Goal: Task Accomplishment & Management: Complete application form

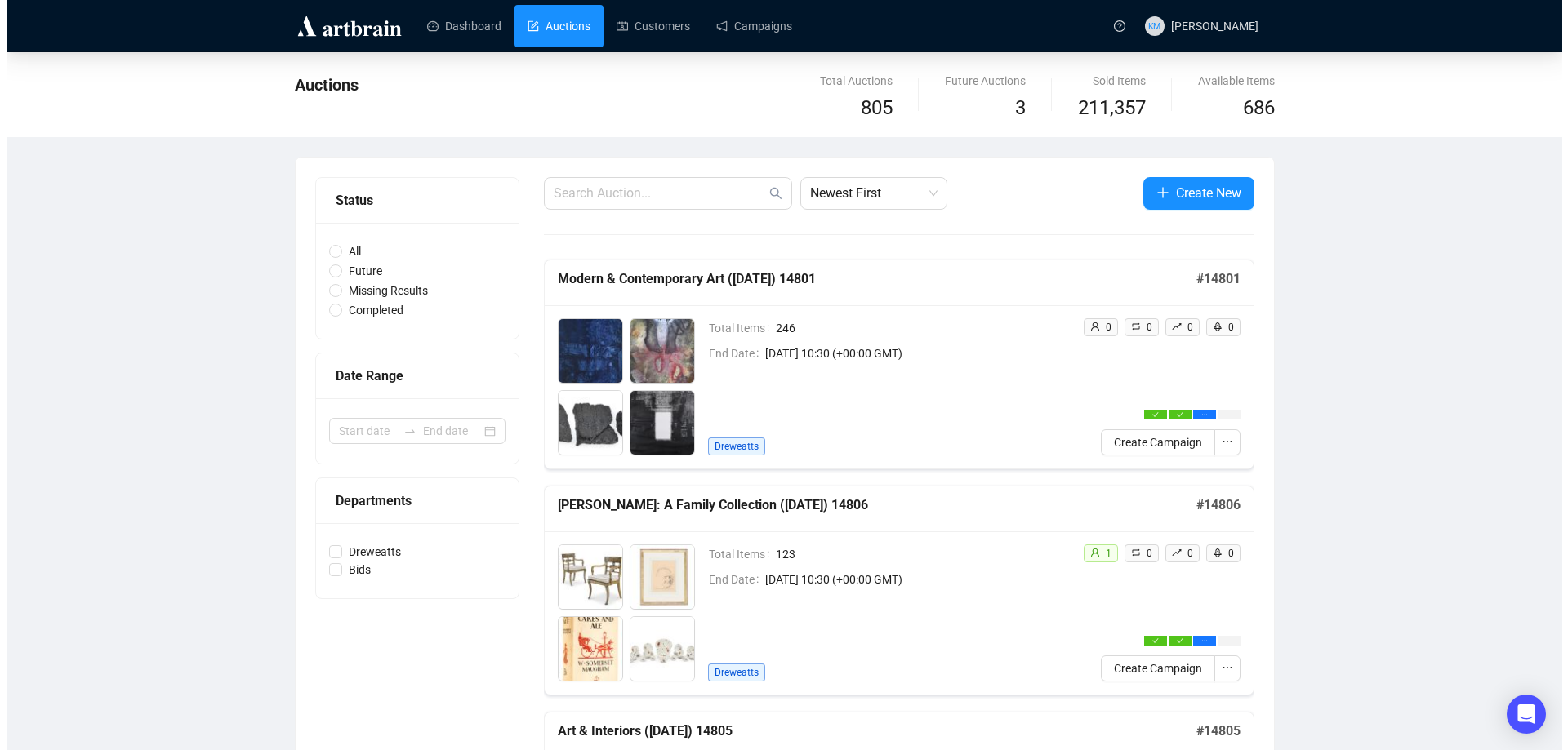
scroll to position [319, 0]
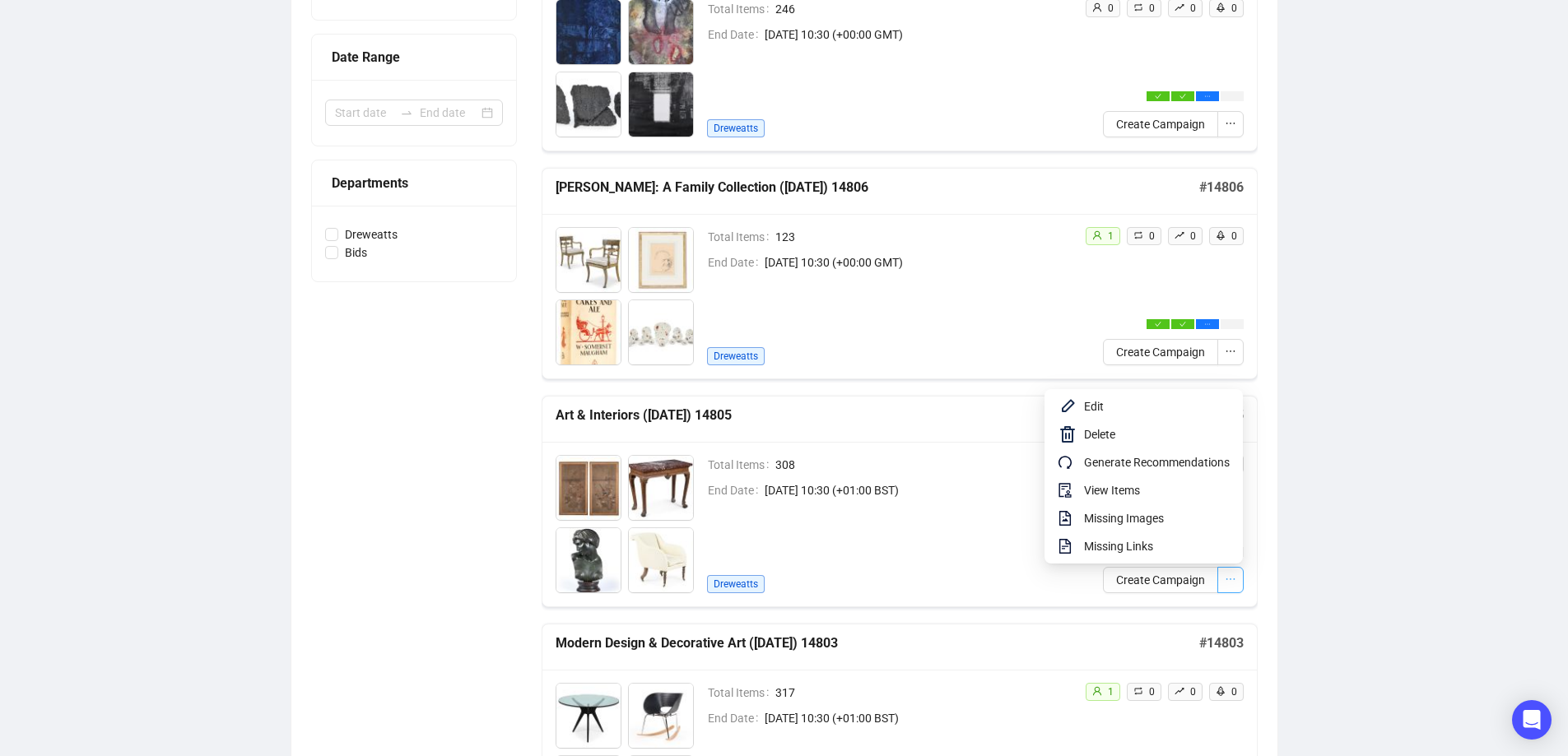
click at [1234, 580] on icon "ellipsis" at bounding box center [1230, 579] width 11 height 11
click at [1120, 487] on span "View Items" at bounding box center [1156, 491] width 145 height 18
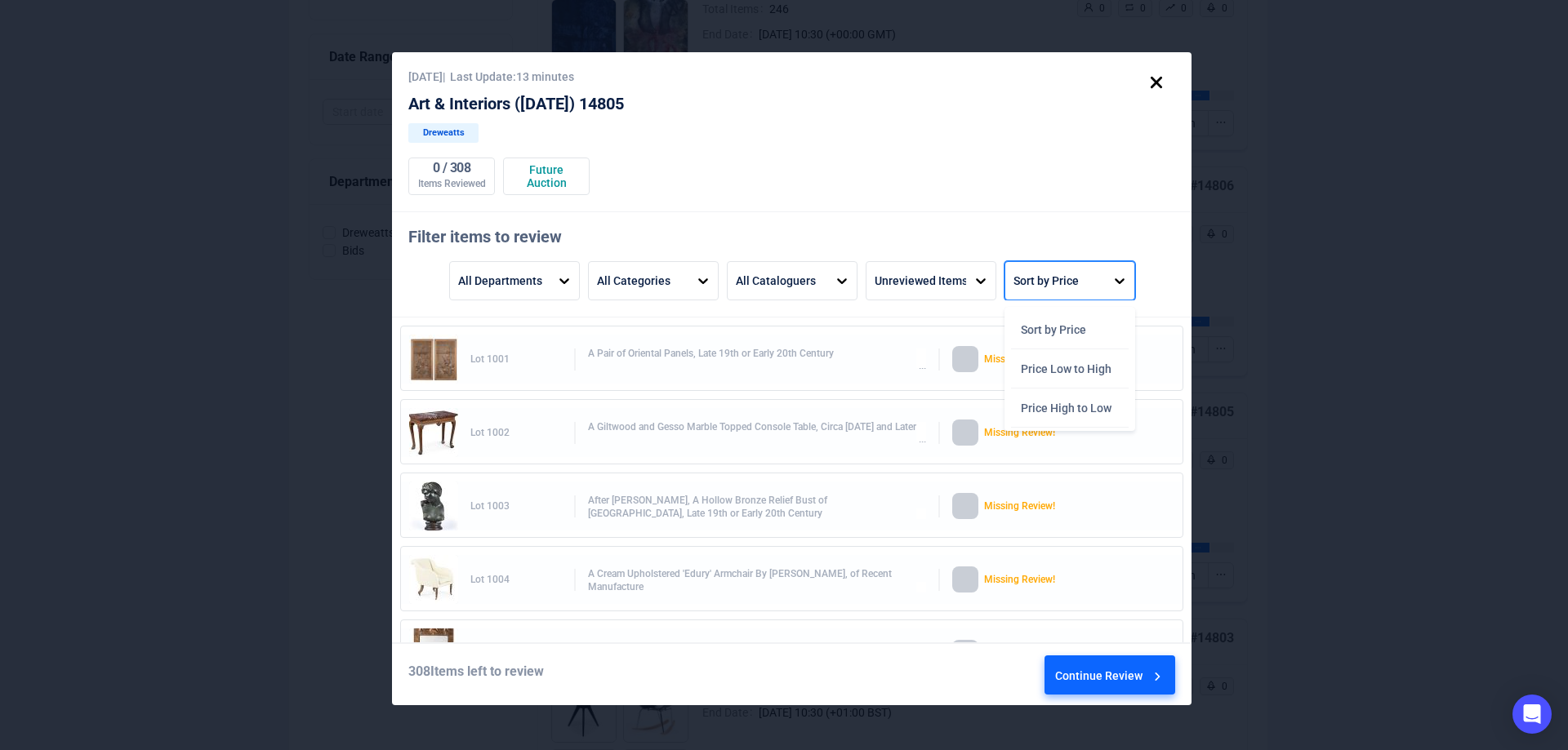
click at [1091, 290] on div "Sort by Price" at bounding box center [1055, 281] width 100 height 37
click at [1073, 411] on div "Price High to Low" at bounding box center [1069, 408] width 117 height 39
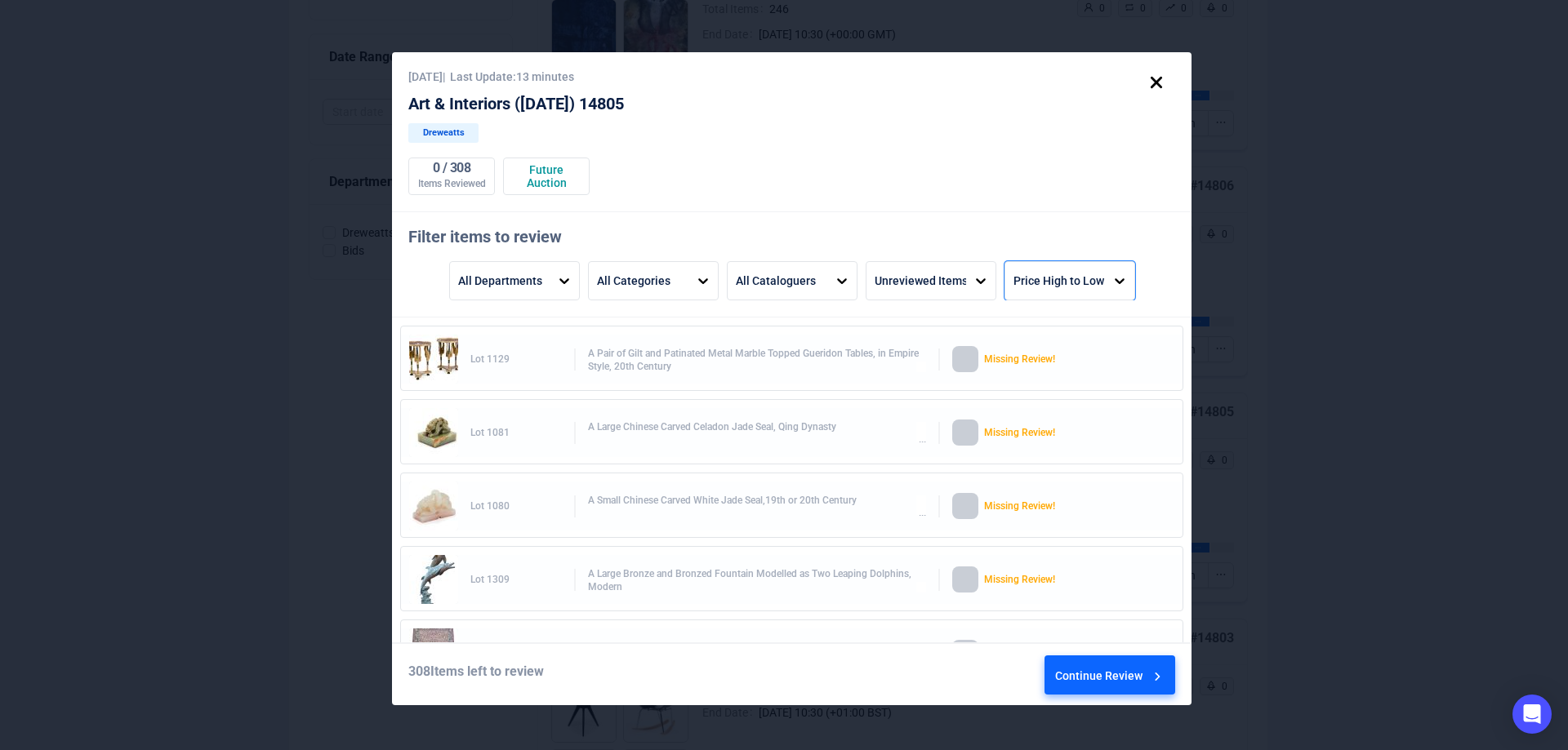
click at [1109, 680] on div "Continue Review" at bounding box center [1110, 678] width 110 height 44
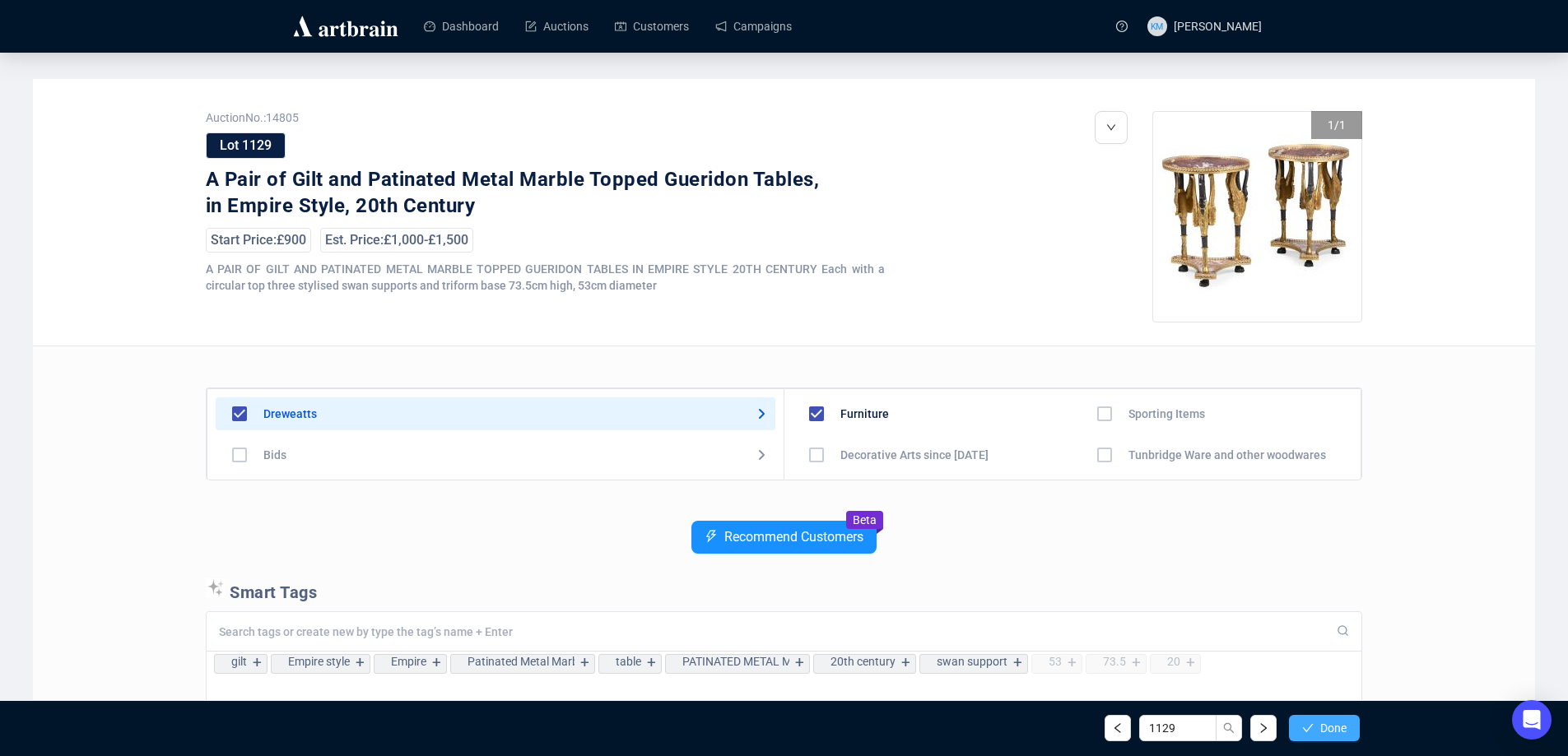
click at [1310, 734] on span "button" at bounding box center [1307, 728] width 11 height 13
click at [1344, 731] on span "Done" at bounding box center [1333, 728] width 26 height 13
click at [525, 28] on link "Auctions" at bounding box center [556, 26] width 63 height 43
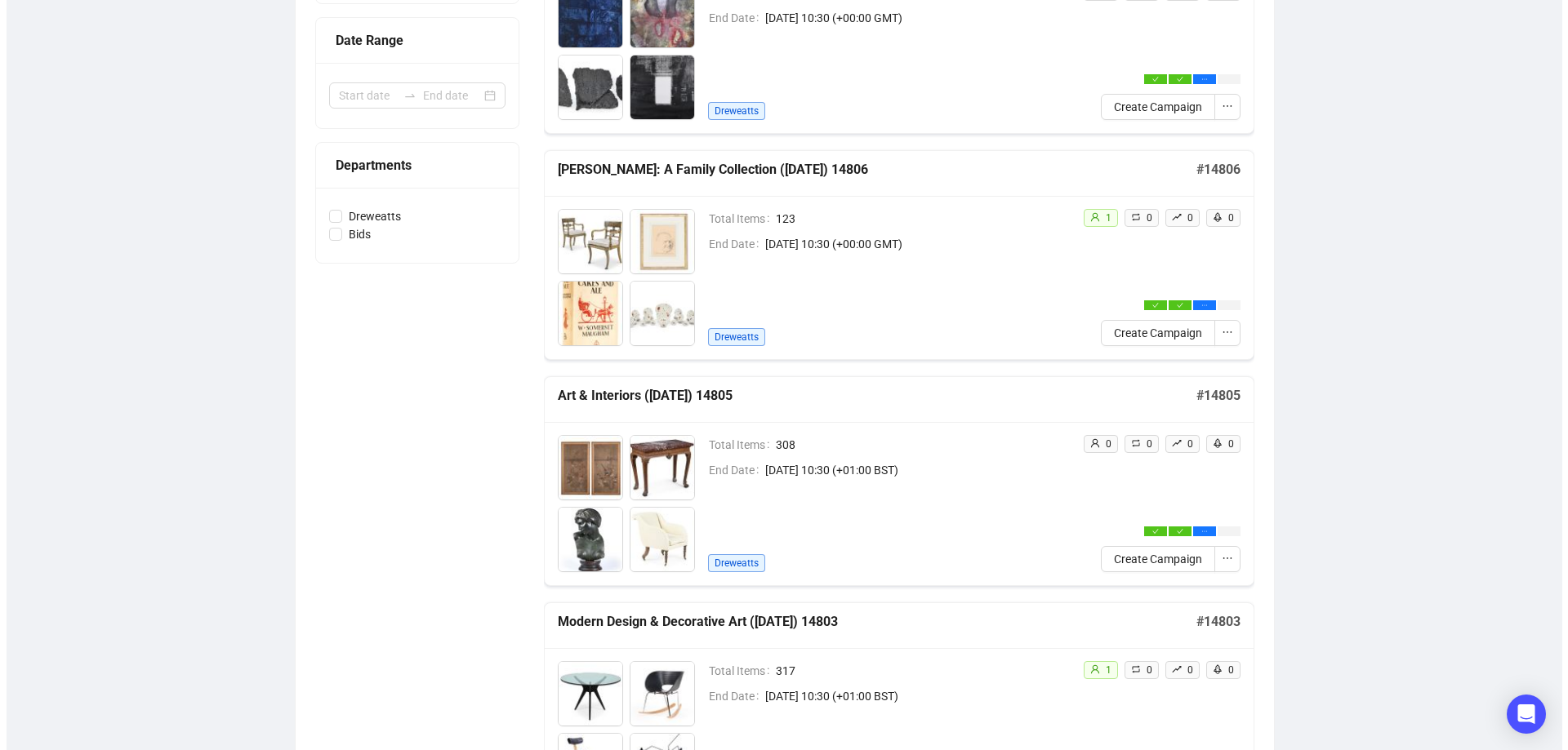
scroll to position [408, 0]
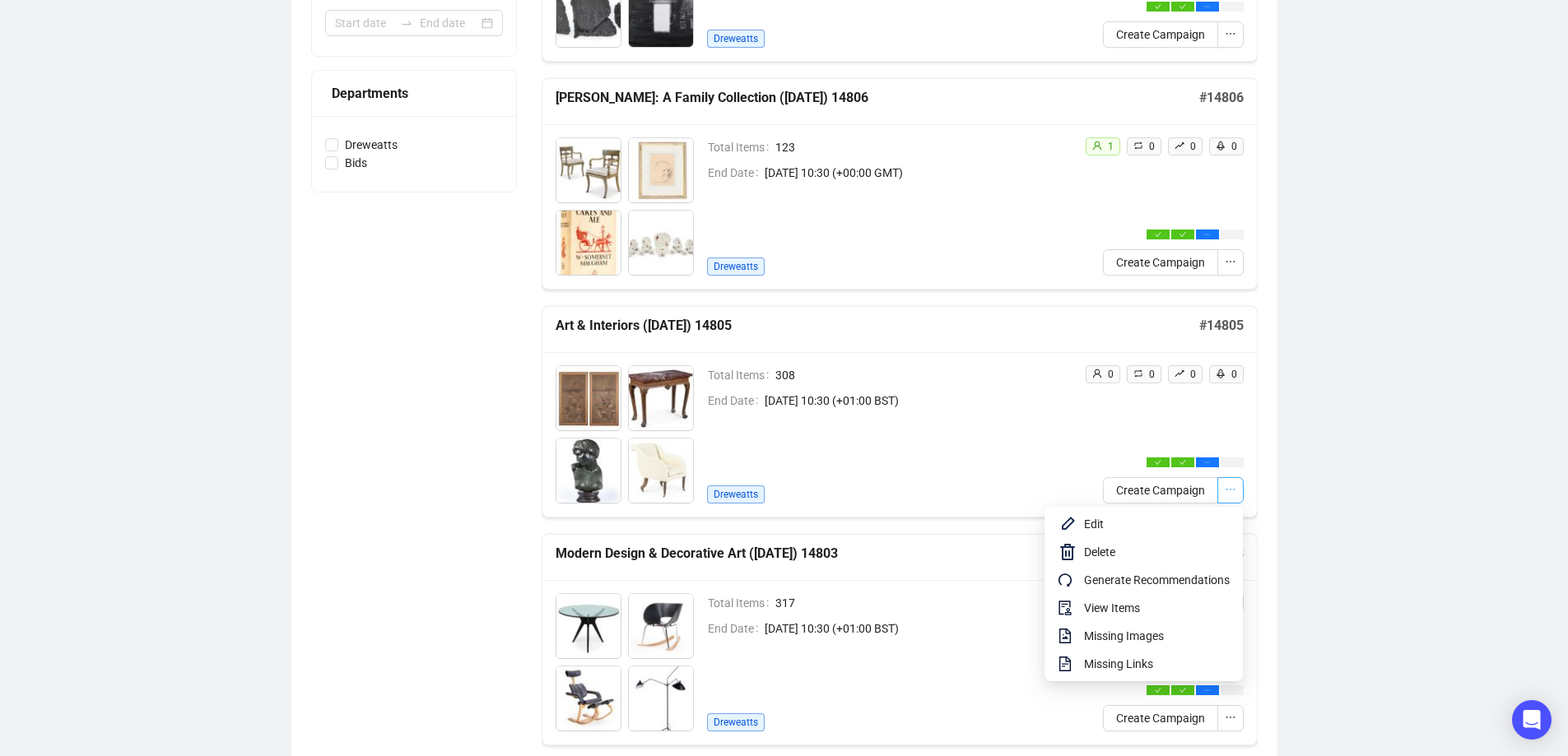
click at [1242, 489] on button "button" at bounding box center [1231, 491] width 26 height 26
click at [1126, 608] on span "View Items" at bounding box center [1156, 608] width 145 height 18
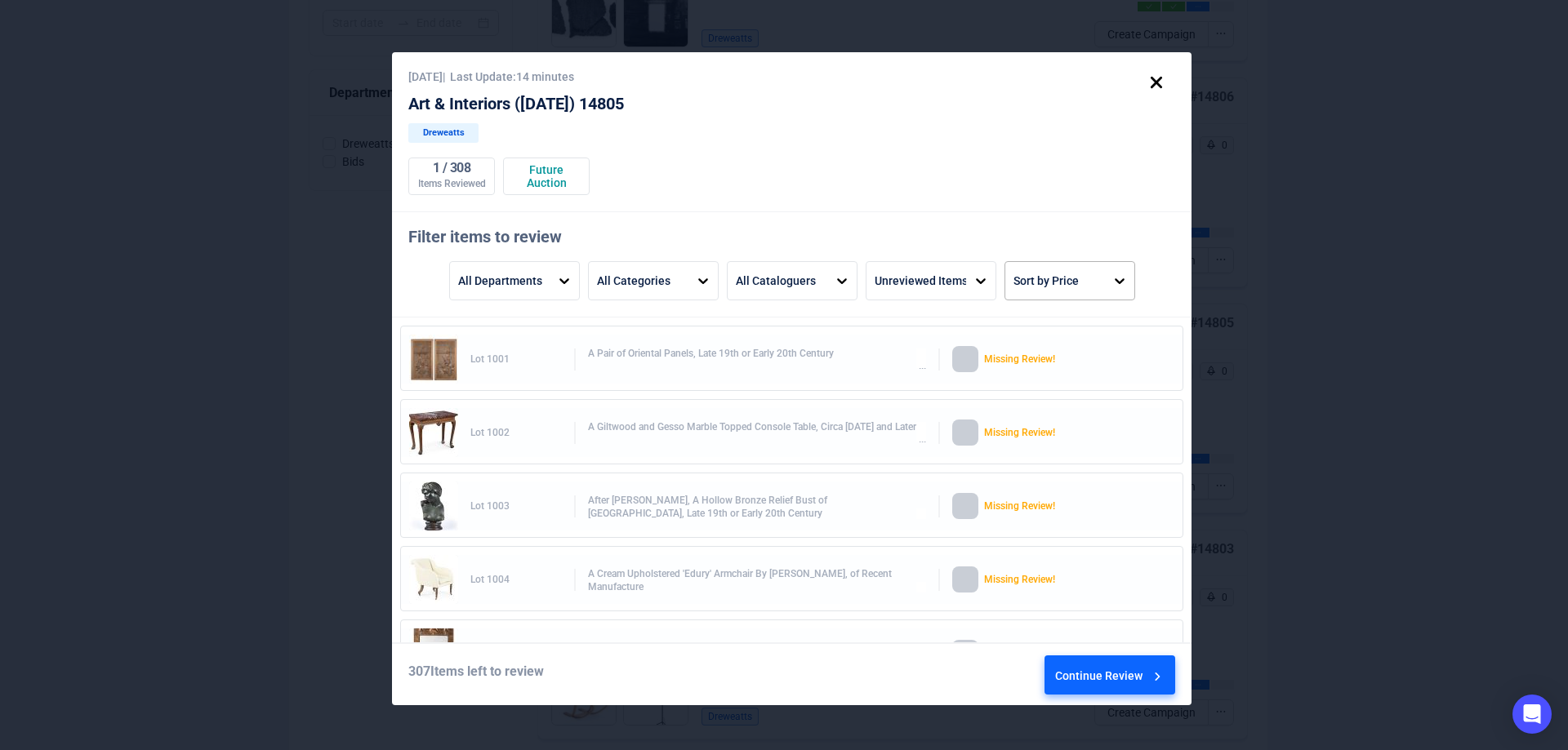
click at [1076, 271] on div "Sort by Price" at bounding box center [1046, 281] width 65 height 28
click at [1064, 403] on div "Price High to Low" at bounding box center [1069, 408] width 117 height 39
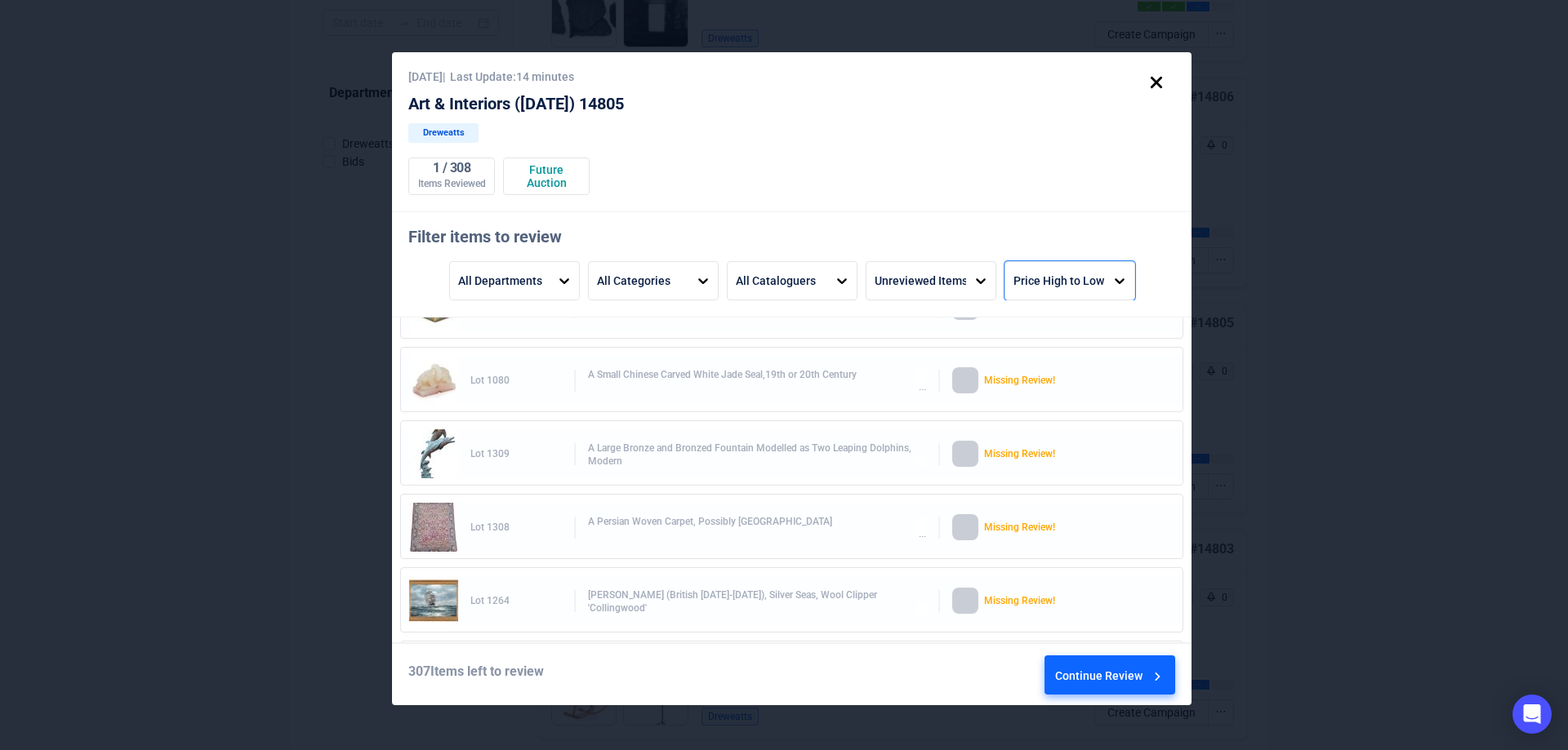
scroll to position [82, 0]
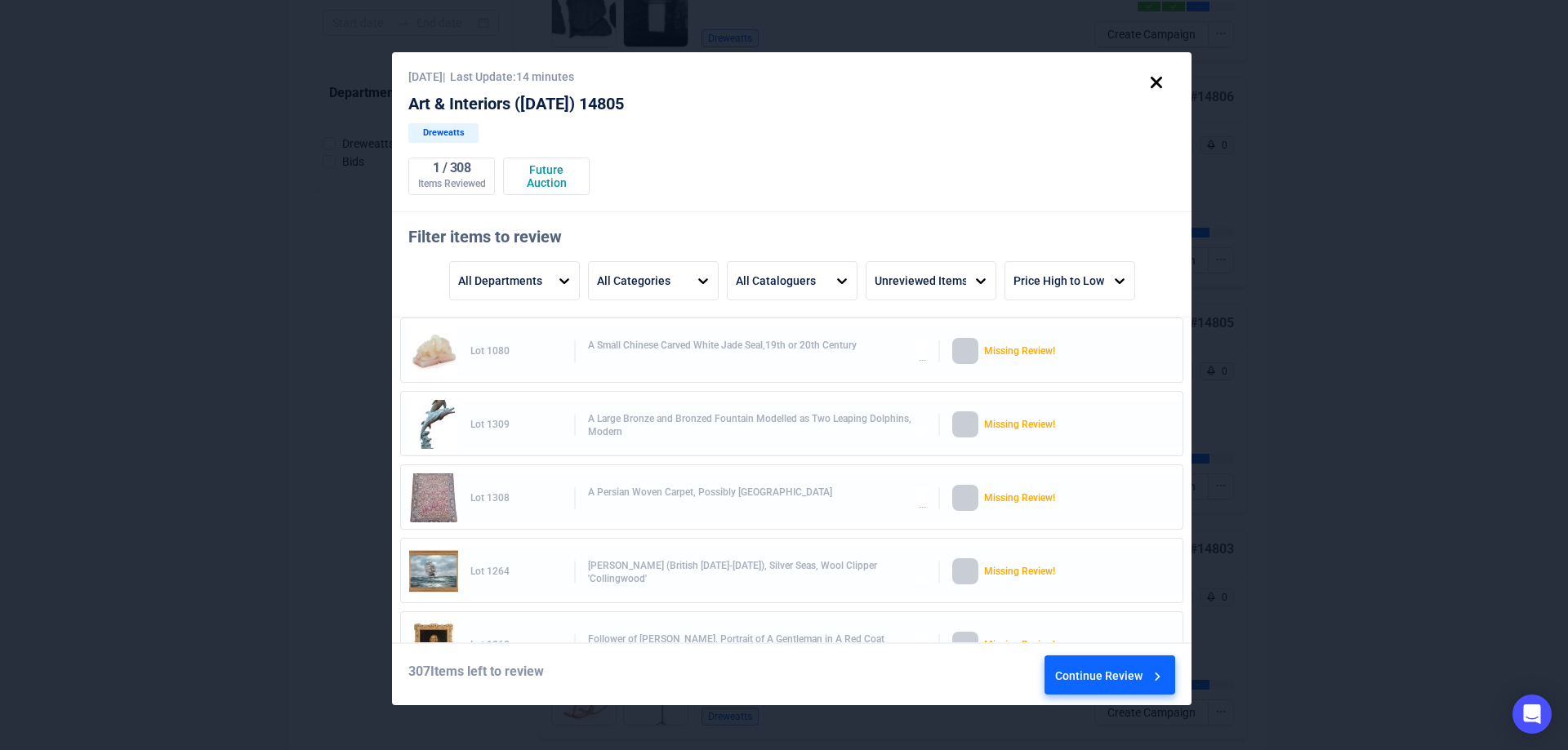
click at [1149, 687] on div at bounding box center [1157, 680] width 17 height 39
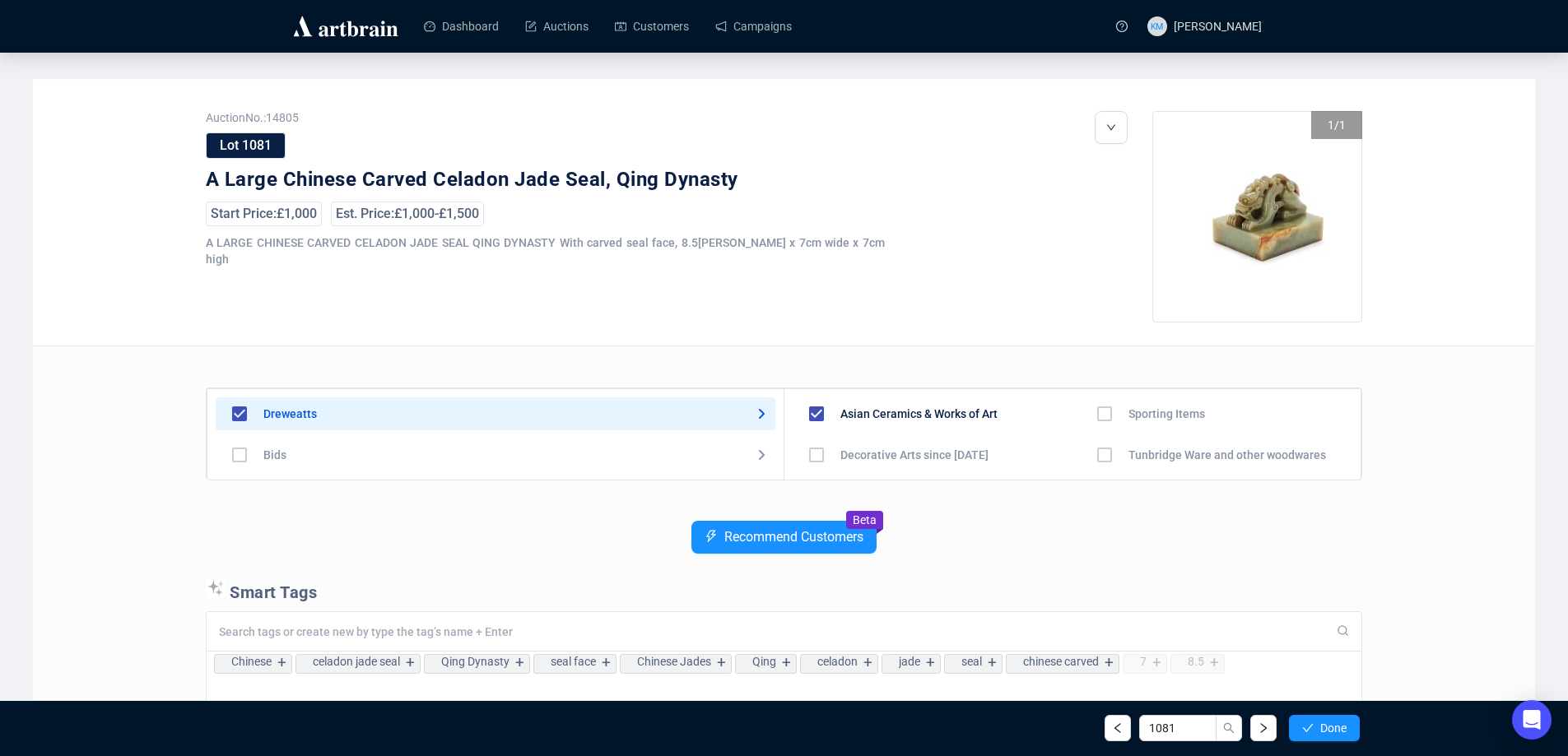
click at [1326, 733] on span "Done" at bounding box center [1333, 728] width 26 height 13
click at [1326, 732] on span "Done" at bounding box center [1333, 728] width 26 height 13
click at [1305, 727] on icon "check" at bounding box center [1307, 728] width 11 height 11
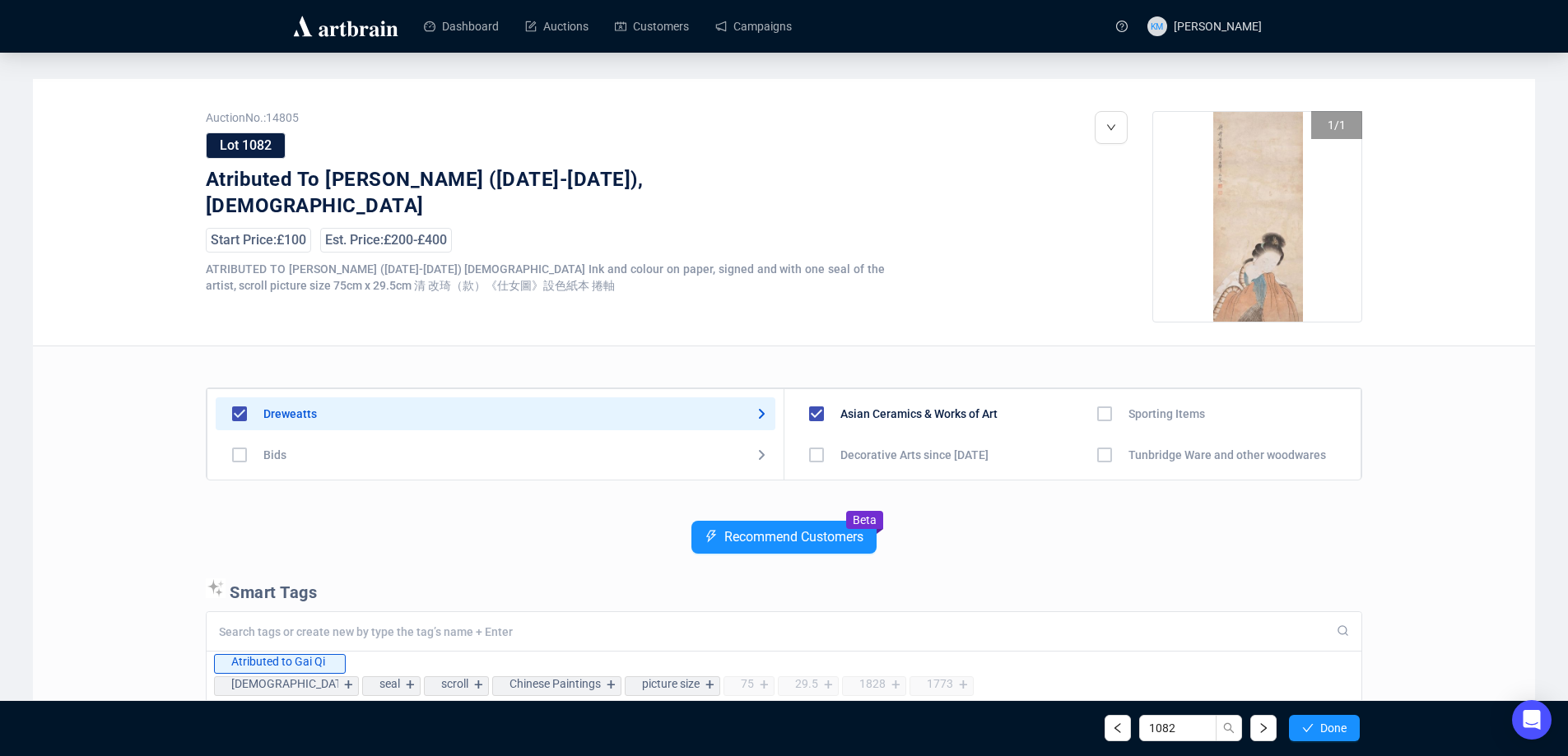
click at [1305, 727] on icon "check" at bounding box center [1307, 728] width 11 height 11
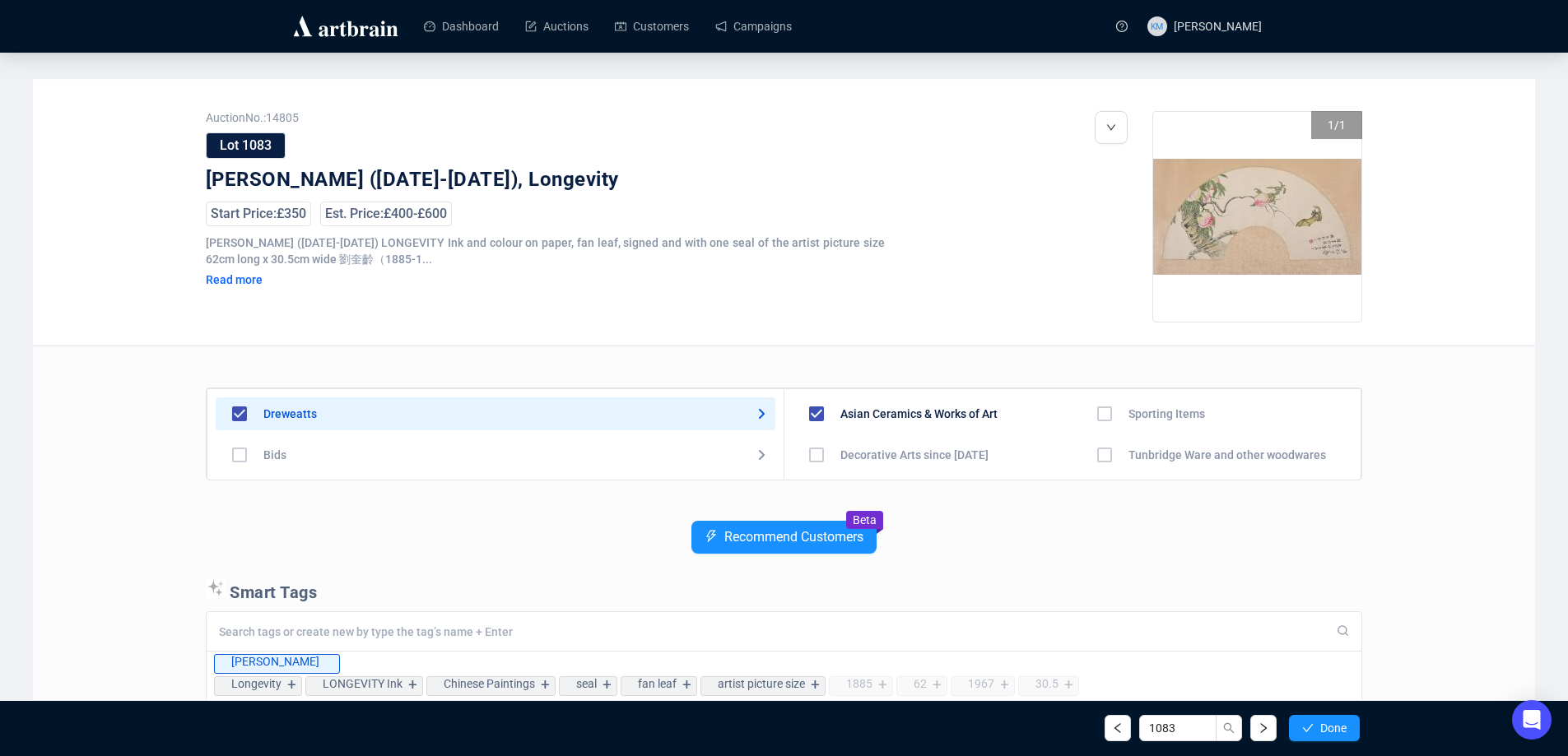
click at [1305, 727] on icon "check" at bounding box center [1307, 728] width 11 height 11
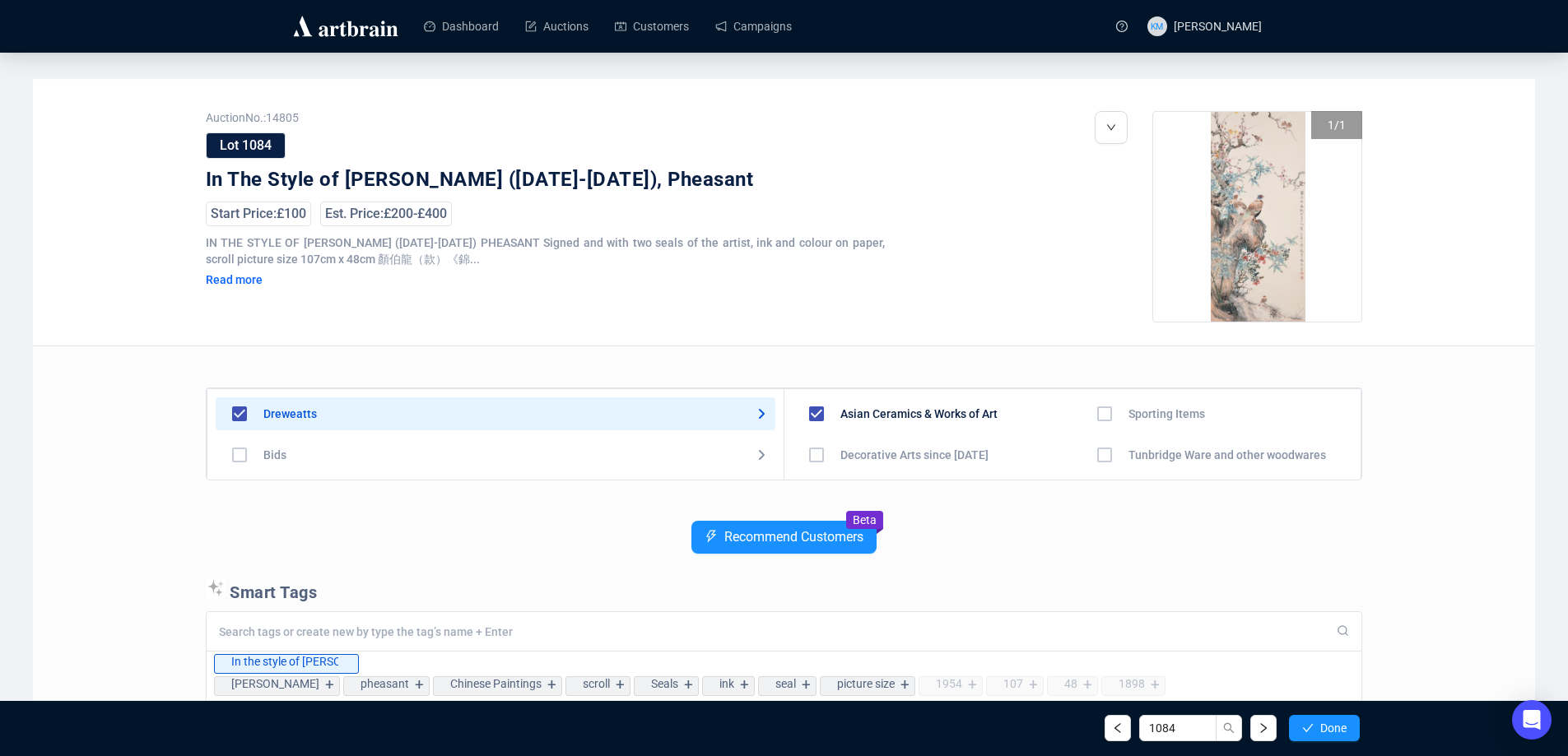
click at [1305, 727] on icon "check" at bounding box center [1307, 728] width 11 height 11
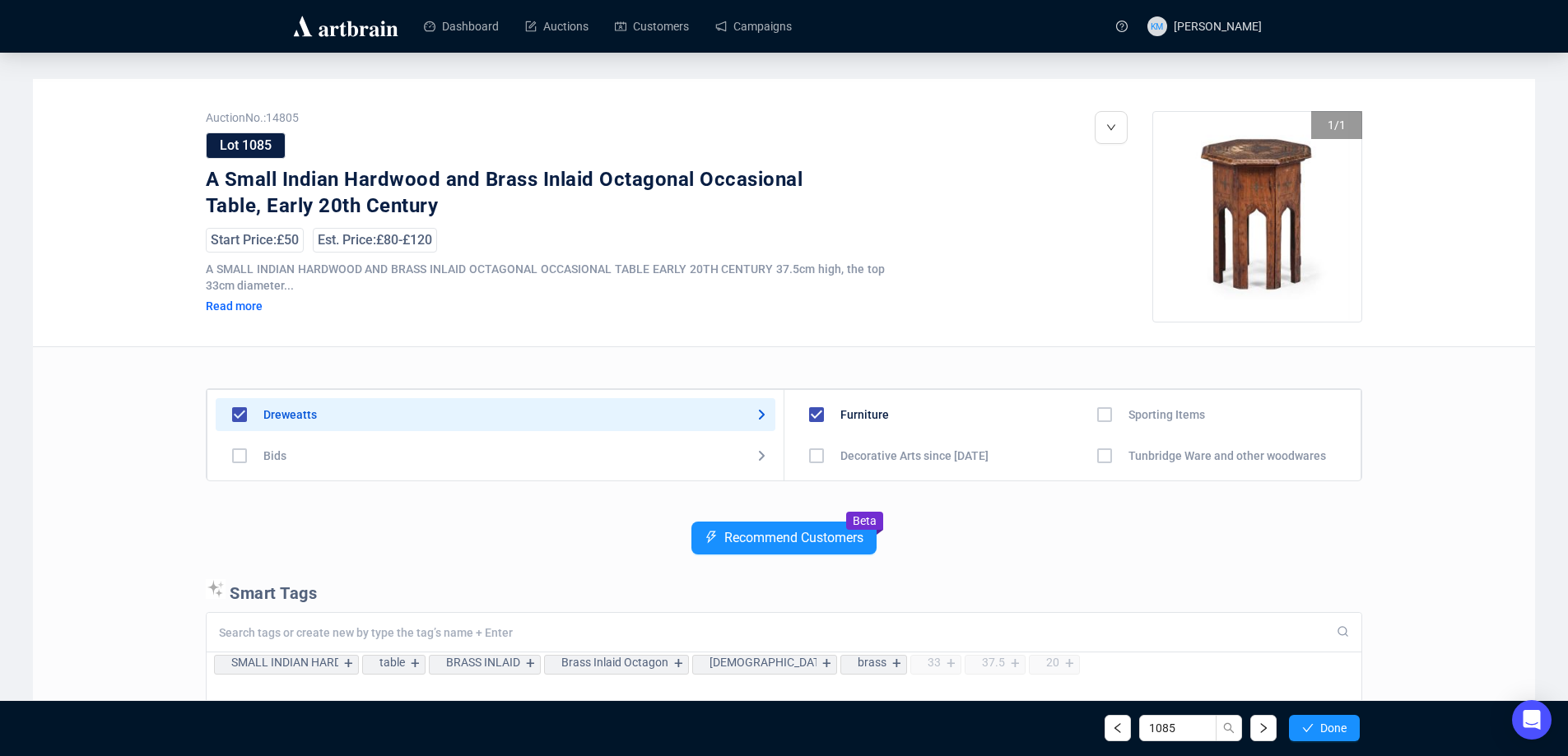
click at [1305, 727] on icon "check" at bounding box center [1307, 728] width 11 height 11
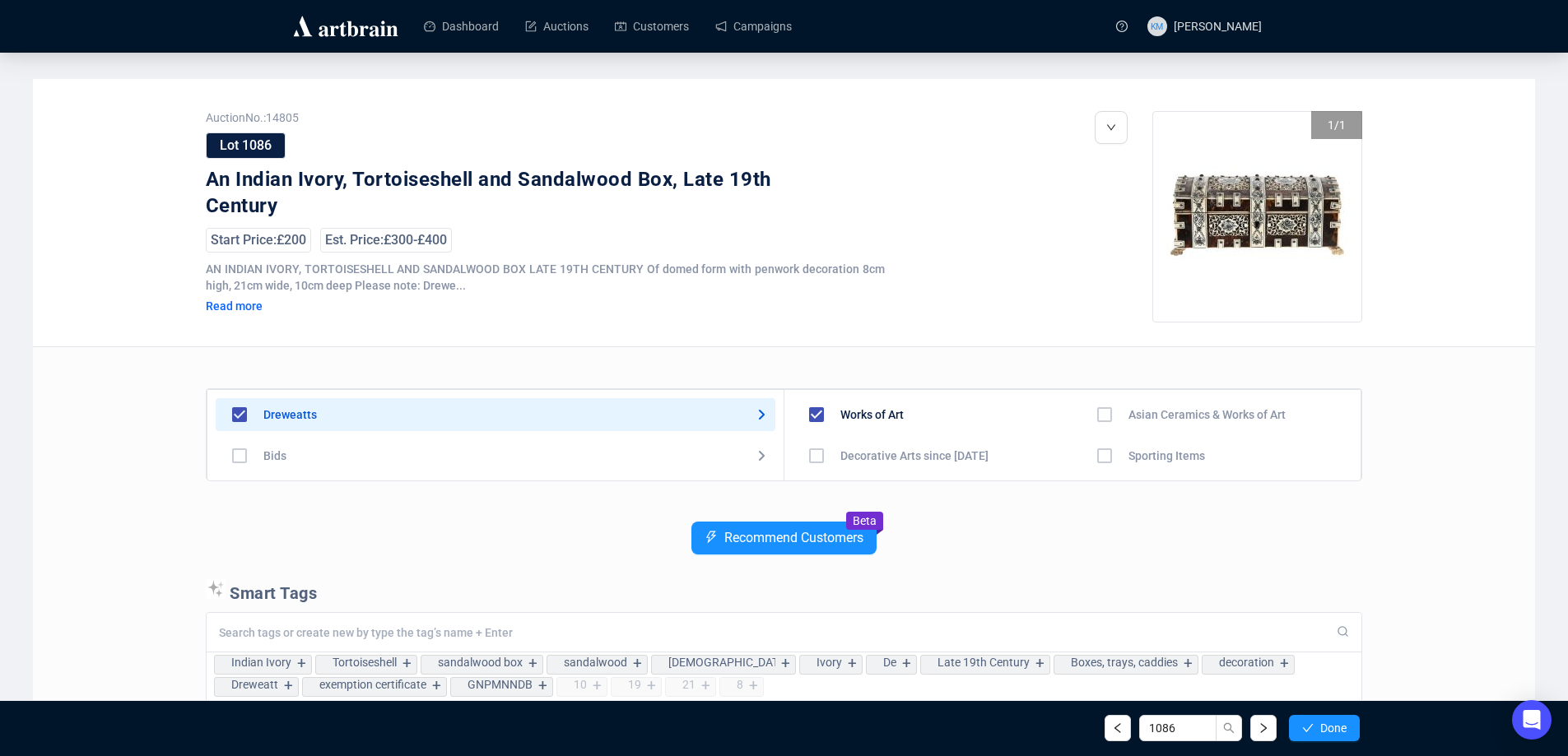
click at [1305, 727] on icon "check" at bounding box center [1307, 728] width 11 height 11
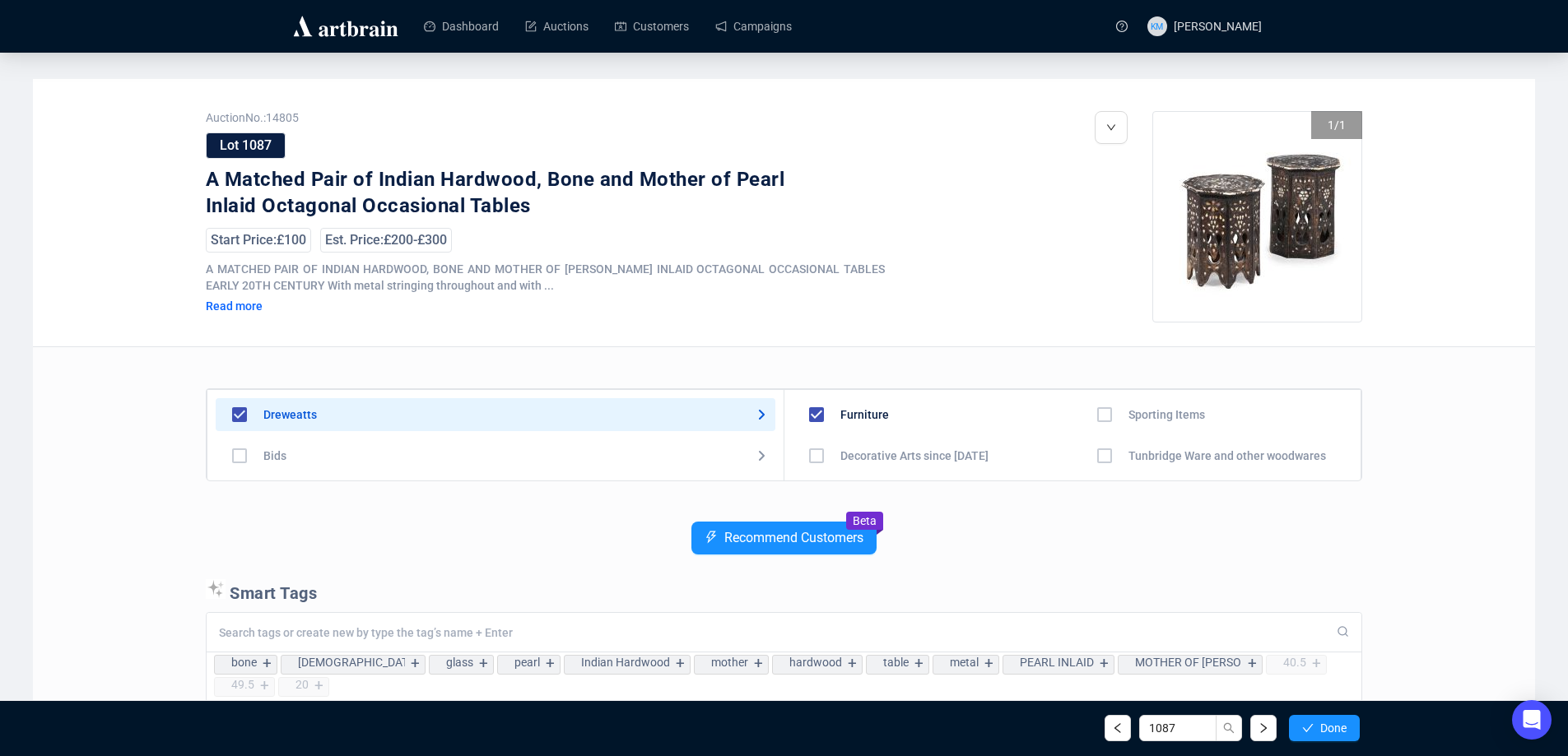
click at [1305, 727] on icon "check" at bounding box center [1307, 728] width 11 height 11
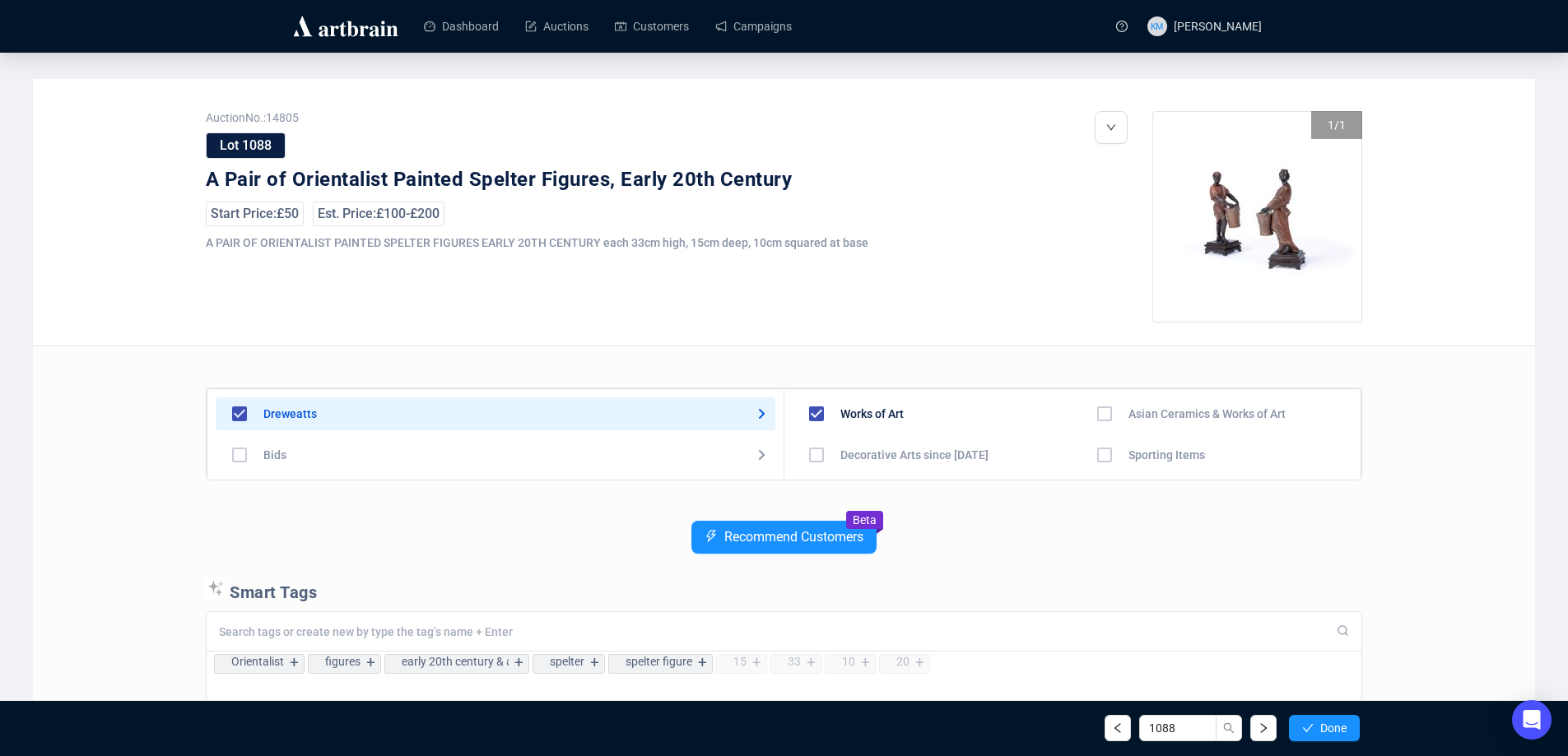
click at [1305, 727] on icon "check" at bounding box center [1307, 728] width 11 height 11
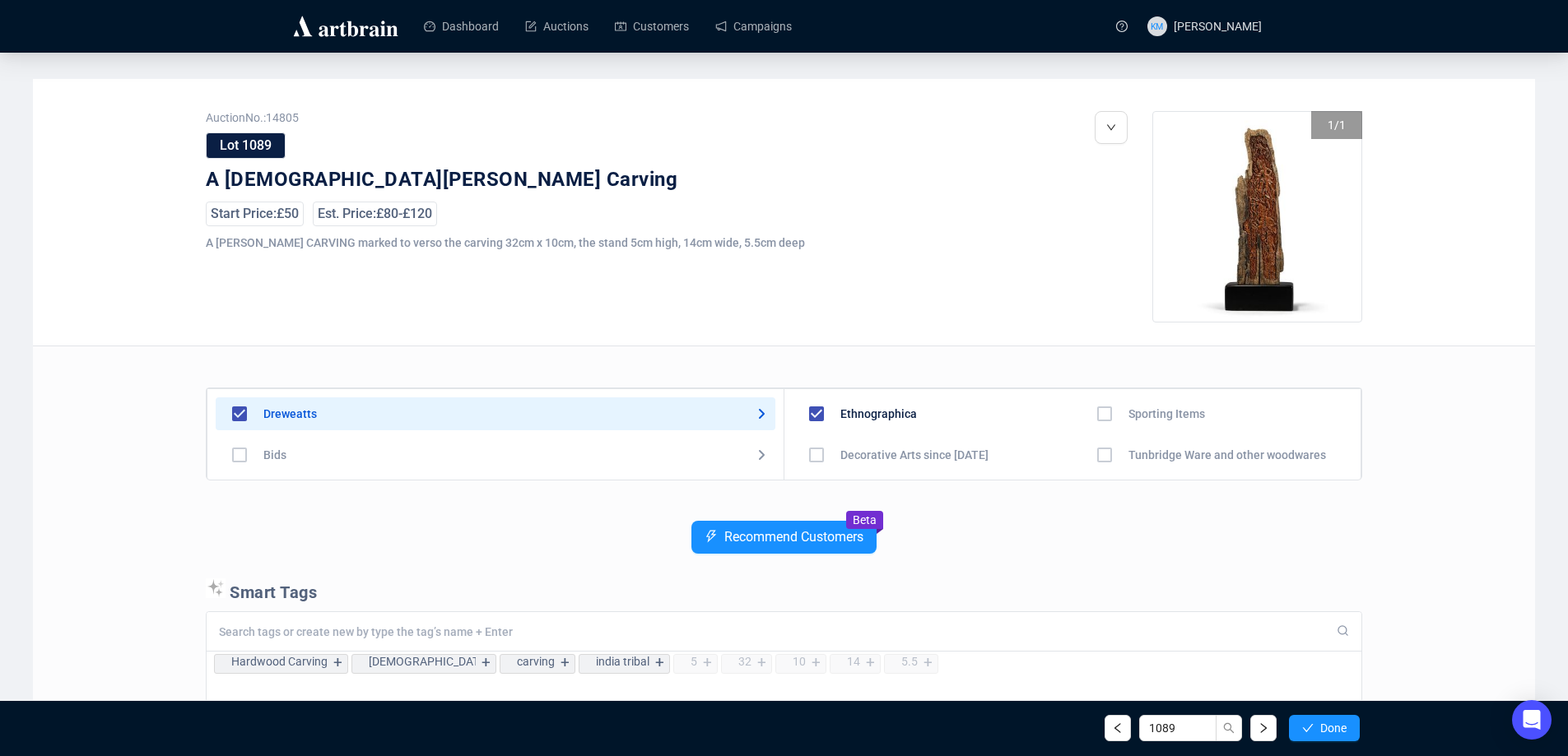
click at [1305, 727] on icon "check" at bounding box center [1307, 728] width 11 height 11
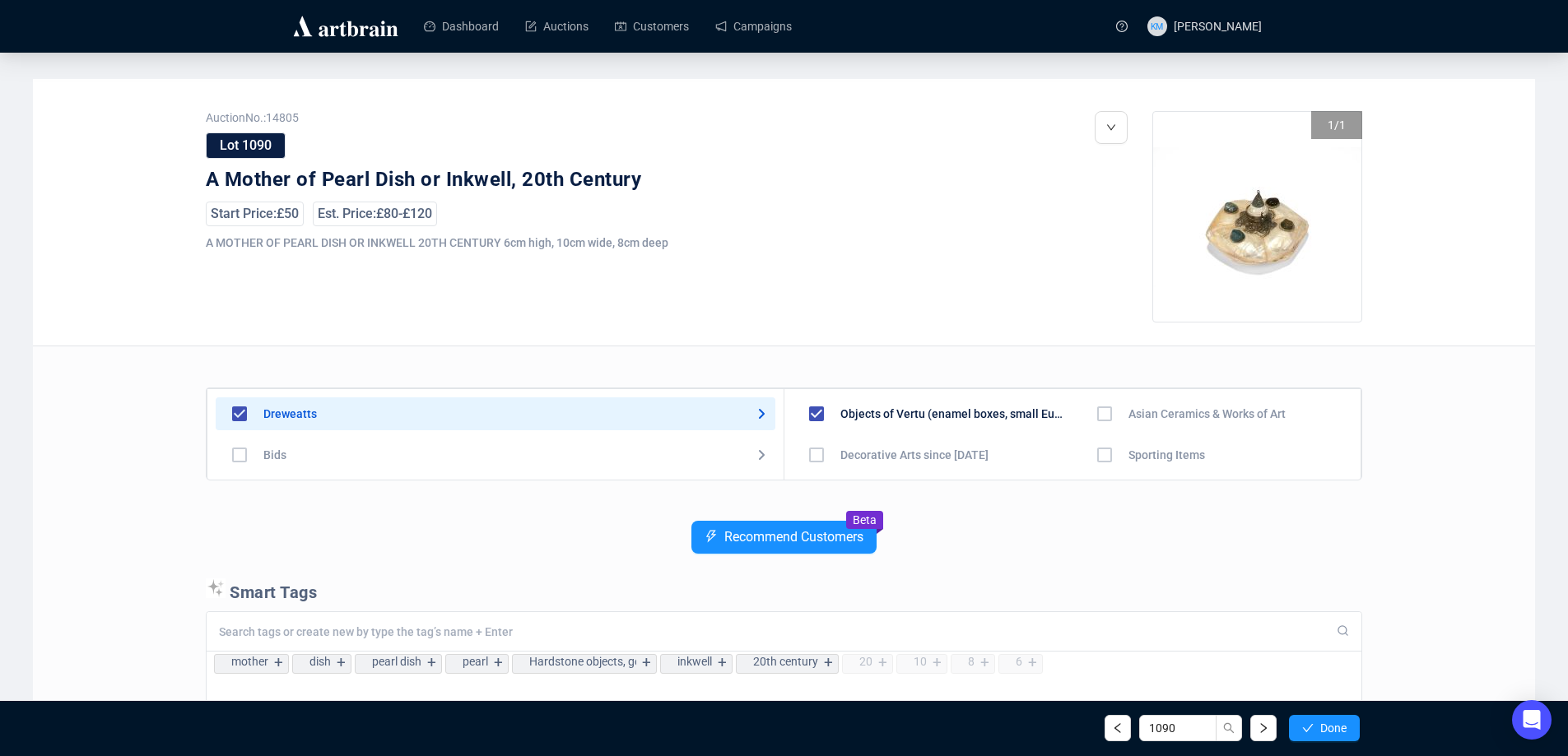
click at [1305, 727] on icon "check" at bounding box center [1307, 728] width 11 height 11
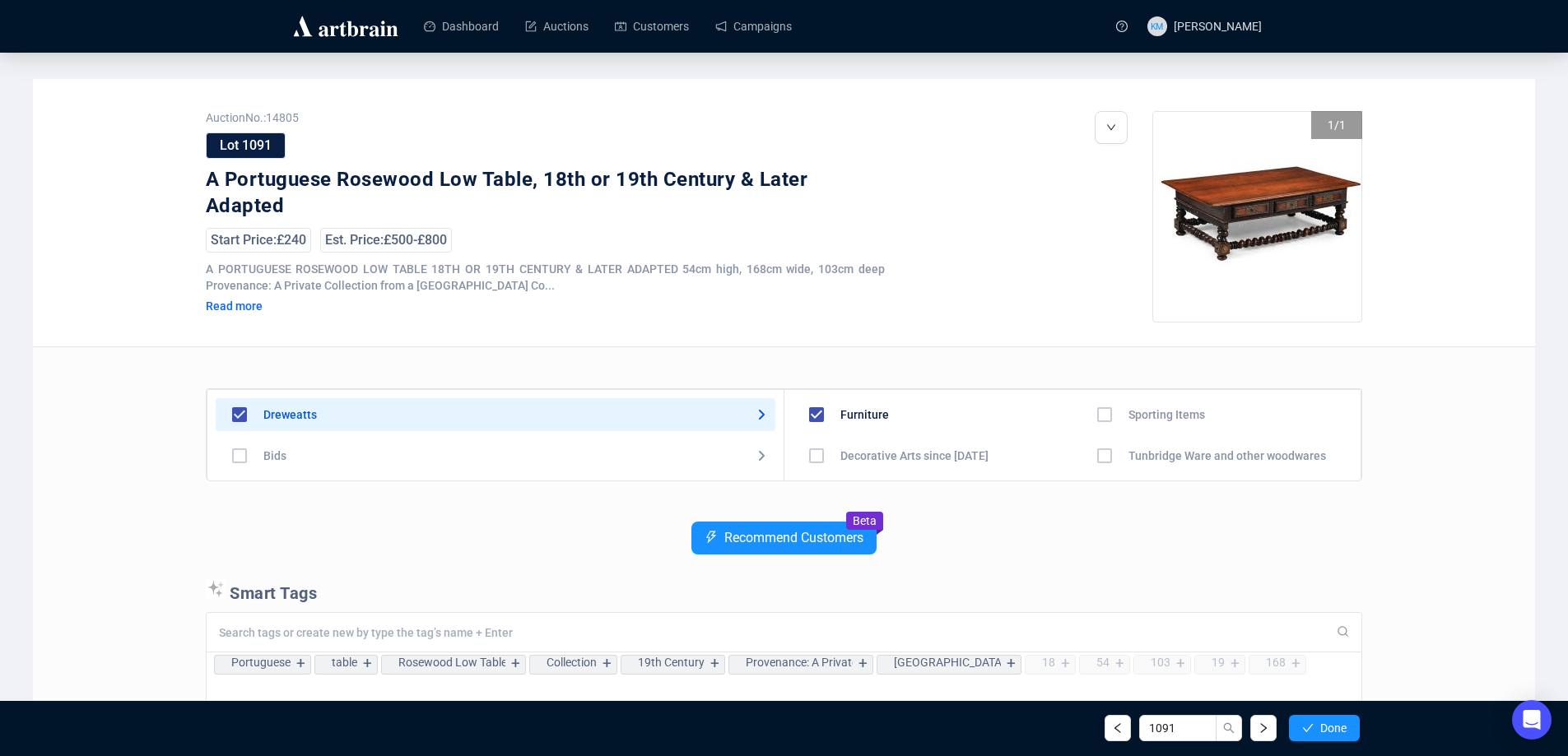
click at [1305, 727] on icon "check" at bounding box center [1307, 728] width 11 height 11
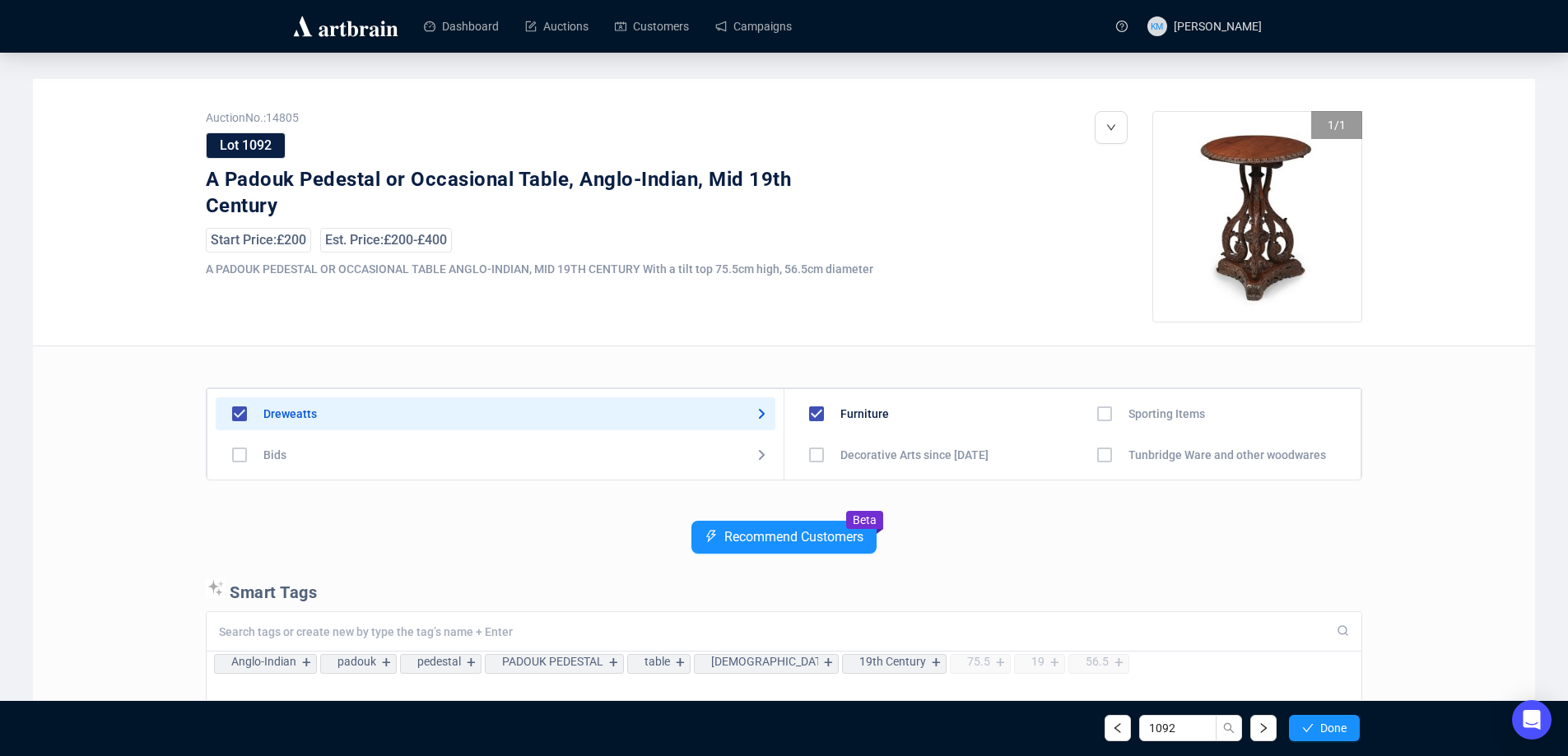
click at [1305, 727] on icon "check" at bounding box center [1307, 728] width 11 height 11
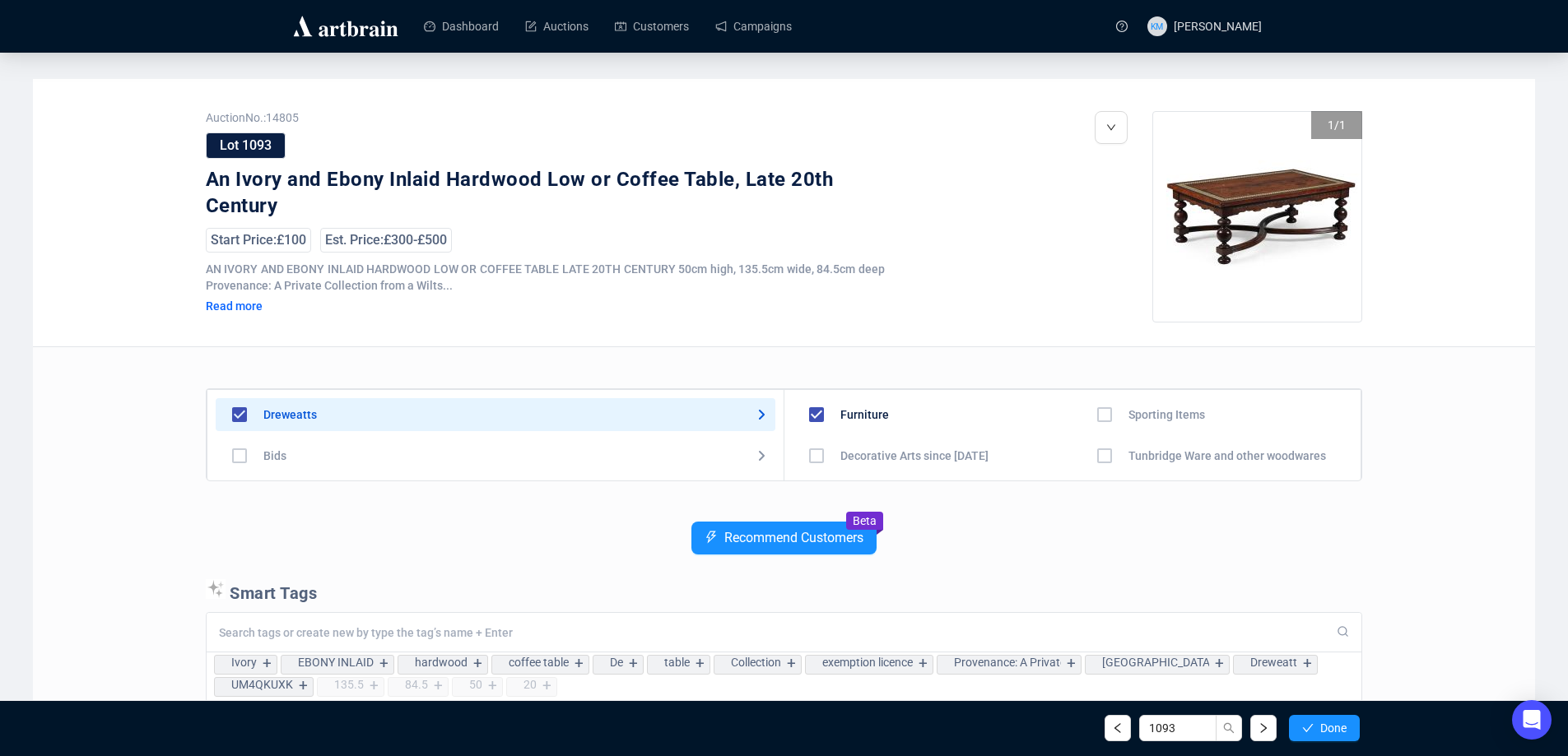
click at [1305, 727] on icon "check" at bounding box center [1307, 728] width 11 height 11
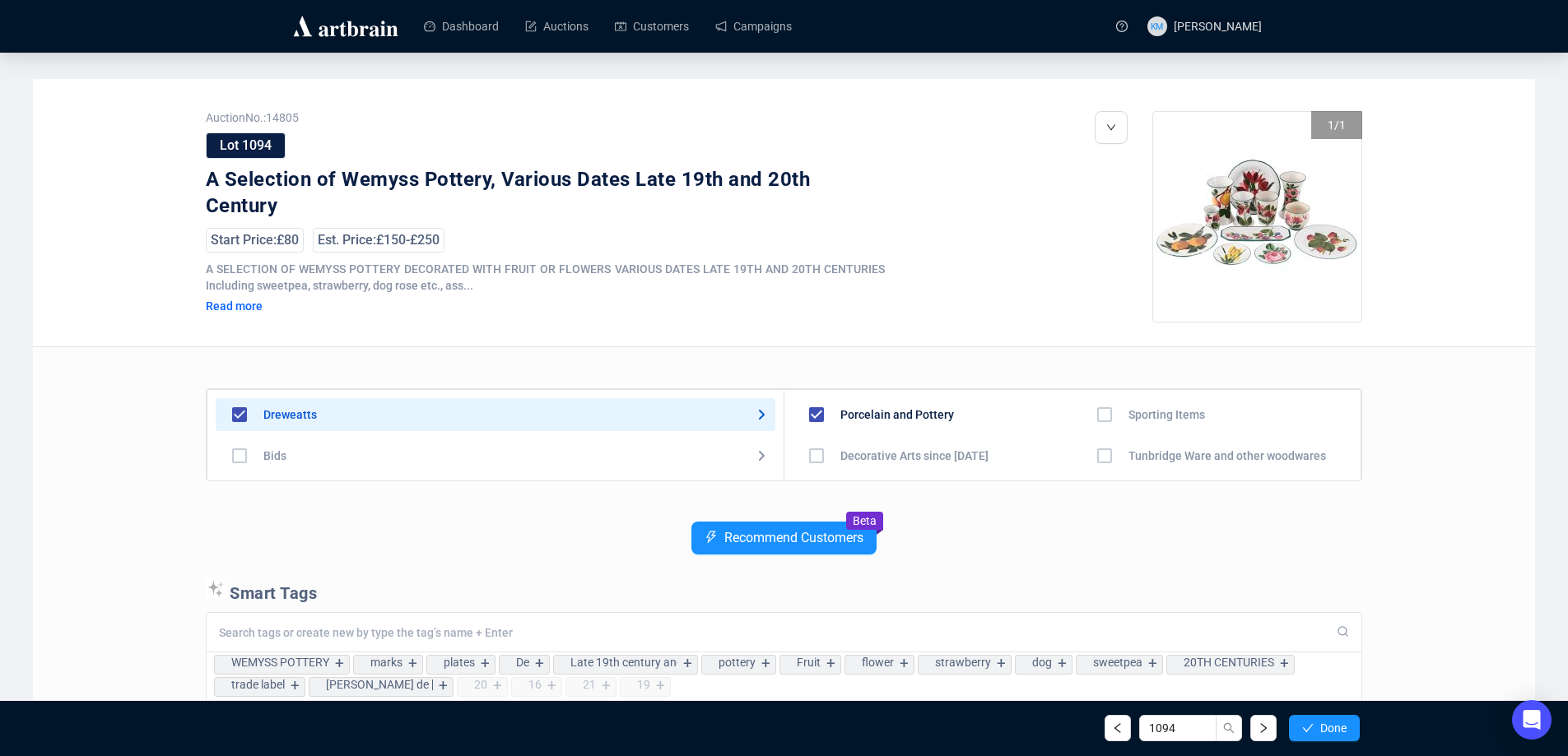
click at [1305, 727] on icon "check" at bounding box center [1307, 728] width 11 height 11
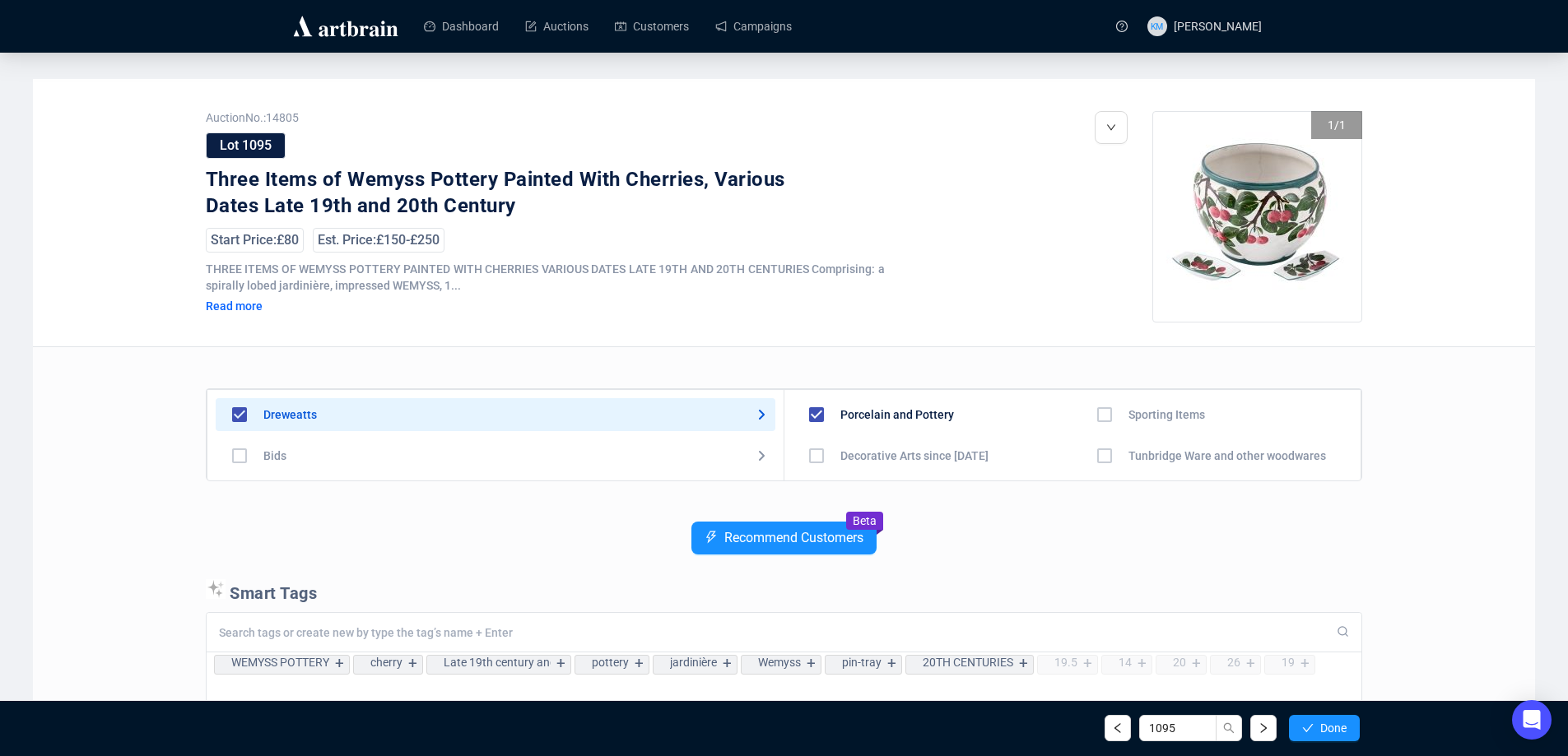
click at [1305, 727] on icon "check" at bounding box center [1307, 728] width 11 height 11
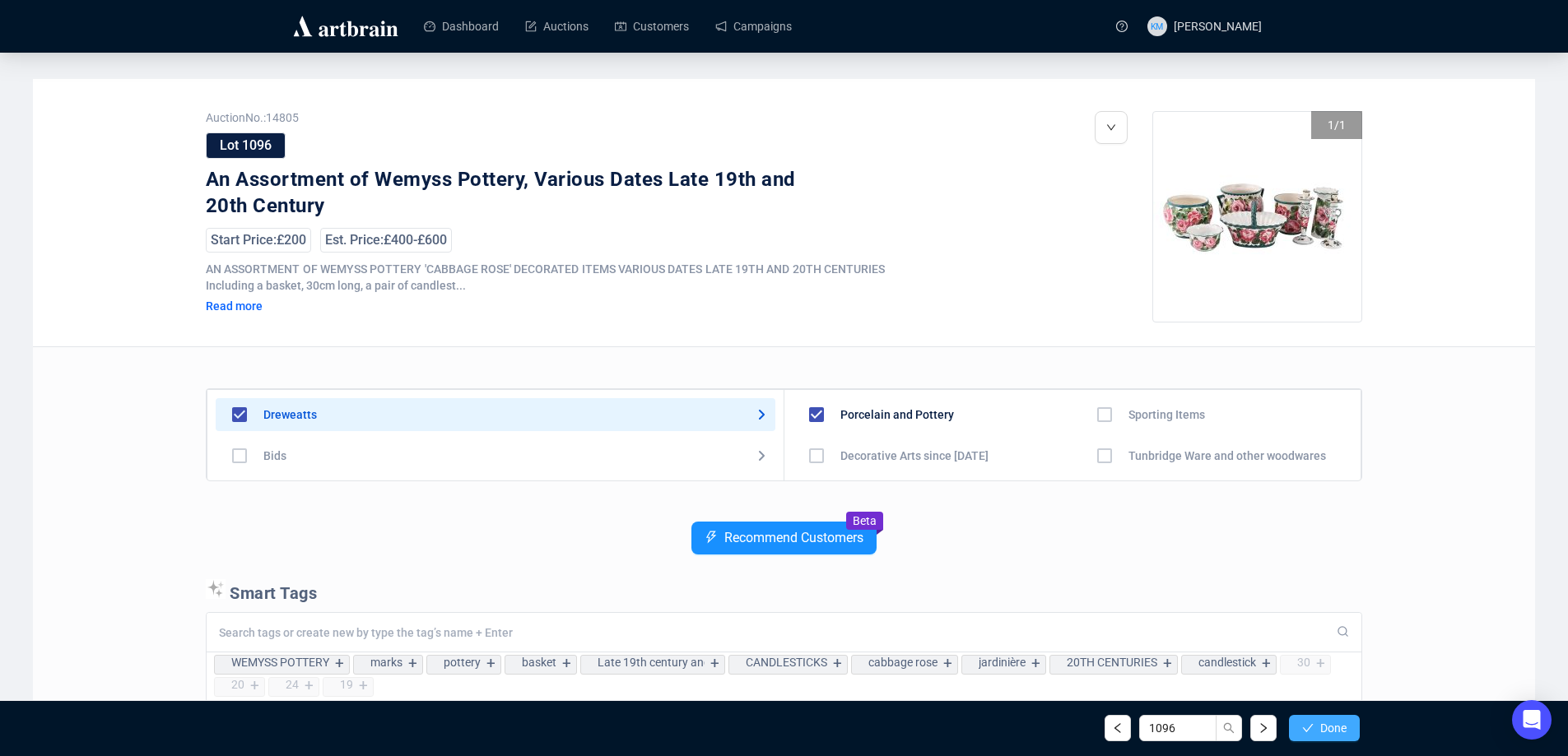
click at [1291, 729] on button "Done" at bounding box center [1324, 728] width 71 height 26
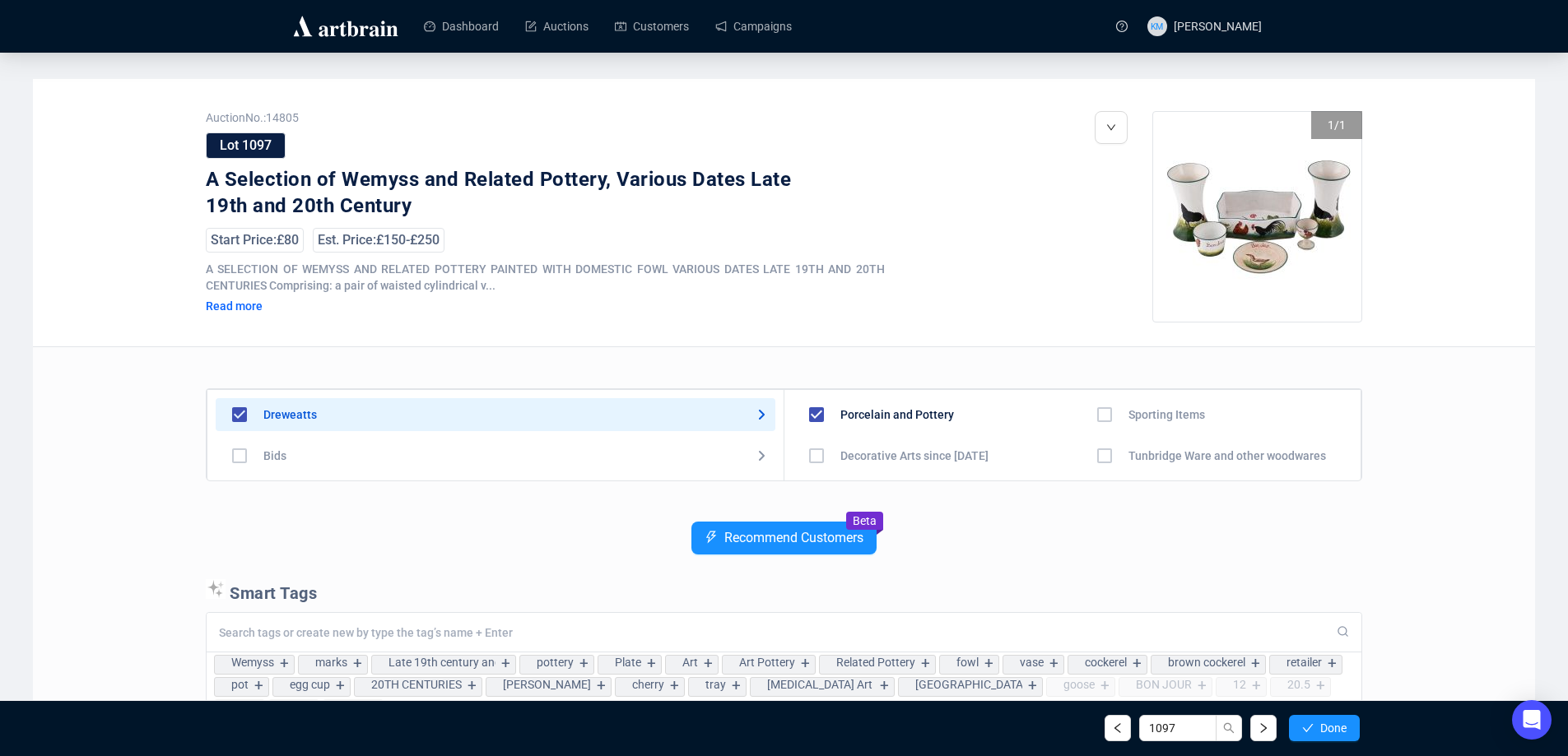
click at [1291, 729] on button "Done" at bounding box center [1324, 728] width 71 height 26
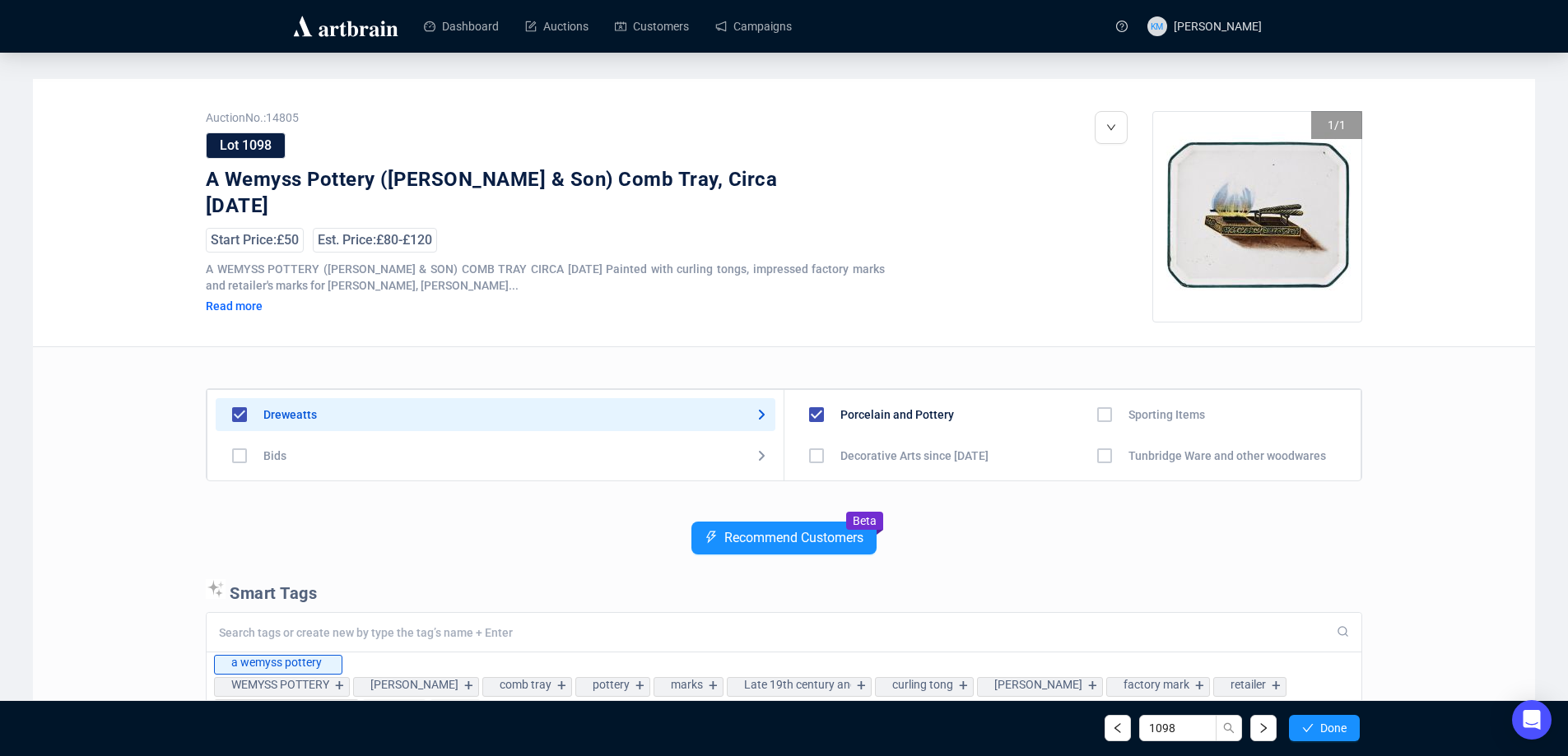
click at [1291, 729] on button "Done" at bounding box center [1324, 728] width 71 height 26
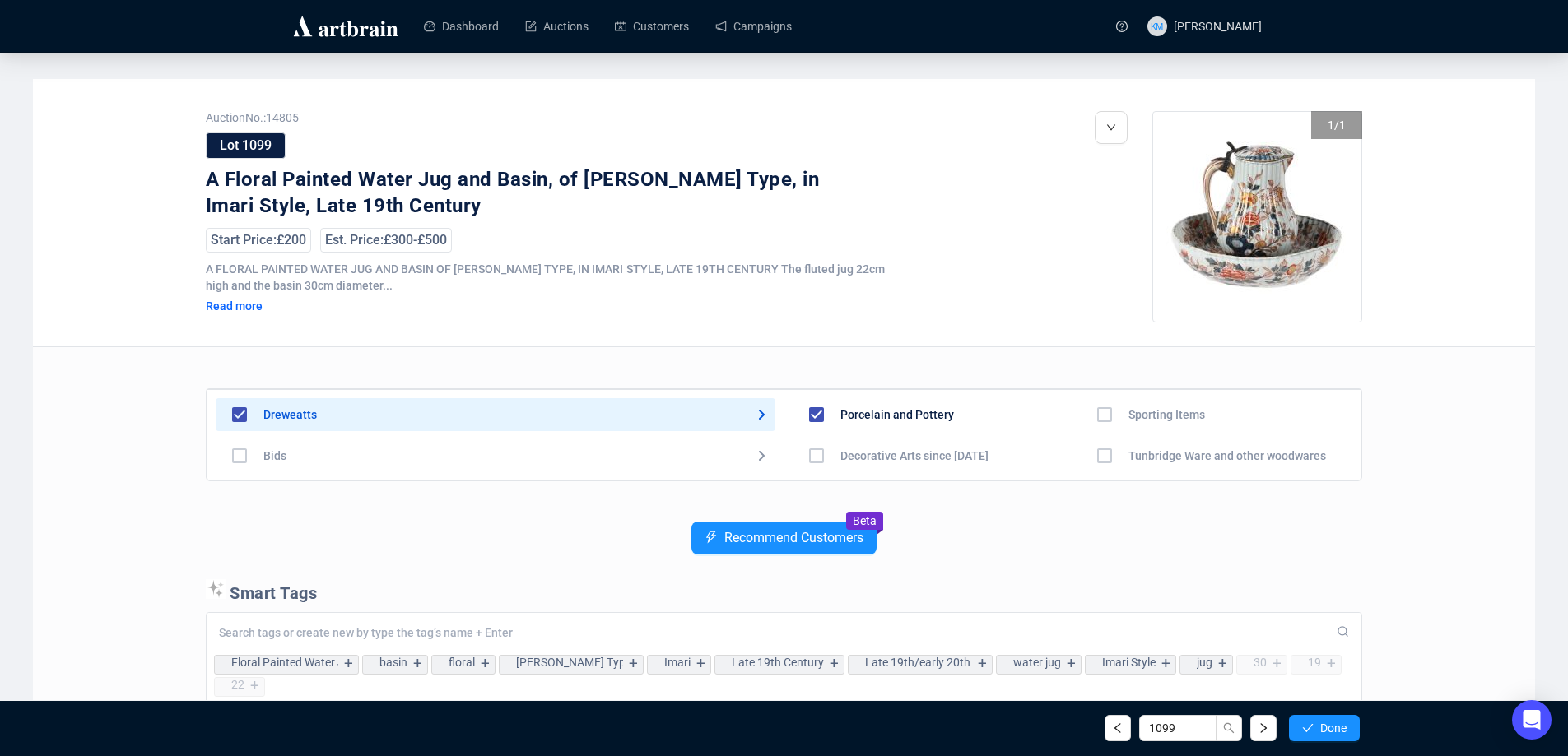
click at [1291, 729] on button "Done" at bounding box center [1324, 728] width 71 height 26
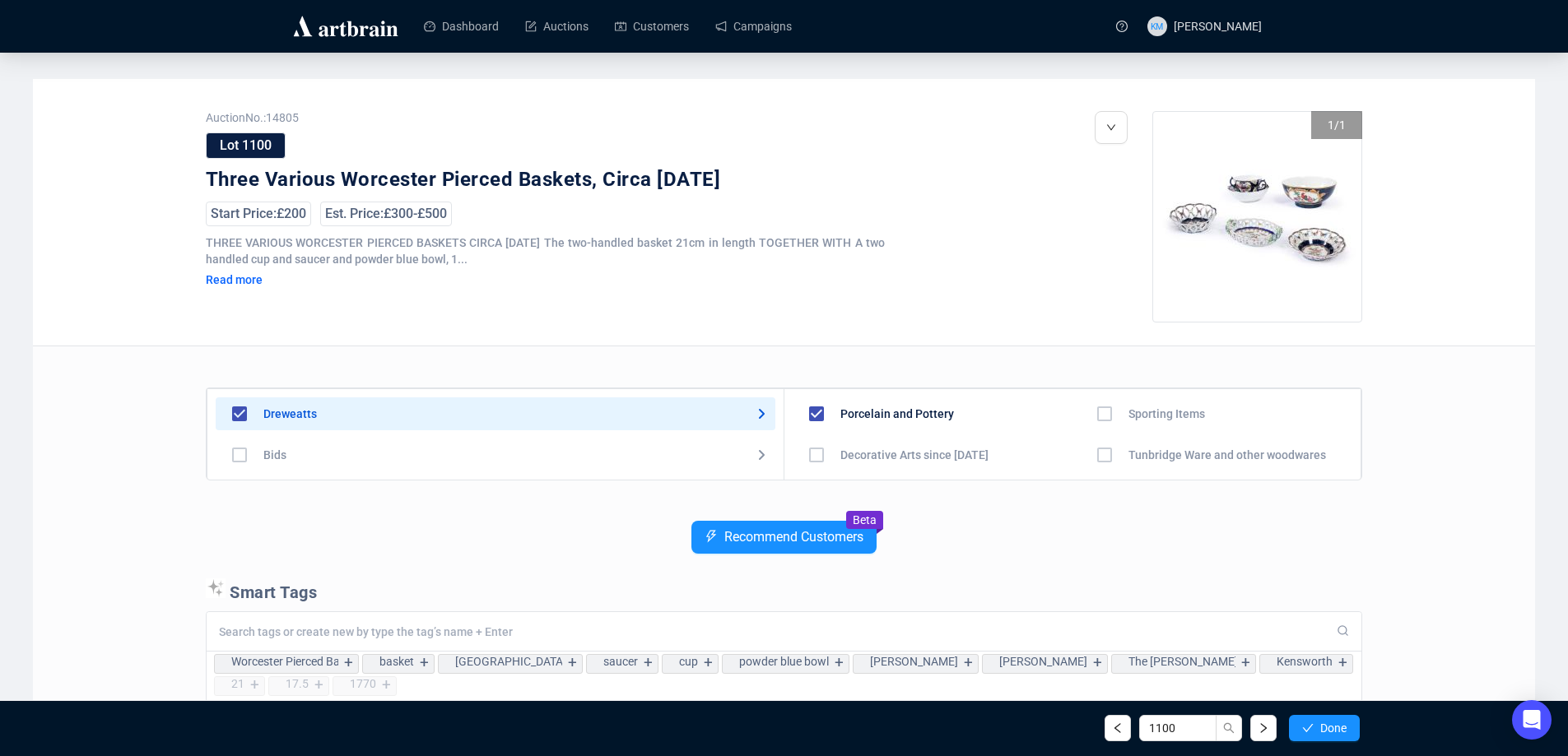
click at [1291, 729] on button "Done" at bounding box center [1324, 728] width 71 height 26
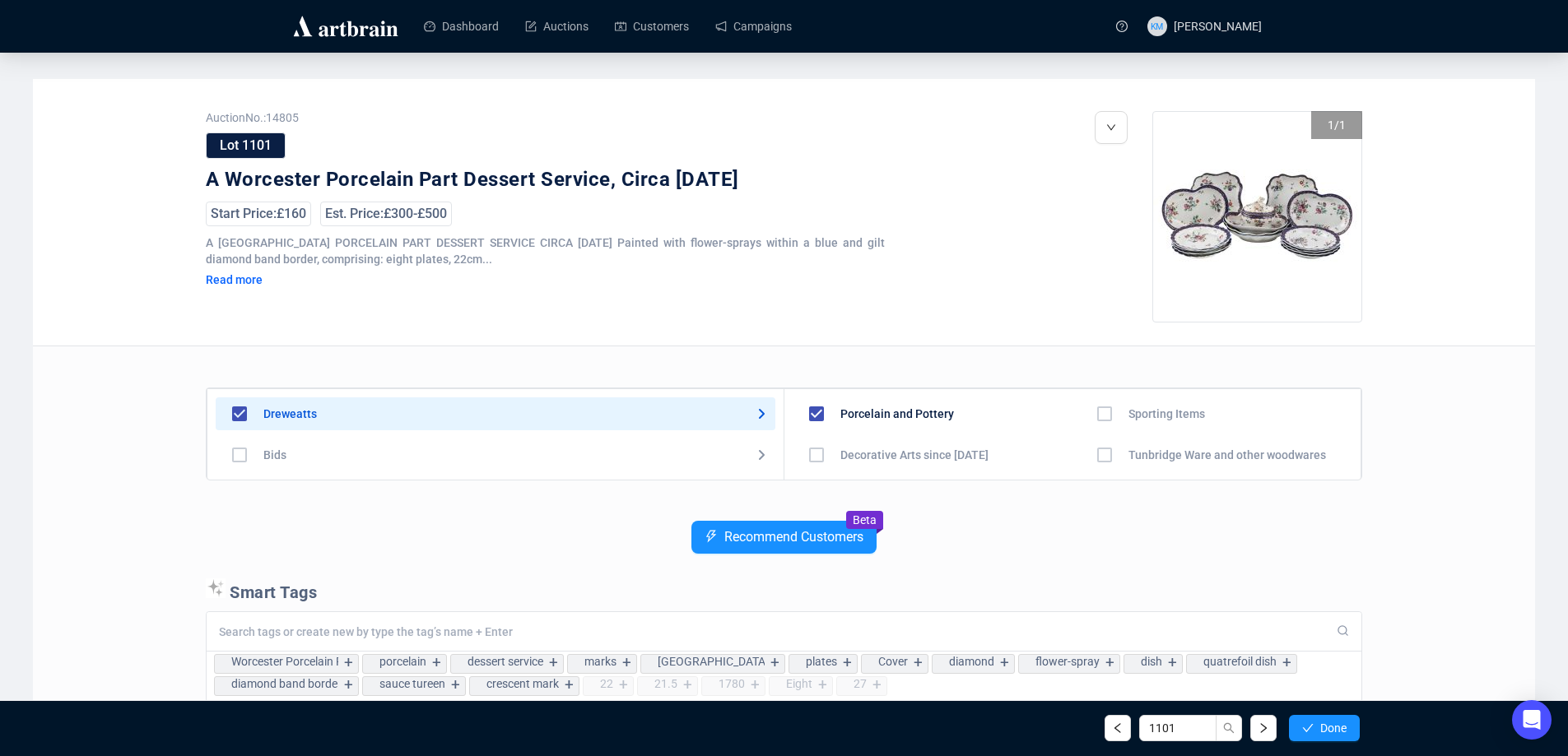
click at [1291, 729] on button "Done" at bounding box center [1324, 728] width 71 height 26
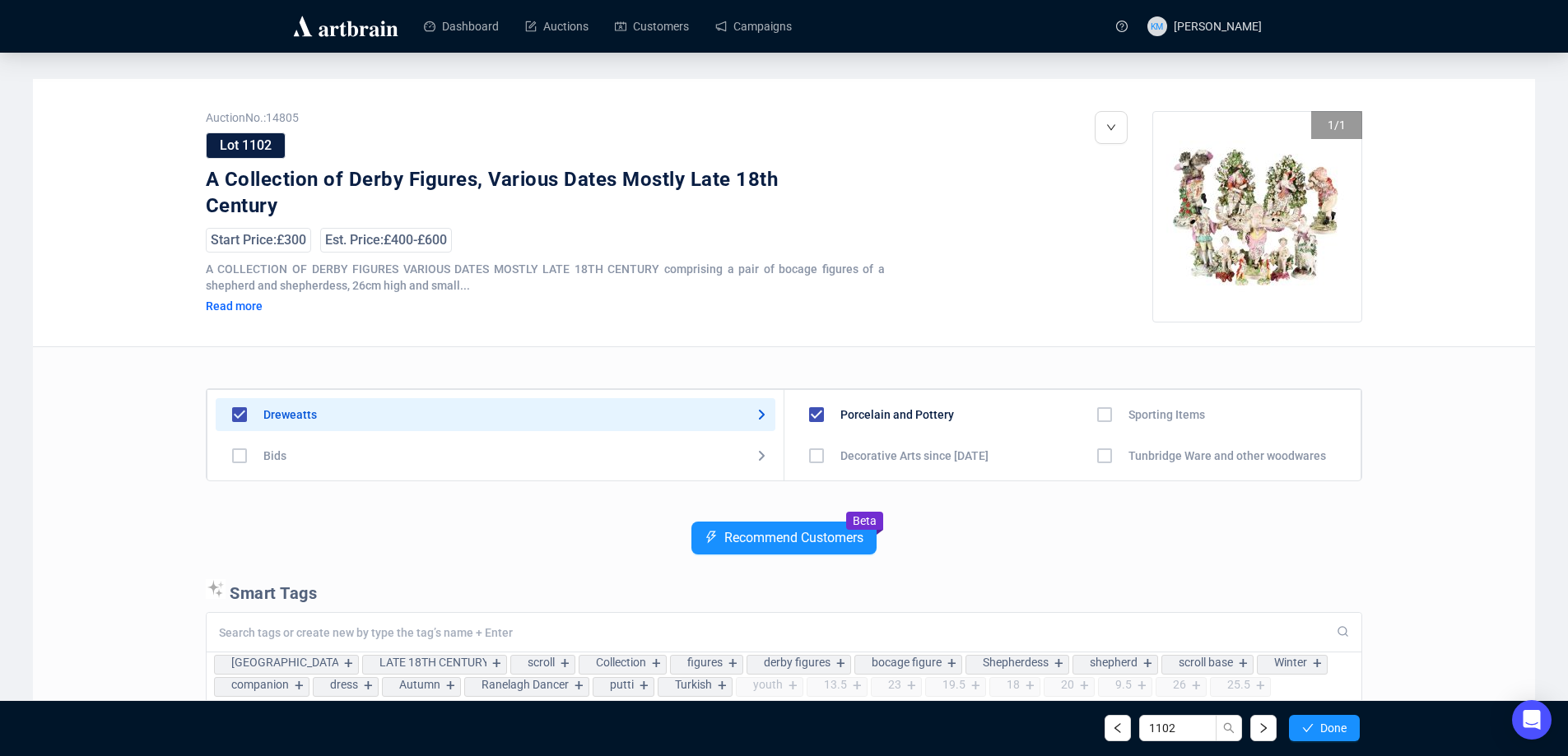
click at [1291, 729] on button "Done" at bounding box center [1324, 728] width 71 height 26
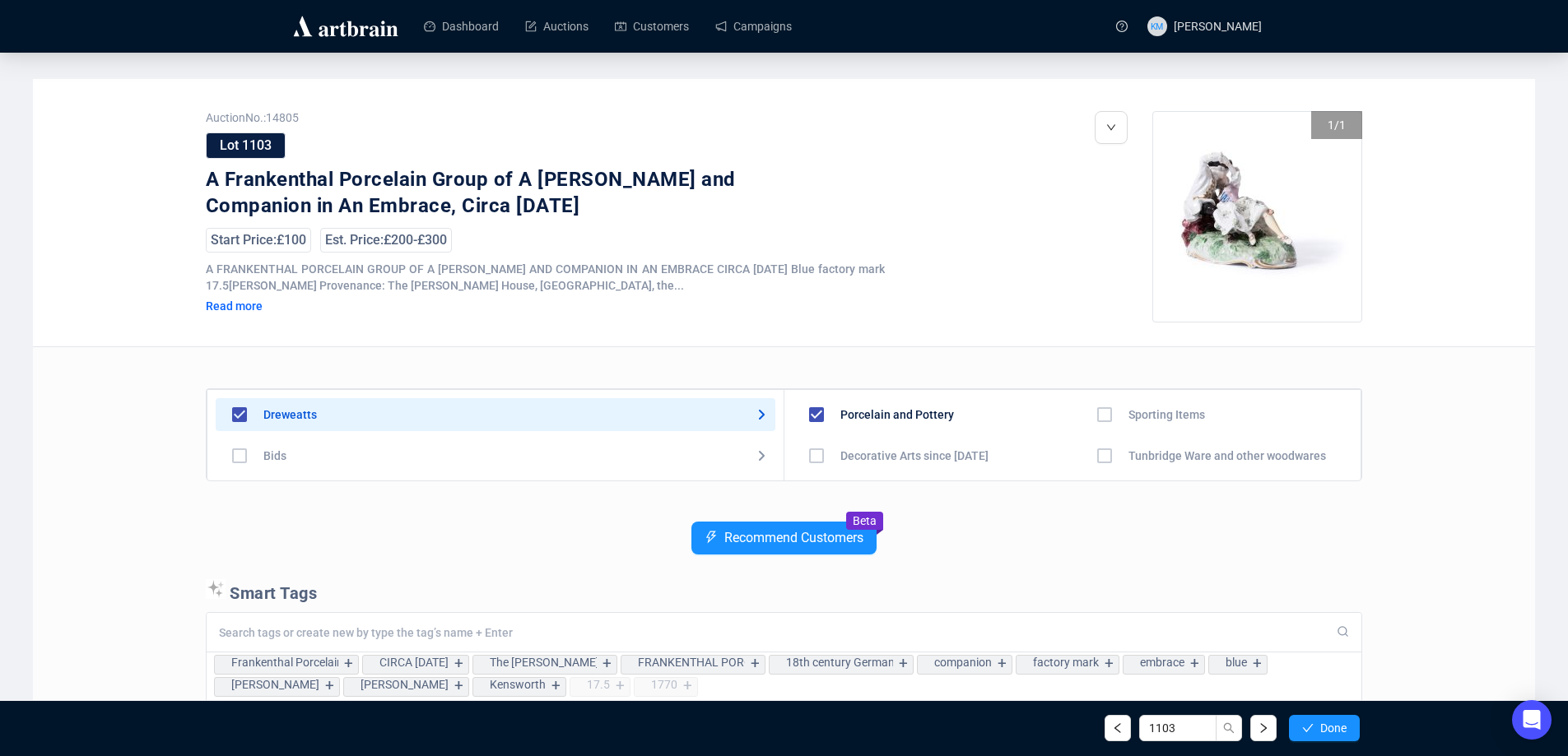
click at [1291, 729] on button "Done" at bounding box center [1324, 728] width 71 height 26
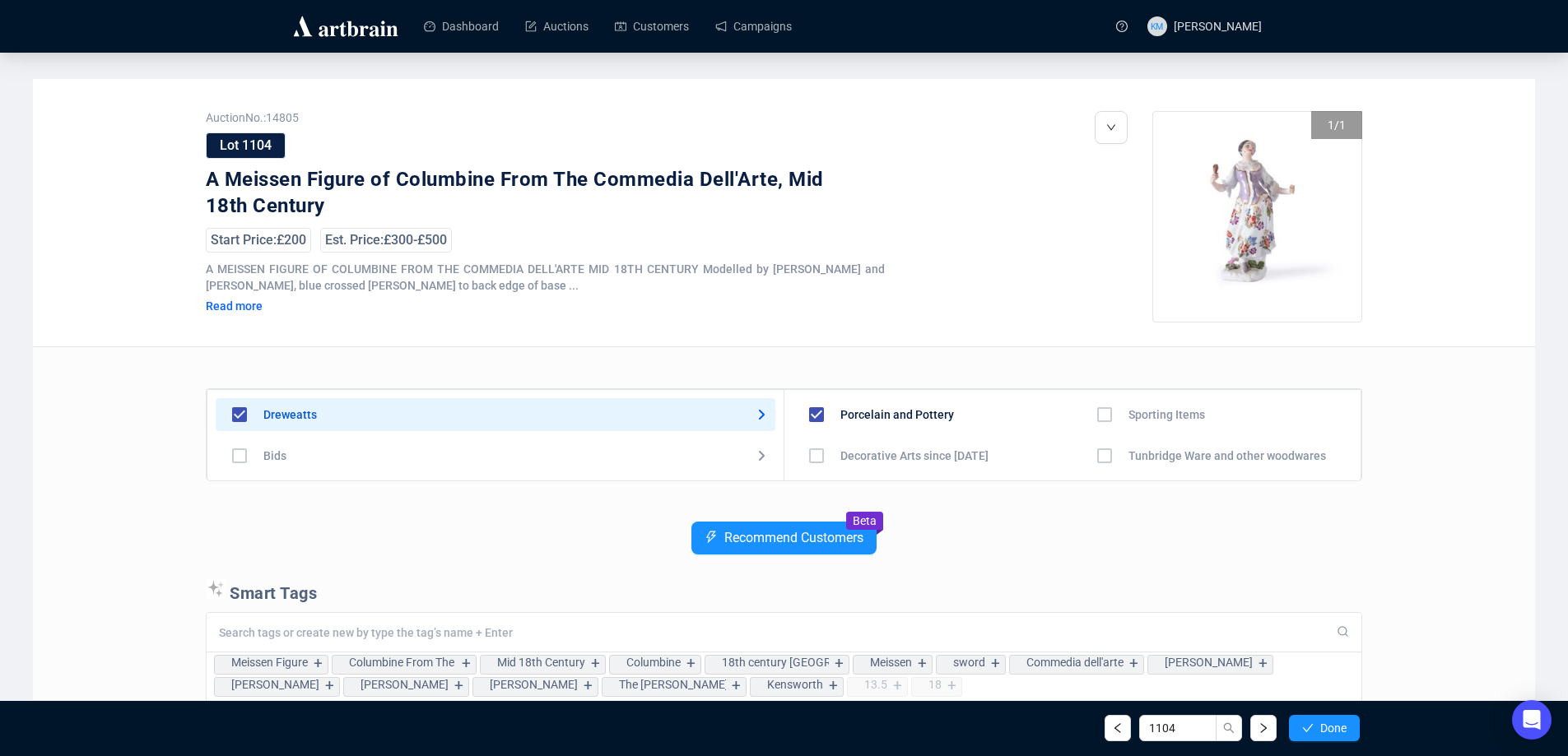
click at [1291, 729] on button "Done" at bounding box center [1324, 728] width 71 height 26
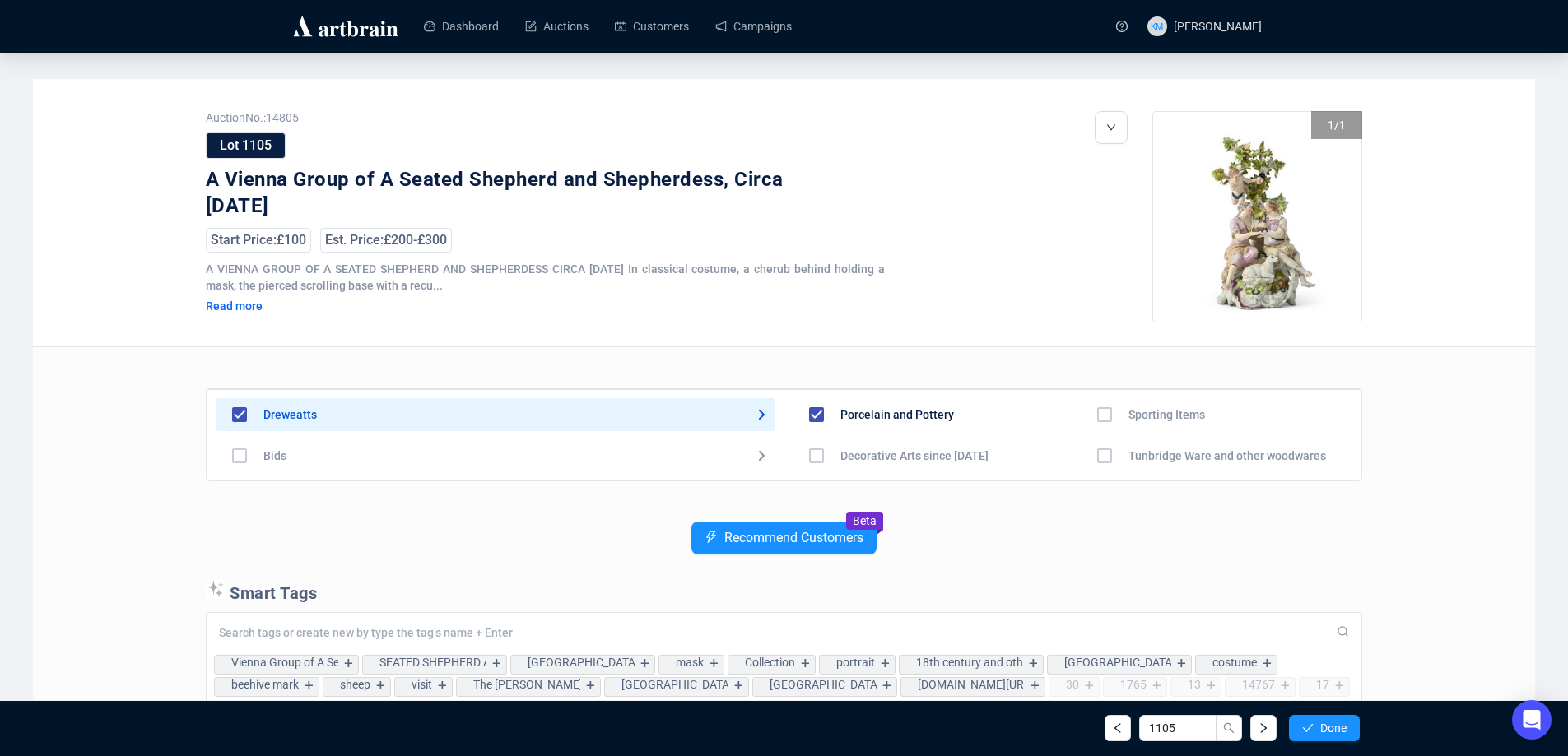
click at [1291, 729] on button "Done" at bounding box center [1324, 728] width 71 height 26
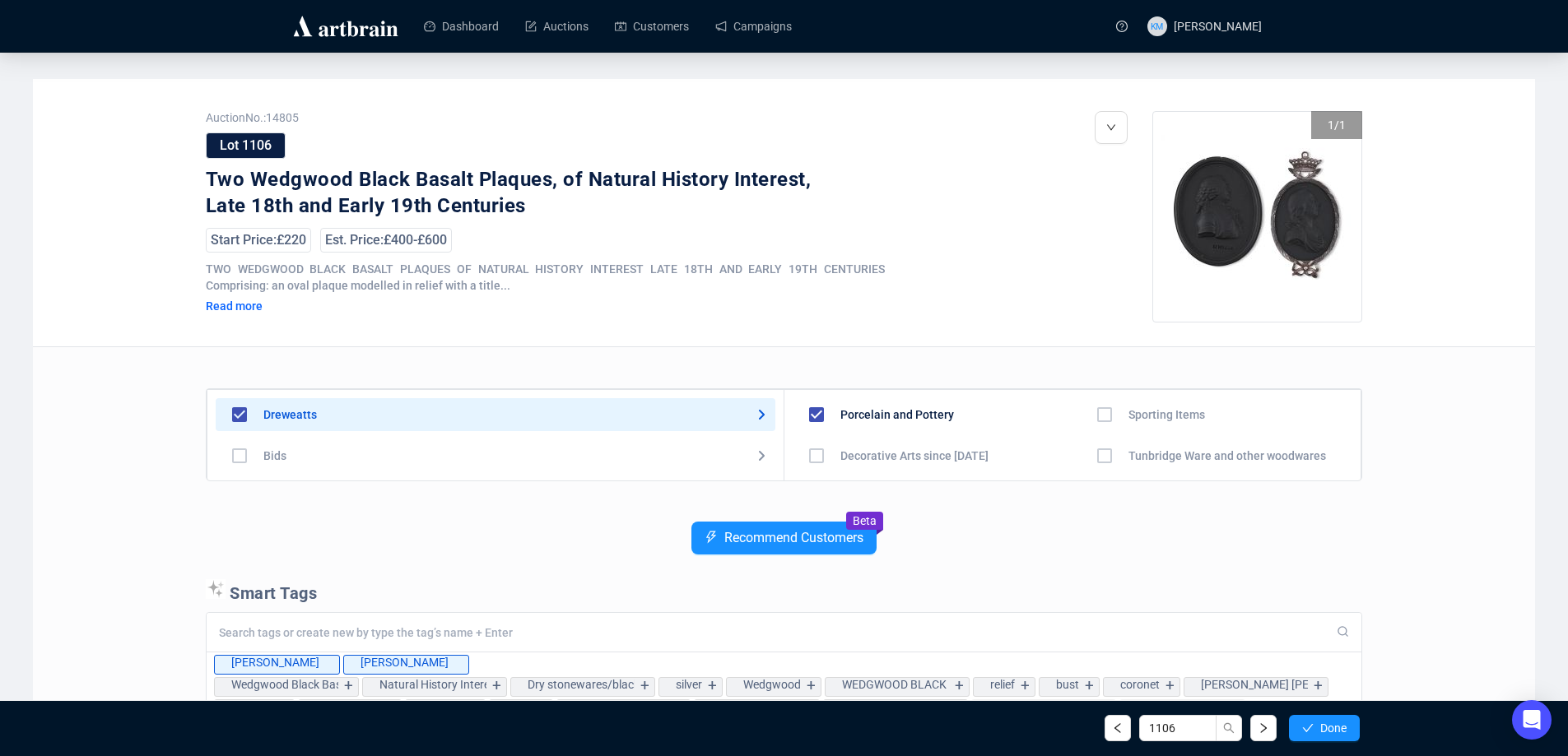
click at [1291, 729] on button "Done" at bounding box center [1324, 728] width 71 height 26
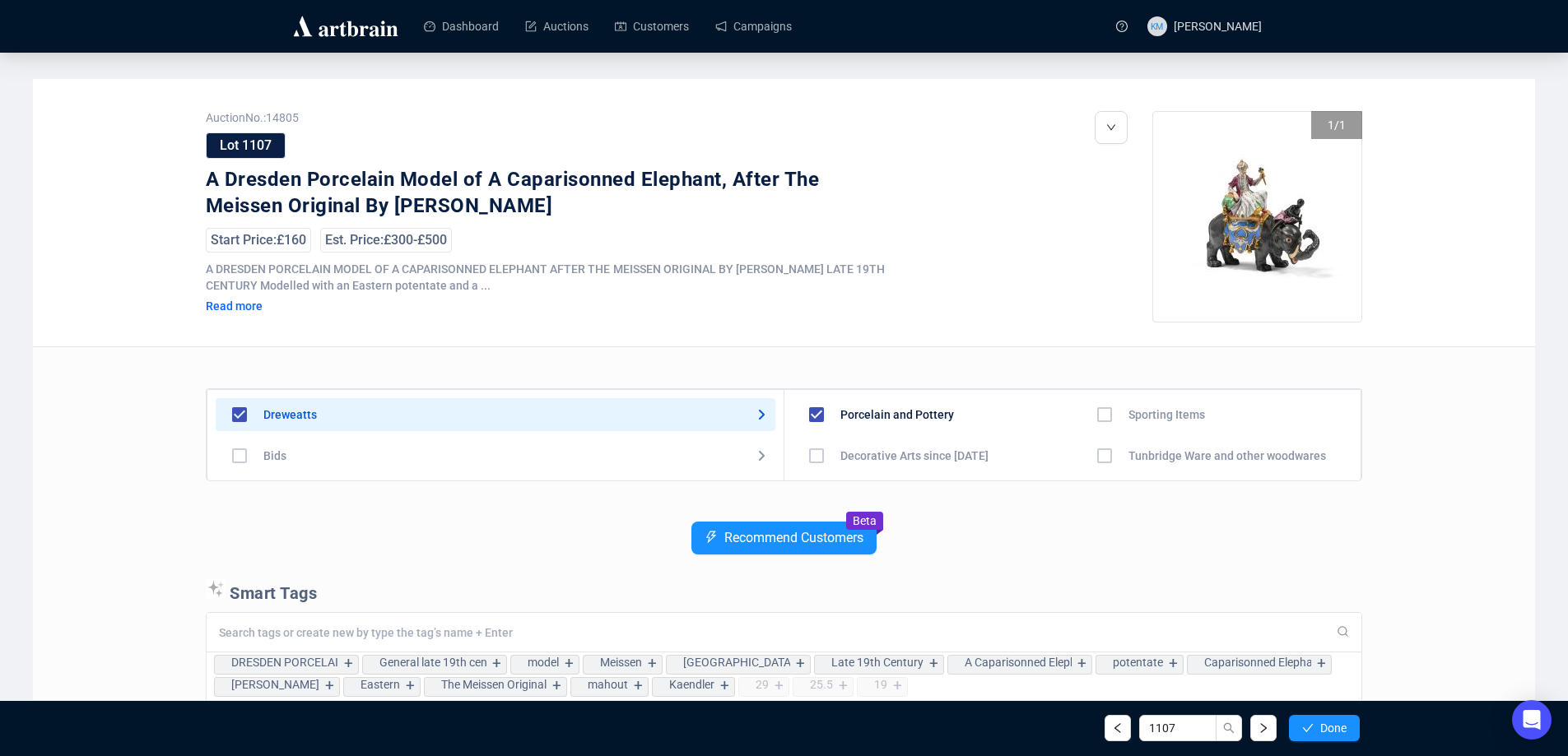
click at [1293, 731] on button "Done" at bounding box center [1324, 728] width 71 height 26
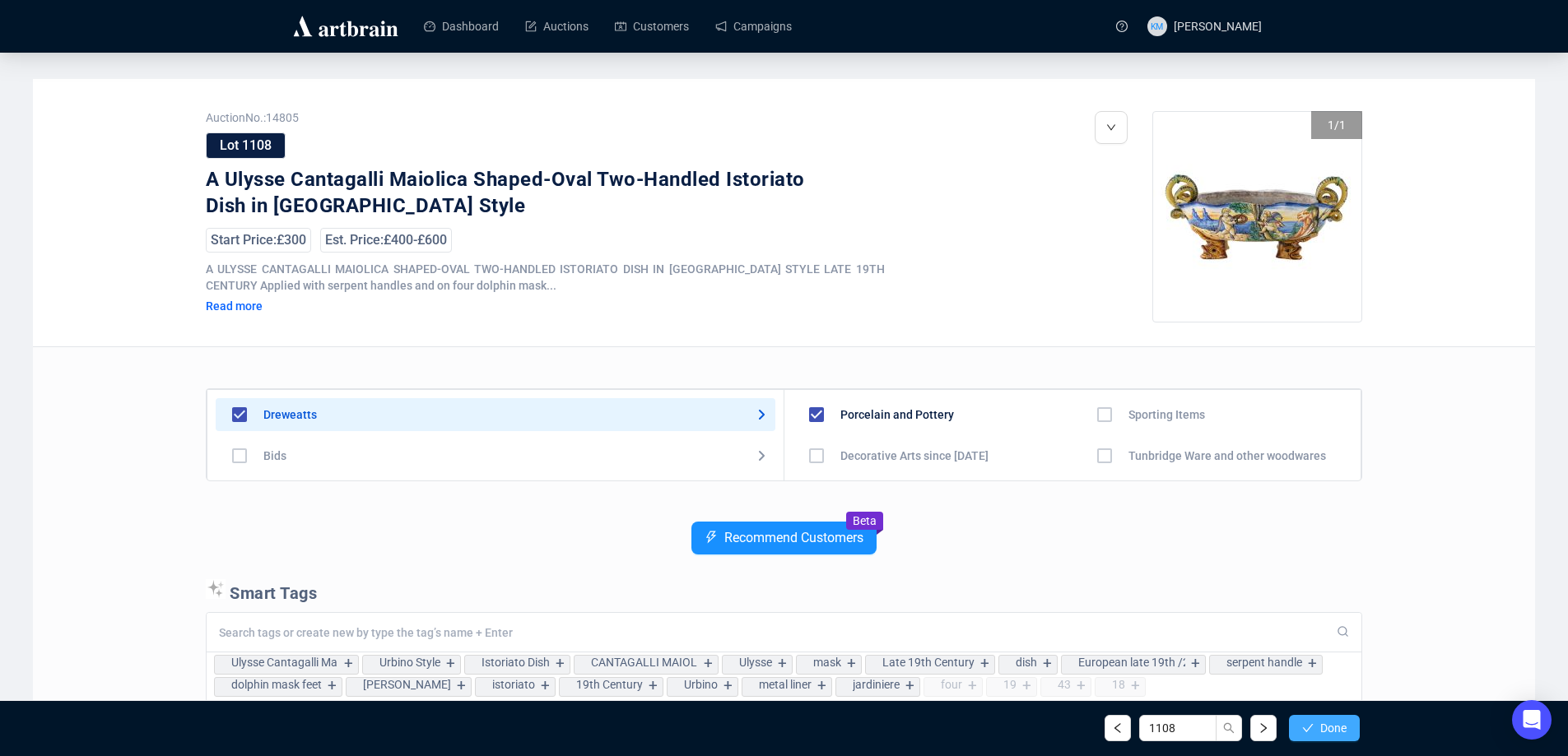
click at [1303, 731] on icon "check" at bounding box center [1307, 728] width 11 height 11
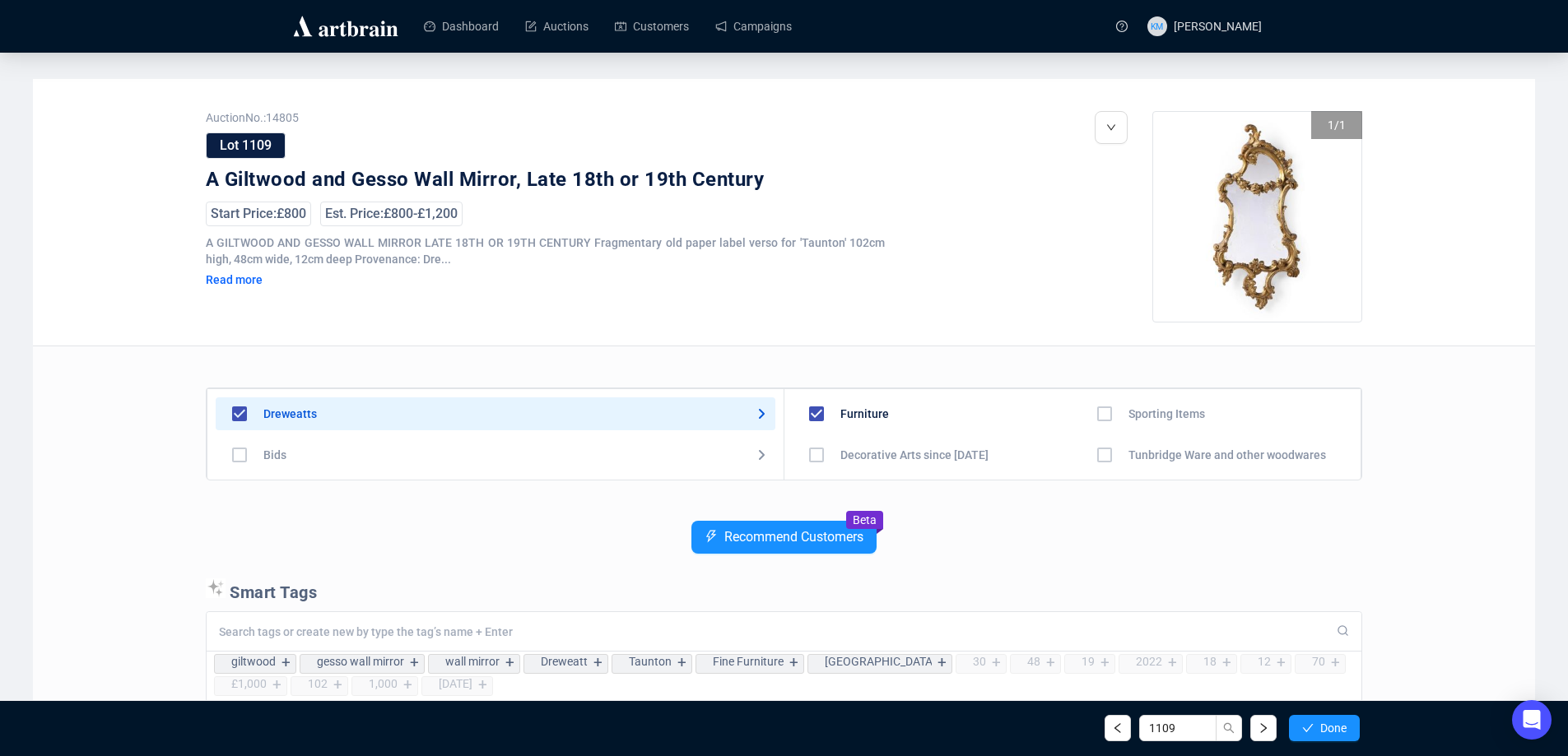
click at [1303, 731] on icon "check" at bounding box center [1307, 728] width 11 height 11
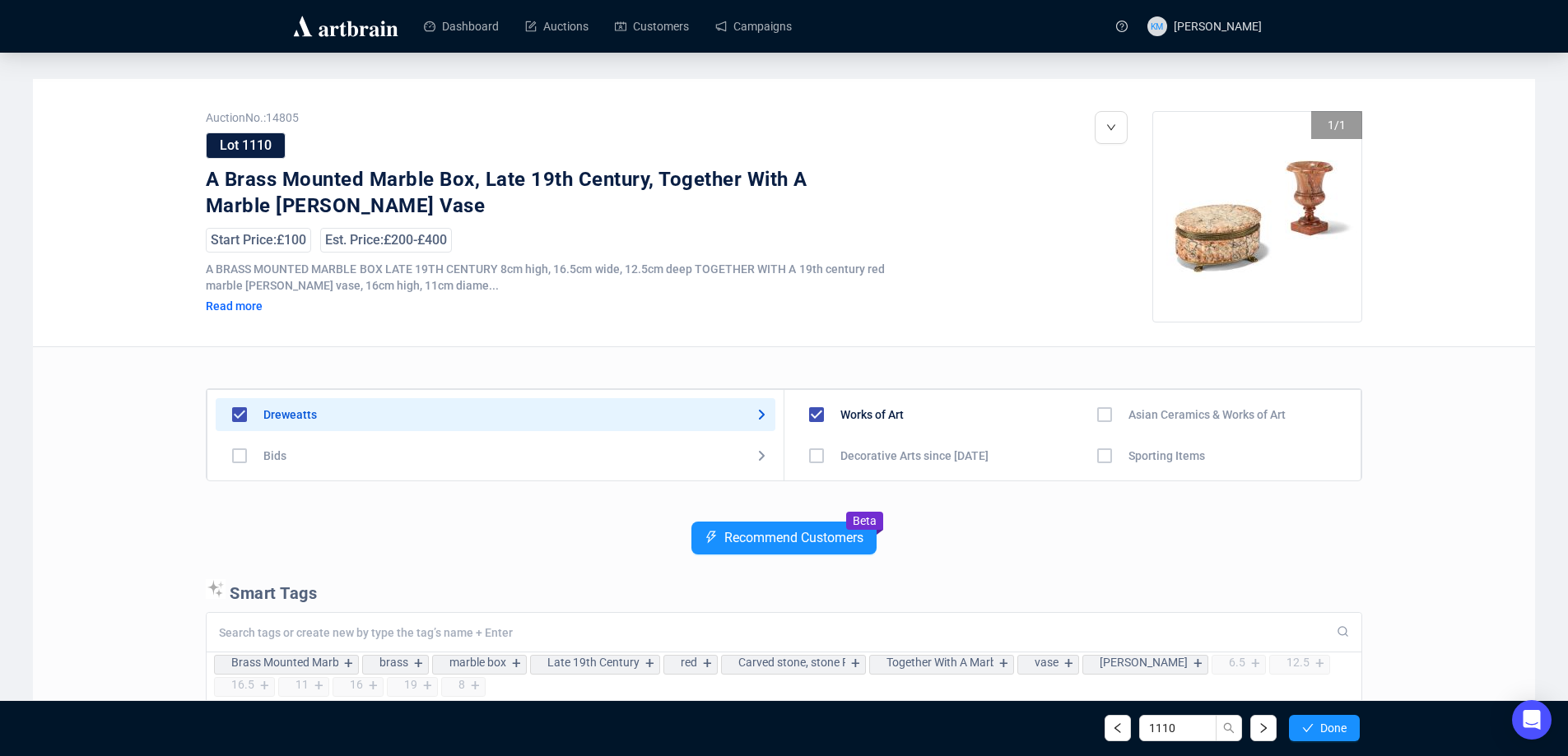
click at [1303, 731] on icon "check" at bounding box center [1307, 728] width 11 height 11
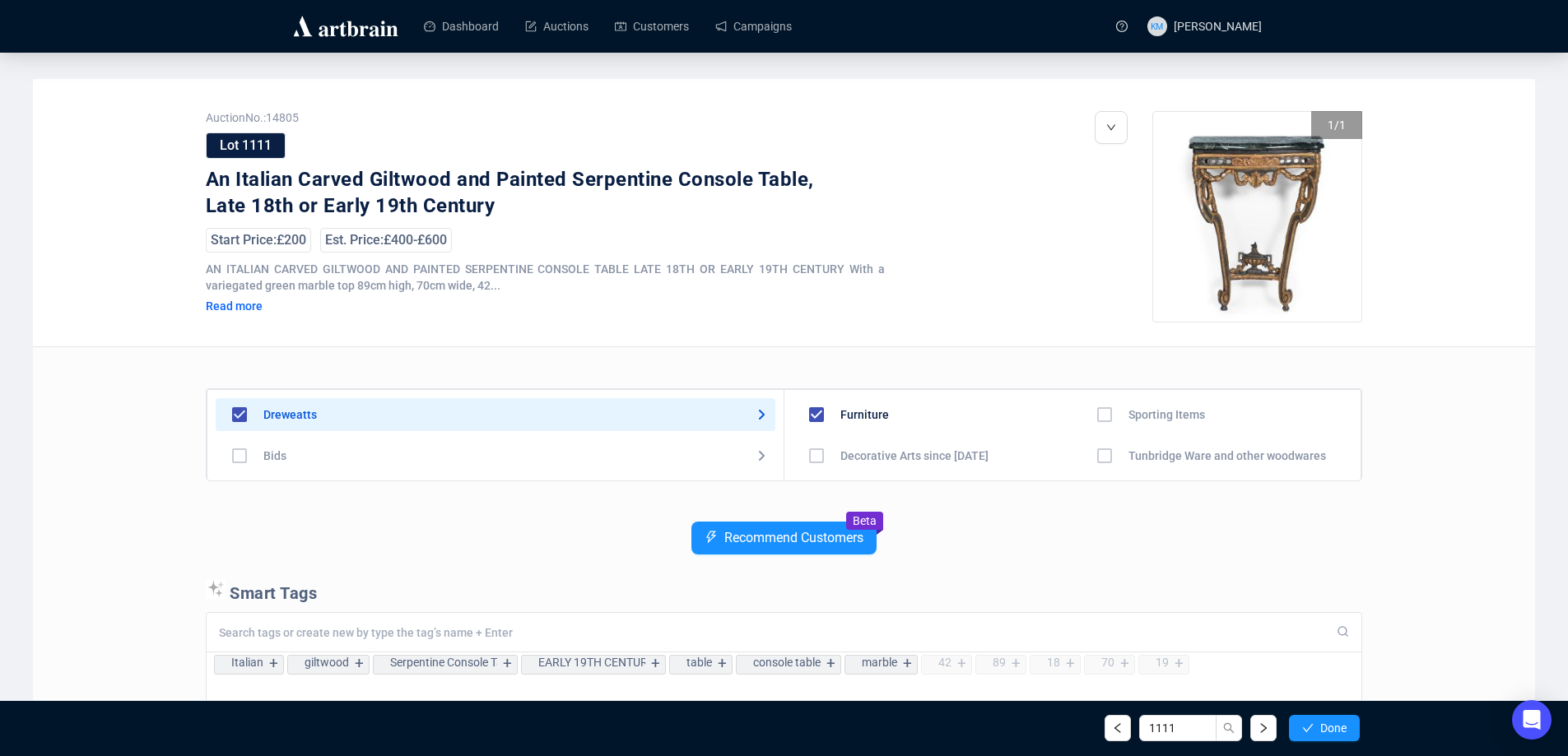
click at [1303, 731] on icon "check" at bounding box center [1307, 728] width 11 height 11
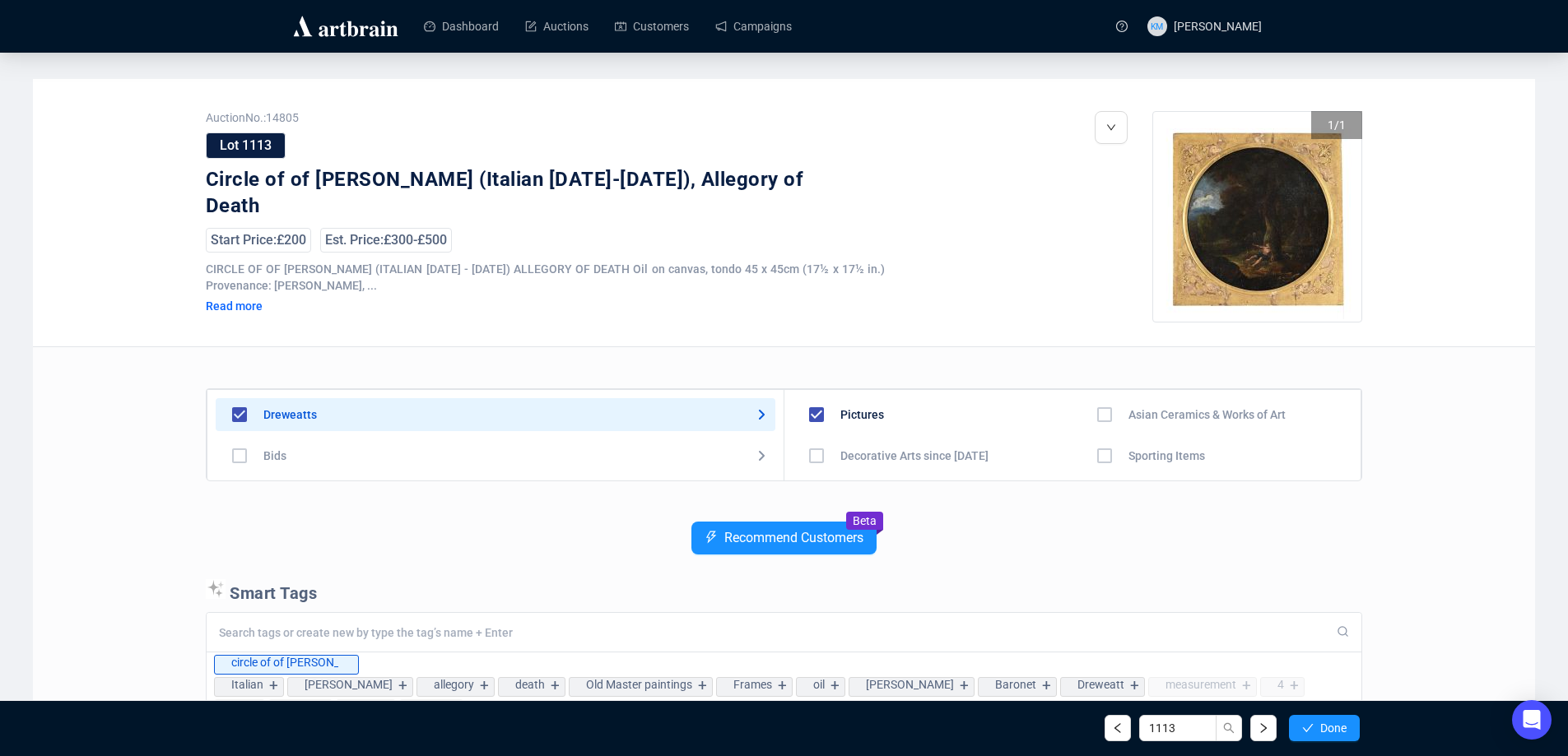
click at [1303, 731] on icon "check" at bounding box center [1307, 728] width 11 height 11
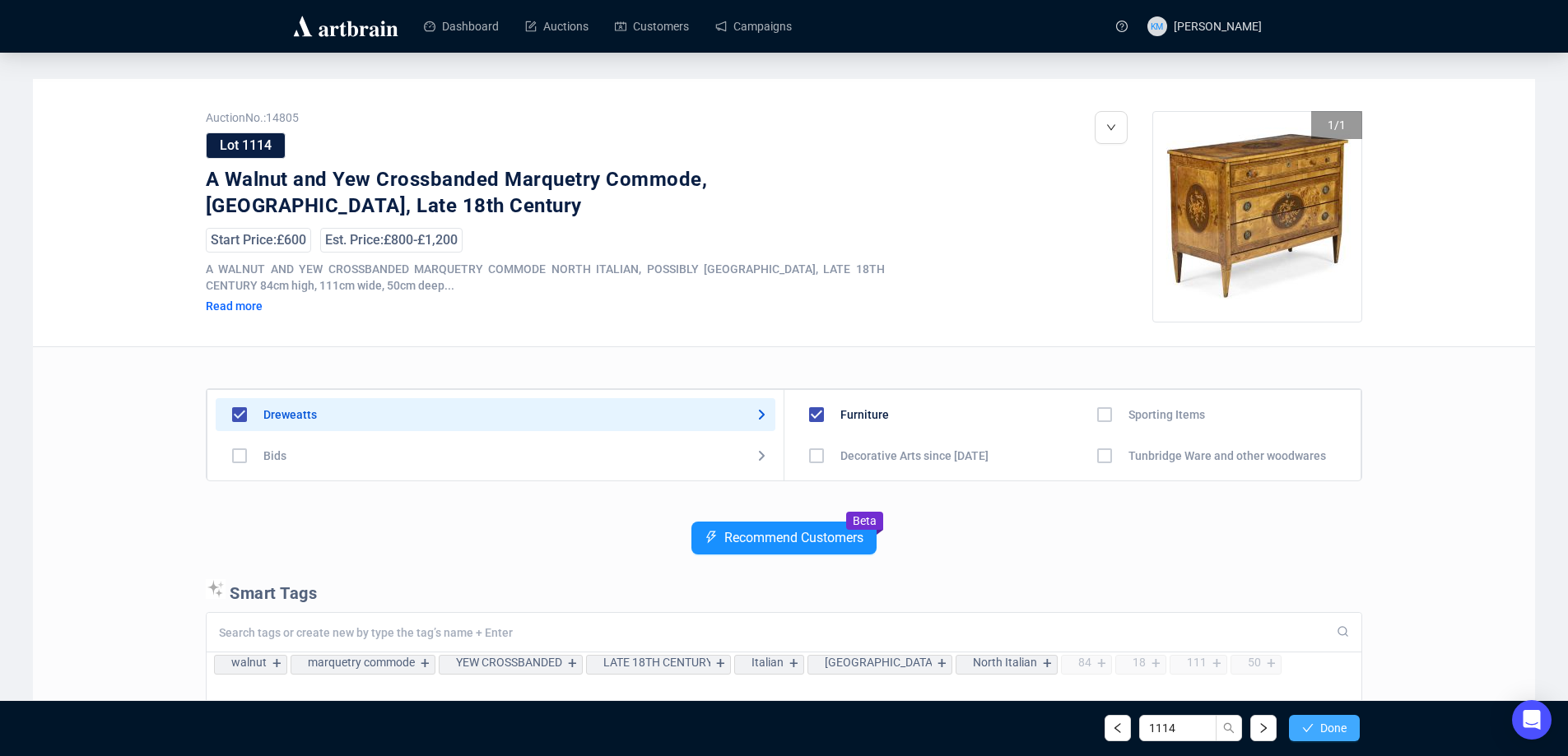
click at [1313, 731] on button "Done" at bounding box center [1324, 728] width 71 height 26
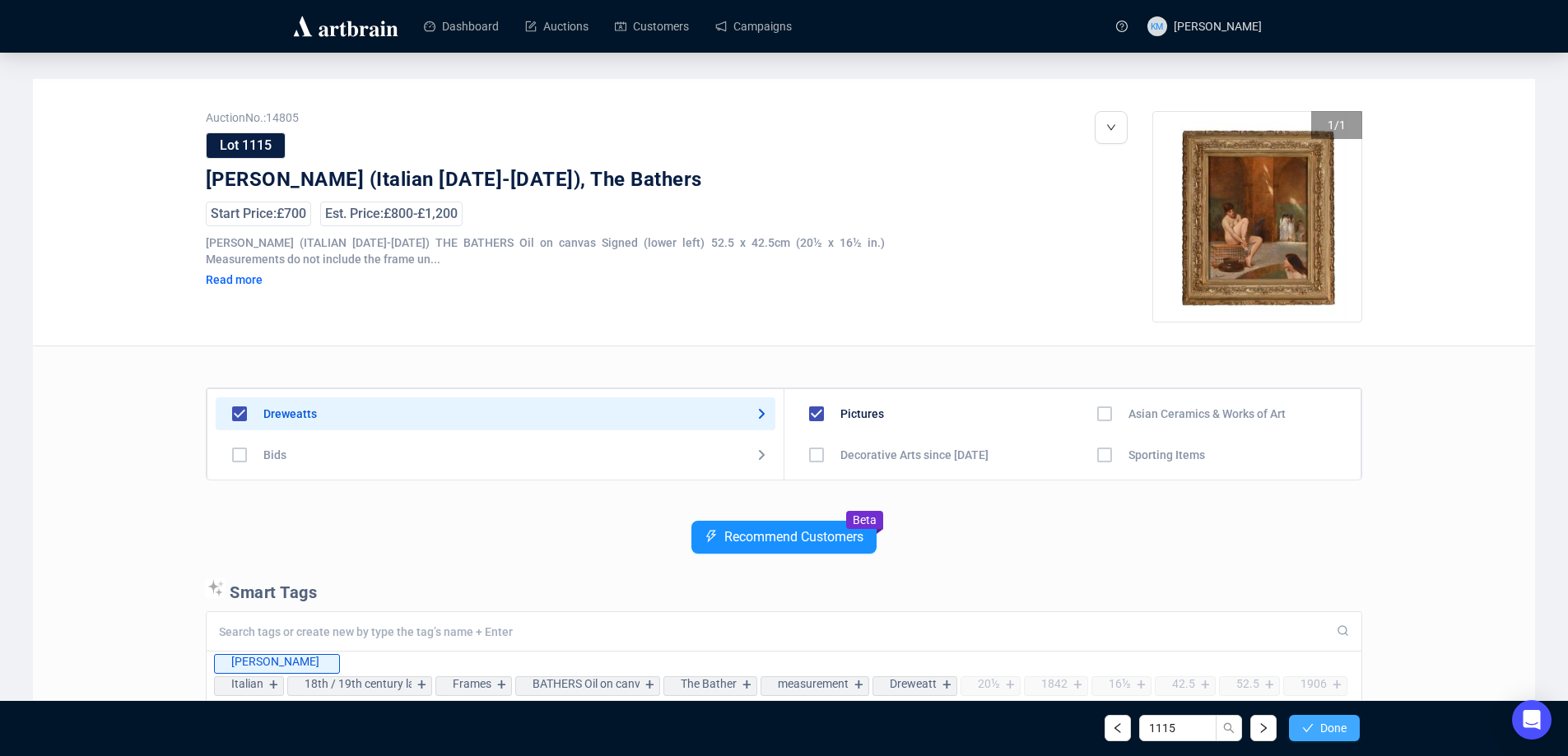
click at [1315, 731] on button "Done" at bounding box center [1324, 728] width 71 height 26
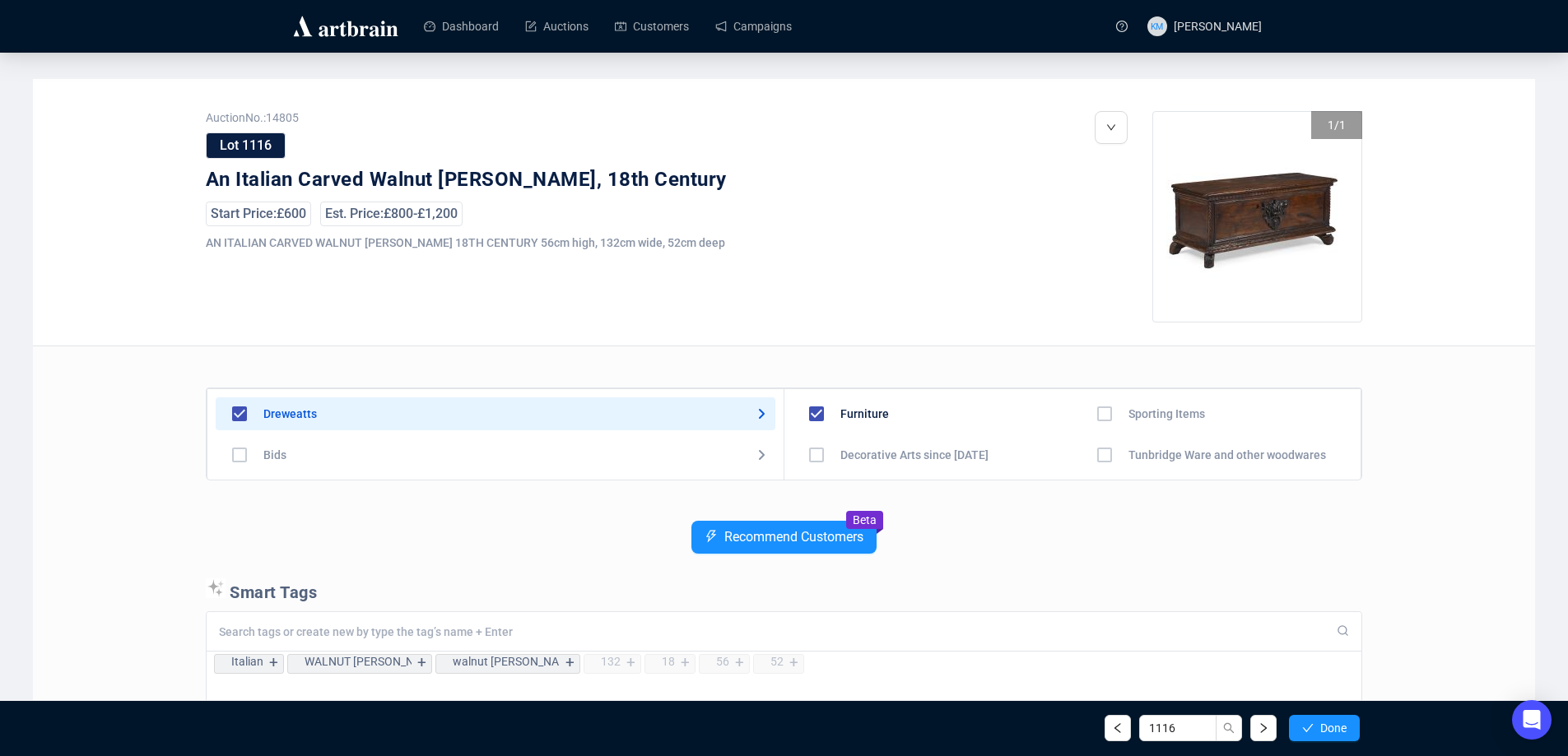
click at [1315, 731] on button "Done" at bounding box center [1324, 728] width 71 height 26
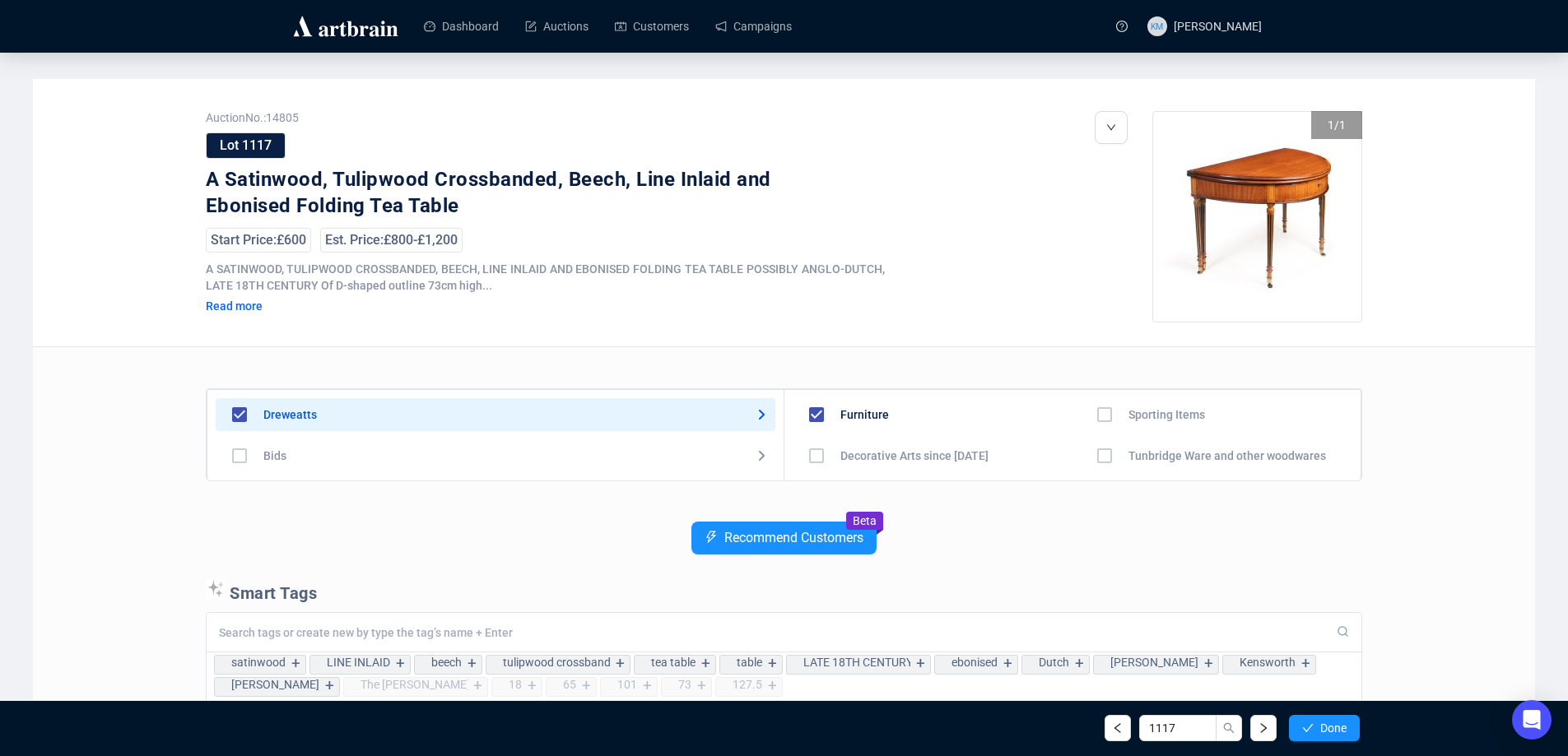
scroll to position [82, 0]
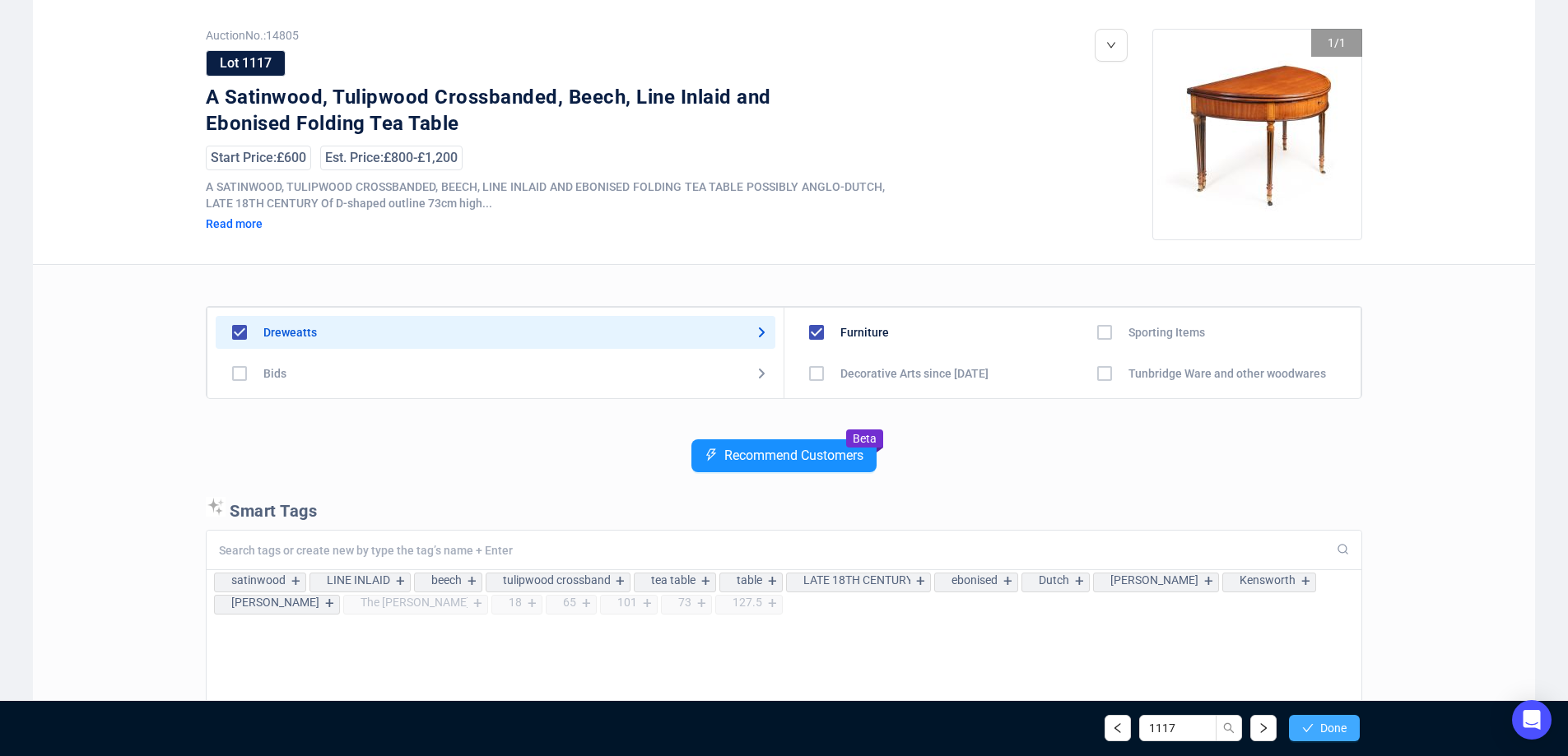
click at [1310, 722] on span "button" at bounding box center [1307, 728] width 11 height 13
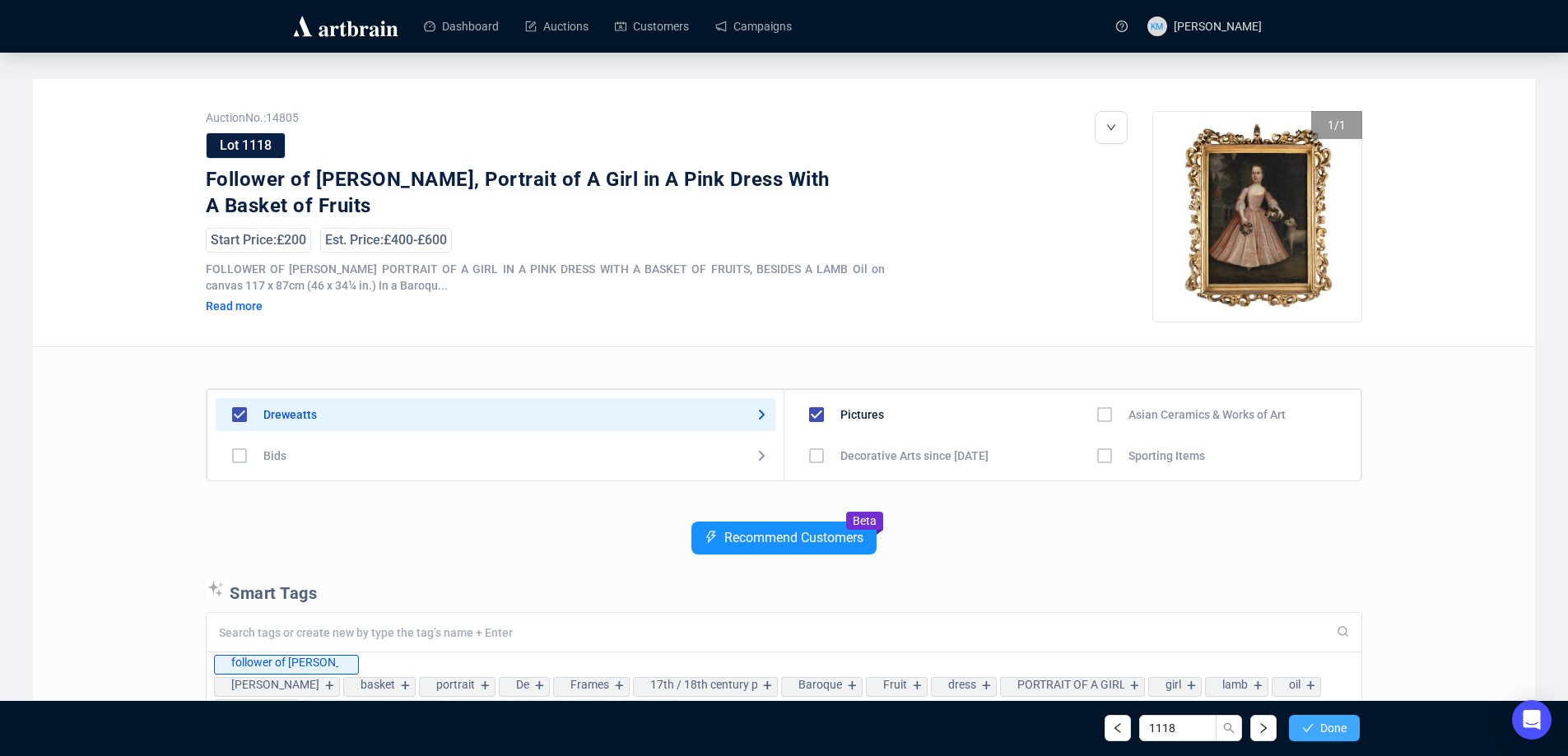
click at [1306, 731] on icon "check" at bounding box center [1308, 728] width 11 height 8
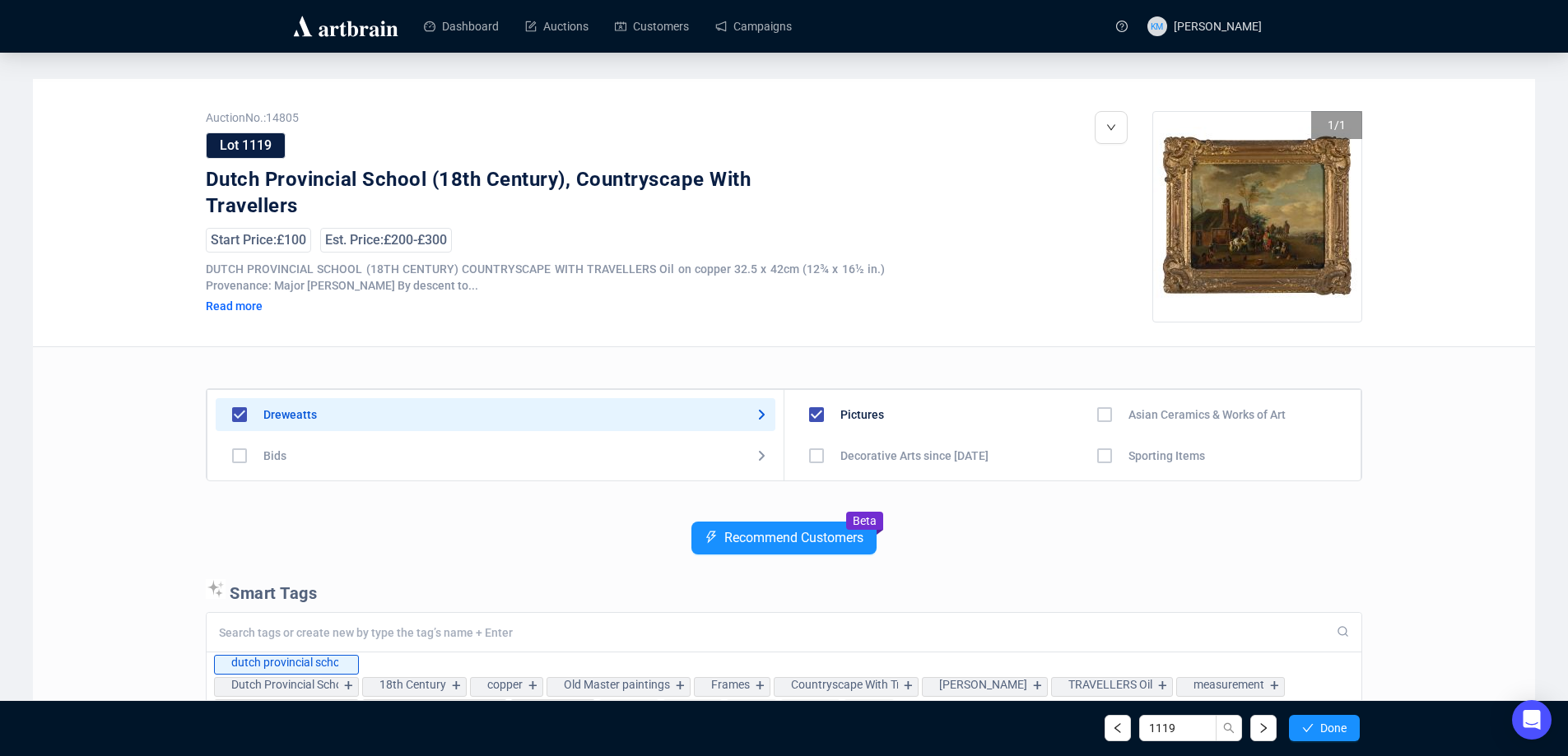
click at [1306, 731] on icon "check" at bounding box center [1308, 728] width 11 height 8
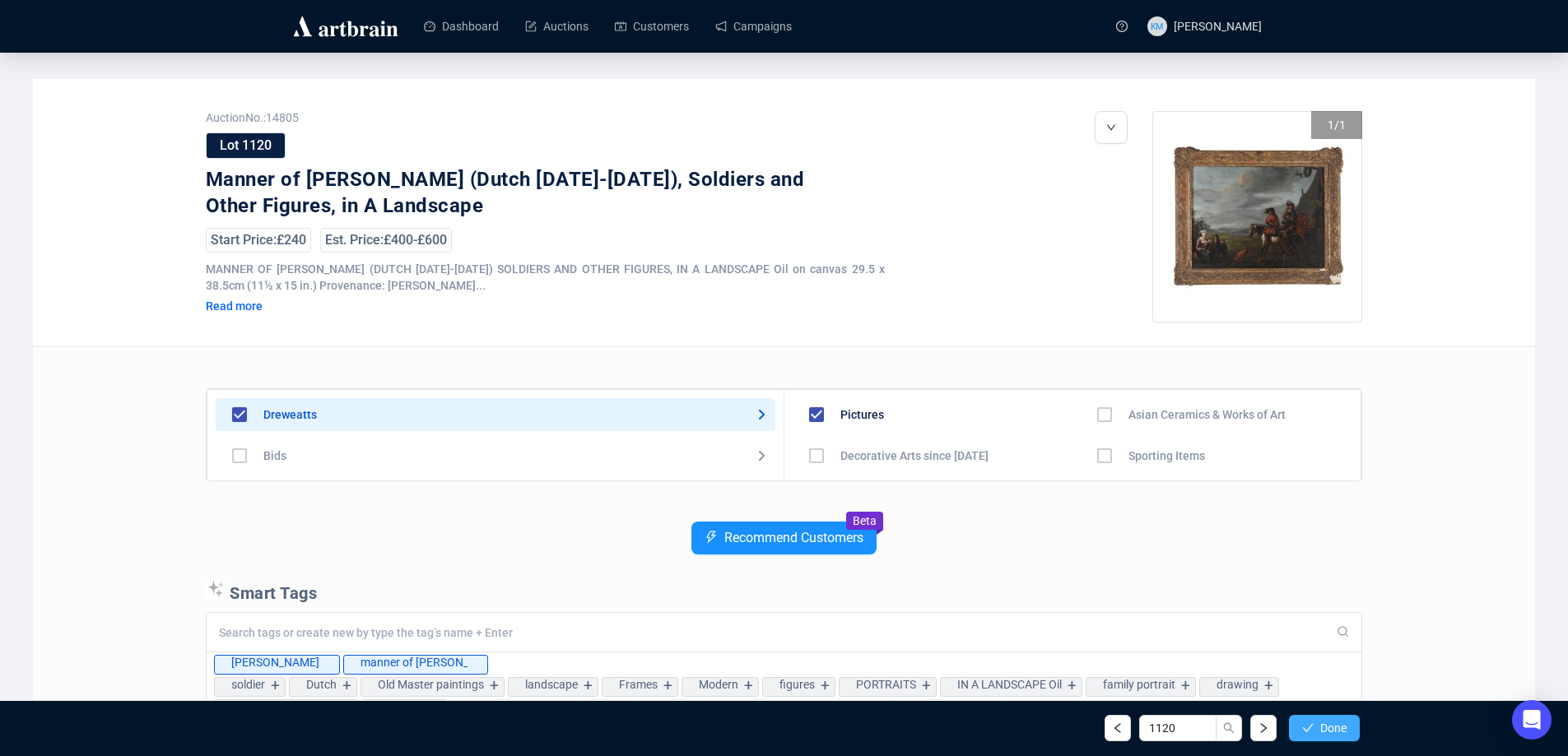
click at [1302, 735] on span "button" at bounding box center [1307, 728] width 11 height 13
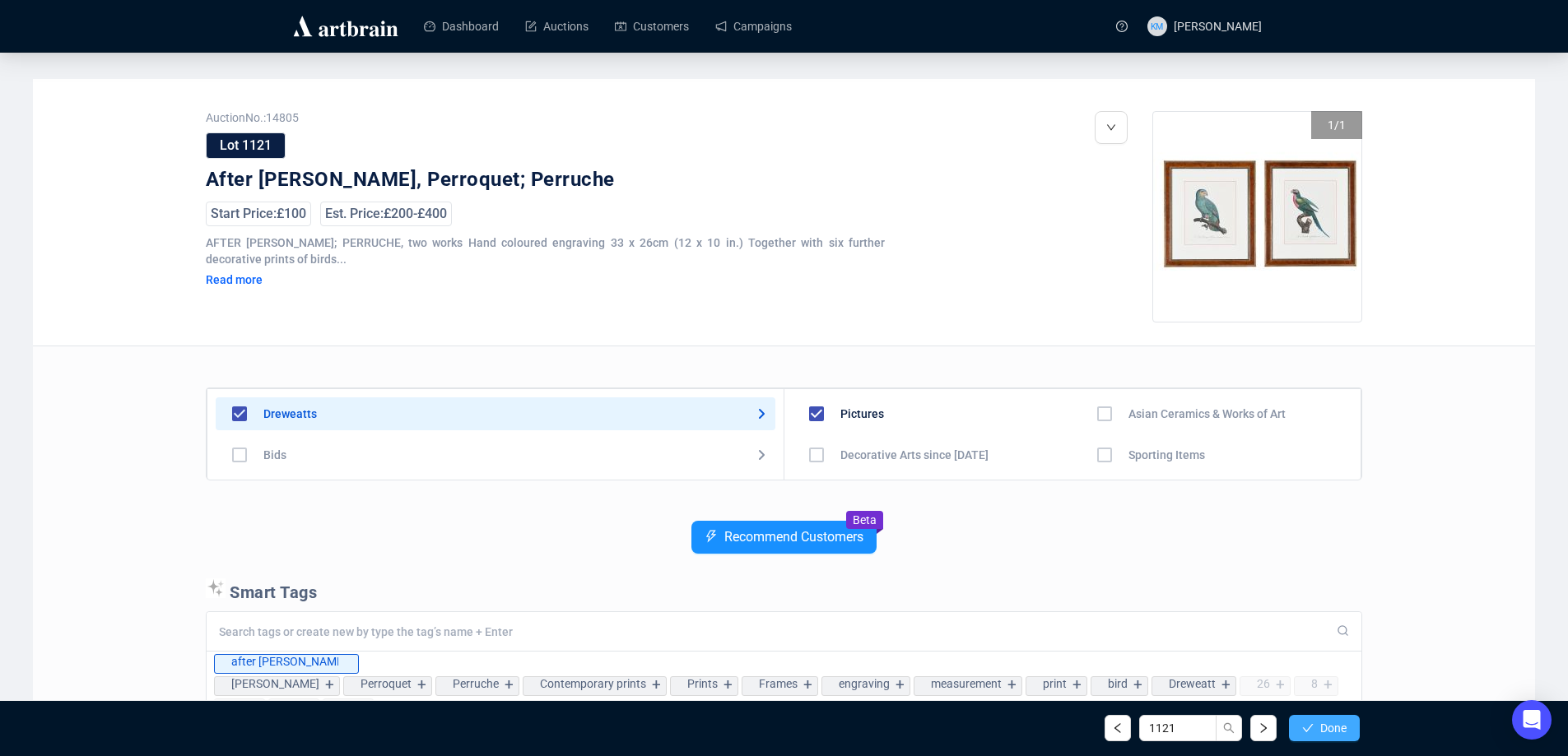
click at [1302, 738] on button "Done" at bounding box center [1324, 728] width 71 height 26
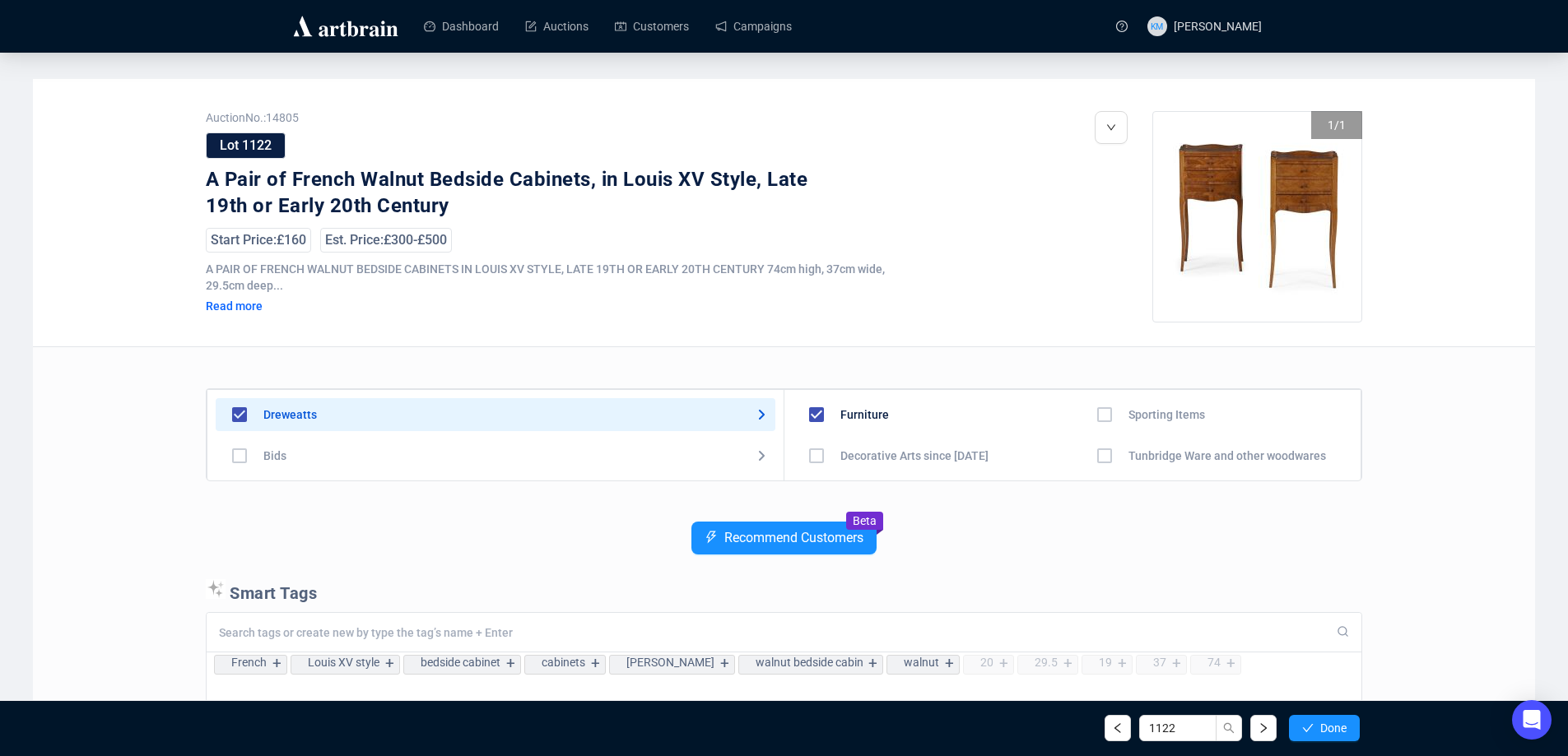
click at [1302, 738] on button "Done" at bounding box center [1324, 728] width 71 height 26
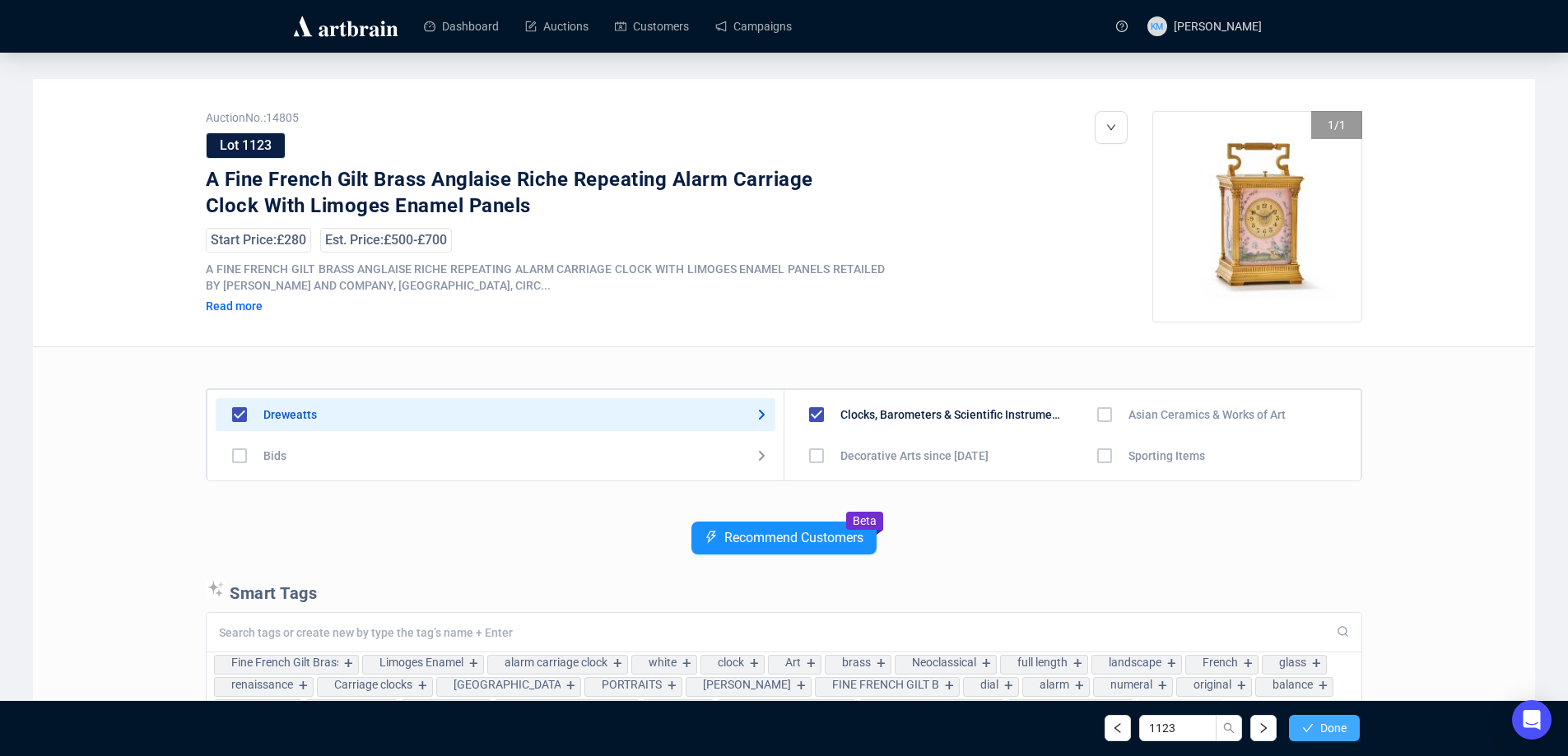
click at [1302, 738] on button "Done" at bounding box center [1324, 728] width 71 height 26
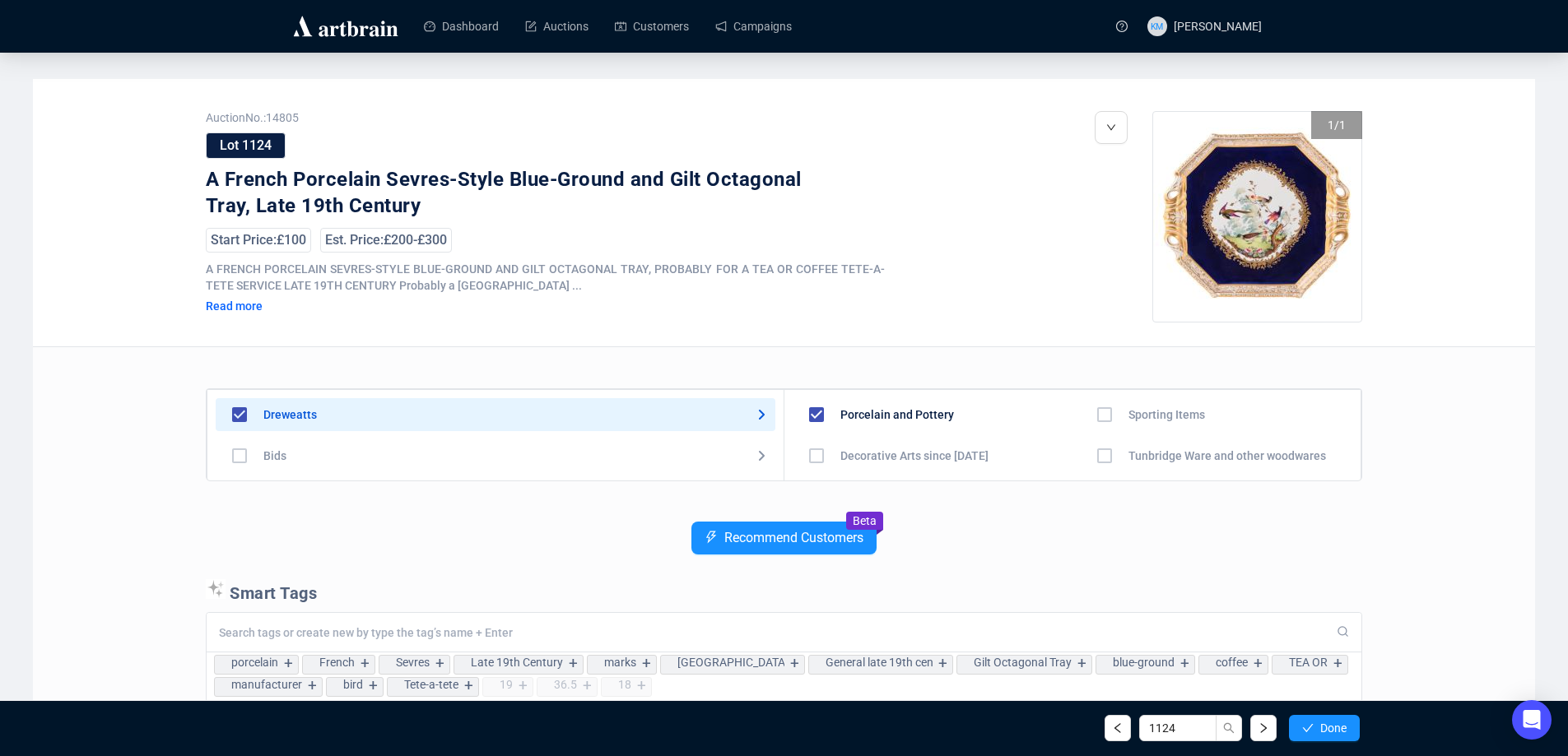
click at [1302, 738] on button "Done" at bounding box center [1324, 728] width 71 height 26
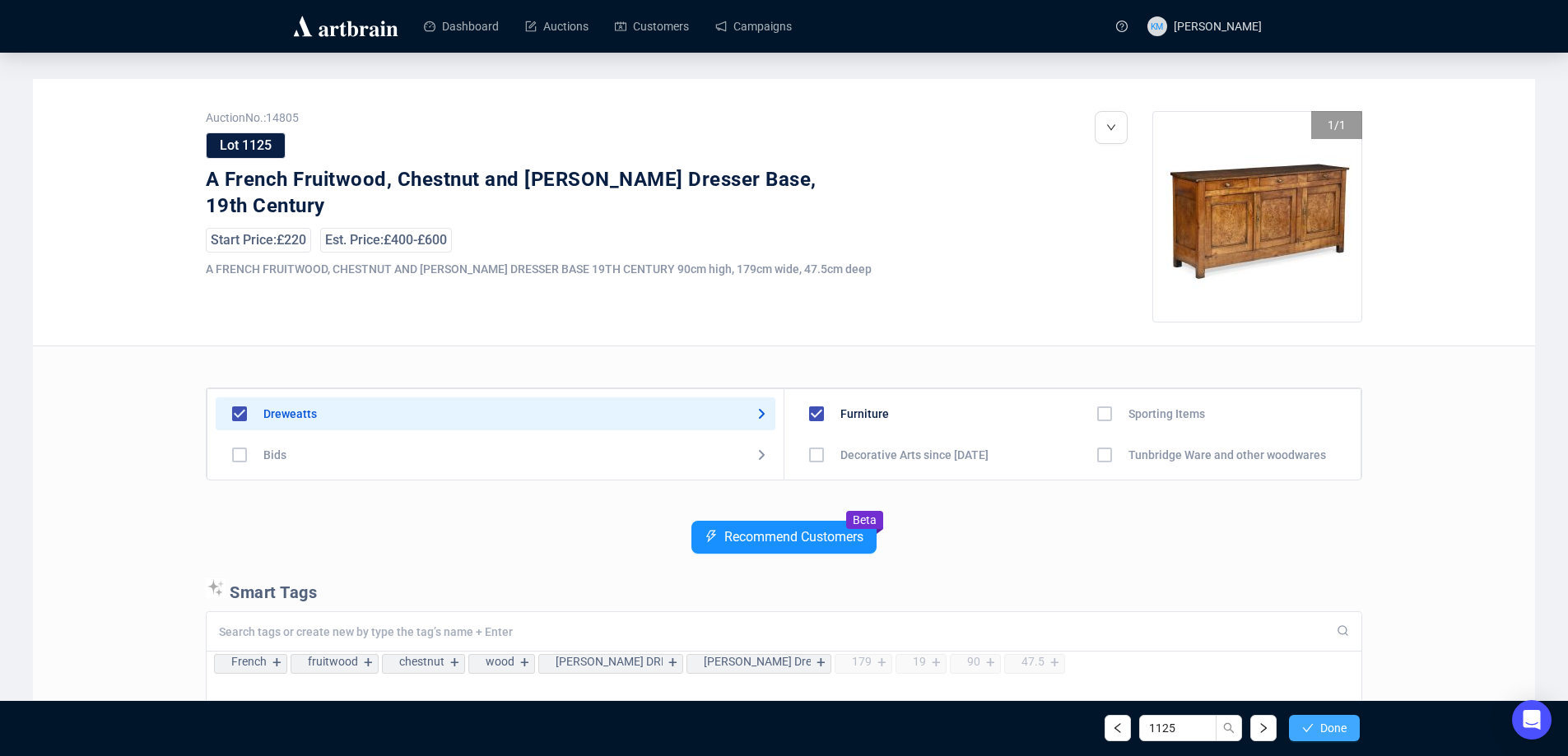
click at [1307, 731] on icon "check" at bounding box center [1307, 728] width 11 height 11
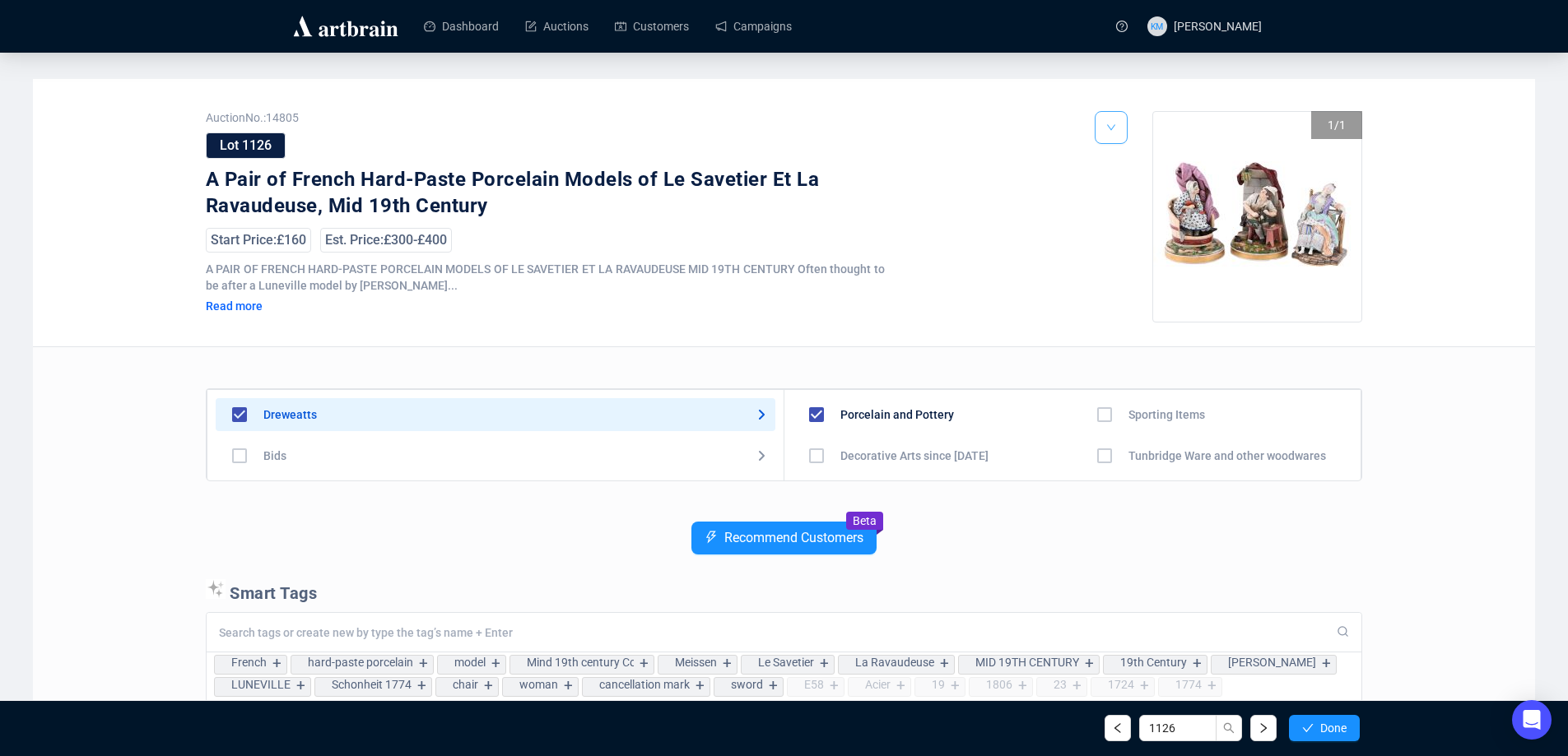
click at [1114, 136] on button "button" at bounding box center [1112, 128] width 33 height 33
click at [1118, 184] on img at bounding box center [1114, 190] width 13 height 13
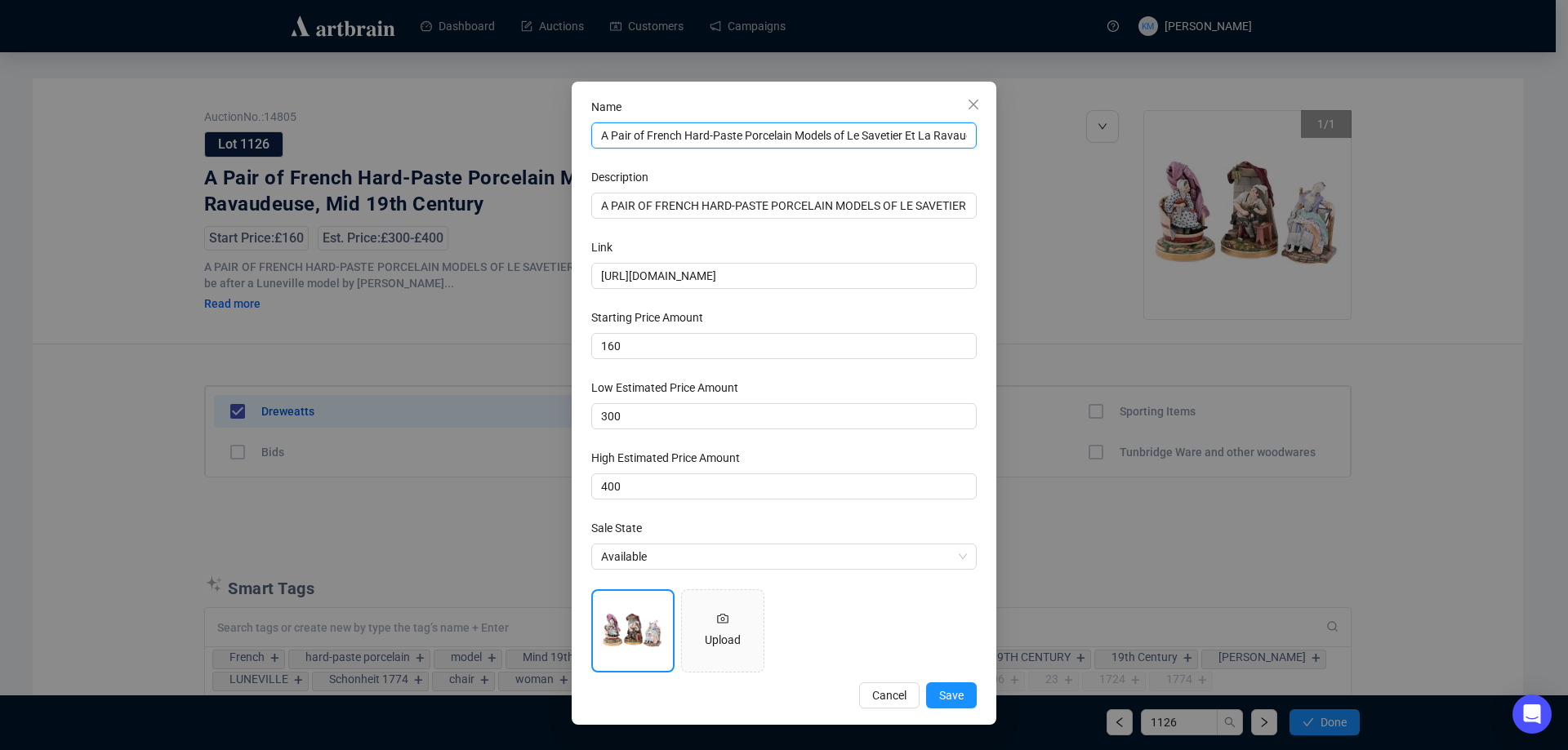
click at [908, 139] on input "A Pair of French Hard-Paste Porcelain Models of Le Savetier Et La Ravaudeuse, M…" at bounding box center [783, 136] width 385 height 26
type input "A Pair of French Hard-Paste Porcelain Models of Le Savetier et La Ravaudeuse, M…"
click at [962, 687] on span "Save" at bounding box center [951, 695] width 24 height 18
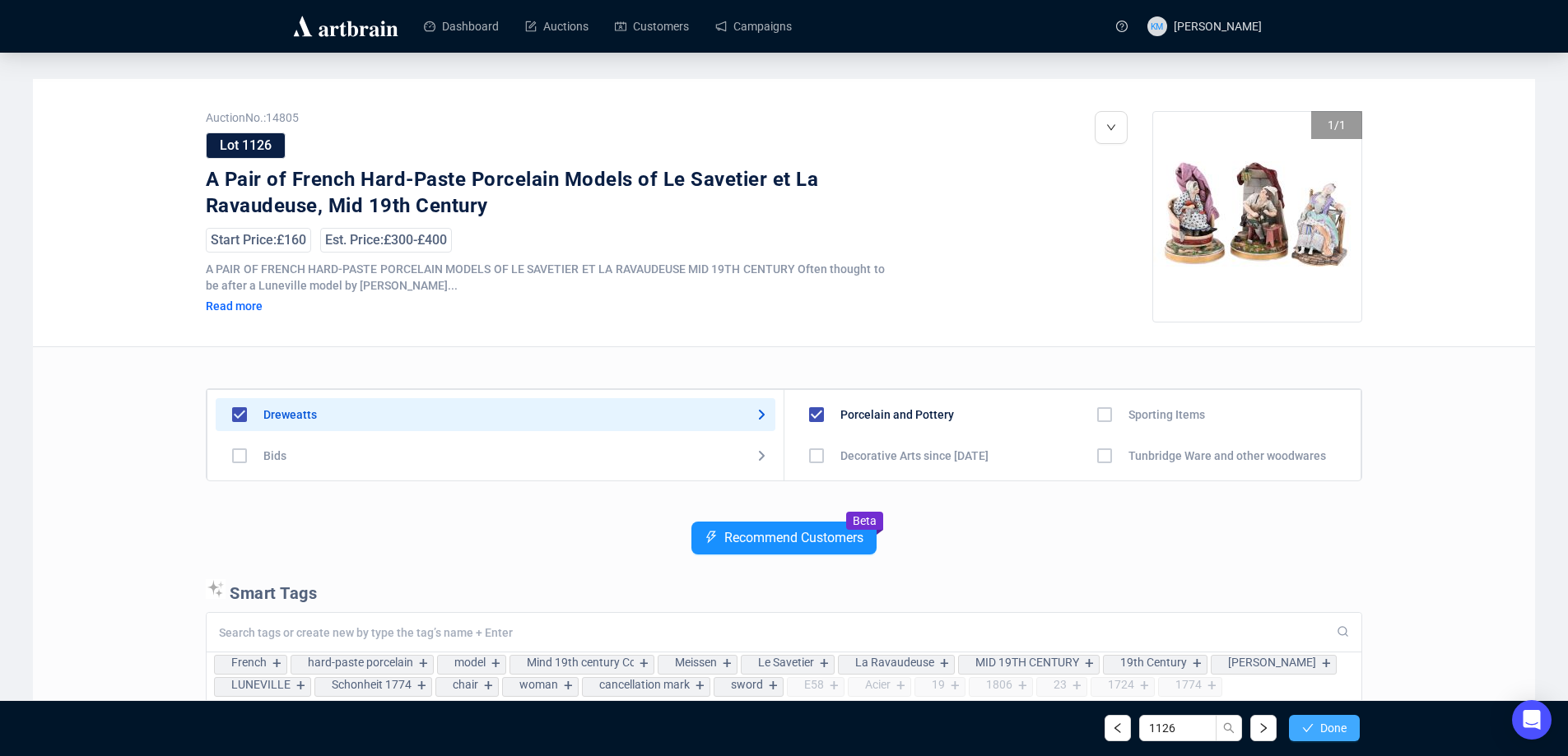
click at [1347, 729] on button "Done" at bounding box center [1324, 728] width 71 height 26
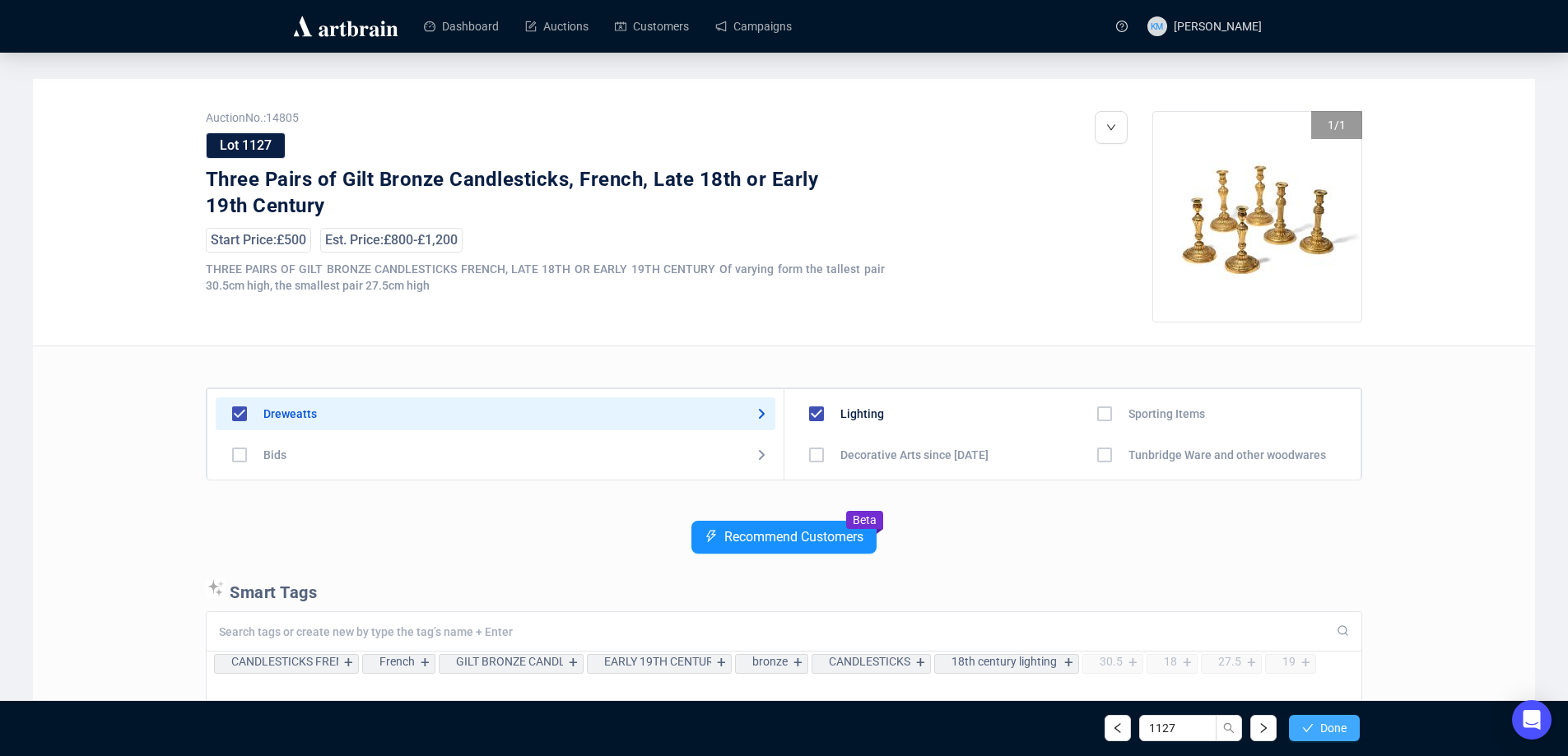
click at [1347, 730] on button "Done" at bounding box center [1324, 728] width 71 height 26
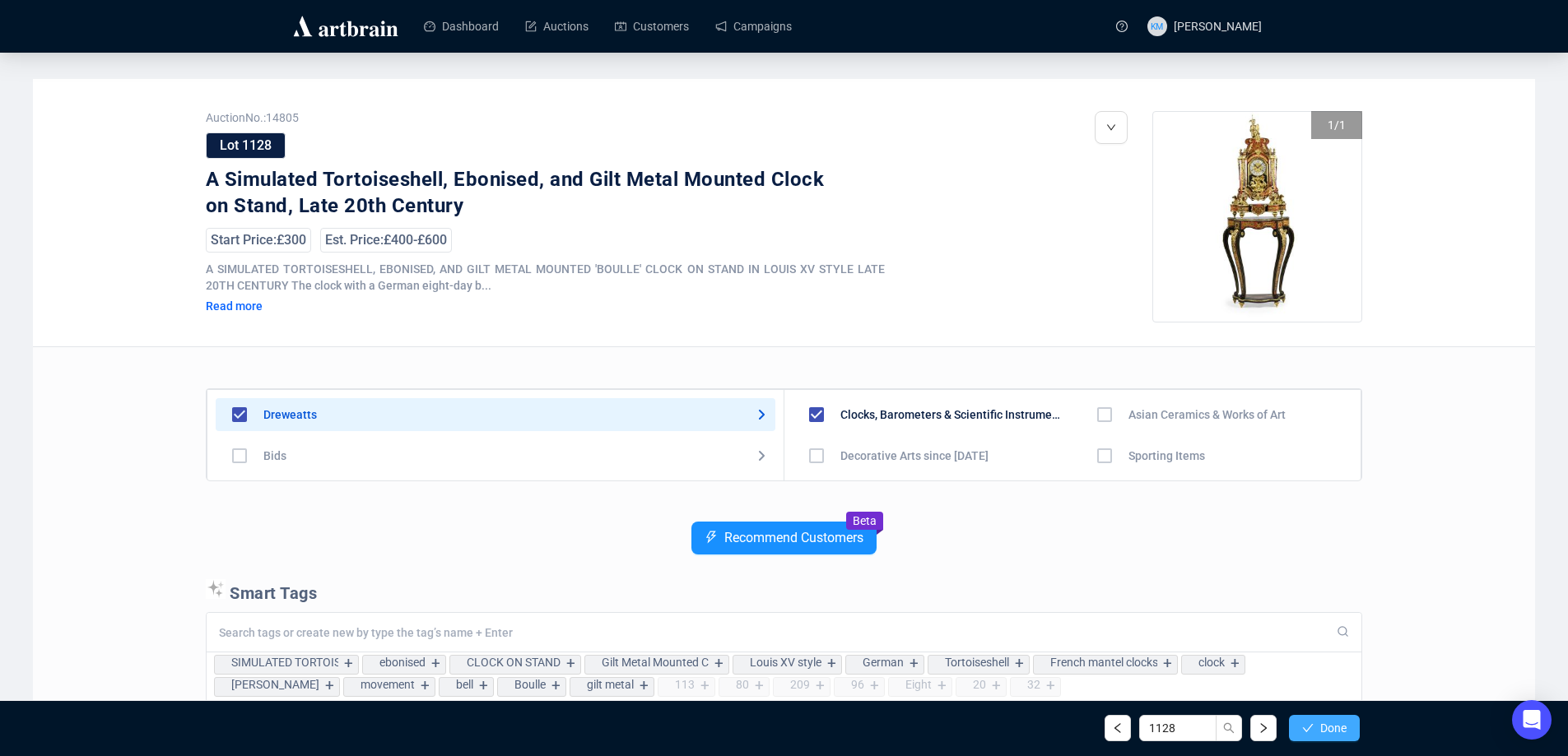
click at [1347, 731] on button "Done" at bounding box center [1324, 728] width 71 height 26
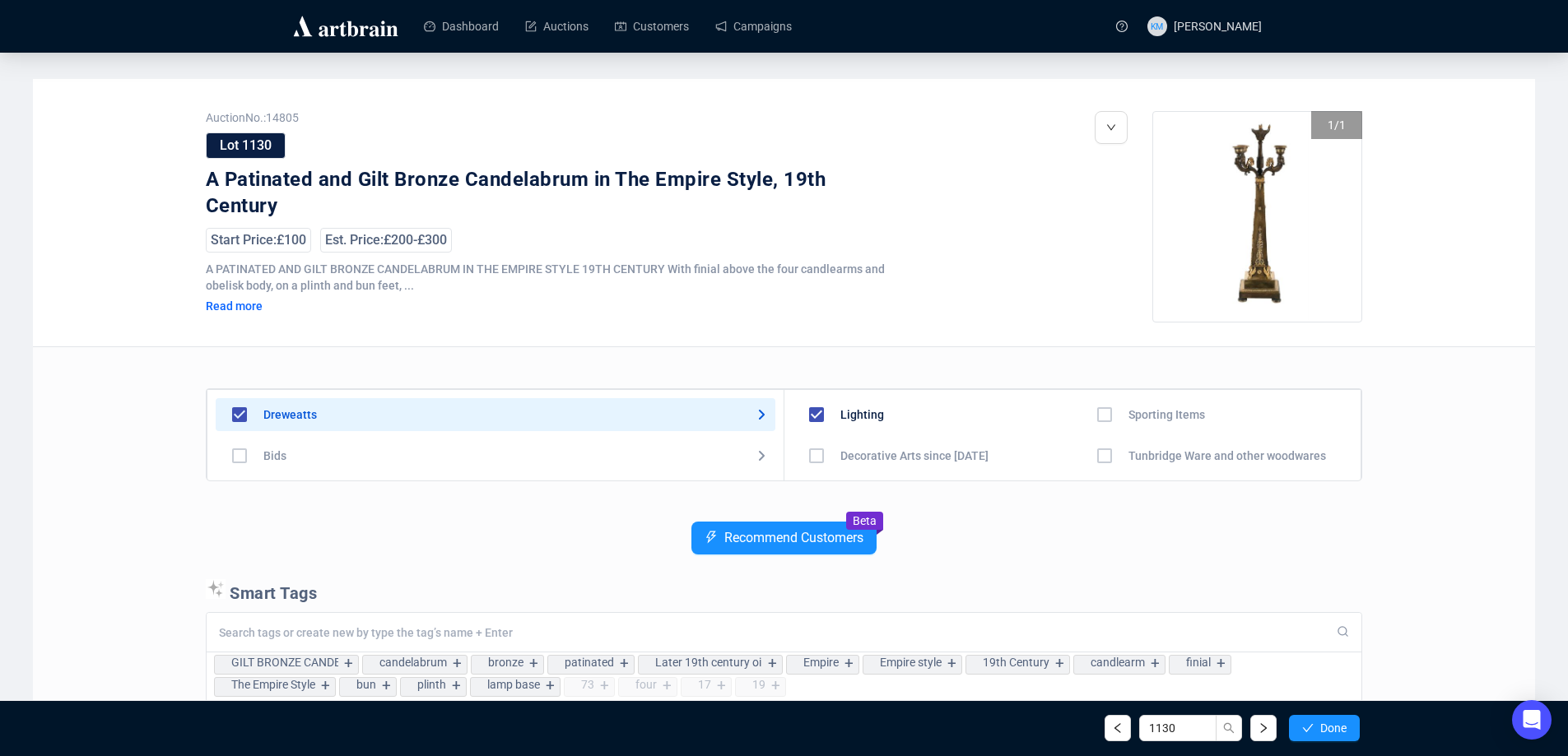
click at [1347, 731] on button "Done" at bounding box center [1324, 728] width 71 height 26
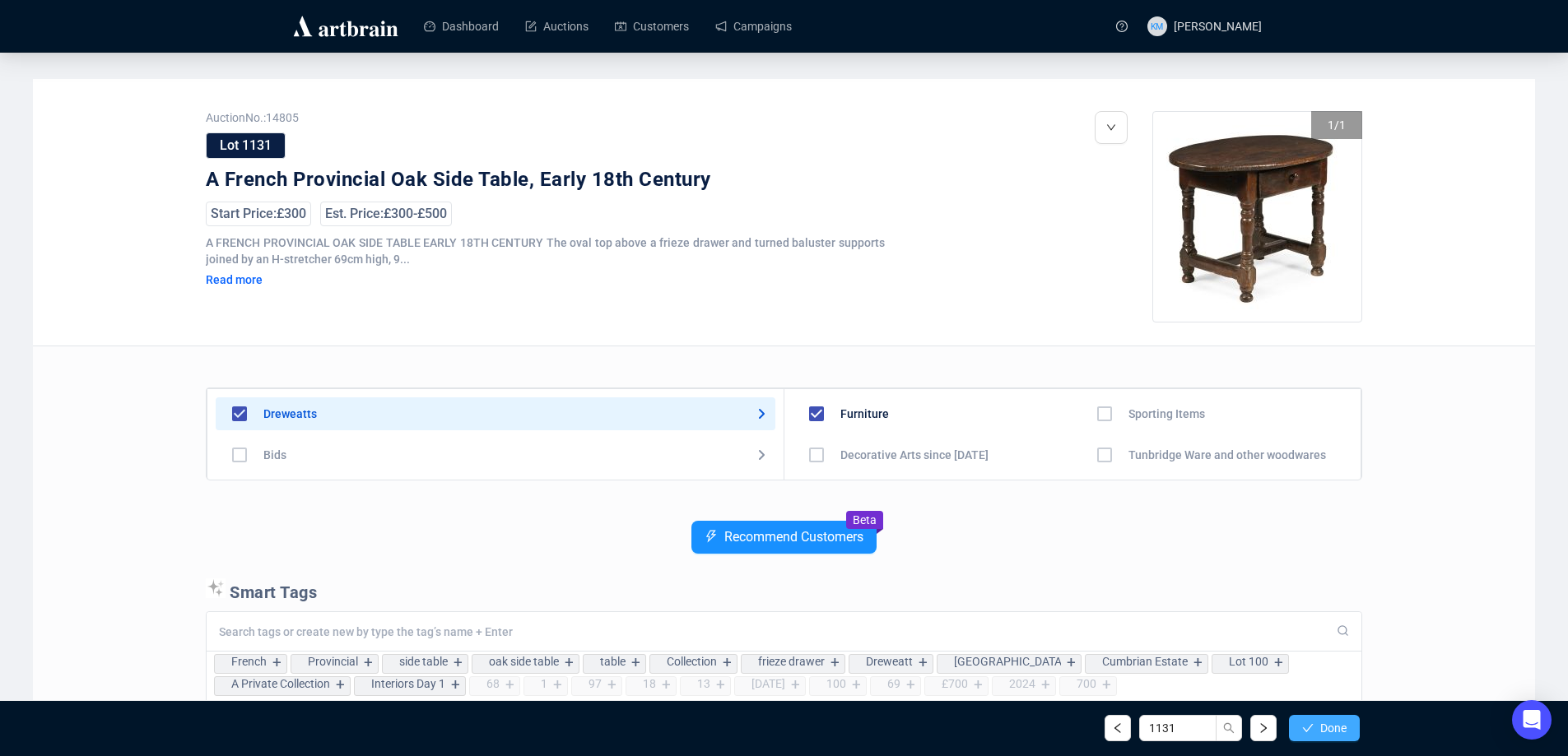
click at [1347, 735] on button "Done" at bounding box center [1324, 728] width 71 height 26
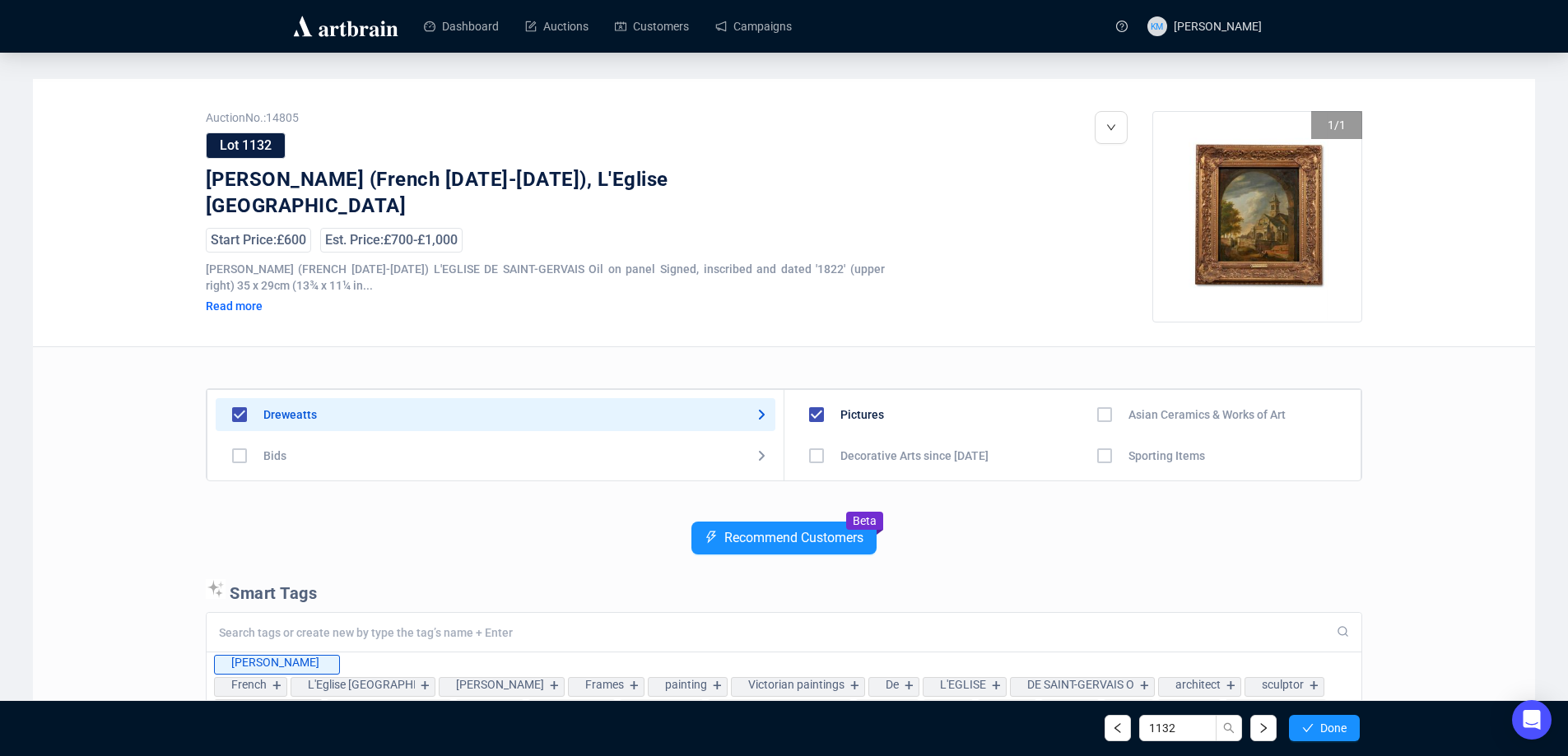
click at [1347, 735] on button "Done" at bounding box center [1324, 728] width 71 height 26
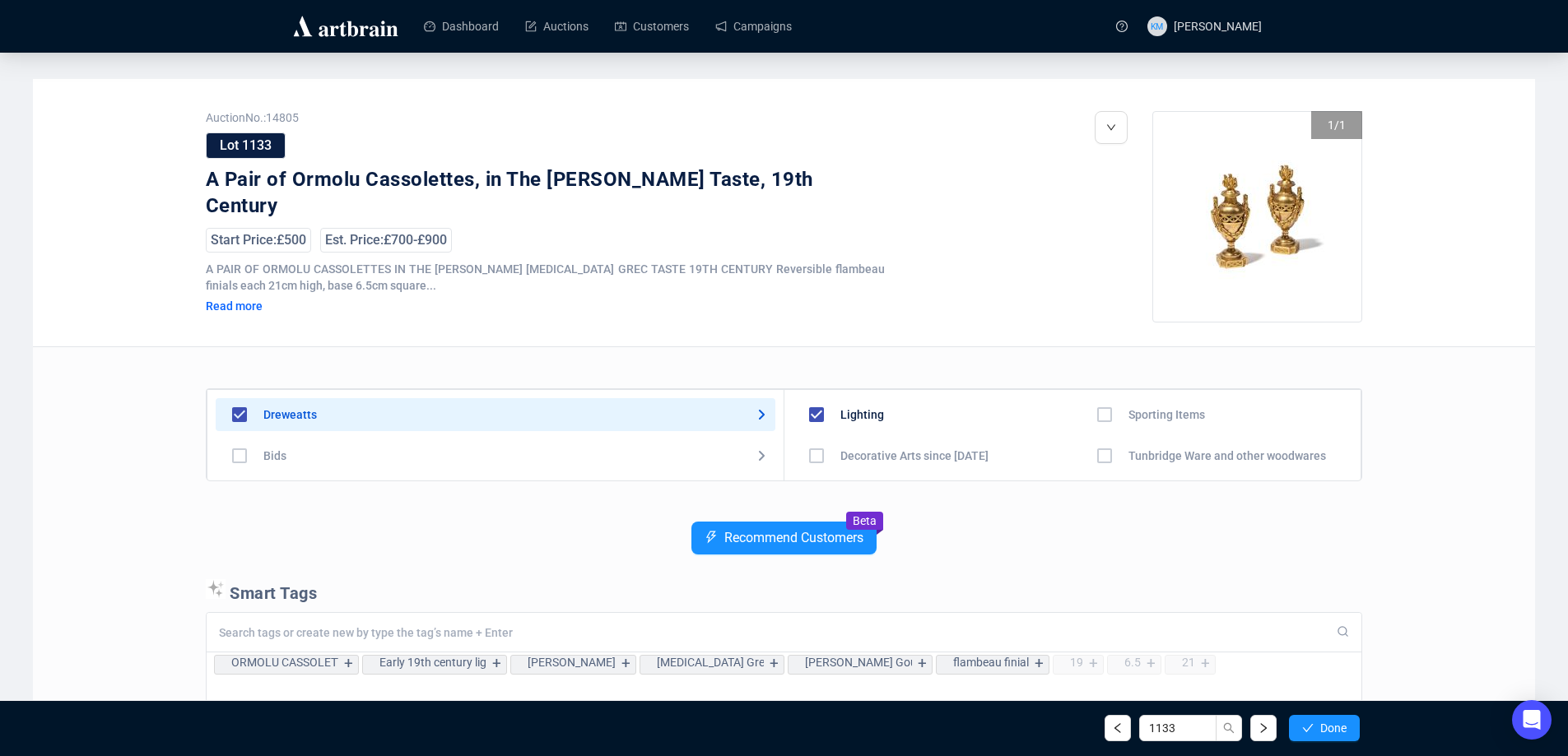
click at [1347, 735] on button "Done" at bounding box center [1324, 728] width 71 height 26
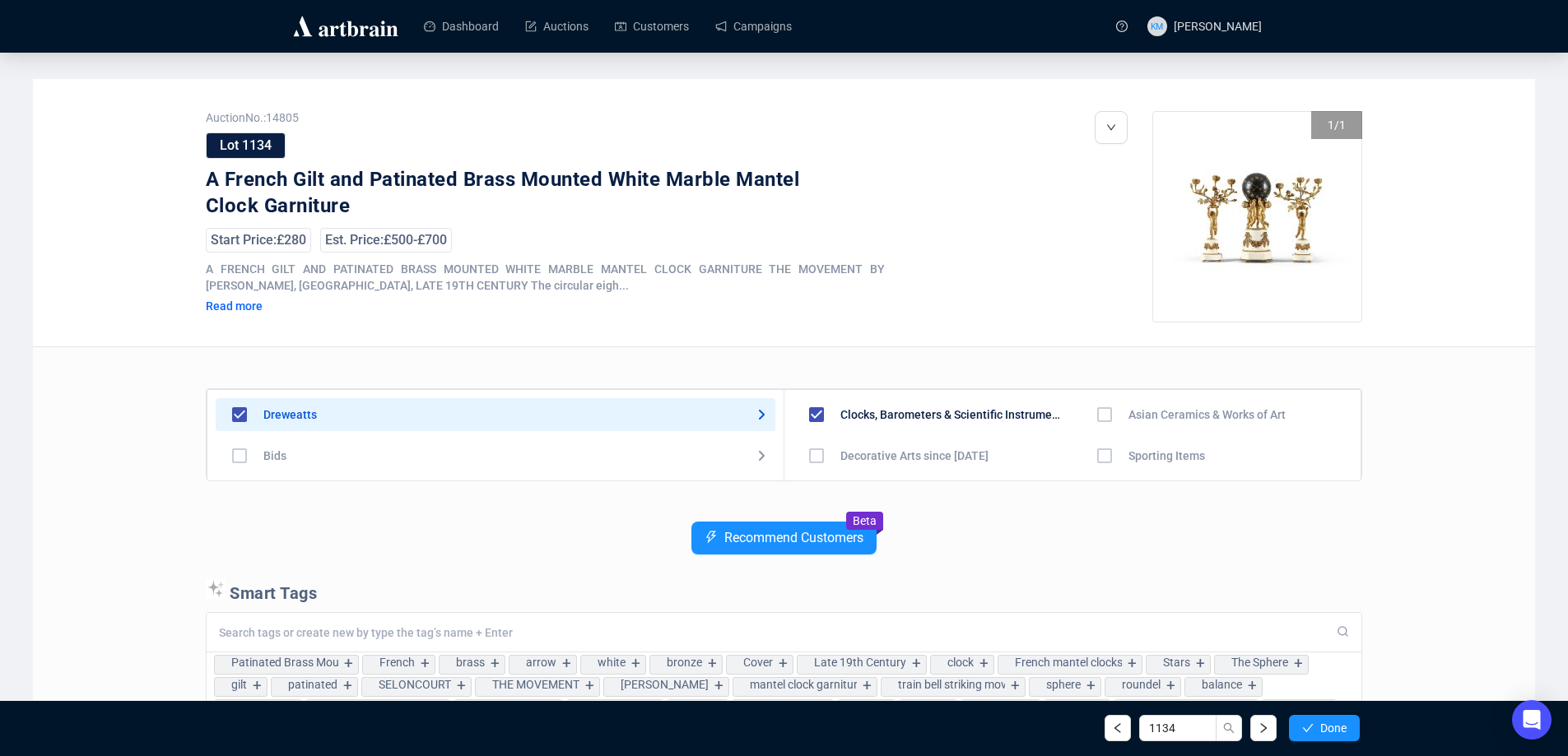
click at [1347, 735] on button "Done" at bounding box center [1324, 728] width 71 height 26
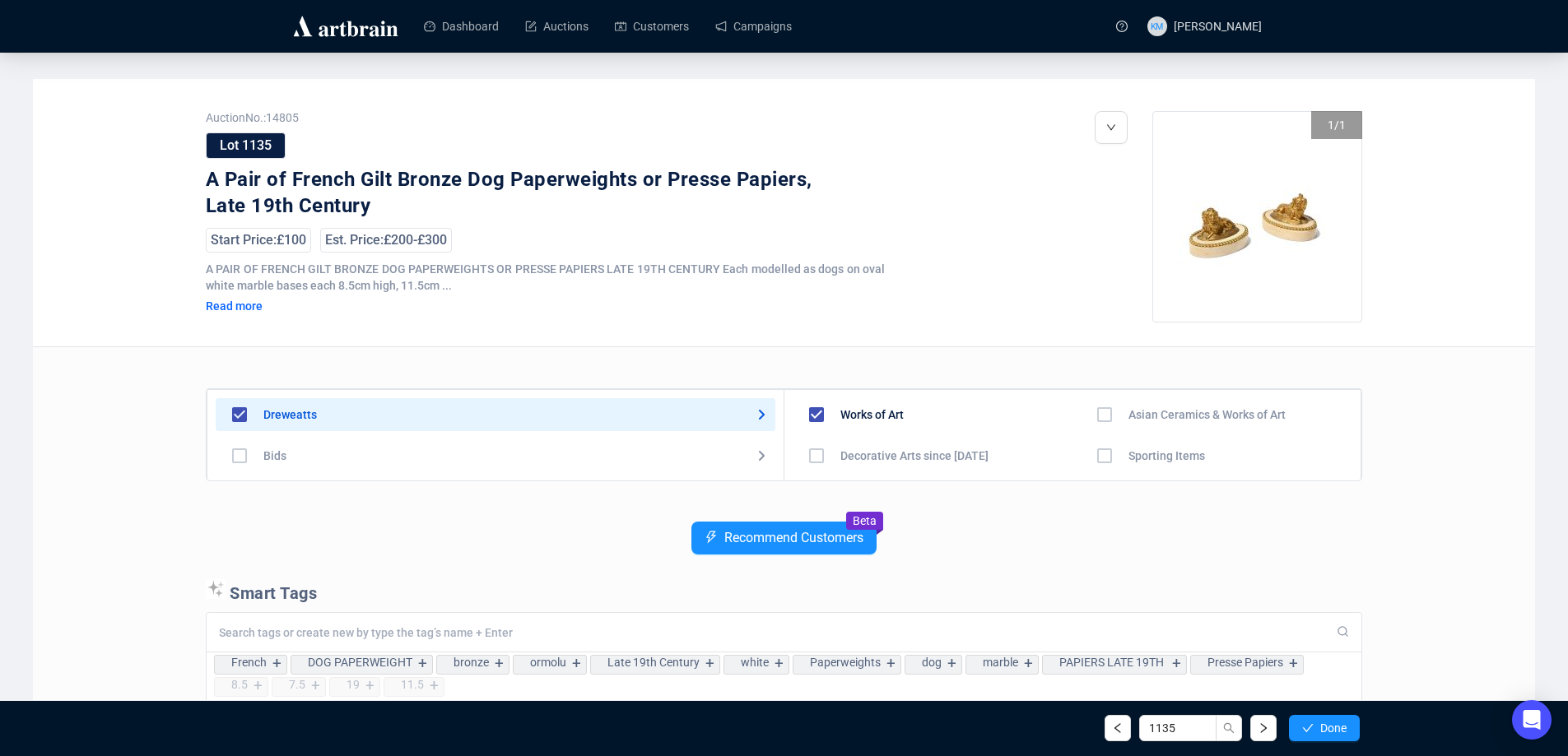
click at [1347, 735] on button "Done" at bounding box center [1324, 728] width 71 height 26
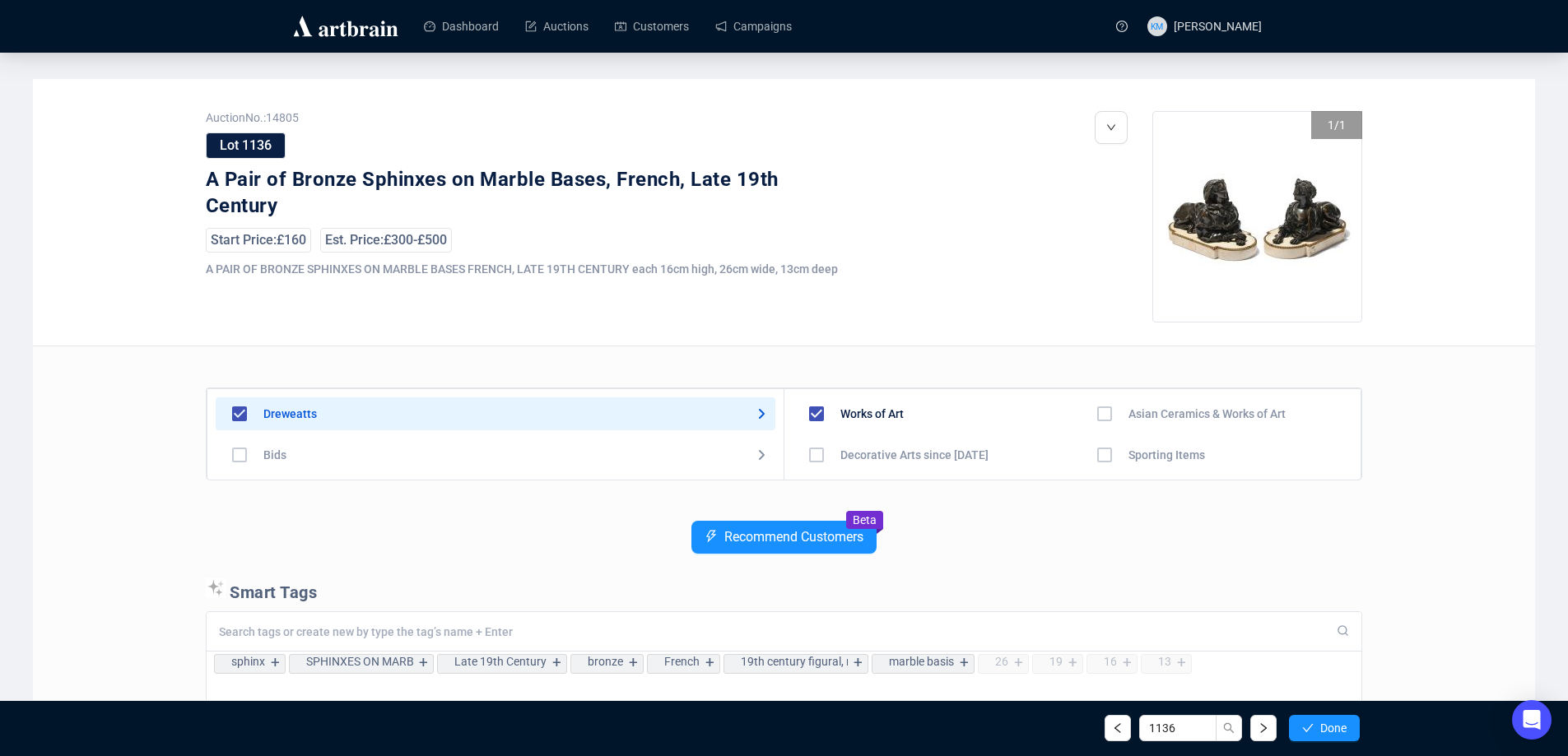
click at [1347, 735] on button "Done" at bounding box center [1324, 728] width 71 height 26
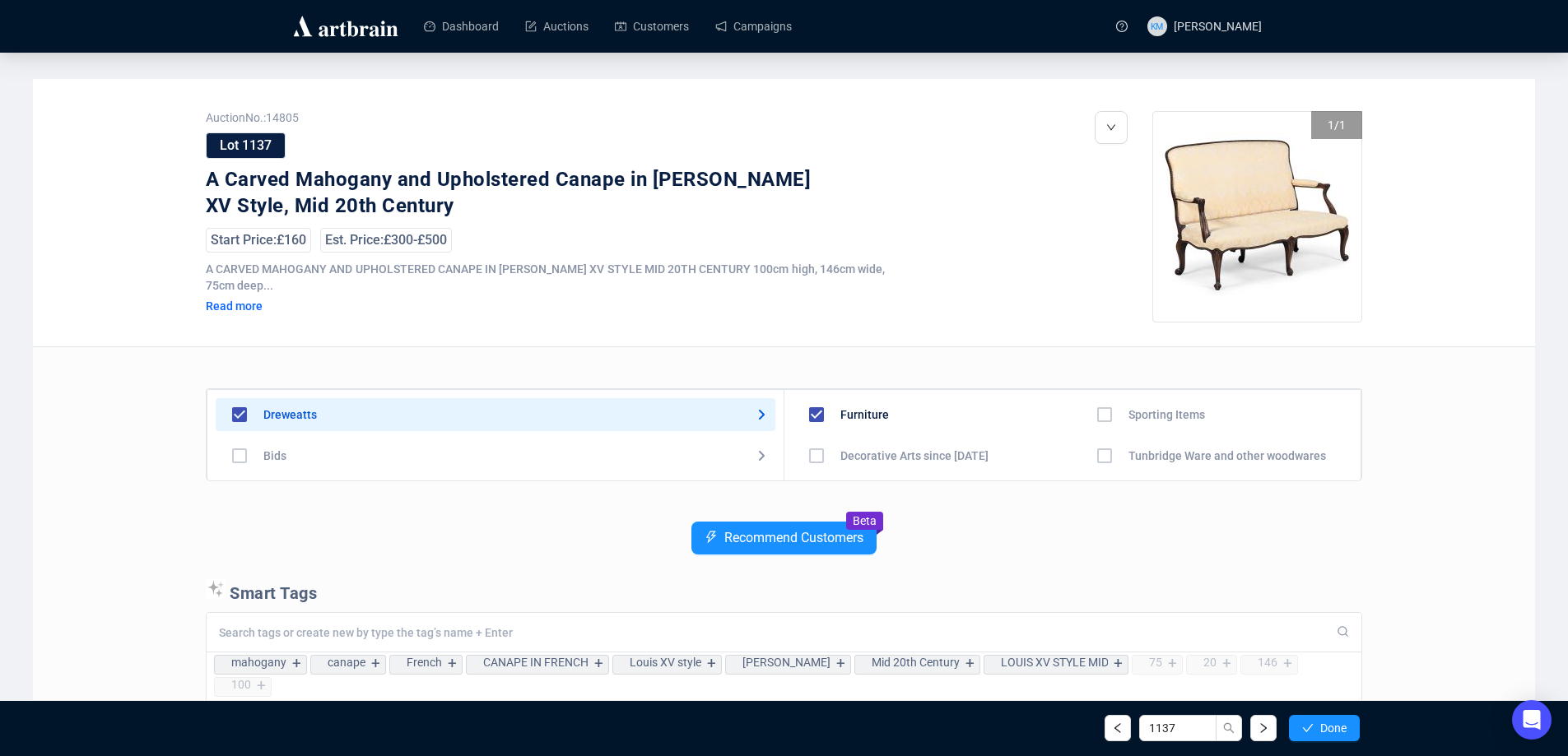
click at [1347, 735] on button "Done" at bounding box center [1324, 728] width 71 height 26
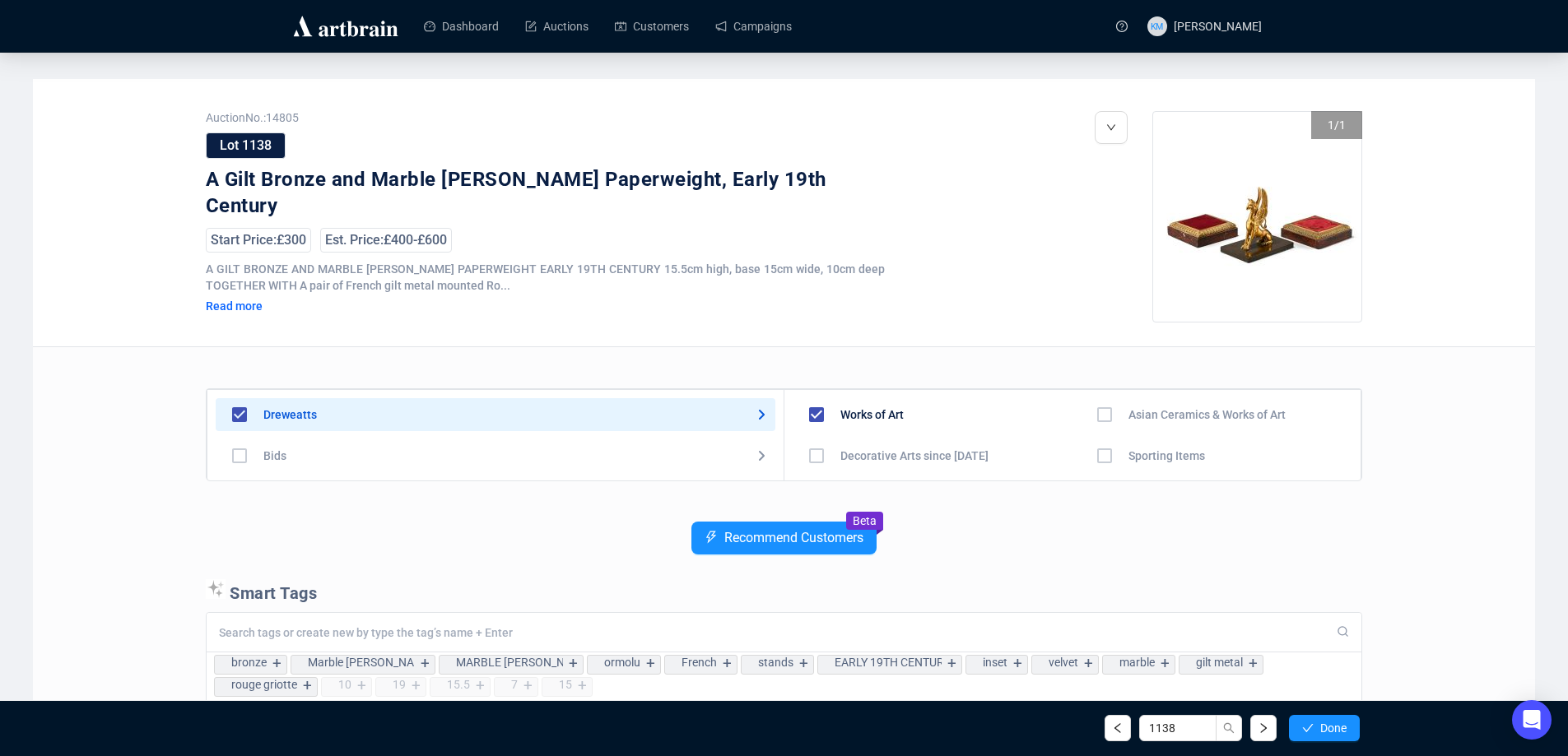
click at [1347, 735] on button "Done" at bounding box center [1324, 728] width 71 height 26
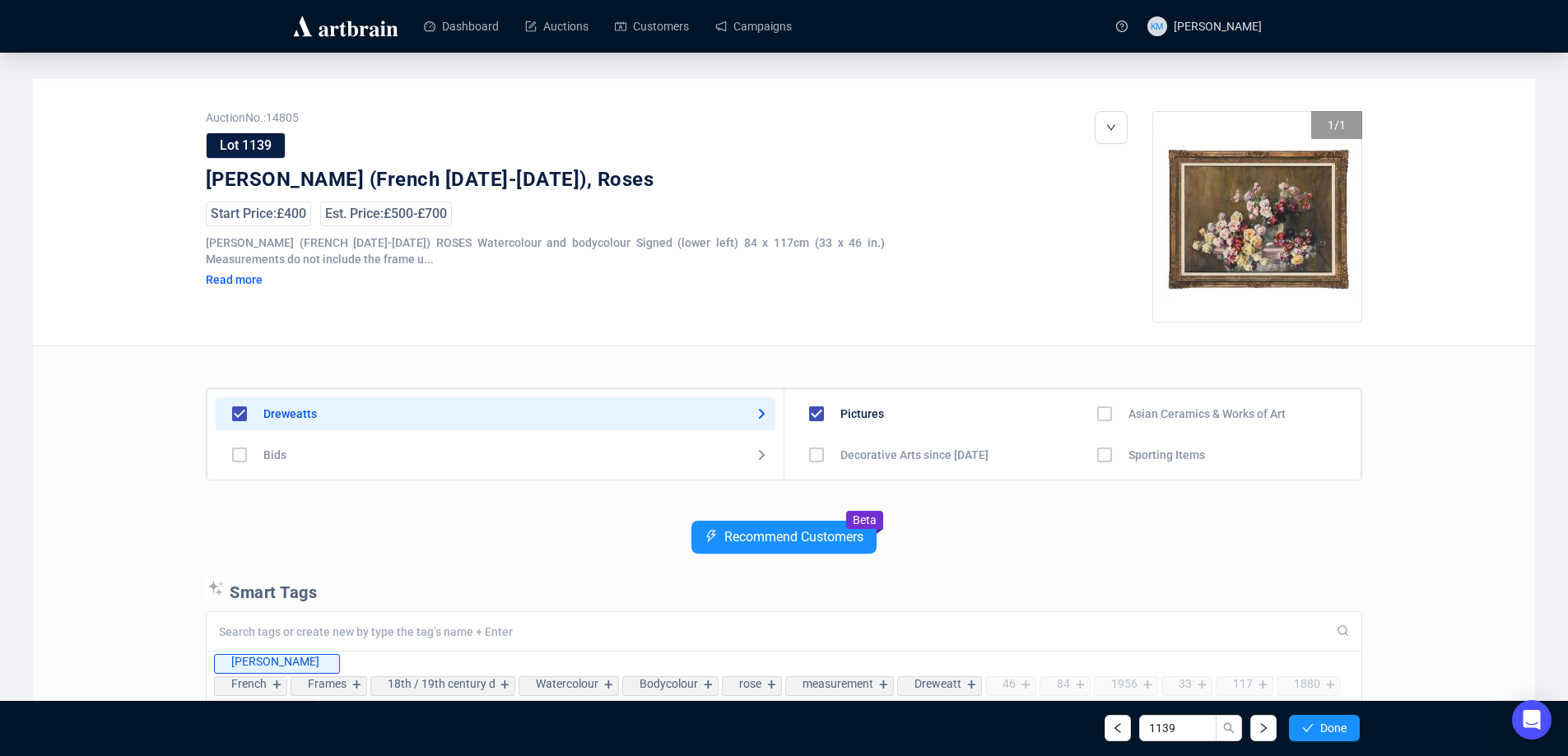
click at [1347, 735] on button "Done" at bounding box center [1324, 728] width 71 height 26
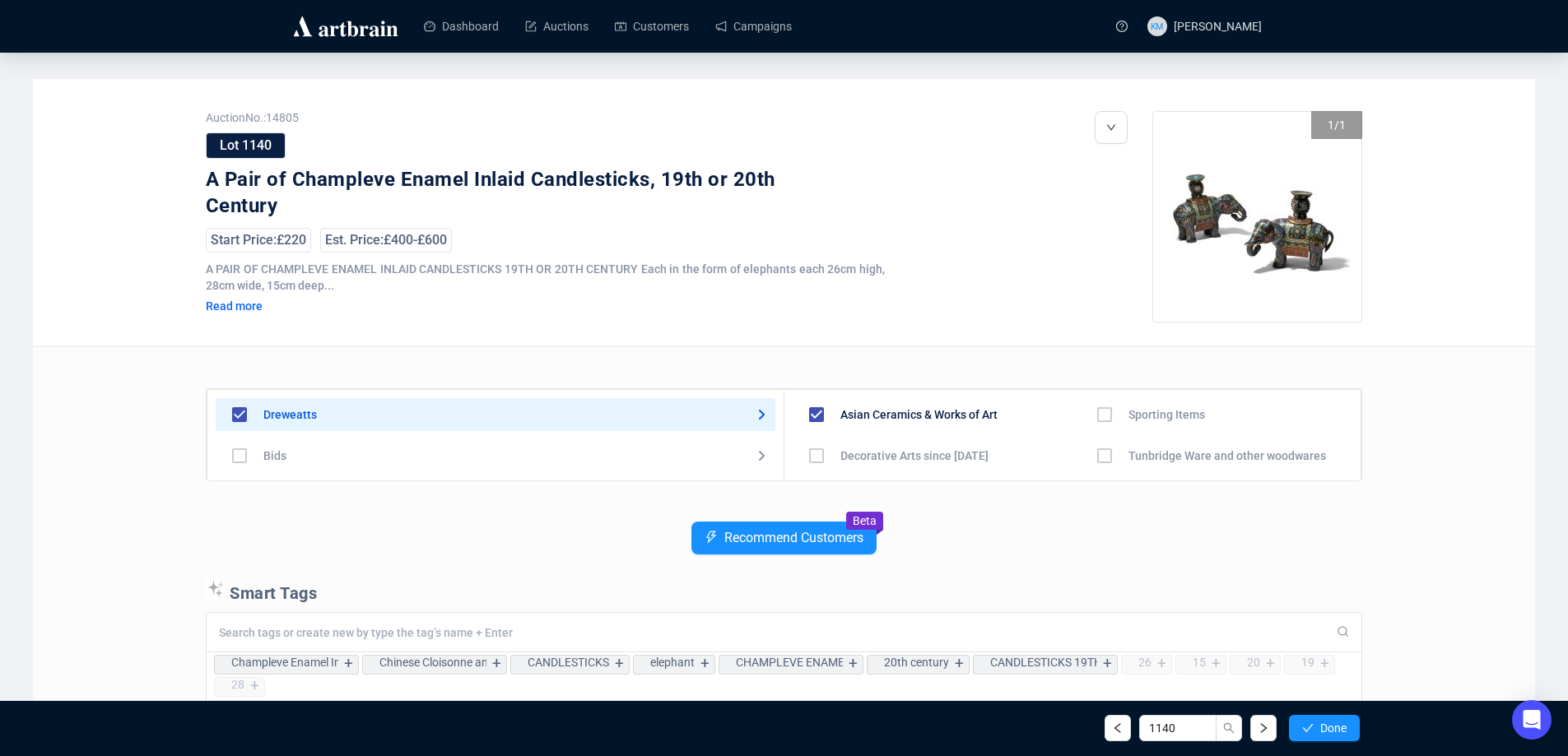
click at [1347, 735] on button "Done" at bounding box center [1324, 728] width 71 height 26
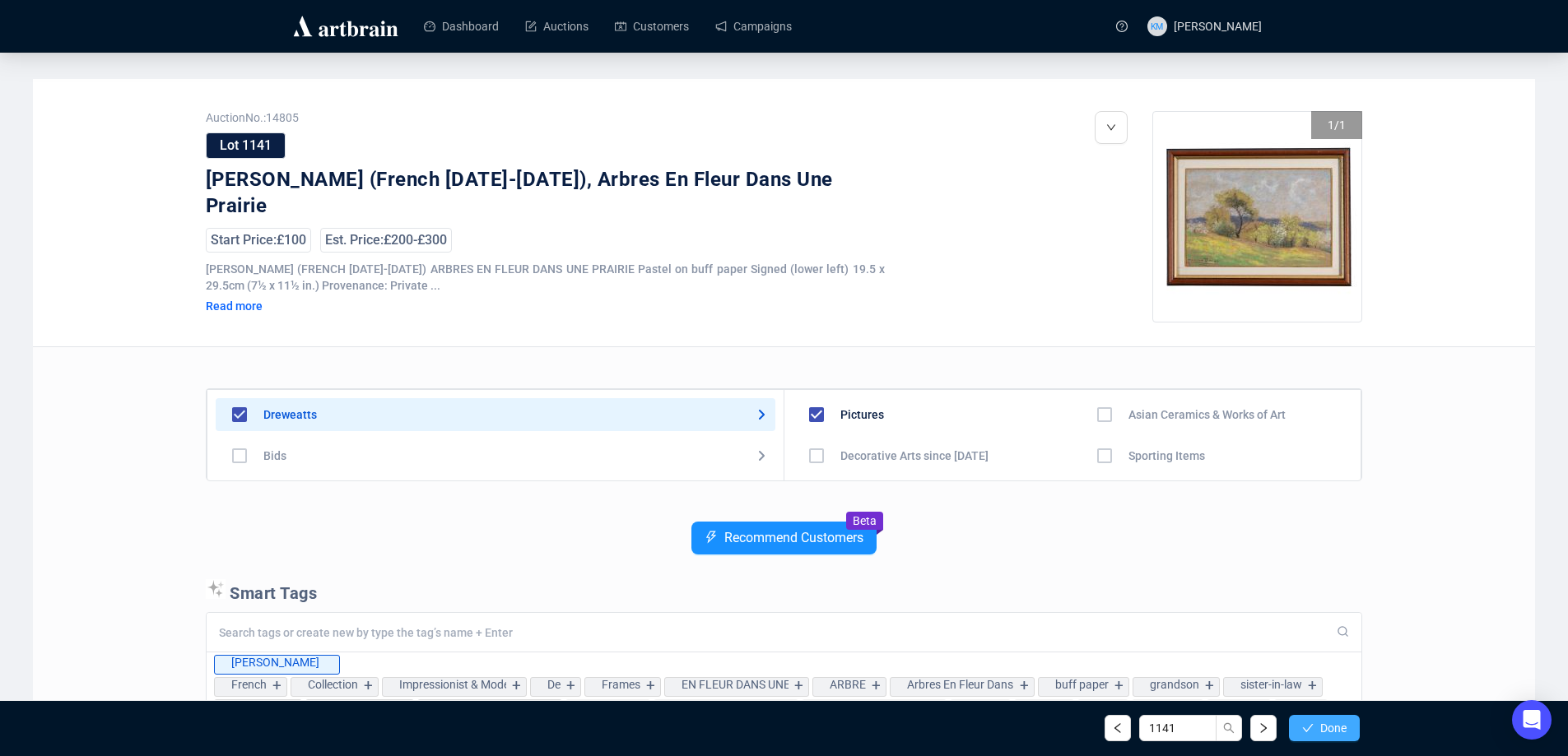
click at [1347, 736] on button "Done" at bounding box center [1324, 728] width 71 height 26
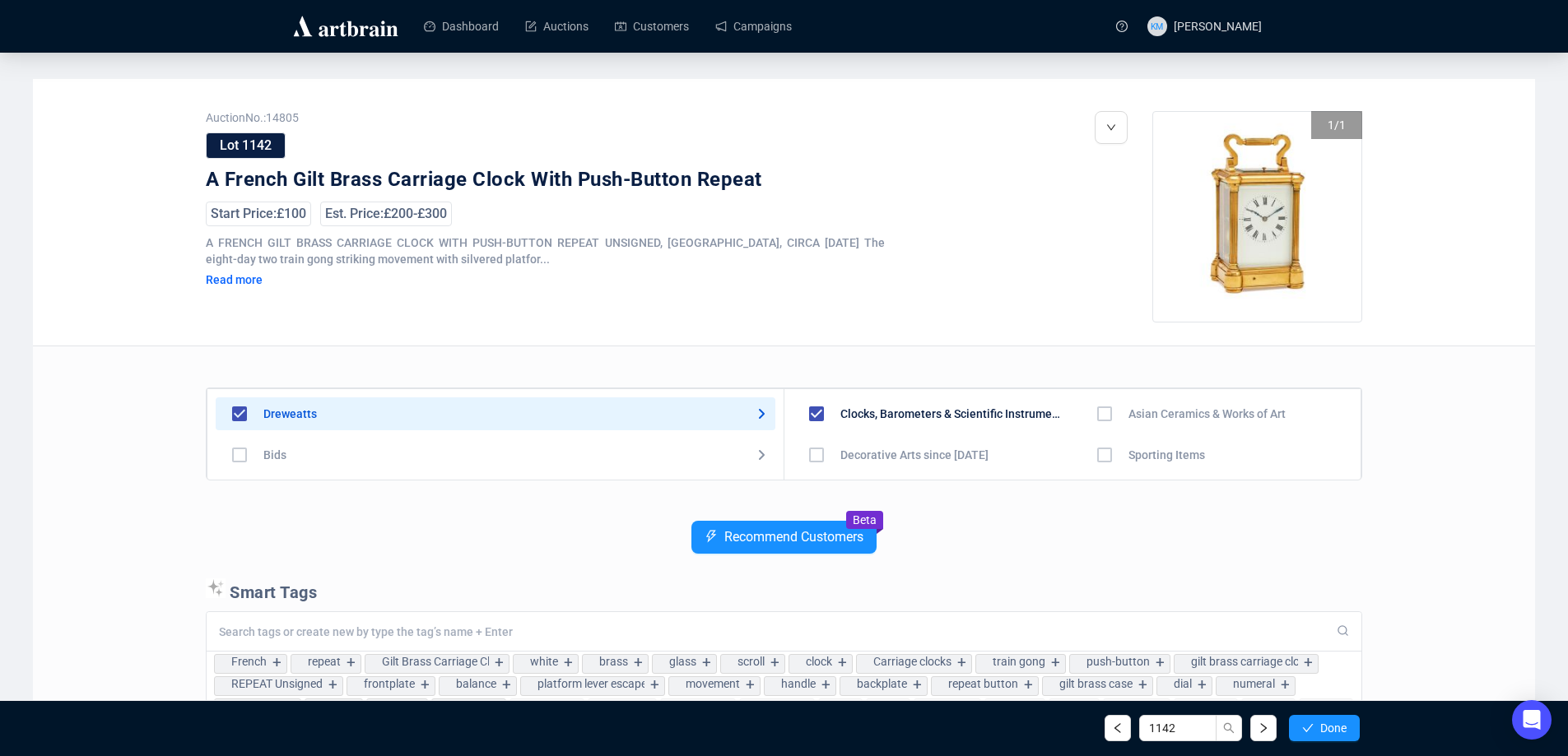
click at [1347, 736] on button "Done" at bounding box center [1324, 728] width 71 height 26
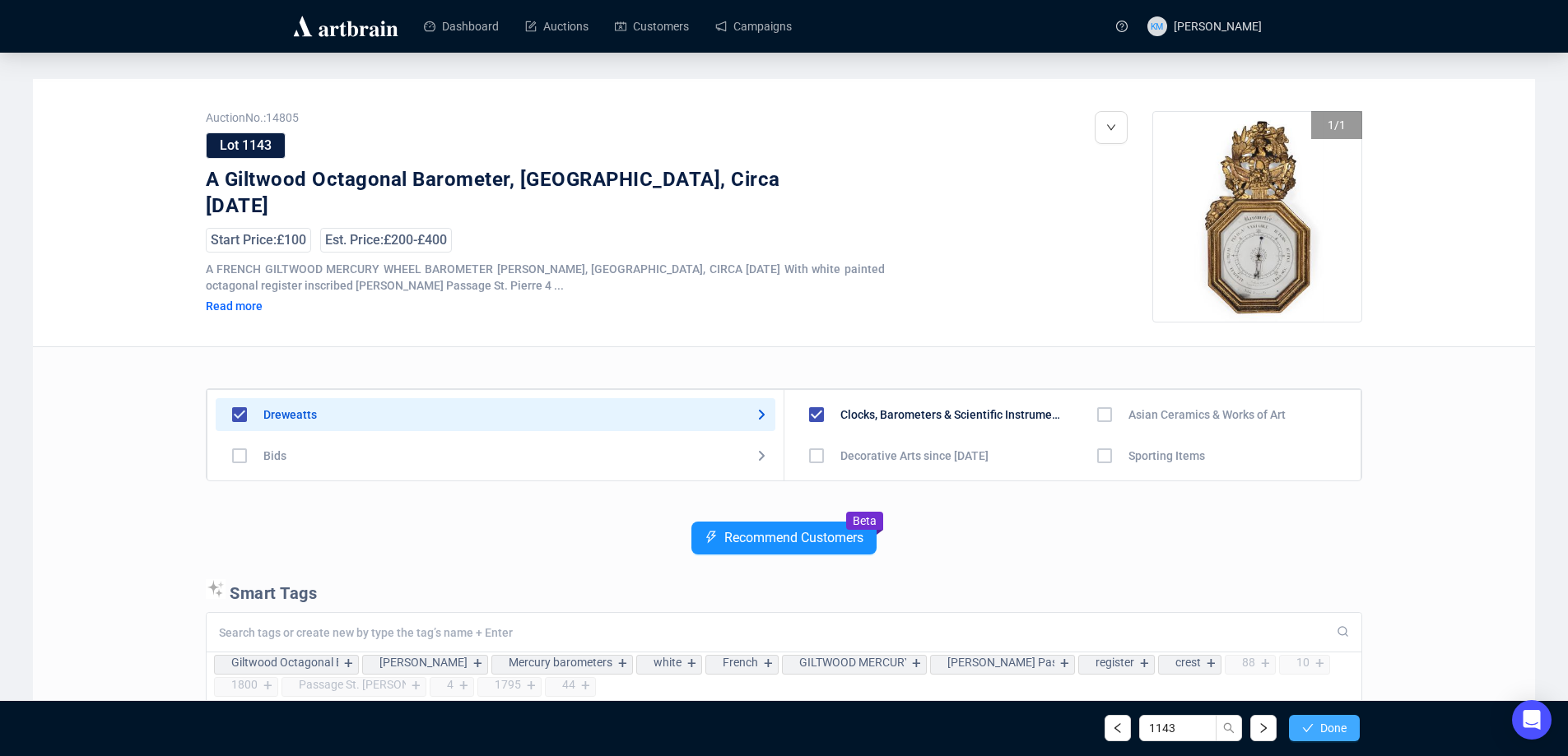
click at [1348, 737] on button "Done" at bounding box center [1324, 728] width 71 height 26
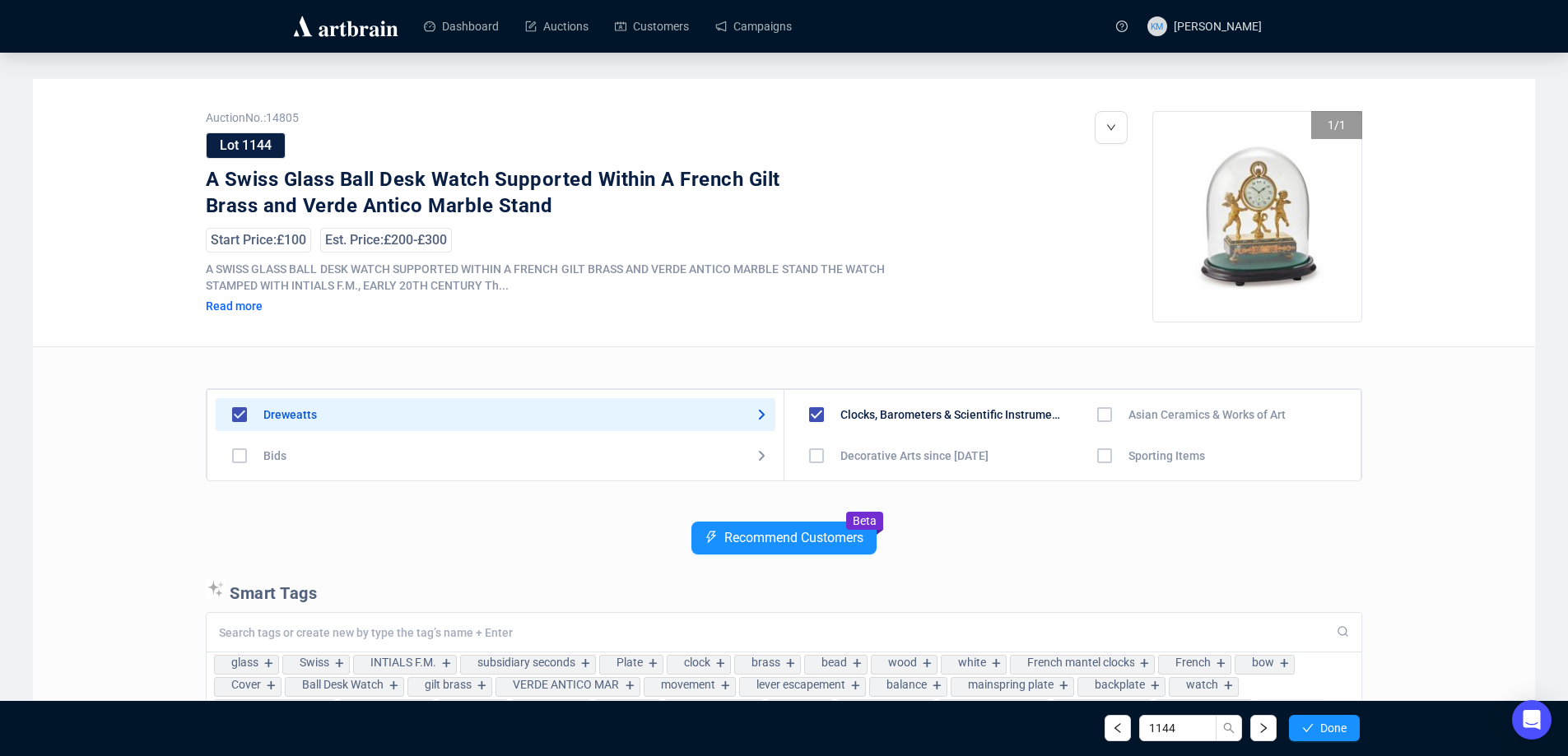
click at [1348, 737] on button "Done" at bounding box center [1324, 728] width 71 height 26
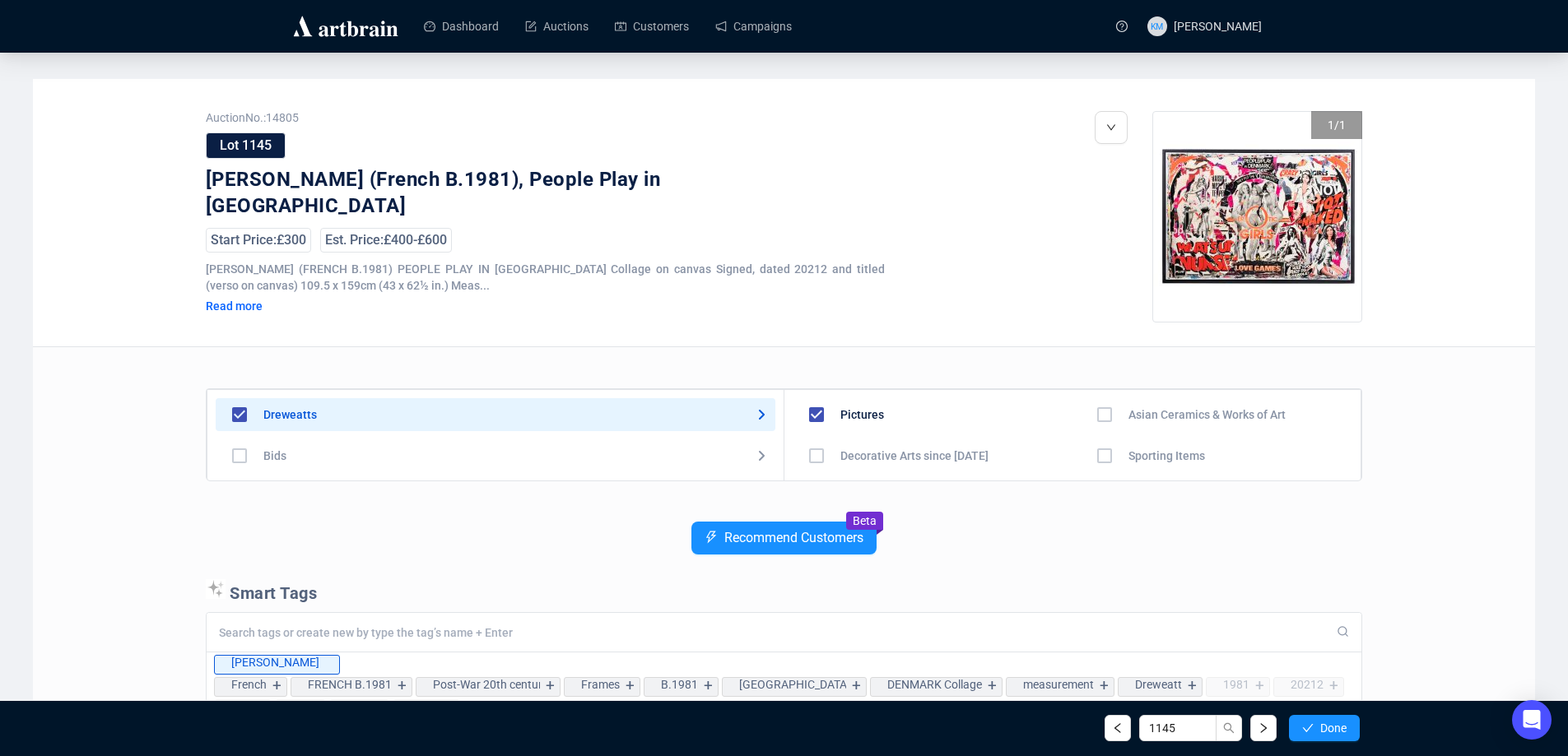
click at [1348, 737] on button "Done" at bounding box center [1324, 728] width 71 height 26
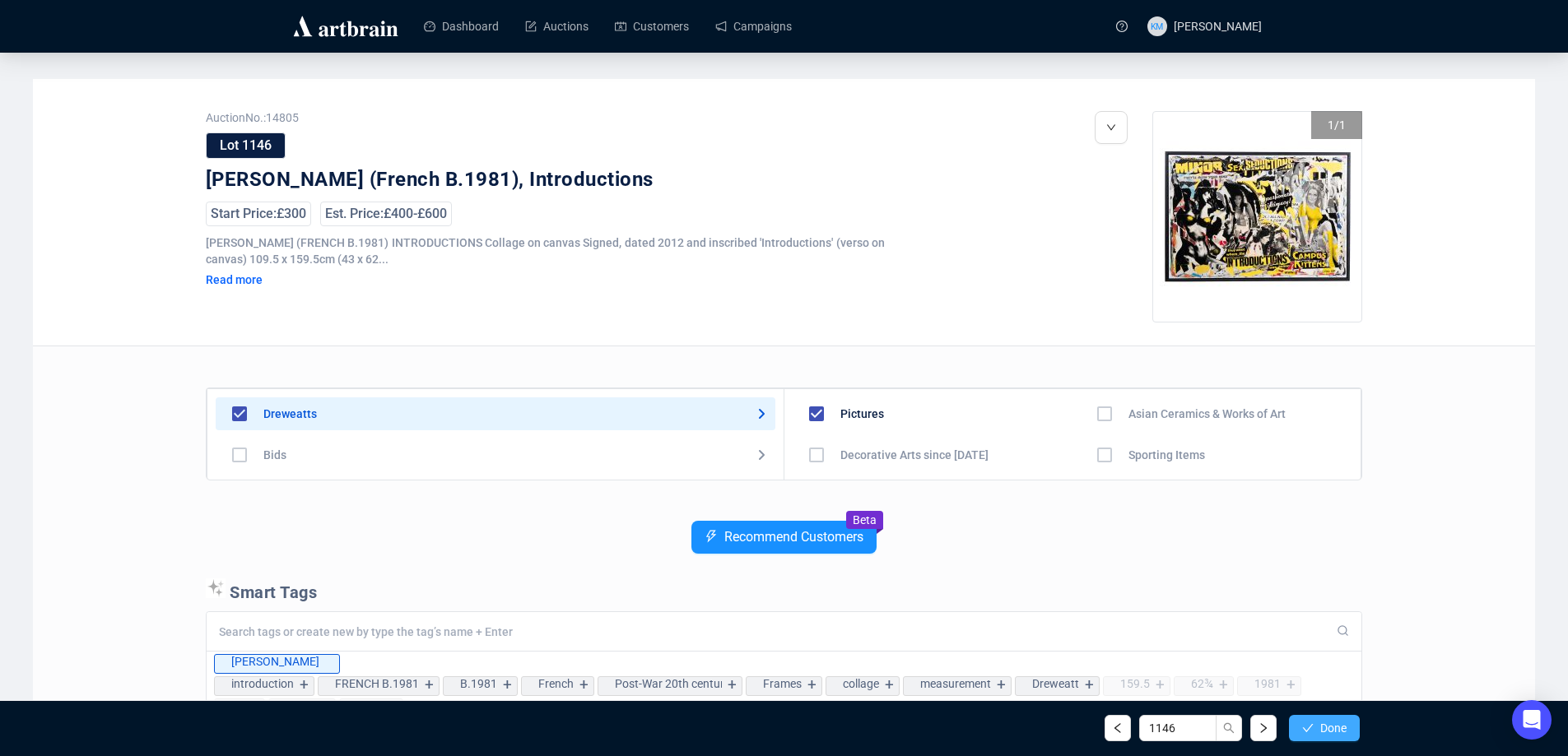
click at [1345, 736] on button "Done" at bounding box center [1324, 728] width 71 height 26
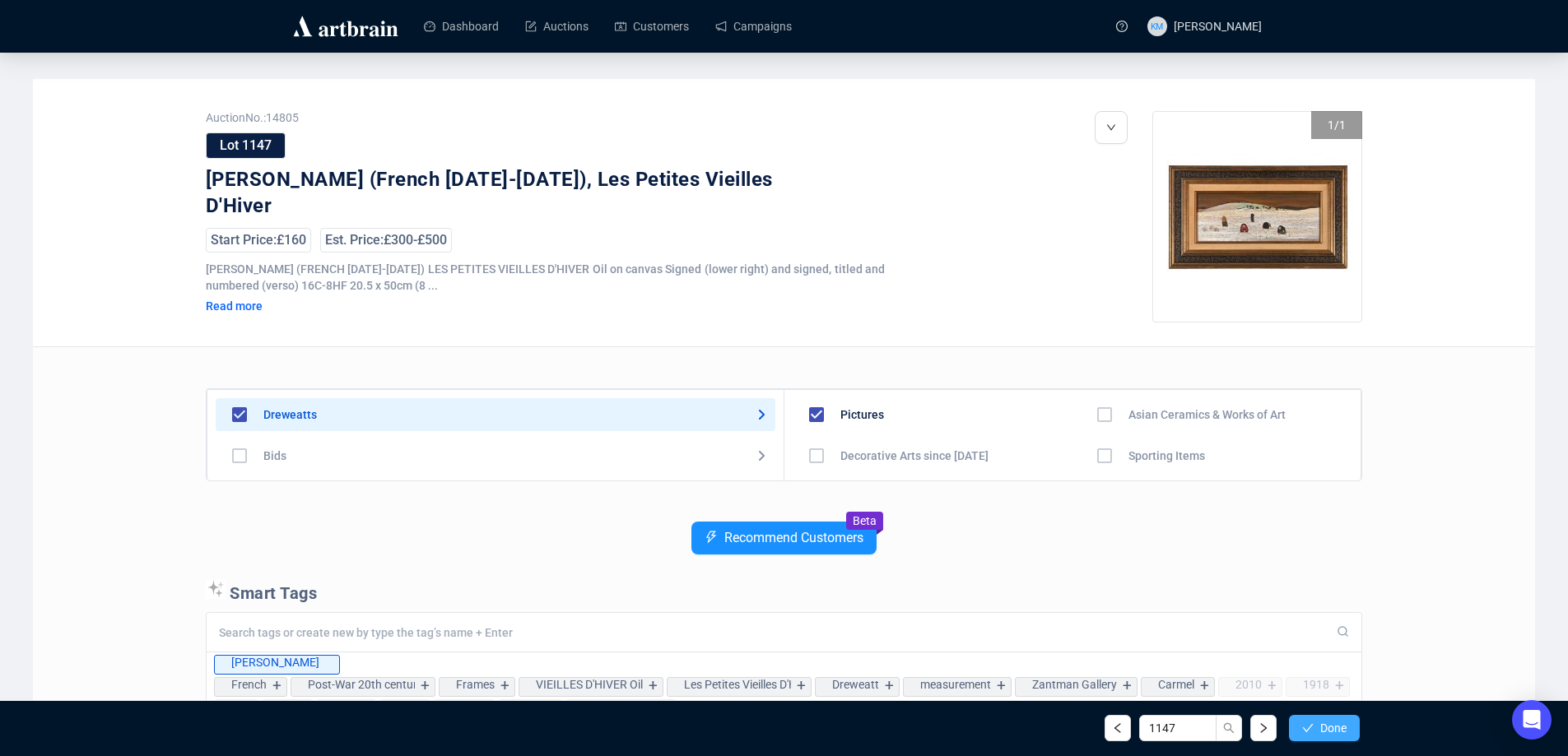
click at [1345, 729] on span "Done" at bounding box center [1333, 728] width 26 height 13
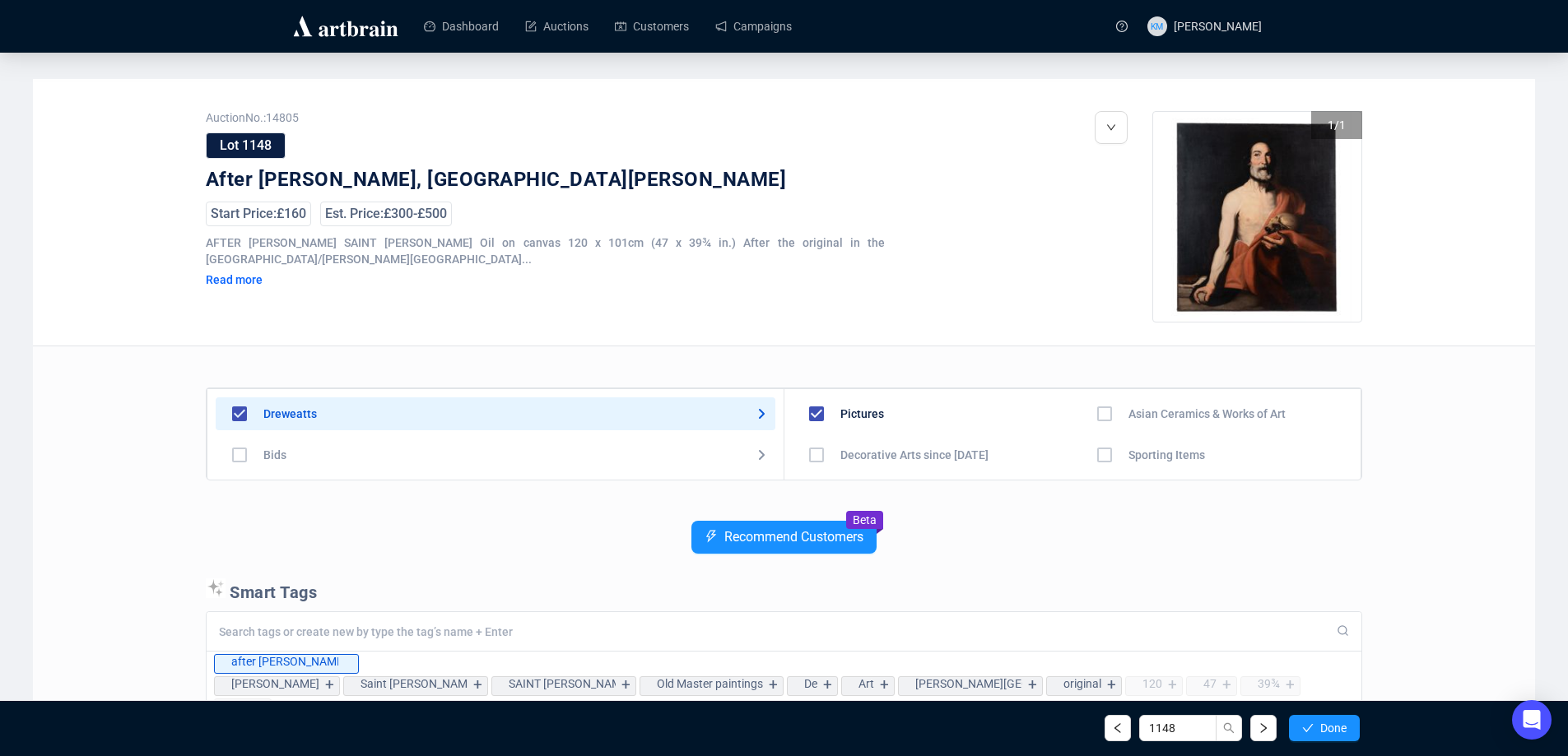
click at [1345, 729] on span "Done" at bounding box center [1333, 728] width 26 height 13
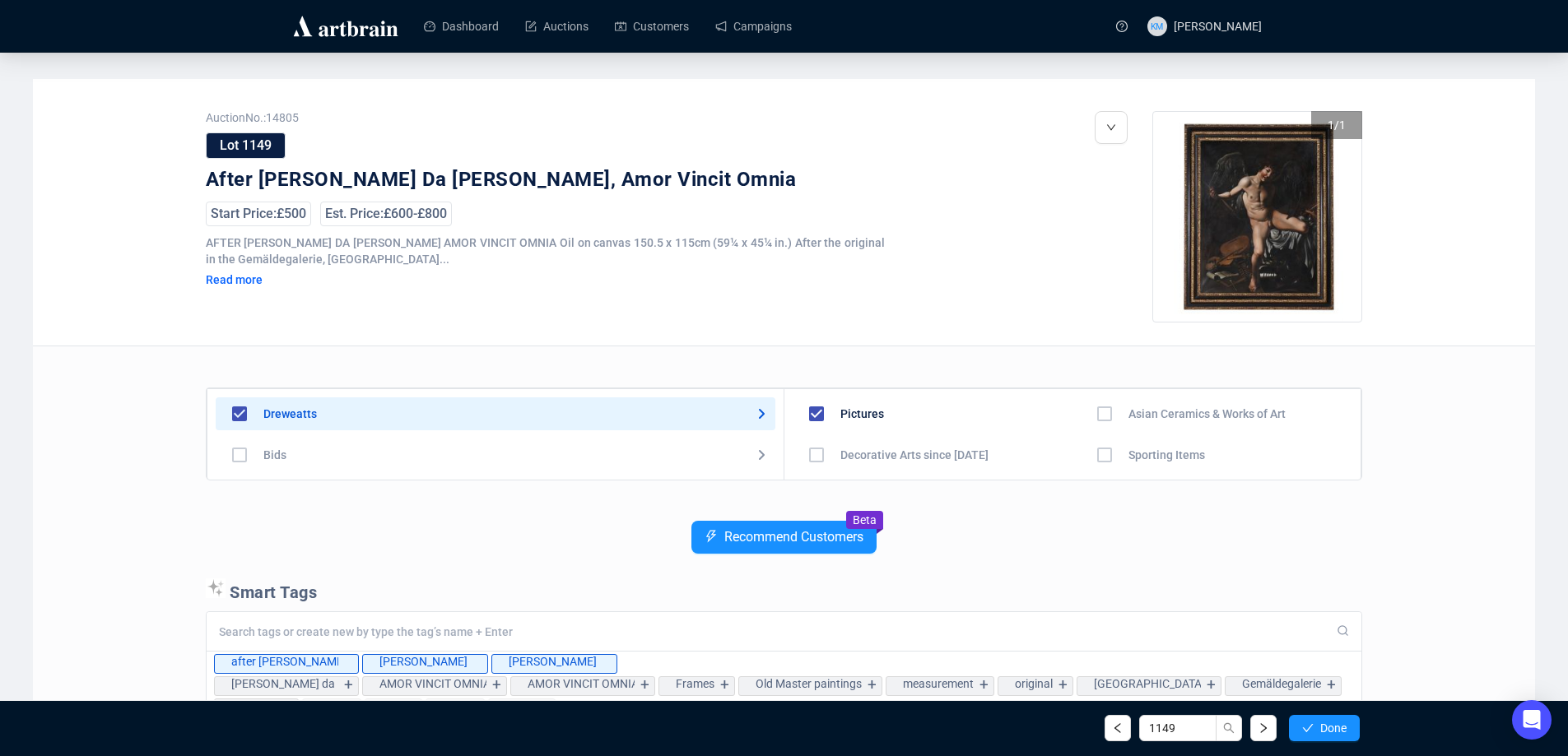
click at [1345, 729] on span "Done" at bounding box center [1333, 728] width 26 height 13
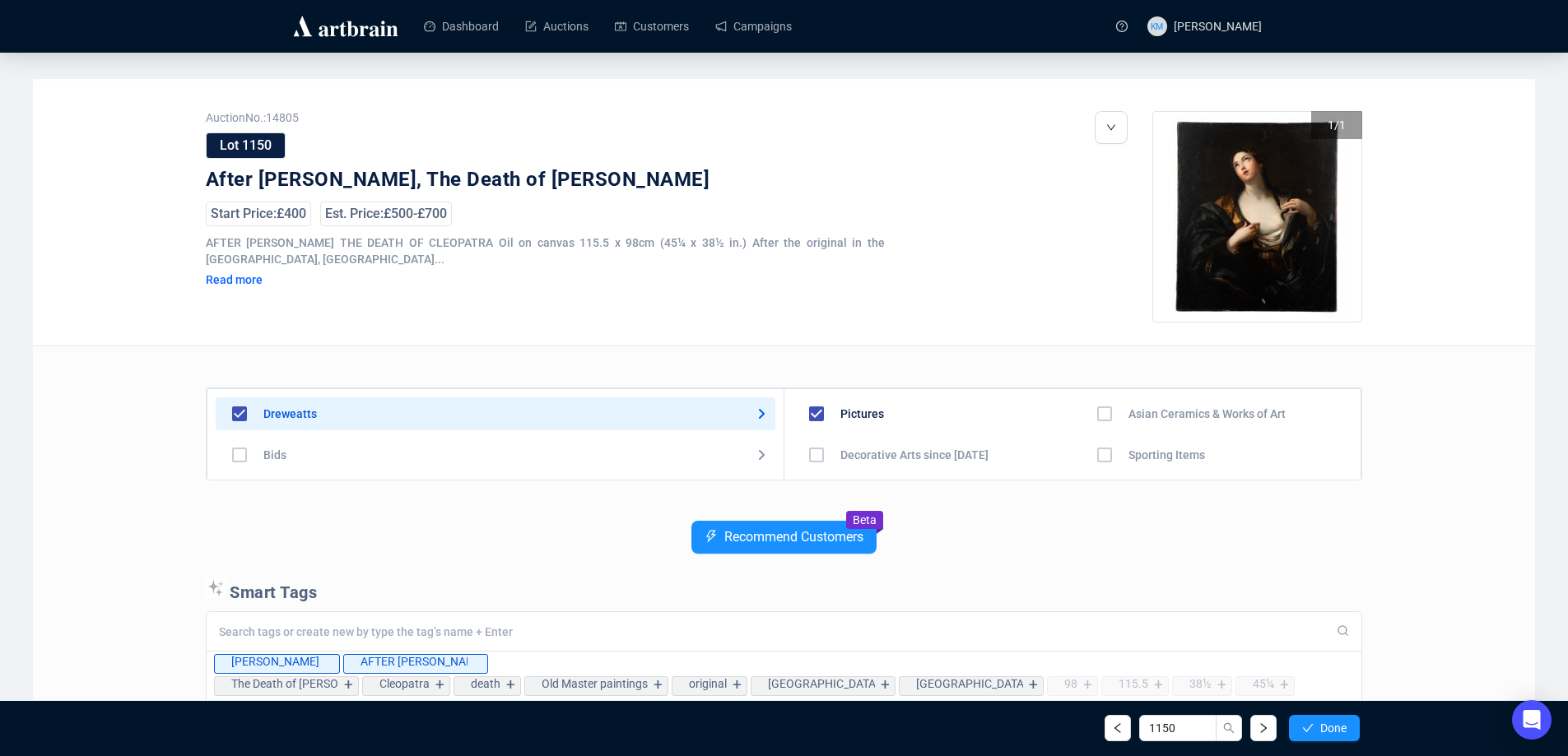
click at [1345, 729] on span "Done" at bounding box center [1333, 728] width 26 height 13
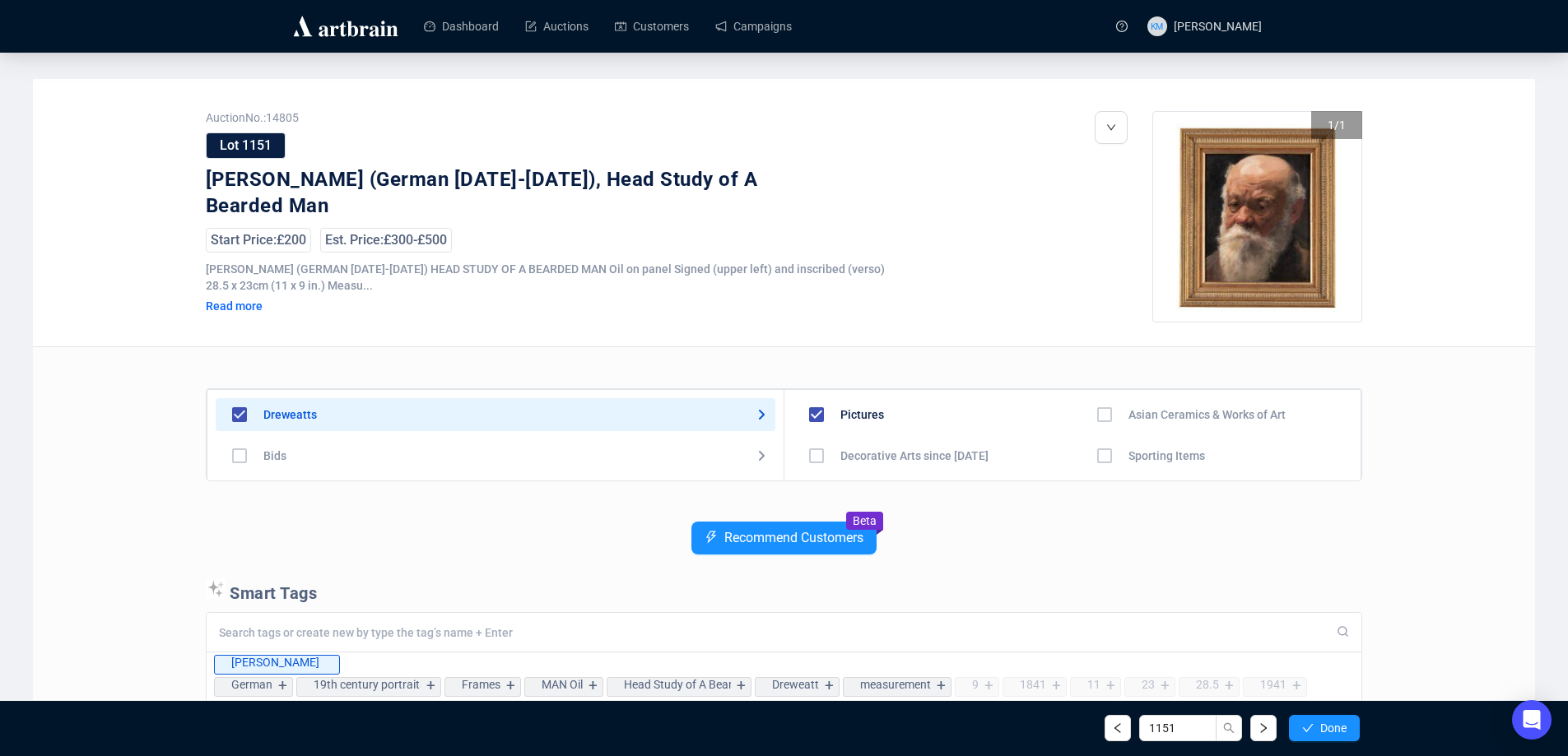
click at [1345, 729] on span "Done" at bounding box center [1333, 728] width 26 height 13
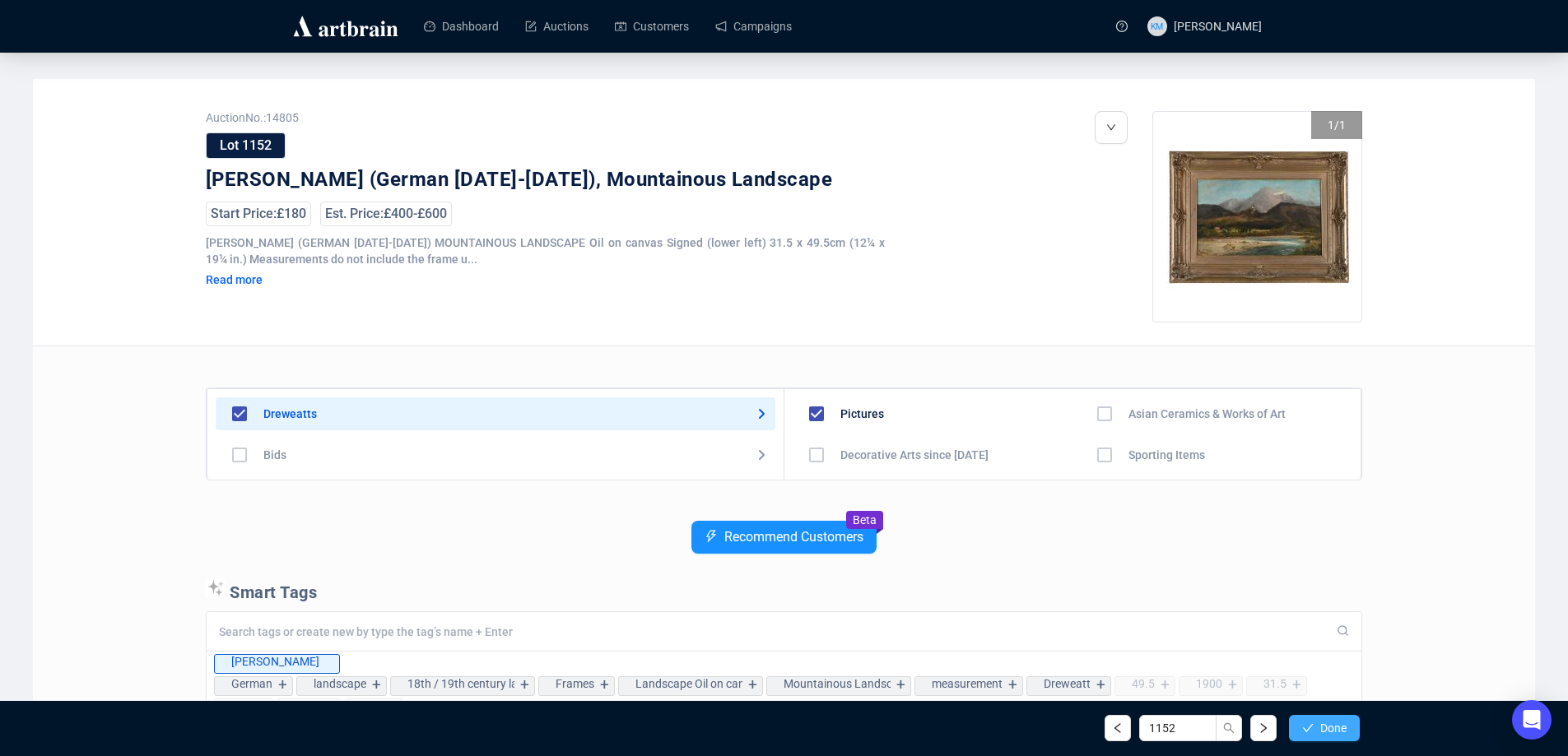
click at [1345, 728] on span "Done" at bounding box center [1333, 728] width 26 height 13
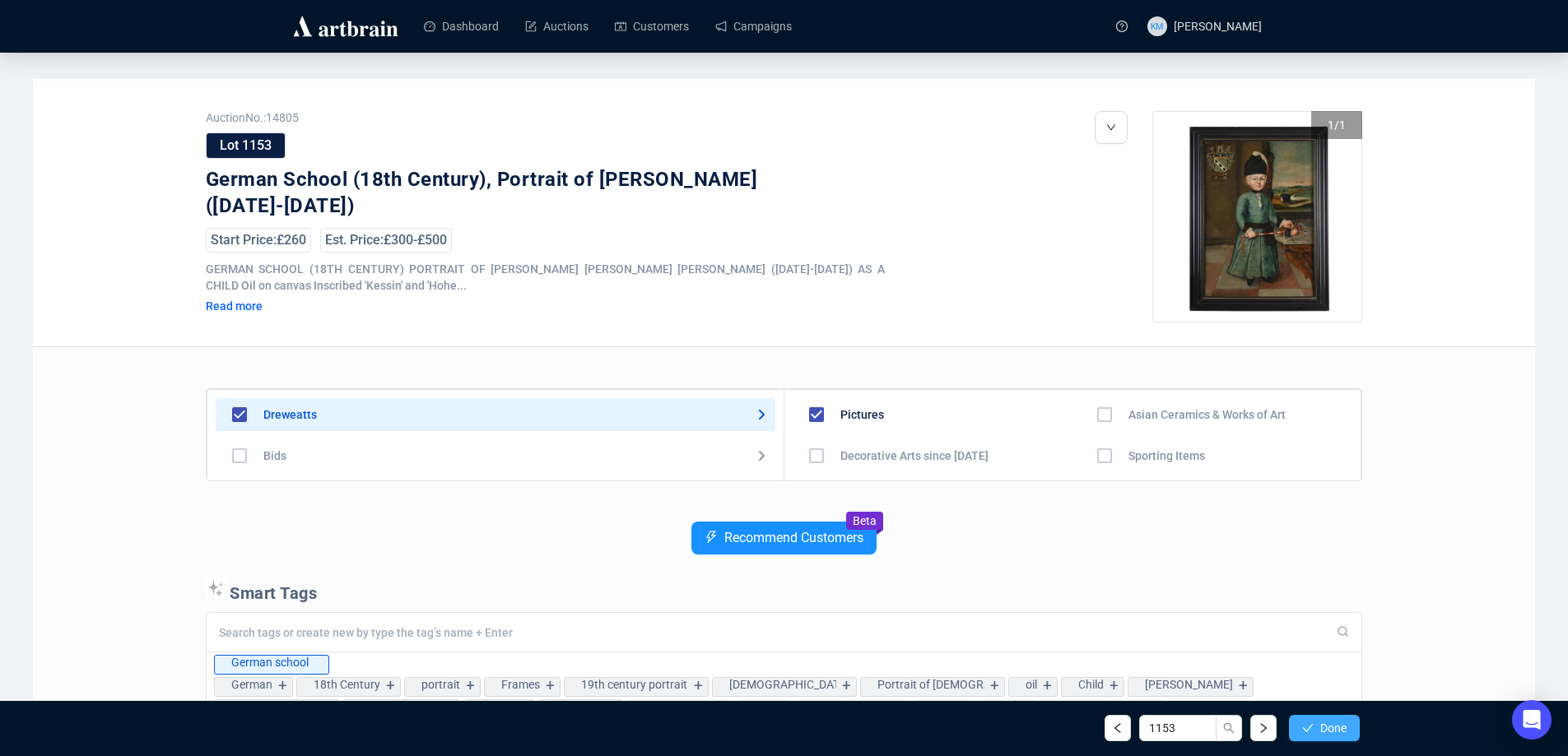
click at [1345, 727] on span "Done" at bounding box center [1333, 728] width 26 height 13
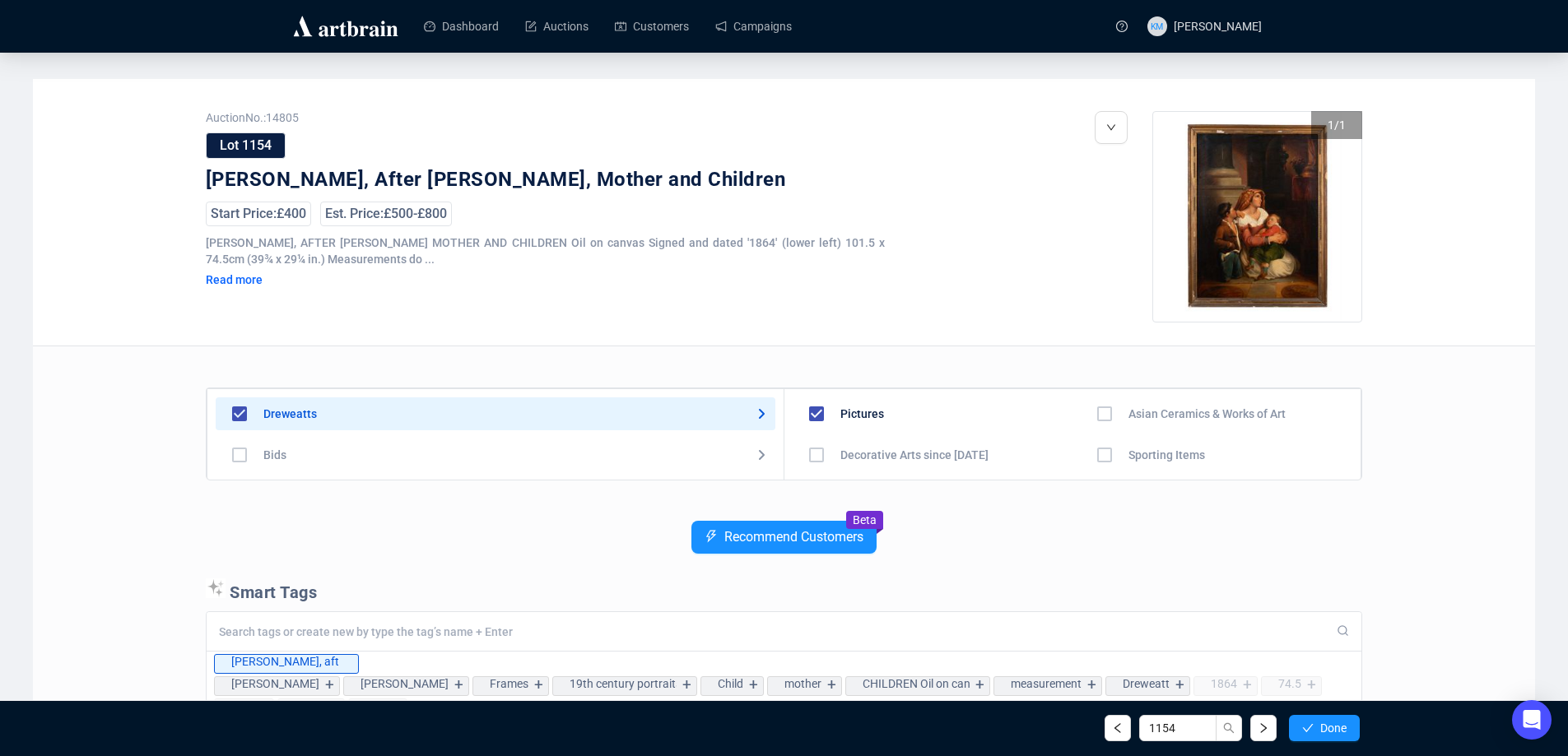
click at [1345, 727] on span "Done" at bounding box center [1333, 728] width 26 height 13
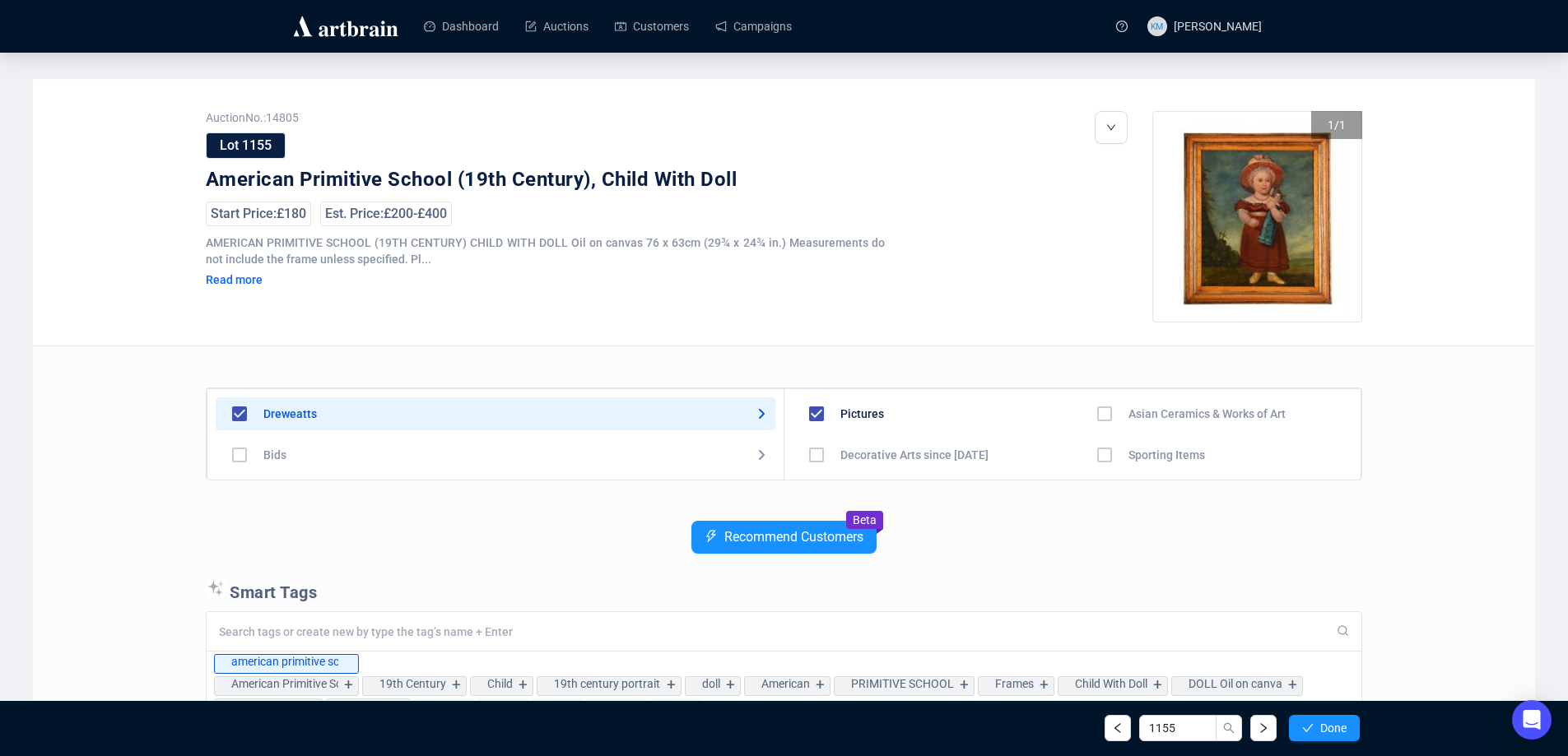
click at [1345, 727] on span "Done" at bounding box center [1333, 728] width 26 height 13
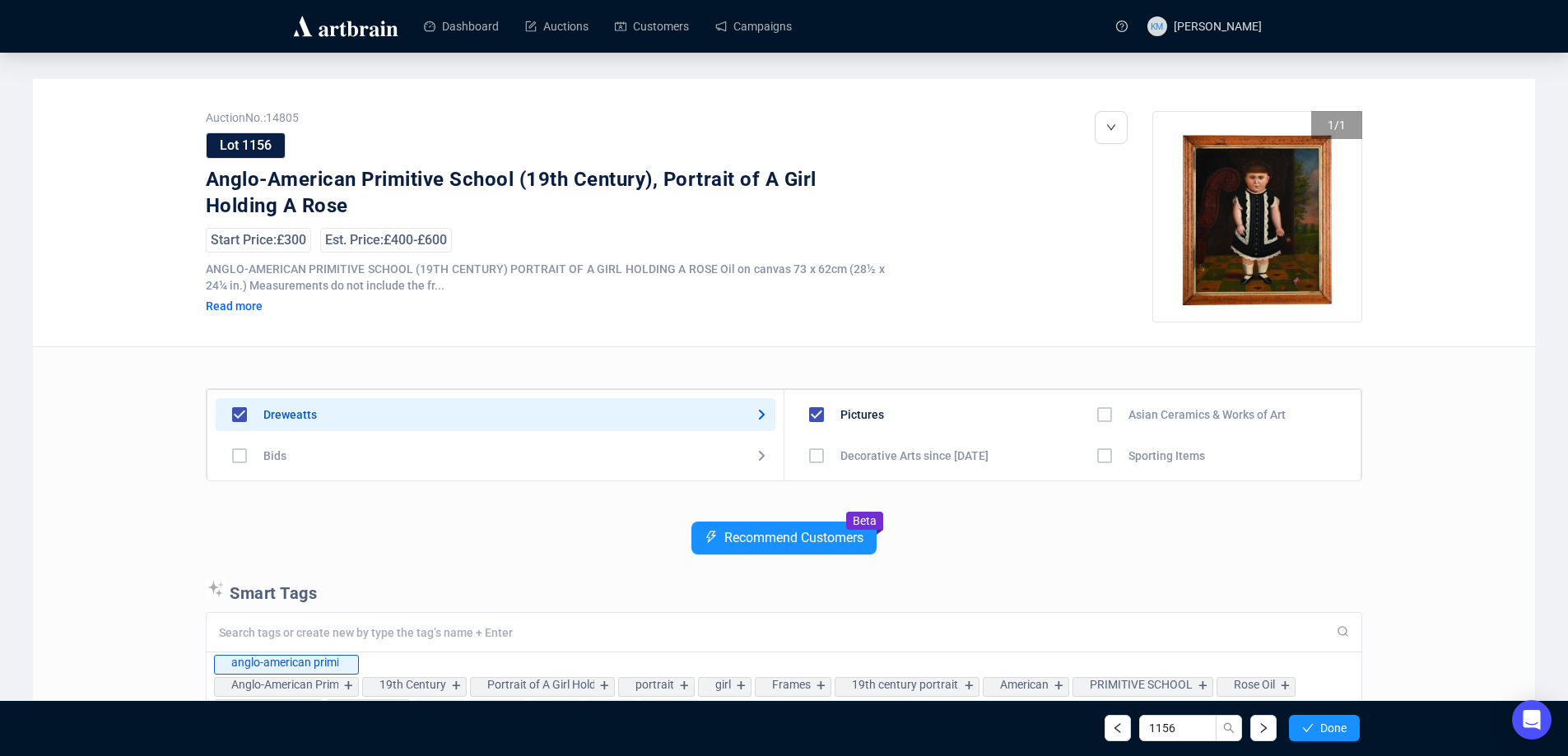
click at [1345, 727] on span "Done" at bounding box center [1333, 728] width 26 height 13
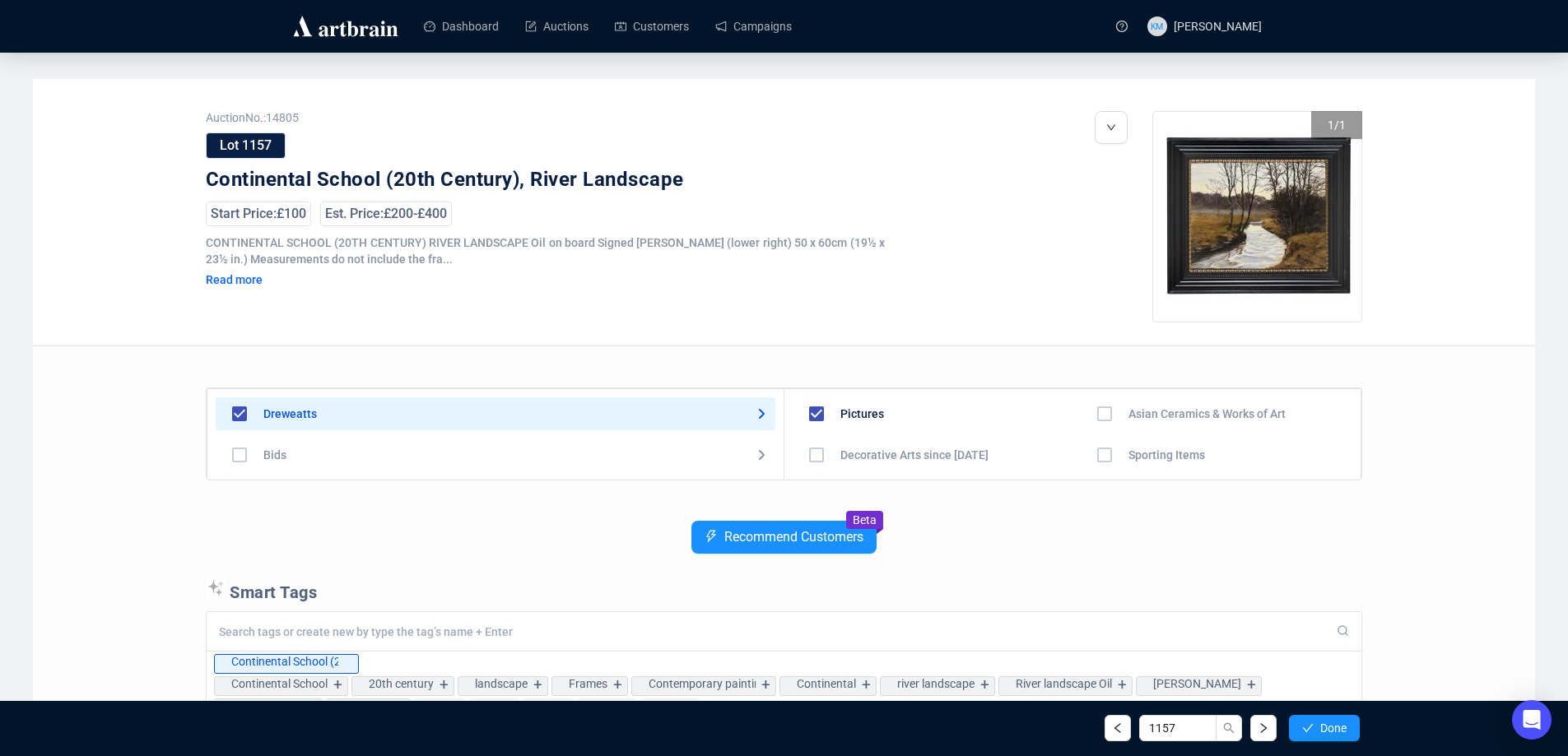
click at [1345, 727] on span "Done" at bounding box center [1333, 728] width 26 height 13
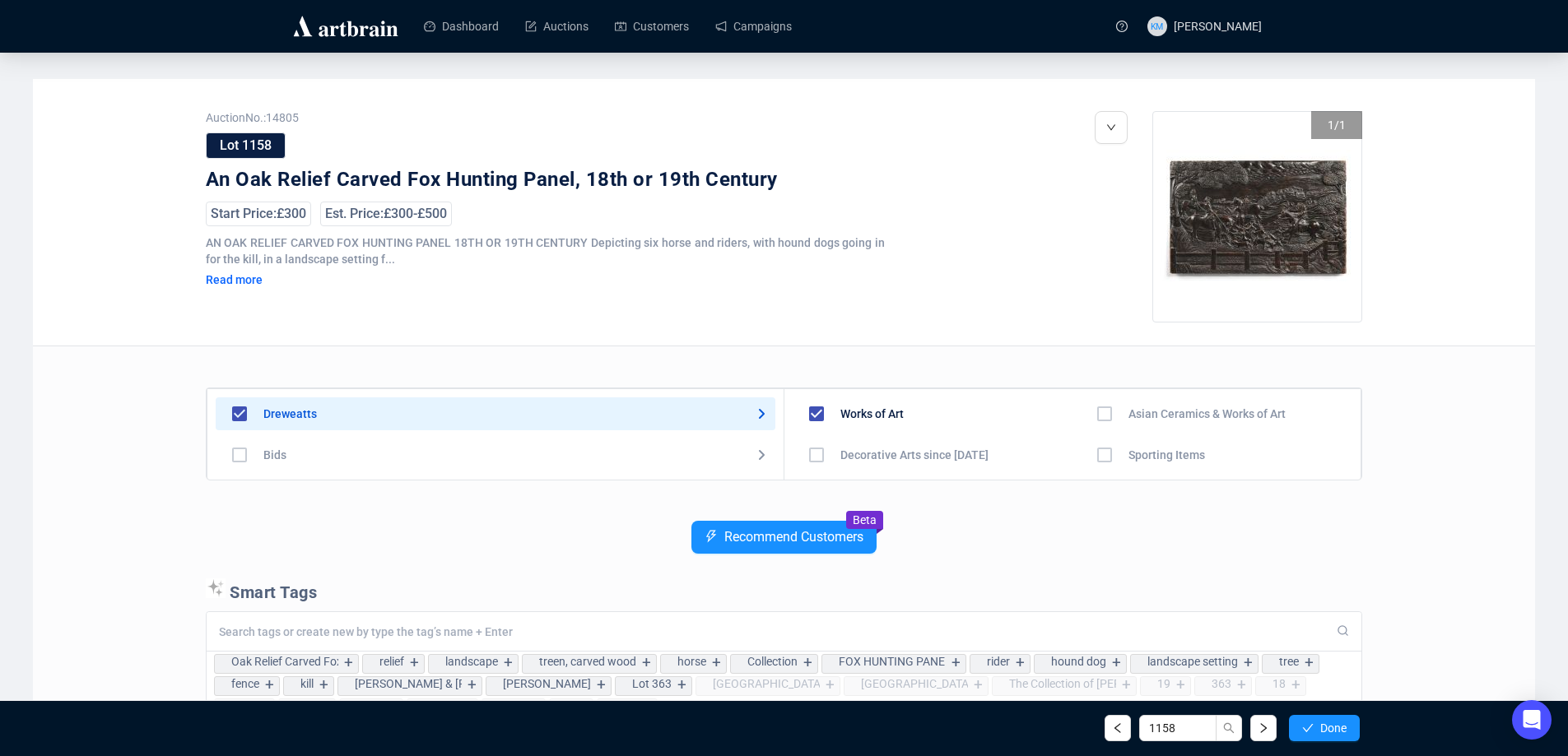
click at [1345, 727] on span "Done" at bounding box center [1333, 728] width 26 height 13
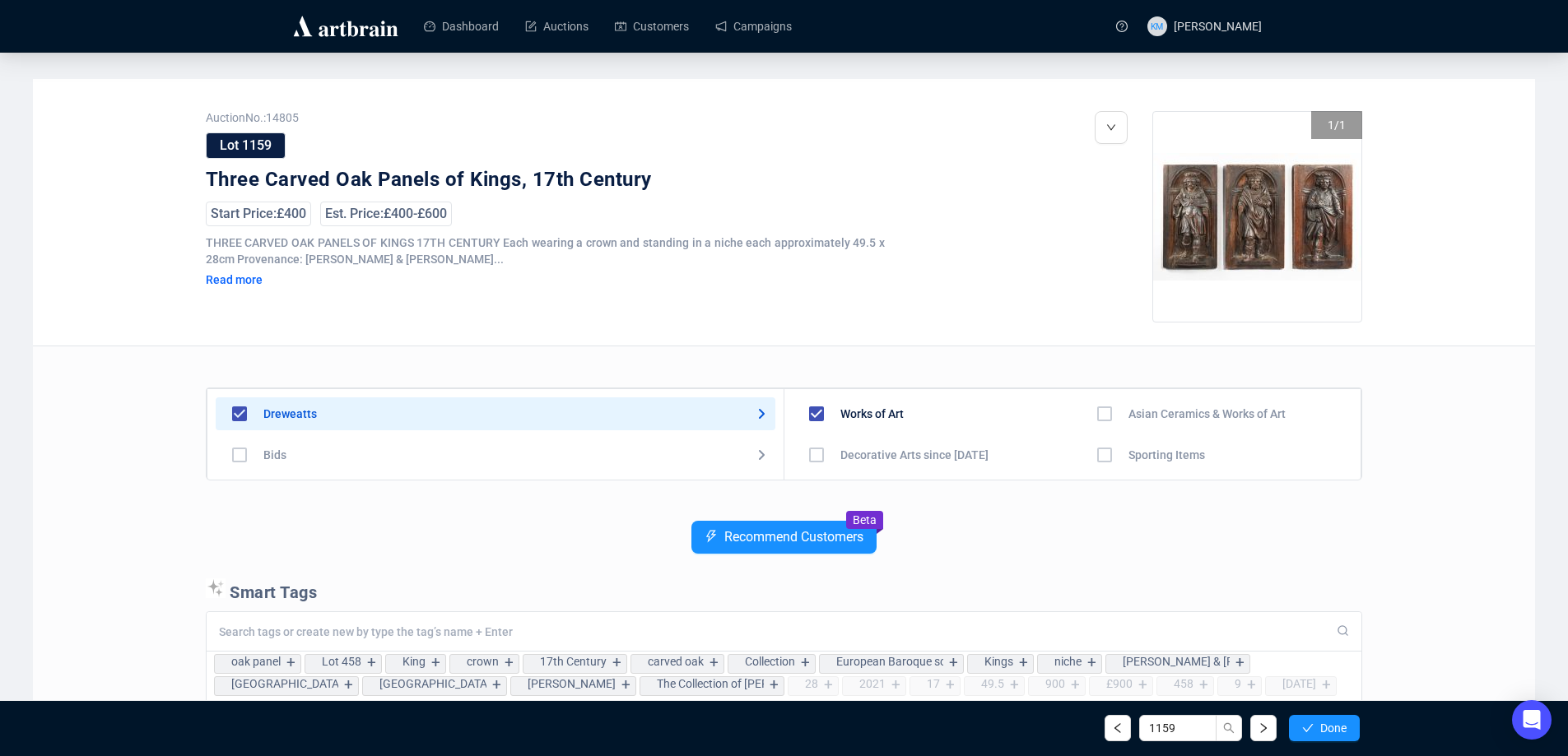
click at [1345, 727] on span "Done" at bounding box center [1333, 728] width 26 height 13
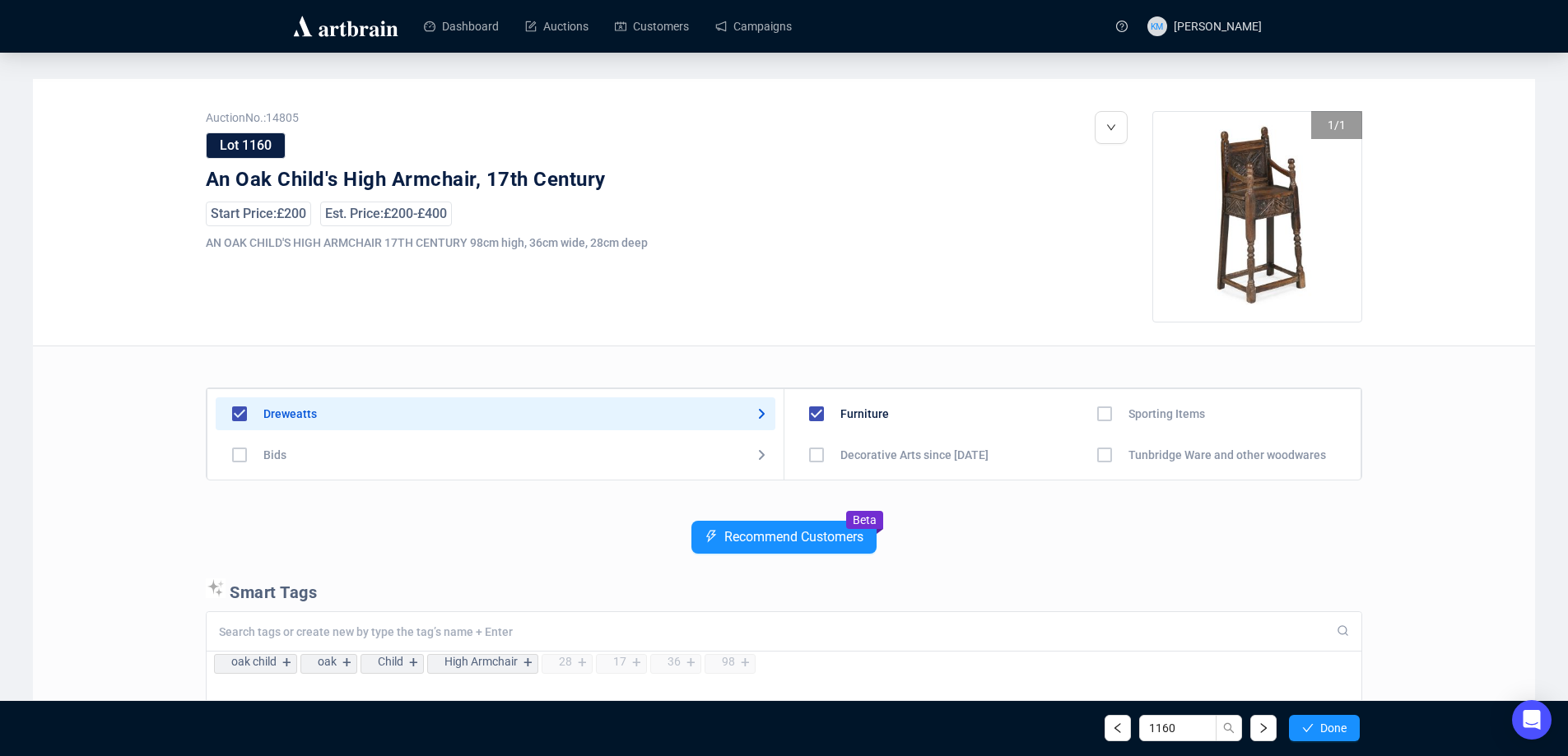
click at [1345, 727] on span "Done" at bounding box center [1333, 728] width 26 height 13
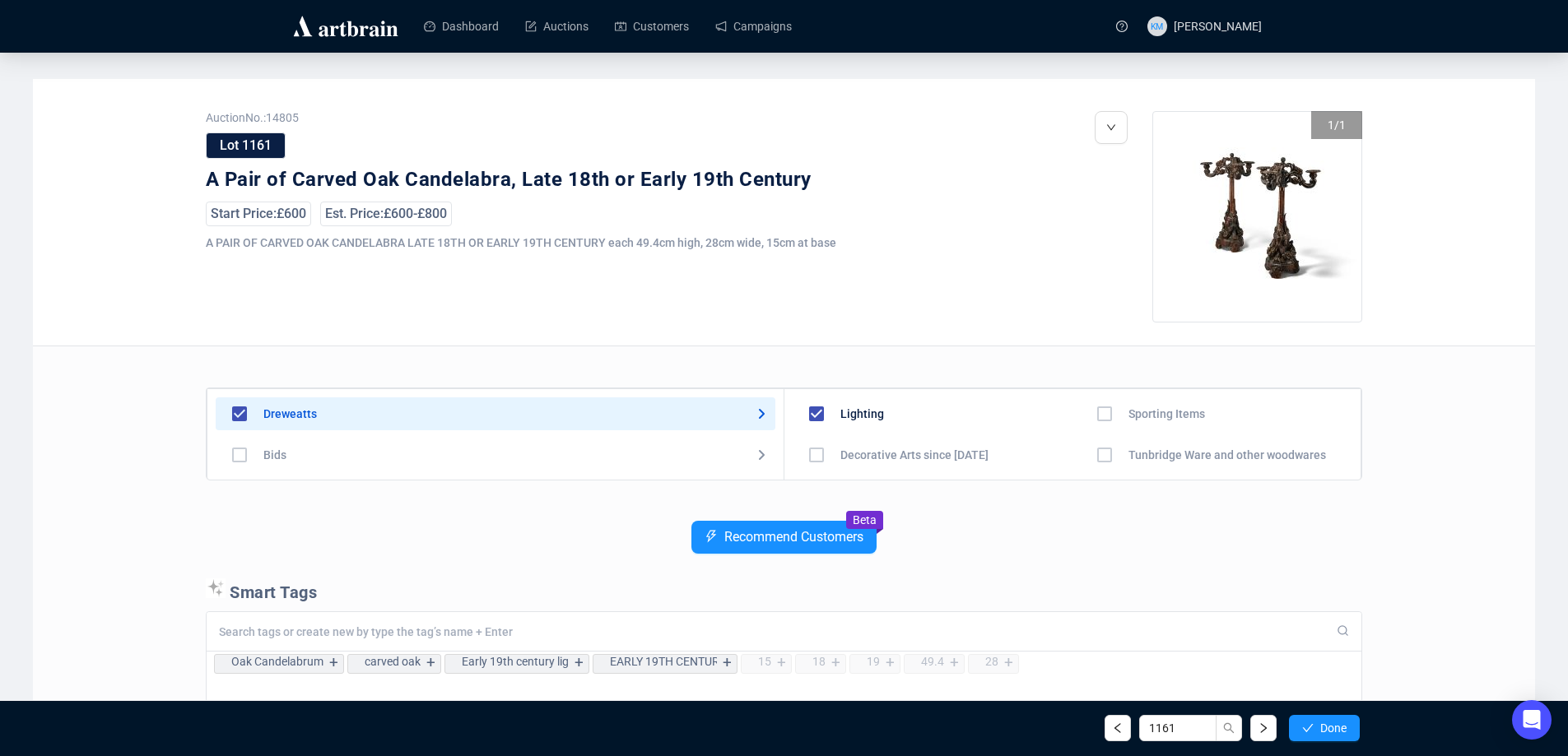
click at [1345, 727] on span "Done" at bounding box center [1333, 728] width 26 height 13
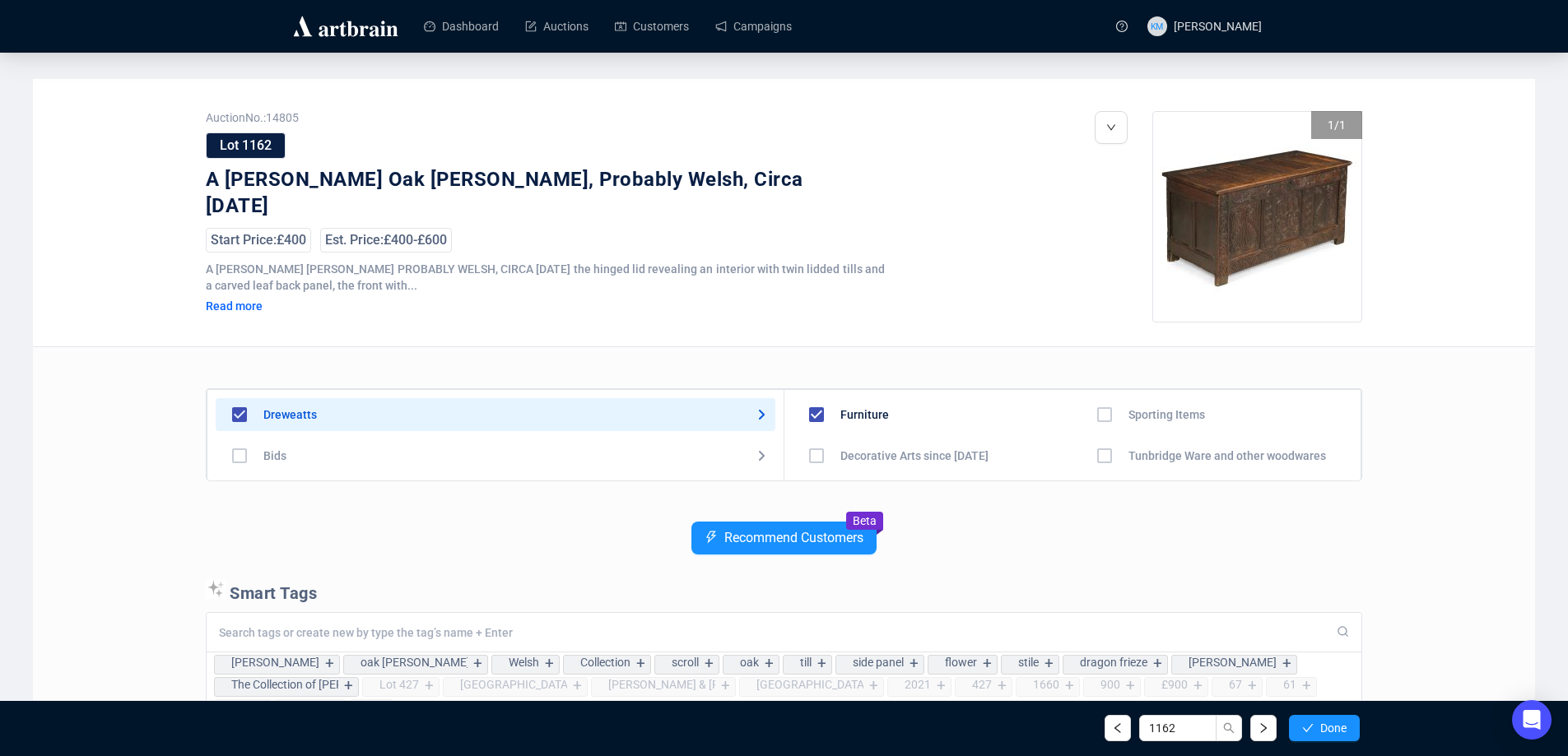
click at [1345, 727] on span "Done" at bounding box center [1333, 728] width 26 height 13
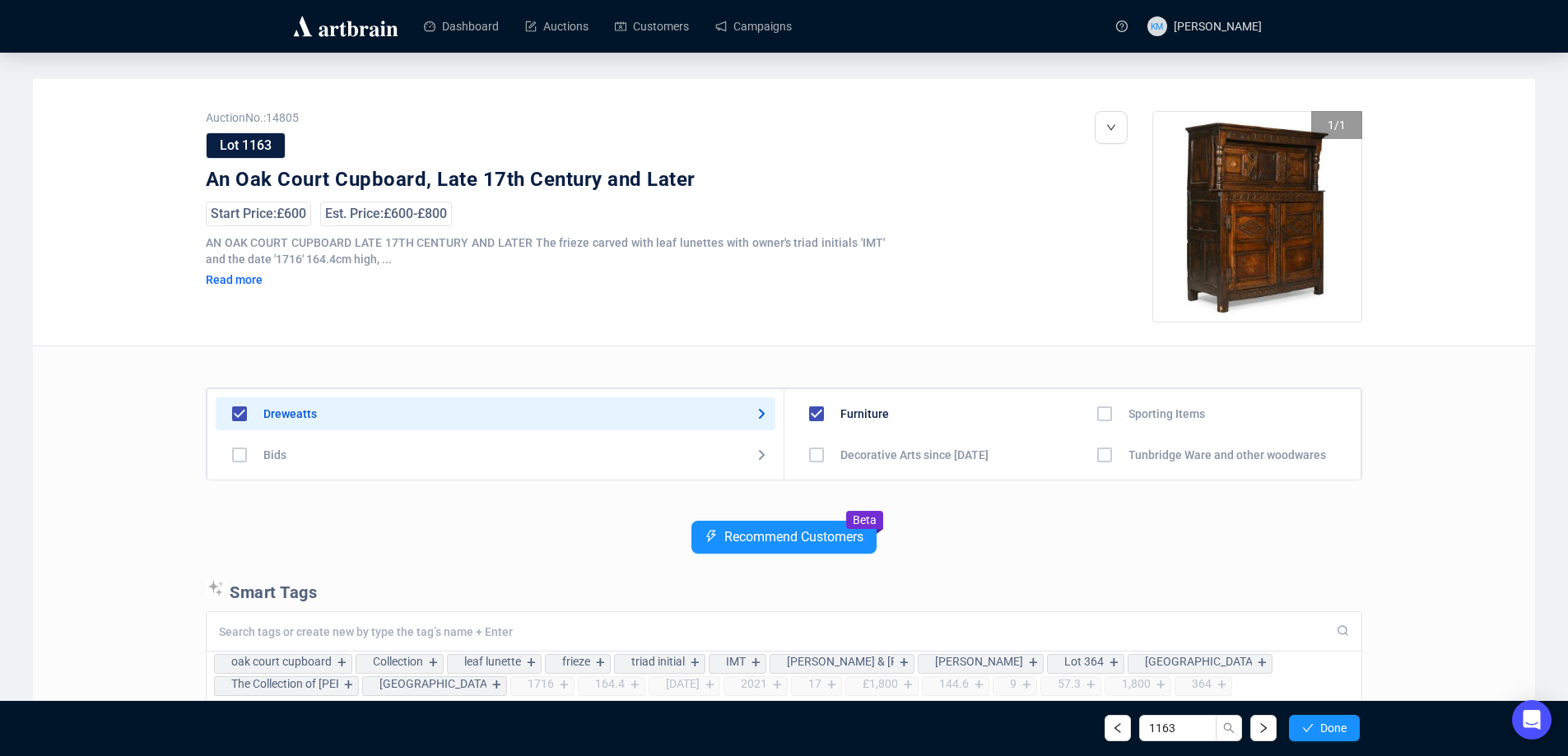
click at [1345, 727] on span "Done" at bounding box center [1333, 728] width 26 height 13
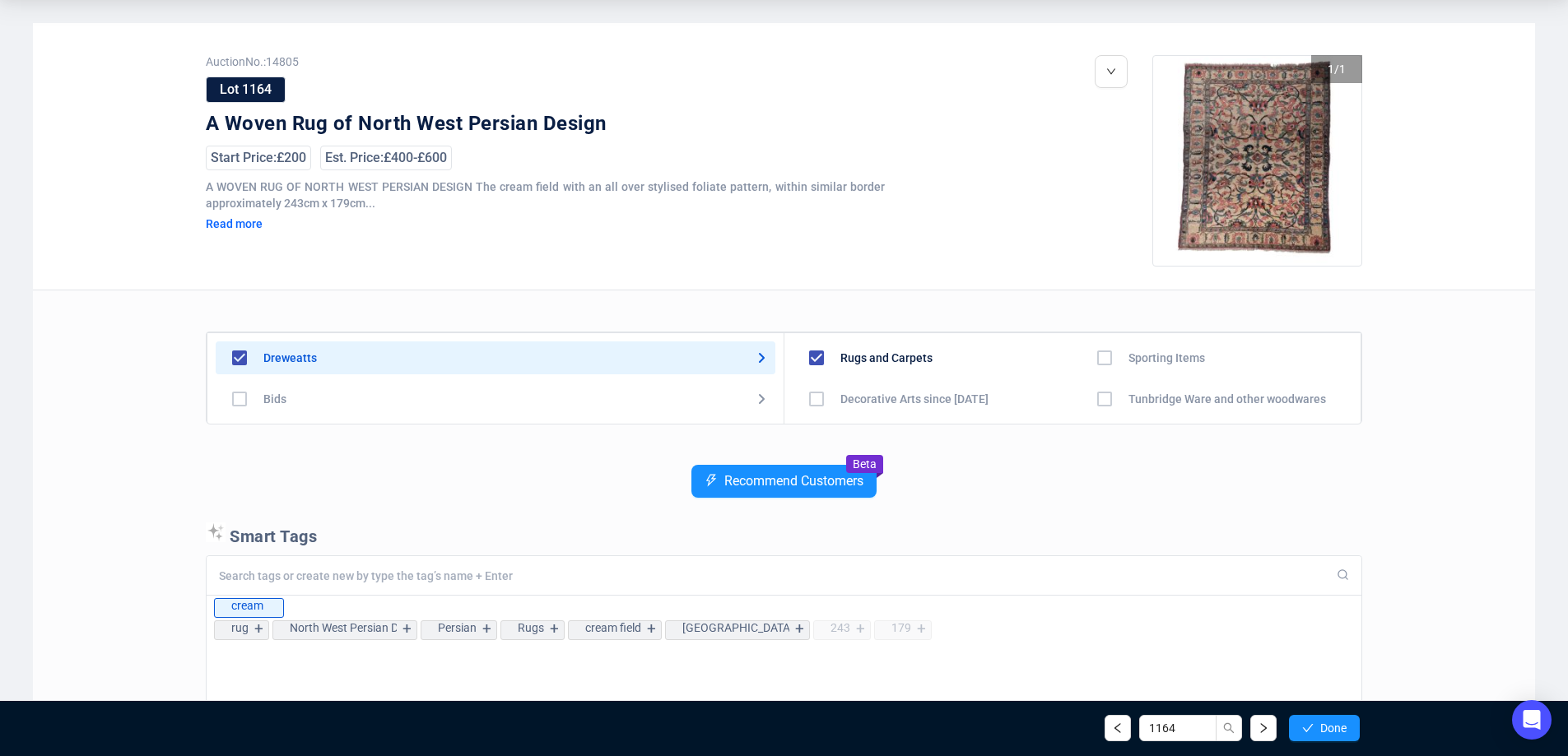
scroll to position [82, 0]
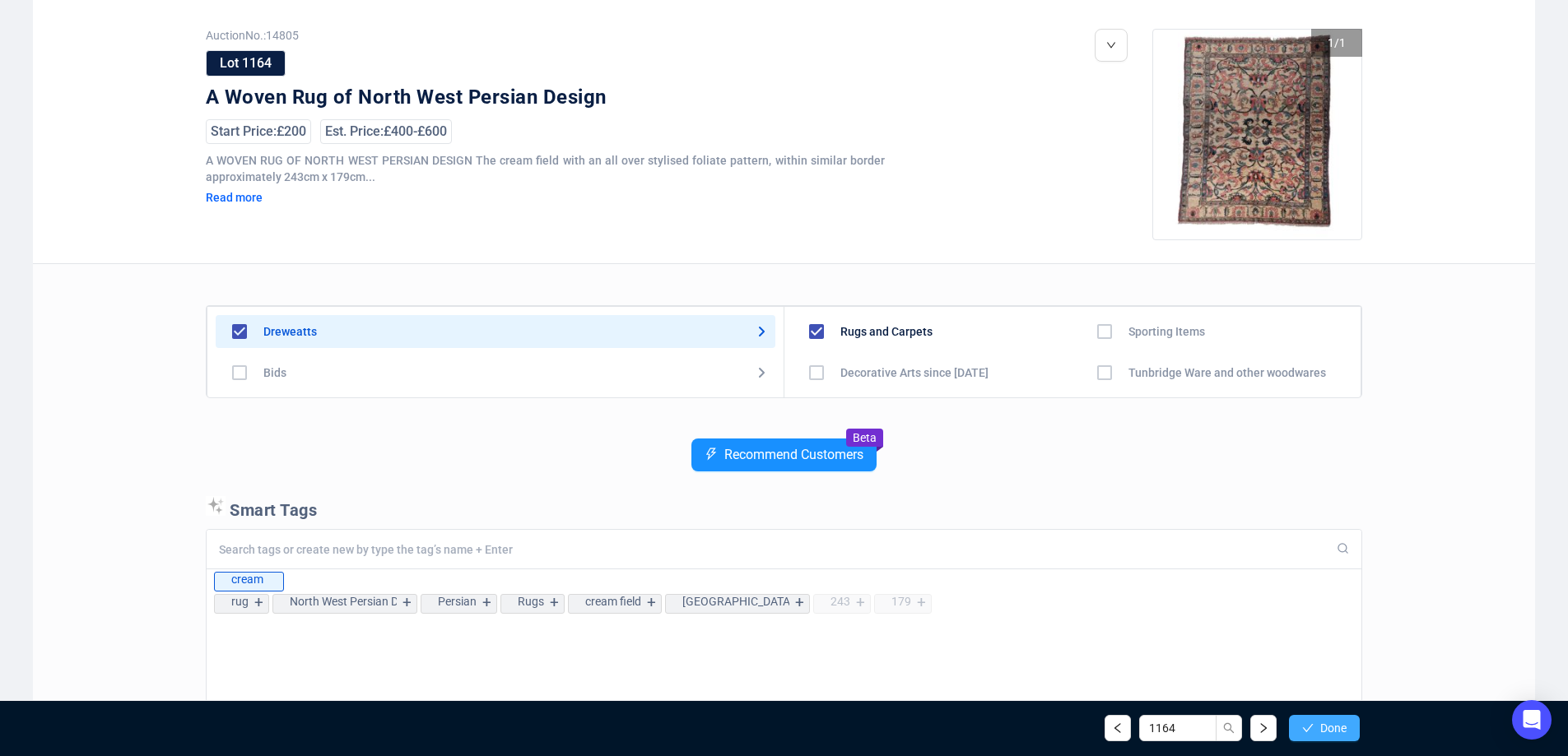
click at [1335, 722] on span "Done" at bounding box center [1333, 728] width 26 height 13
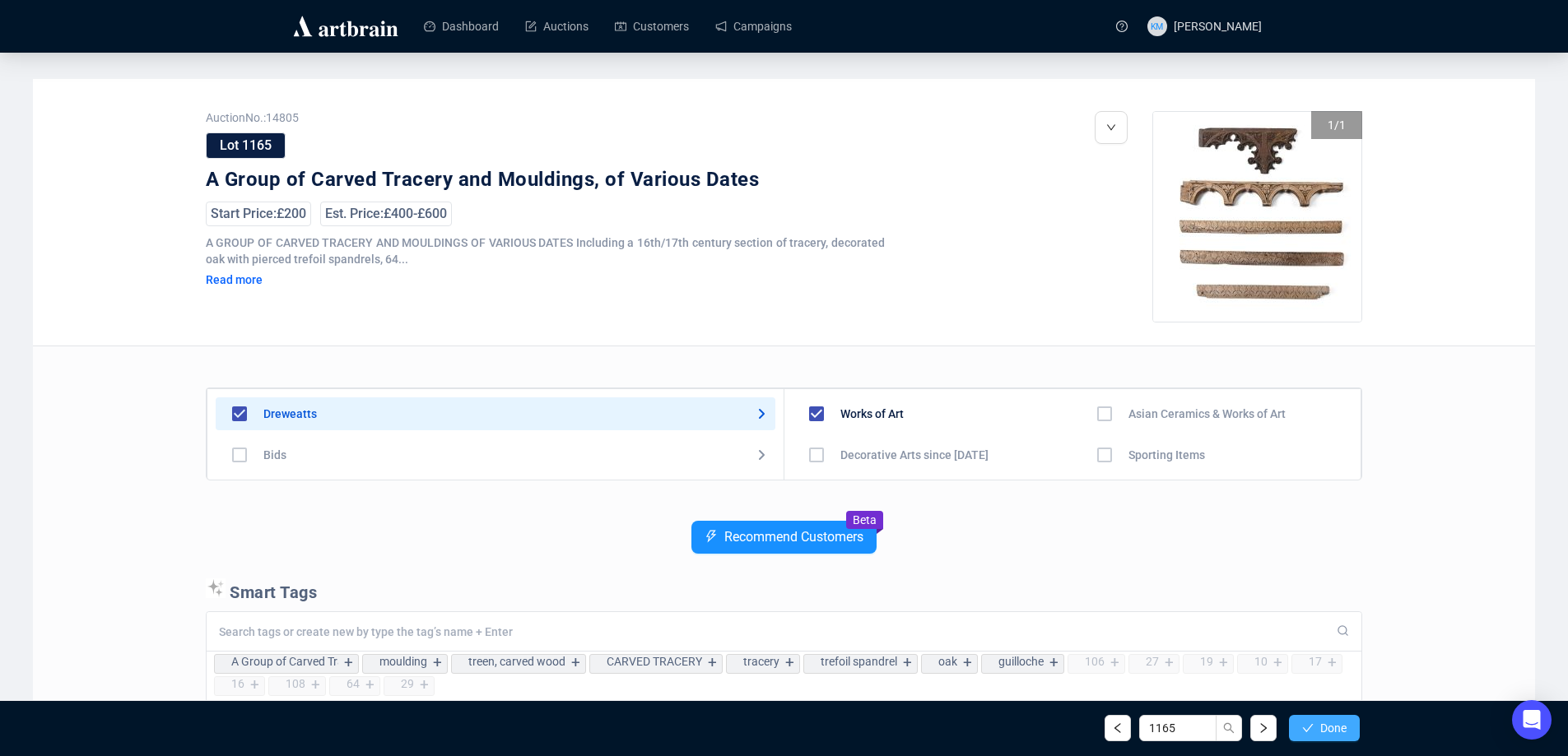
click at [1335, 730] on span "Done" at bounding box center [1333, 728] width 26 height 13
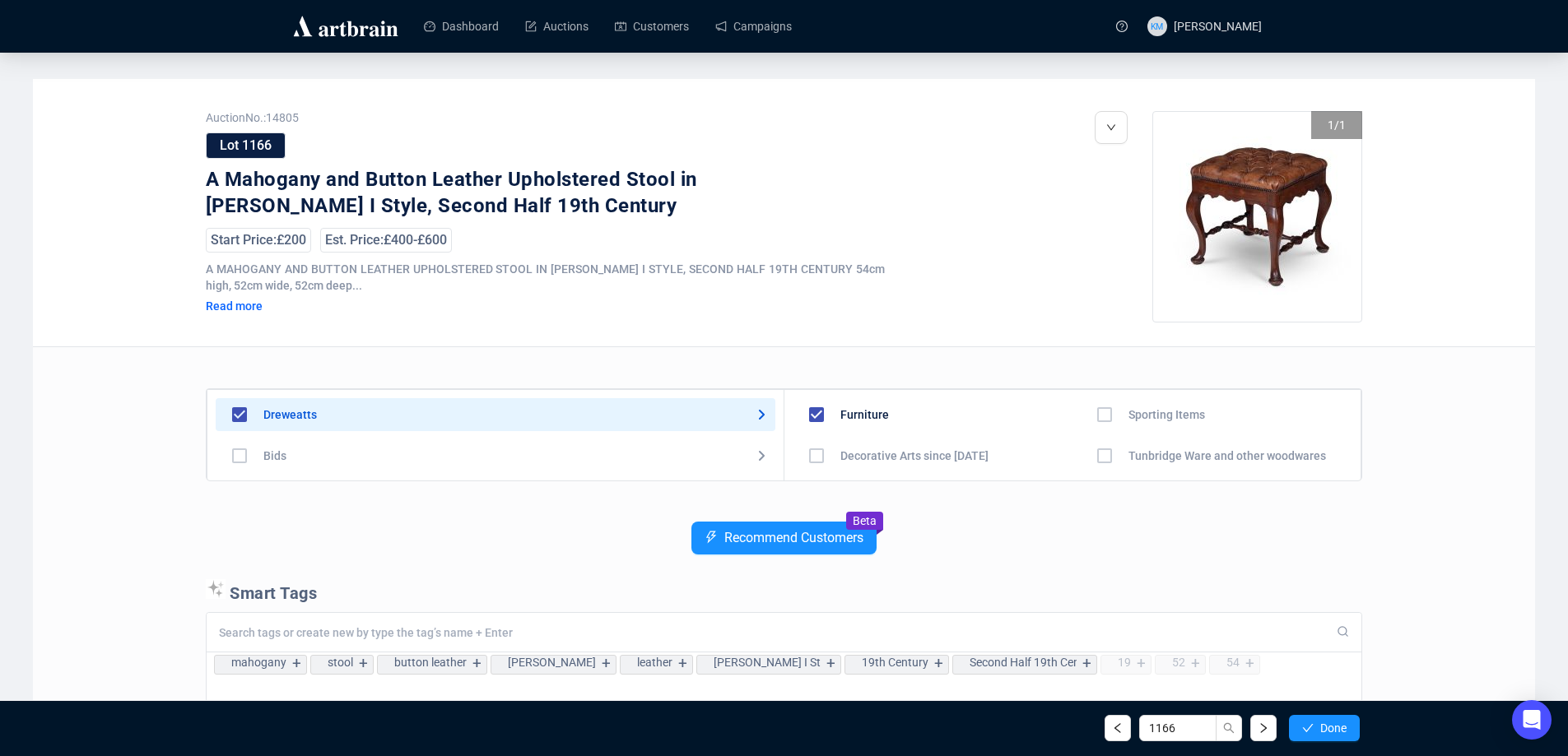
click at [1335, 730] on span "Done" at bounding box center [1333, 728] width 26 height 13
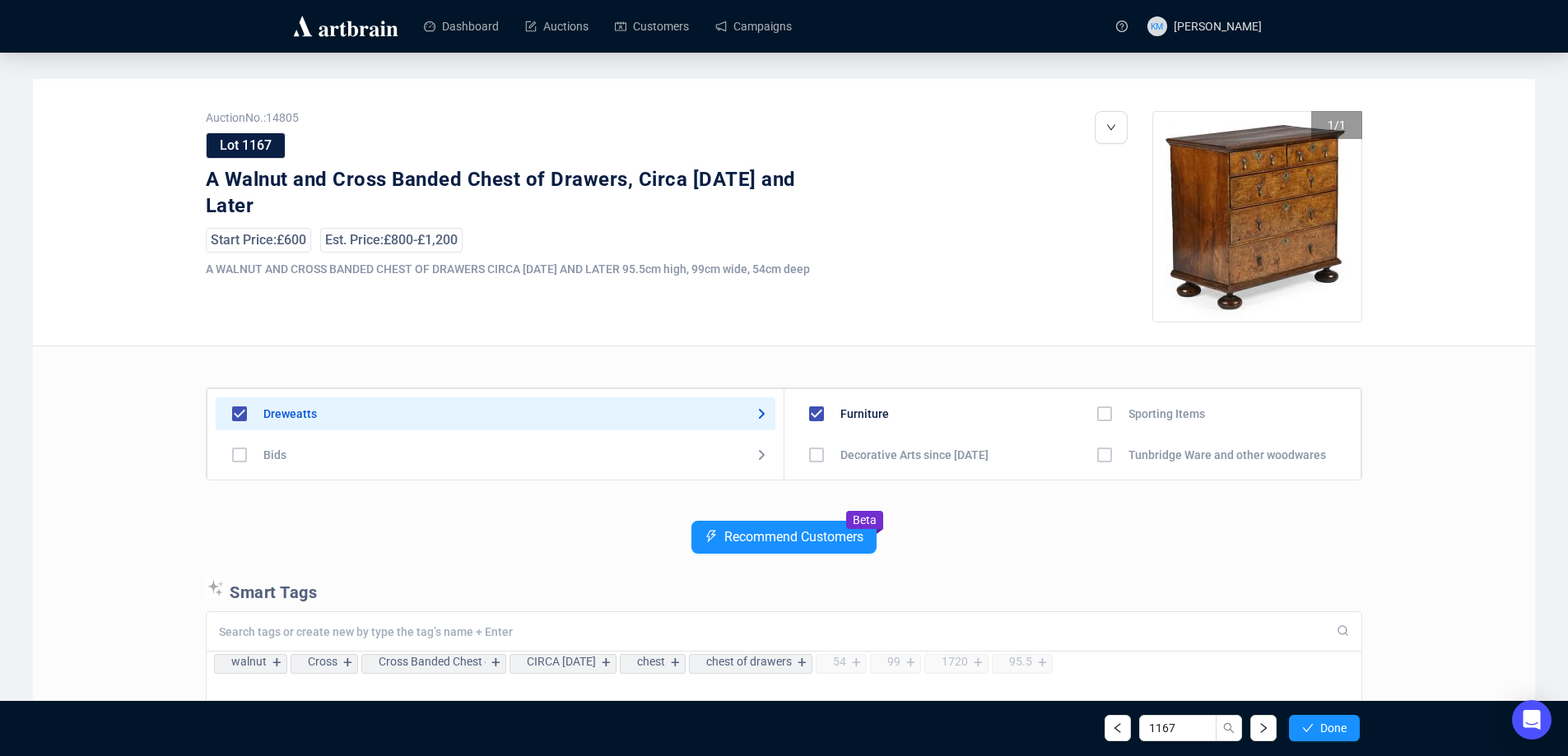
click at [1335, 730] on span "Done" at bounding box center [1333, 728] width 26 height 13
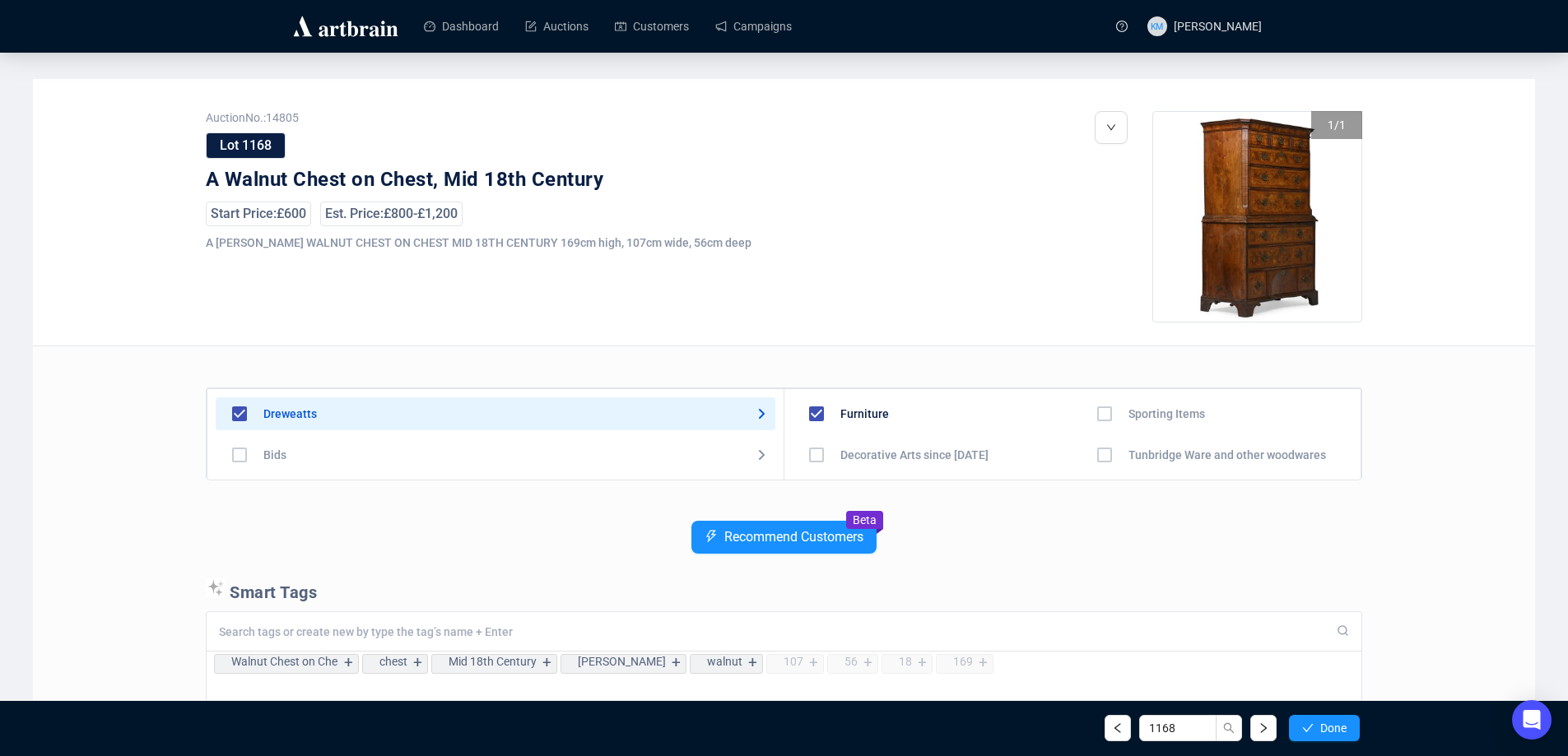
click at [1335, 730] on span "Done" at bounding box center [1333, 728] width 26 height 13
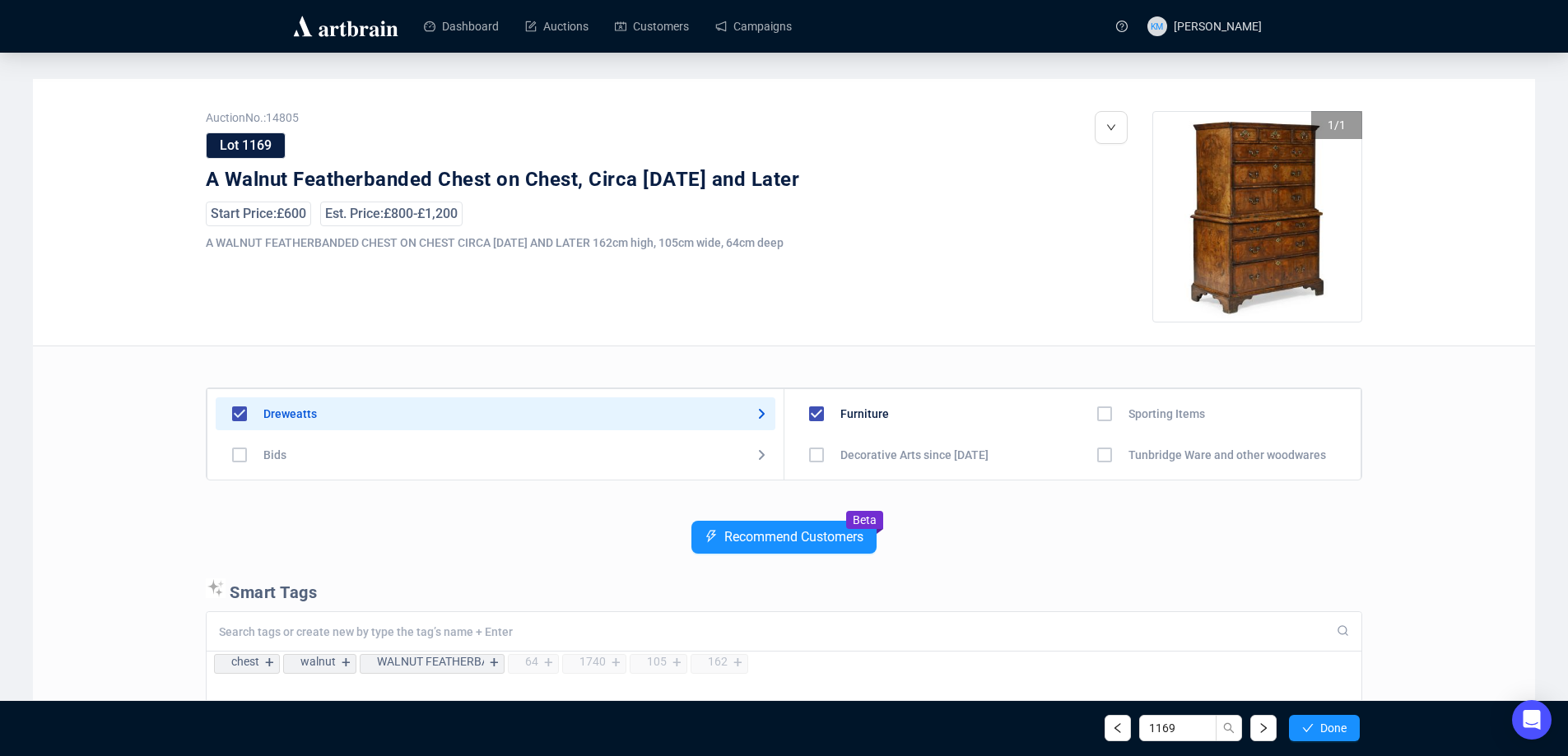
click at [1335, 730] on span "Done" at bounding box center [1333, 728] width 26 height 13
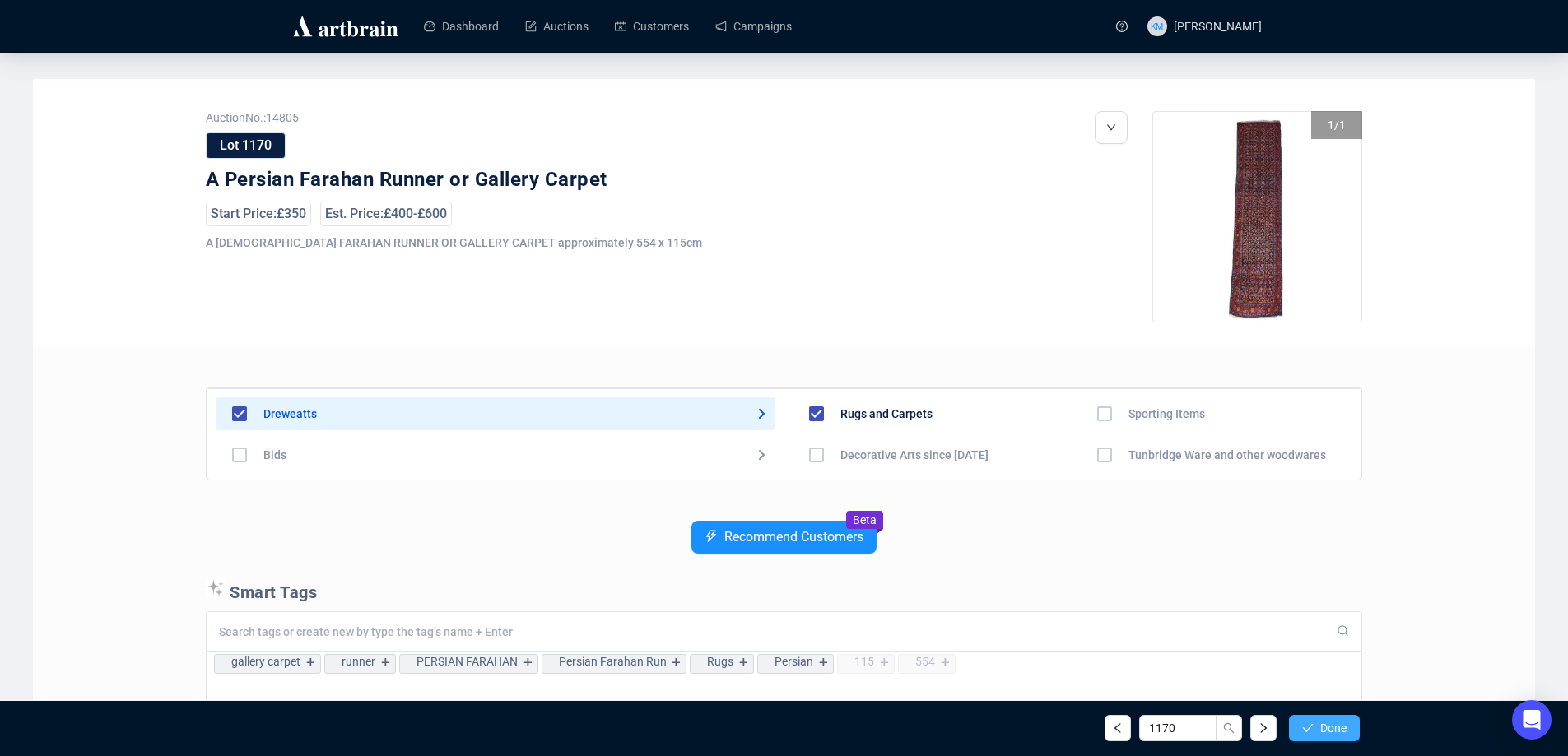
click at [1335, 731] on span "Done" at bounding box center [1333, 728] width 26 height 13
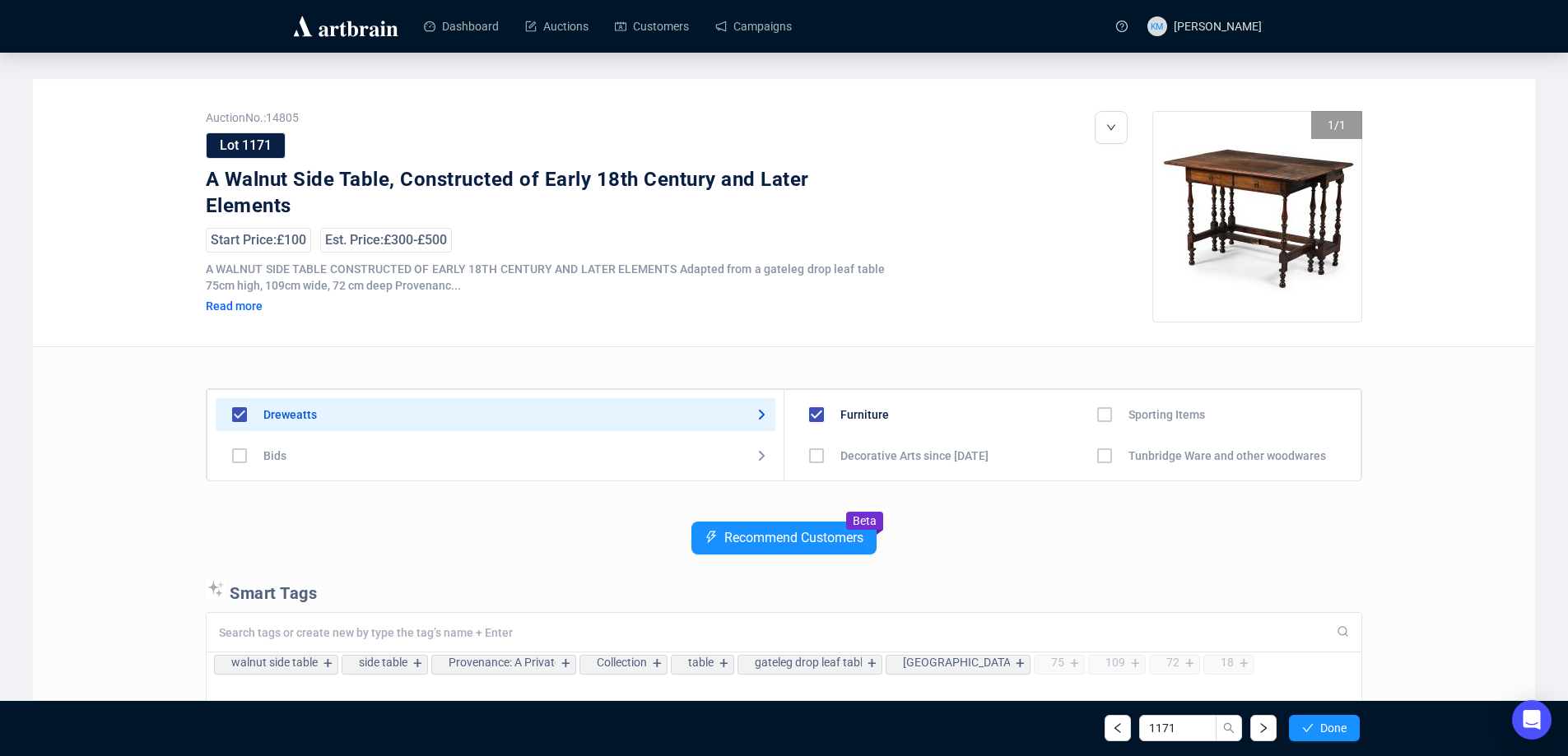
click at [1335, 731] on span "Done" at bounding box center [1333, 728] width 26 height 13
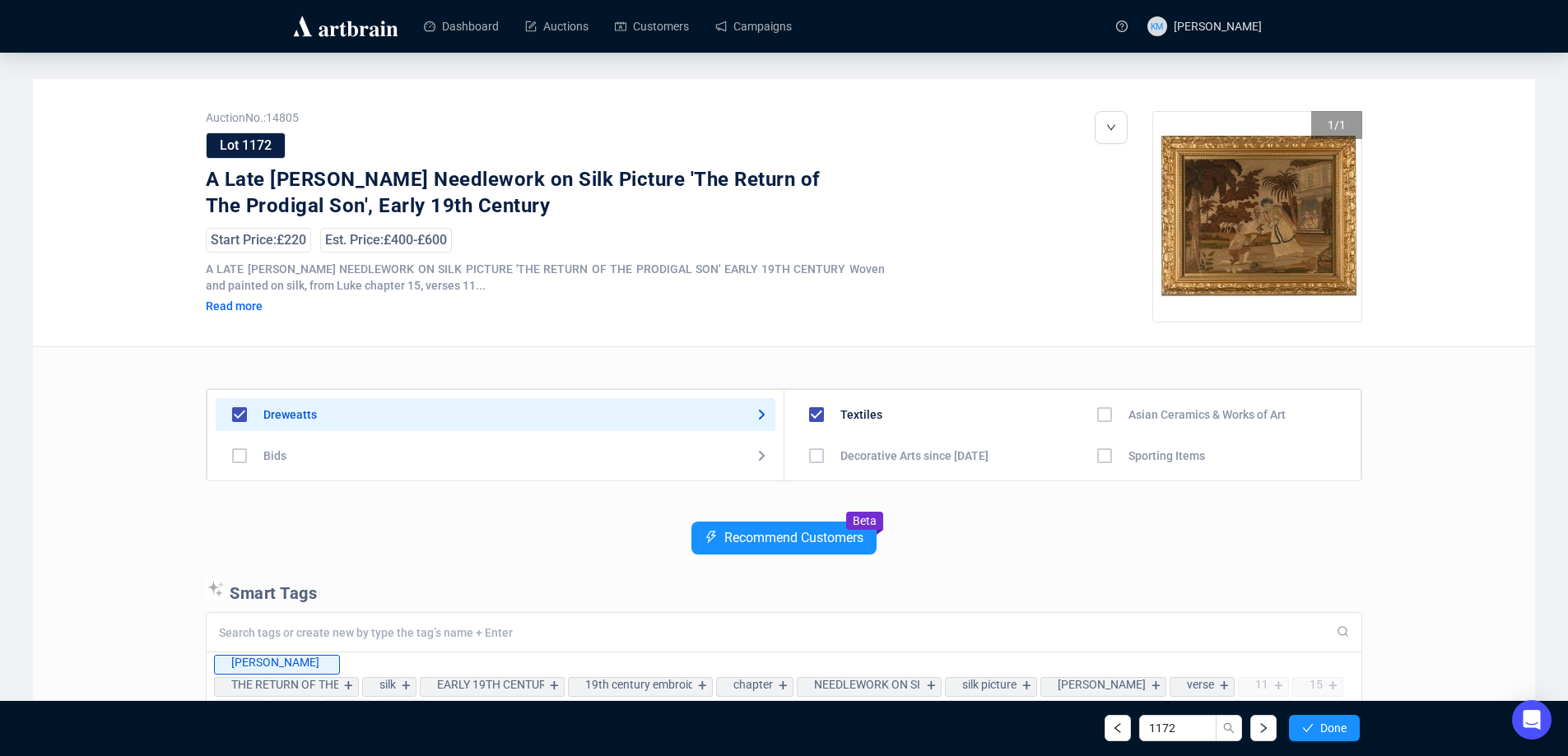
click at [1335, 731] on span "Done" at bounding box center [1333, 728] width 26 height 13
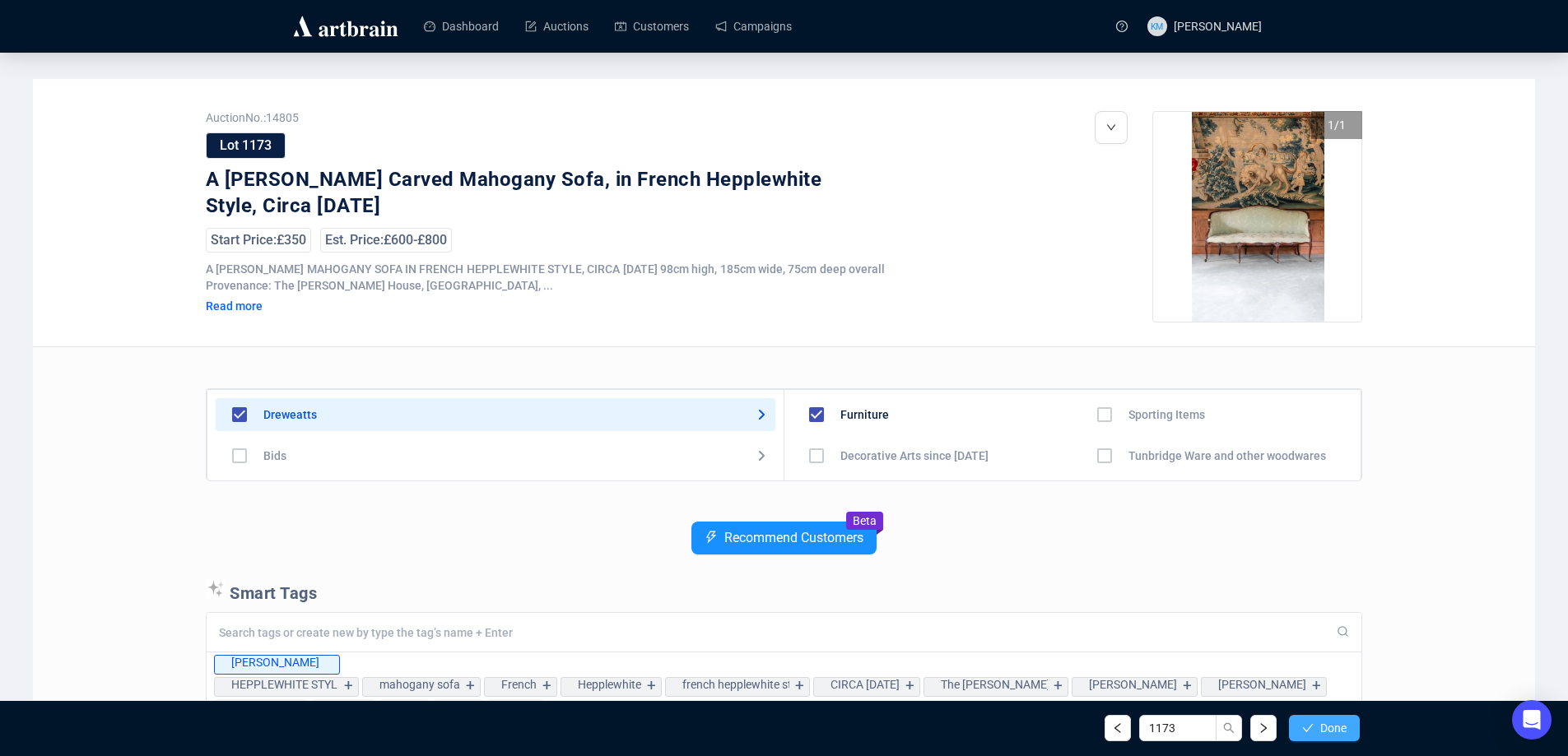
click at [1333, 731] on span "Done" at bounding box center [1333, 728] width 26 height 13
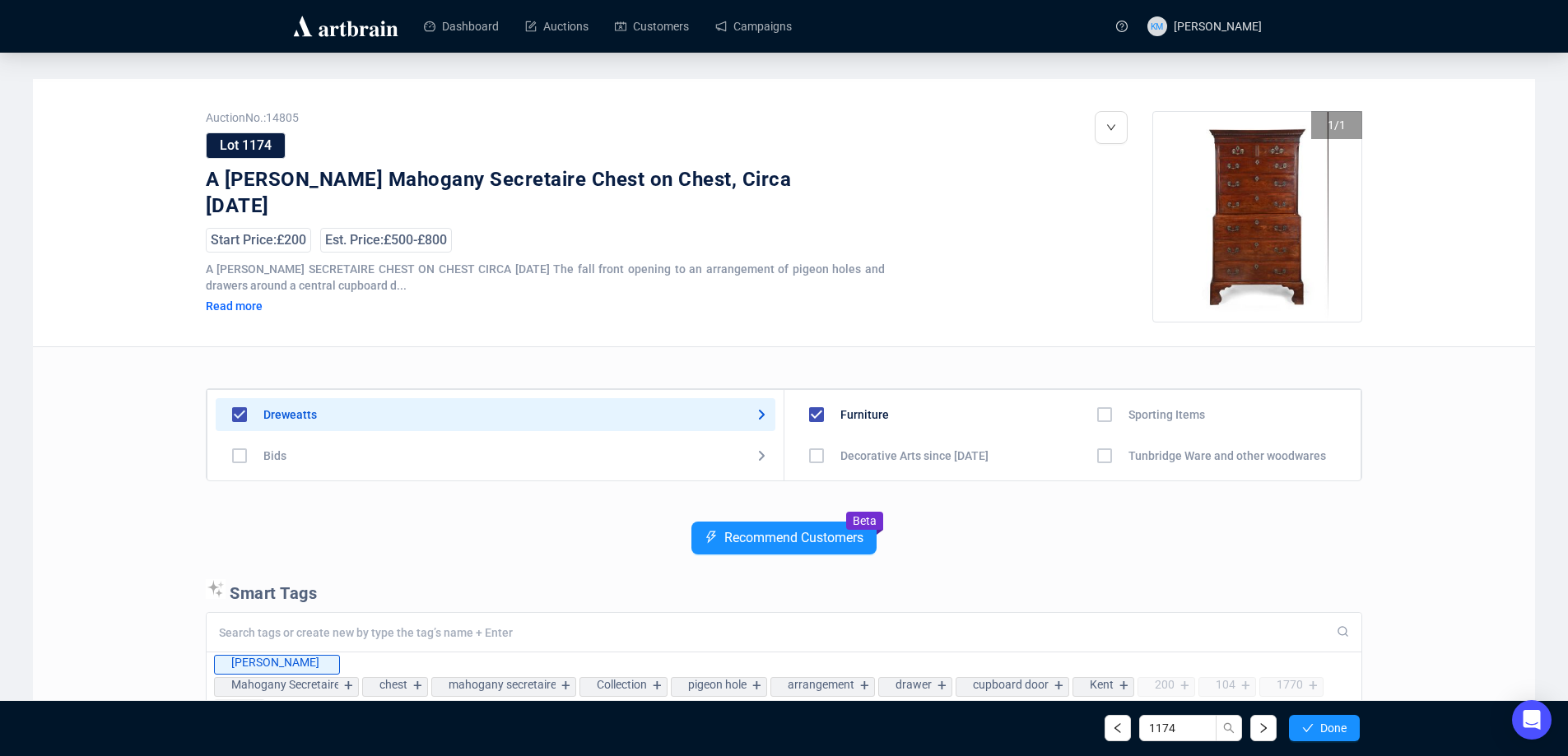
click at [1333, 731] on span "Done" at bounding box center [1333, 728] width 26 height 13
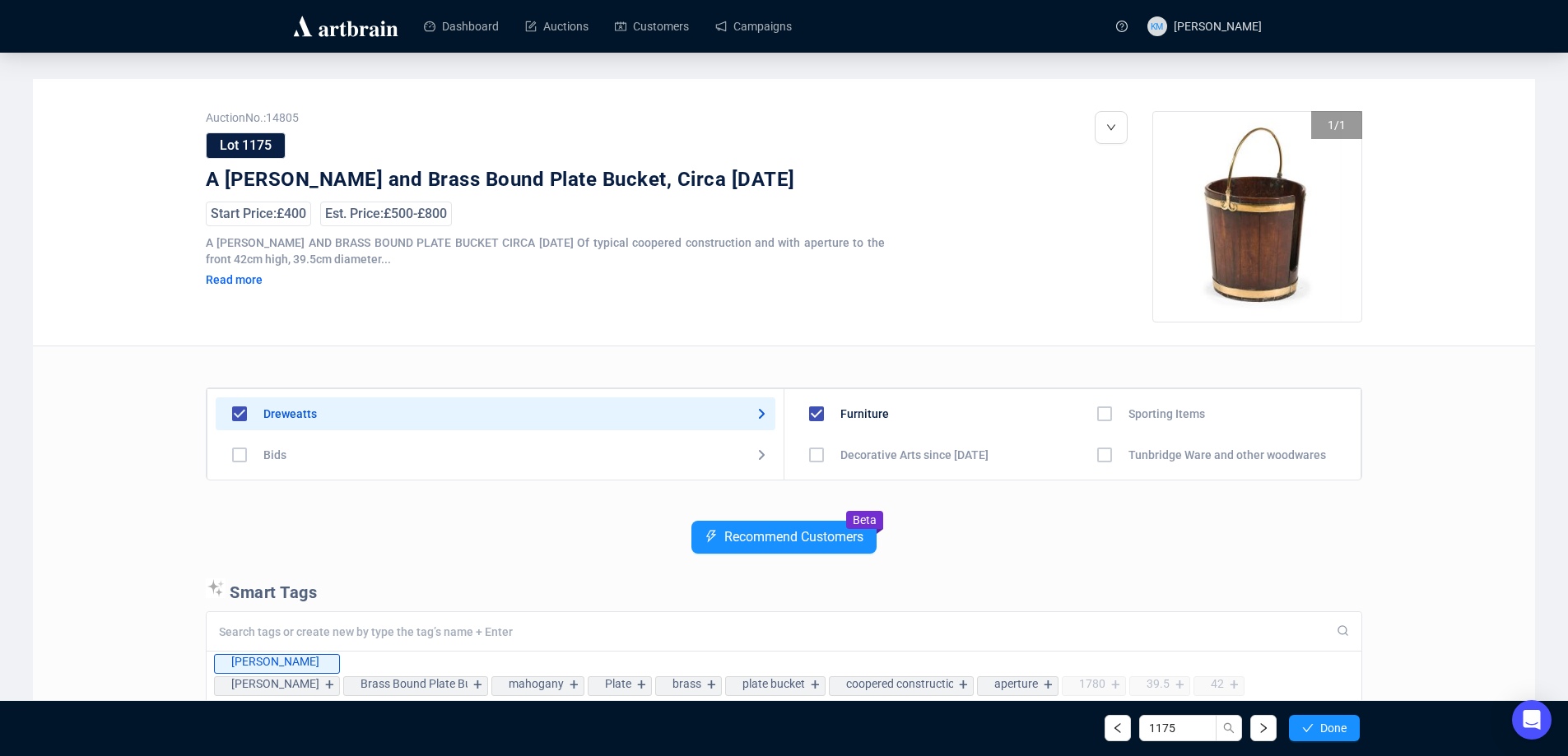
click at [1333, 731] on span "Done" at bounding box center [1333, 728] width 26 height 13
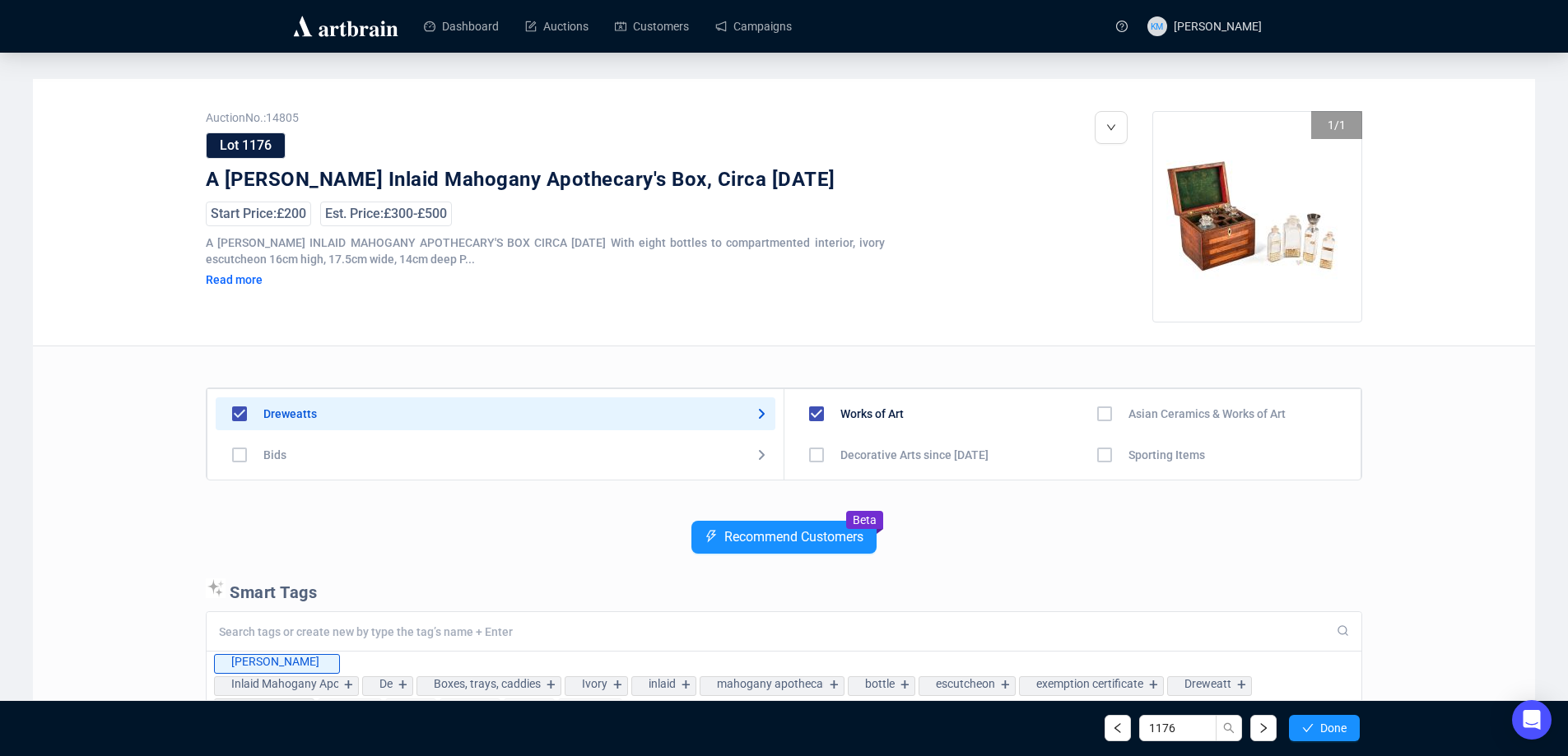
click at [1333, 731] on span "Done" at bounding box center [1333, 728] width 26 height 13
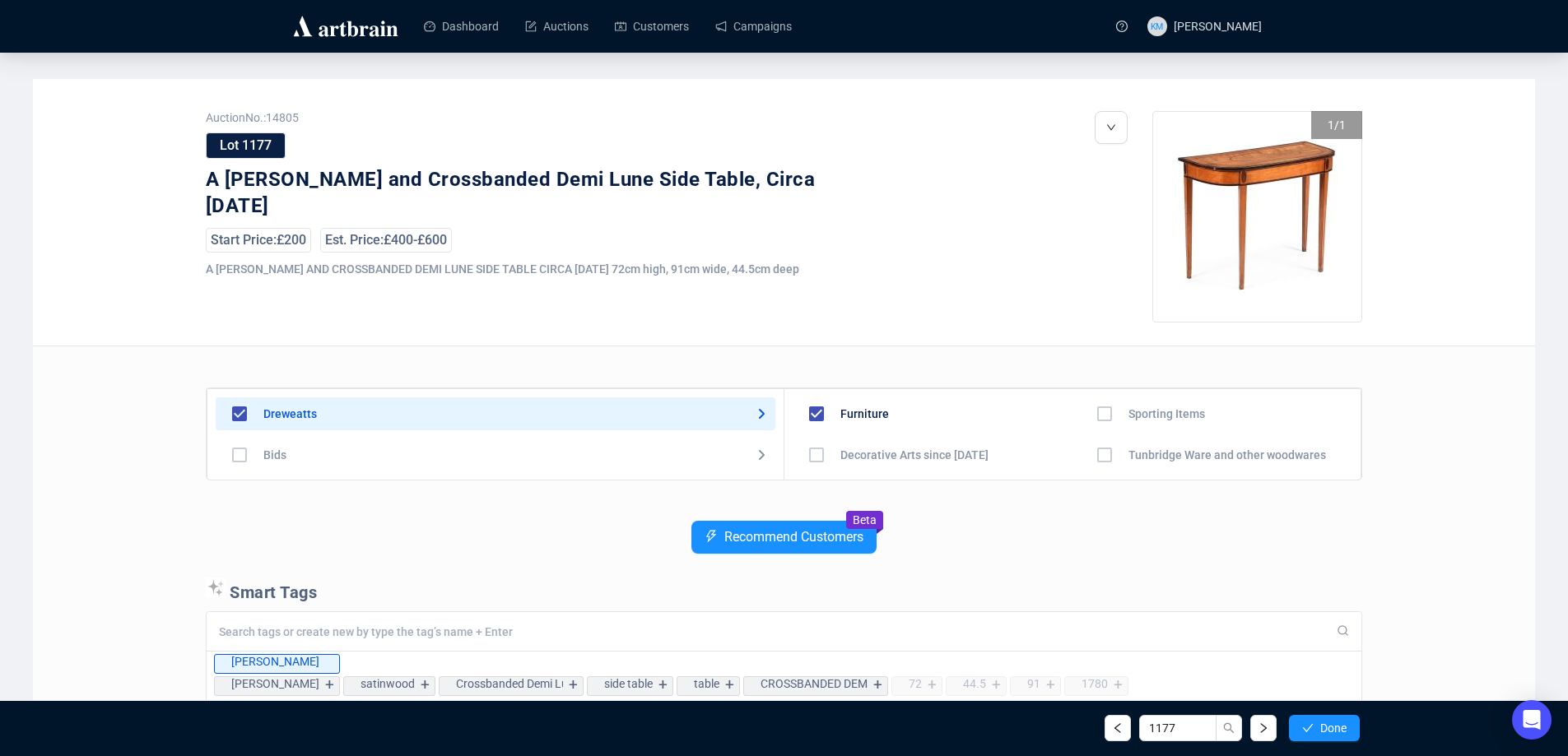
click at [1333, 731] on span "Done" at bounding box center [1333, 728] width 26 height 13
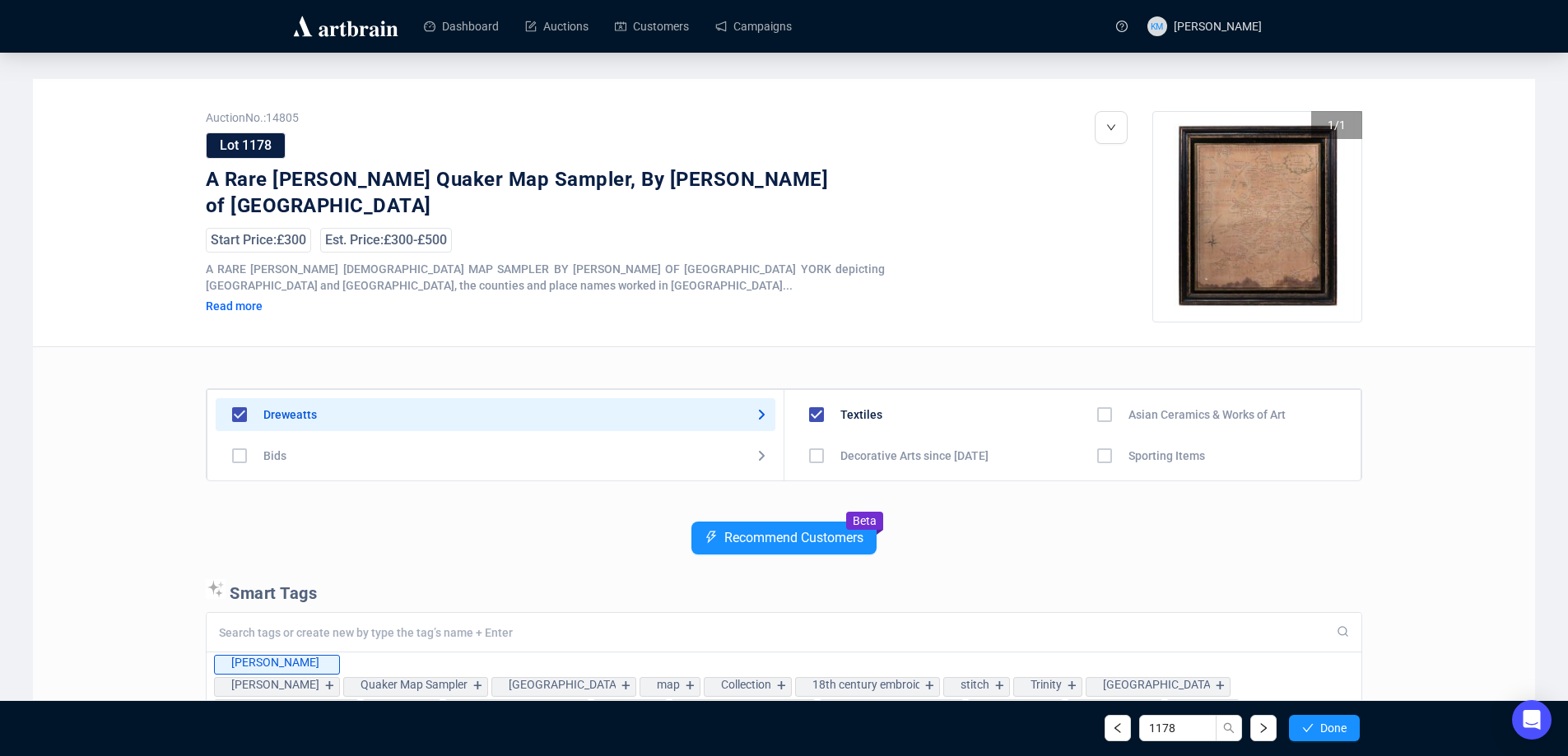
click at [1333, 731] on span "Done" at bounding box center [1333, 728] width 26 height 13
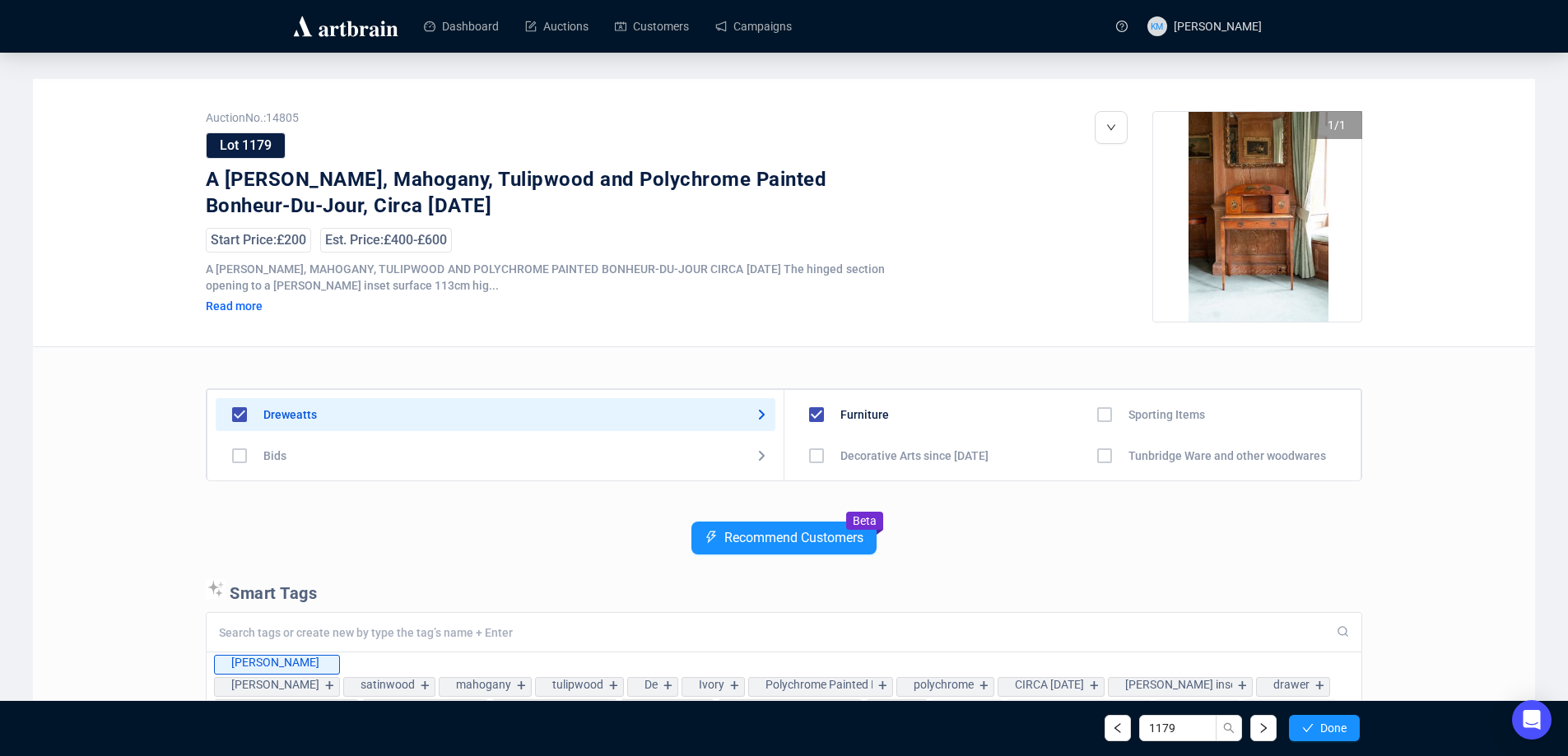
click at [1333, 731] on span "Done" at bounding box center [1333, 728] width 26 height 13
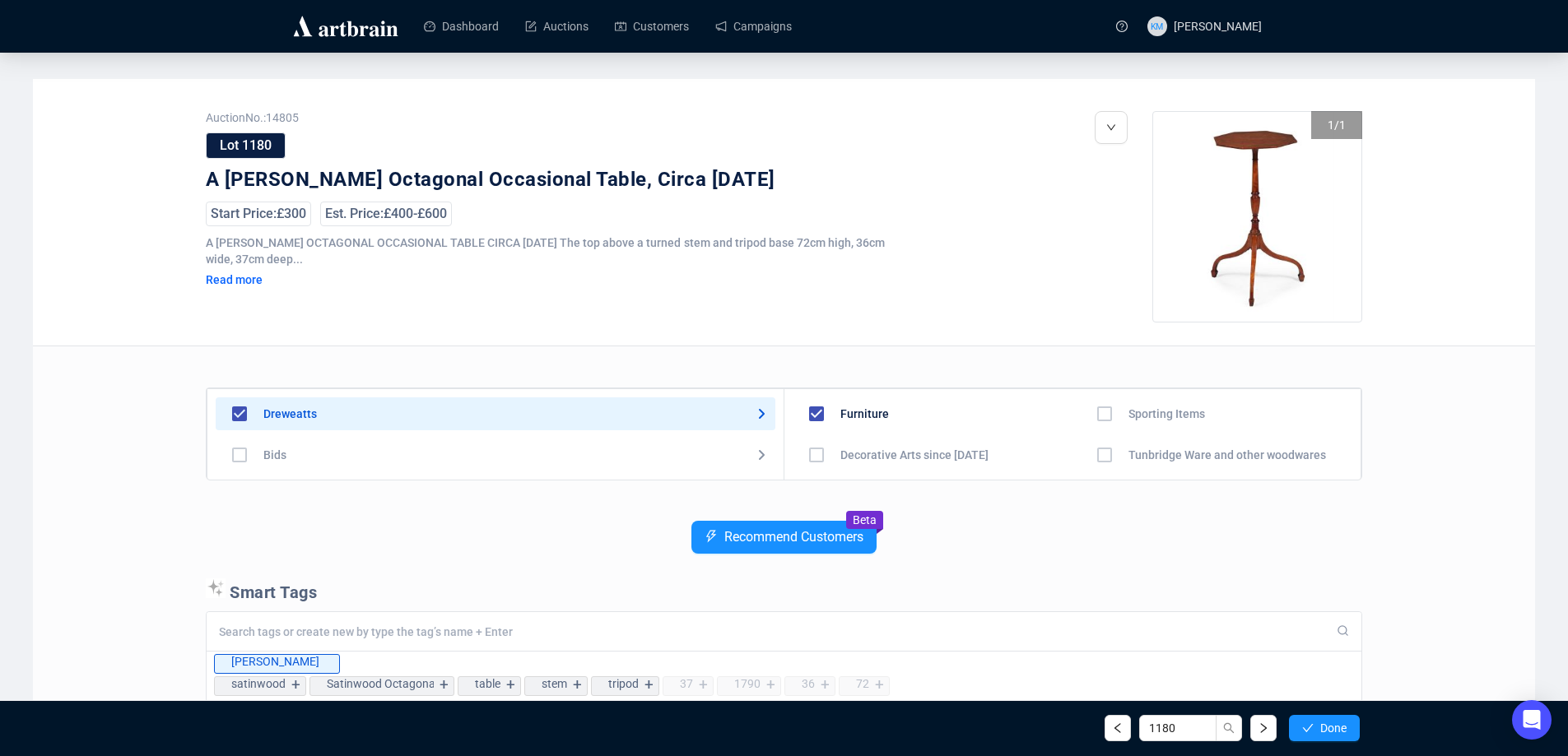
click at [1333, 731] on span "Done" at bounding box center [1333, 728] width 26 height 13
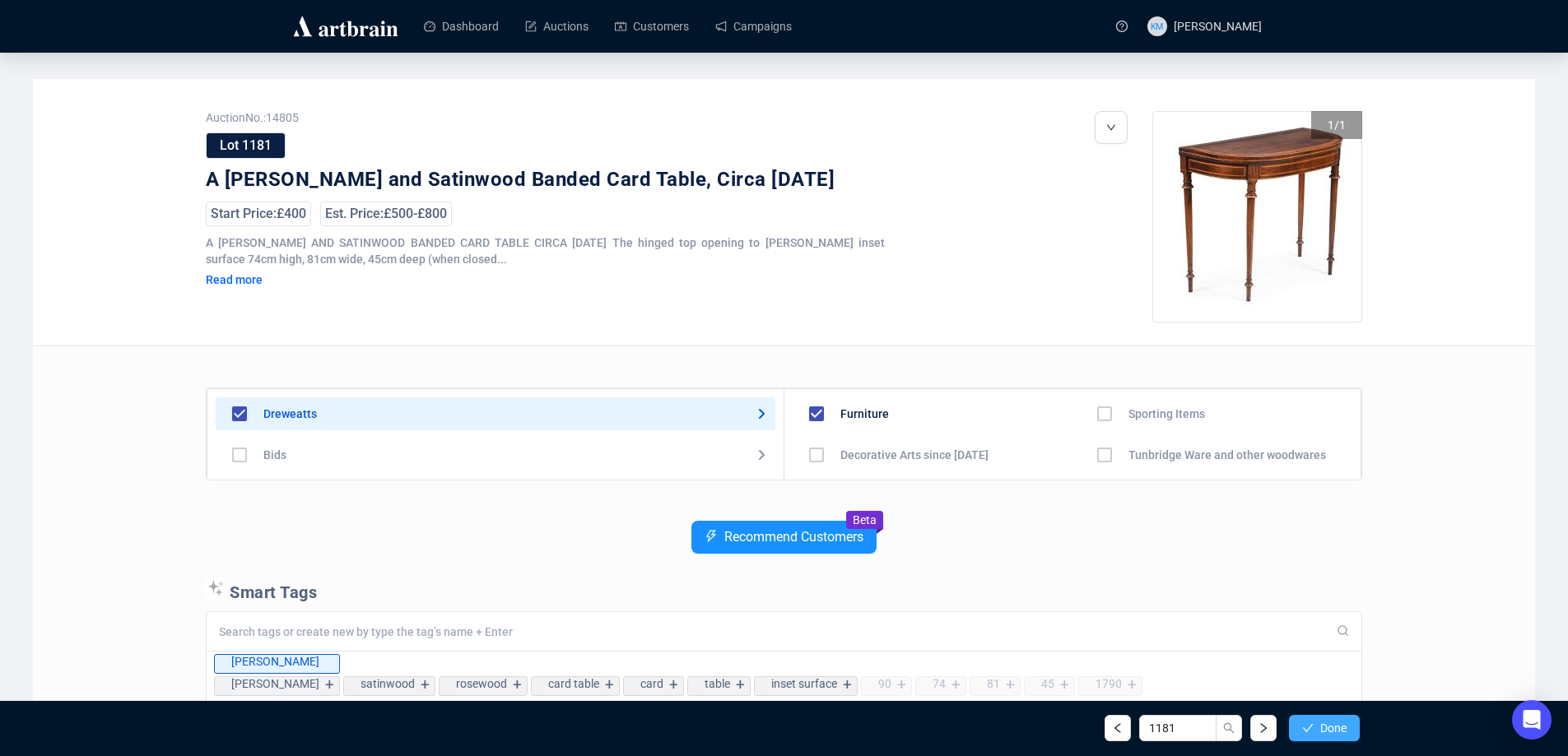
click at [1329, 737] on button "Done" at bounding box center [1324, 728] width 71 height 26
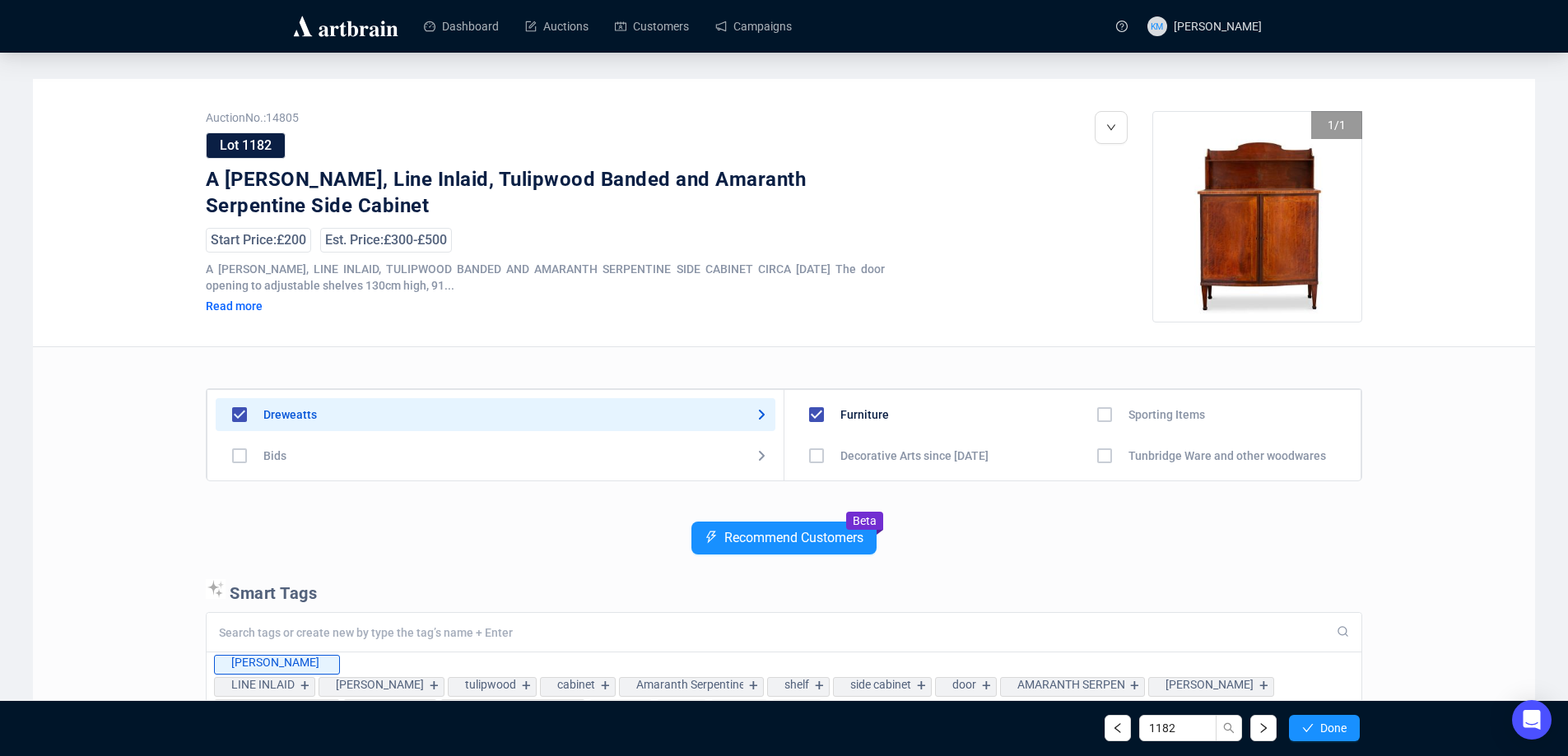
click at [1329, 737] on button "Done" at bounding box center [1324, 728] width 71 height 26
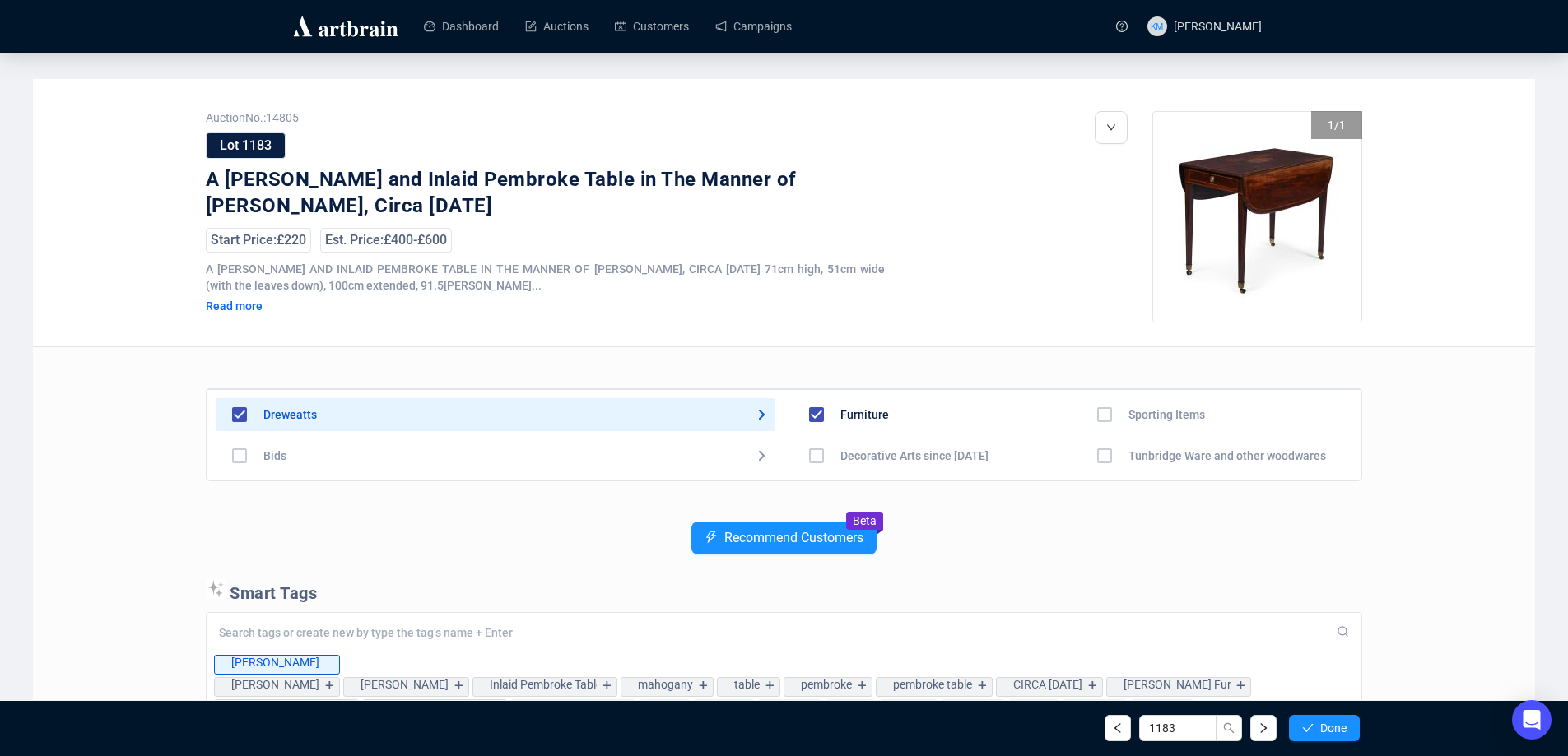
click at [1329, 737] on button "Done" at bounding box center [1324, 728] width 71 height 26
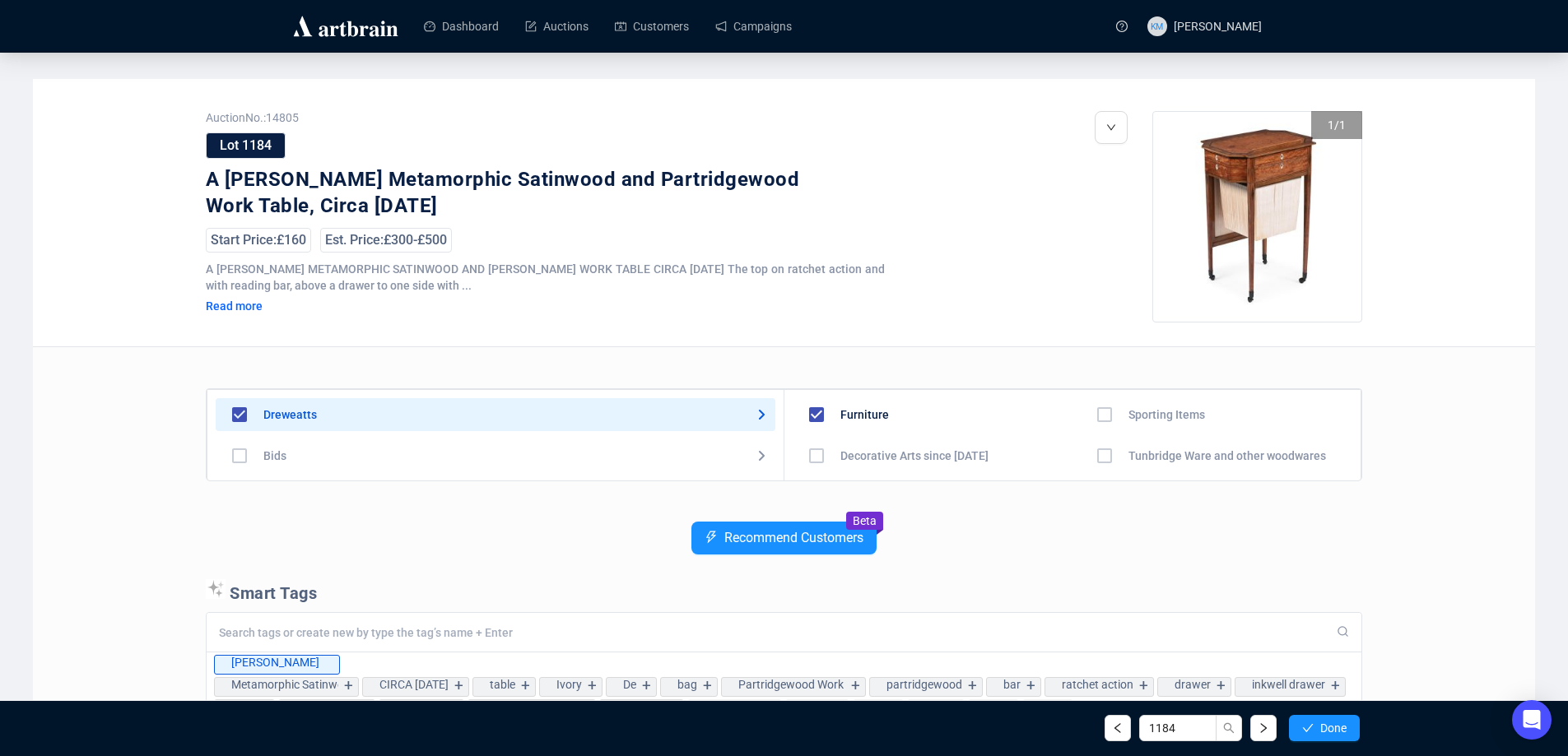
click at [1329, 737] on button "Done" at bounding box center [1324, 728] width 71 height 26
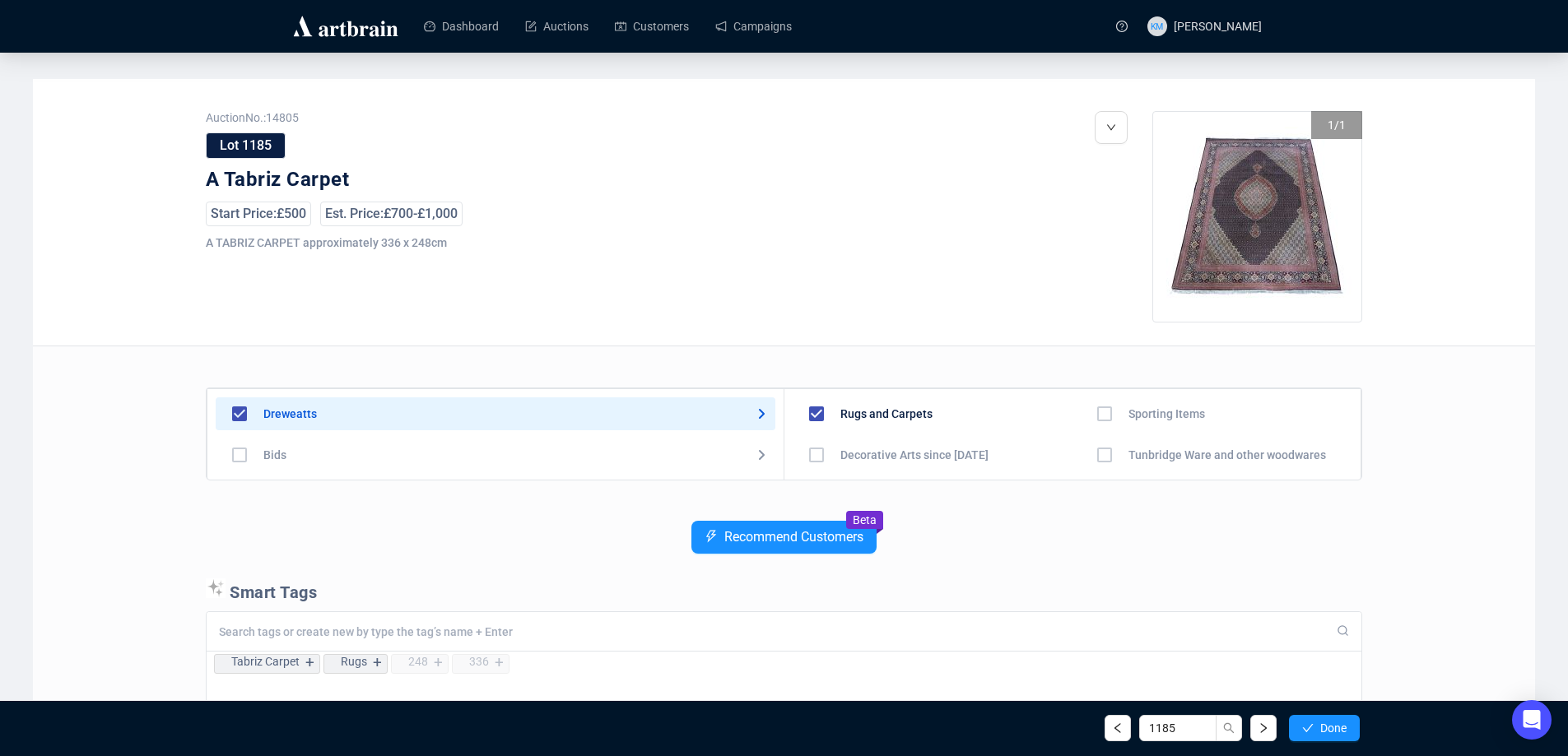
click at [1329, 737] on button "Done" at bounding box center [1324, 728] width 71 height 26
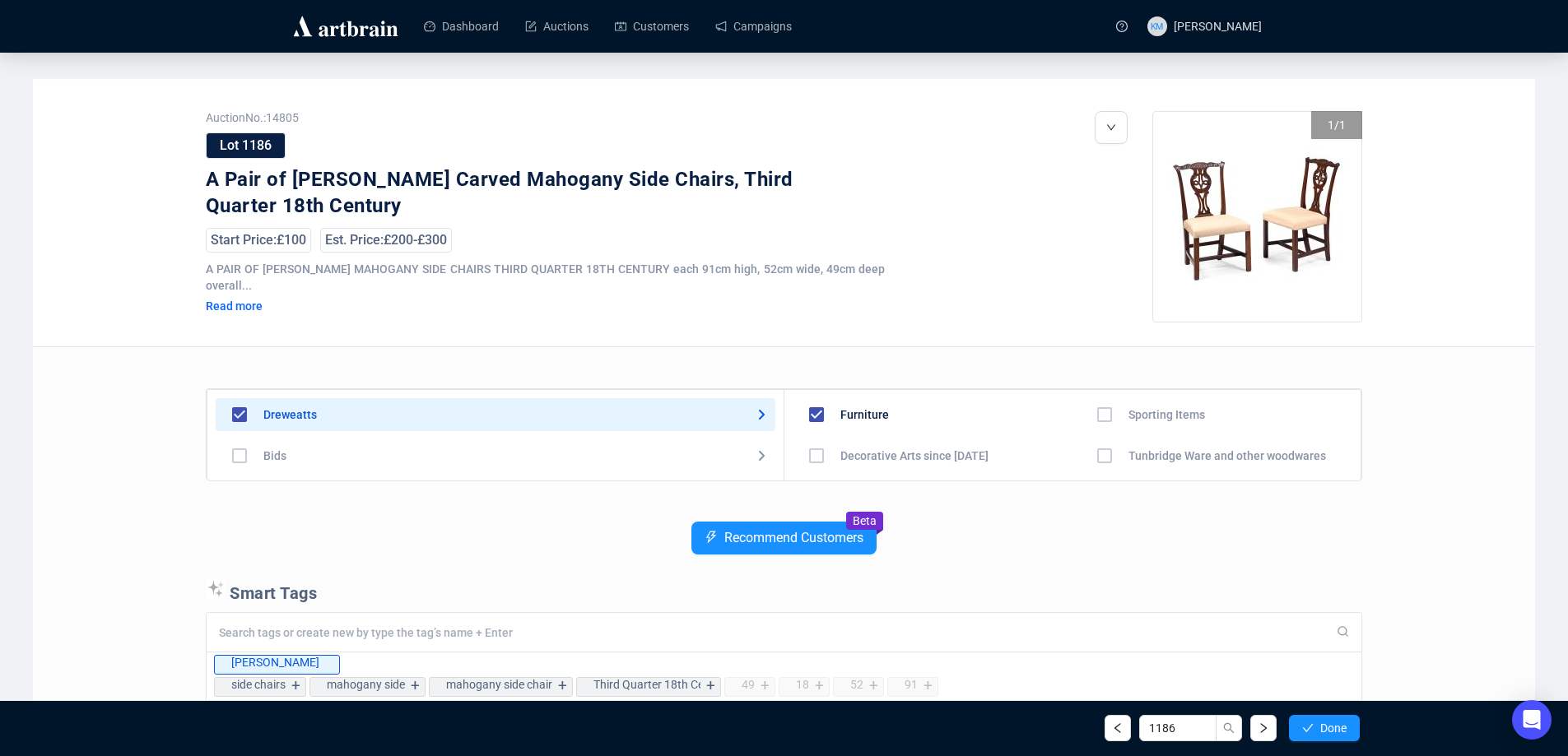
click at [1329, 737] on button "Done" at bounding box center [1324, 728] width 71 height 26
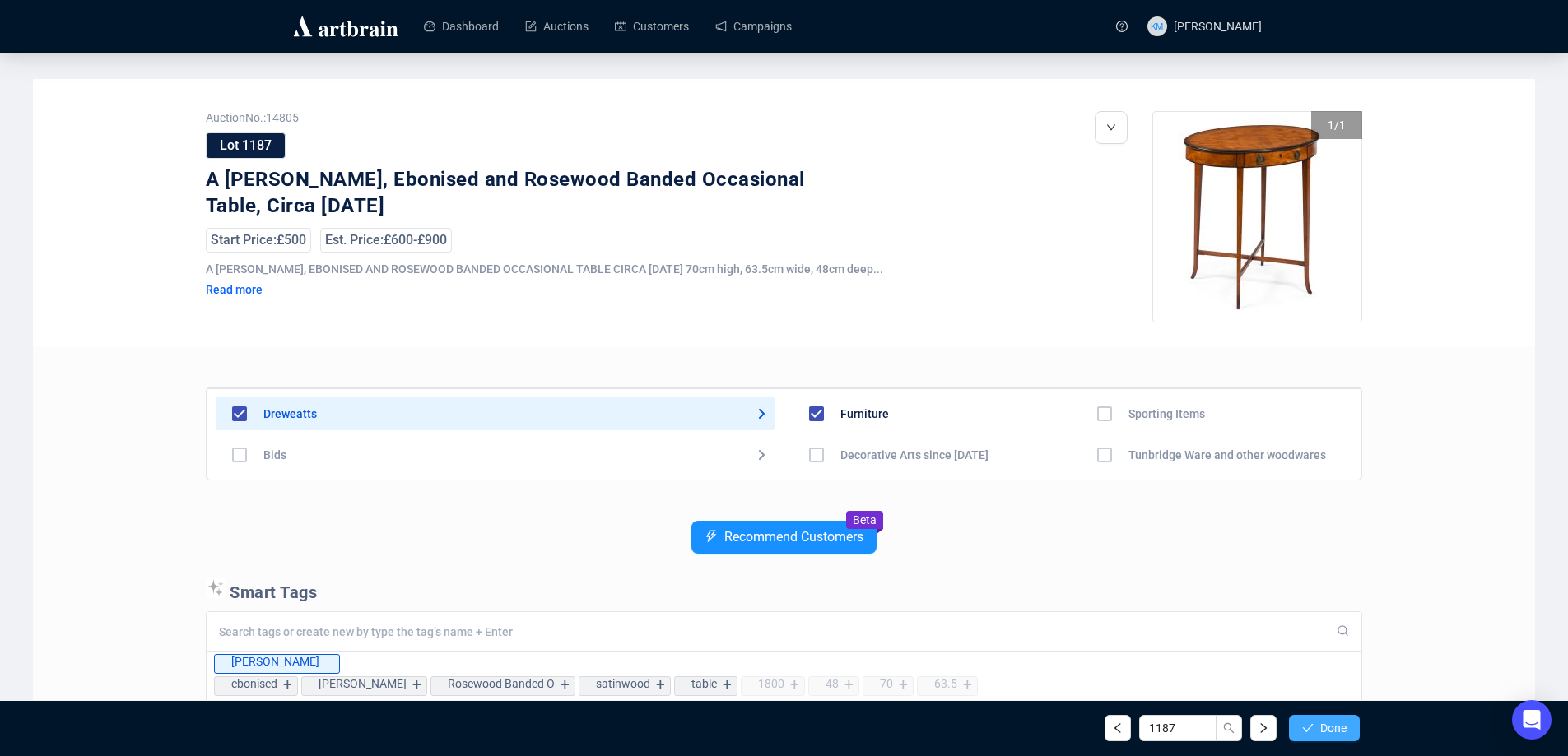
click at [1328, 733] on span "Done" at bounding box center [1333, 728] width 26 height 13
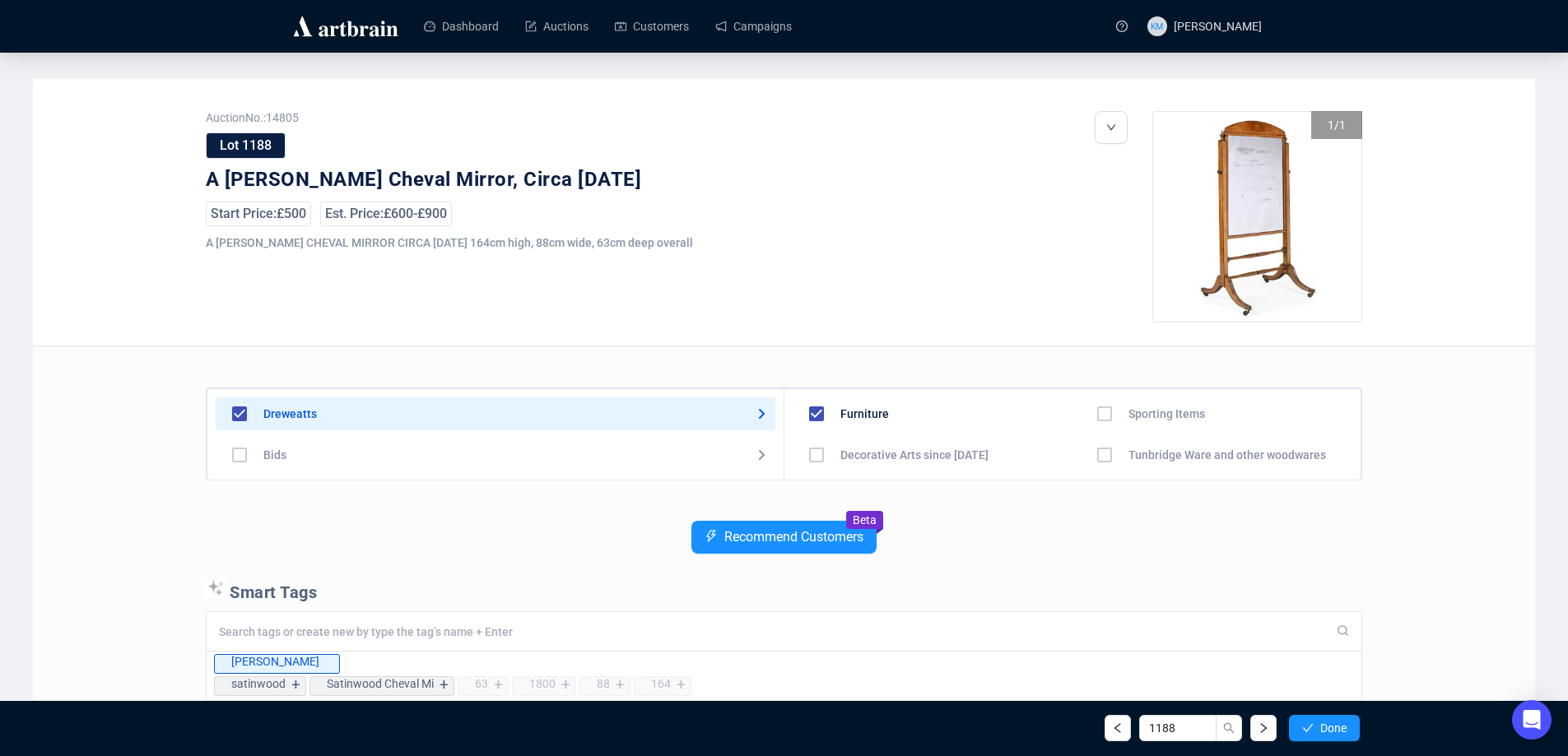
click at [1328, 733] on span "Done" at bounding box center [1333, 728] width 26 height 13
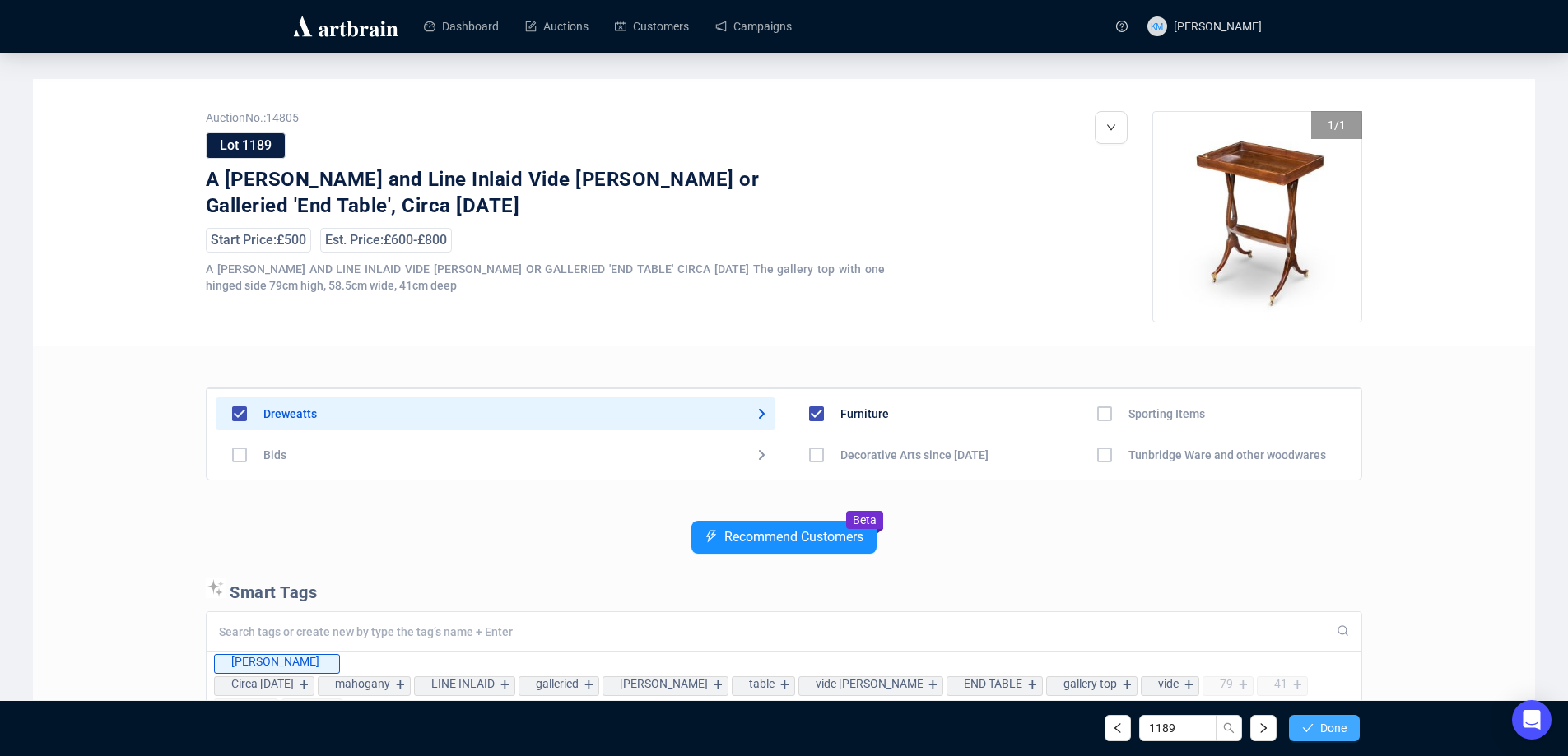
click at [1328, 733] on span "Done" at bounding box center [1333, 728] width 26 height 13
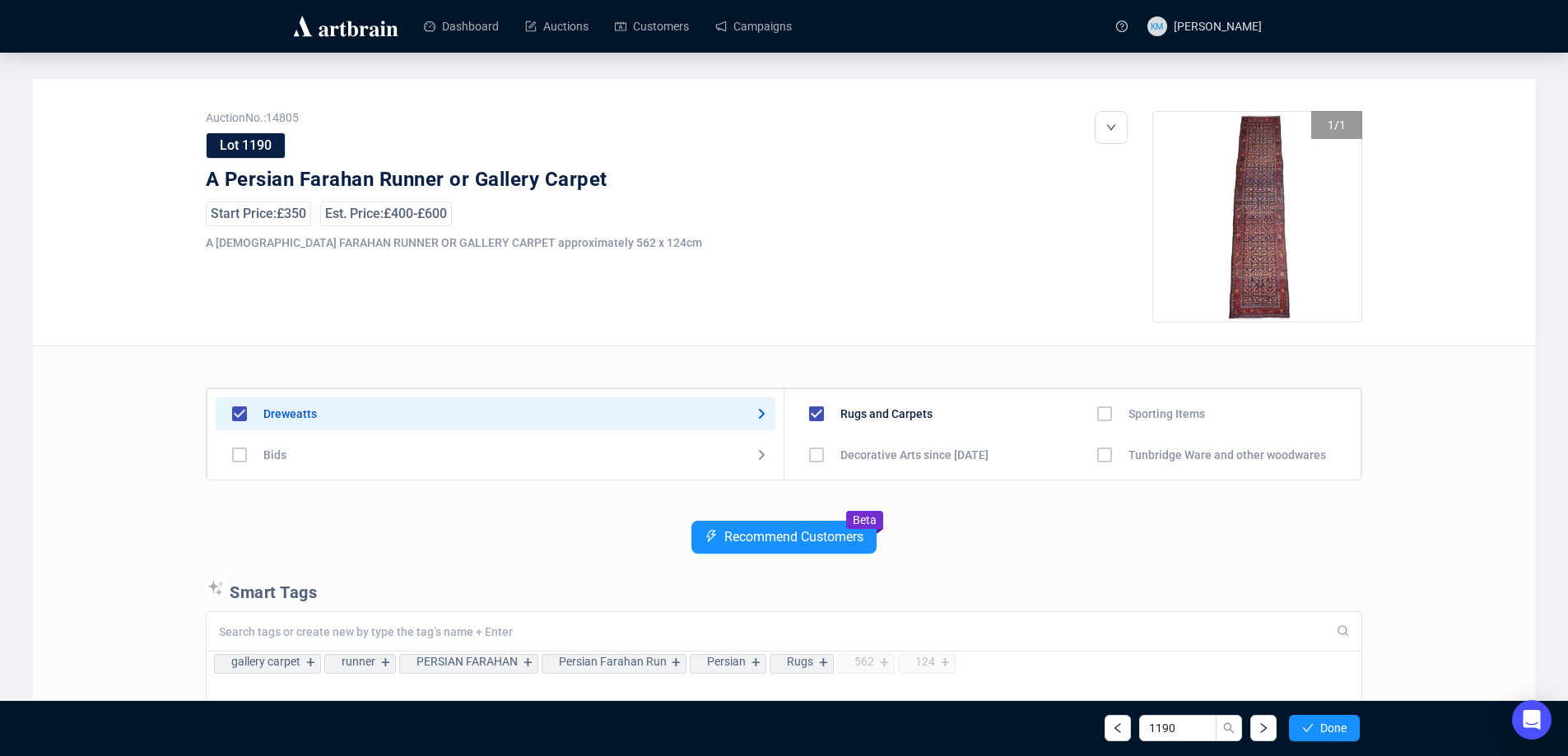
click at [1328, 733] on span "Done" at bounding box center [1333, 728] width 26 height 13
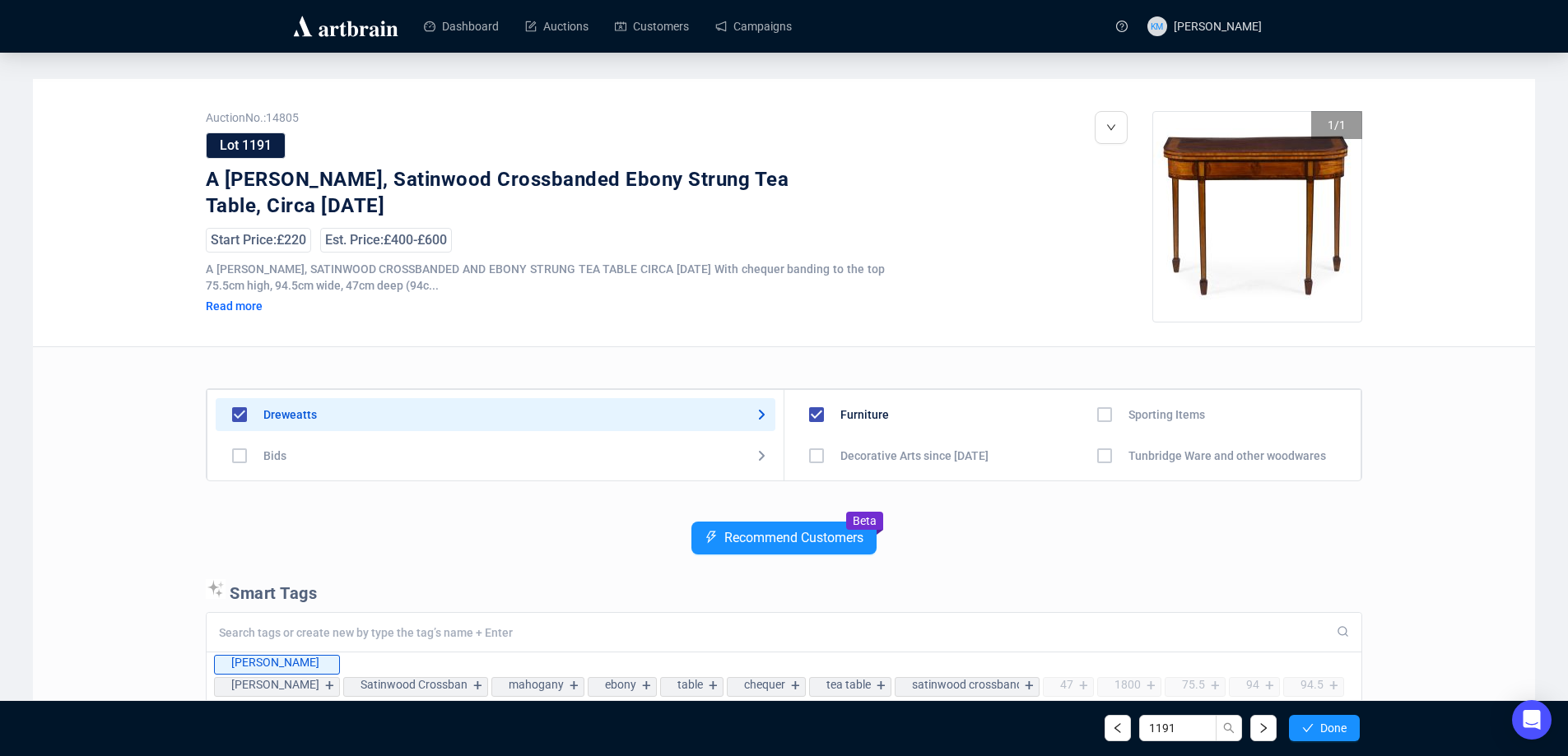
click at [1328, 733] on span "Done" at bounding box center [1333, 728] width 26 height 13
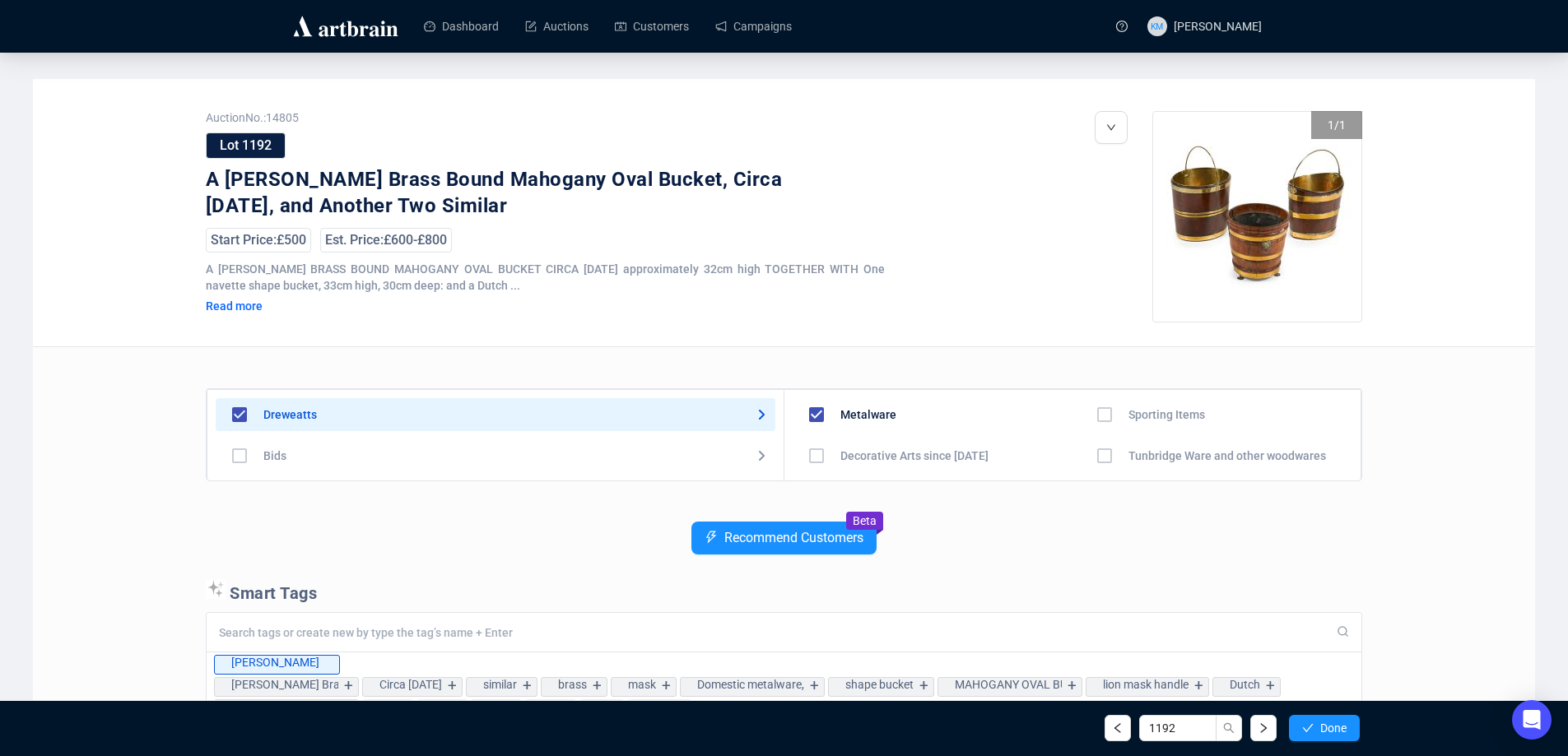
click at [1328, 733] on span "Done" at bounding box center [1333, 728] width 26 height 13
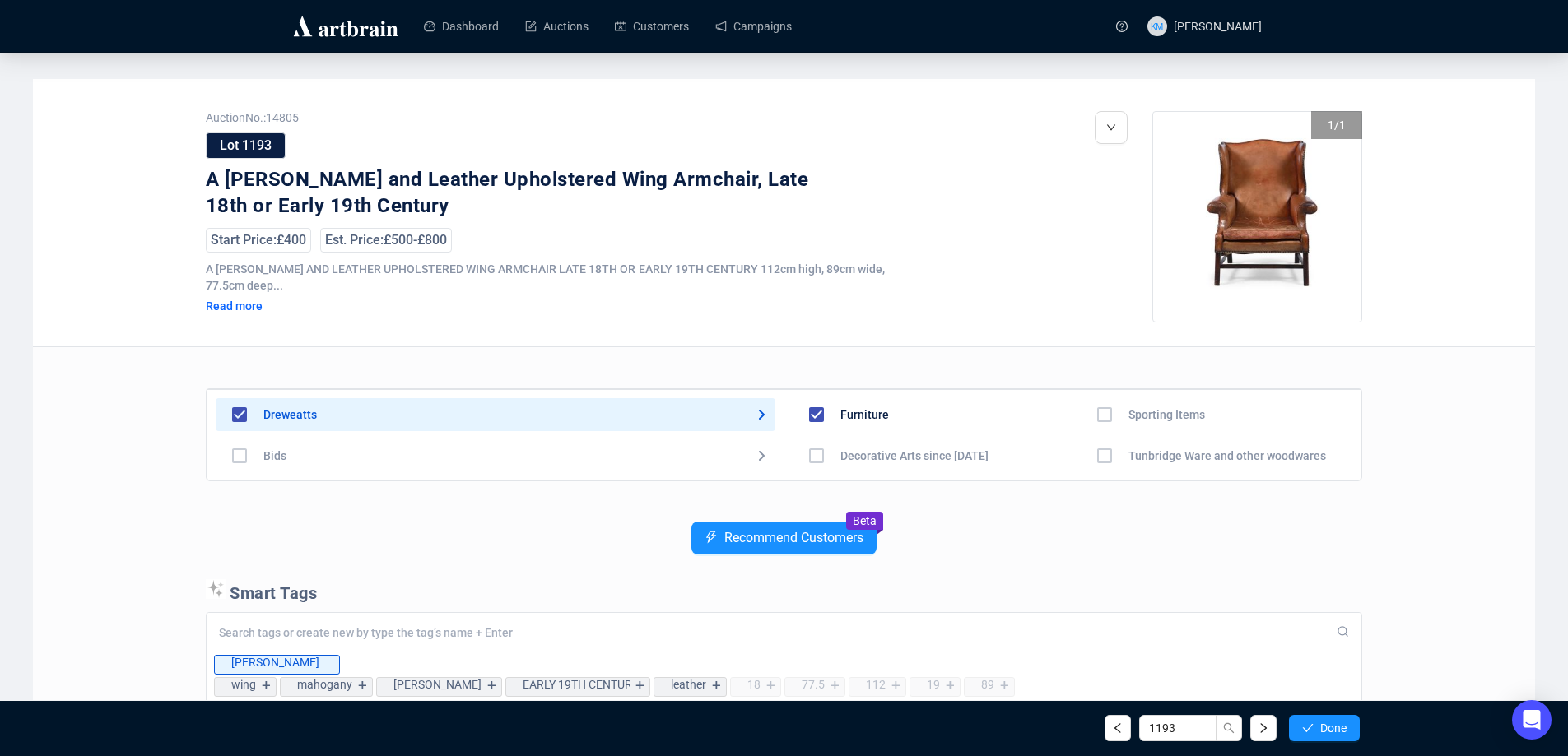
click at [1328, 733] on span "Done" at bounding box center [1333, 728] width 26 height 13
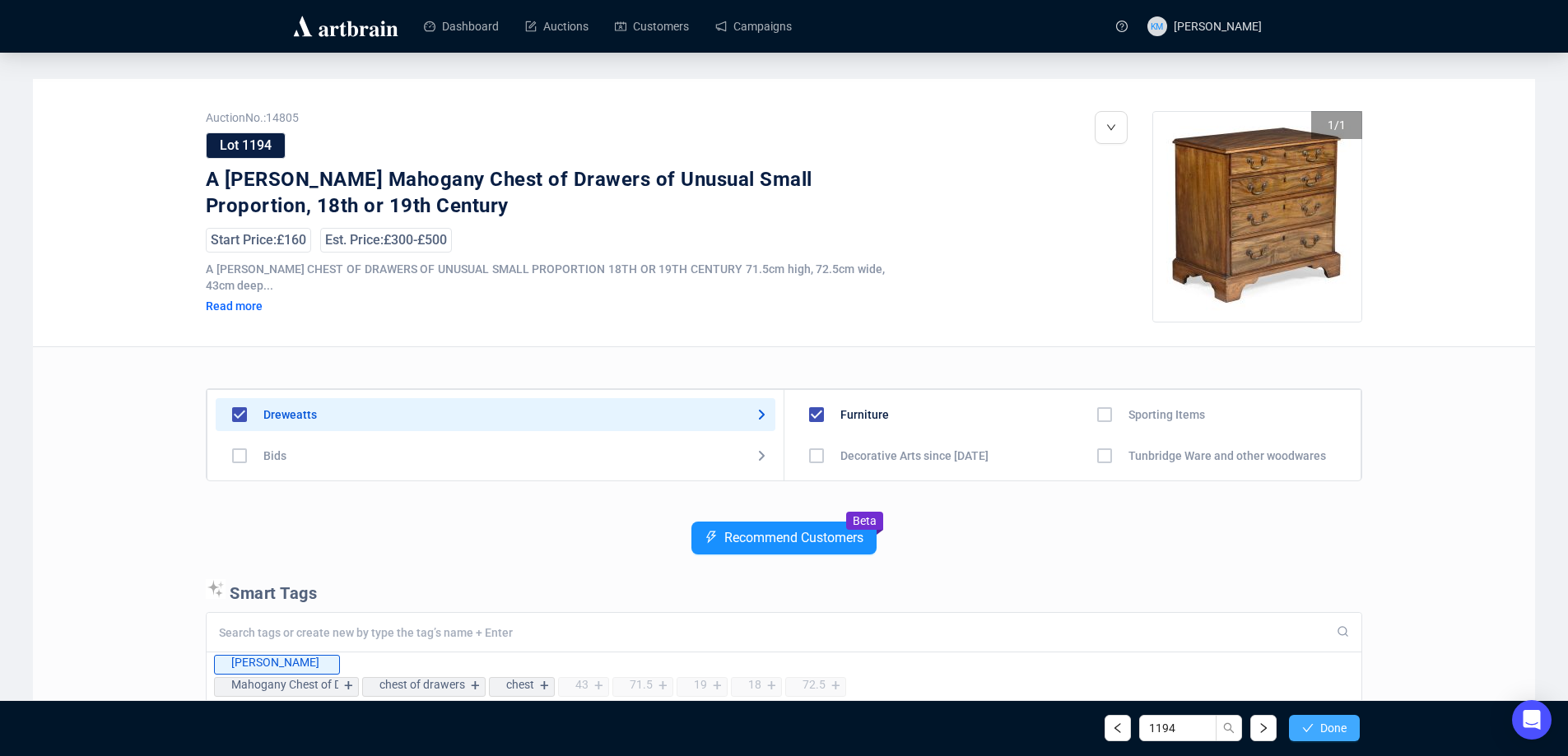
click at [1334, 730] on span "Done" at bounding box center [1333, 728] width 26 height 13
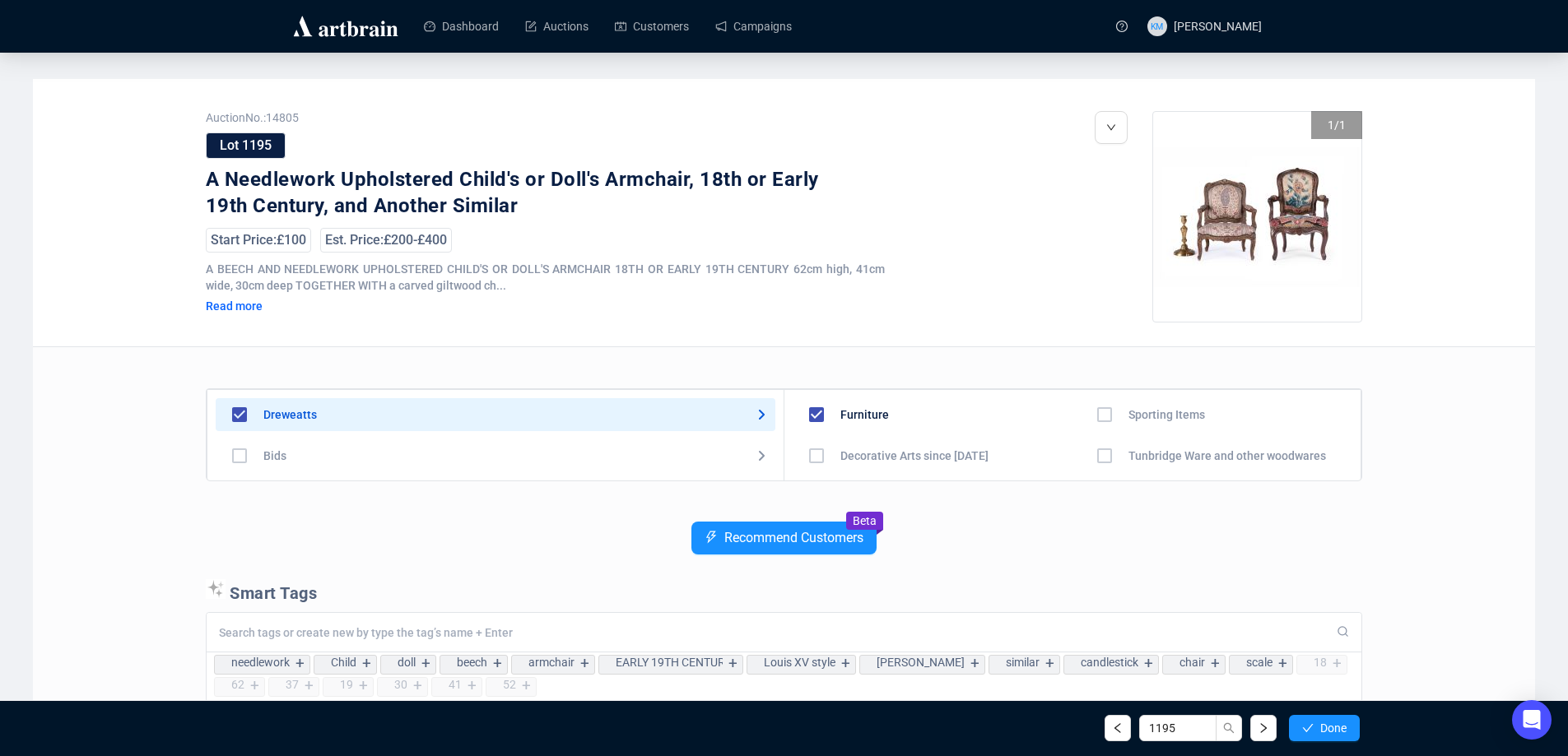
click at [1334, 730] on span "Done" at bounding box center [1333, 728] width 26 height 13
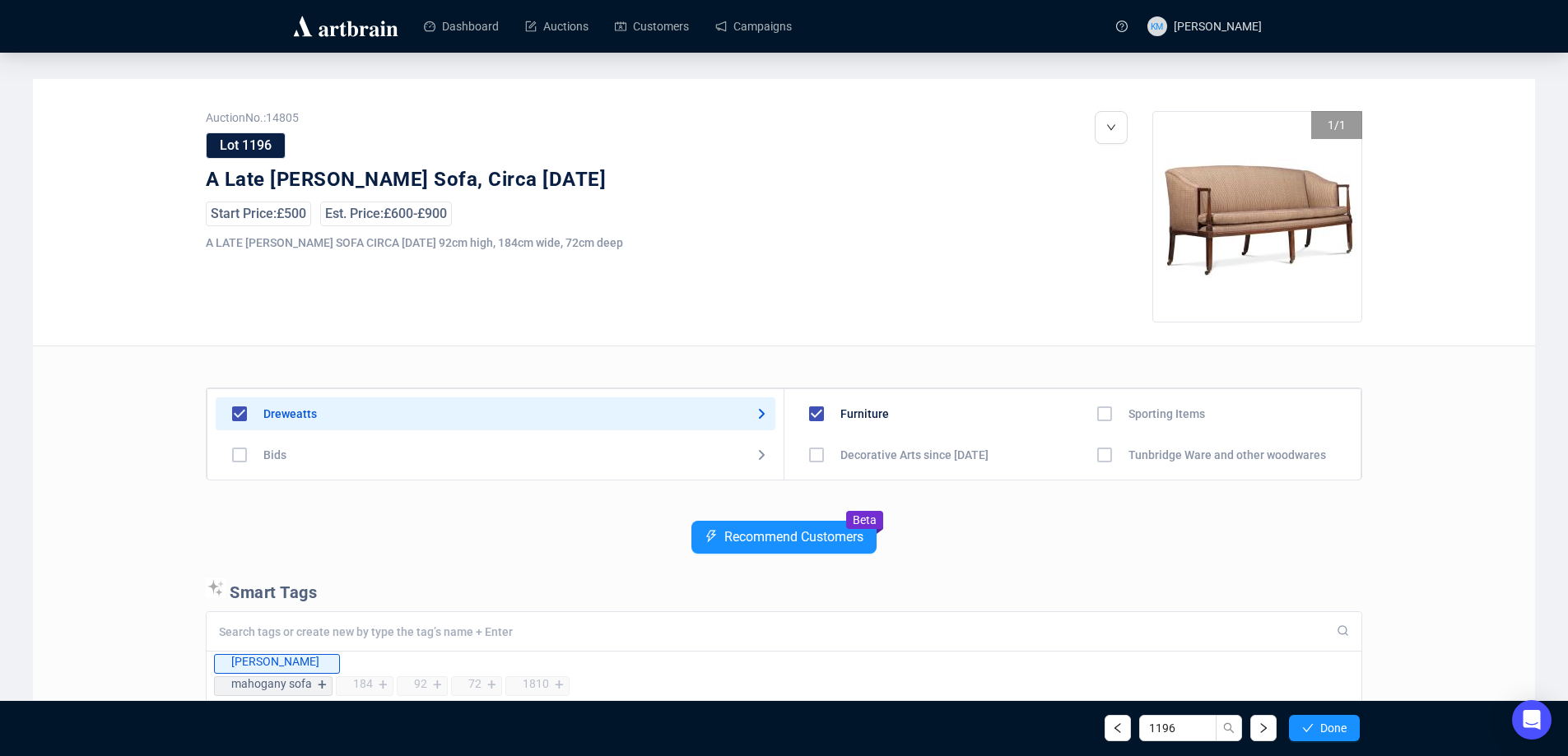
click at [1334, 730] on span "Done" at bounding box center [1333, 728] width 26 height 13
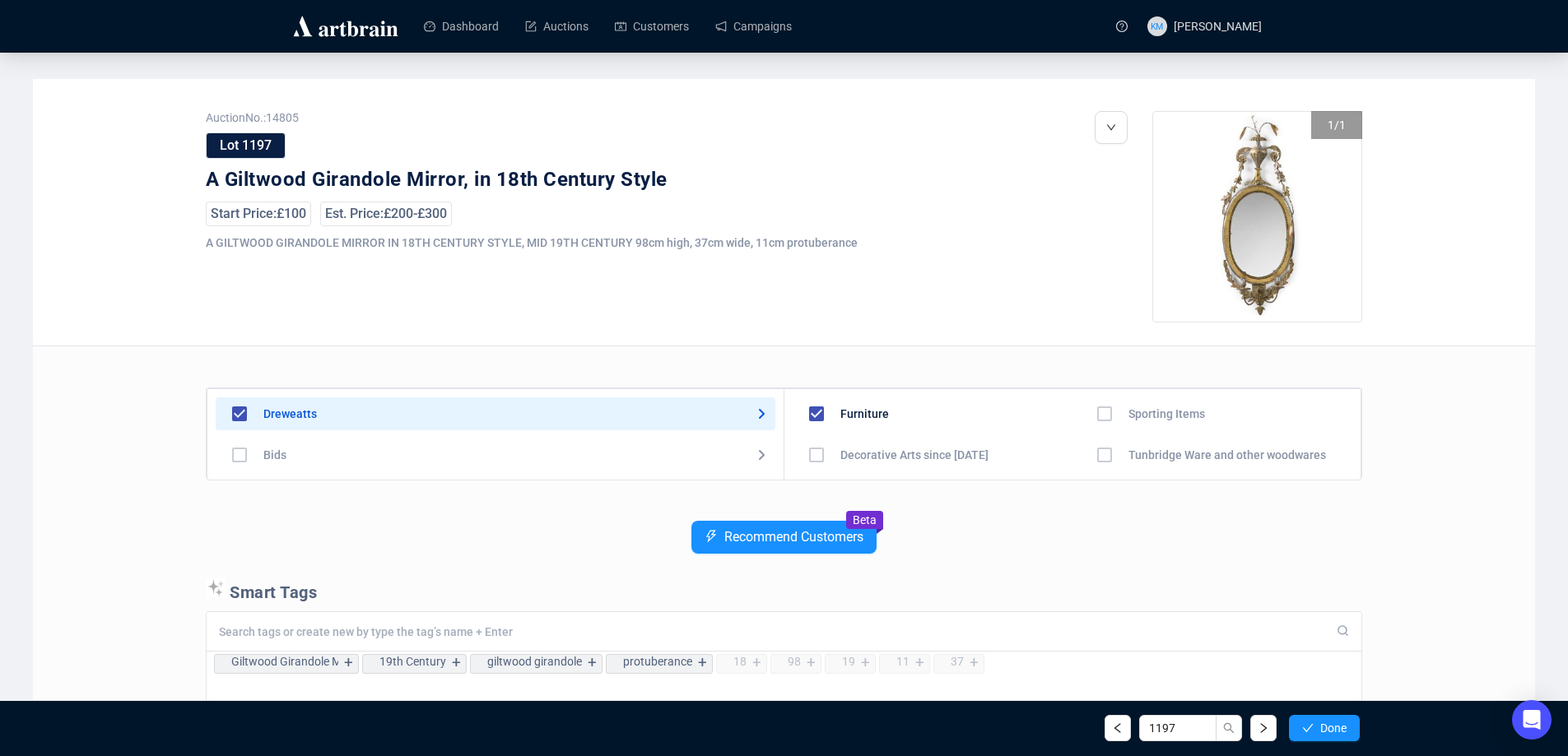
click at [1334, 730] on span "Done" at bounding box center [1333, 728] width 26 height 13
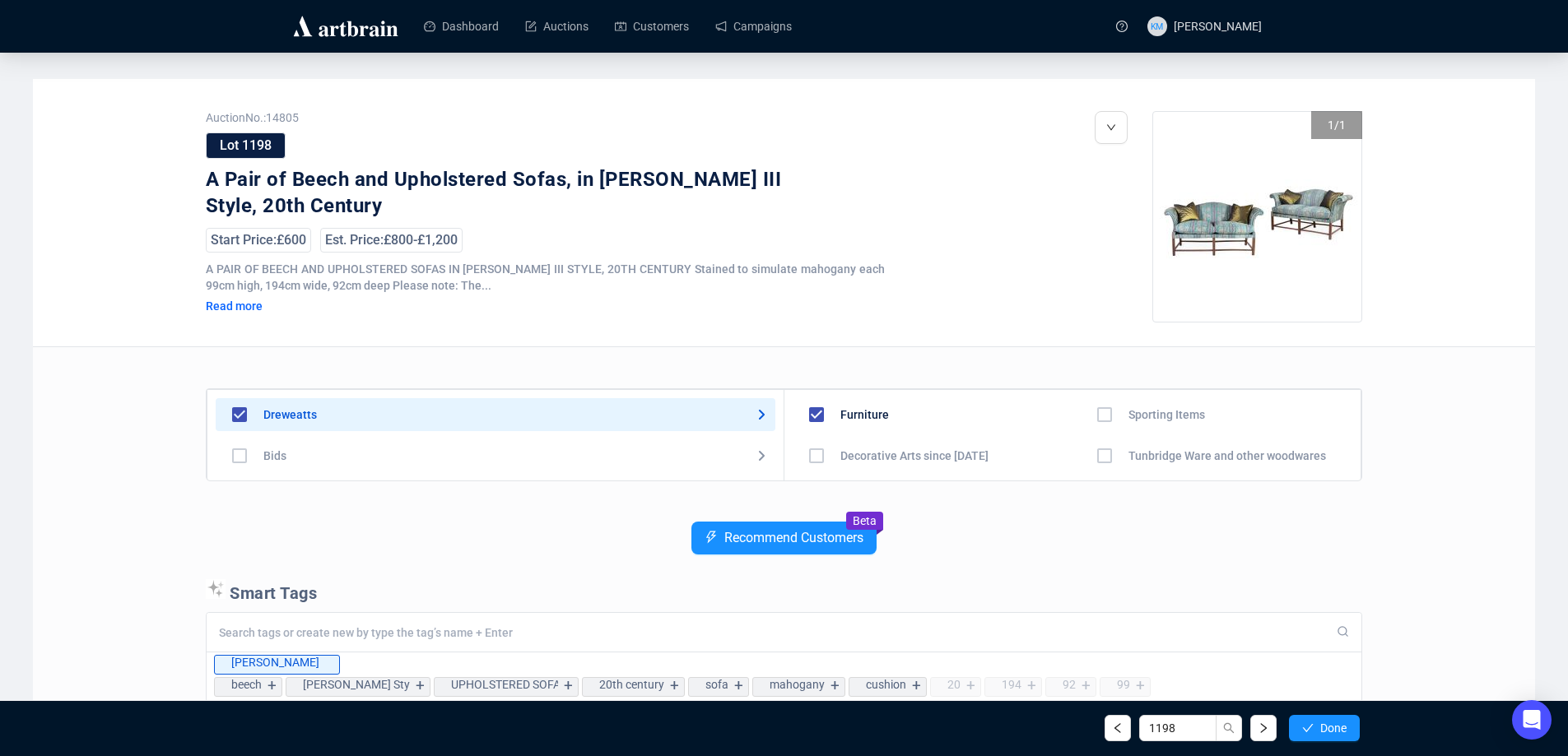
click at [1334, 730] on span "Done" at bounding box center [1333, 728] width 26 height 13
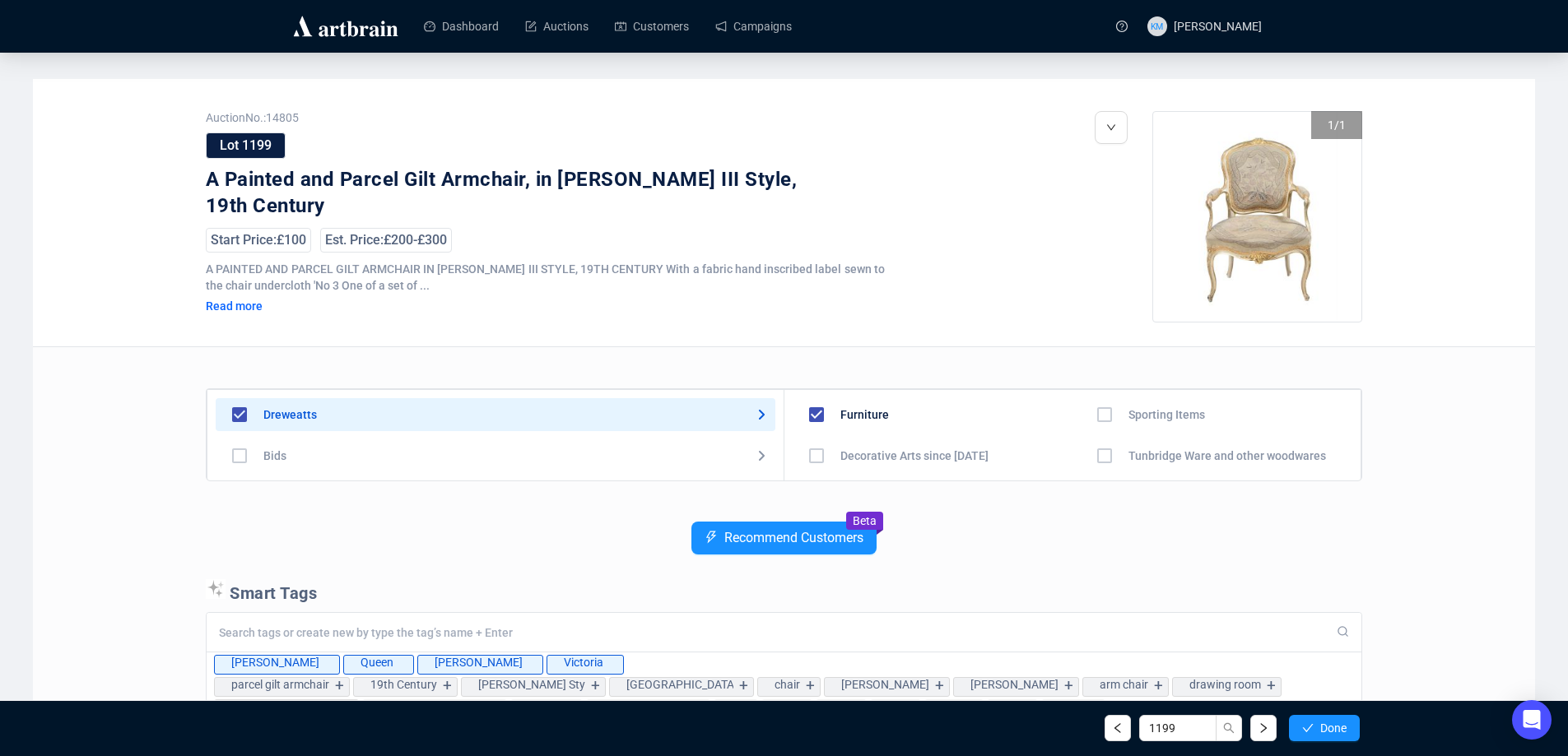
click at [1334, 730] on span "Done" at bounding box center [1333, 728] width 26 height 13
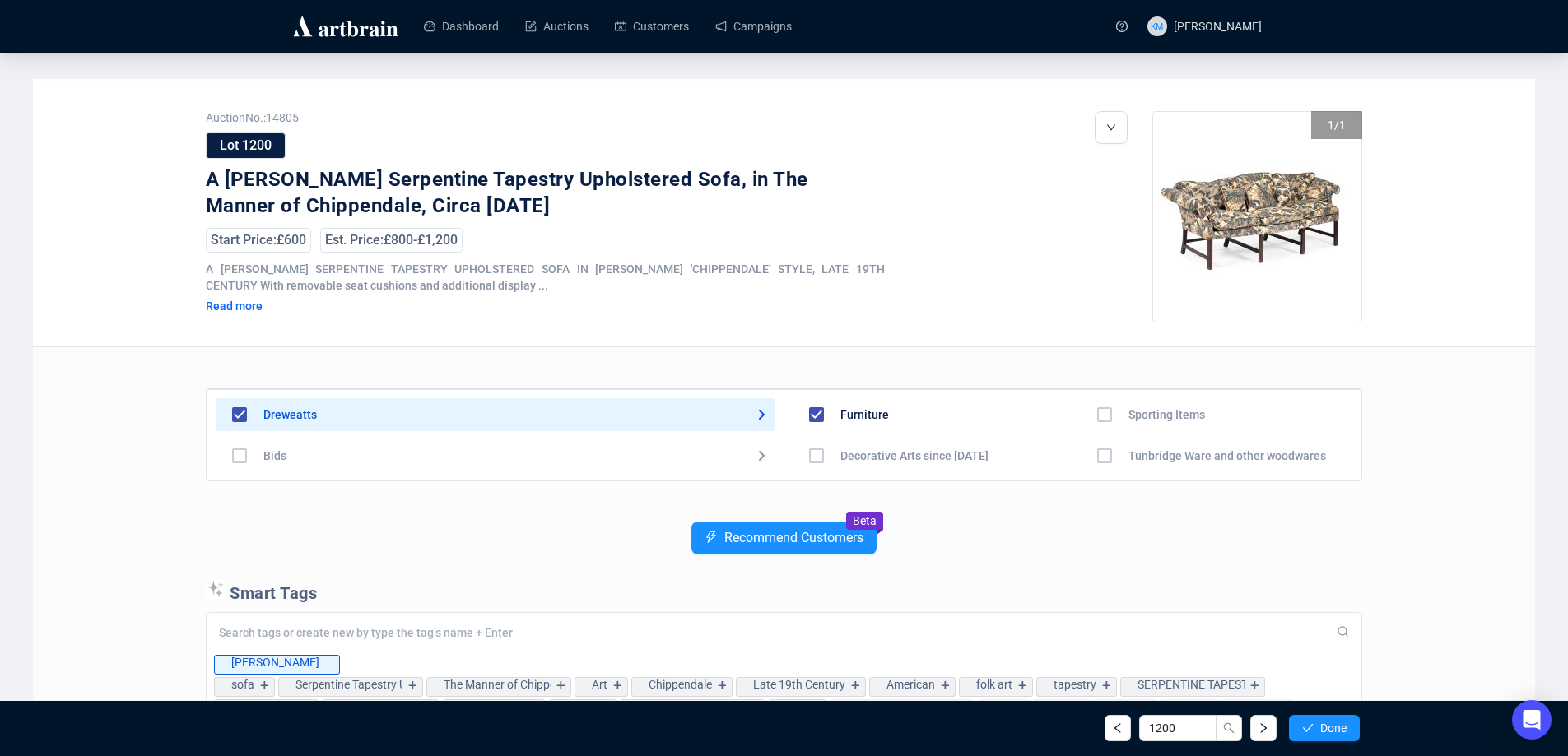
click at [1334, 730] on span "Done" at bounding box center [1333, 728] width 26 height 13
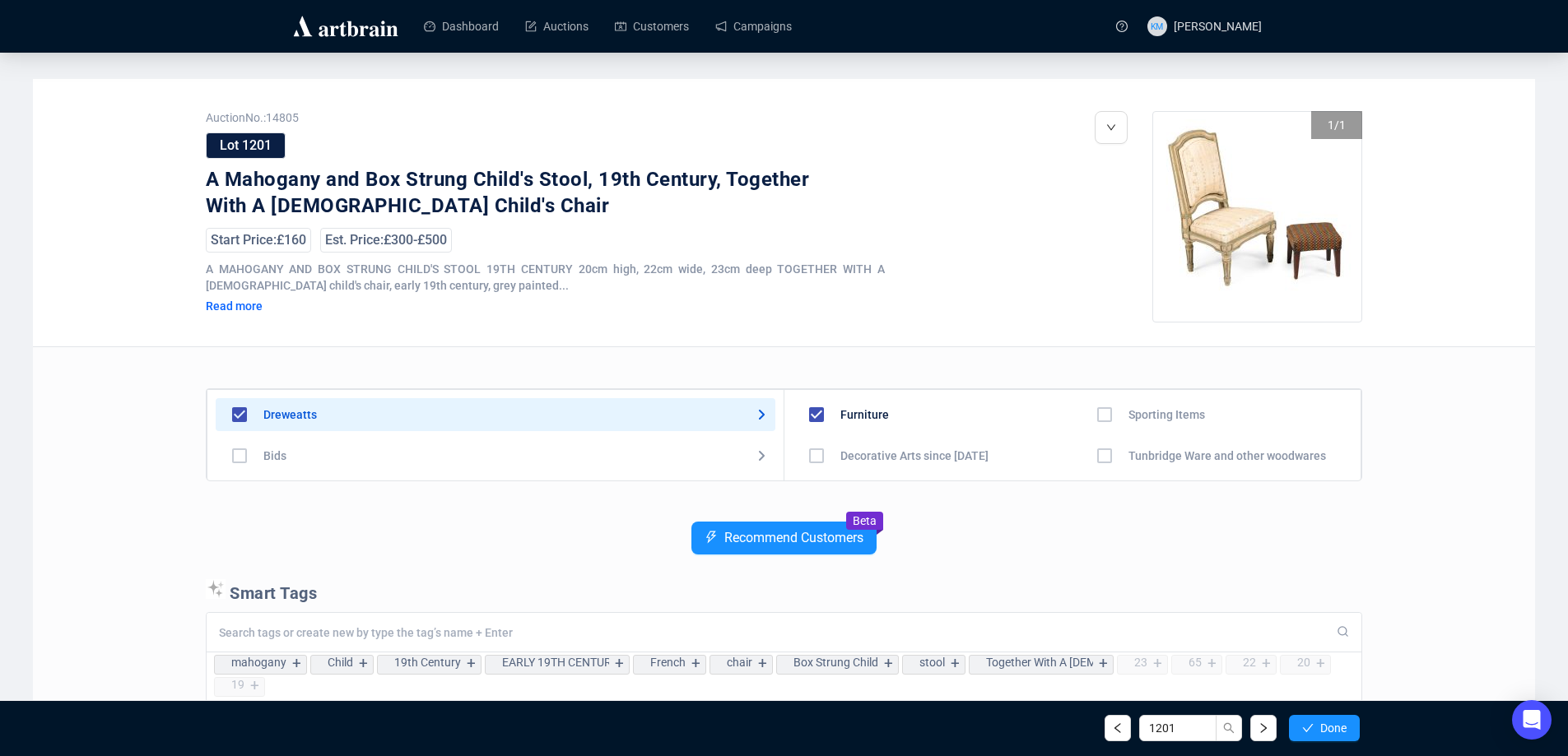
click at [1334, 730] on span "Done" at bounding box center [1333, 728] width 26 height 13
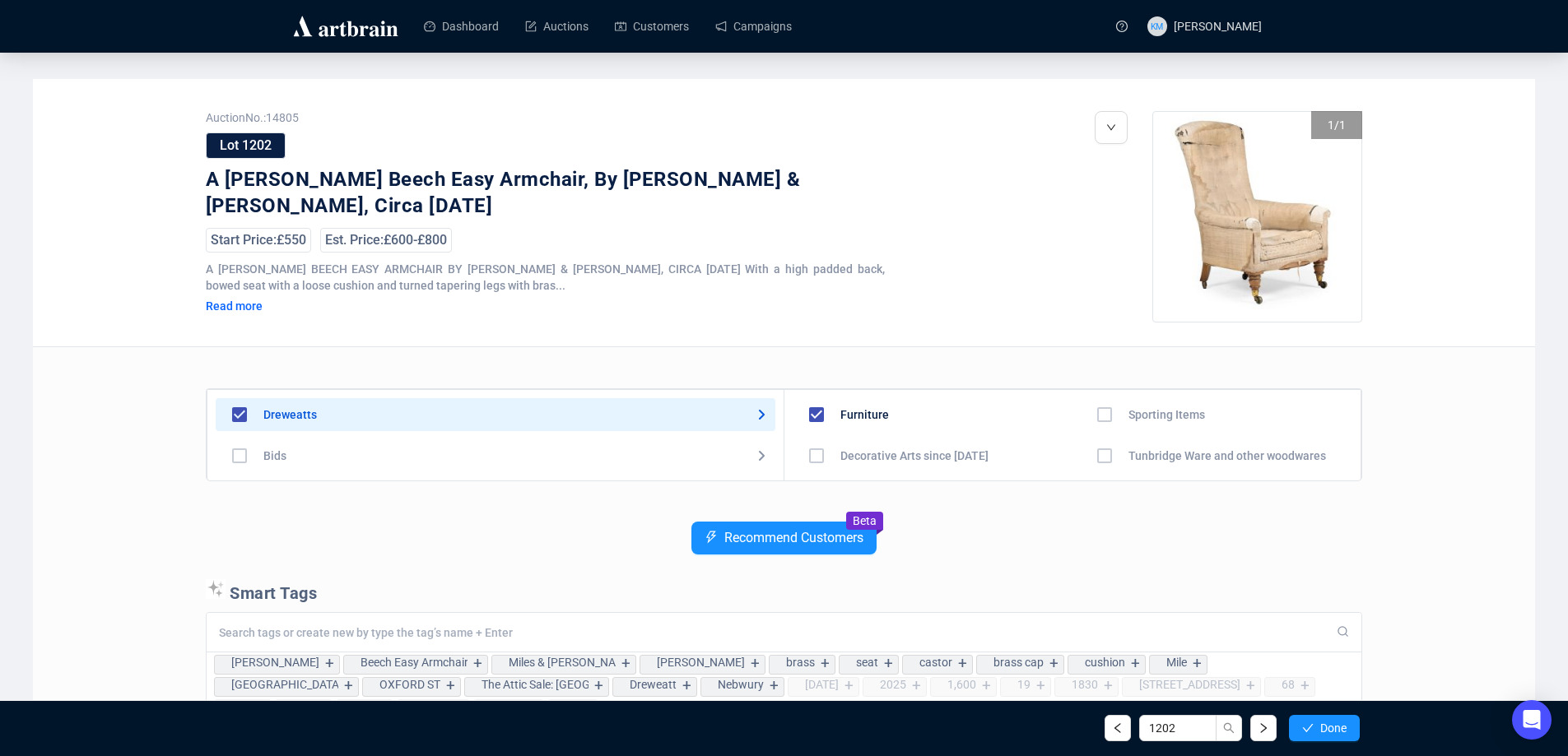
click at [1334, 730] on span "Done" at bounding box center [1333, 728] width 26 height 13
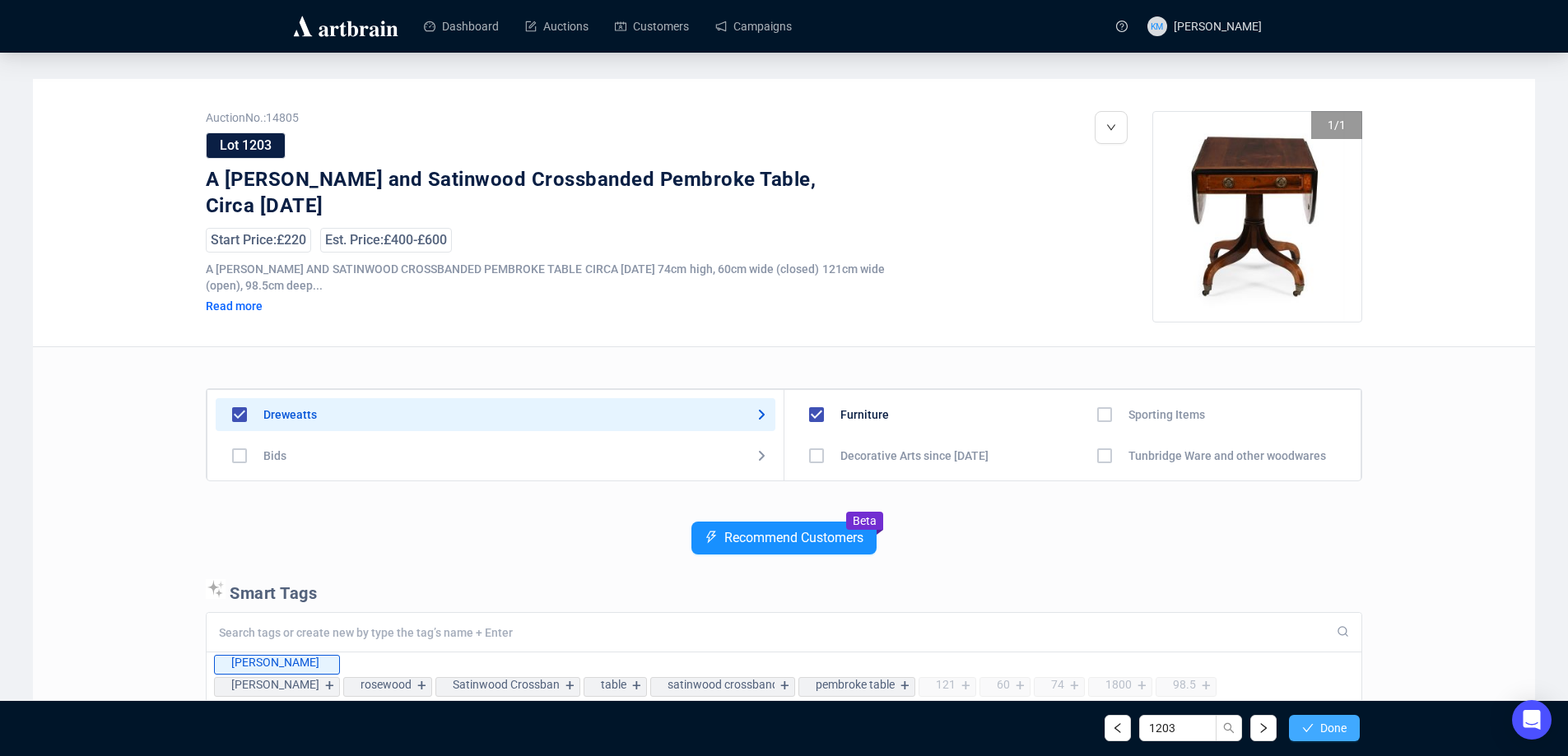
click at [1336, 729] on span "Done" at bounding box center [1333, 728] width 26 height 13
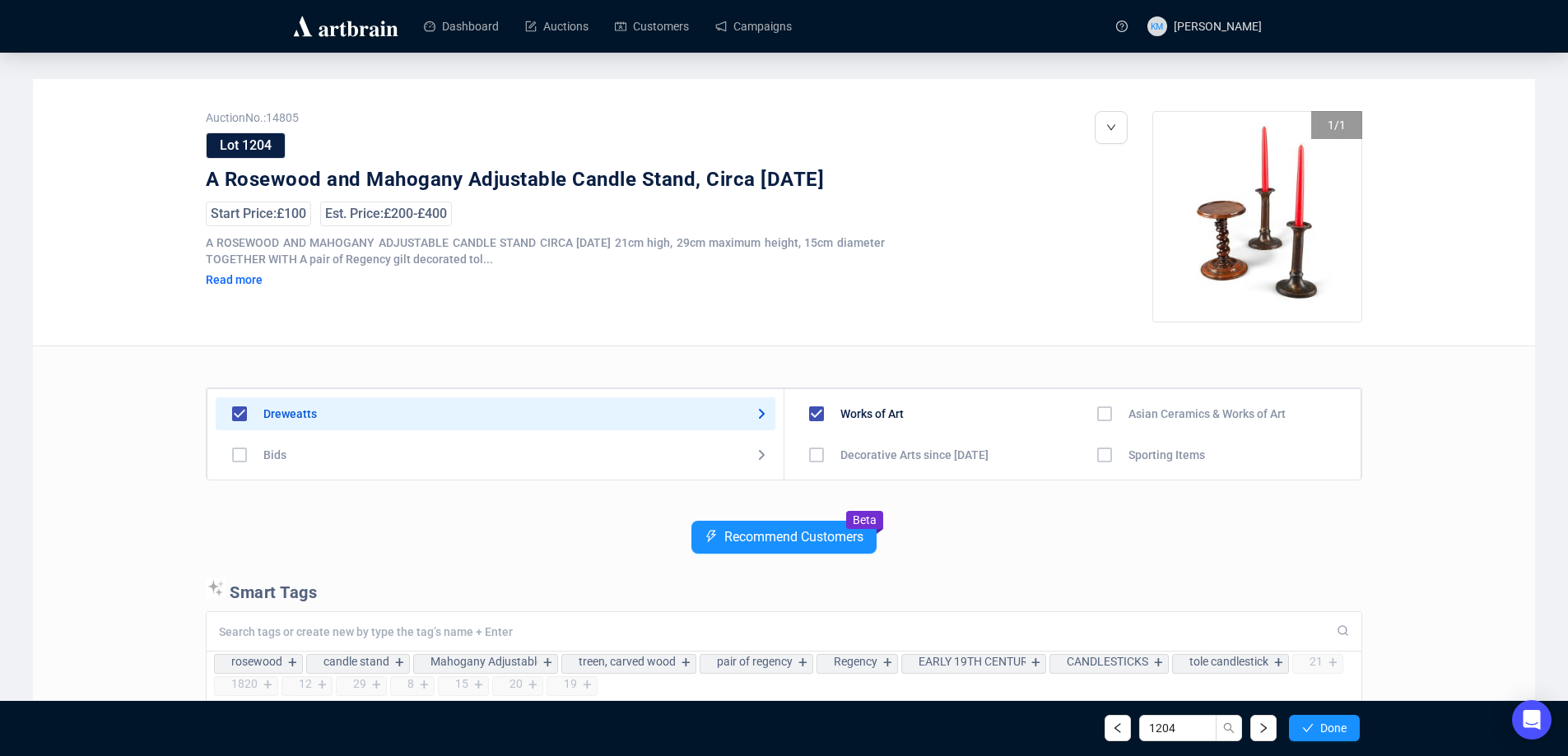
click at [1336, 729] on span "Done" at bounding box center [1333, 728] width 26 height 13
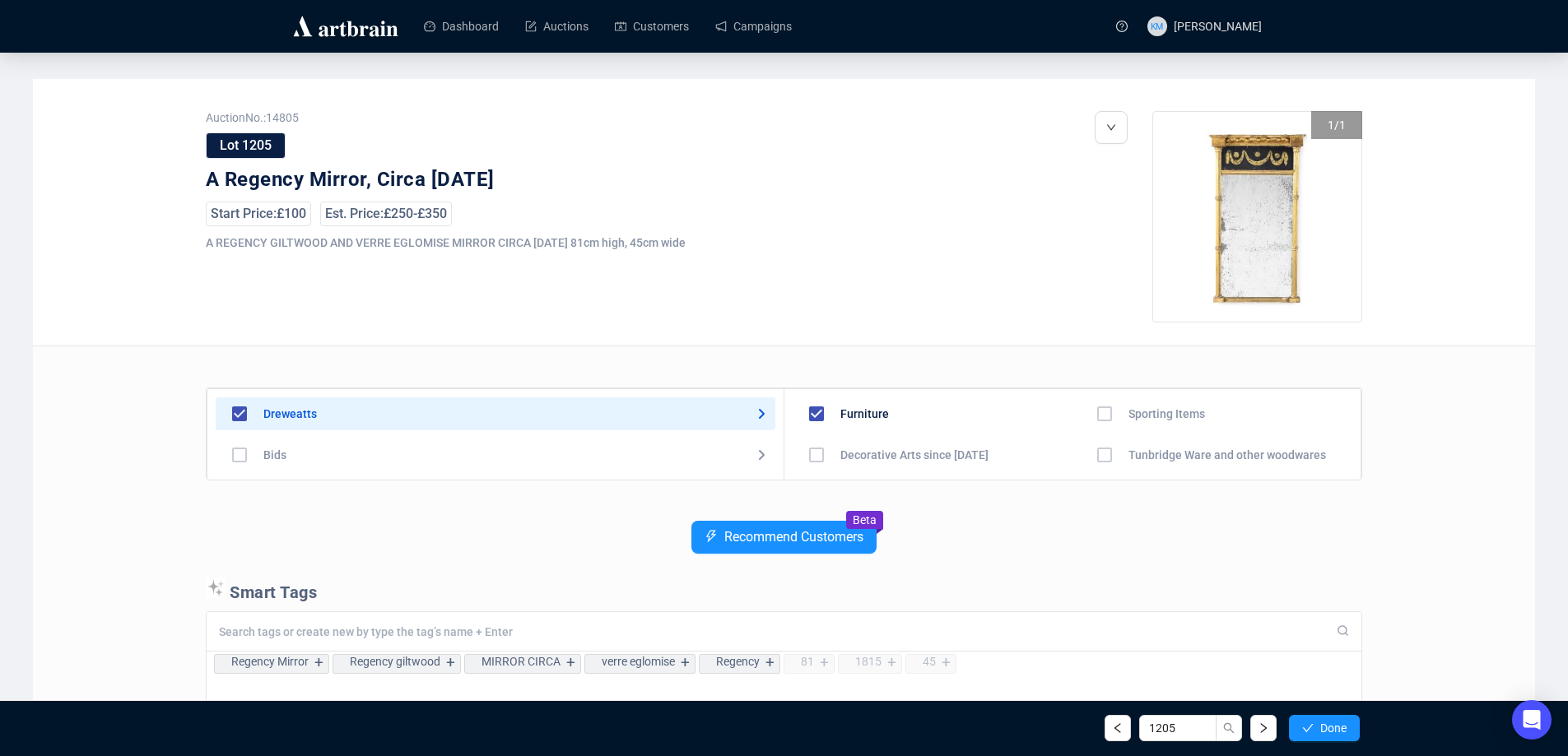
click at [1336, 729] on span "Done" at bounding box center [1333, 728] width 26 height 13
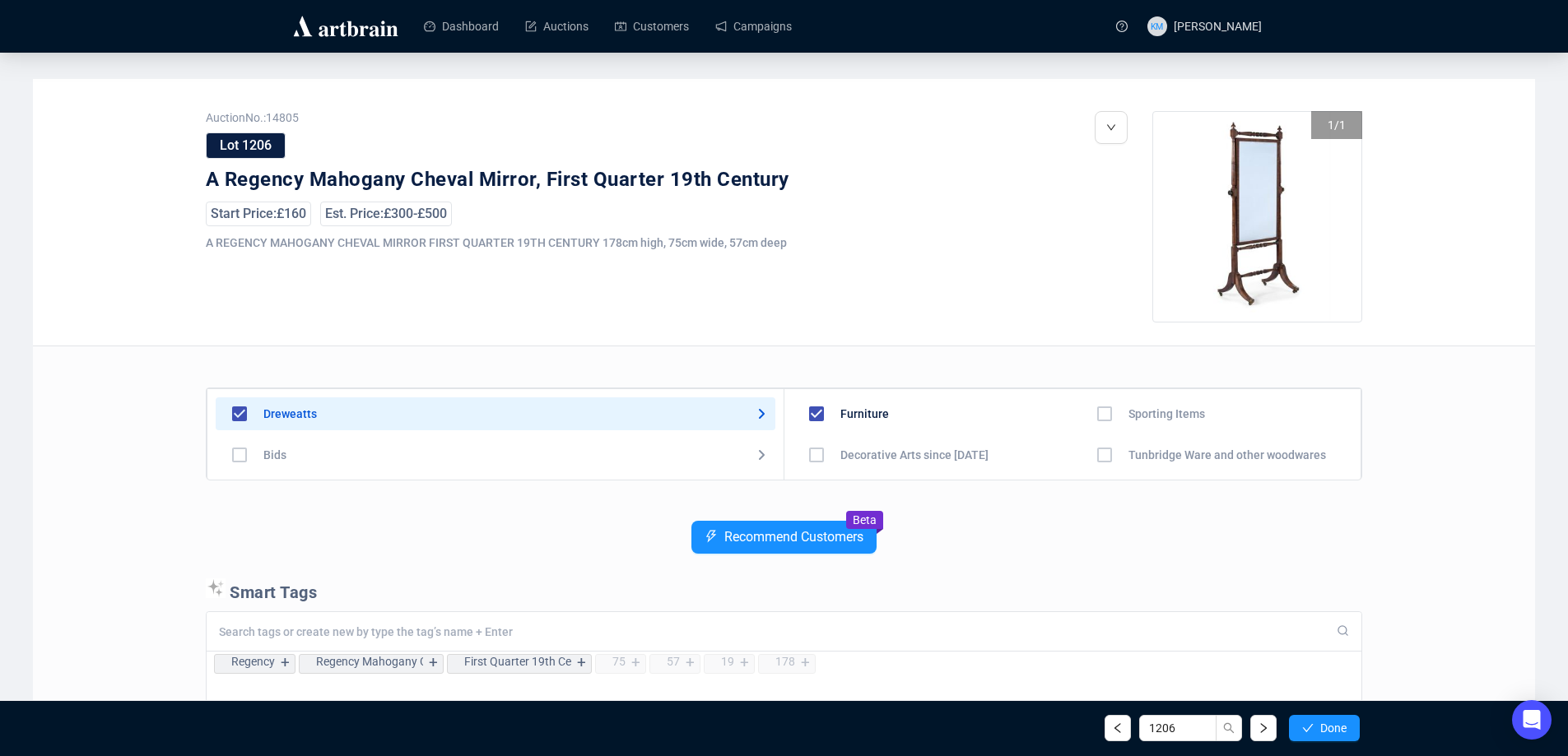
click at [1336, 729] on span "Done" at bounding box center [1333, 728] width 26 height 13
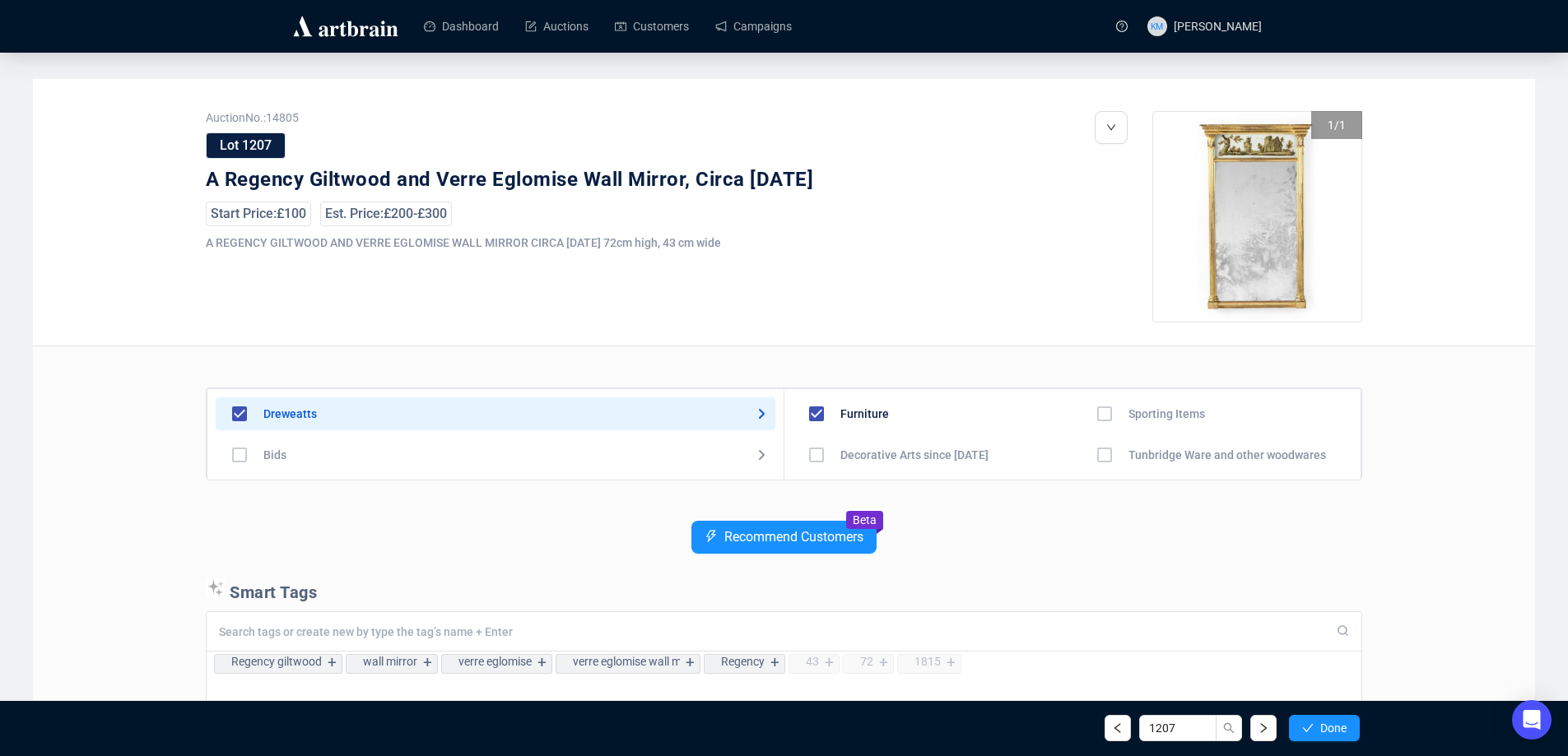
click at [1336, 729] on span "Done" at bounding box center [1333, 728] width 26 height 13
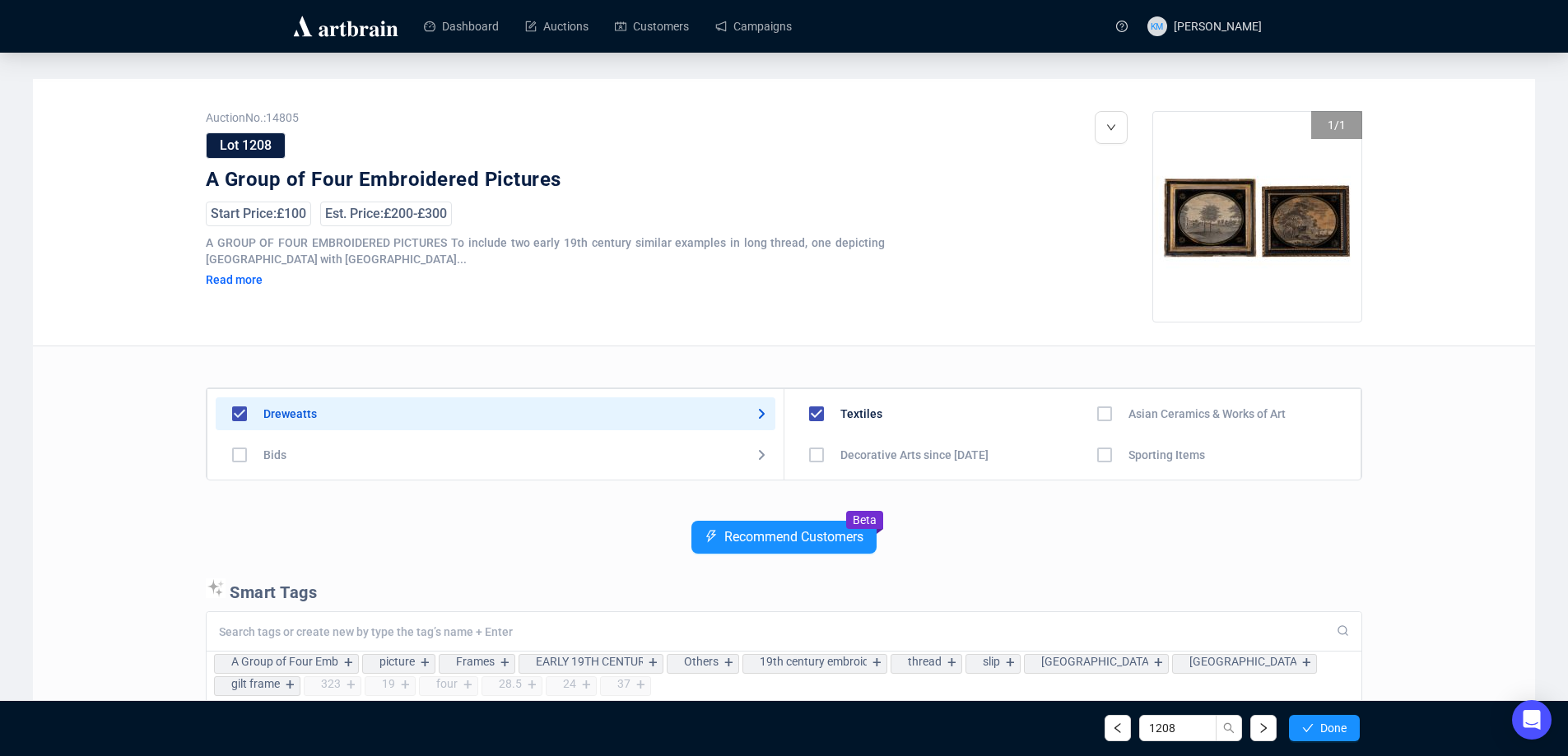
click at [1336, 729] on span "Done" at bounding box center [1333, 728] width 26 height 13
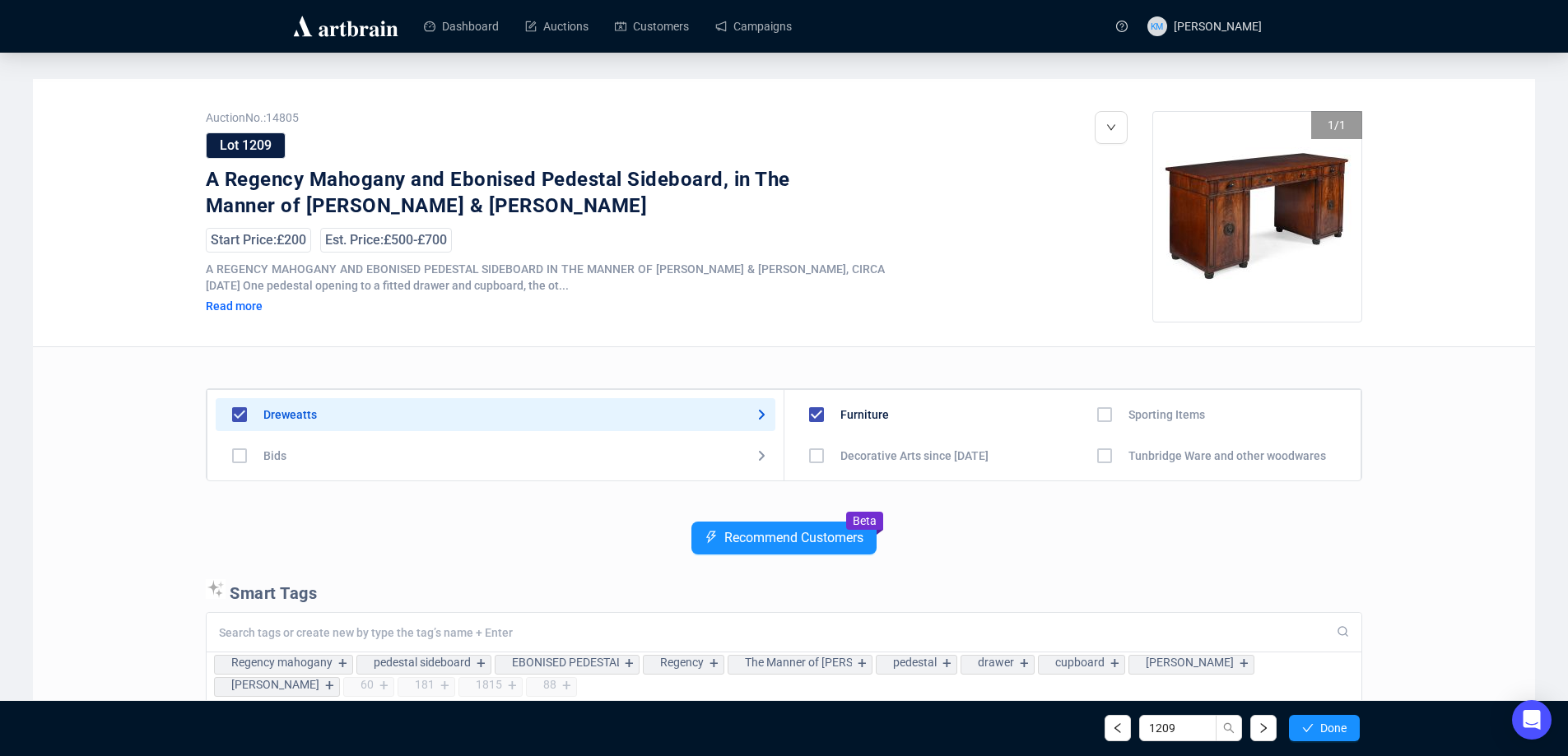
click at [1336, 729] on span "Done" at bounding box center [1333, 728] width 26 height 13
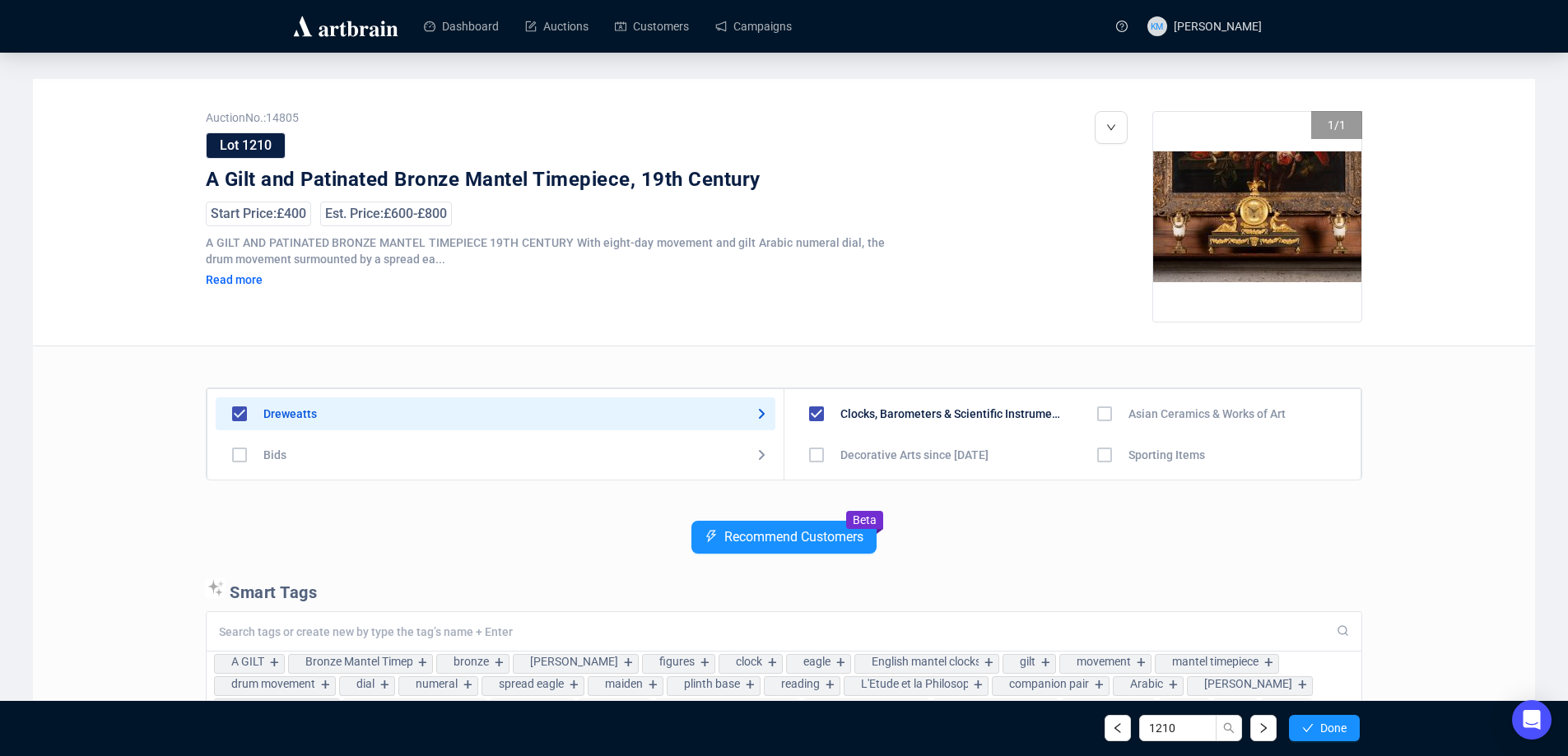
click at [1336, 729] on span "Done" at bounding box center [1333, 728] width 26 height 13
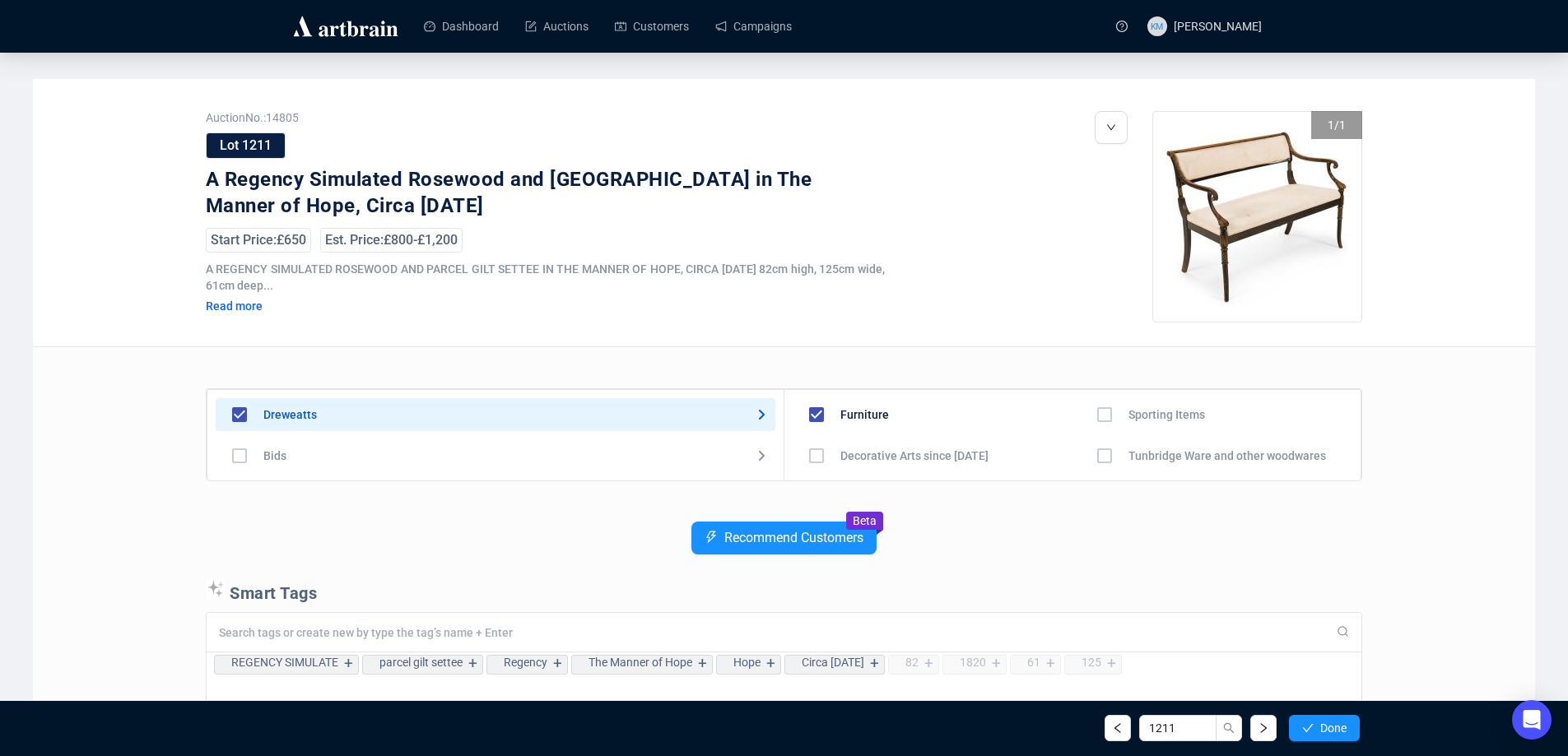
click at [1336, 729] on span "Done" at bounding box center [1333, 728] width 26 height 13
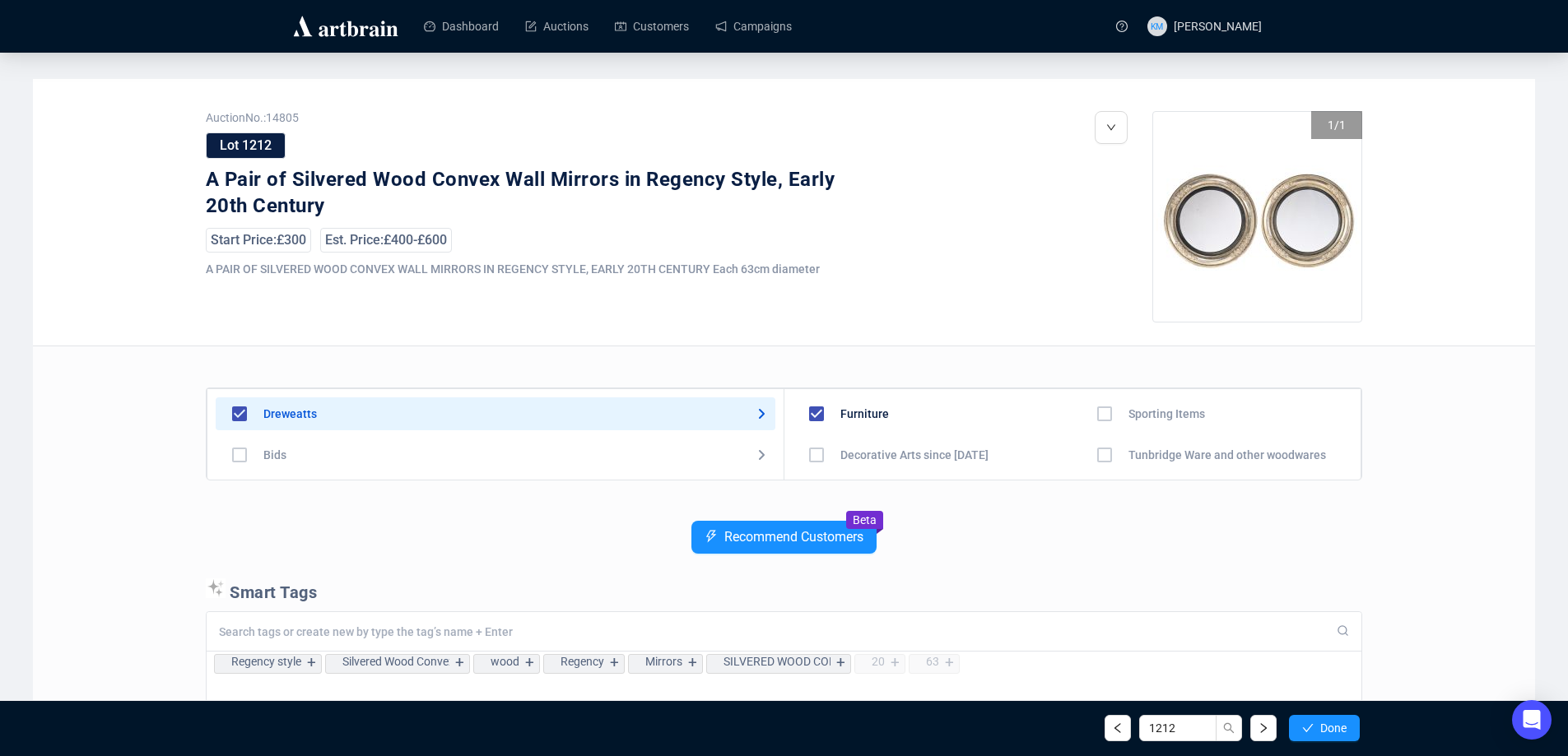
click at [1336, 729] on span "Done" at bounding box center [1333, 728] width 26 height 13
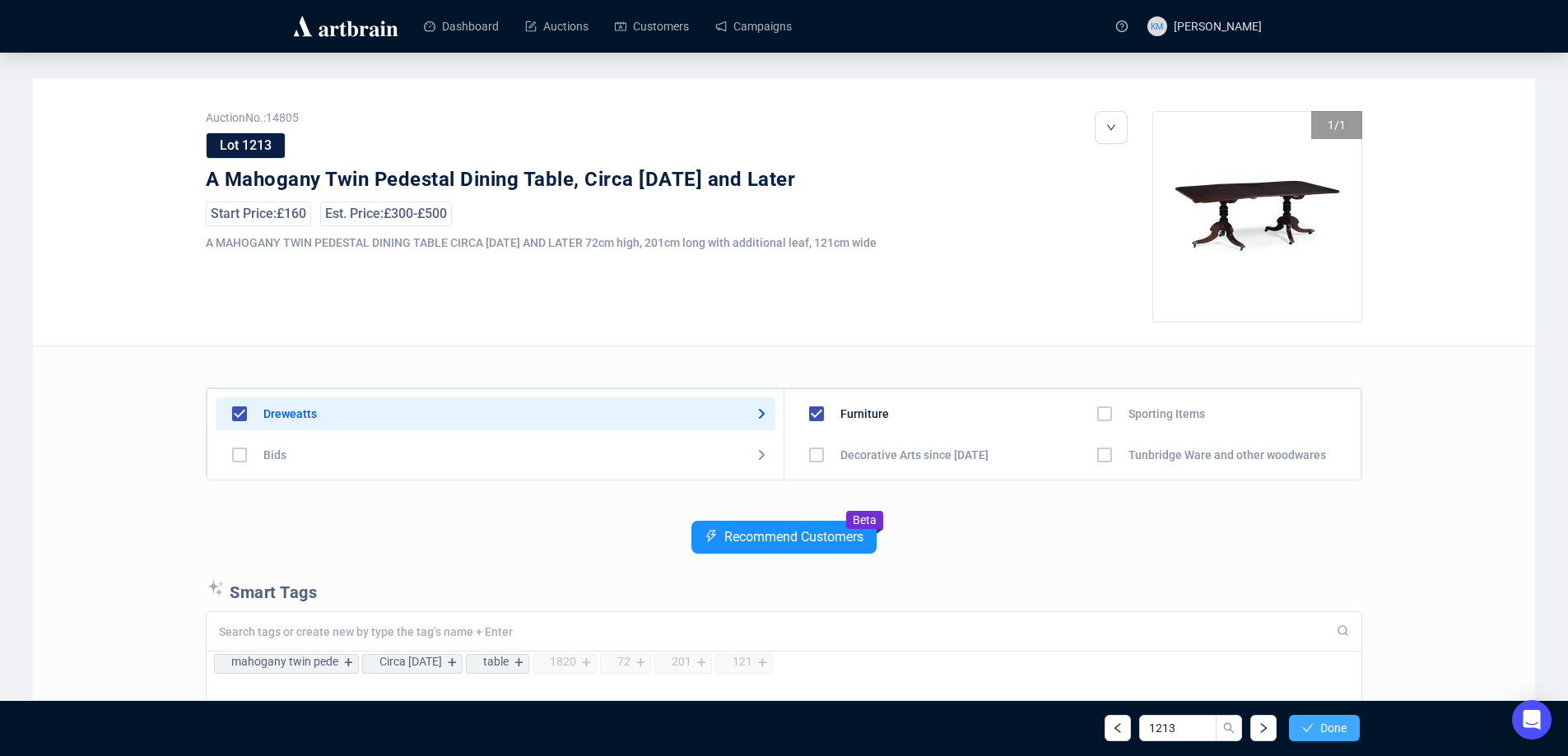
click at [1336, 729] on span "Done" at bounding box center [1333, 728] width 26 height 13
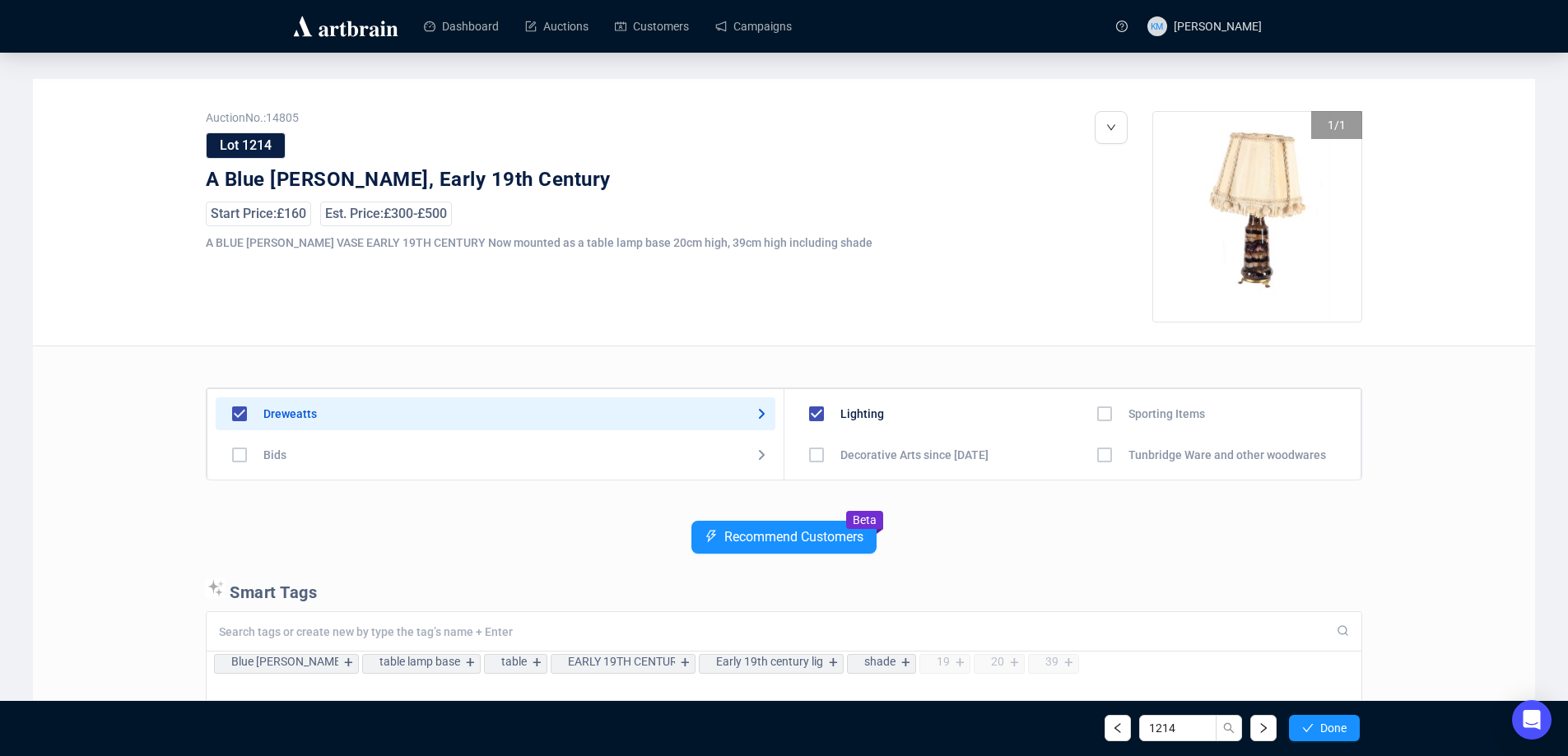
click at [1336, 729] on span "Done" at bounding box center [1333, 728] width 26 height 13
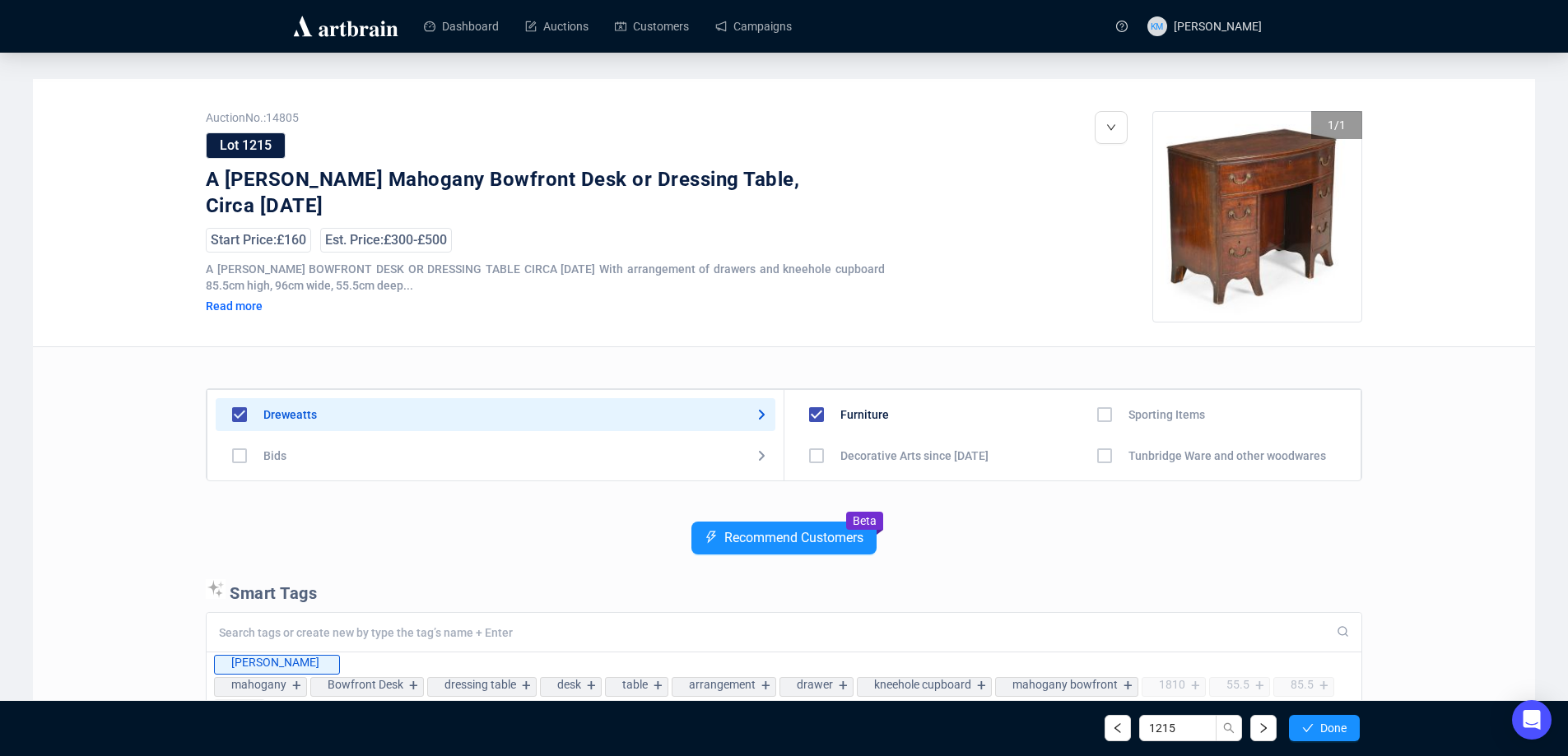
click at [1336, 729] on span "Done" at bounding box center [1333, 728] width 26 height 13
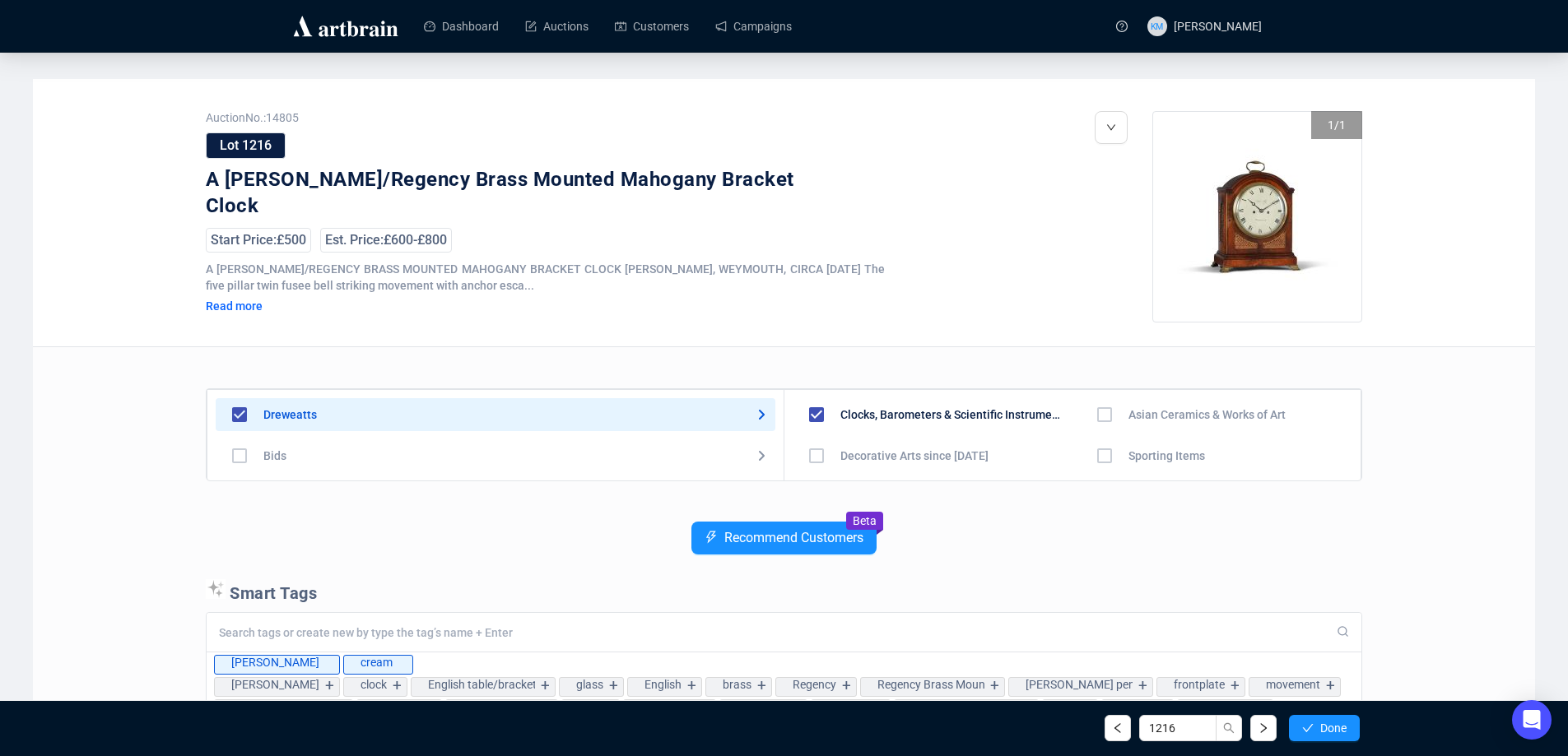
click at [1336, 729] on span "Done" at bounding box center [1333, 728] width 26 height 13
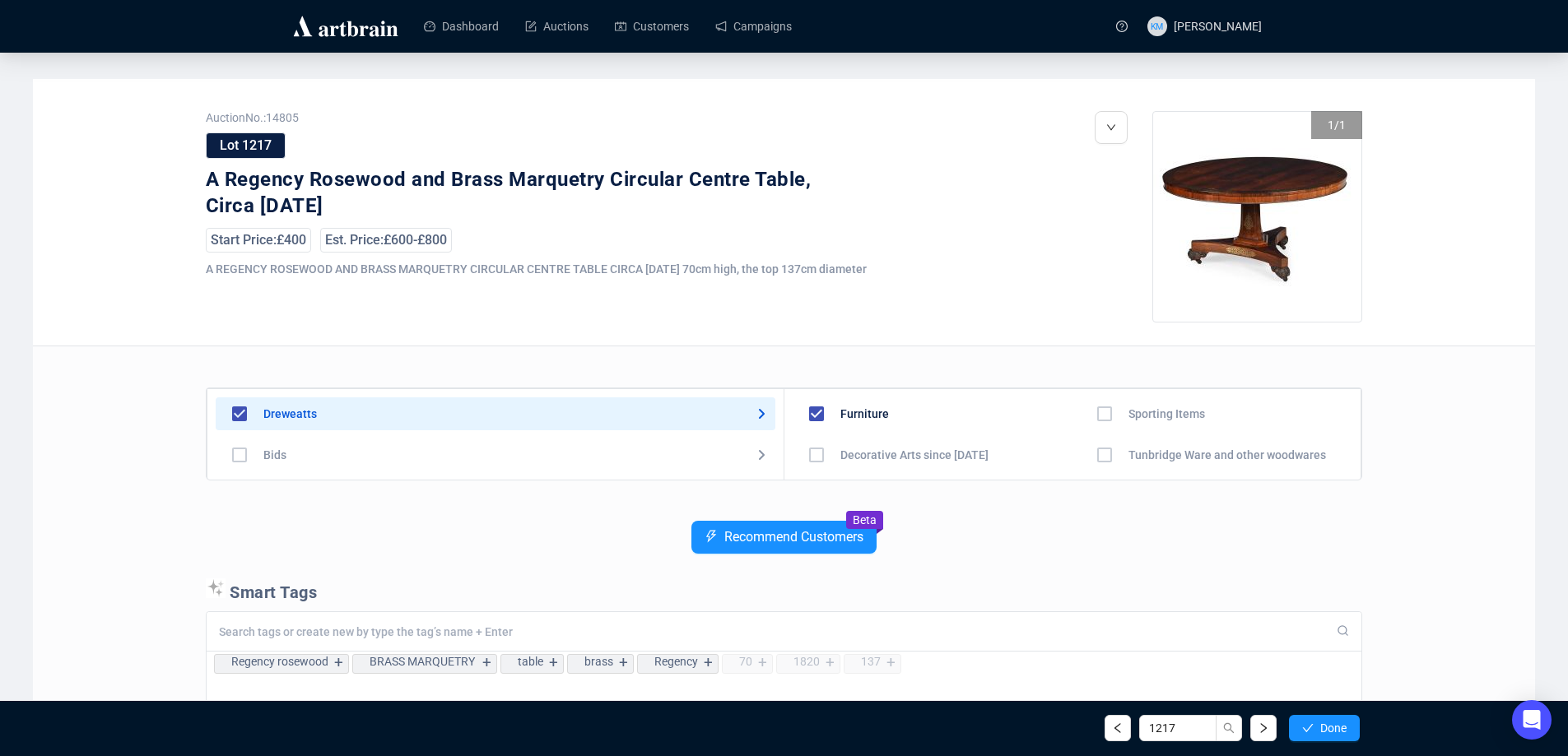
click at [1336, 729] on span "Done" at bounding box center [1333, 728] width 26 height 13
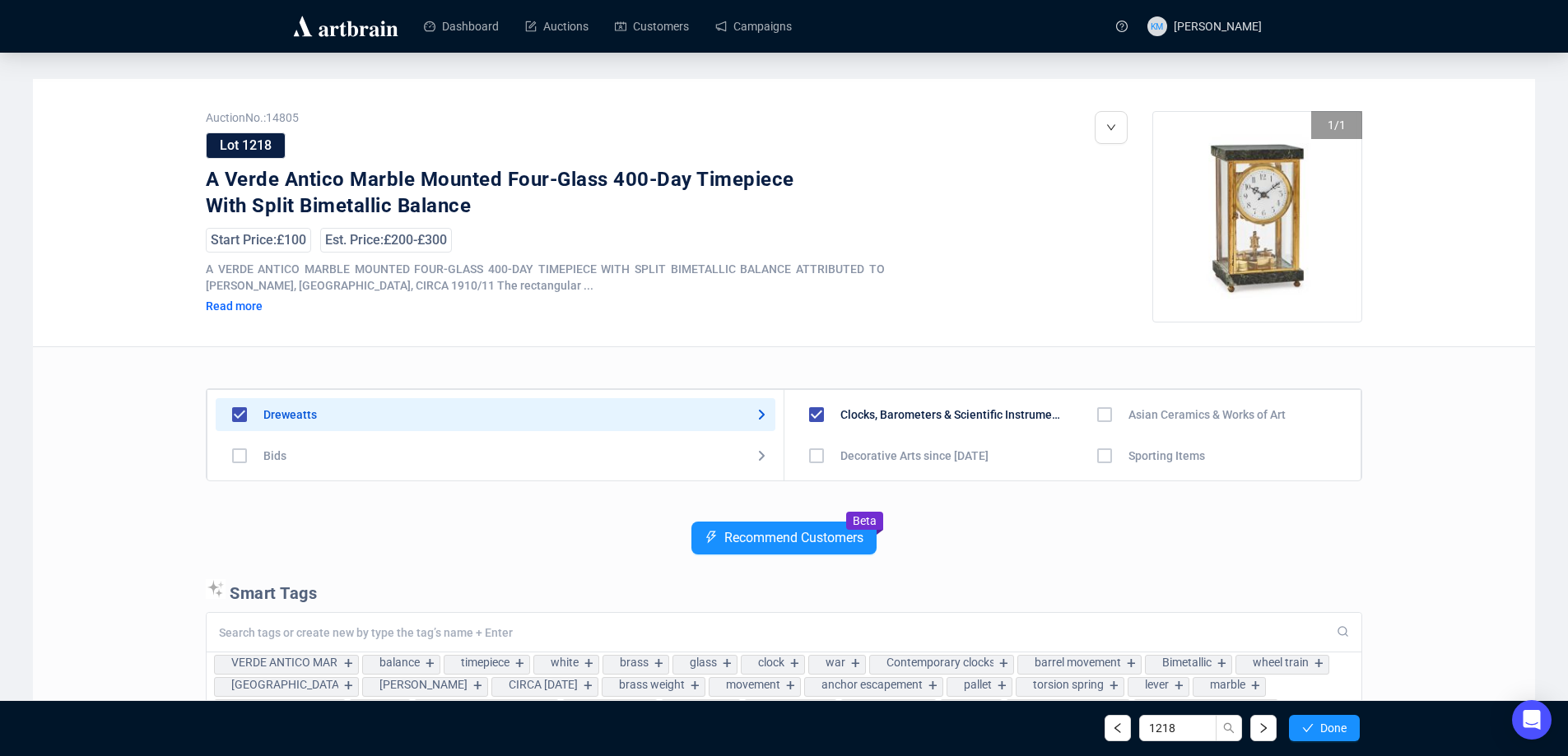
click at [1336, 729] on span "Done" at bounding box center [1333, 728] width 26 height 13
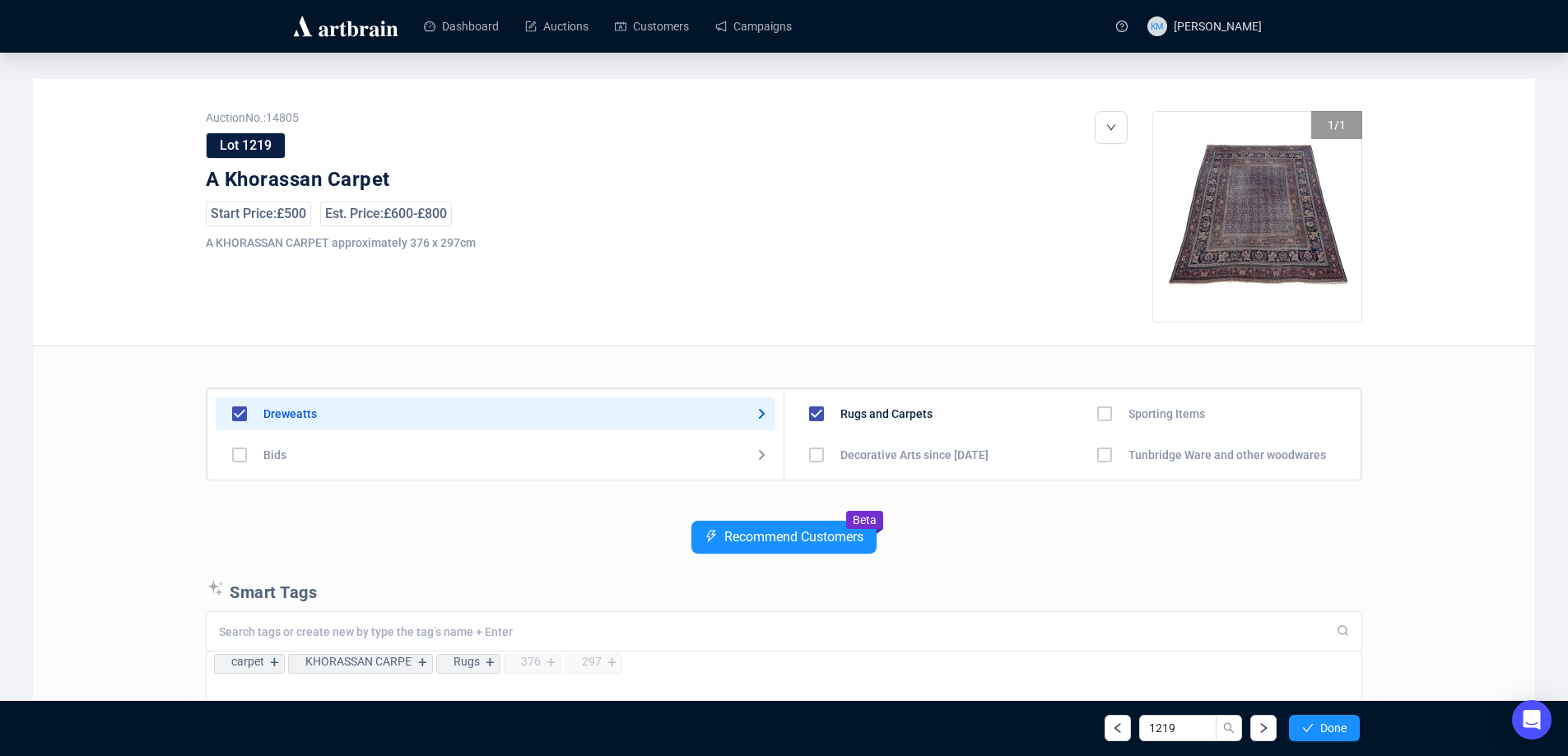
click at [1336, 729] on span "Done" at bounding box center [1333, 728] width 26 height 13
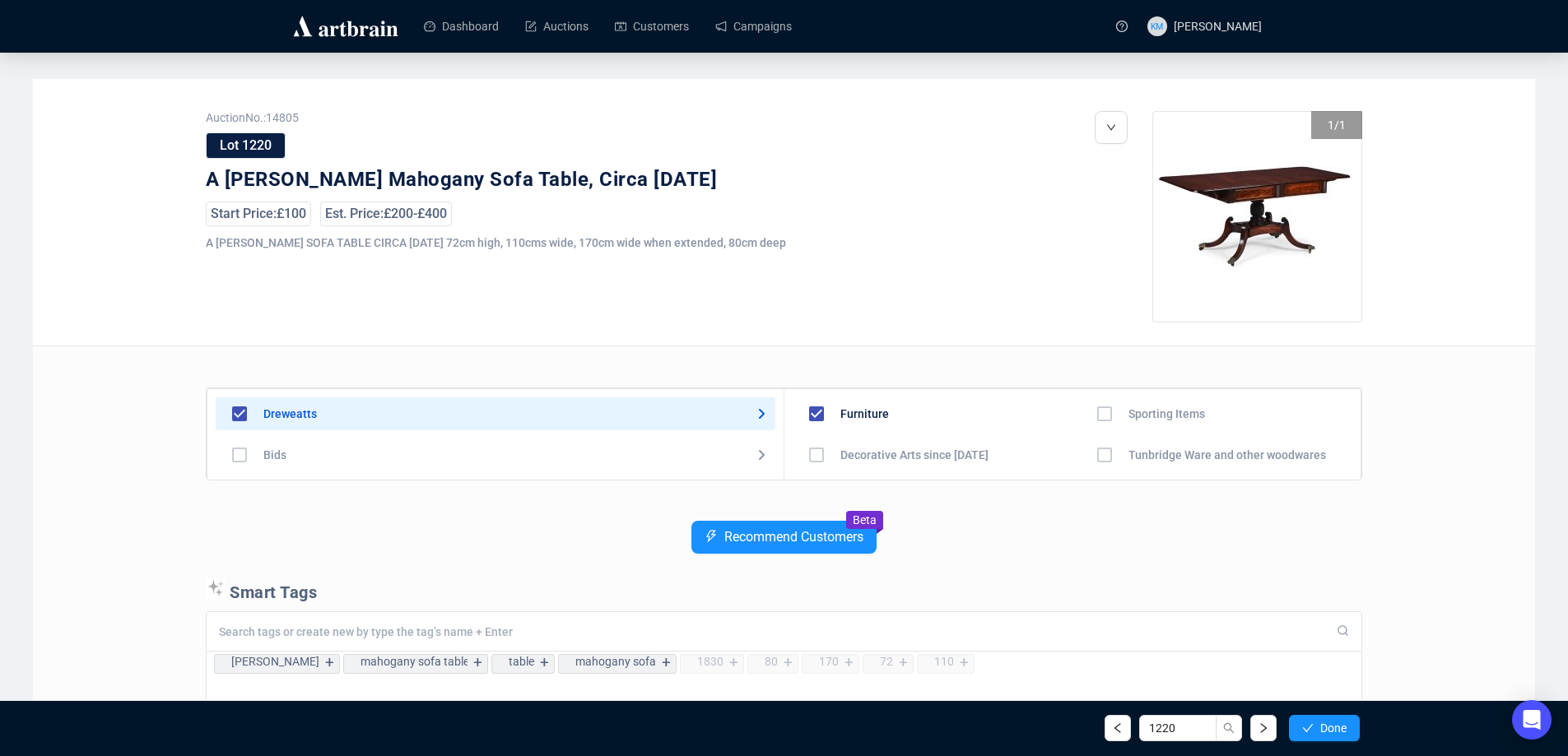
click at [1336, 729] on span "Done" at bounding box center [1333, 728] width 26 height 13
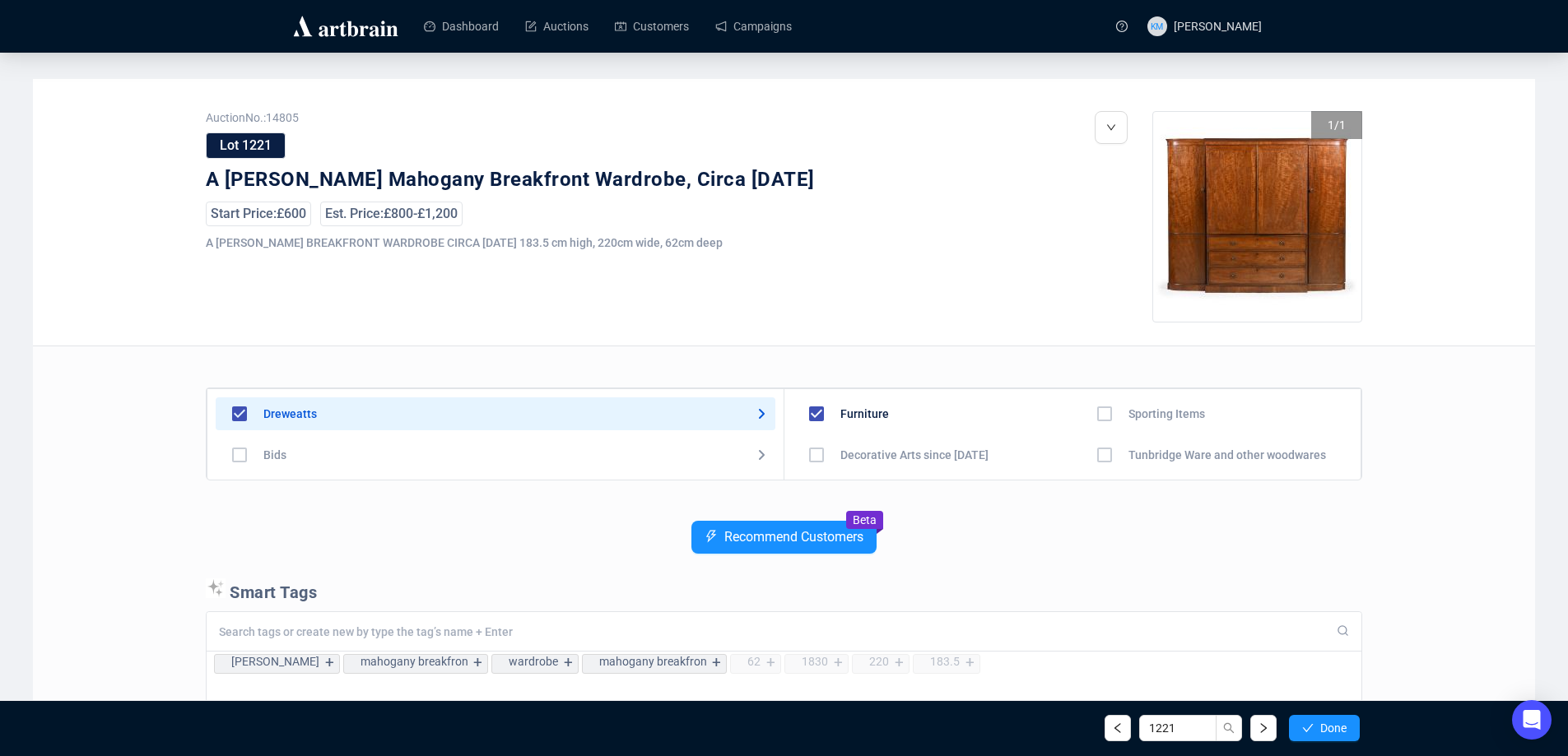
click at [1336, 729] on span "Done" at bounding box center [1333, 728] width 26 height 13
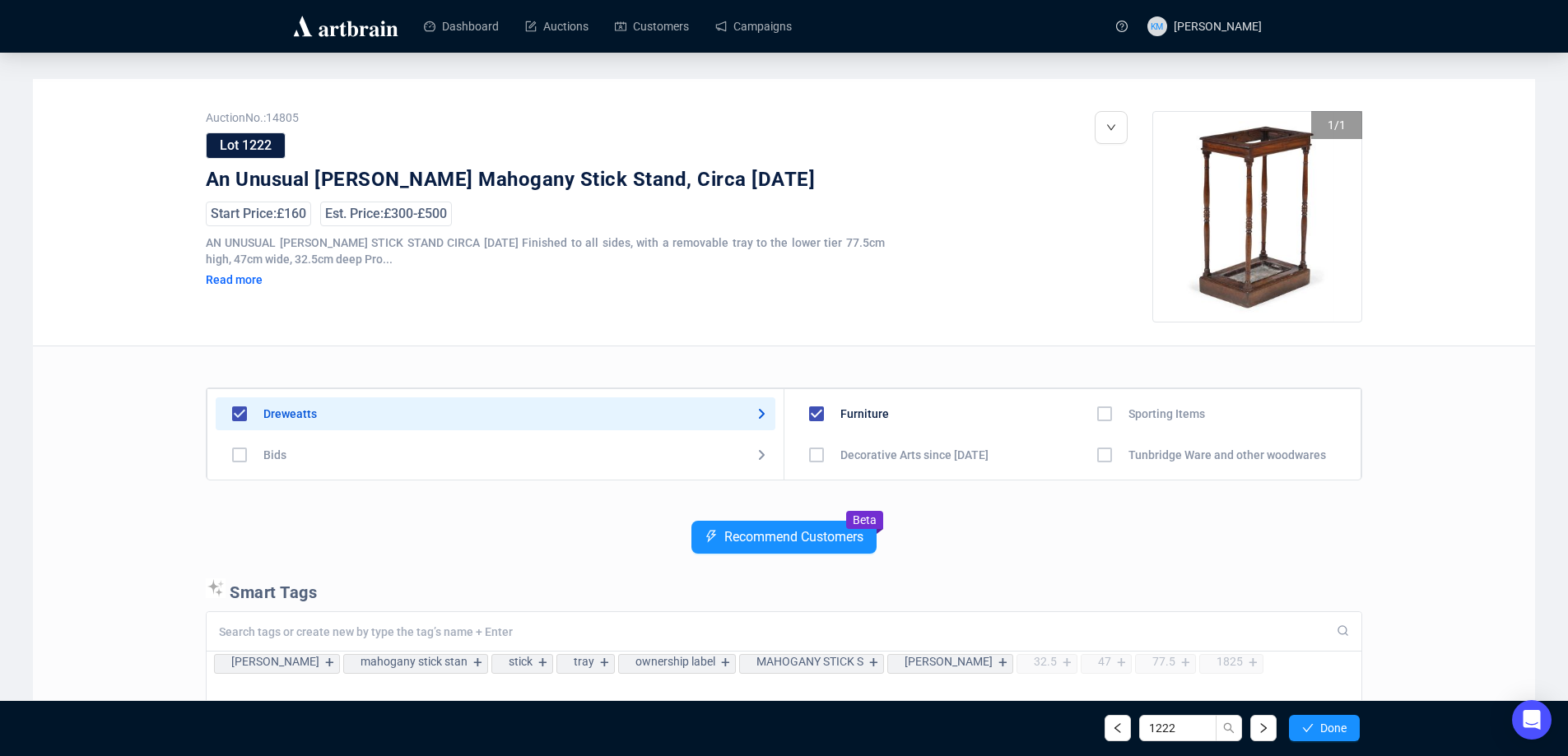
click at [1336, 729] on span "Done" at bounding box center [1333, 728] width 26 height 13
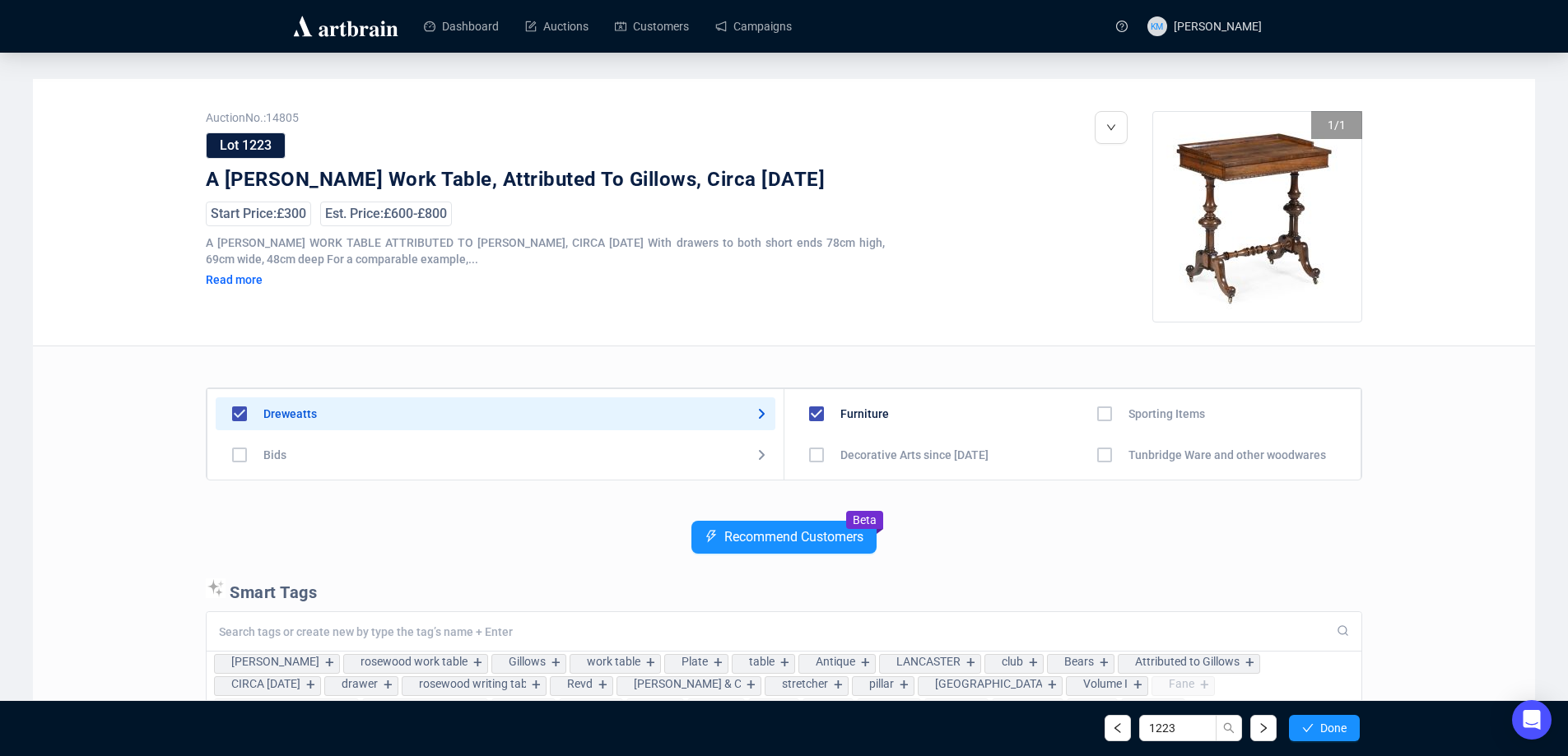
click at [1336, 729] on span "Done" at bounding box center [1333, 728] width 26 height 13
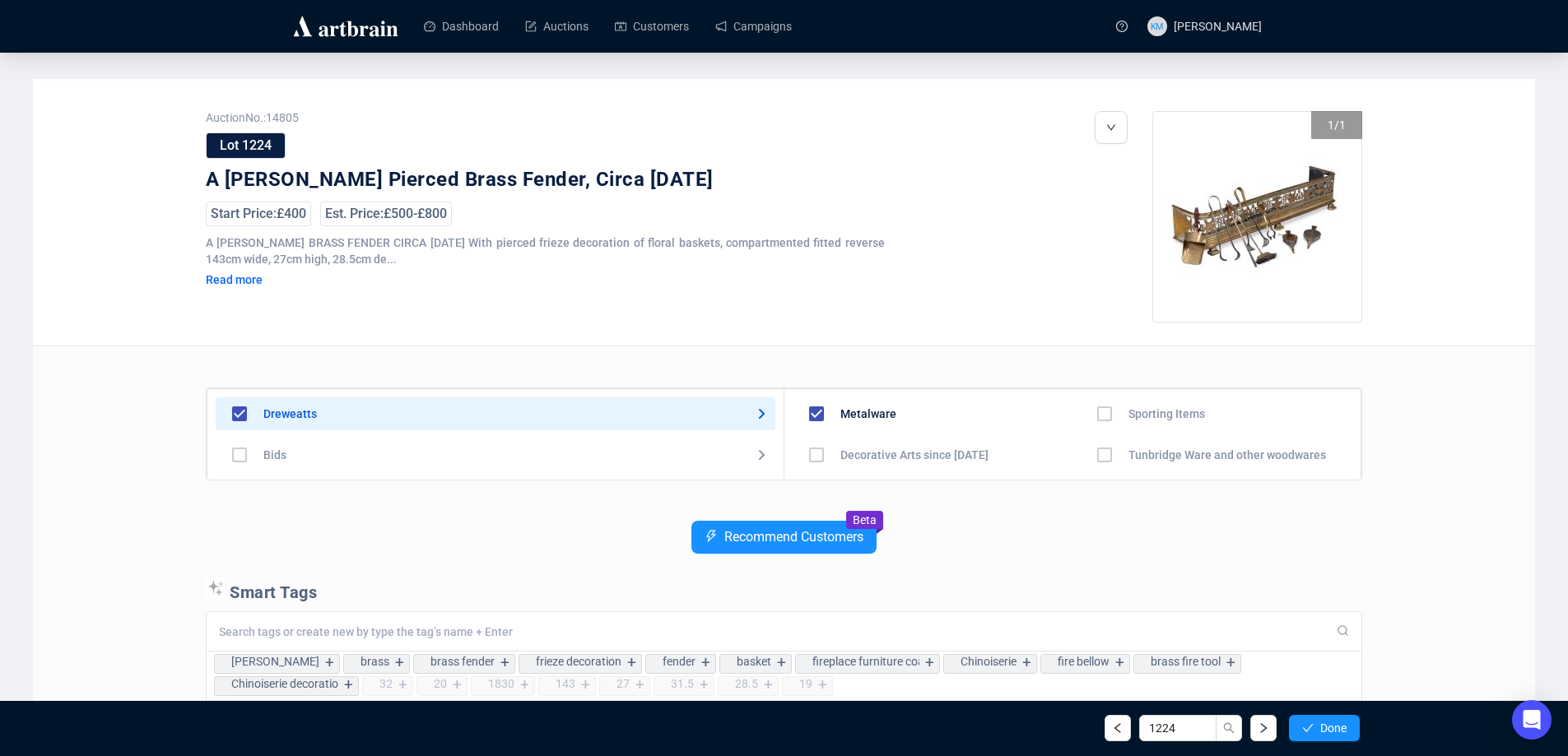
click at [1336, 729] on span "Done" at bounding box center [1333, 728] width 26 height 13
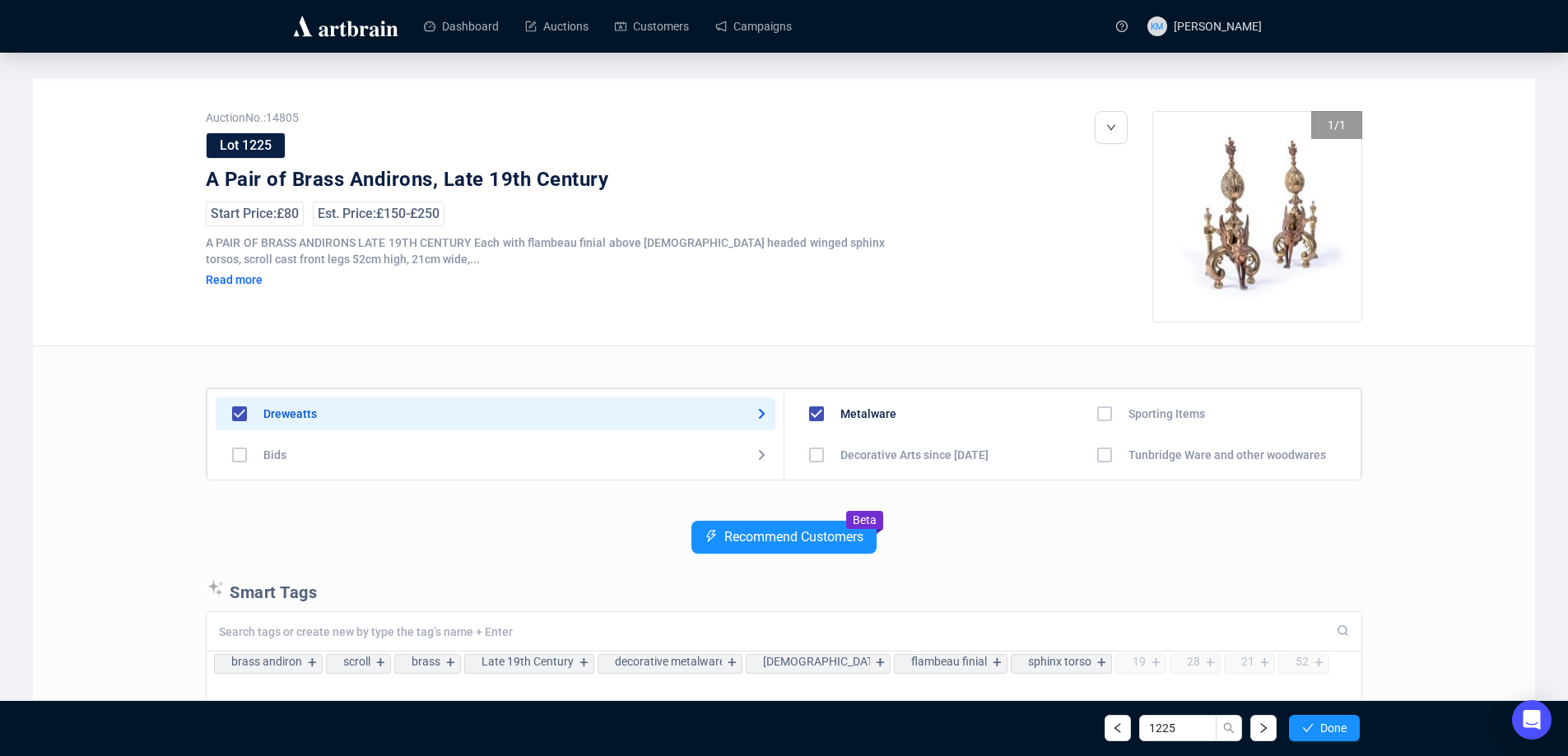
click at [1336, 729] on span "Done" at bounding box center [1333, 728] width 26 height 13
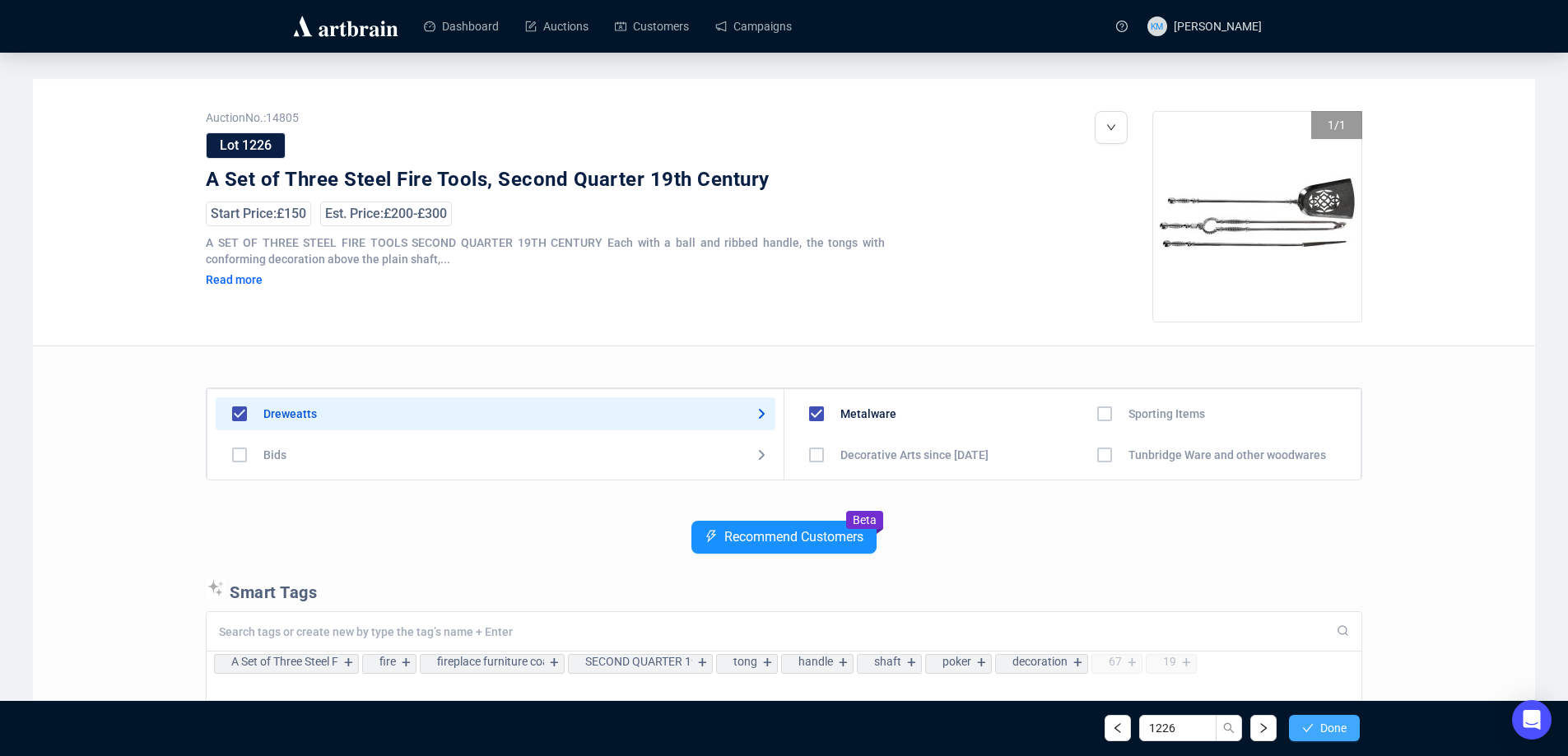
click at [1306, 723] on icon "check" at bounding box center [1307, 728] width 11 height 11
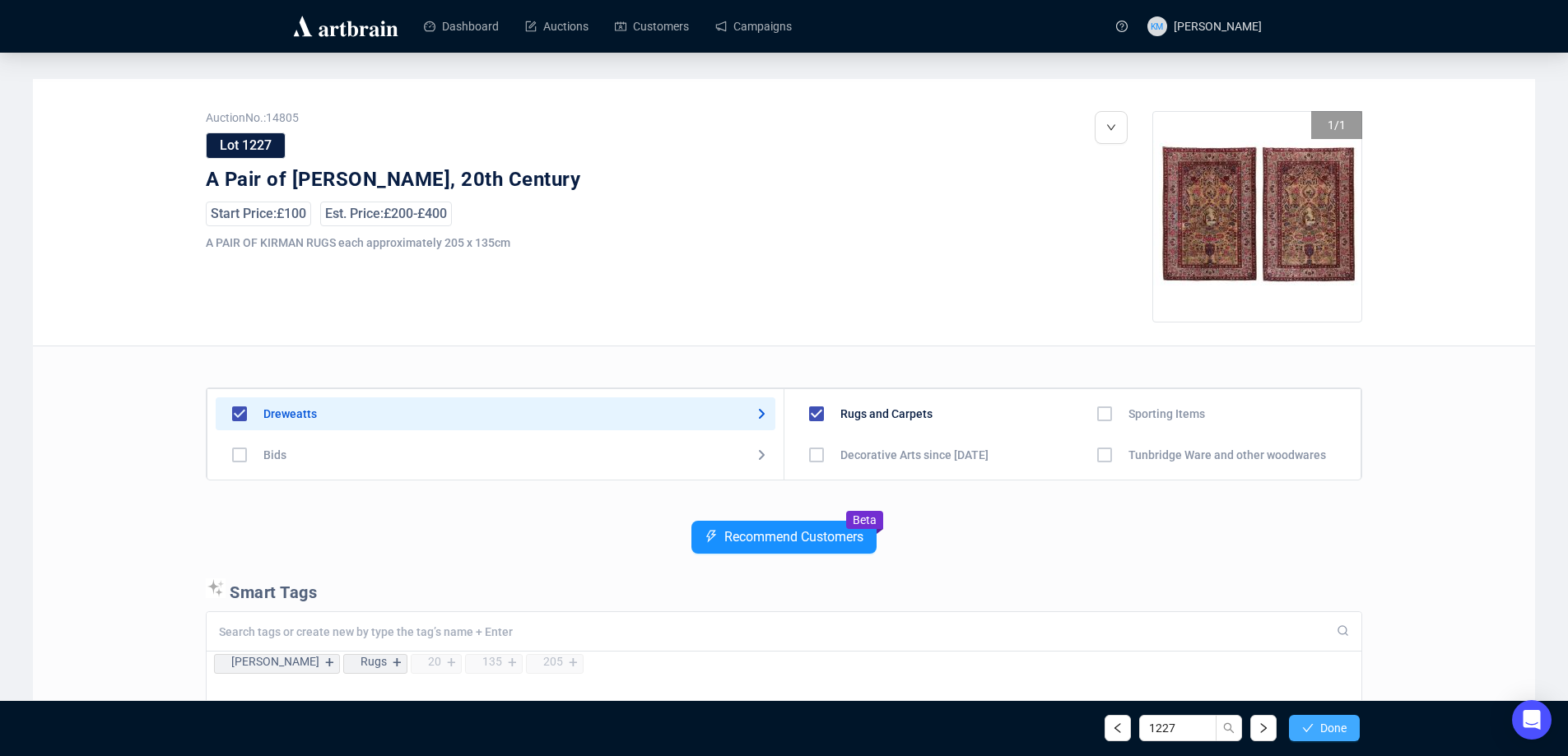
click at [1302, 727] on icon "check" at bounding box center [1307, 728] width 11 height 11
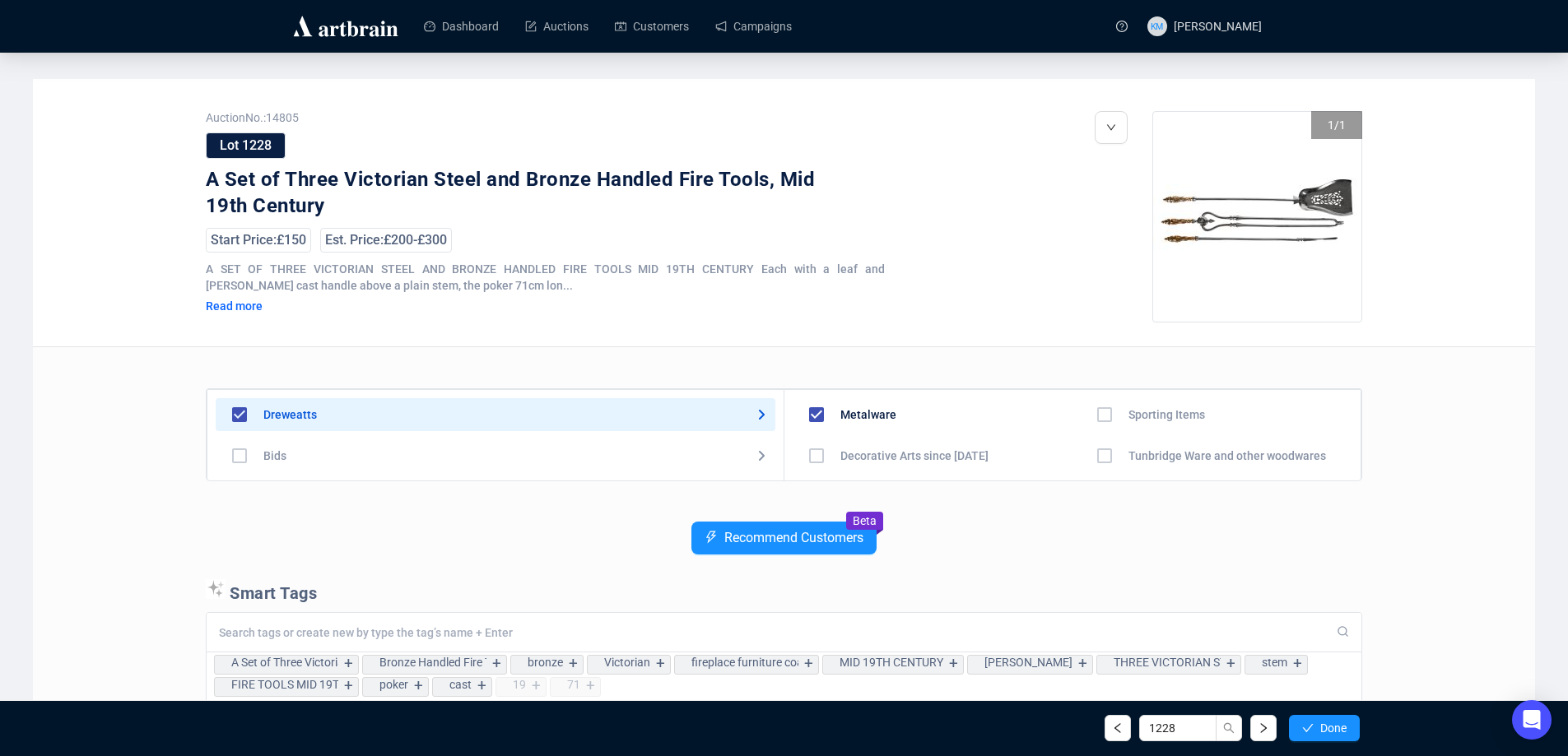
click at [1302, 727] on icon "check" at bounding box center [1307, 728] width 11 height 11
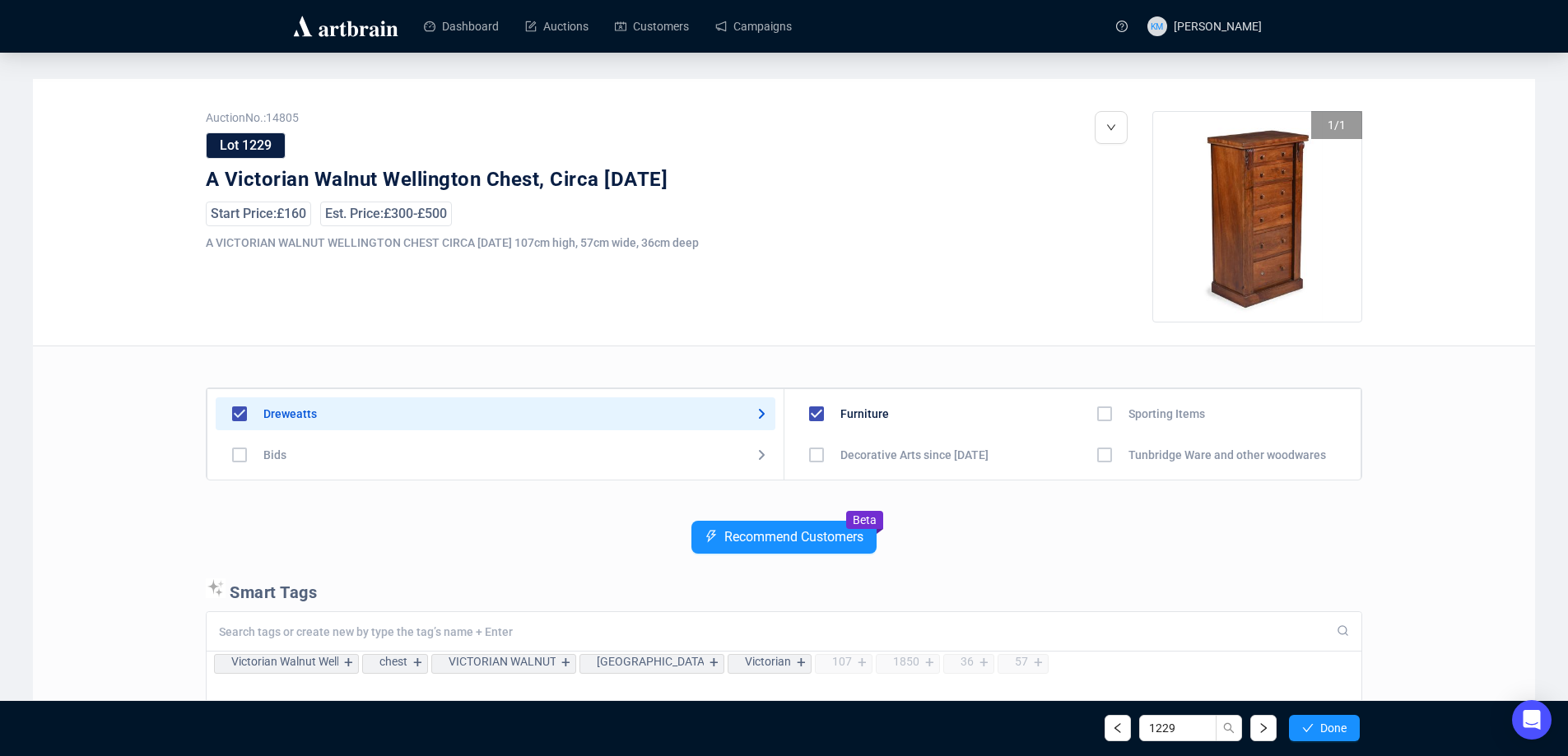
click at [1302, 727] on icon "check" at bounding box center [1307, 728] width 11 height 11
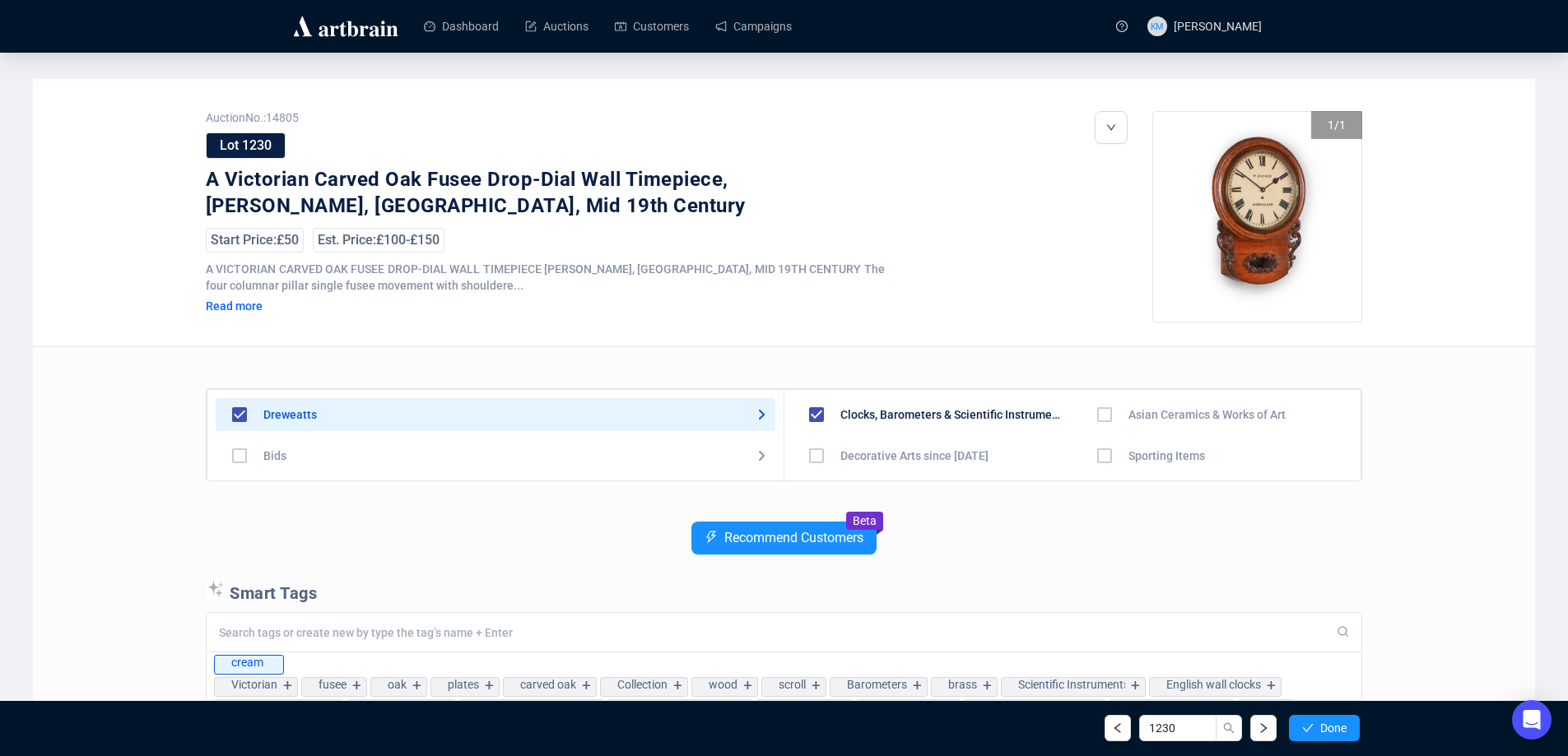
click at [1302, 727] on icon "check" at bounding box center [1307, 728] width 11 height 11
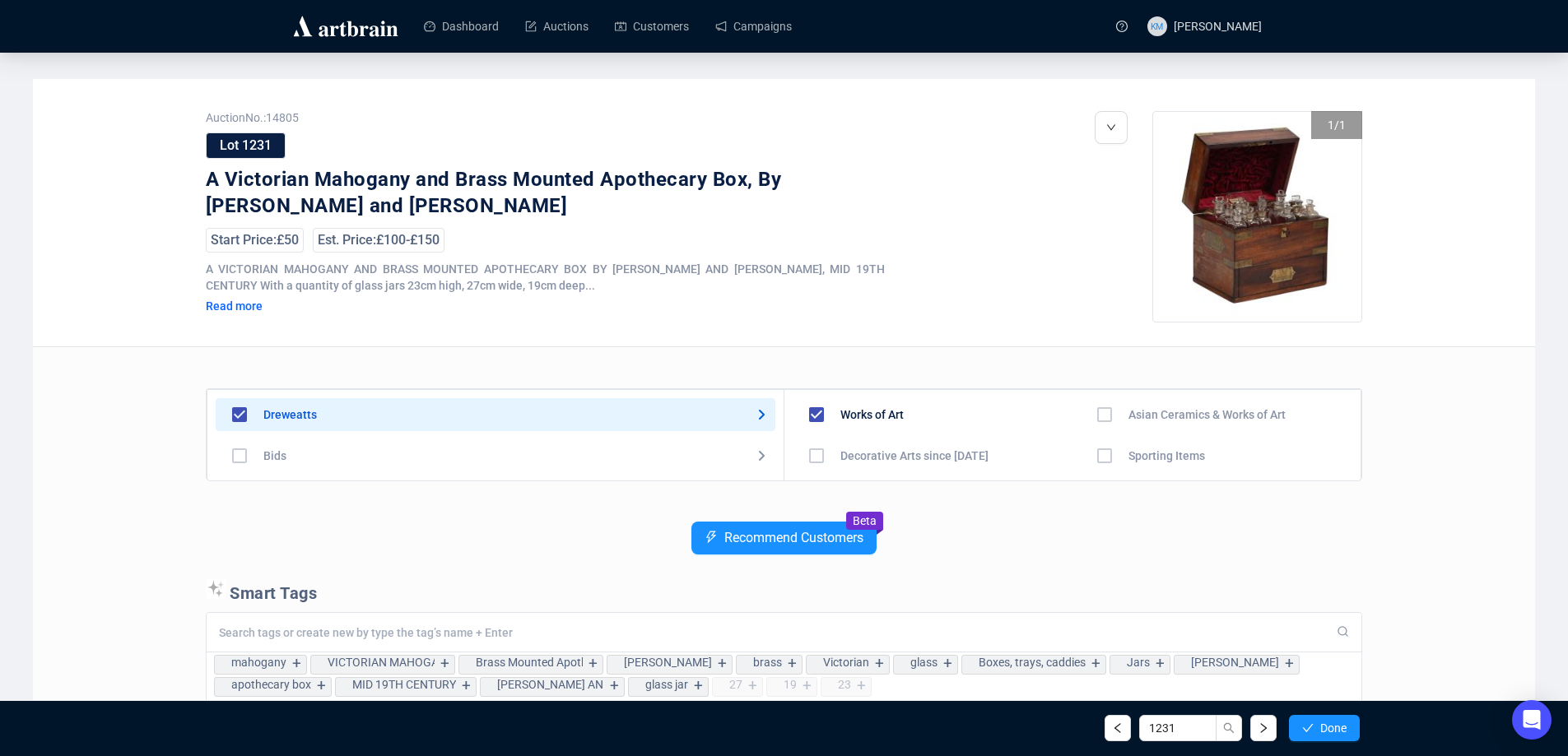
click at [1302, 727] on icon "check" at bounding box center [1307, 728] width 11 height 11
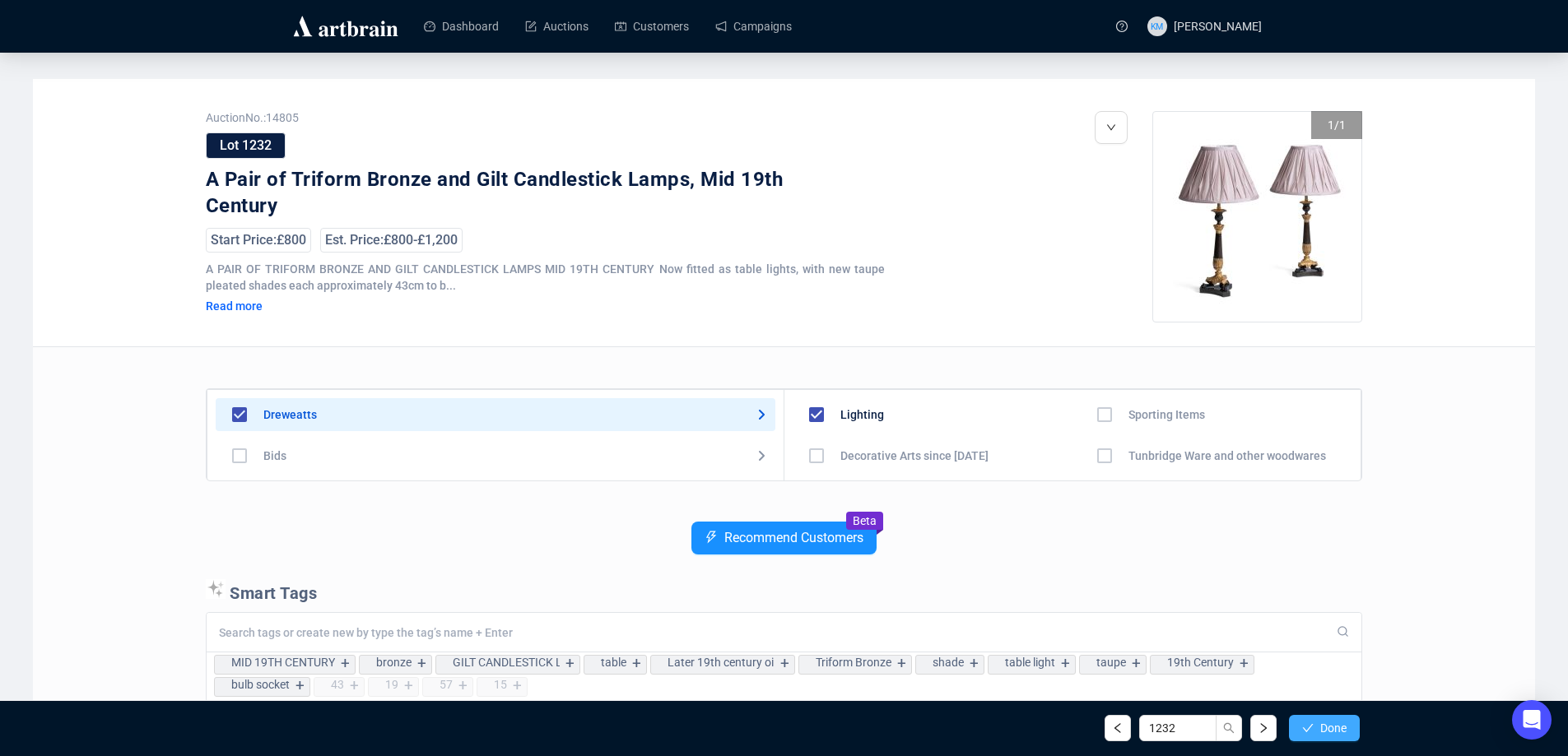
click at [1314, 731] on button "Done" at bounding box center [1324, 728] width 71 height 26
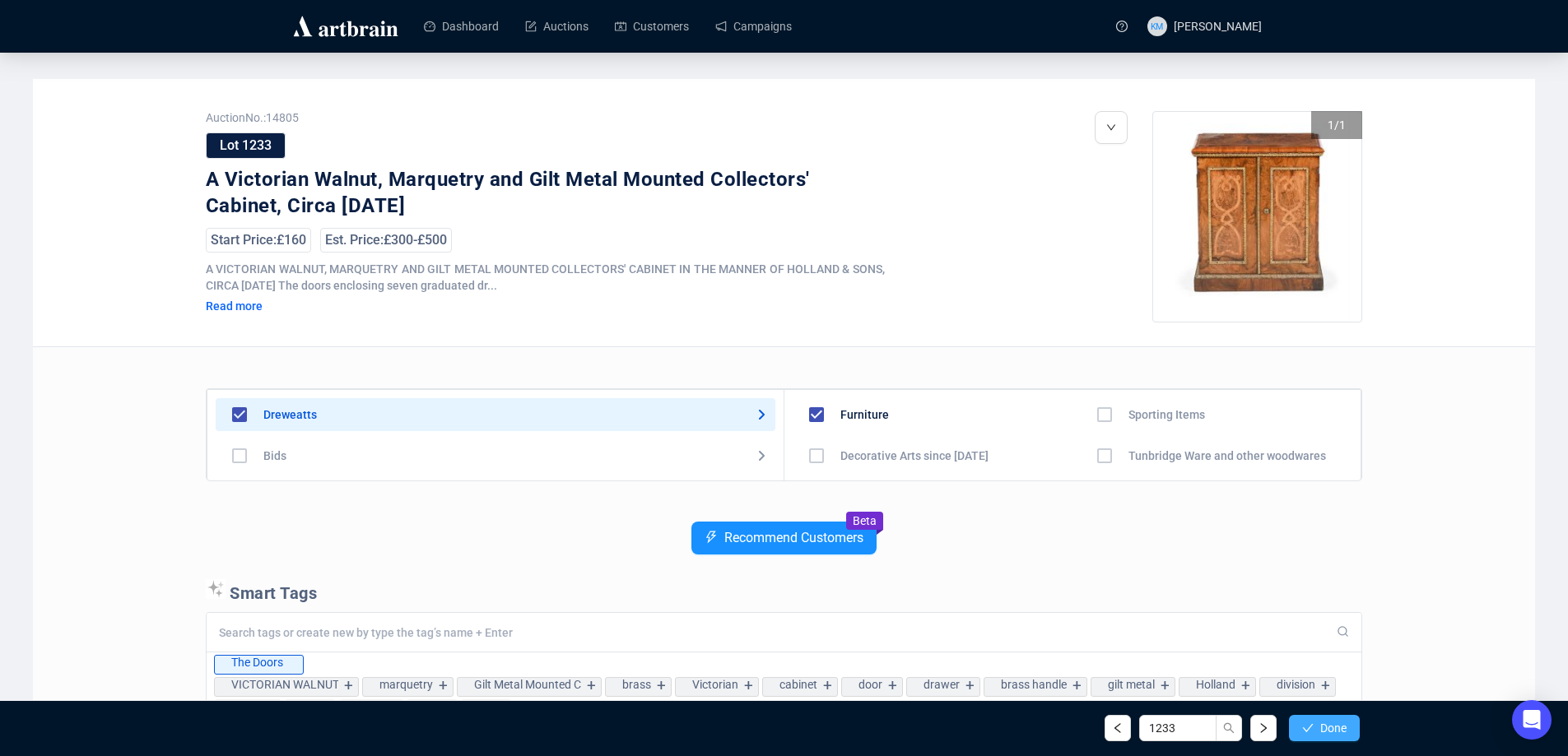
click at [1310, 730] on icon "check" at bounding box center [1307, 728] width 11 height 11
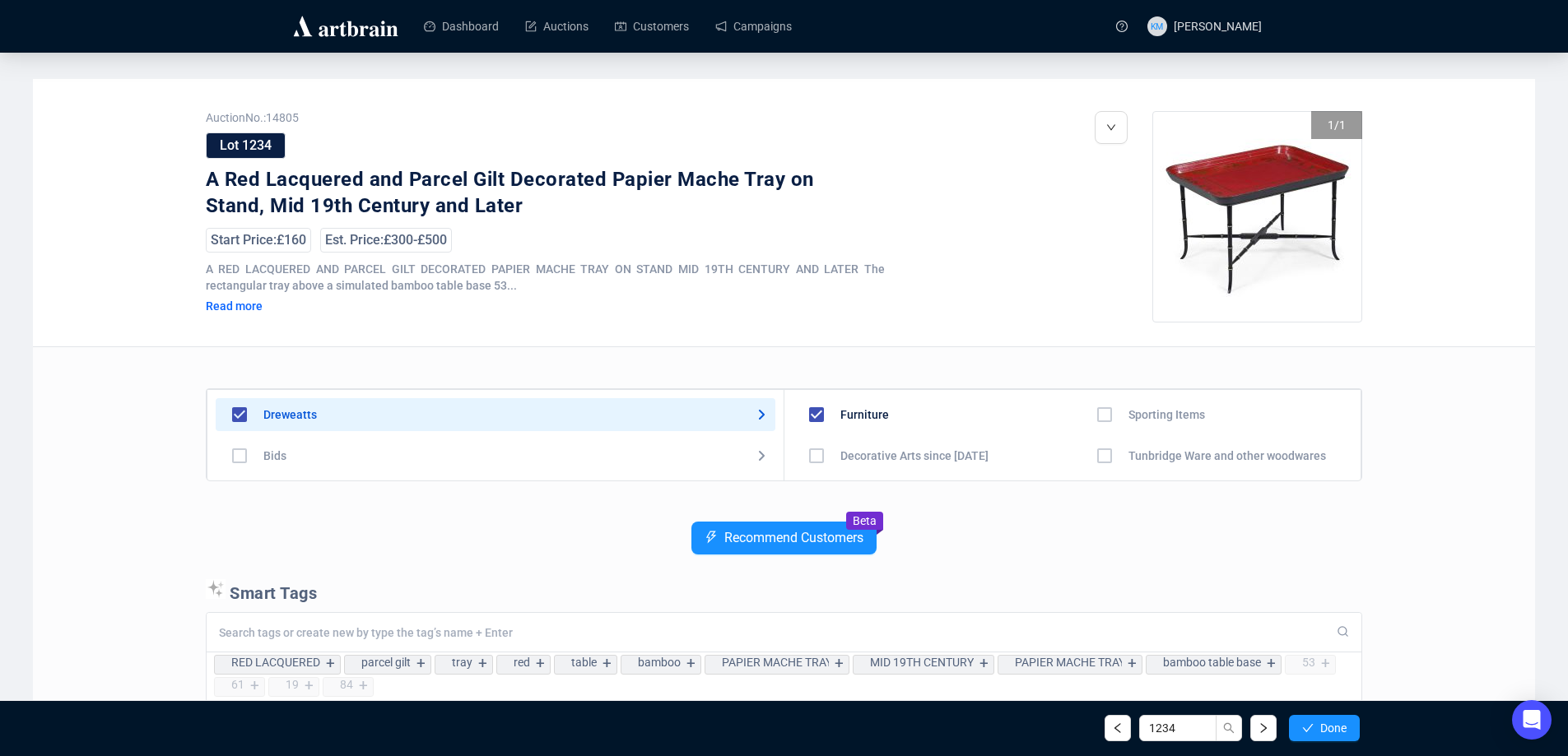
click at [1311, 730] on icon "check" at bounding box center [1307, 728] width 11 height 11
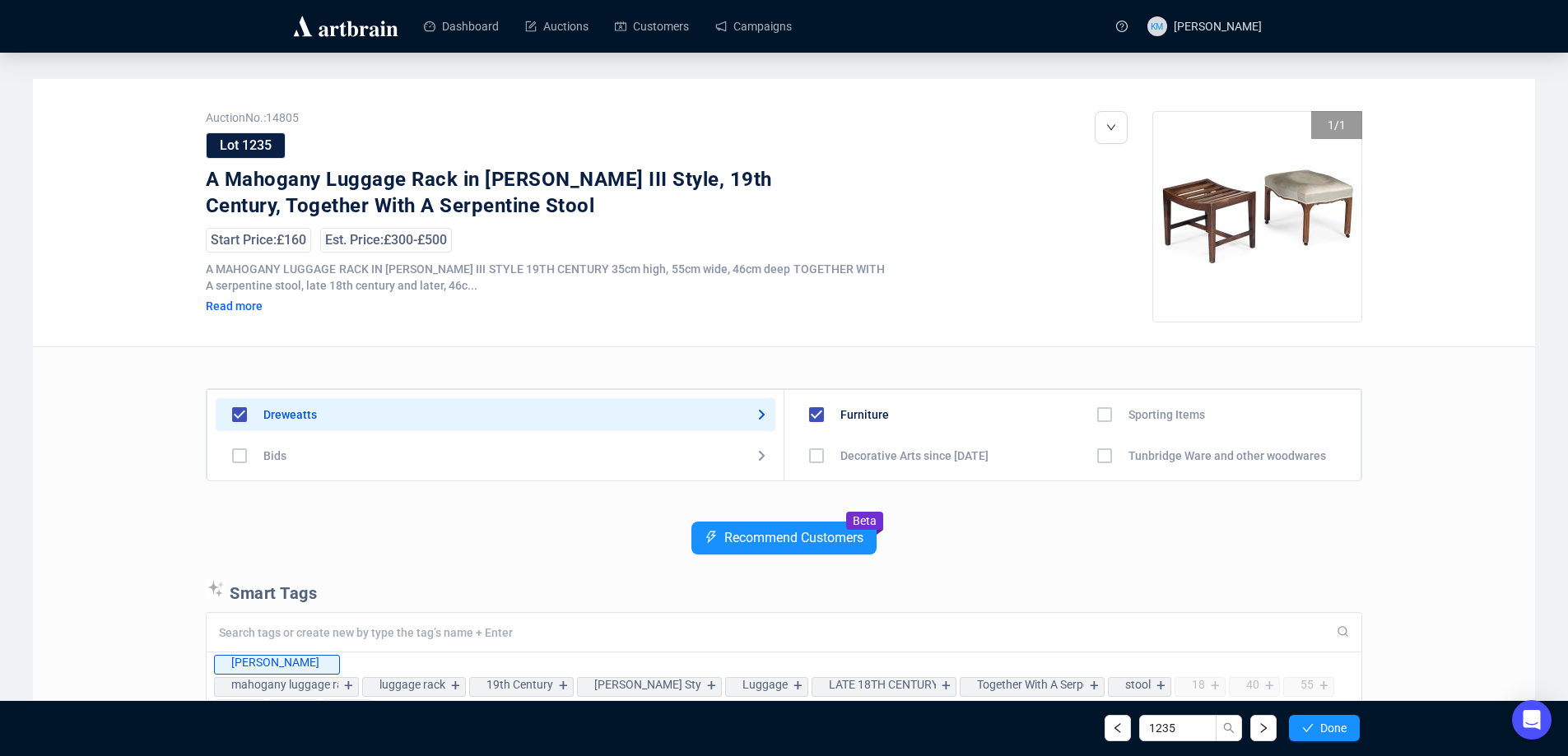
click at [1311, 730] on icon "check" at bounding box center [1307, 728] width 11 height 11
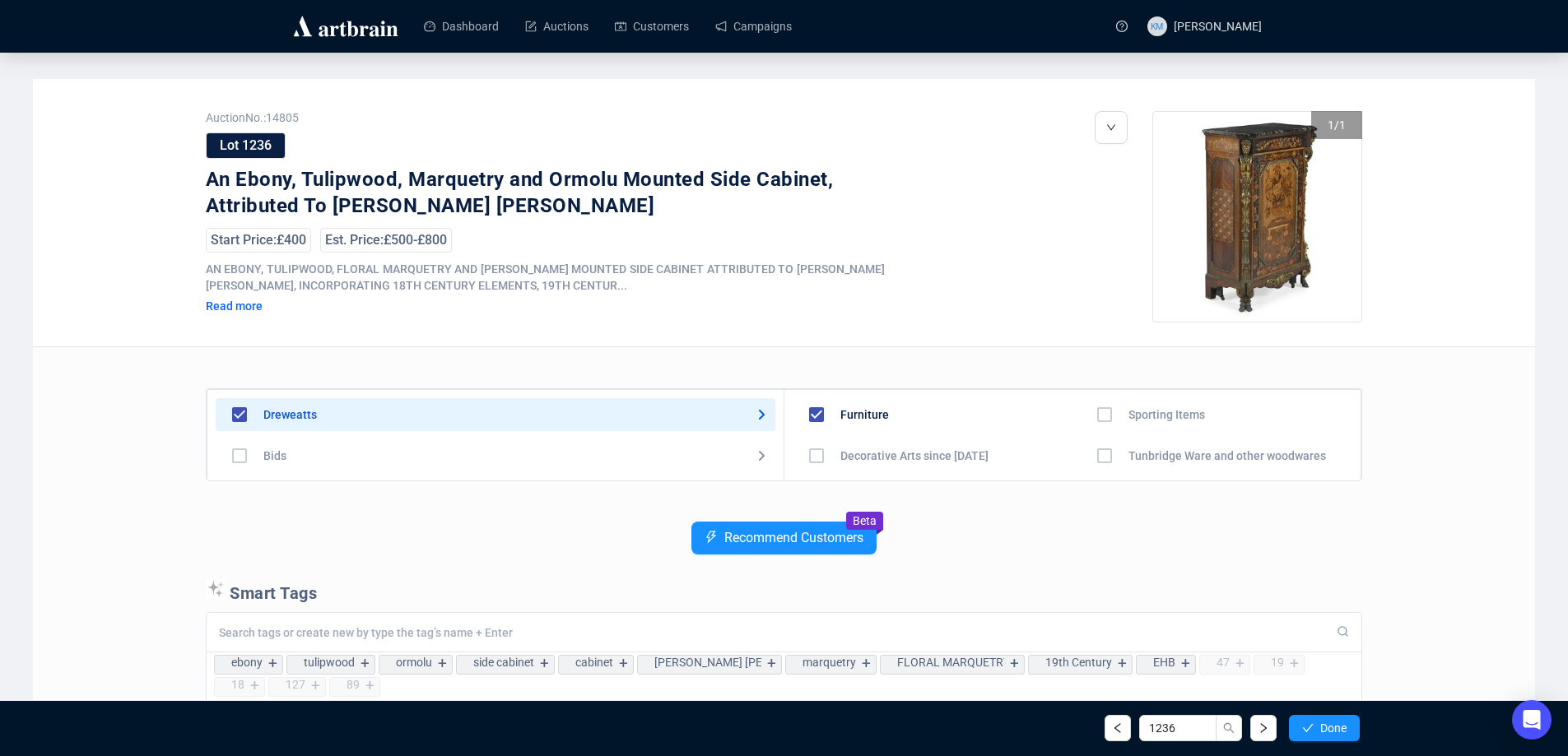
click at [1311, 730] on icon "check" at bounding box center [1307, 728] width 11 height 11
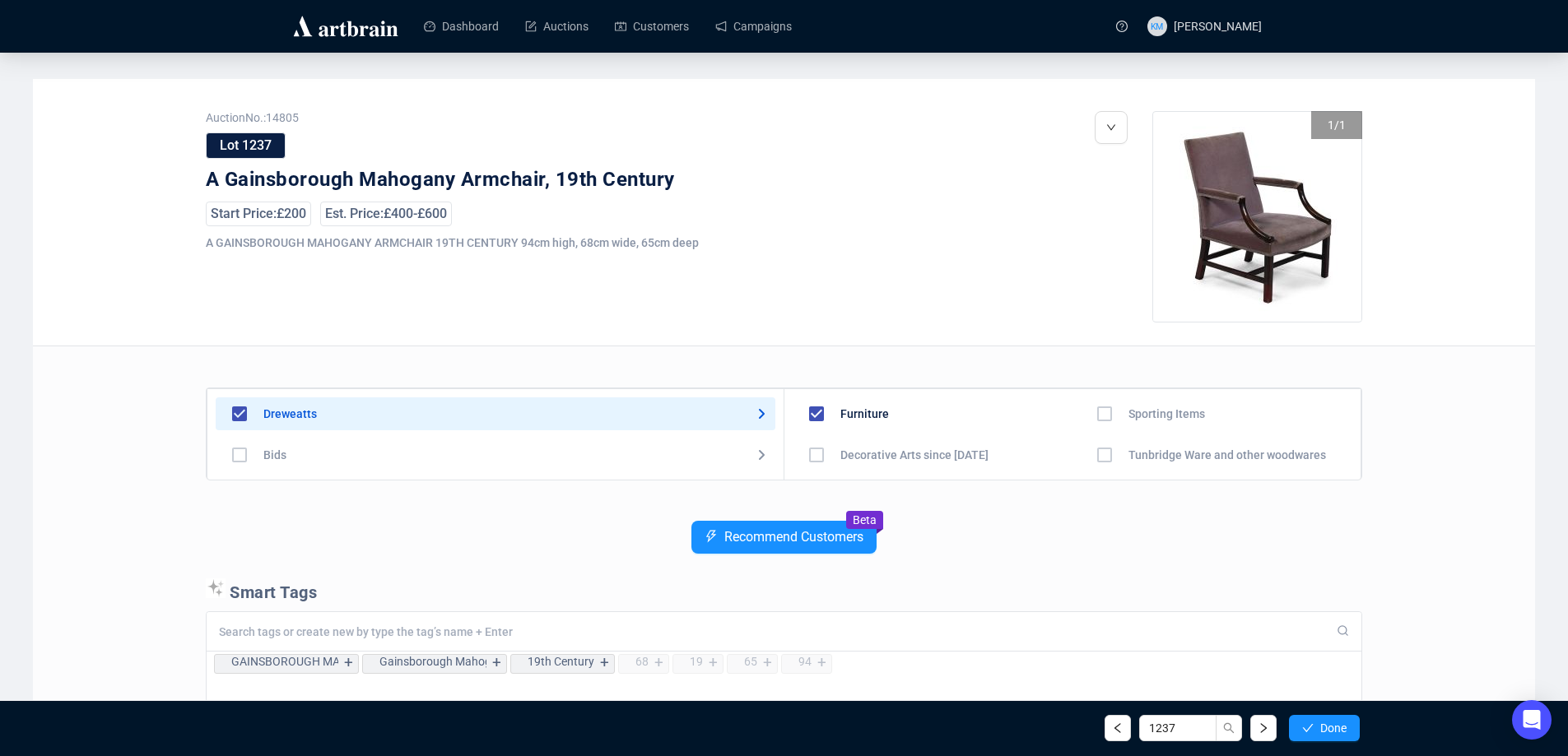
click at [1311, 730] on icon "check" at bounding box center [1307, 728] width 11 height 11
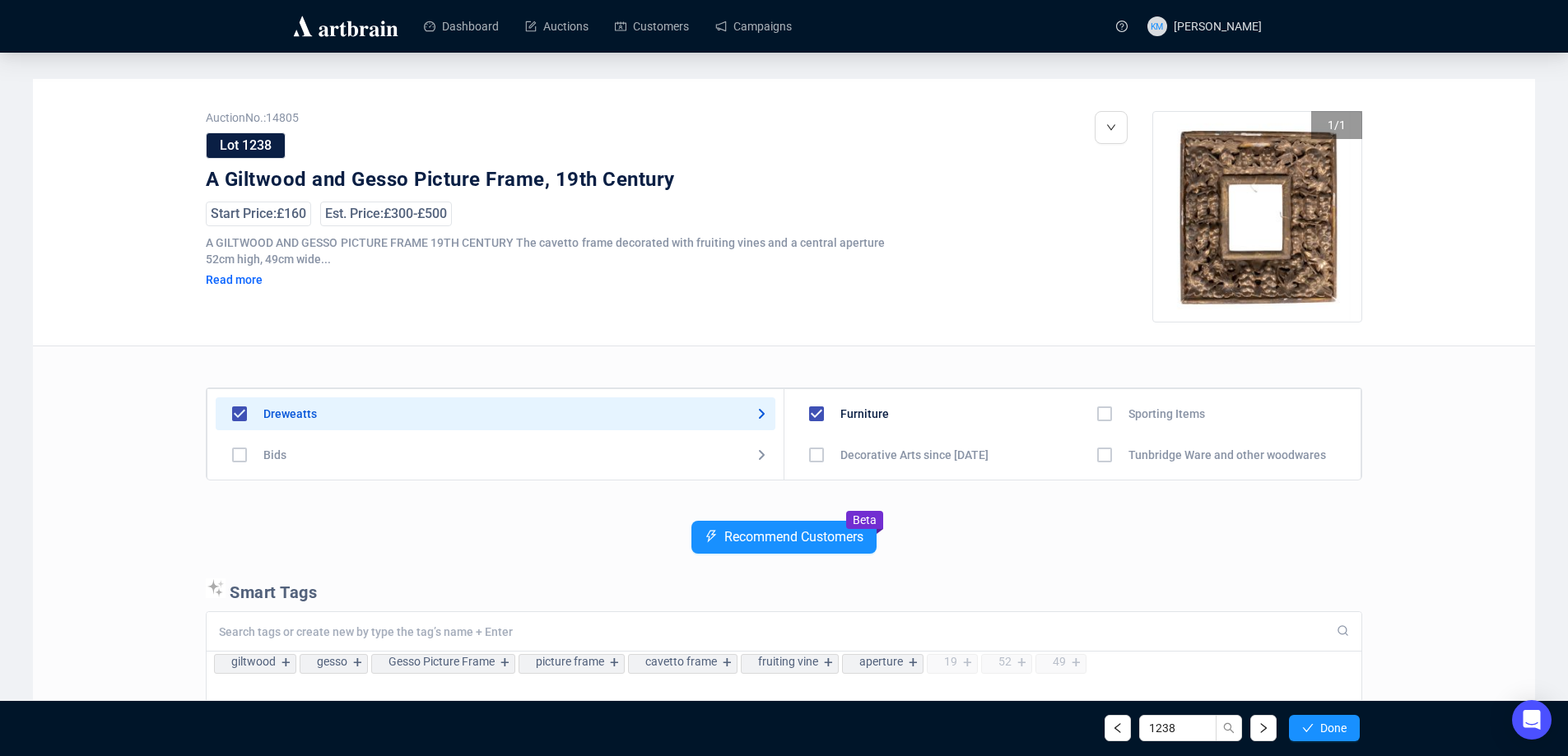
click at [1311, 730] on icon "check" at bounding box center [1307, 728] width 11 height 11
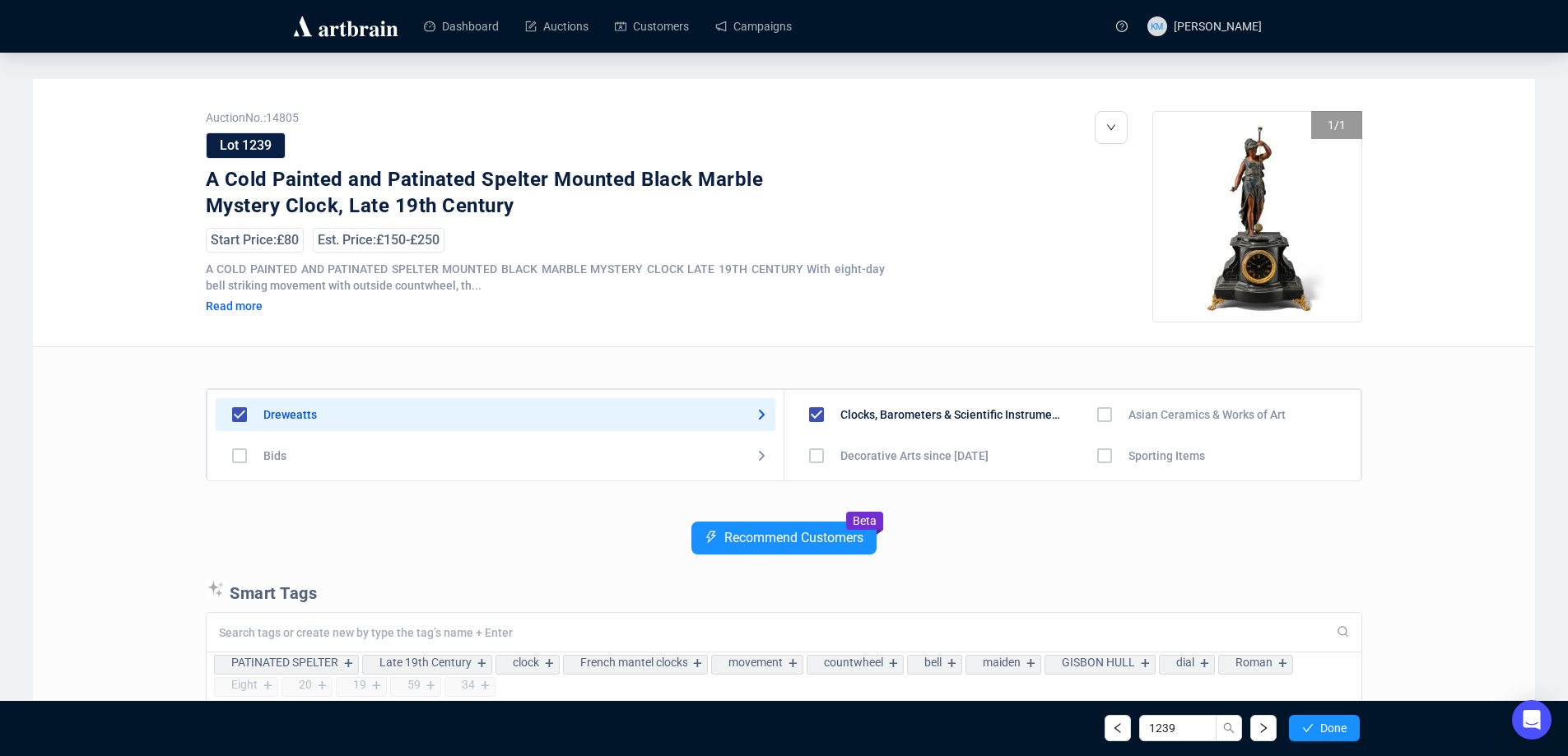
click at [1311, 730] on icon "check" at bounding box center [1307, 728] width 11 height 11
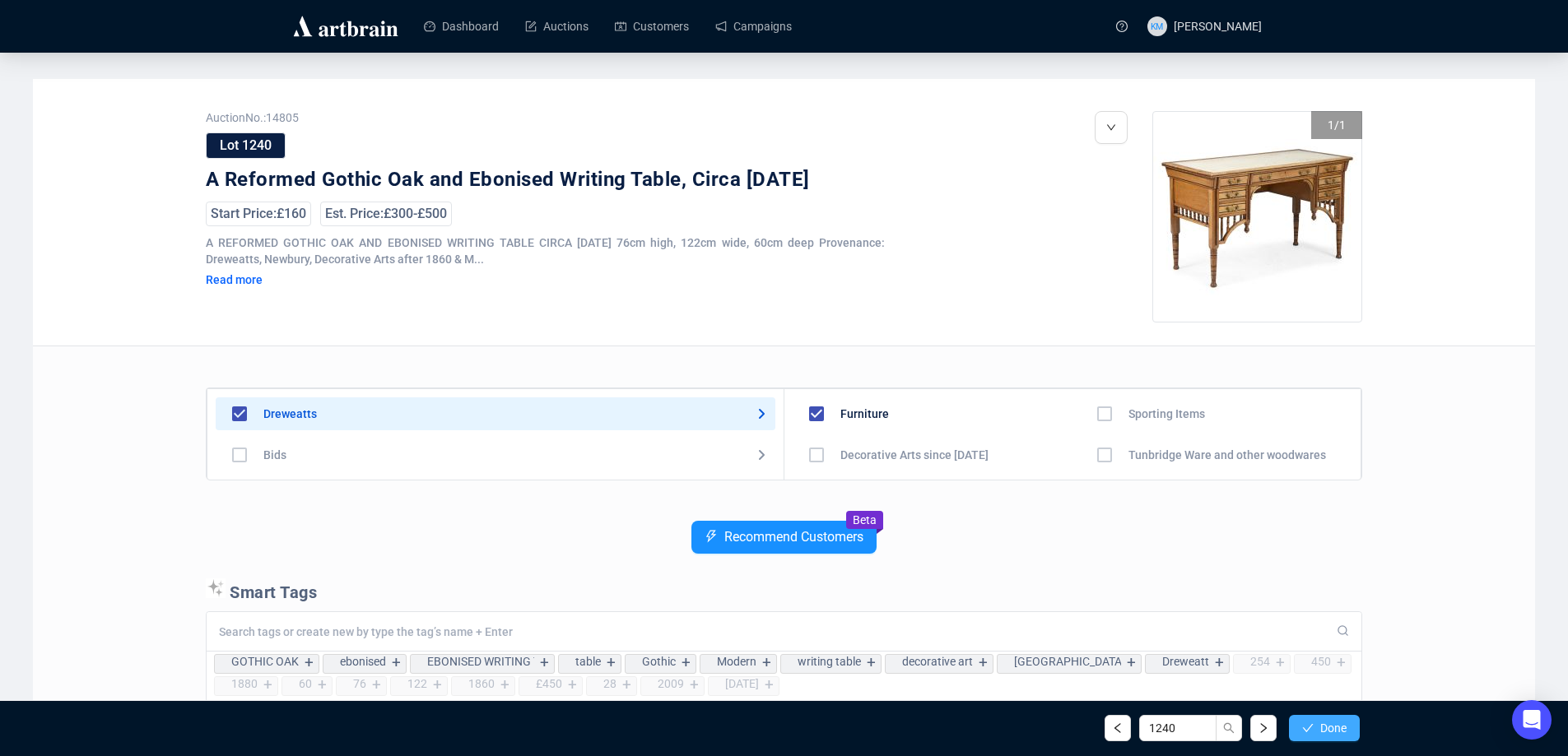
click at [1311, 732] on icon "check" at bounding box center [1307, 728] width 11 height 11
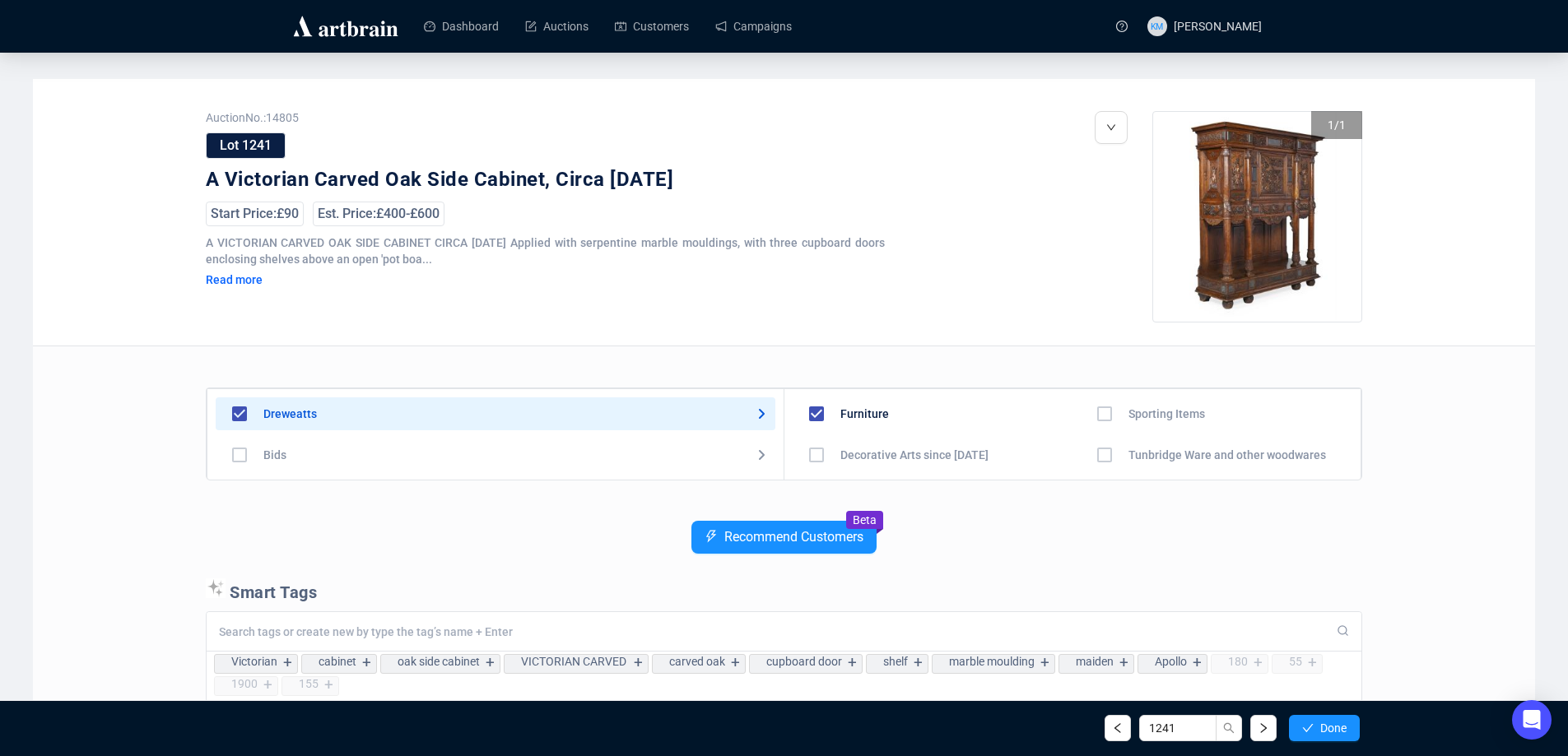
click at [1311, 732] on icon "check" at bounding box center [1307, 728] width 11 height 11
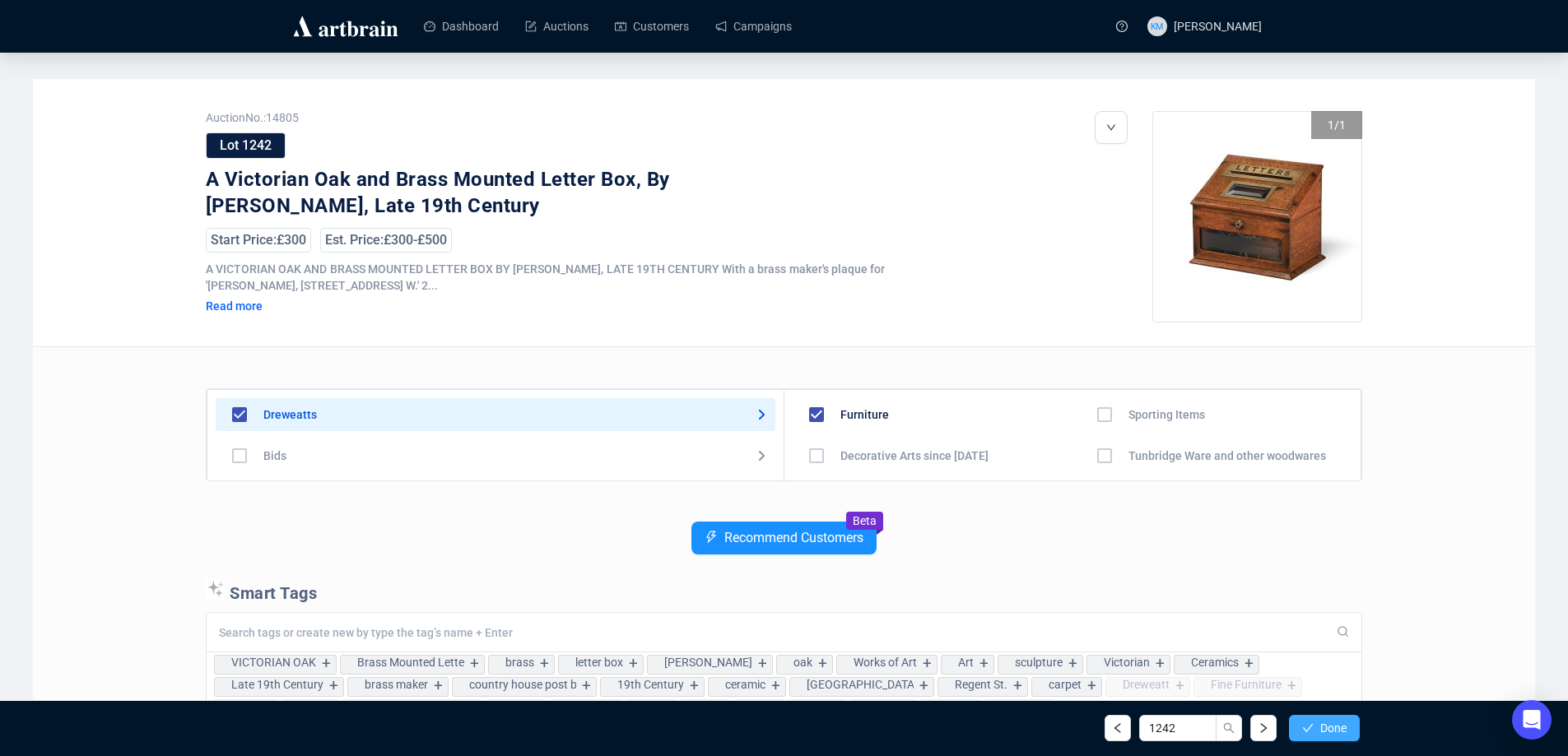
click at [1313, 731] on button "Done" at bounding box center [1324, 728] width 71 height 26
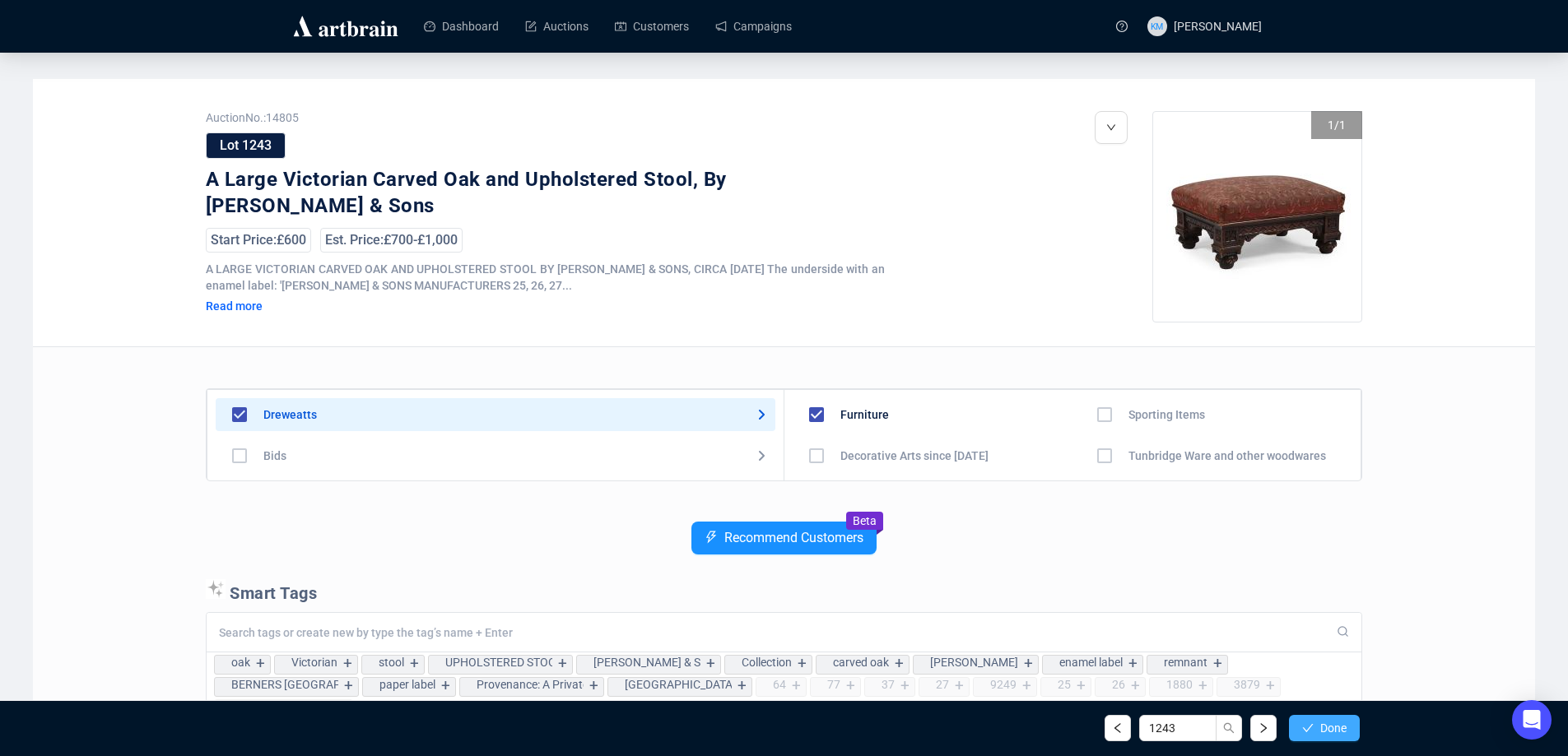
click at [1308, 739] on button "Done" at bounding box center [1324, 728] width 71 height 26
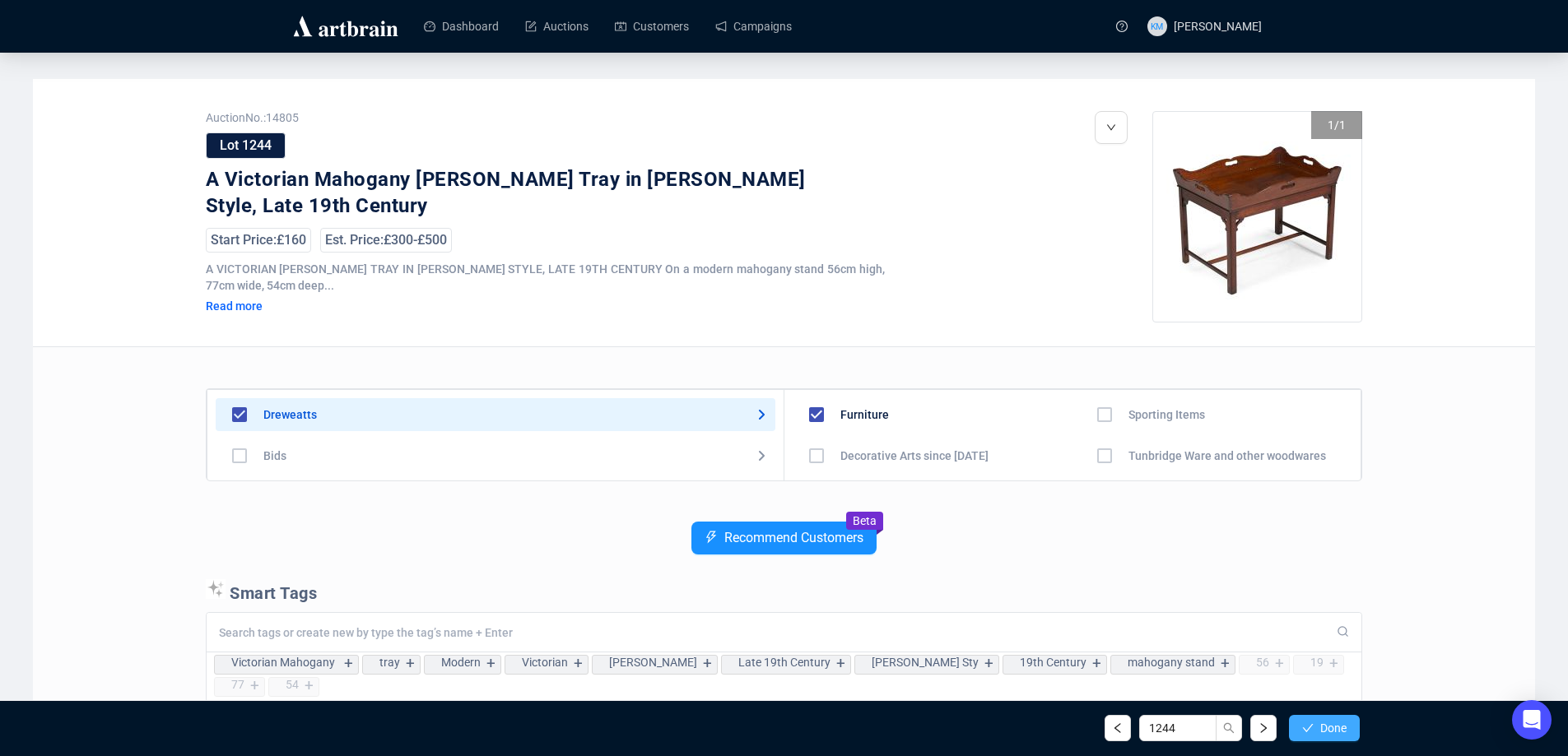
click at [1320, 735] on span "Done" at bounding box center [1333, 728] width 26 height 13
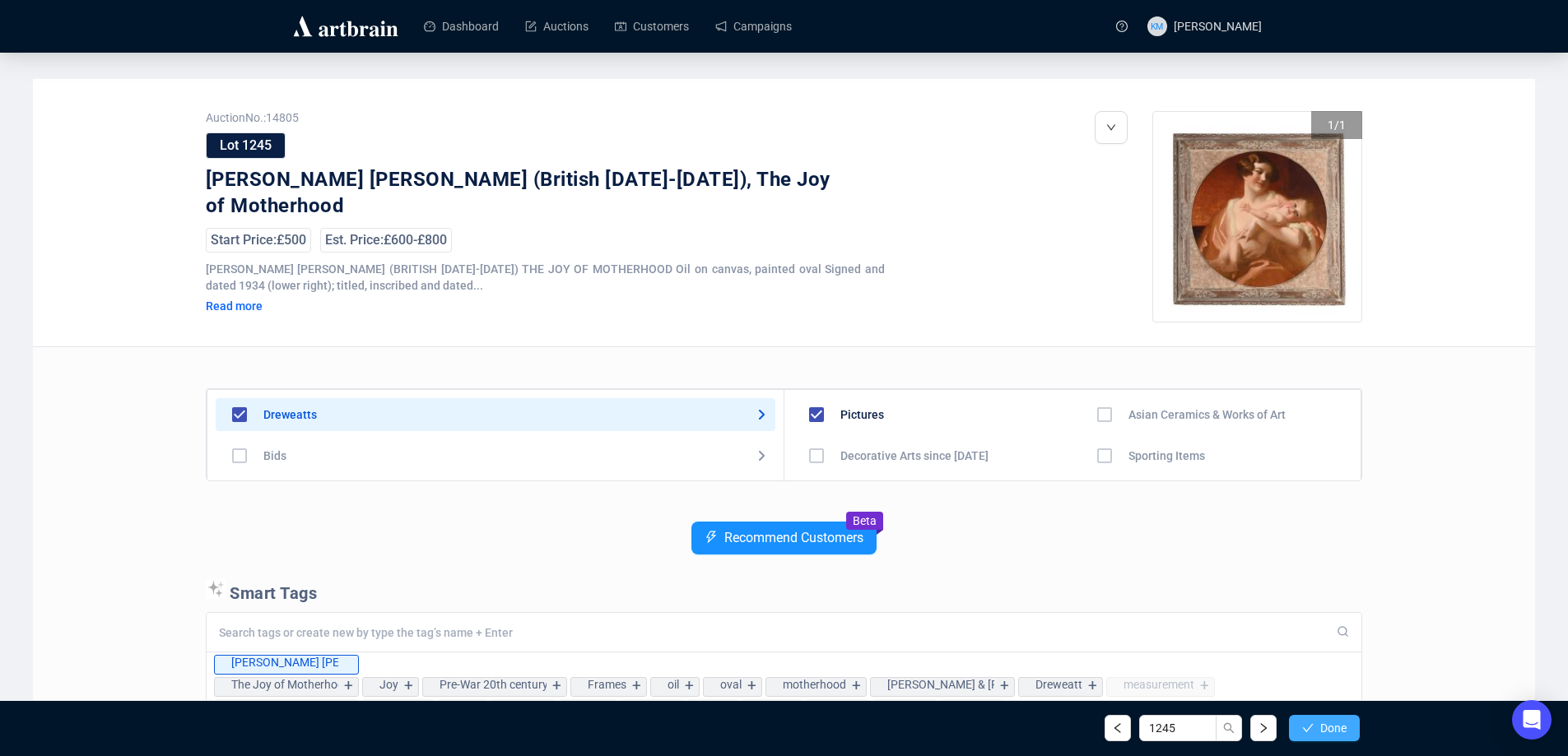
click at [1317, 735] on button "Done" at bounding box center [1324, 728] width 71 height 26
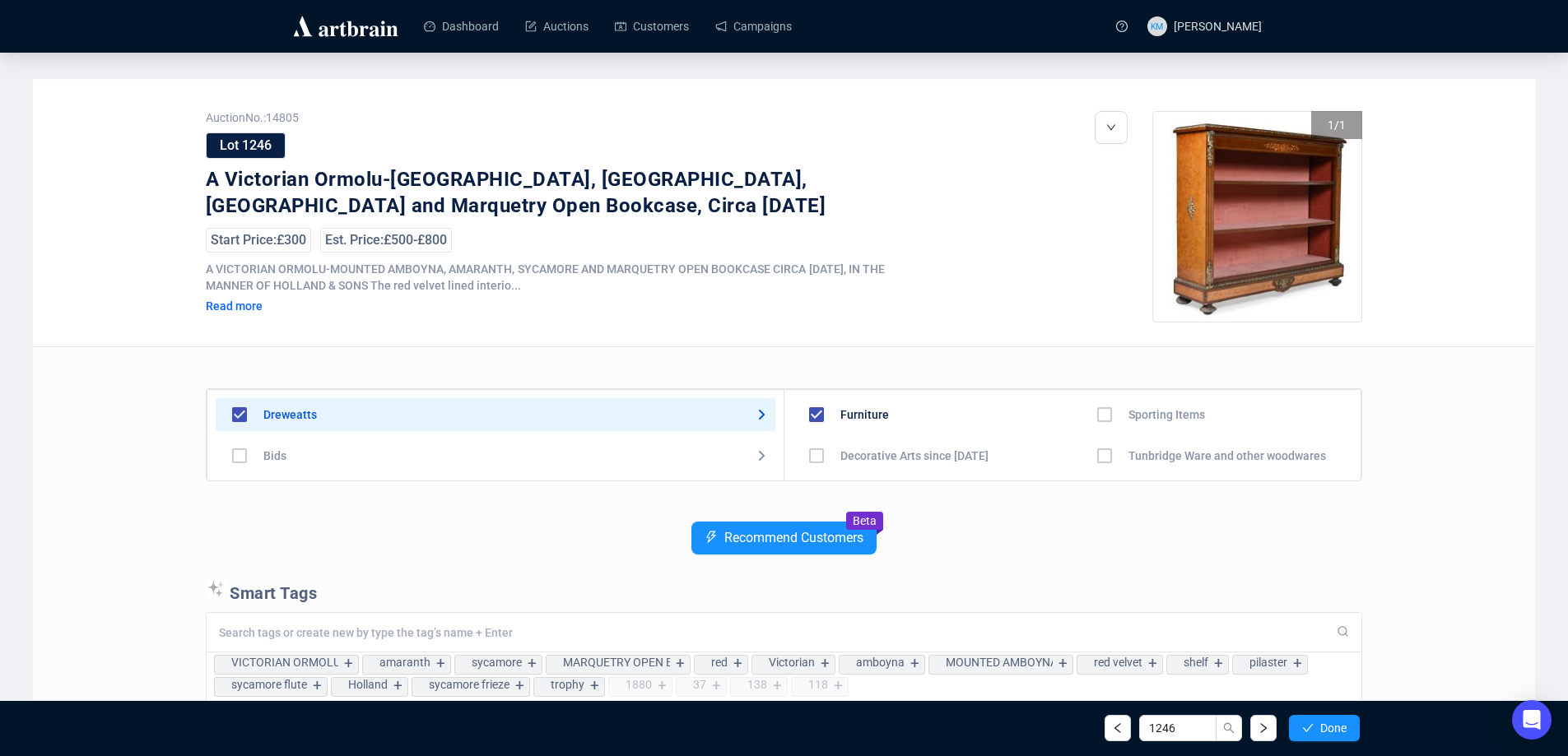
click at [1317, 735] on button "Done" at bounding box center [1324, 728] width 71 height 26
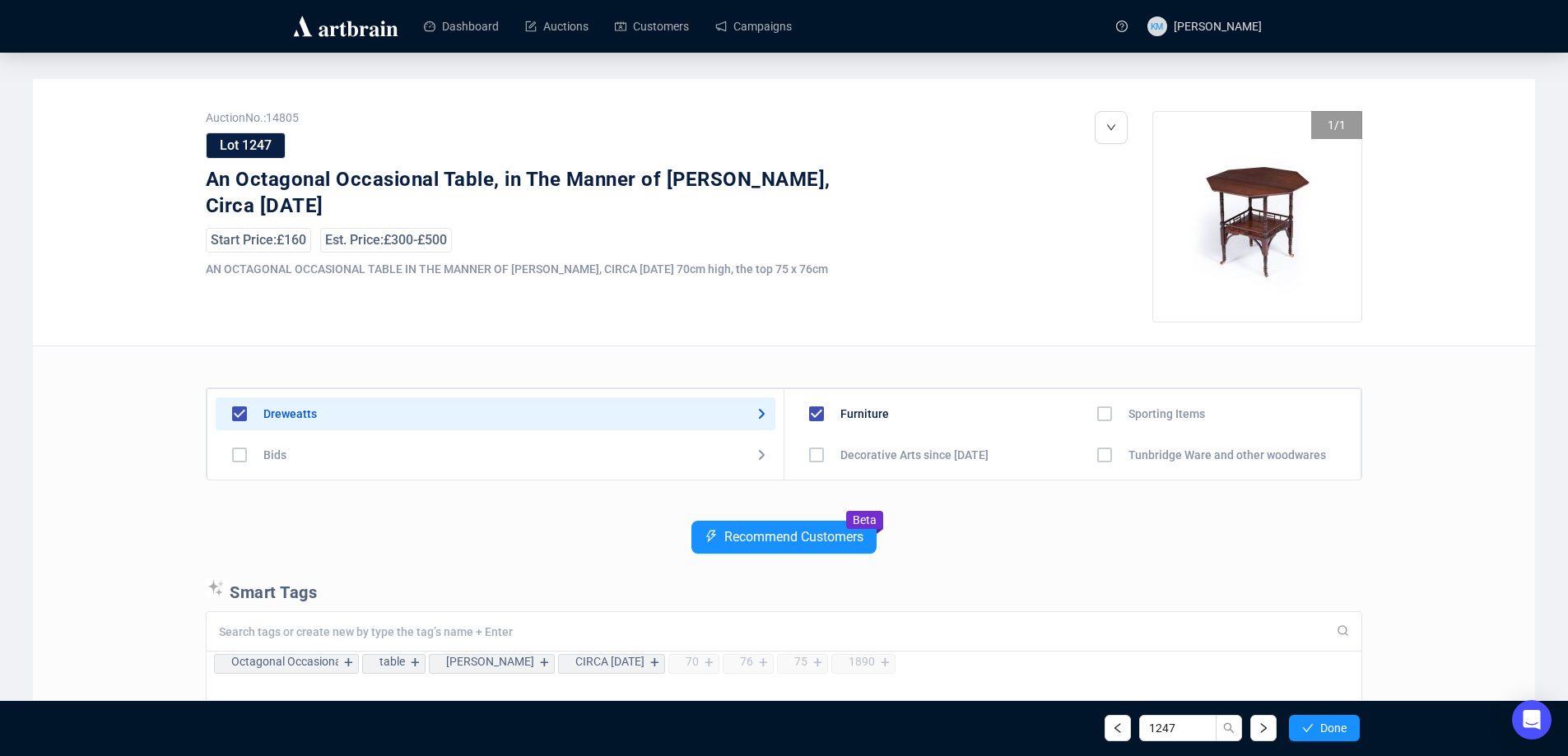
click at [1317, 735] on button "Done" at bounding box center [1324, 728] width 71 height 26
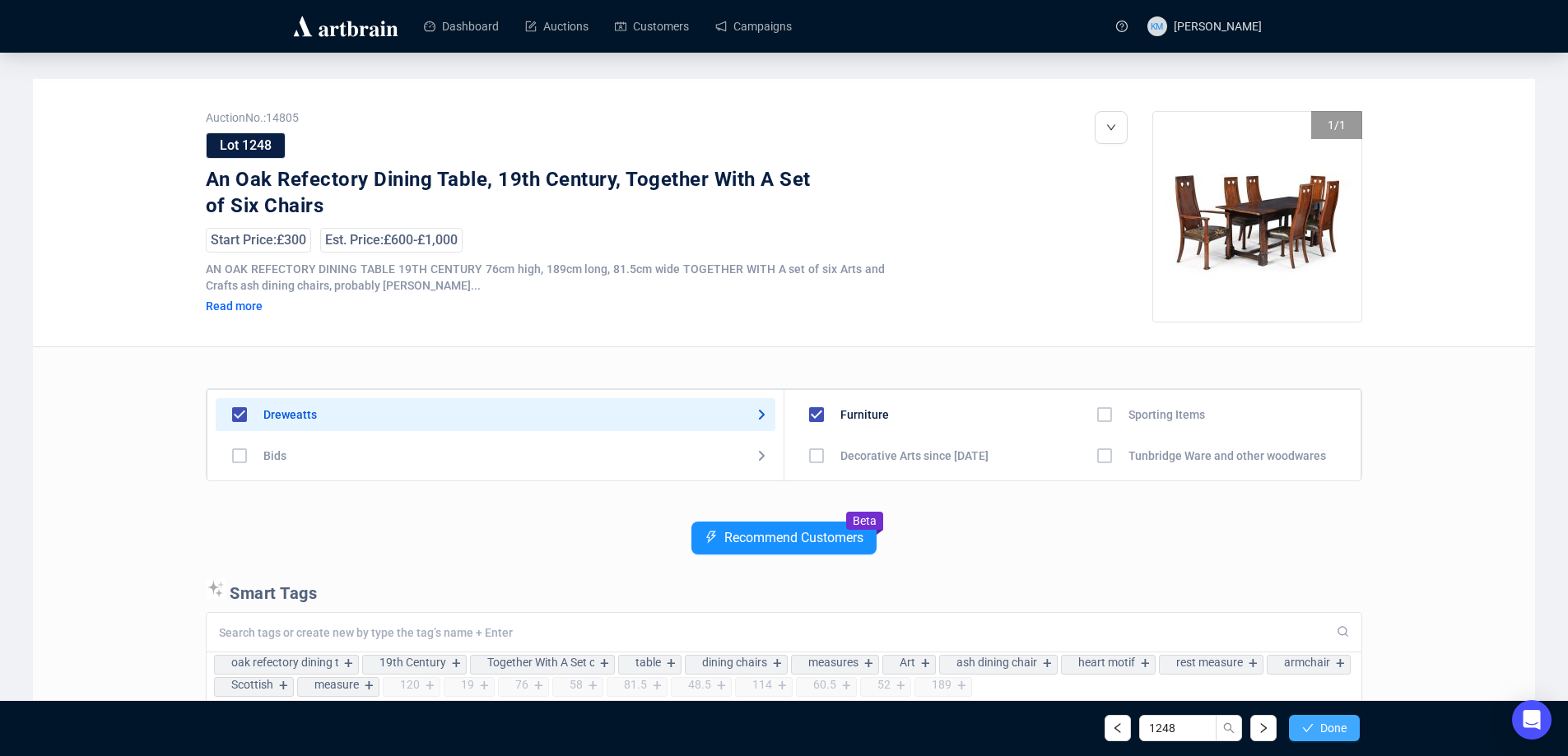
click at [1315, 731] on button "Done" at bounding box center [1324, 728] width 71 height 26
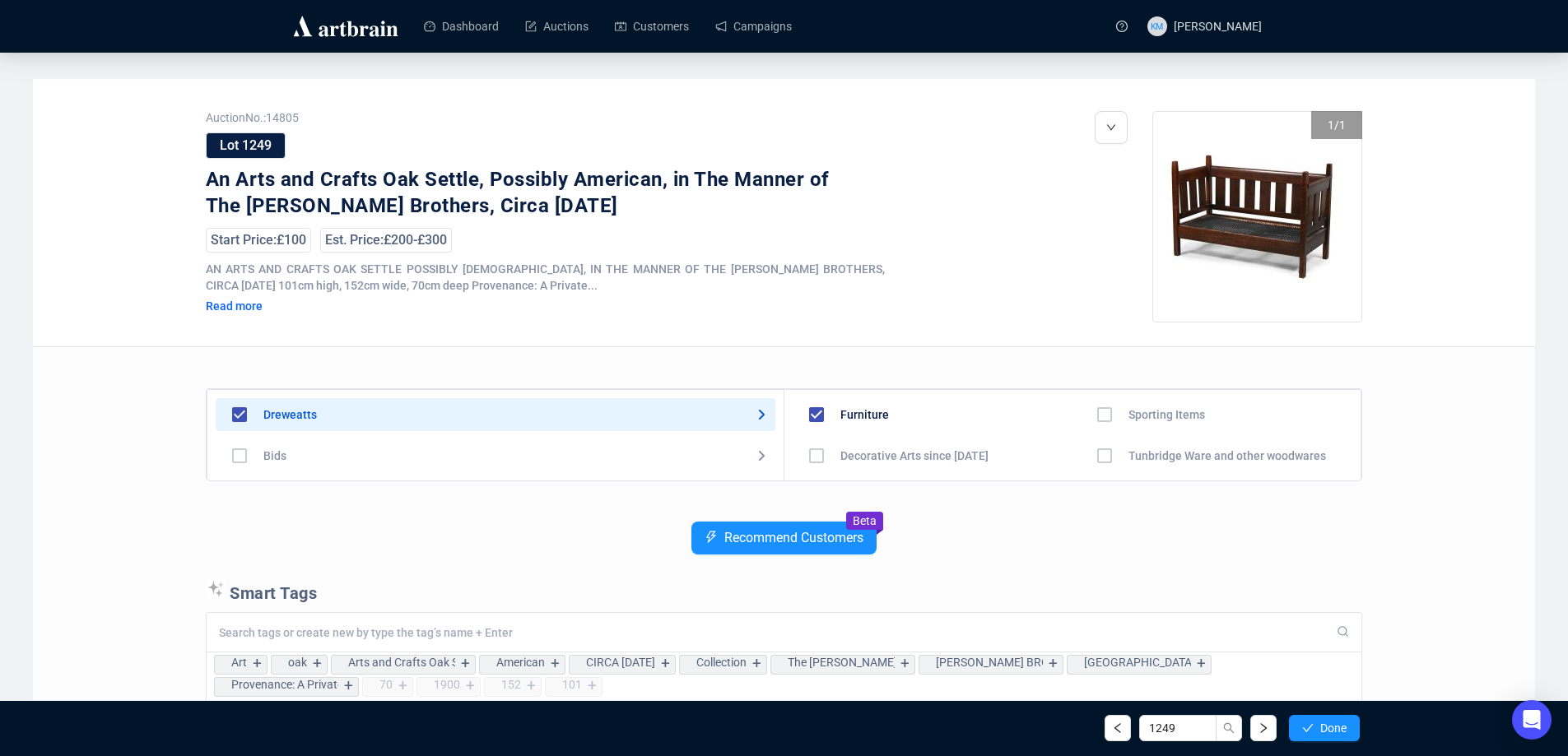
click at [1315, 731] on button "Done" at bounding box center [1324, 728] width 71 height 26
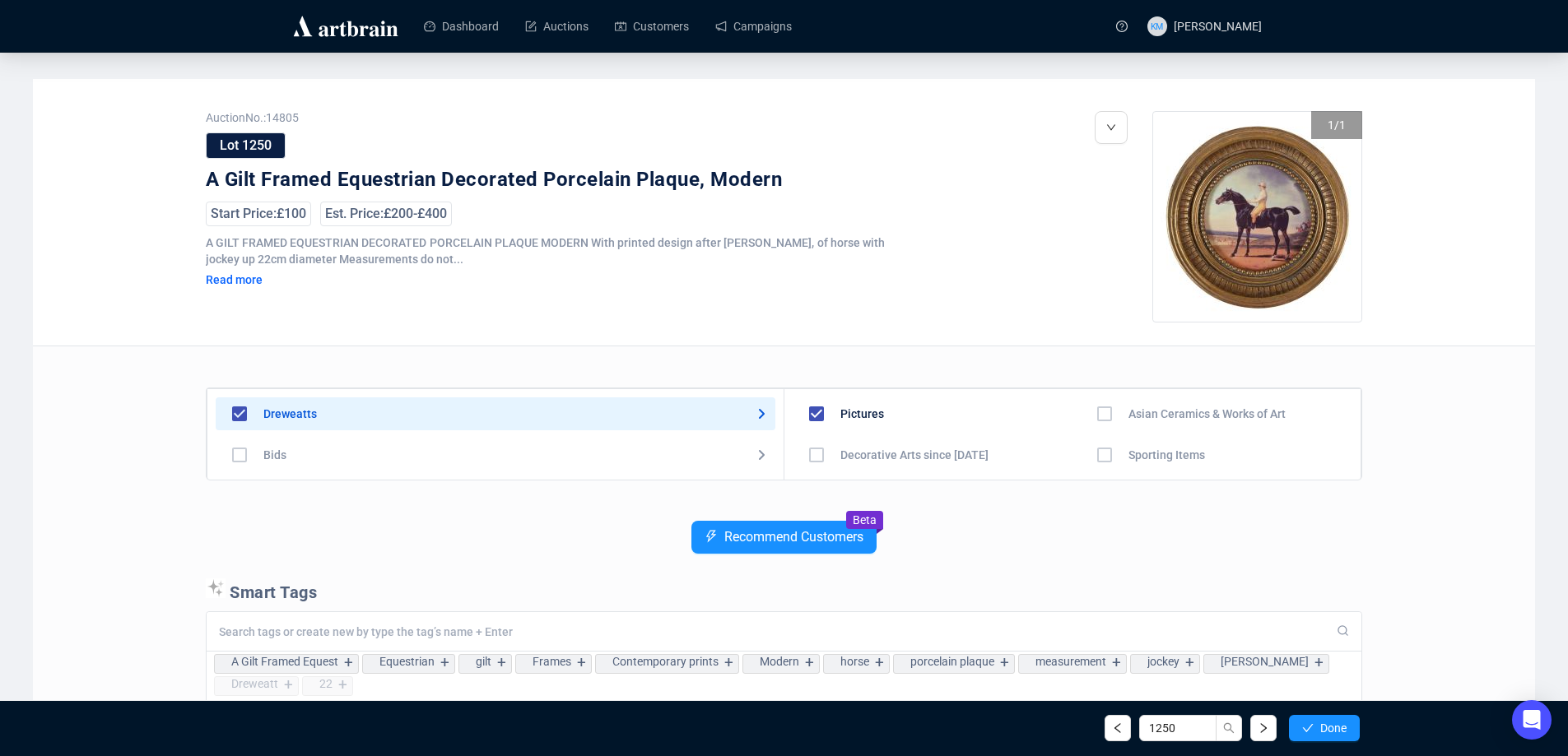
click at [1315, 731] on button "Done" at bounding box center [1324, 728] width 71 height 26
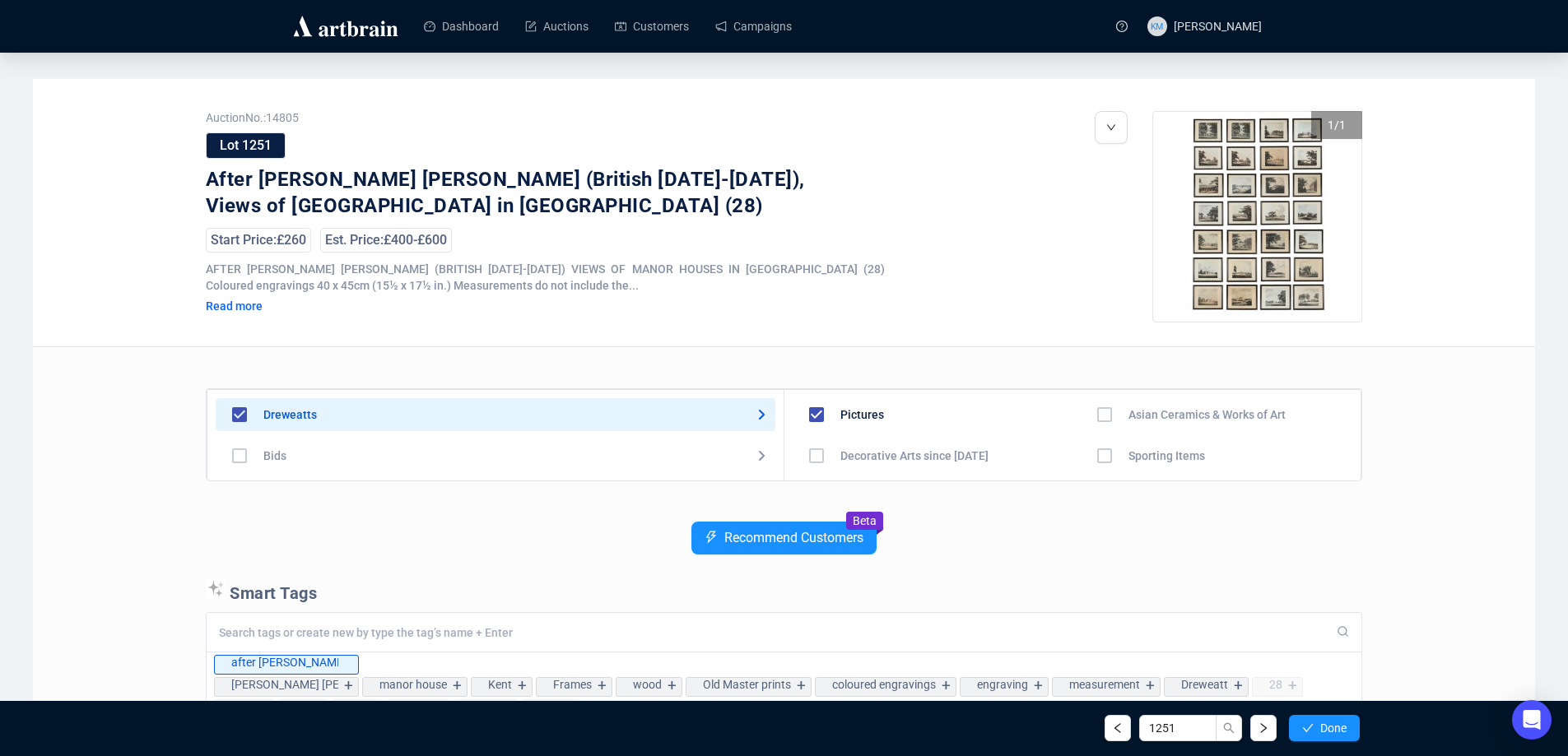
click at [1315, 731] on button "Done" at bounding box center [1324, 728] width 71 height 26
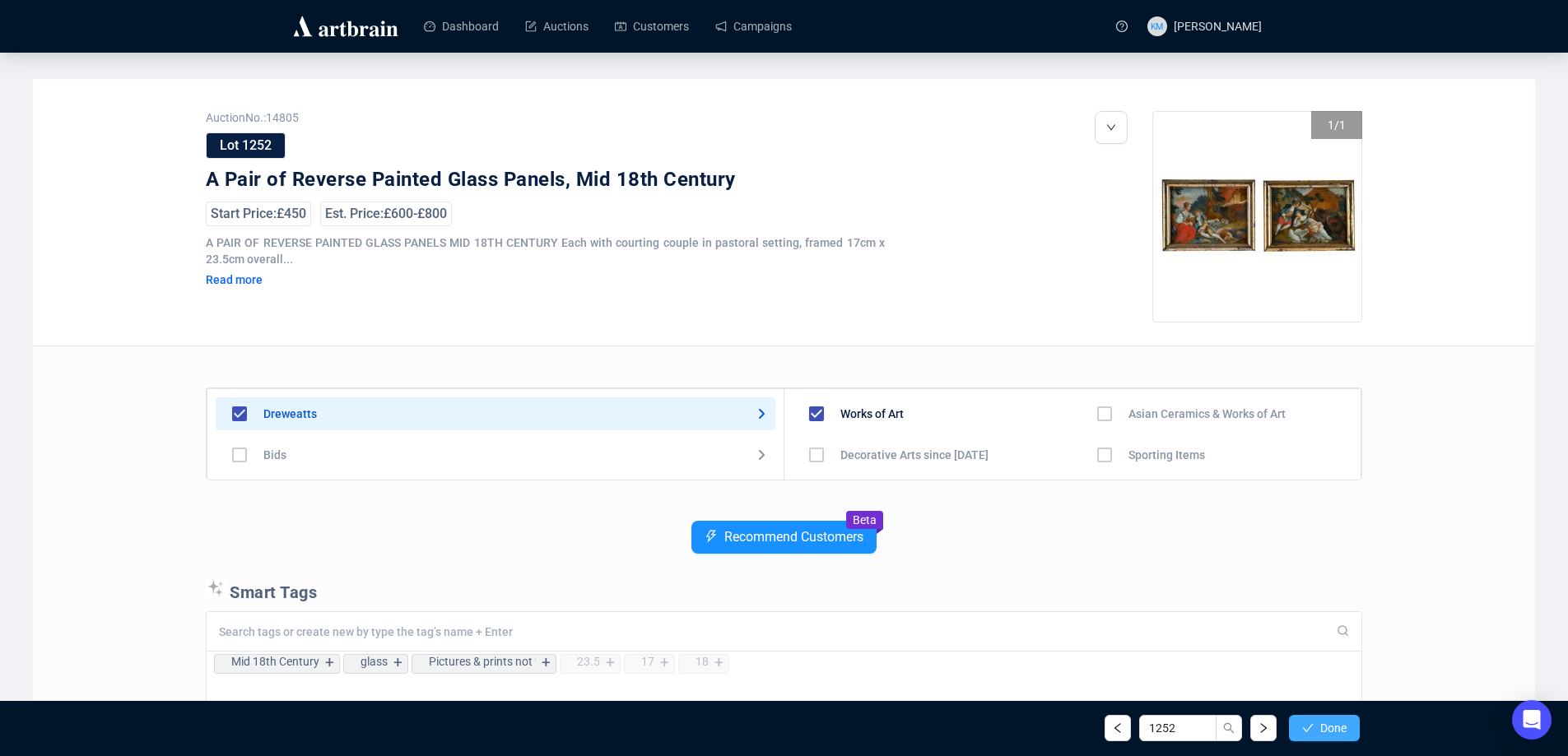
click at [1315, 730] on button "Done" at bounding box center [1324, 728] width 71 height 26
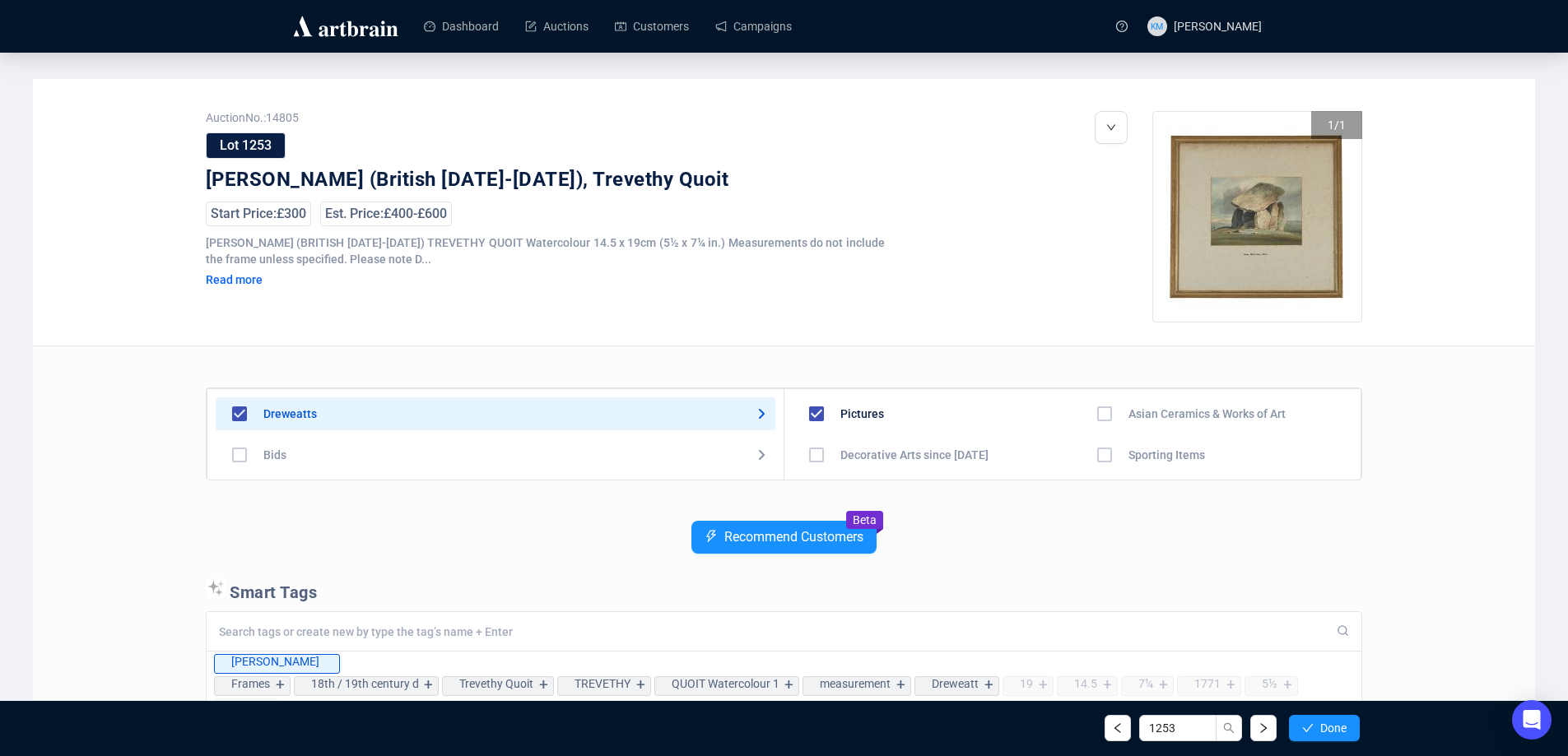
click at [1315, 730] on button "Done" at bounding box center [1324, 728] width 71 height 26
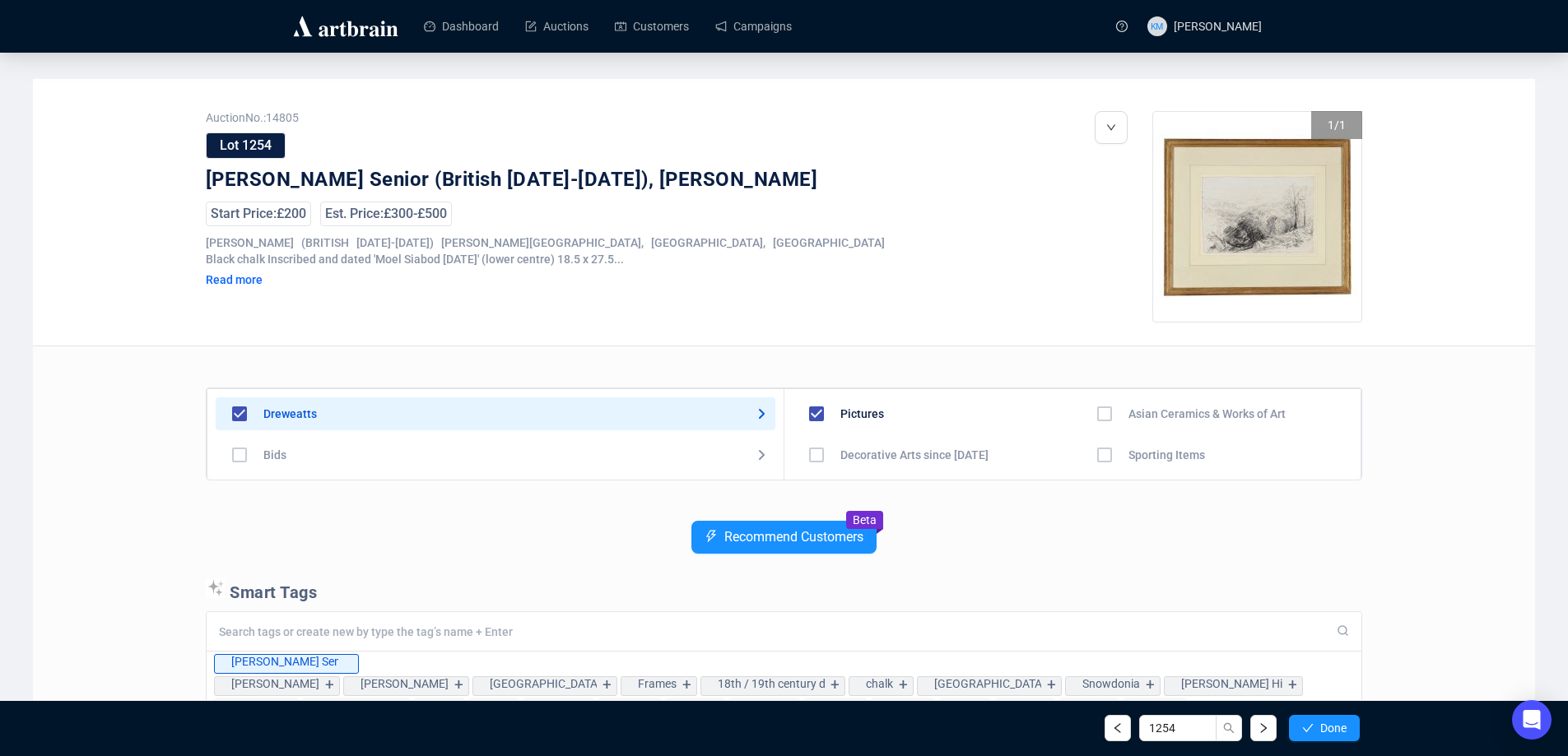
click at [1315, 730] on button "Done" at bounding box center [1324, 728] width 71 height 26
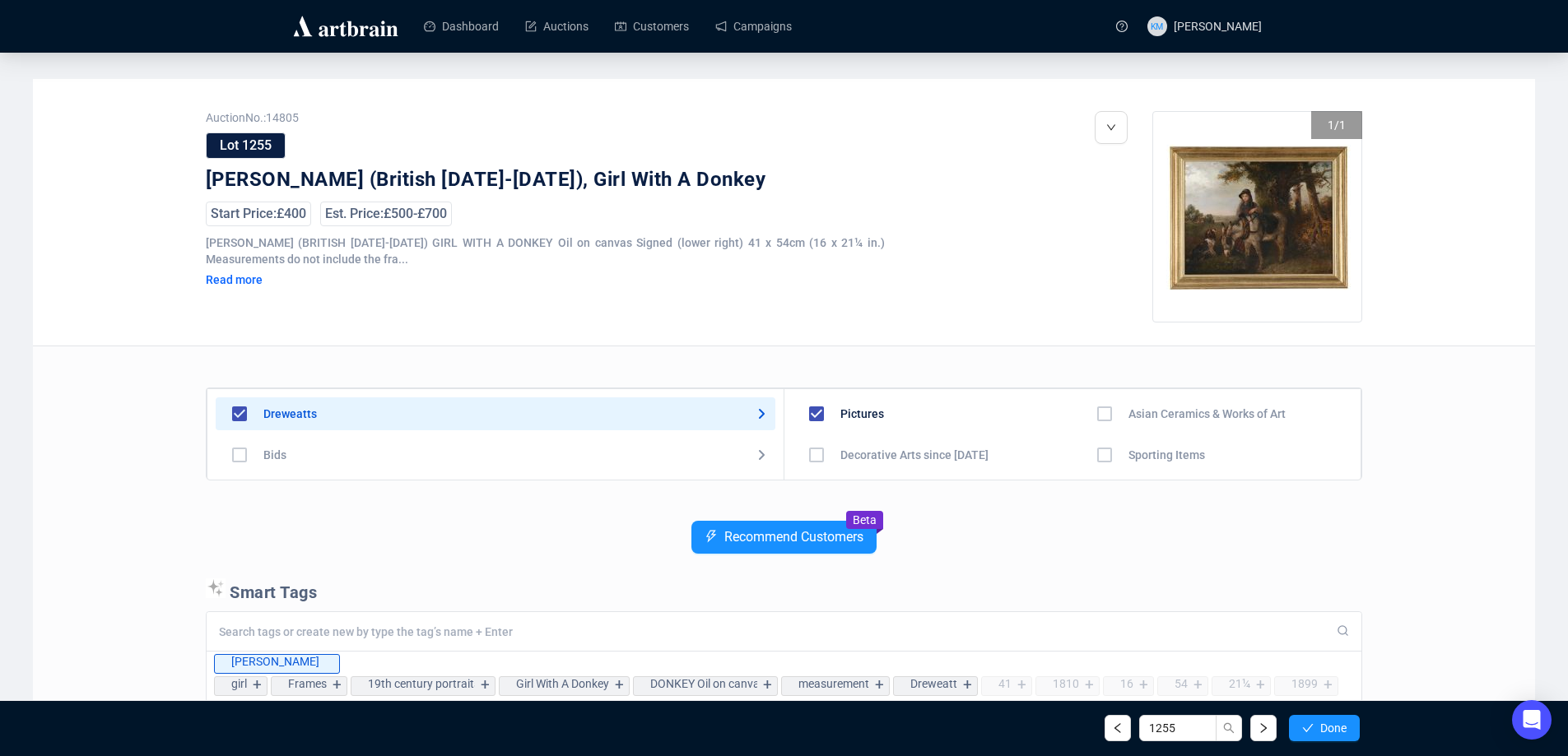
click at [1315, 730] on button "Done" at bounding box center [1324, 728] width 71 height 26
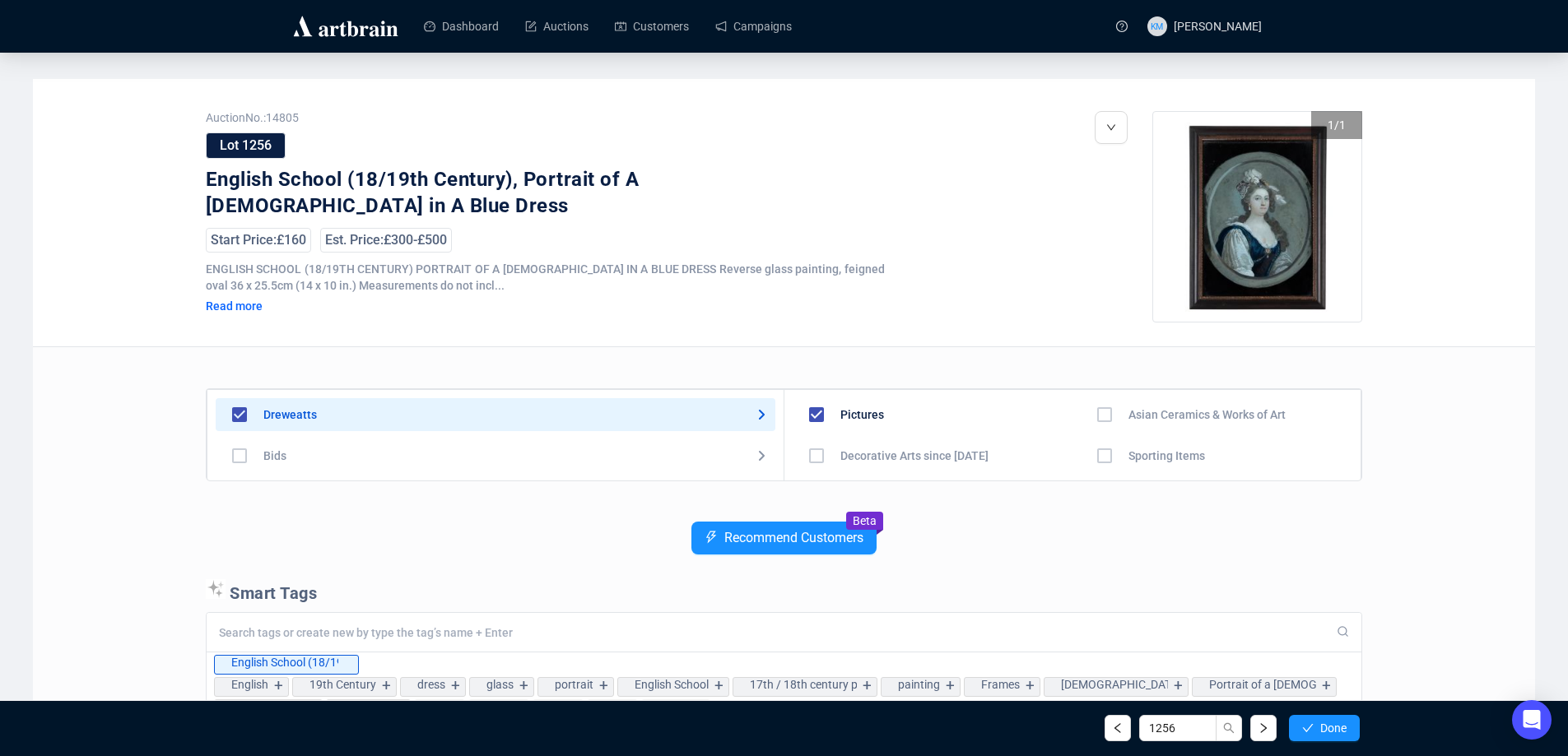
click at [1315, 730] on button "Done" at bounding box center [1324, 728] width 71 height 26
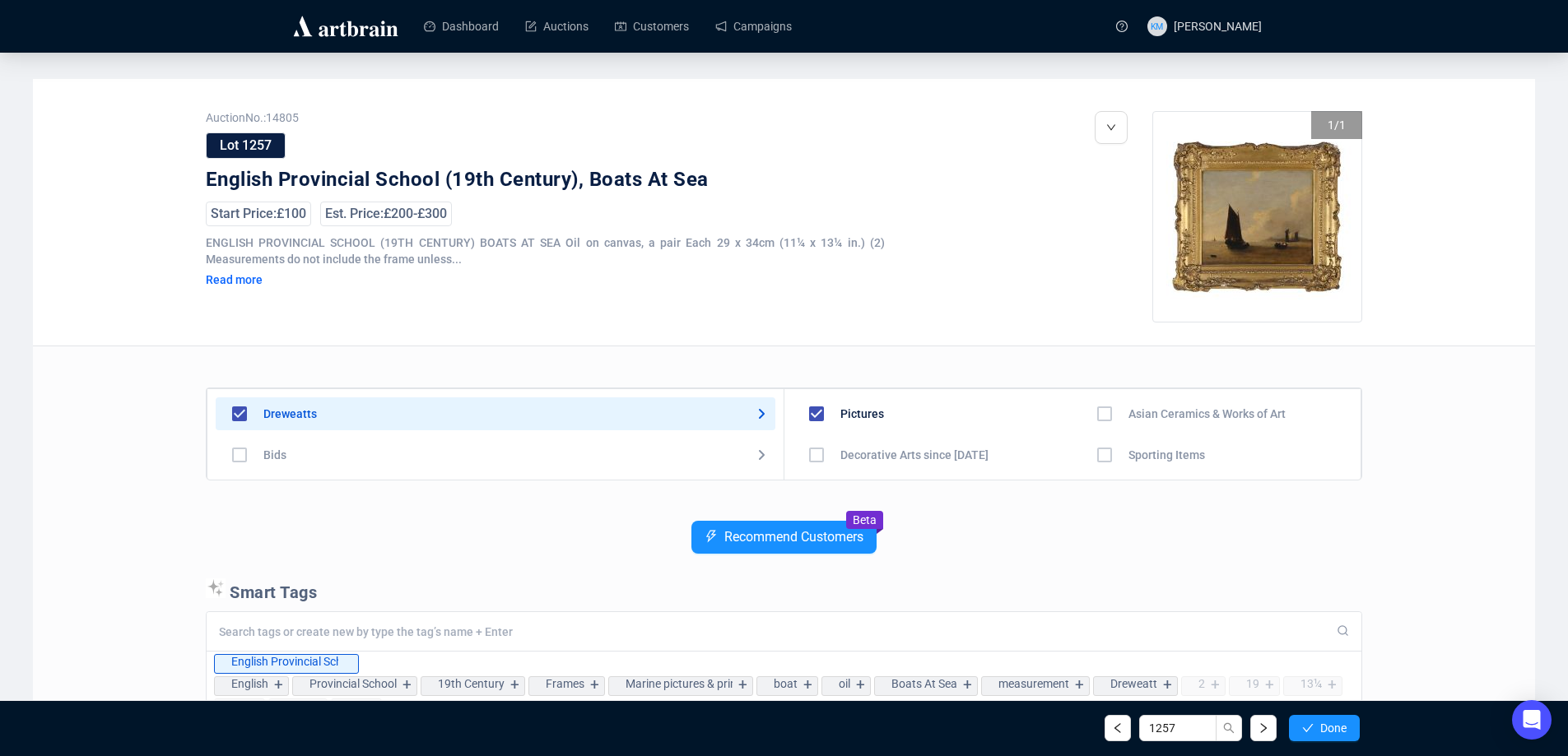
click at [1315, 730] on button "Done" at bounding box center [1324, 728] width 71 height 26
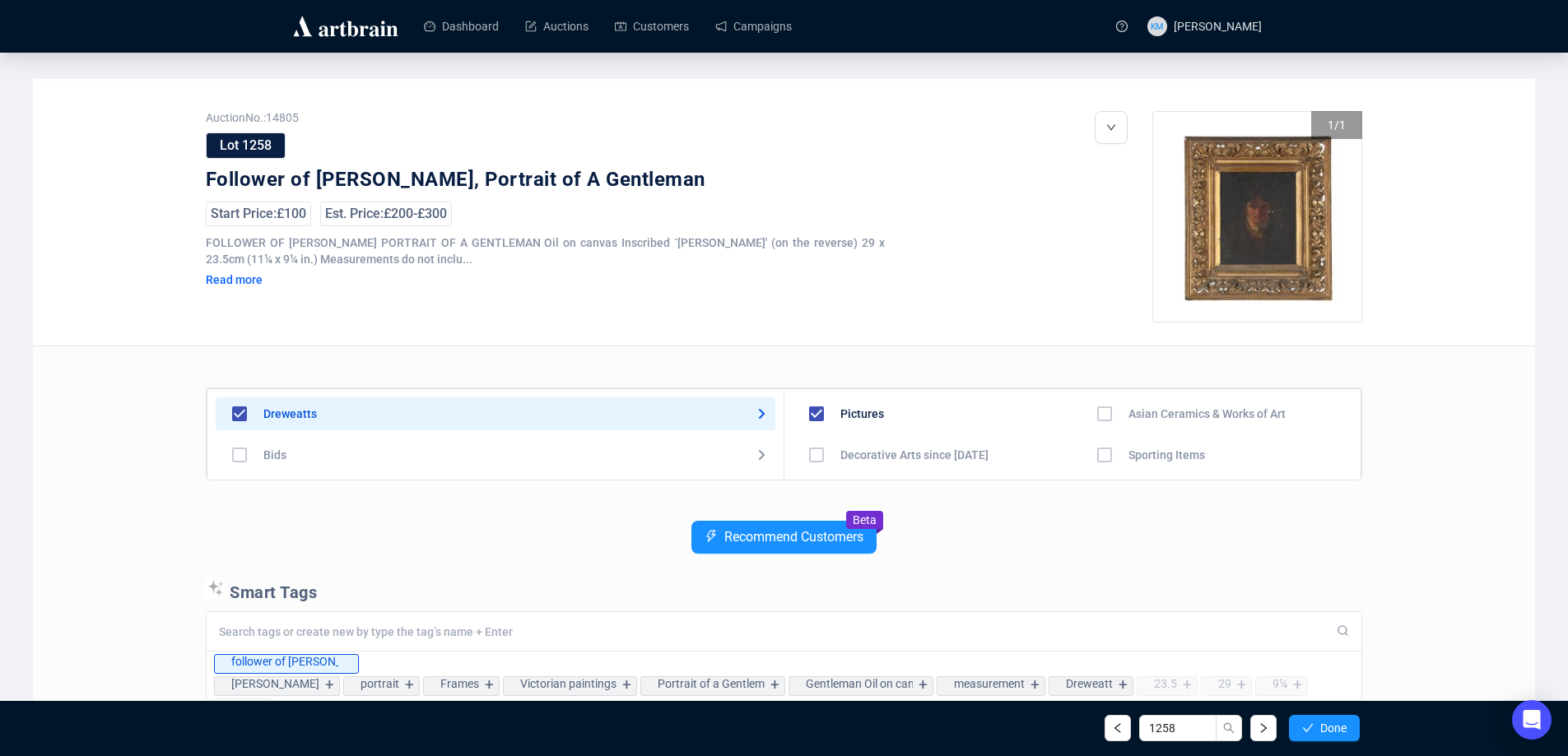
click at [1315, 730] on button "Done" at bounding box center [1324, 728] width 71 height 26
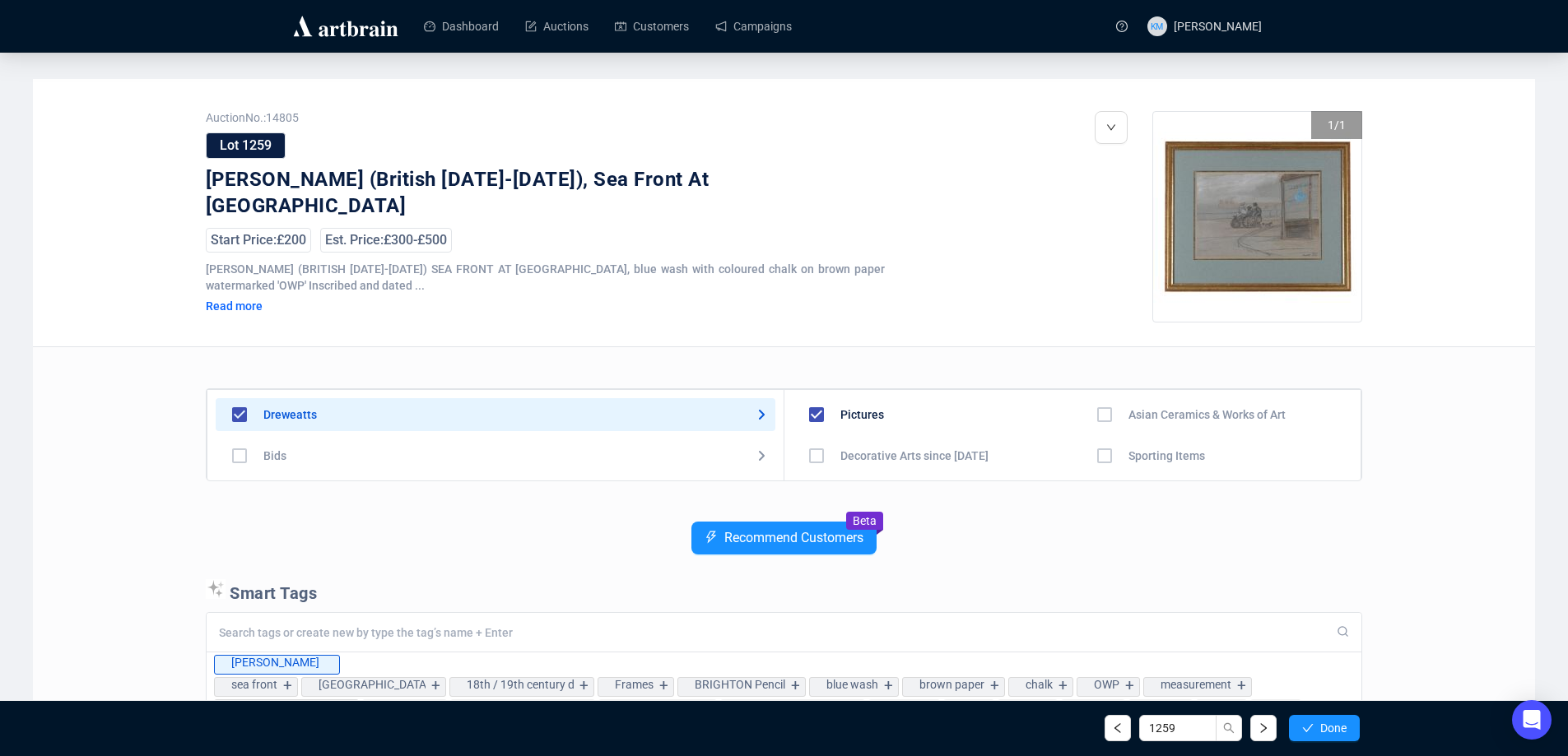
click at [1315, 730] on button "Done" at bounding box center [1324, 728] width 71 height 26
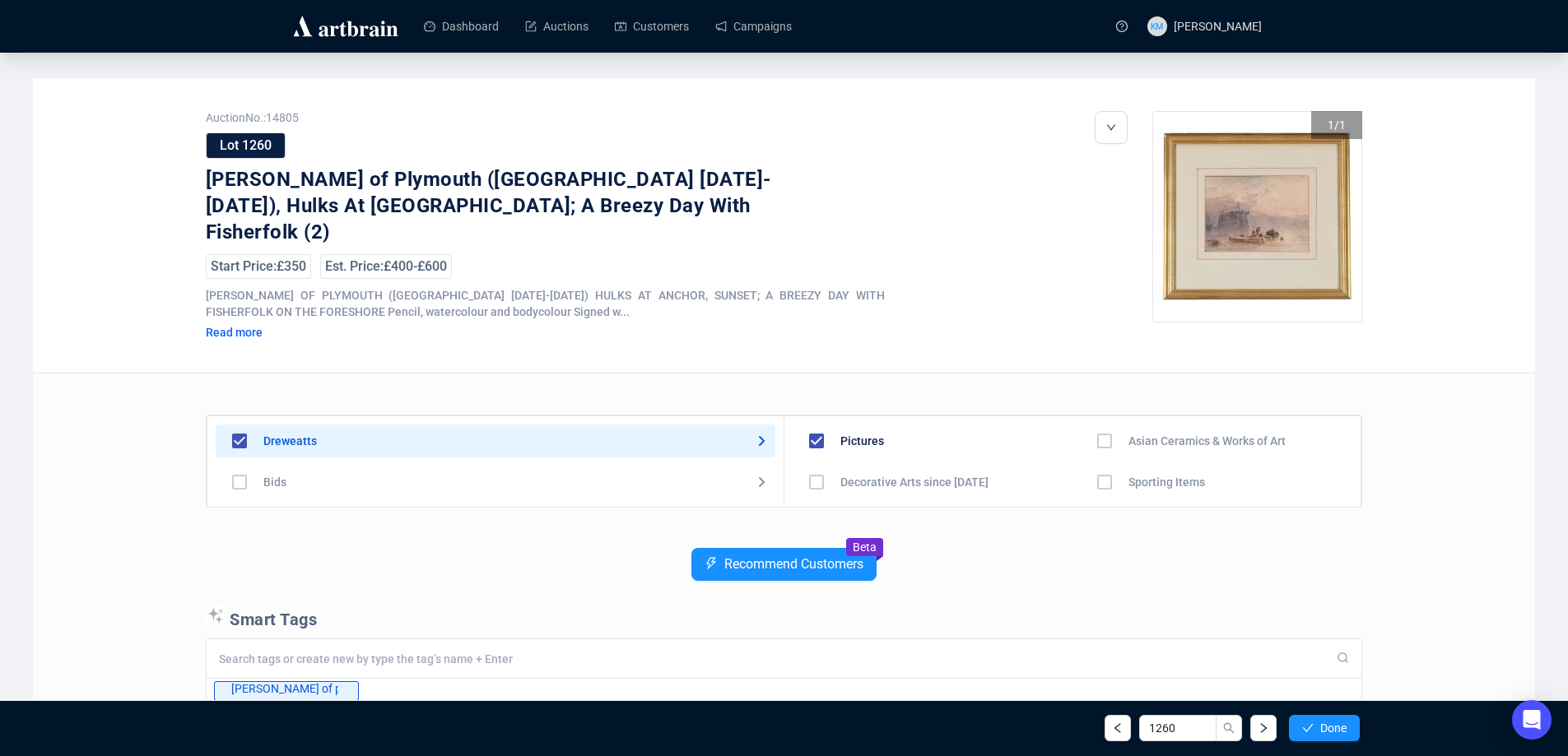
click at [1315, 730] on button "Done" at bounding box center [1324, 728] width 71 height 26
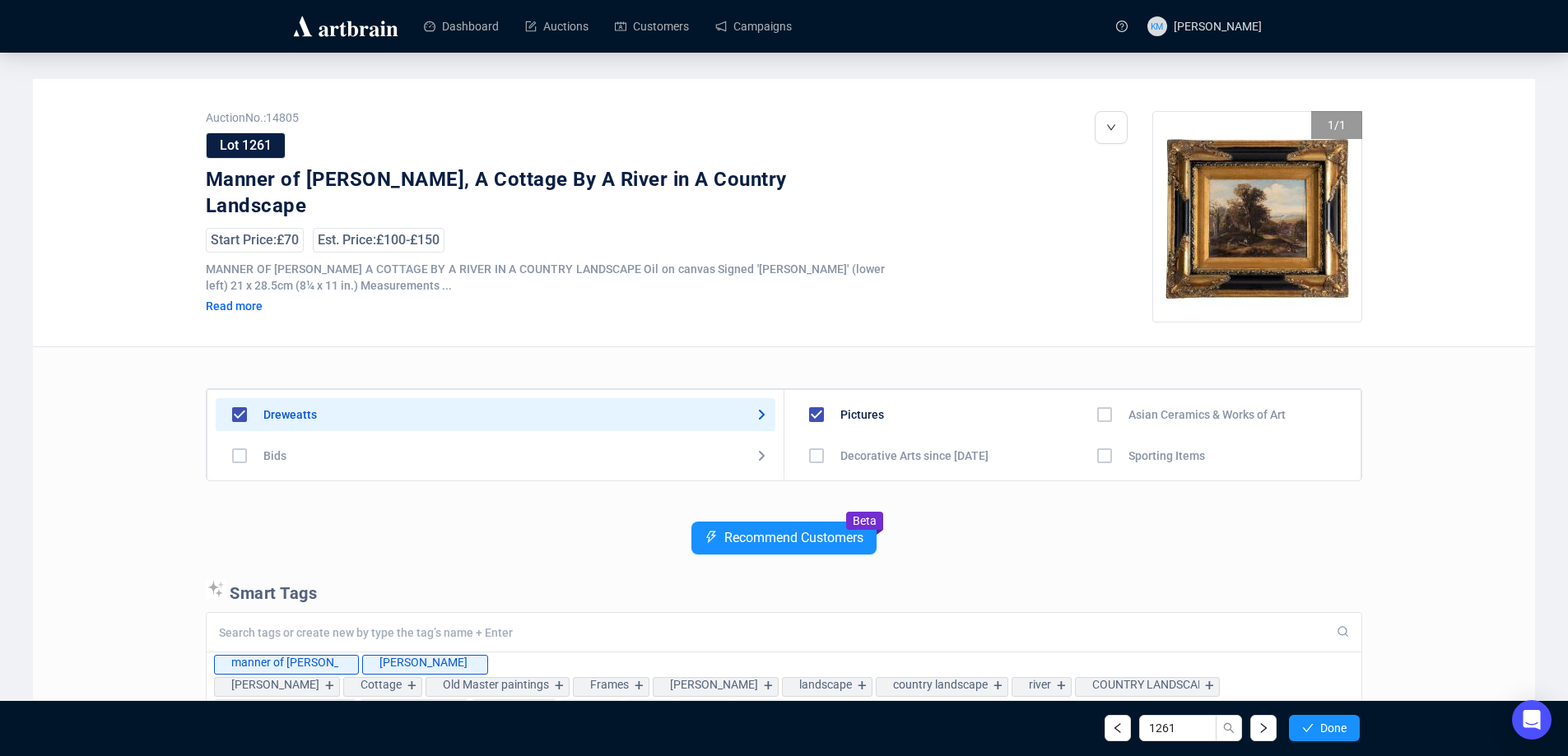
click at [1315, 730] on button "Done" at bounding box center [1324, 728] width 71 height 26
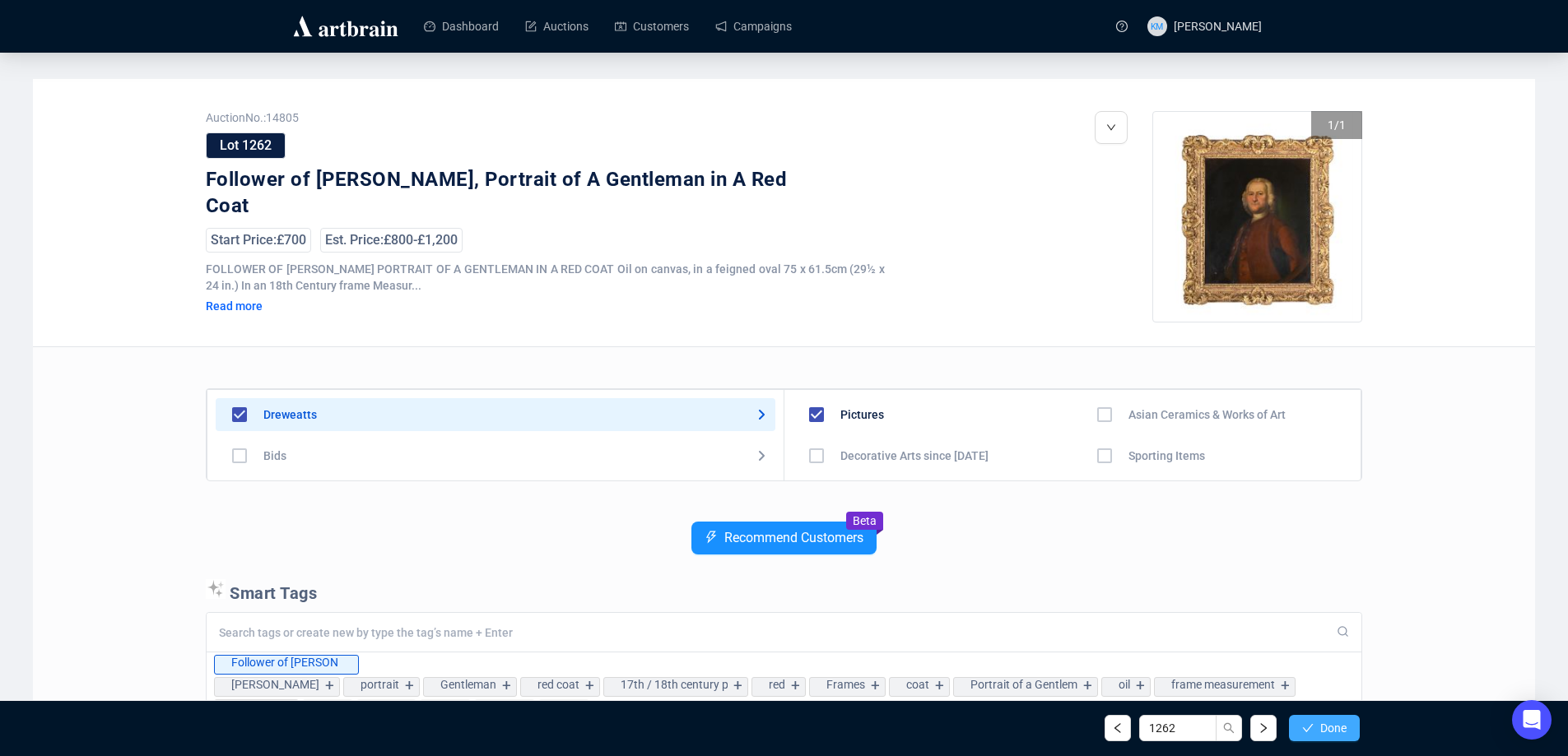
click at [1311, 729] on icon "check" at bounding box center [1307, 728] width 11 height 11
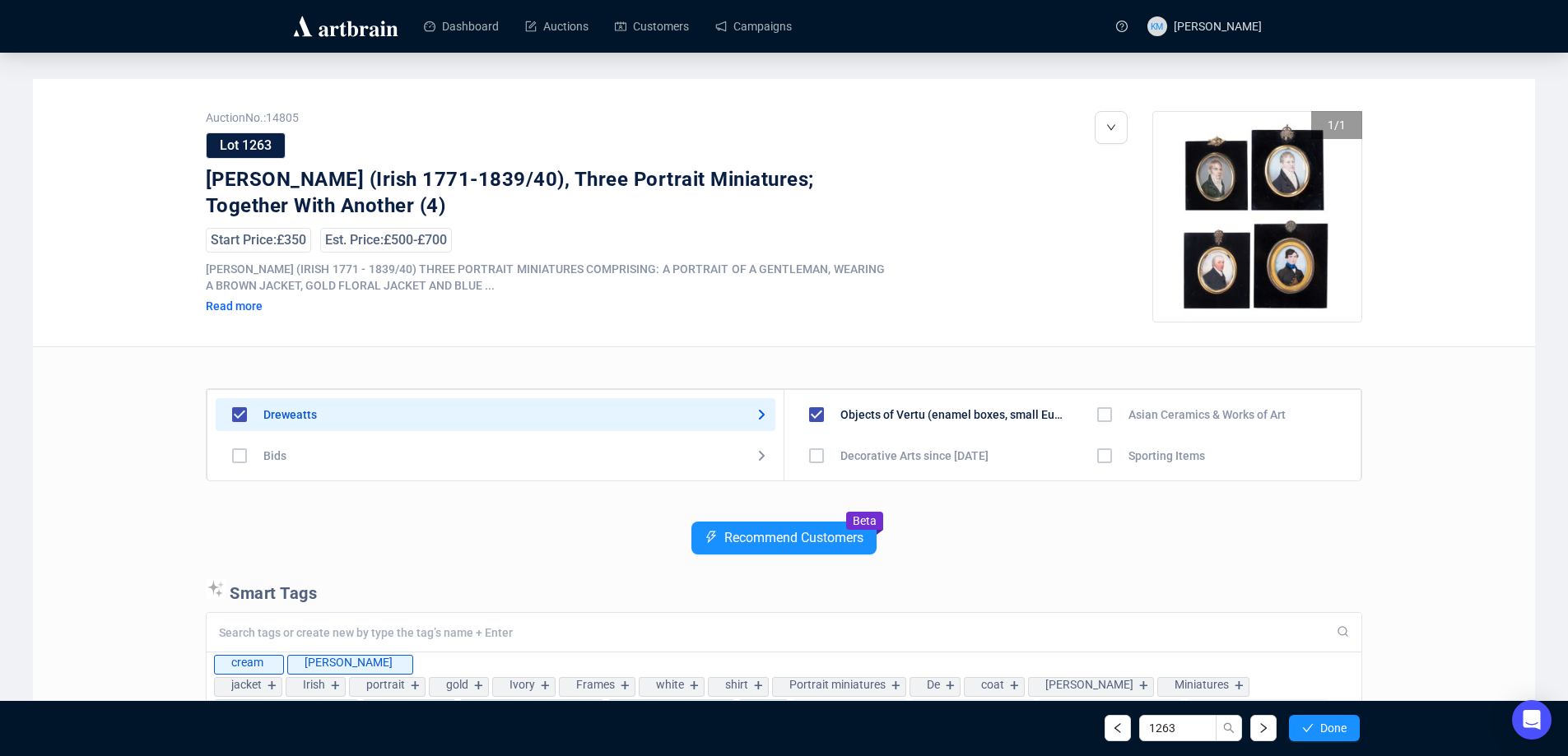
click at [1311, 729] on icon "check" at bounding box center [1307, 728] width 11 height 11
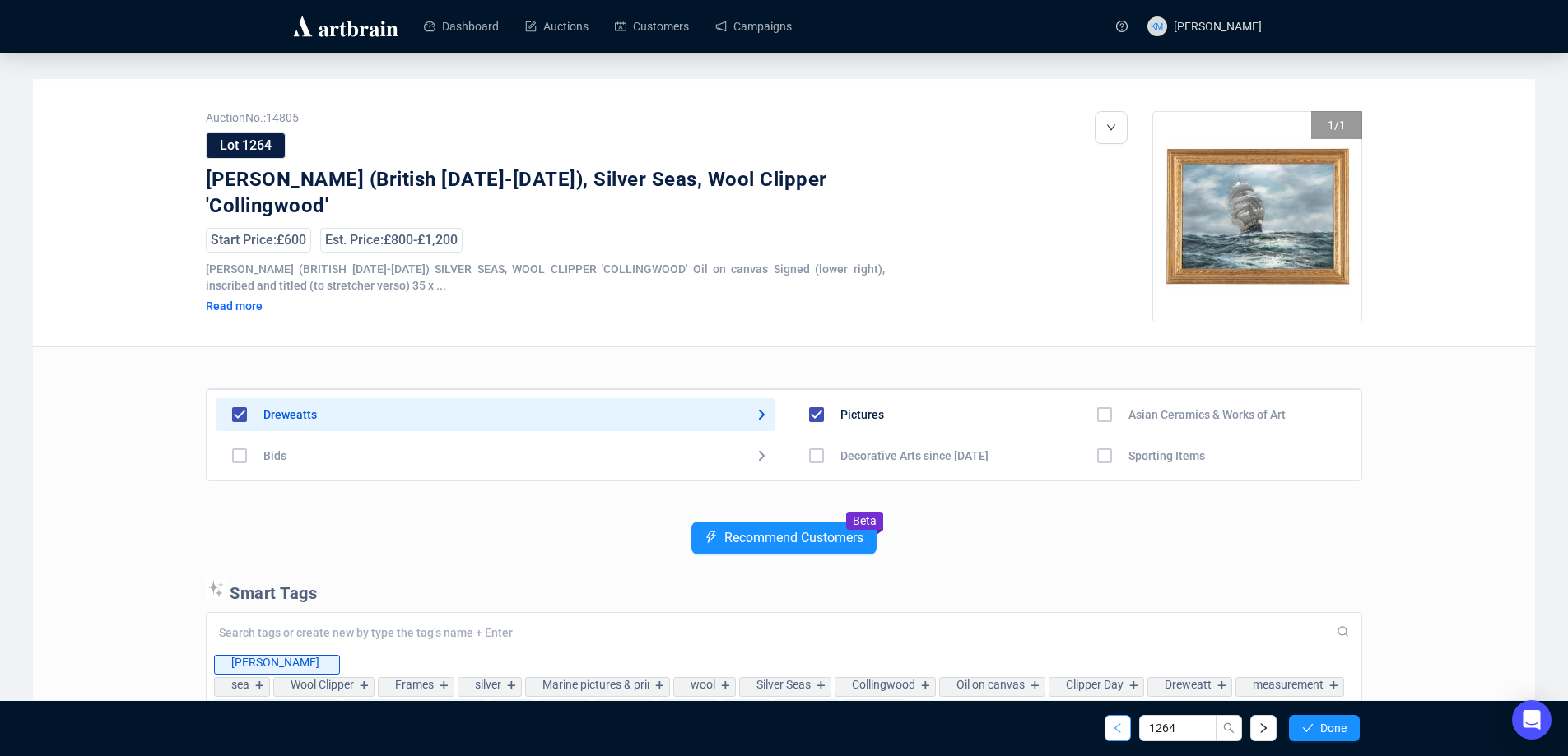
click at [1123, 739] on button "button" at bounding box center [1118, 728] width 26 height 26
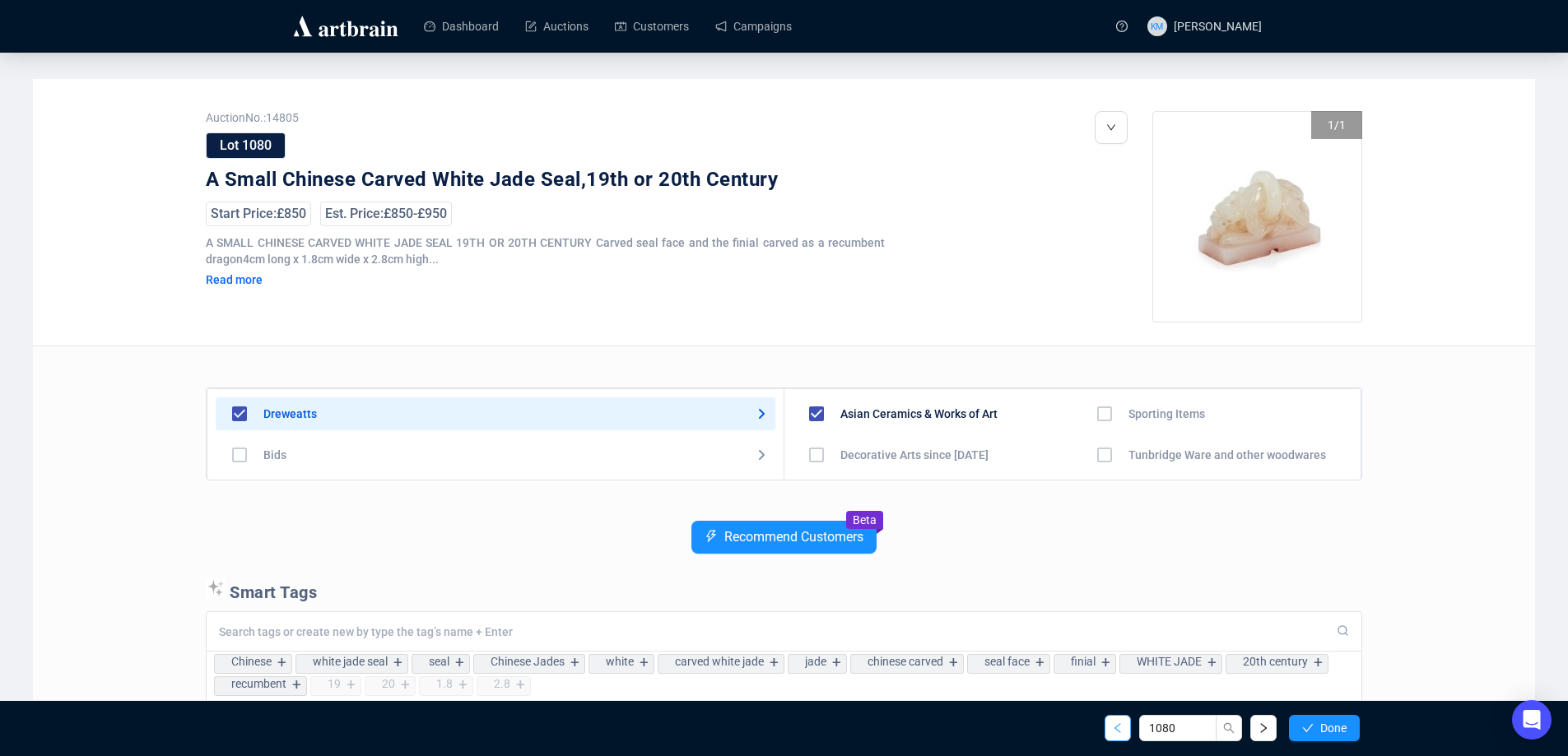
click at [1110, 731] on button "button" at bounding box center [1118, 728] width 26 height 26
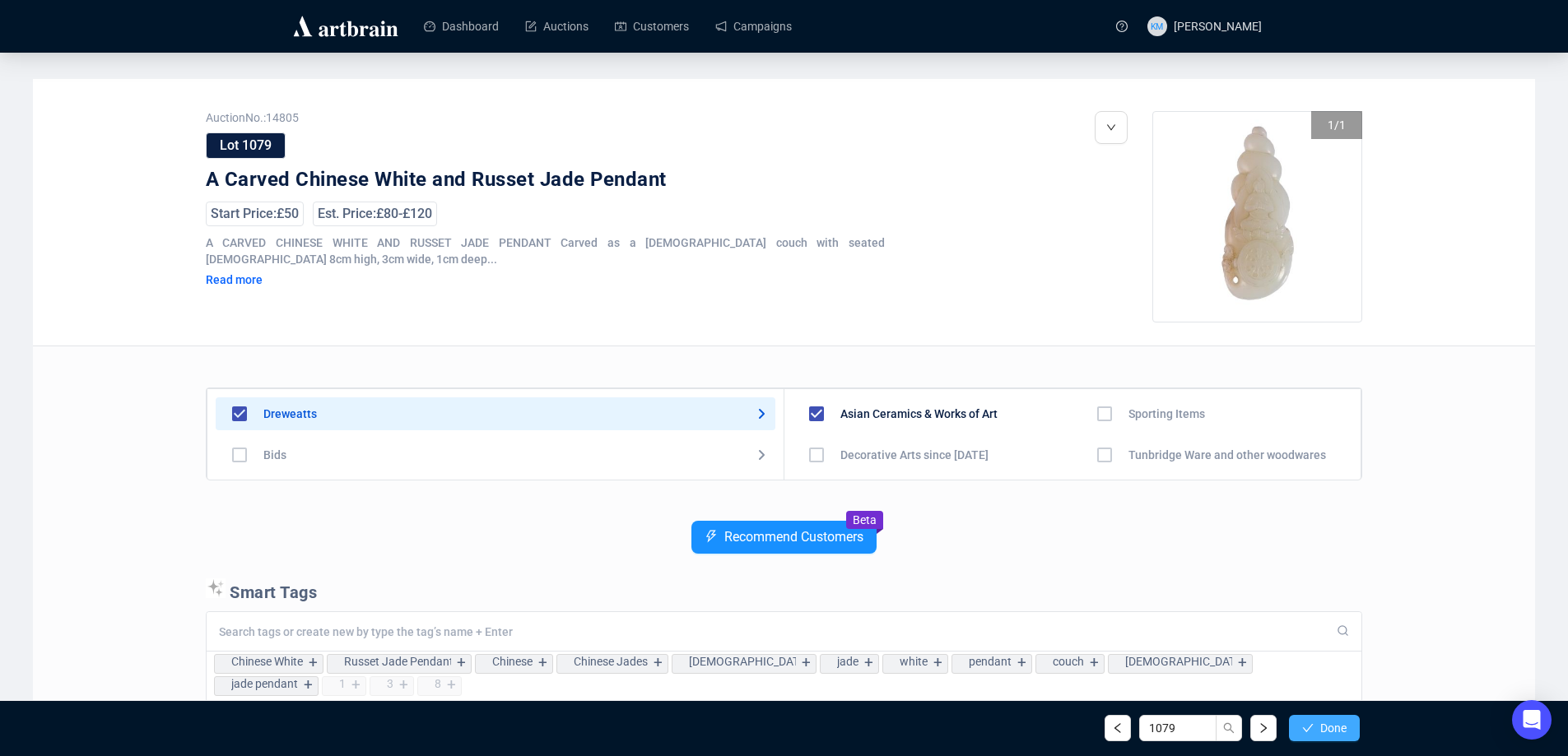
click at [1303, 722] on span "button" at bounding box center [1307, 728] width 11 height 13
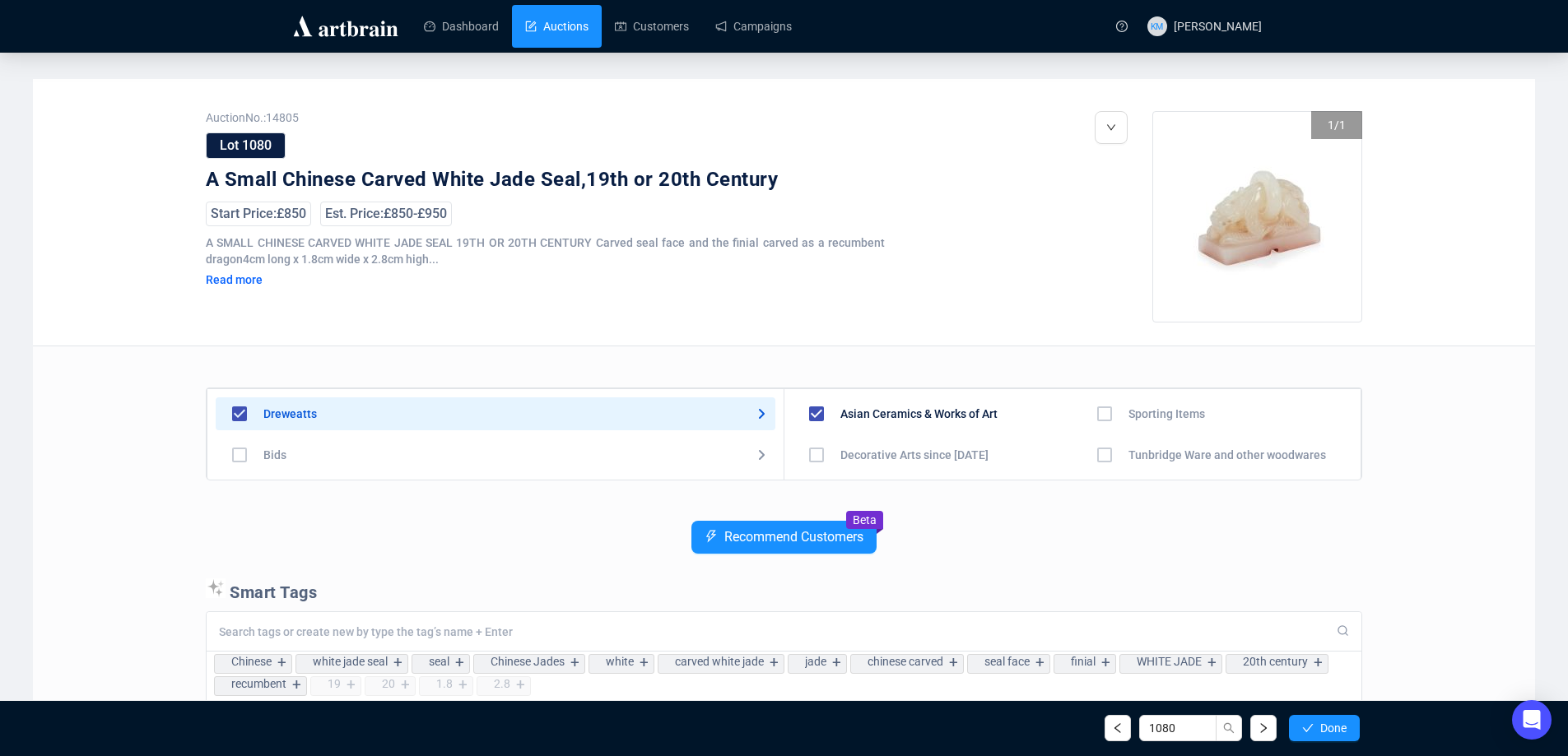
click at [562, 22] on link "Auctions" at bounding box center [556, 26] width 63 height 43
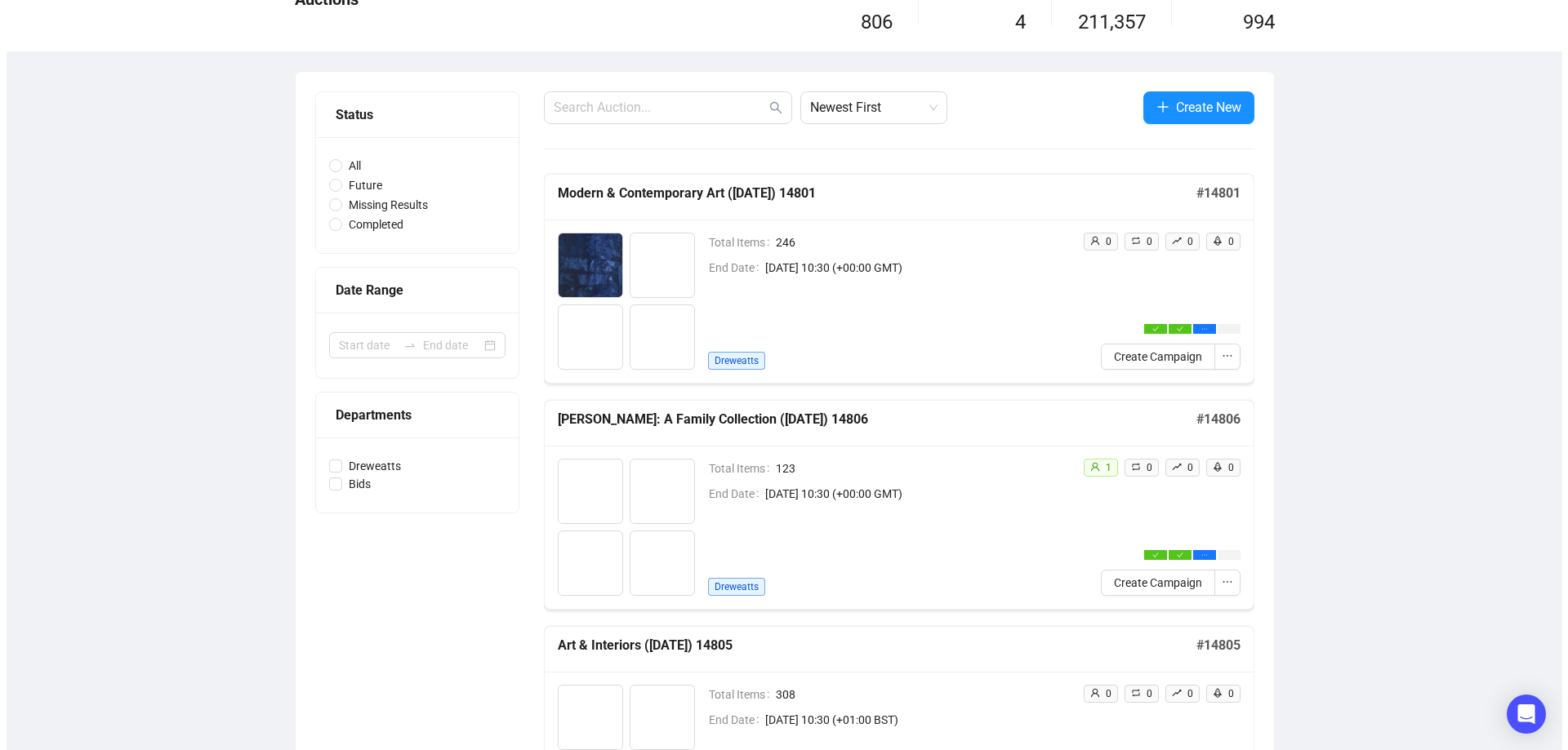
scroll to position [408, 0]
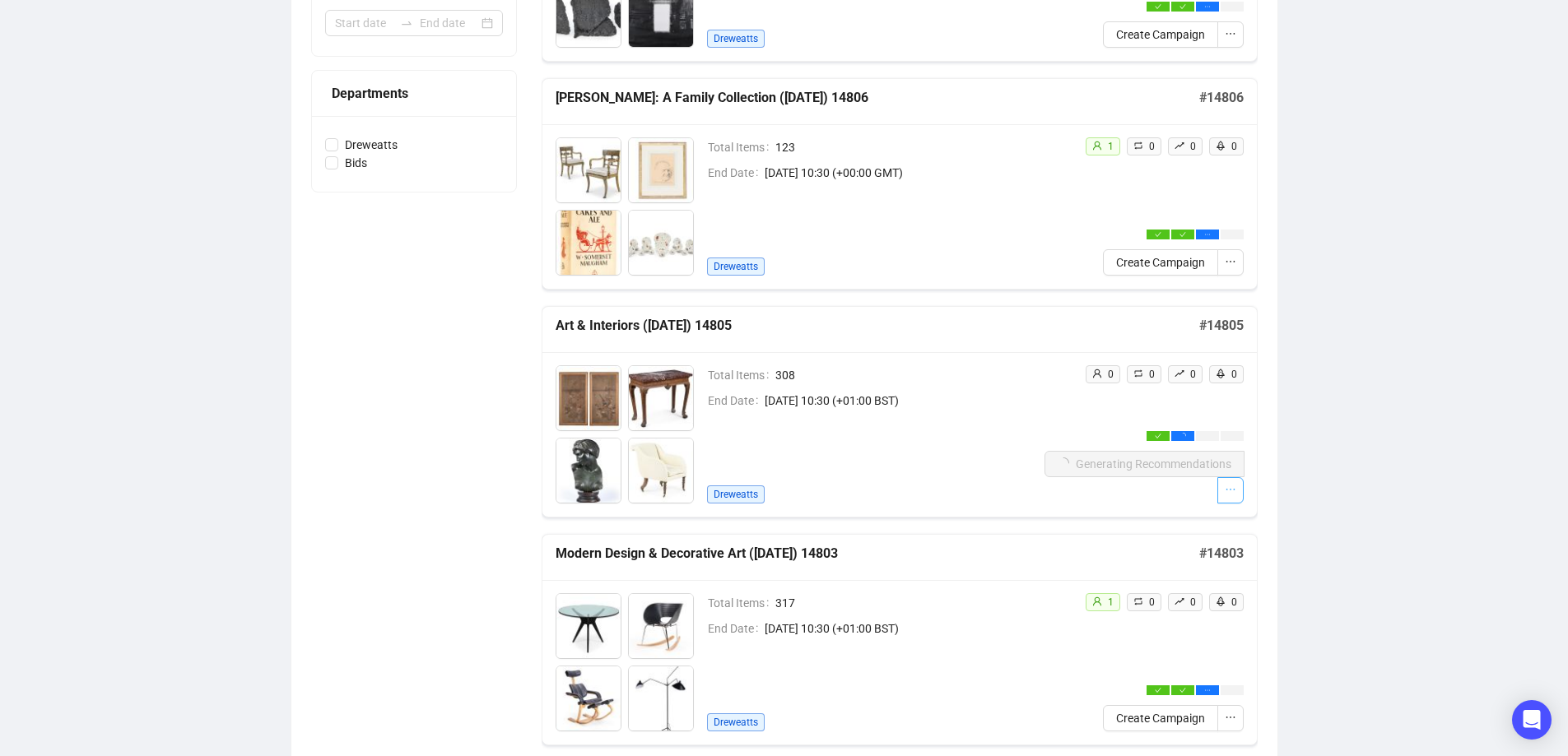
click at [1226, 495] on icon "ellipsis" at bounding box center [1230, 489] width 11 height 11
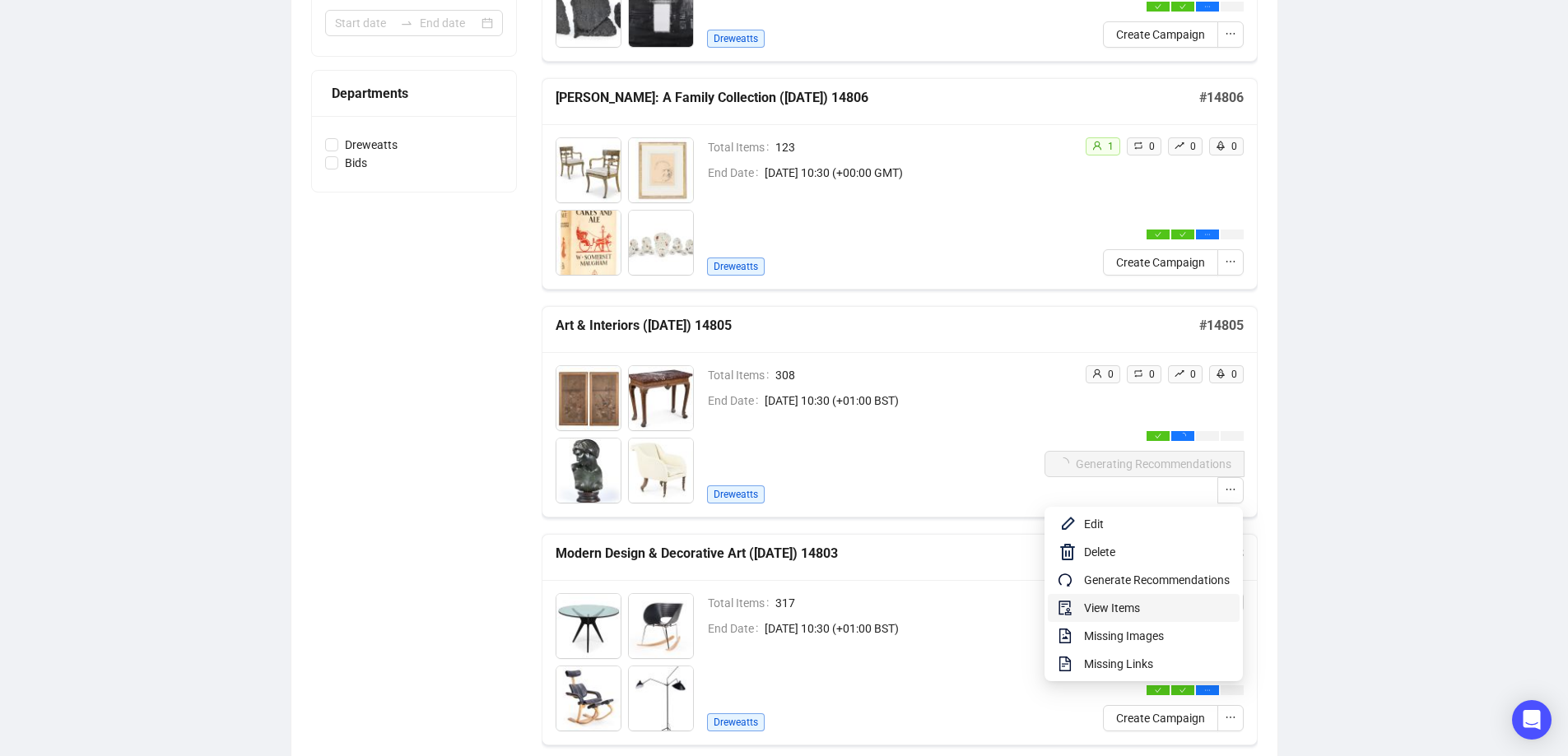
click at [1112, 605] on span "View Items" at bounding box center [1156, 608] width 145 height 18
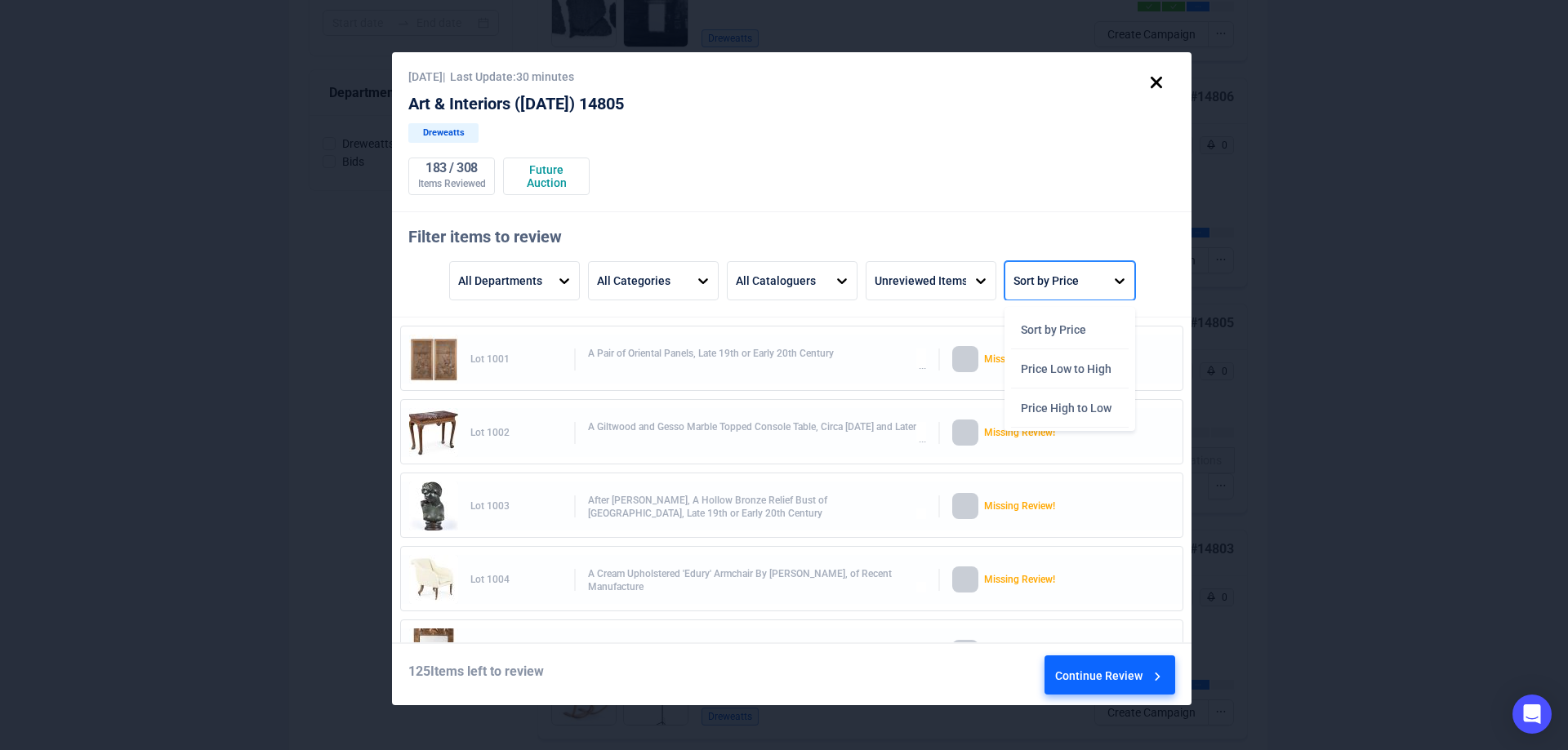
click at [1023, 290] on div "Sort by Price" at bounding box center [1046, 281] width 65 height 28
click at [1043, 414] on div "Price High to Low" at bounding box center [1069, 408] width 117 height 39
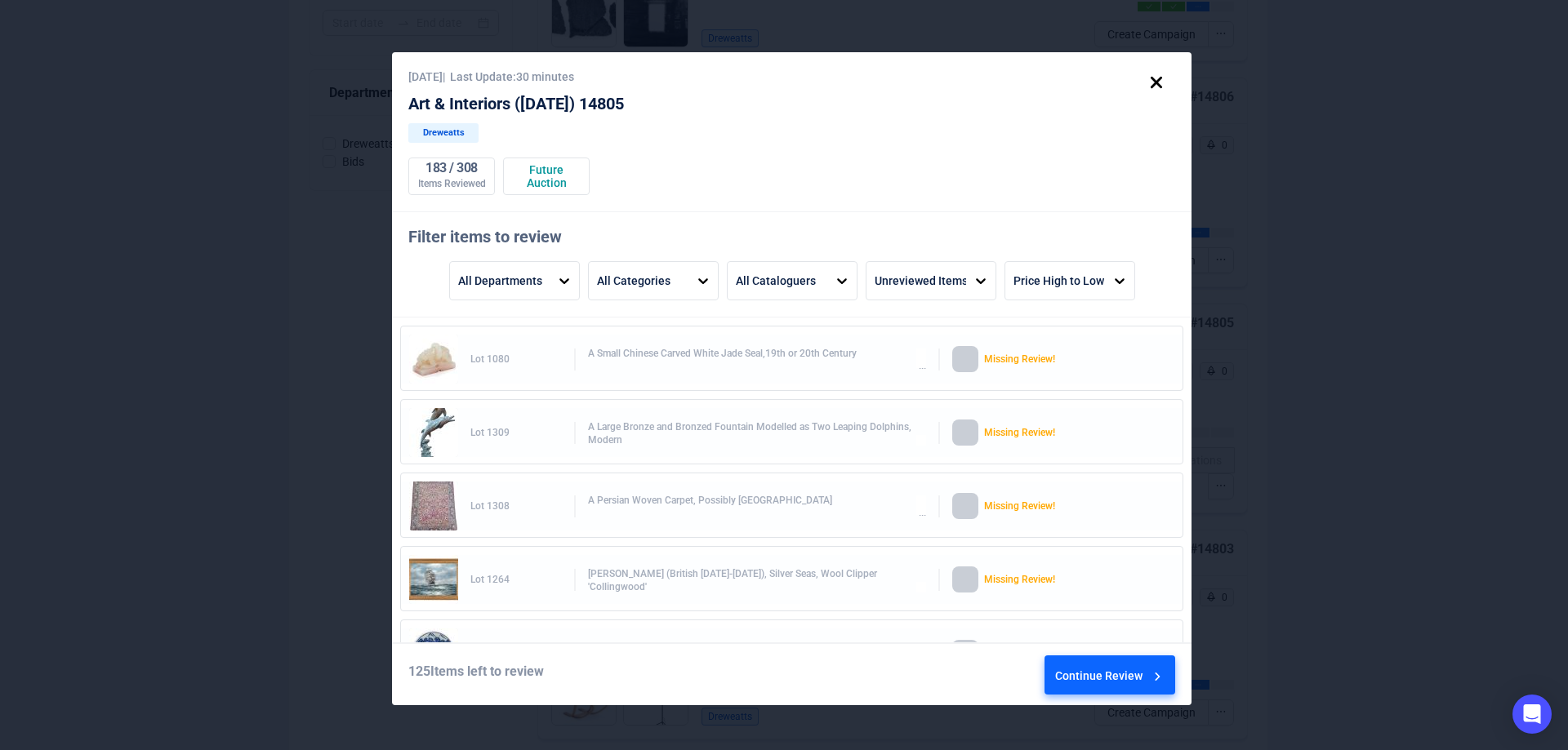
click at [1133, 680] on div "Continue Review" at bounding box center [1110, 678] width 110 height 44
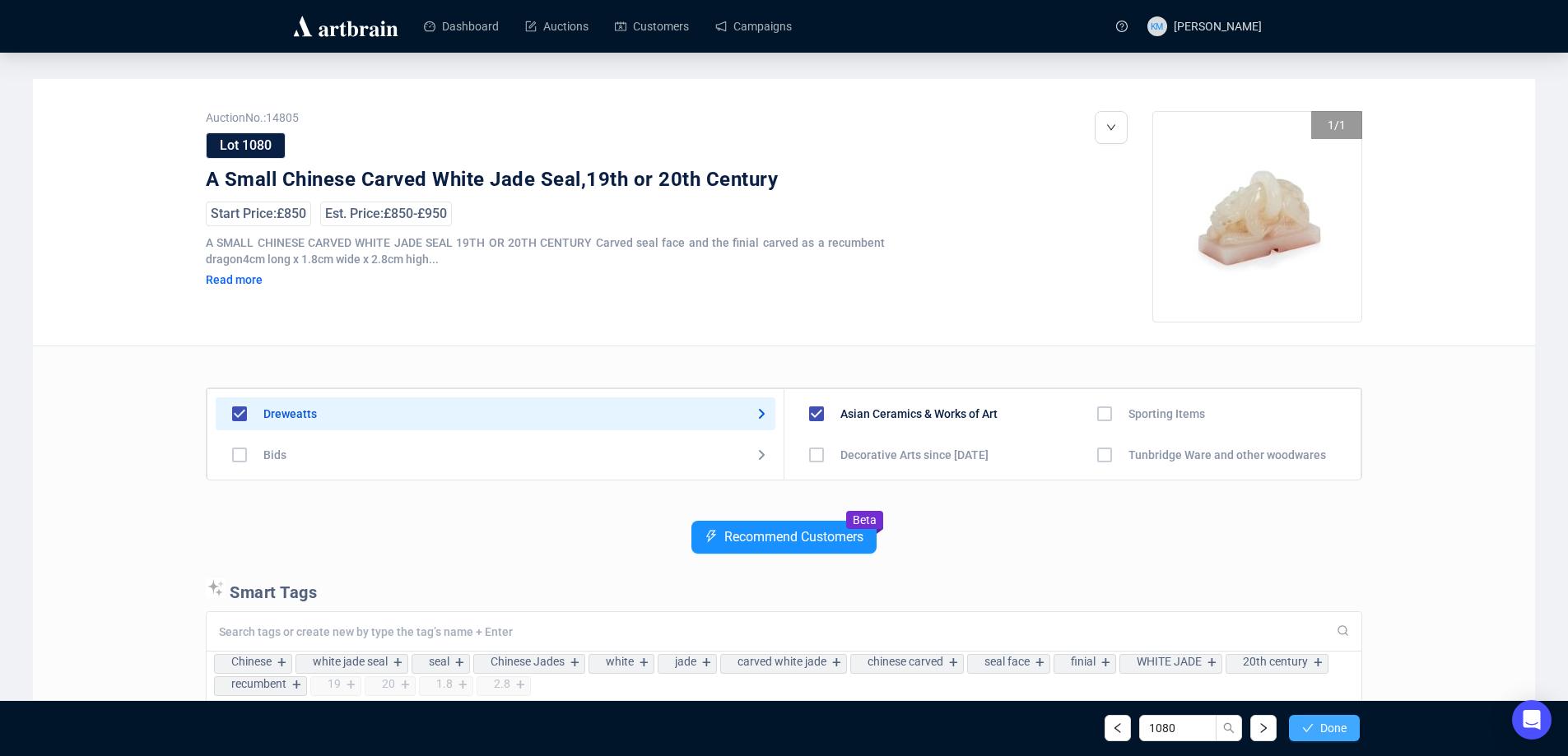
click at [1322, 732] on span "Done" at bounding box center [1333, 728] width 26 height 13
click at [1322, 735] on span "Done" at bounding box center [1333, 728] width 26 height 13
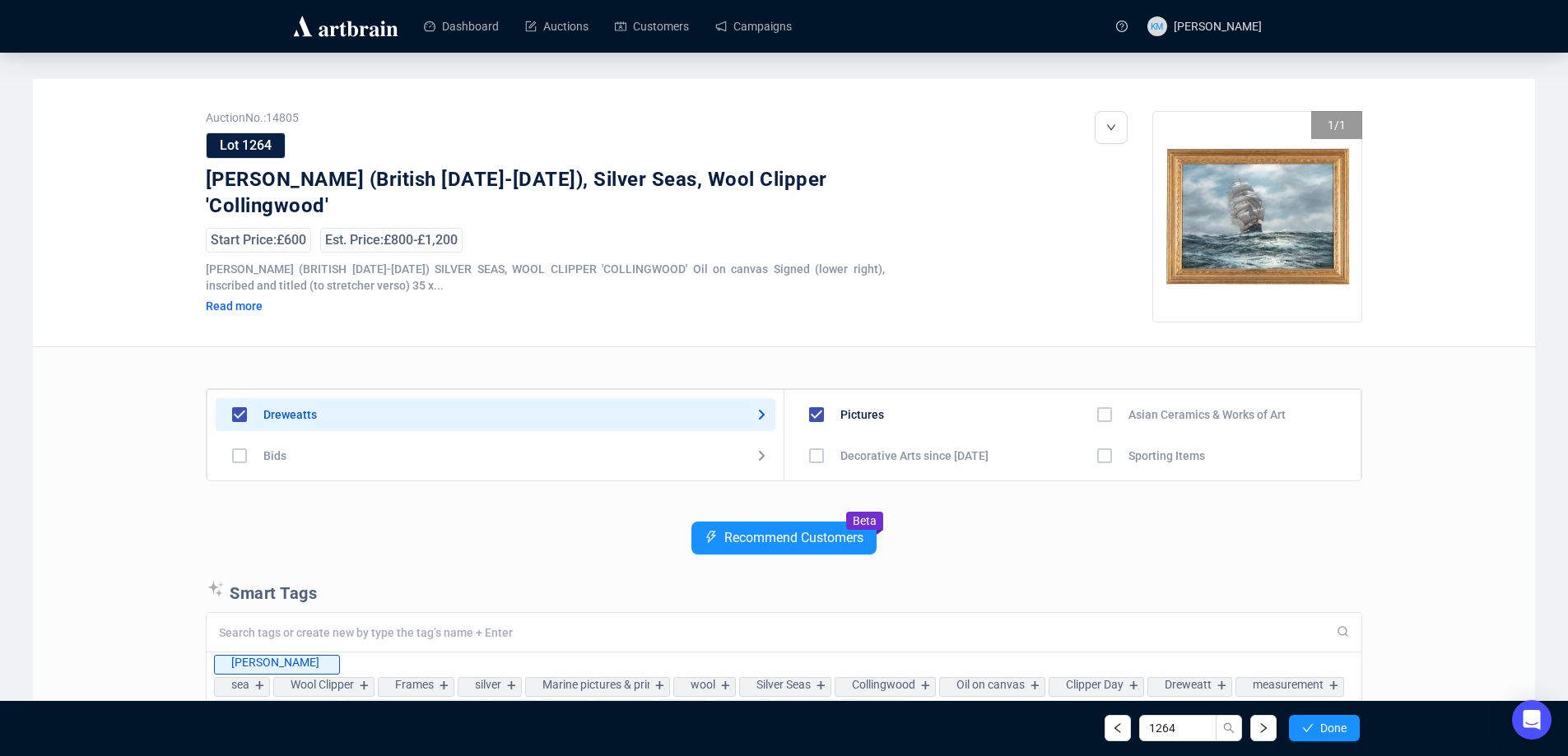
click at [1322, 735] on span "Done" at bounding box center [1333, 728] width 26 height 13
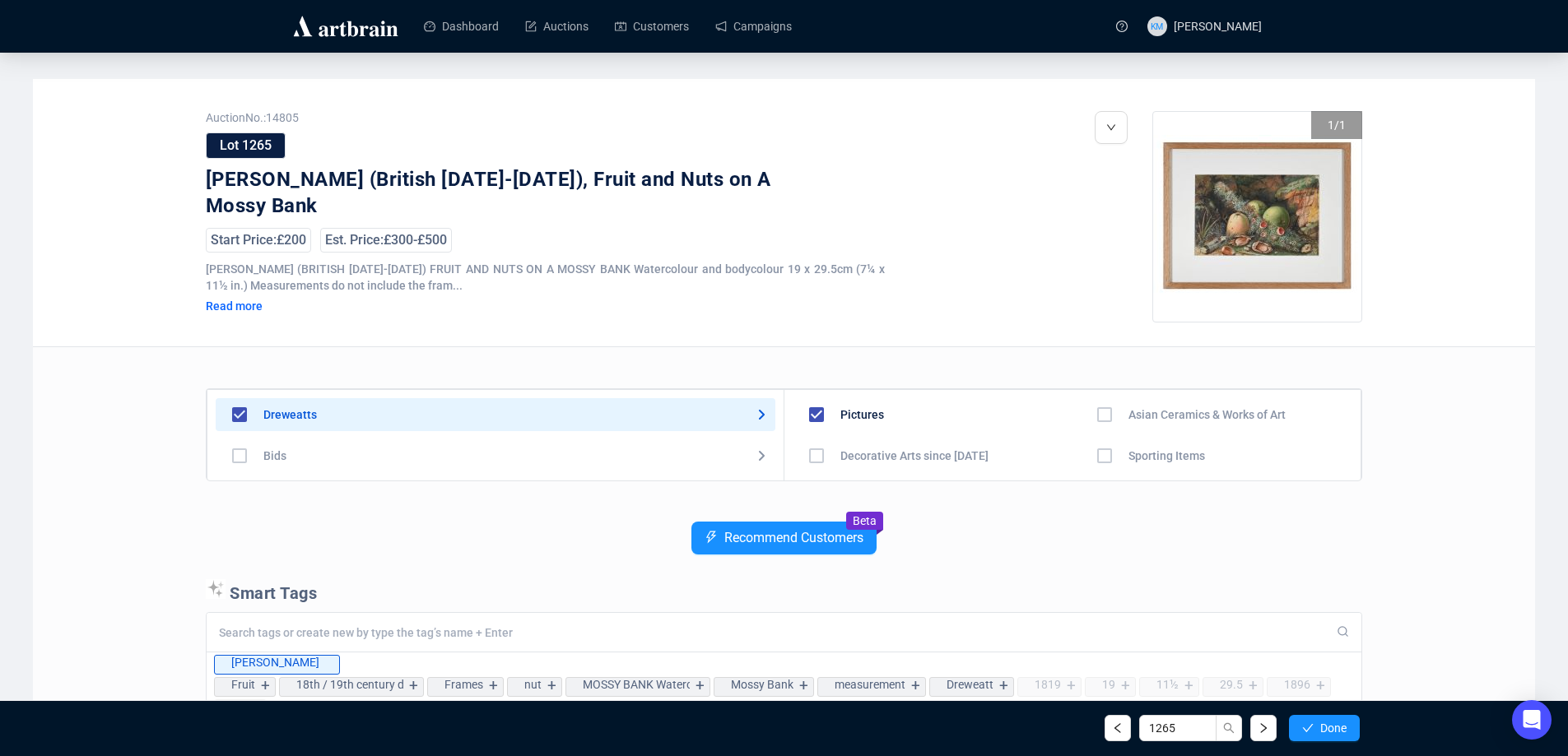
click at [1322, 735] on span "Done" at bounding box center [1333, 728] width 26 height 13
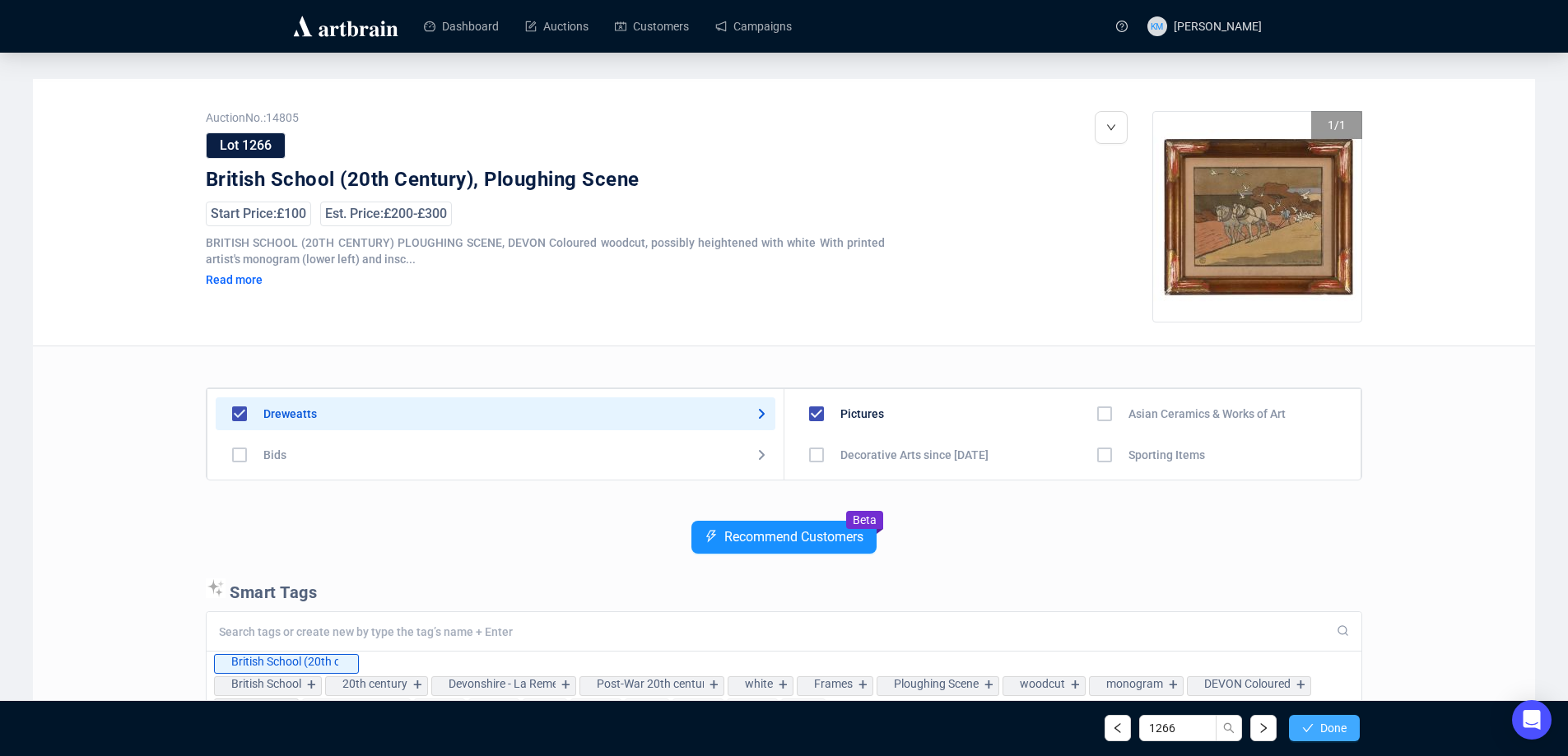
click at [1320, 732] on span "Done" at bounding box center [1333, 728] width 26 height 13
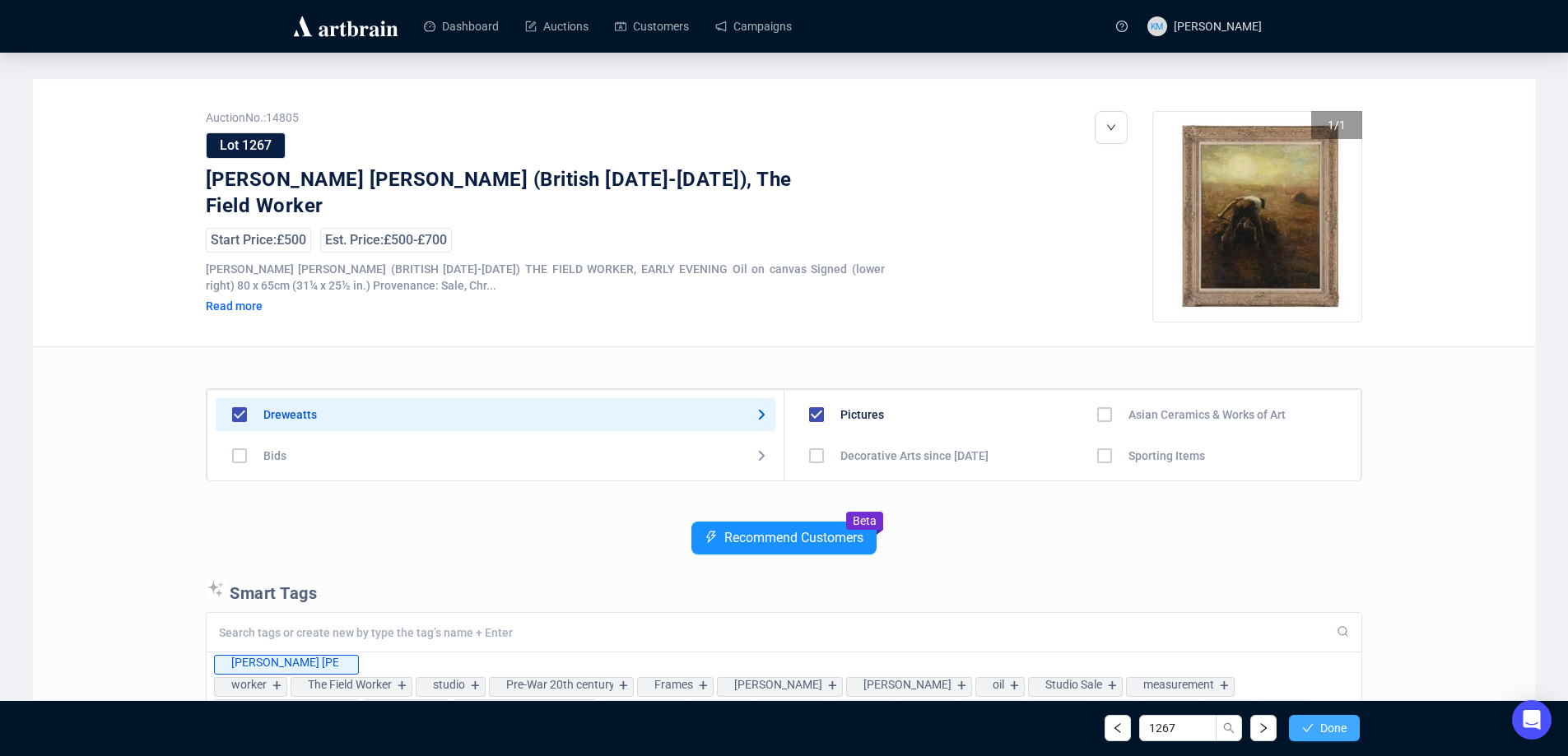
click at [1320, 735] on span "Done" at bounding box center [1333, 728] width 26 height 13
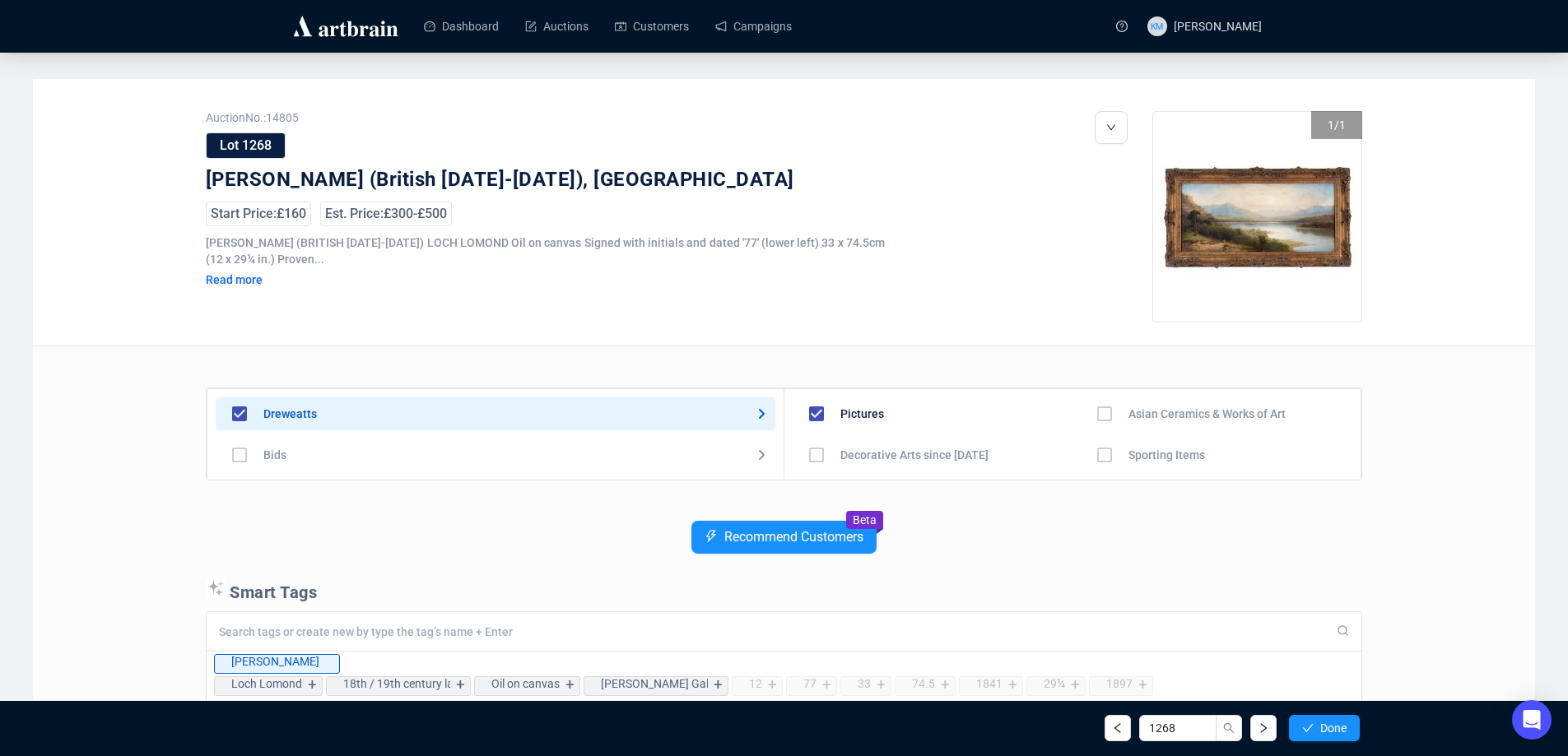
click at [1323, 733] on span "Done" at bounding box center [1333, 728] width 26 height 13
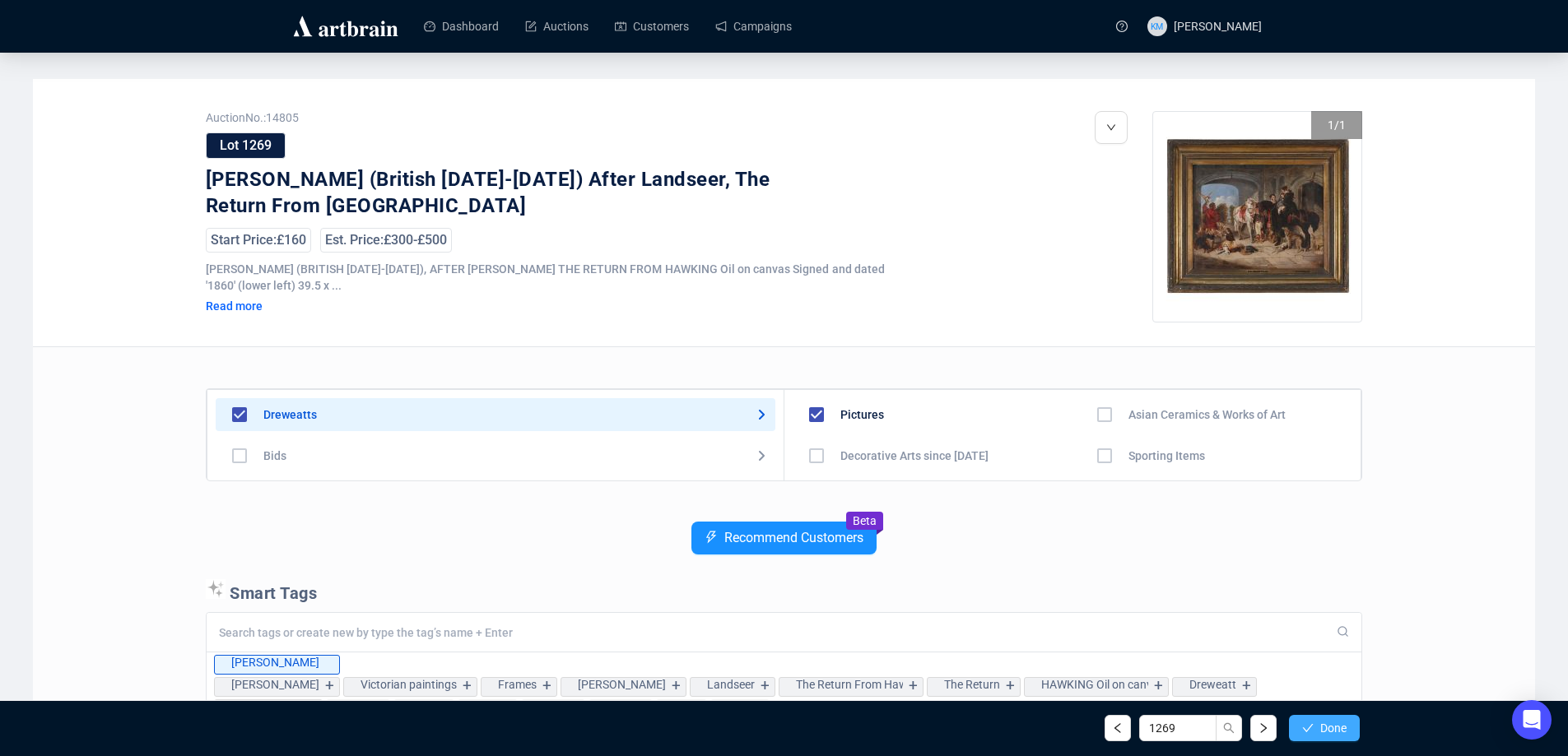
click at [1323, 735] on span "Done" at bounding box center [1333, 728] width 26 height 13
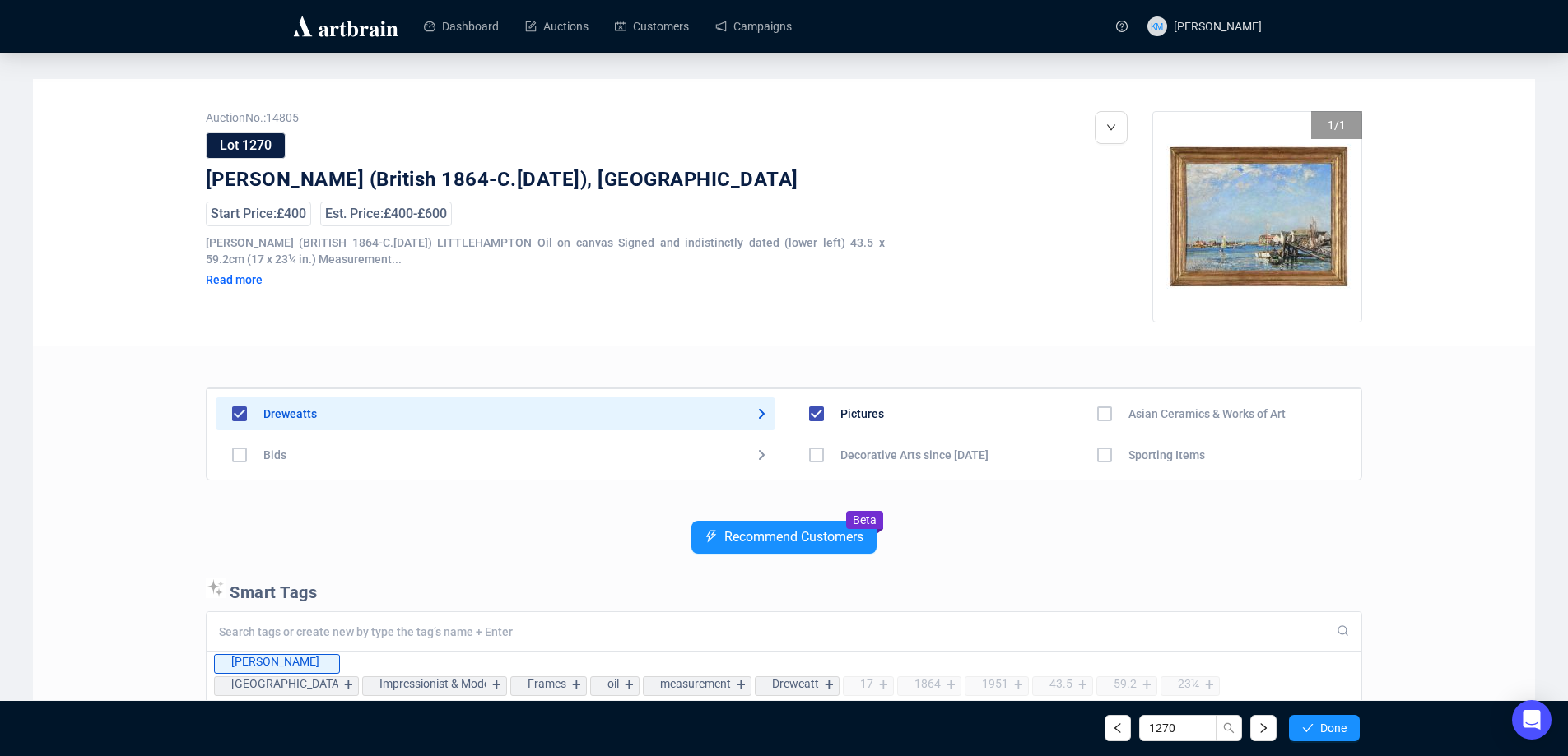
click at [1323, 735] on span "Done" at bounding box center [1333, 728] width 26 height 13
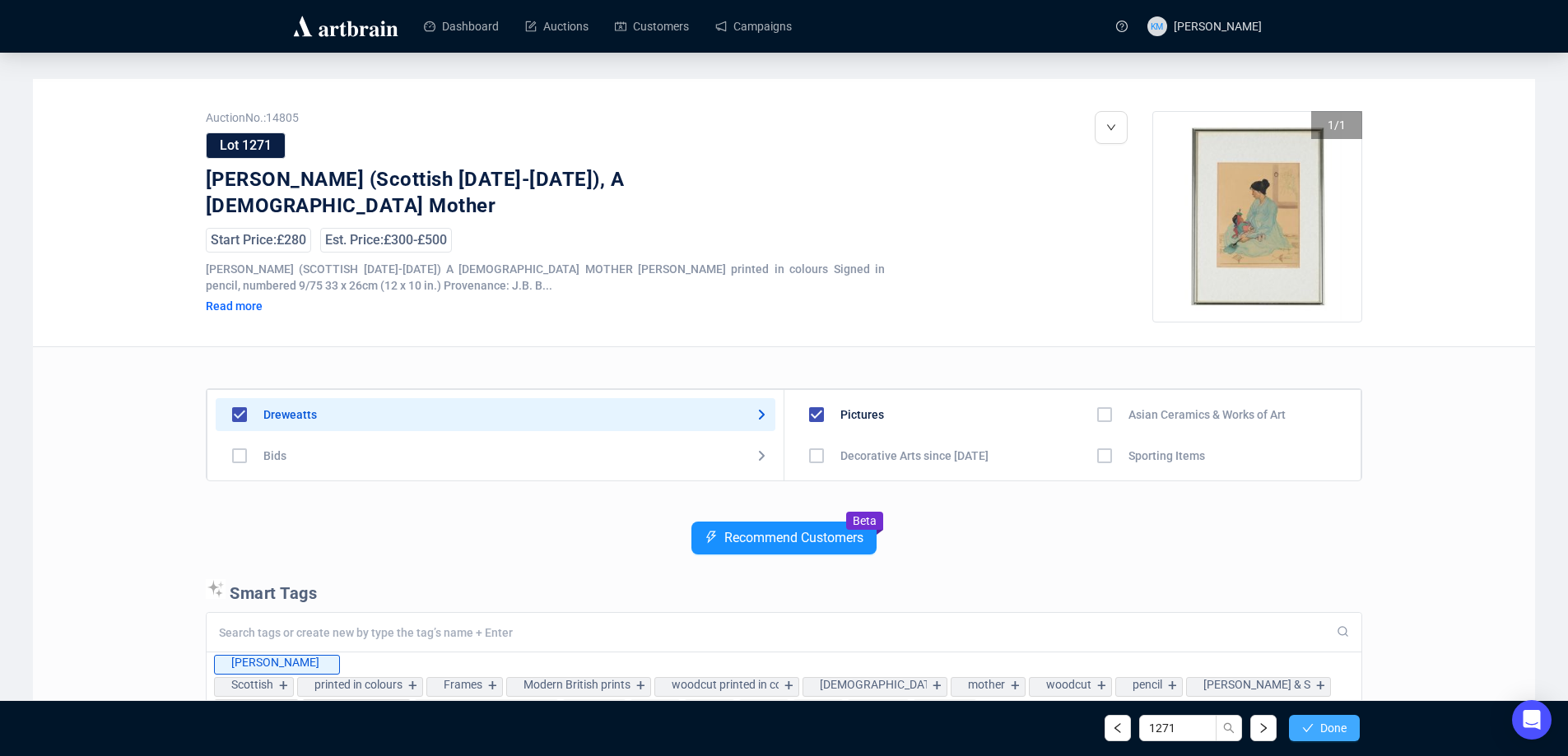
click at [1323, 733] on span "Done" at bounding box center [1333, 728] width 26 height 13
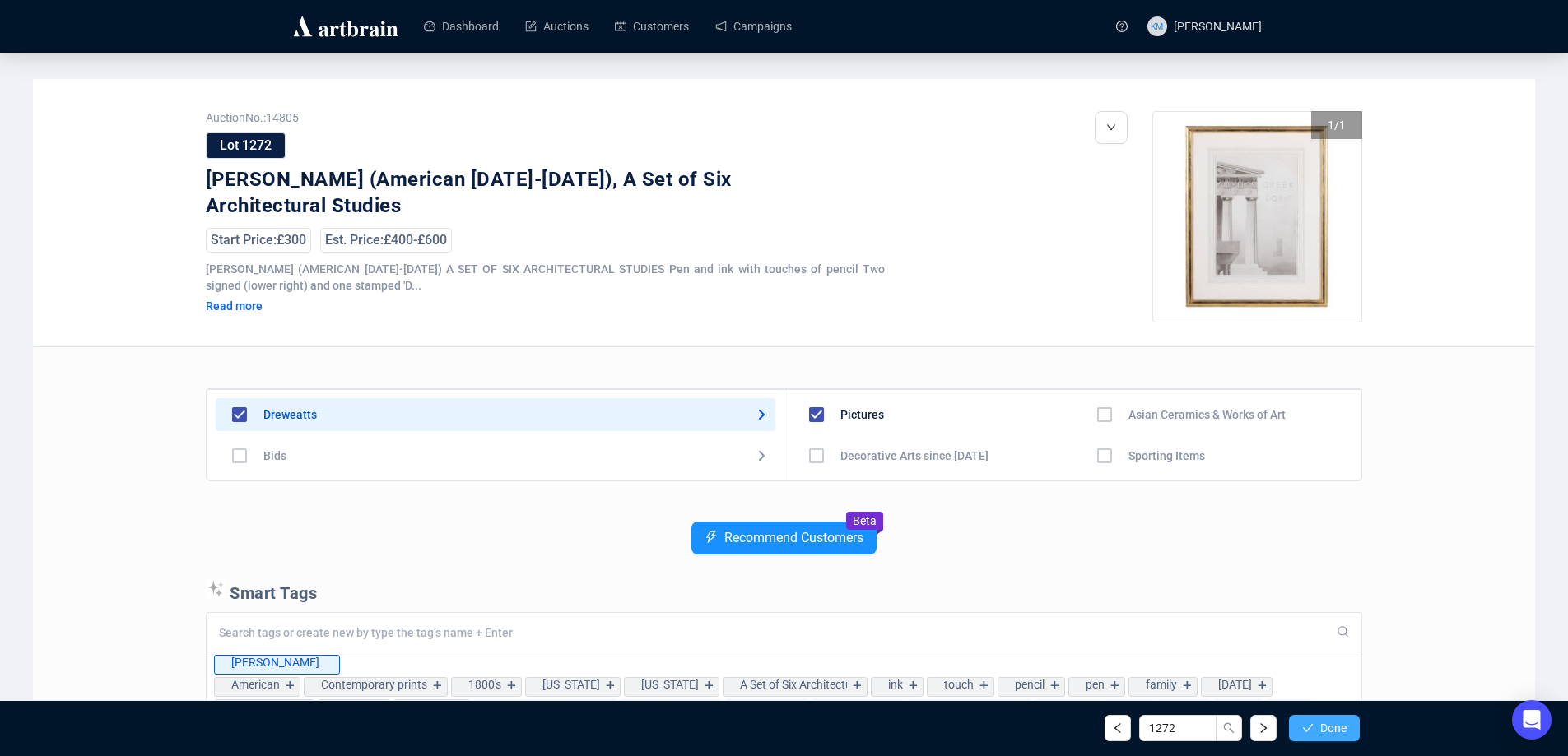
click at [1328, 728] on span "Done" at bounding box center [1333, 728] width 26 height 13
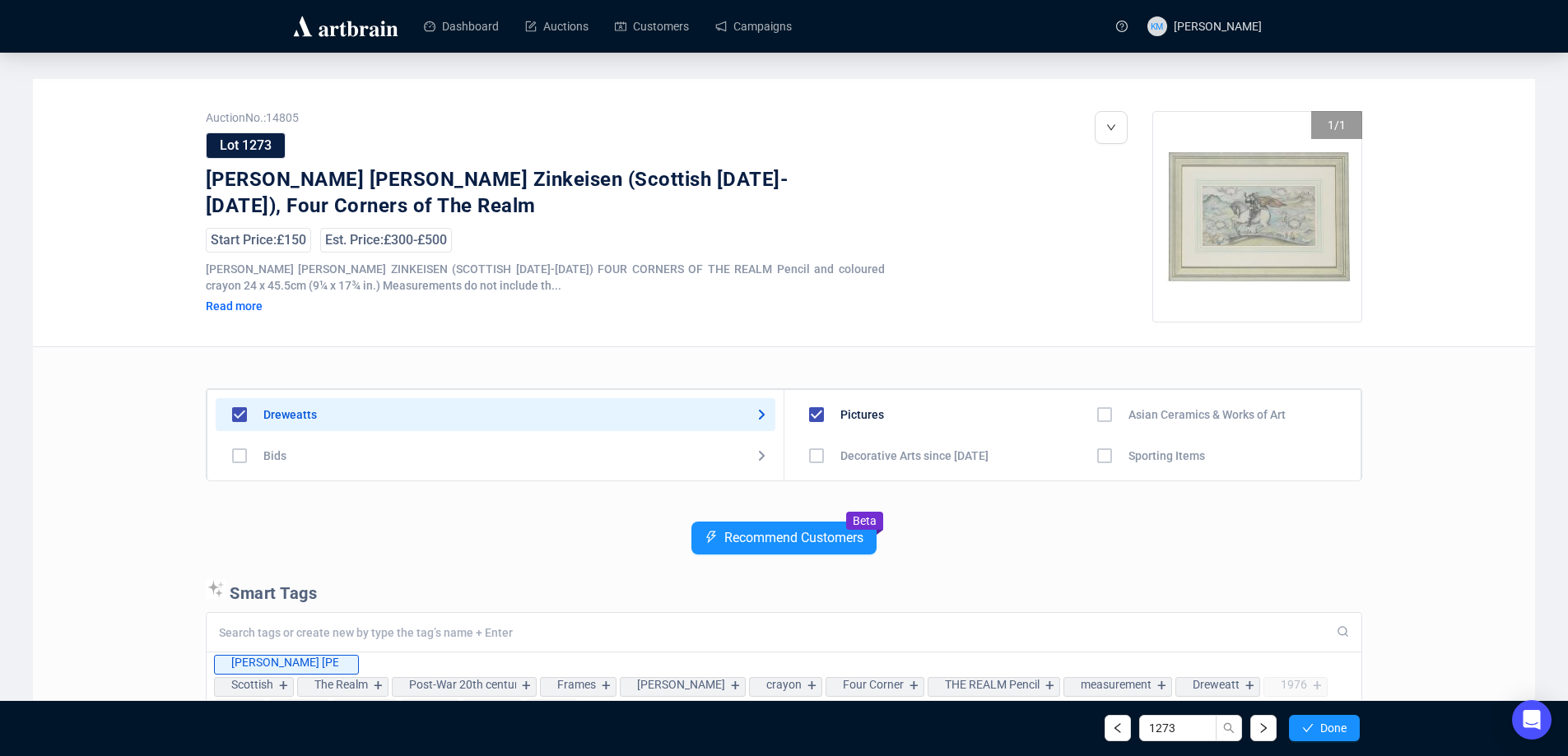
click at [1328, 728] on span "Done" at bounding box center [1333, 728] width 26 height 13
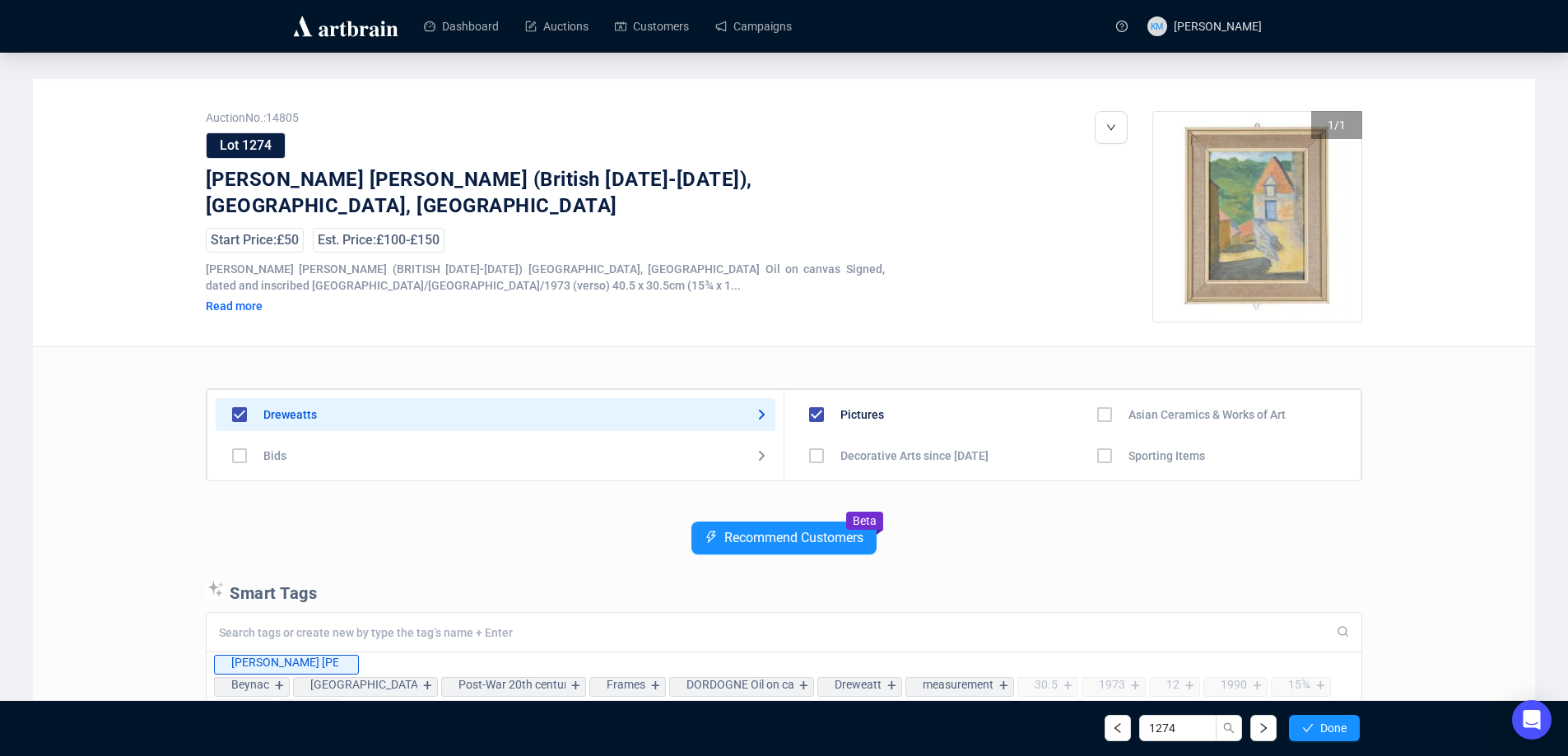
click at [1328, 728] on span "Done" at bounding box center [1333, 728] width 26 height 13
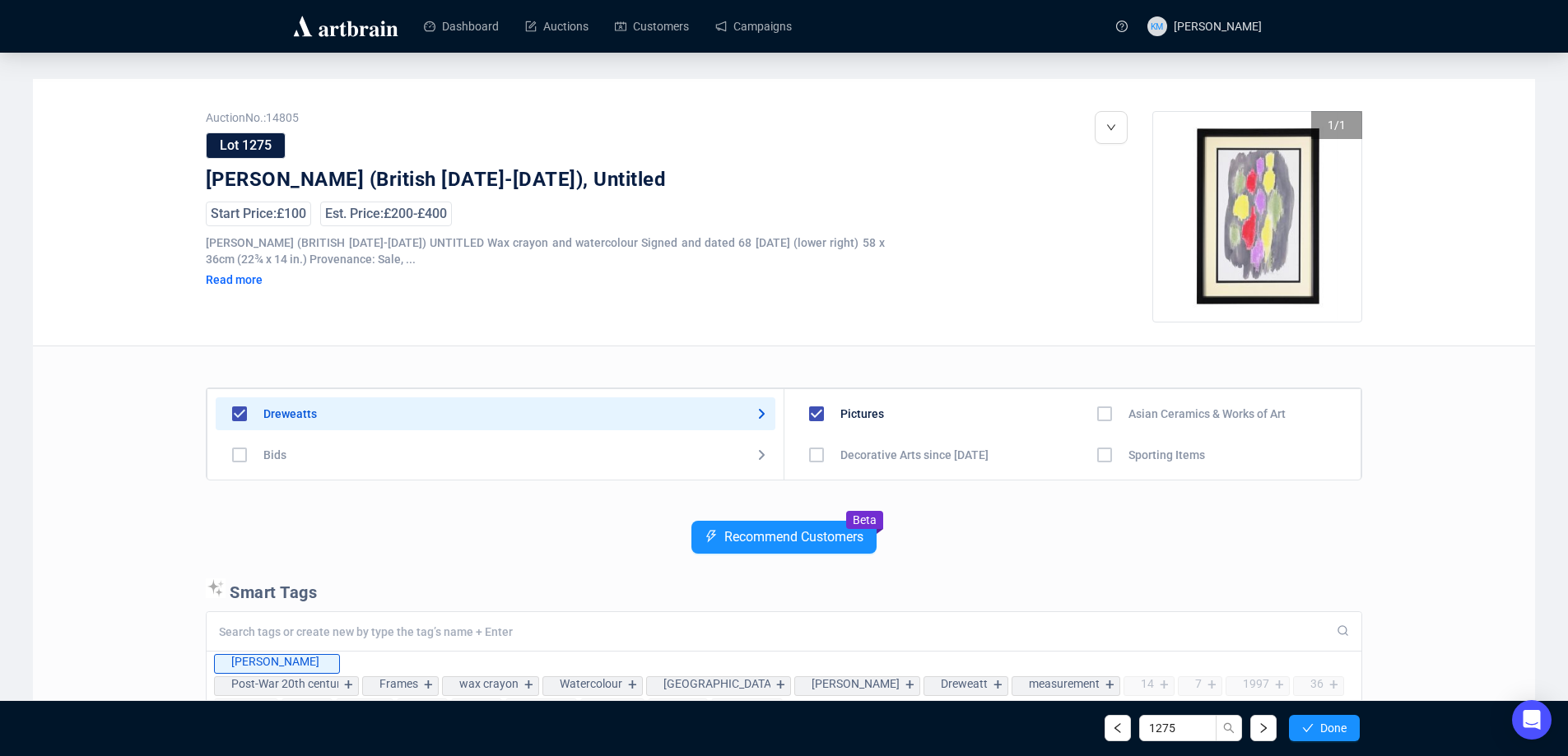
click at [1328, 728] on span "Done" at bounding box center [1333, 728] width 26 height 13
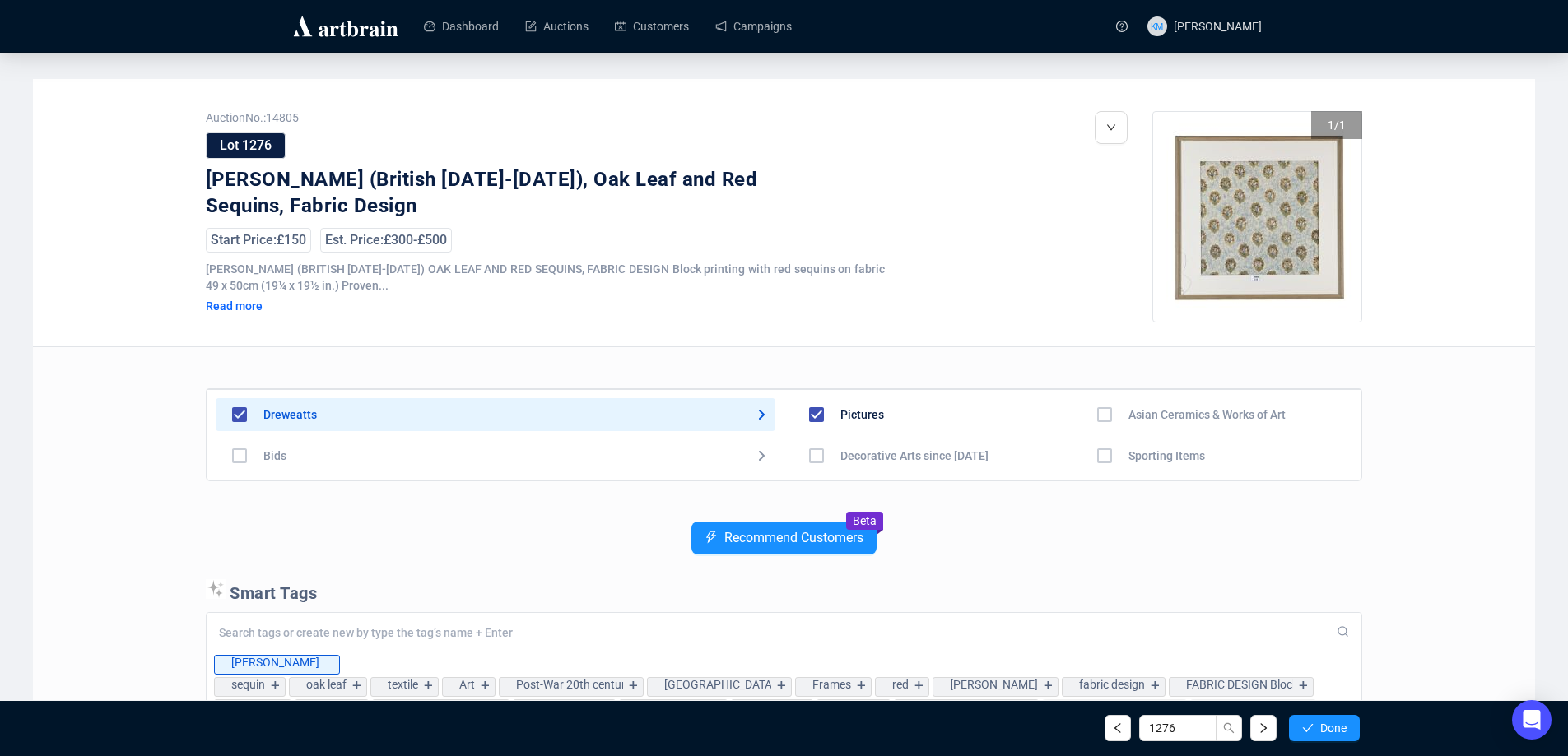
click at [1328, 728] on span "Done" at bounding box center [1333, 728] width 26 height 13
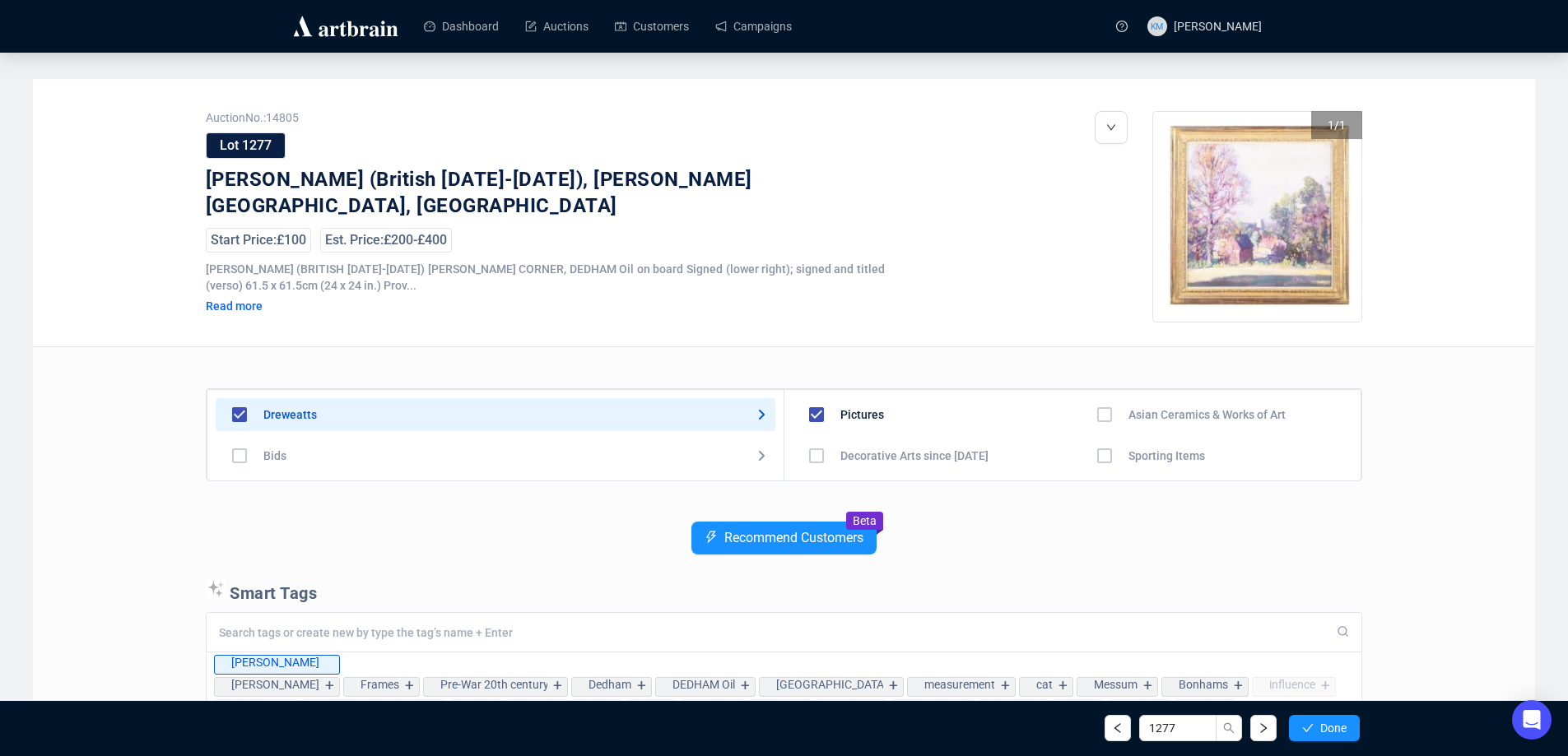
click at [1328, 728] on span "Done" at bounding box center [1333, 728] width 26 height 13
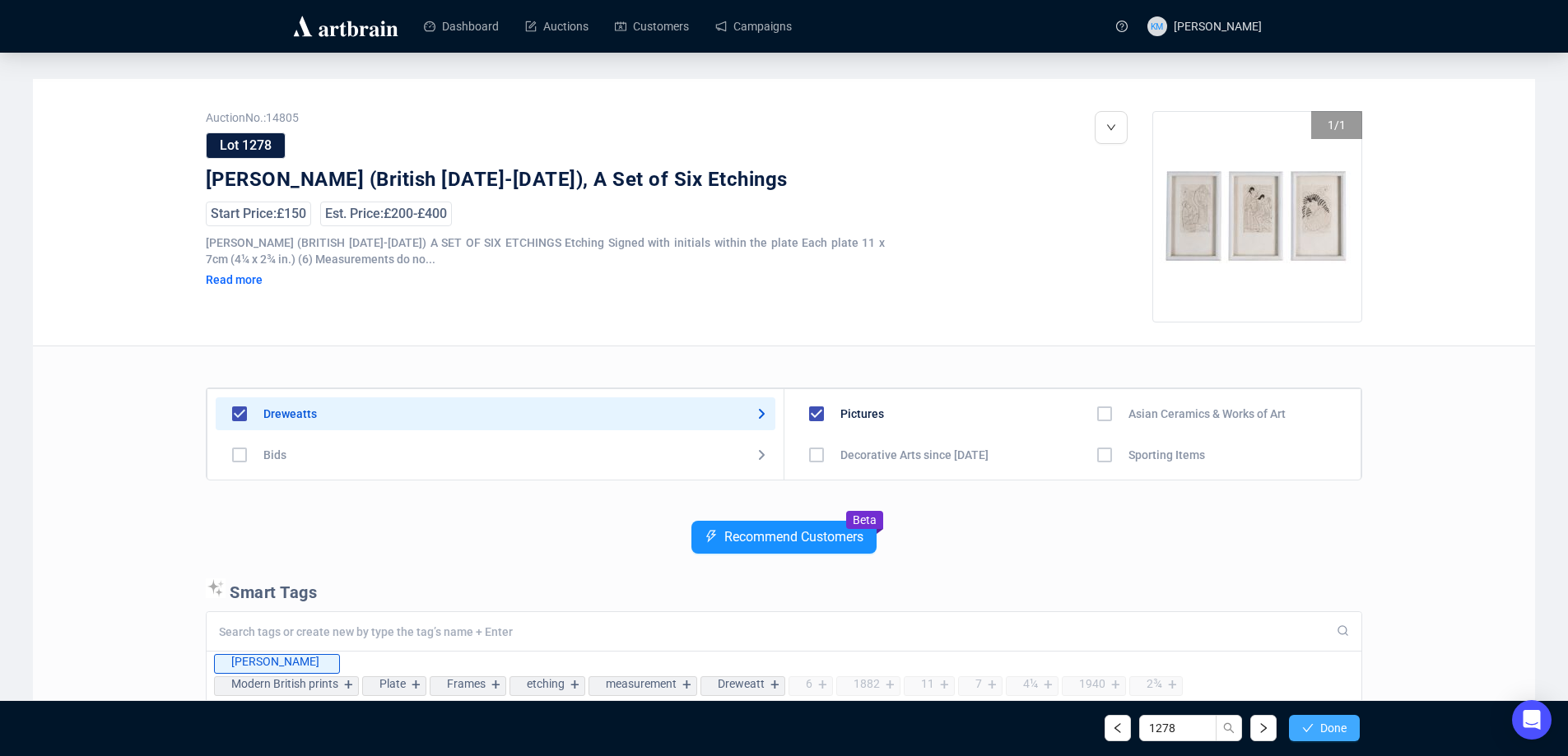
click at [1328, 728] on span "Done" at bounding box center [1333, 728] width 26 height 13
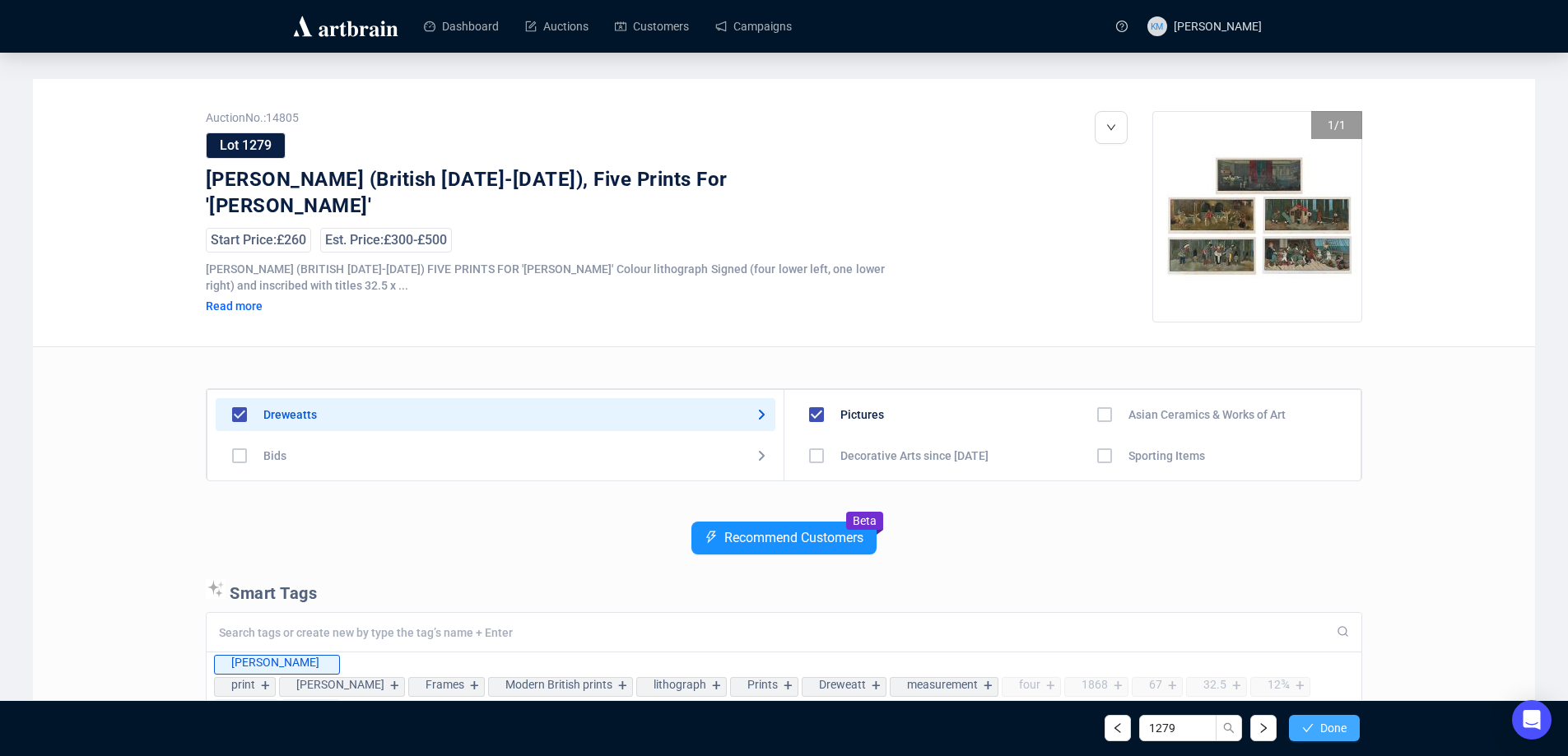
click at [1322, 722] on span "Done" at bounding box center [1333, 728] width 26 height 13
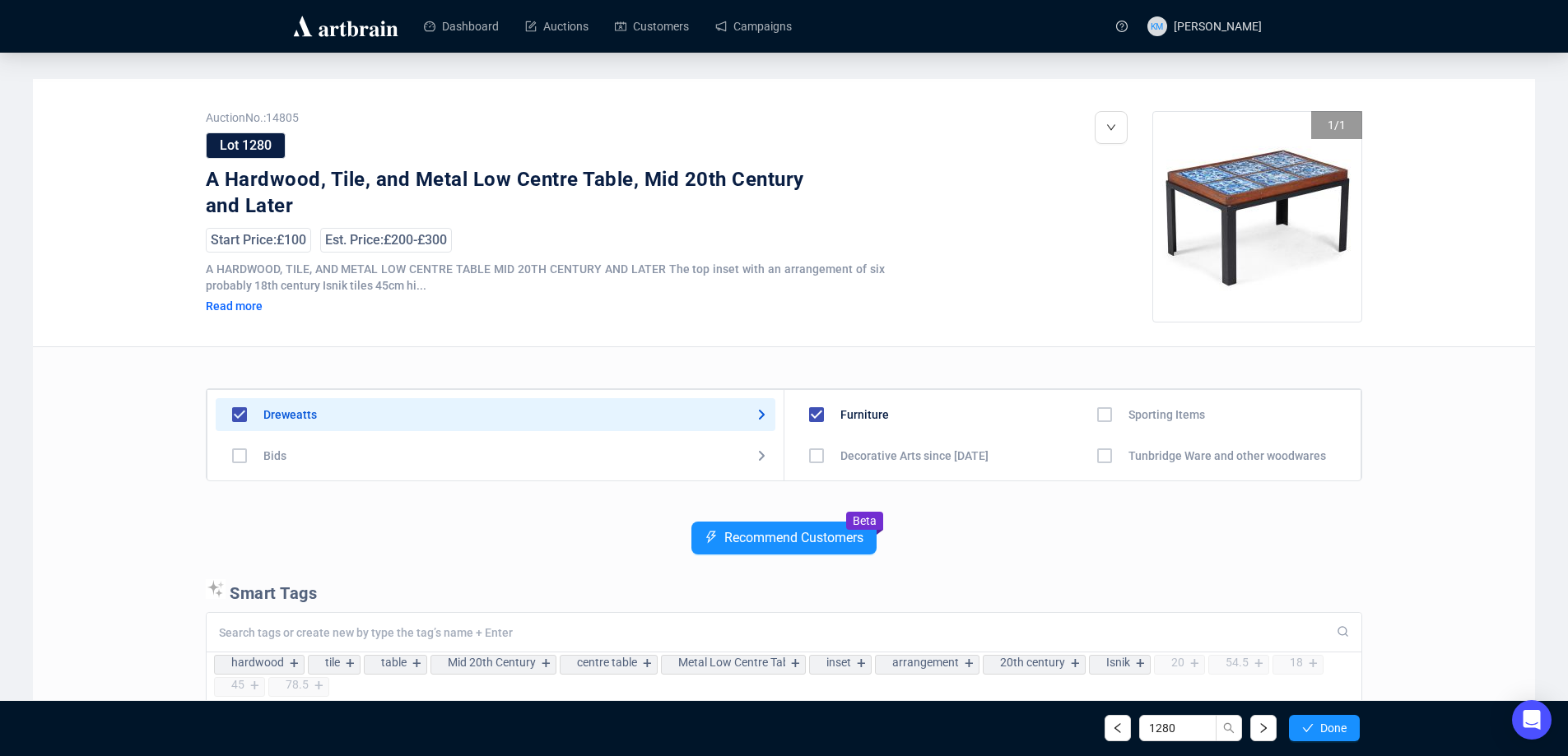
click at [1322, 722] on span "Done" at bounding box center [1333, 728] width 26 height 13
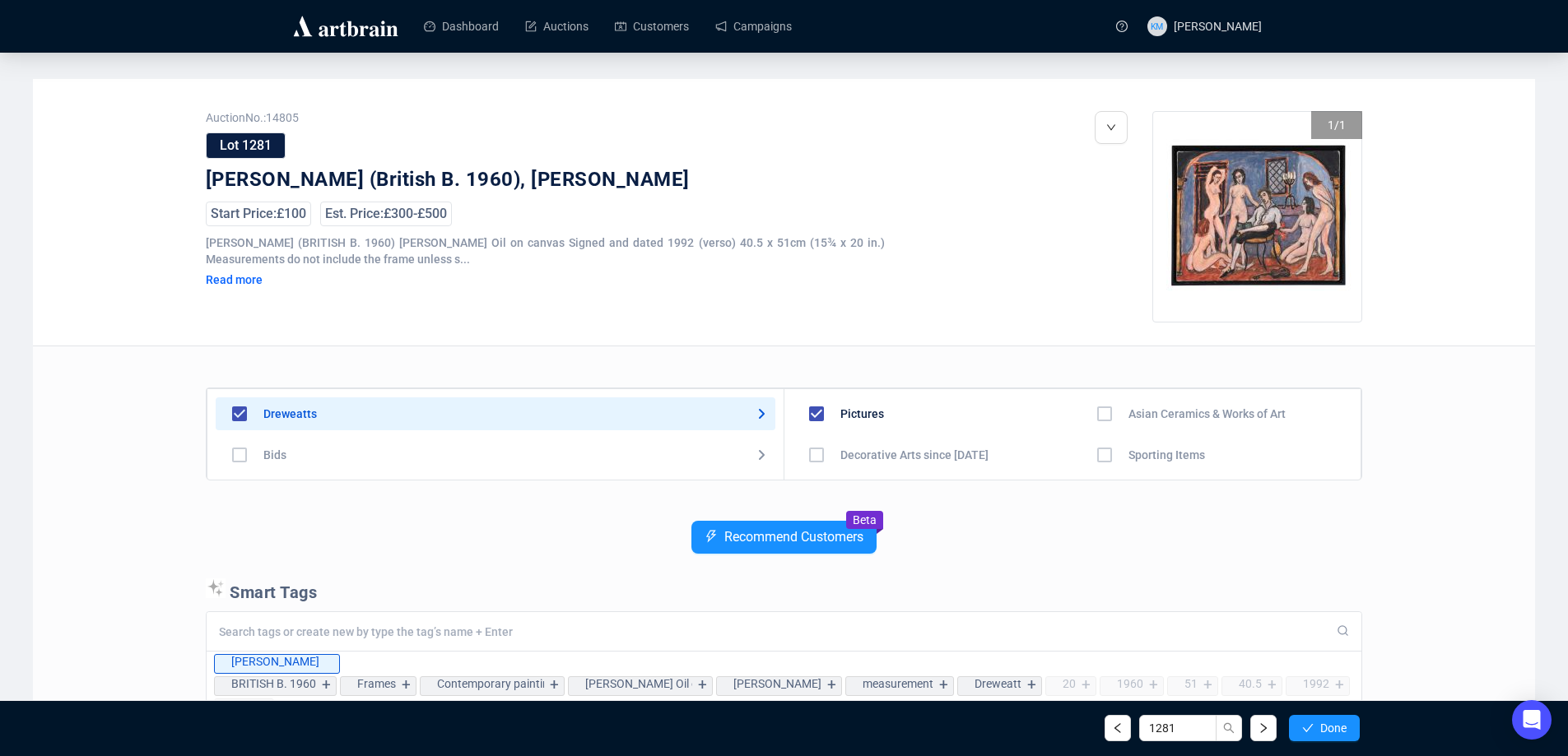
click at [1322, 722] on span "Done" at bounding box center [1333, 728] width 26 height 13
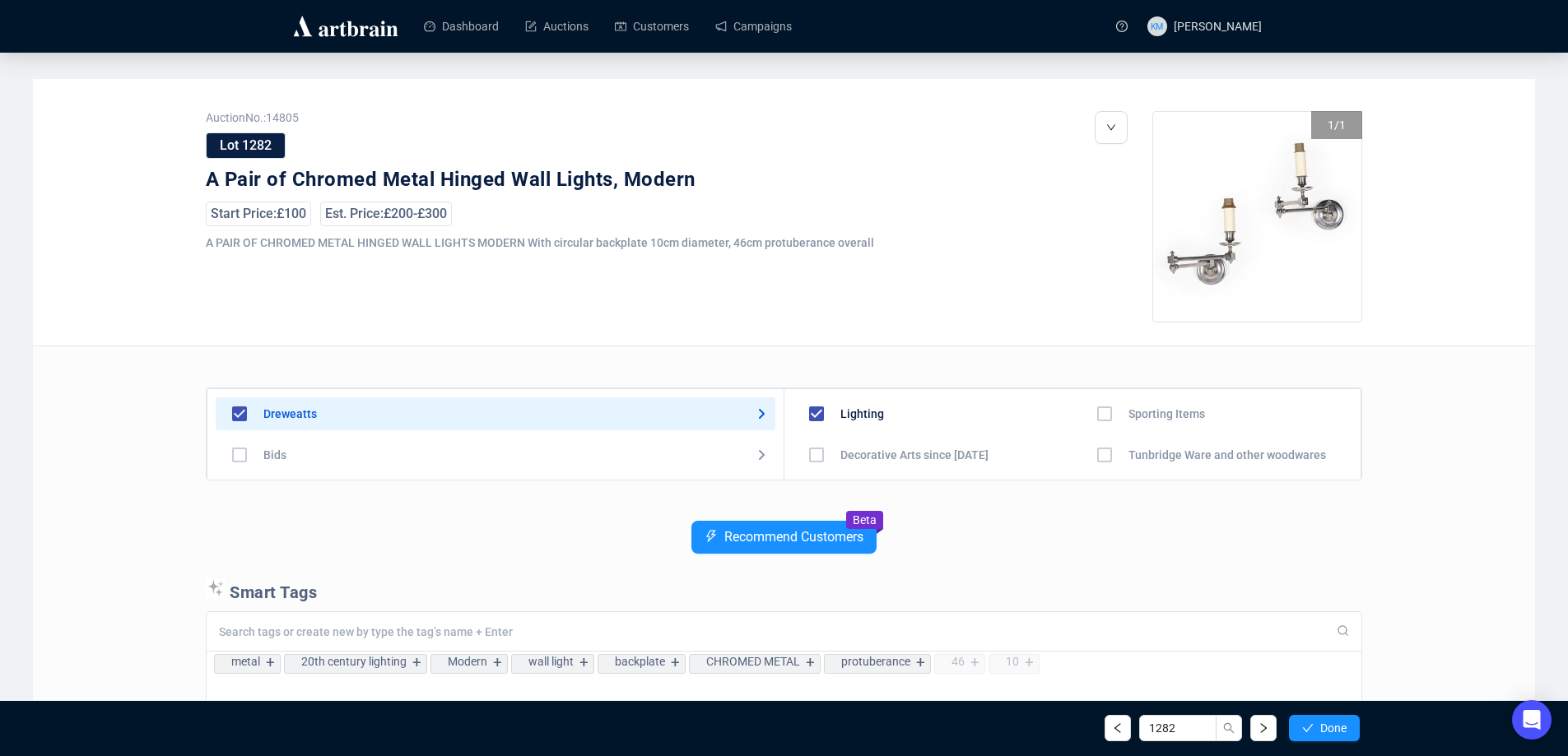
click at [1322, 722] on span "Done" at bounding box center [1333, 728] width 26 height 13
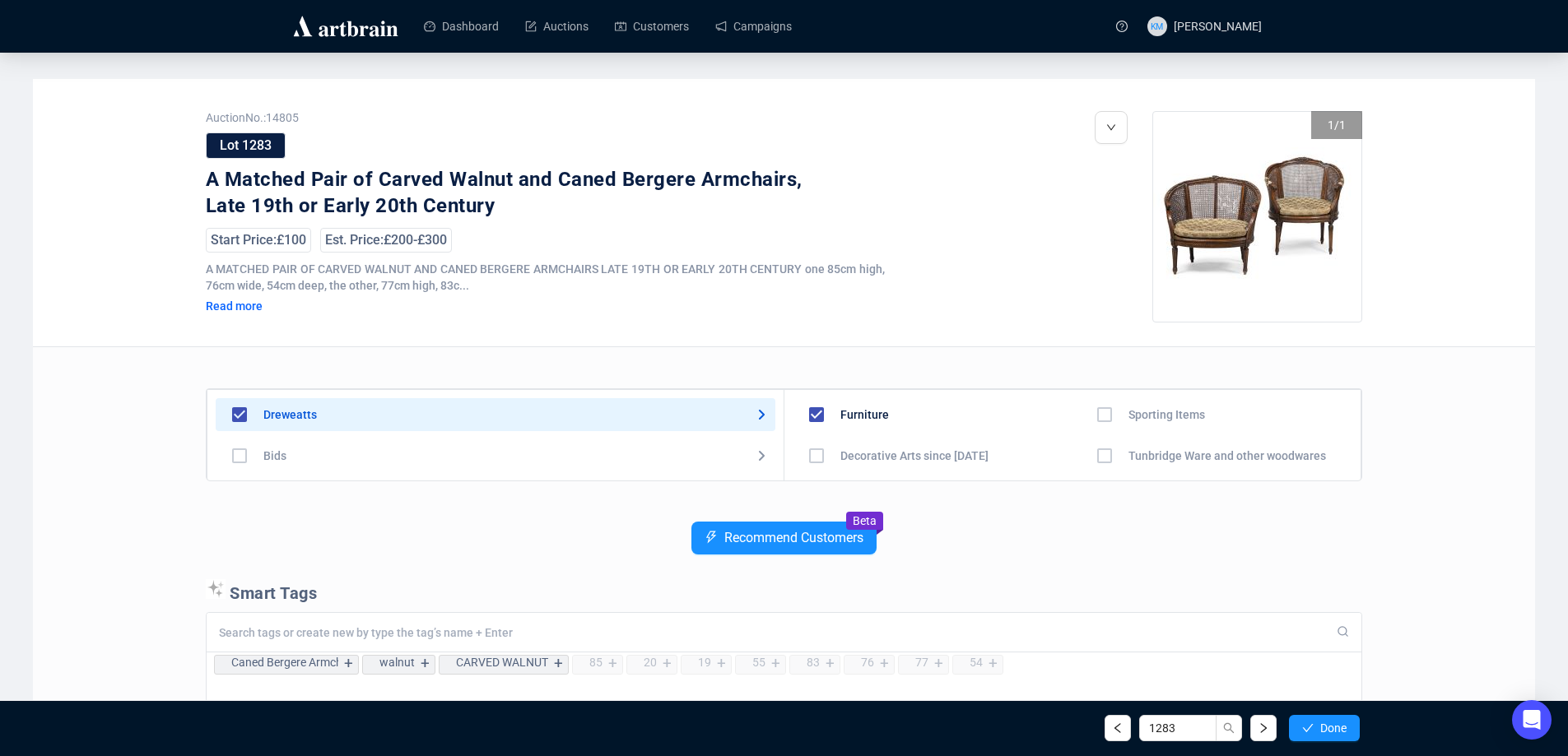
click at [1322, 722] on span "Done" at bounding box center [1333, 728] width 26 height 13
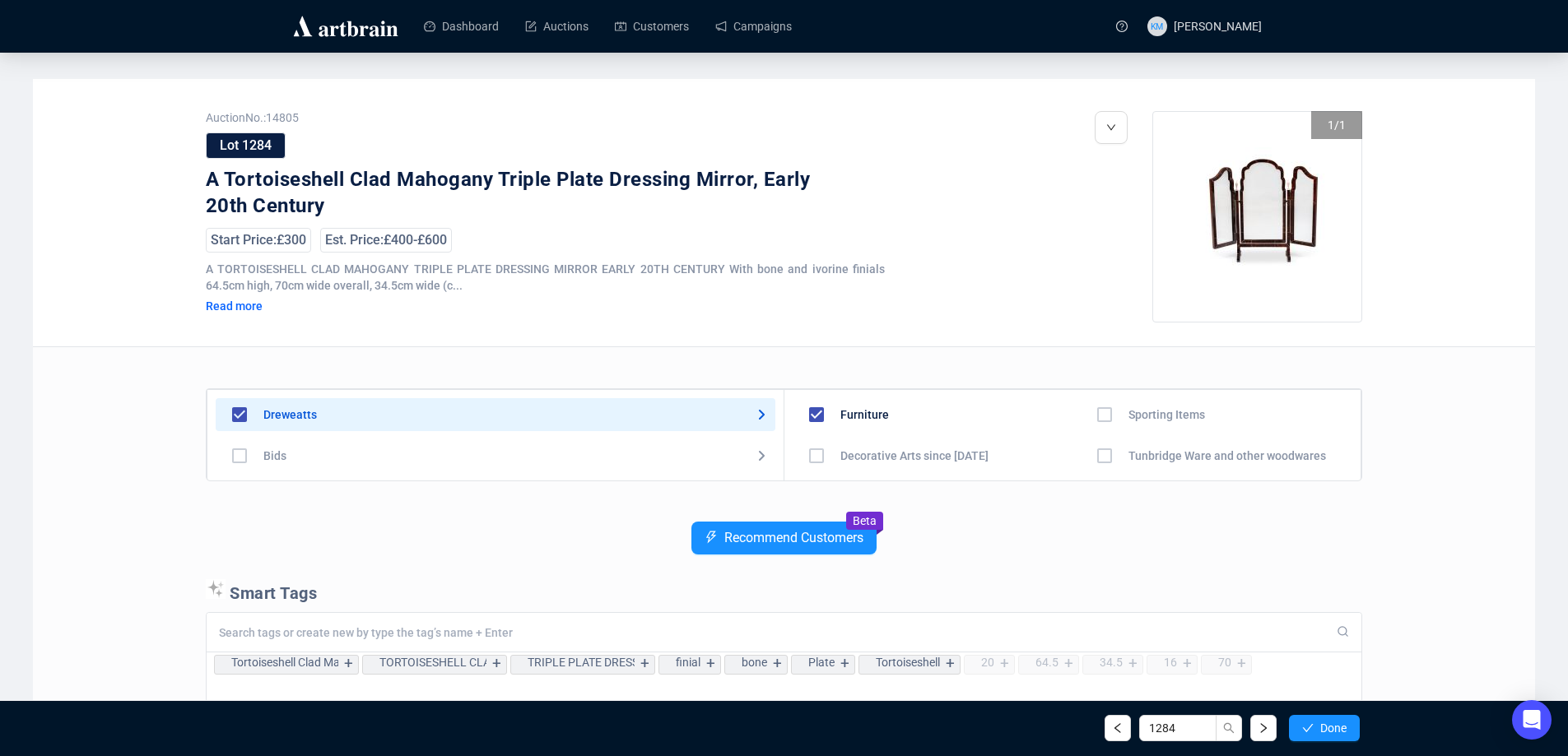
click at [1322, 722] on span "Done" at bounding box center [1333, 728] width 26 height 13
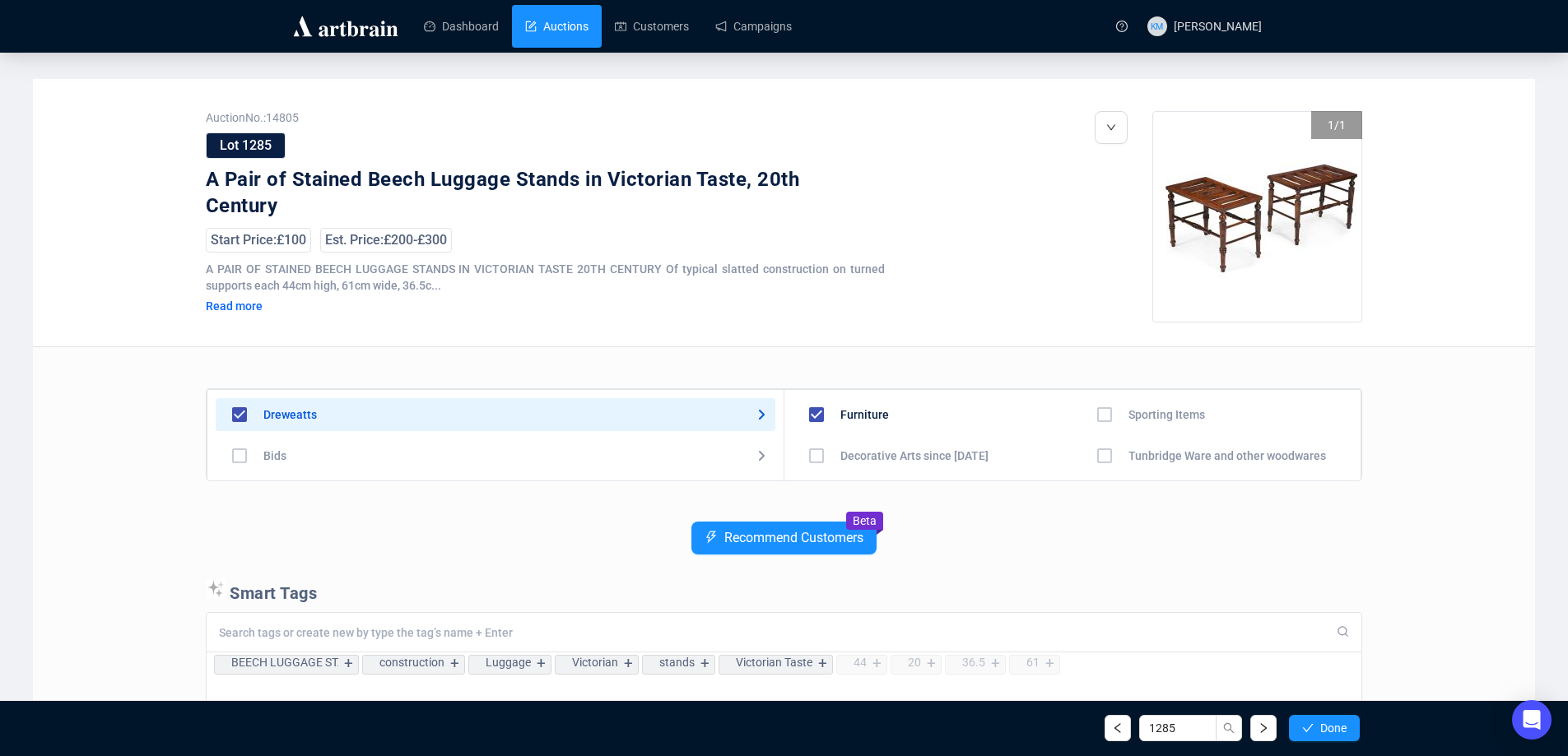
click at [571, 25] on link "Auctions" at bounding box center [556, 26] width 63 height 43
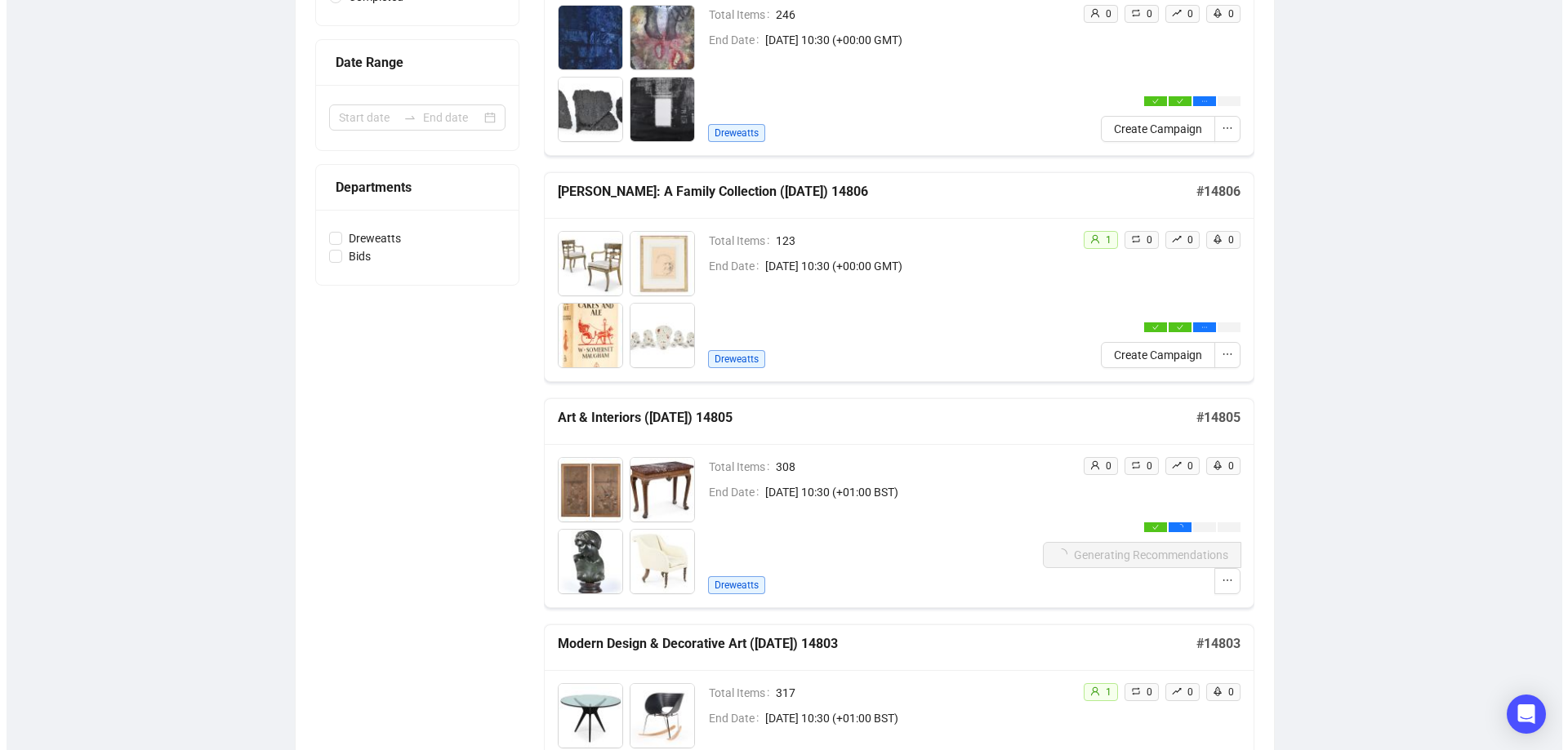
scroll to position [327, 0]
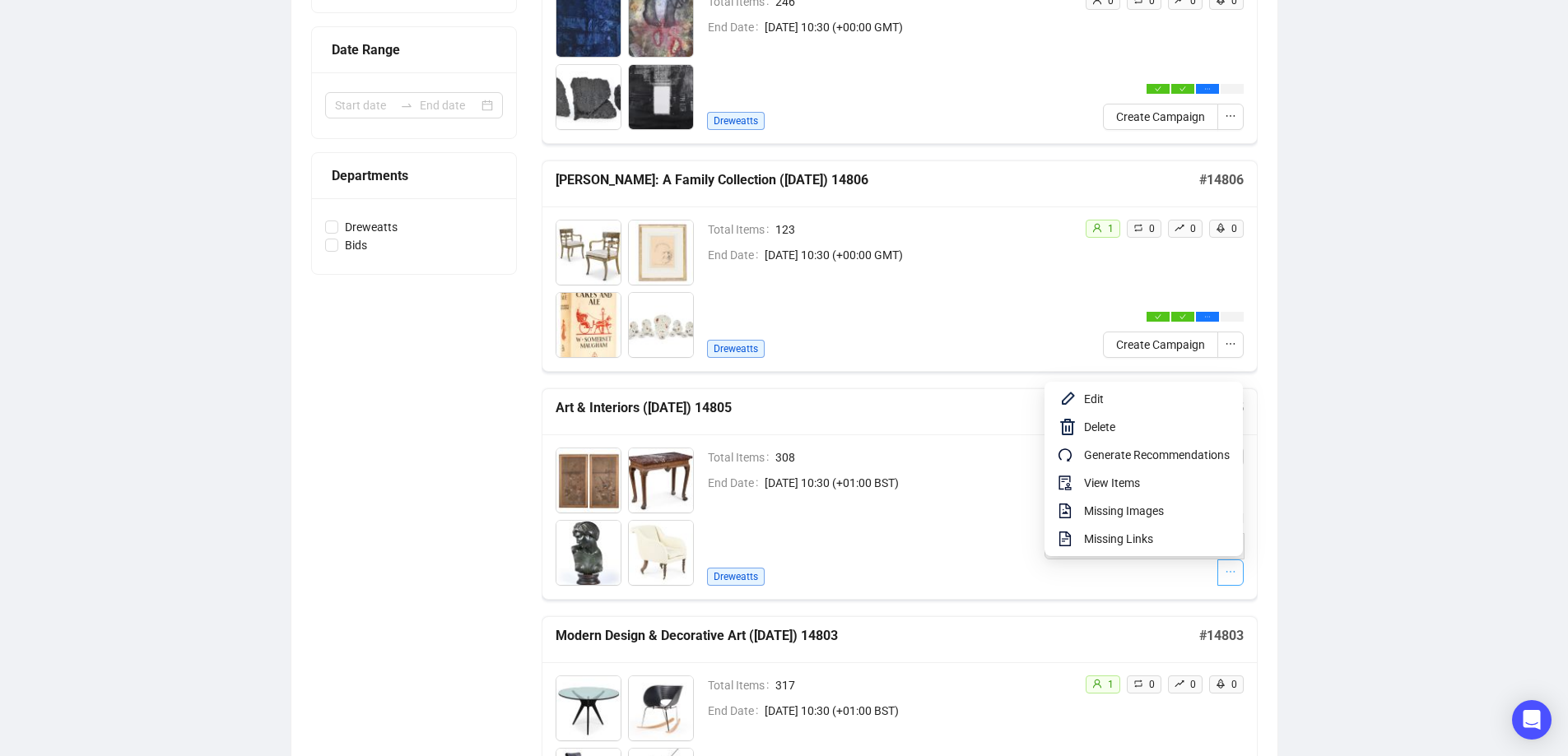
click at [1233, 567] on icon "ellipsis" at bounding box center [1230, 571] width 11 height 11
click at [1147, 477] on span "View Items" at bounding box center [1156, 483] width 145 height 18
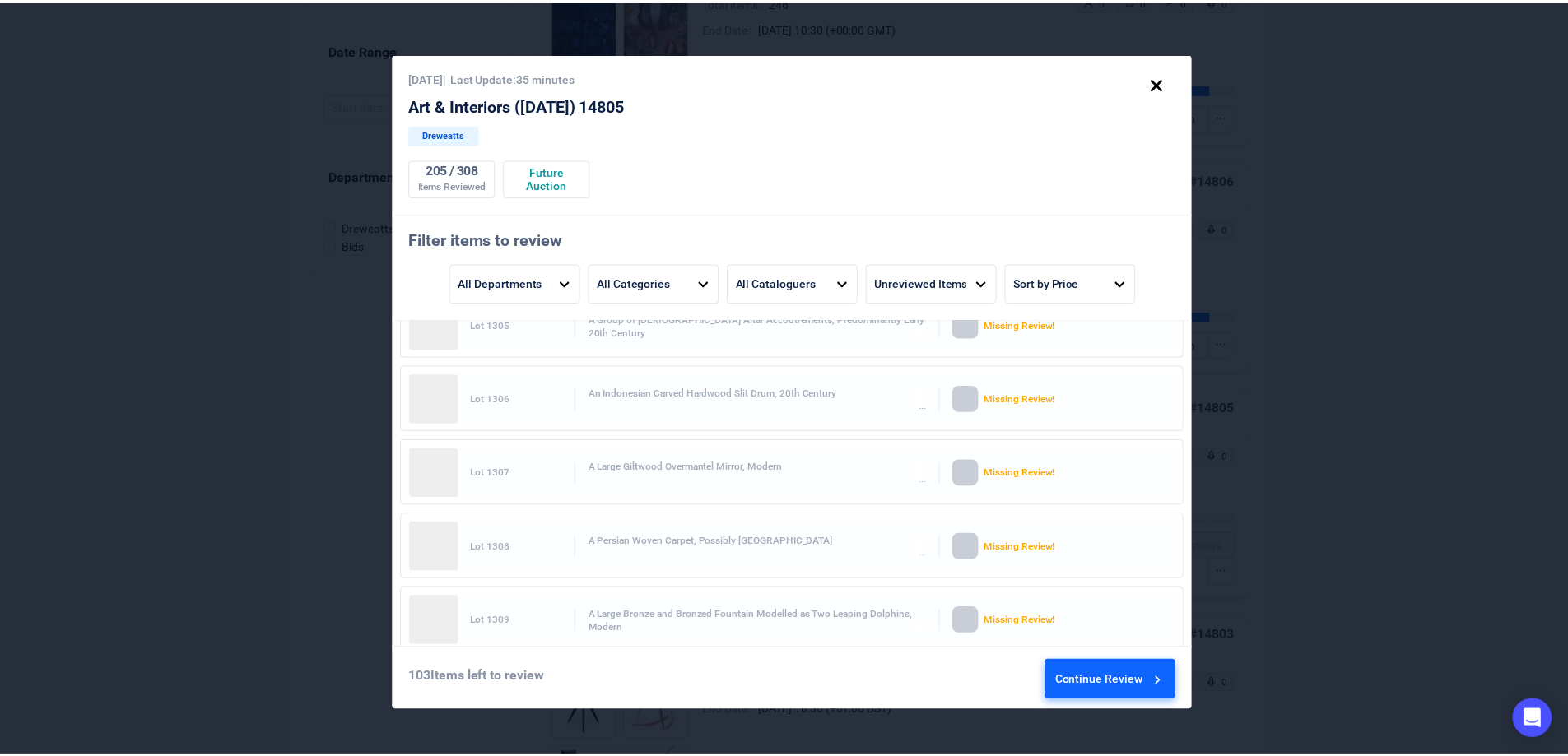
scroll to position [7302, 0]
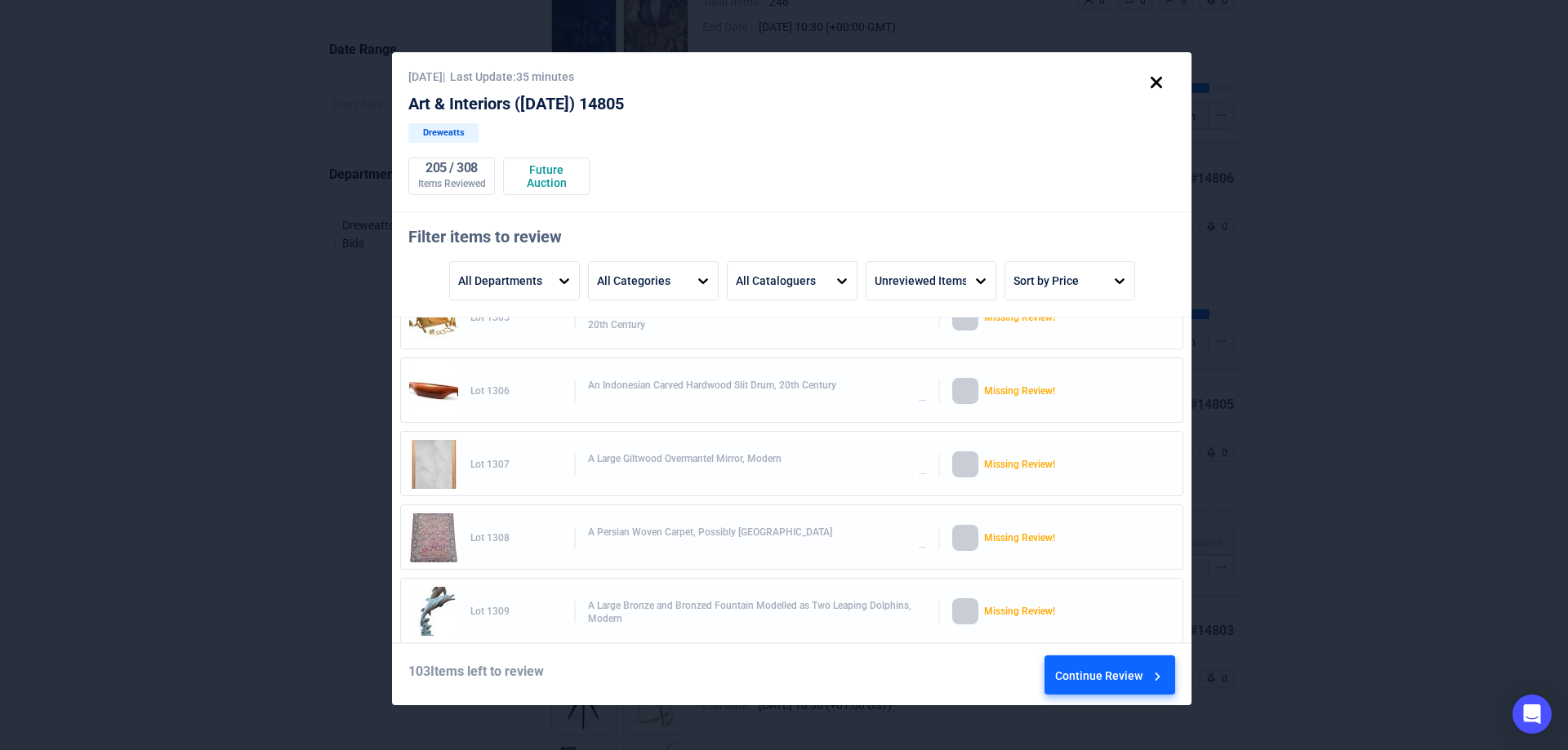
click at [1166, 84] on icon at bounding box center [1156, 83] width 28 height 28
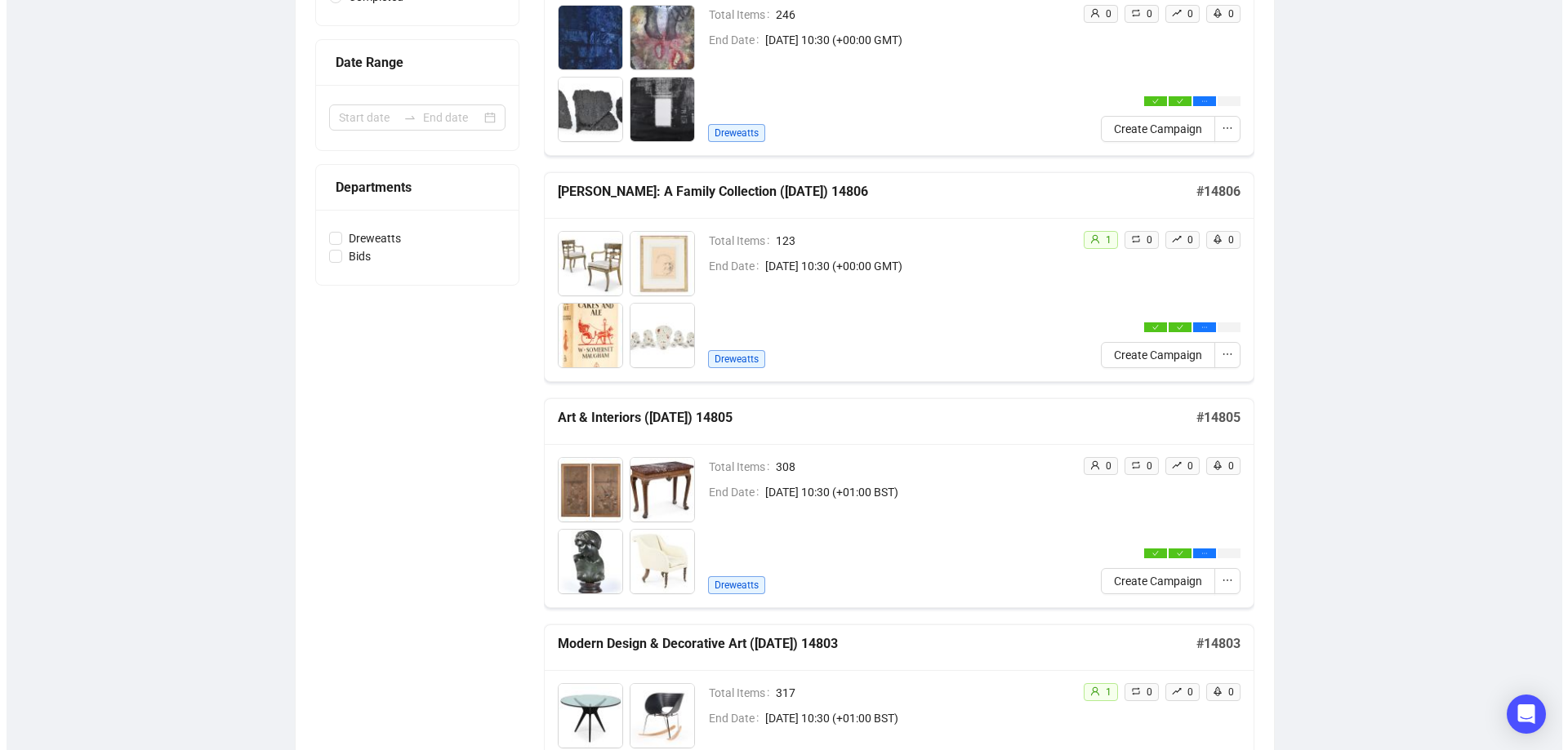
scroll to position [327, 0]
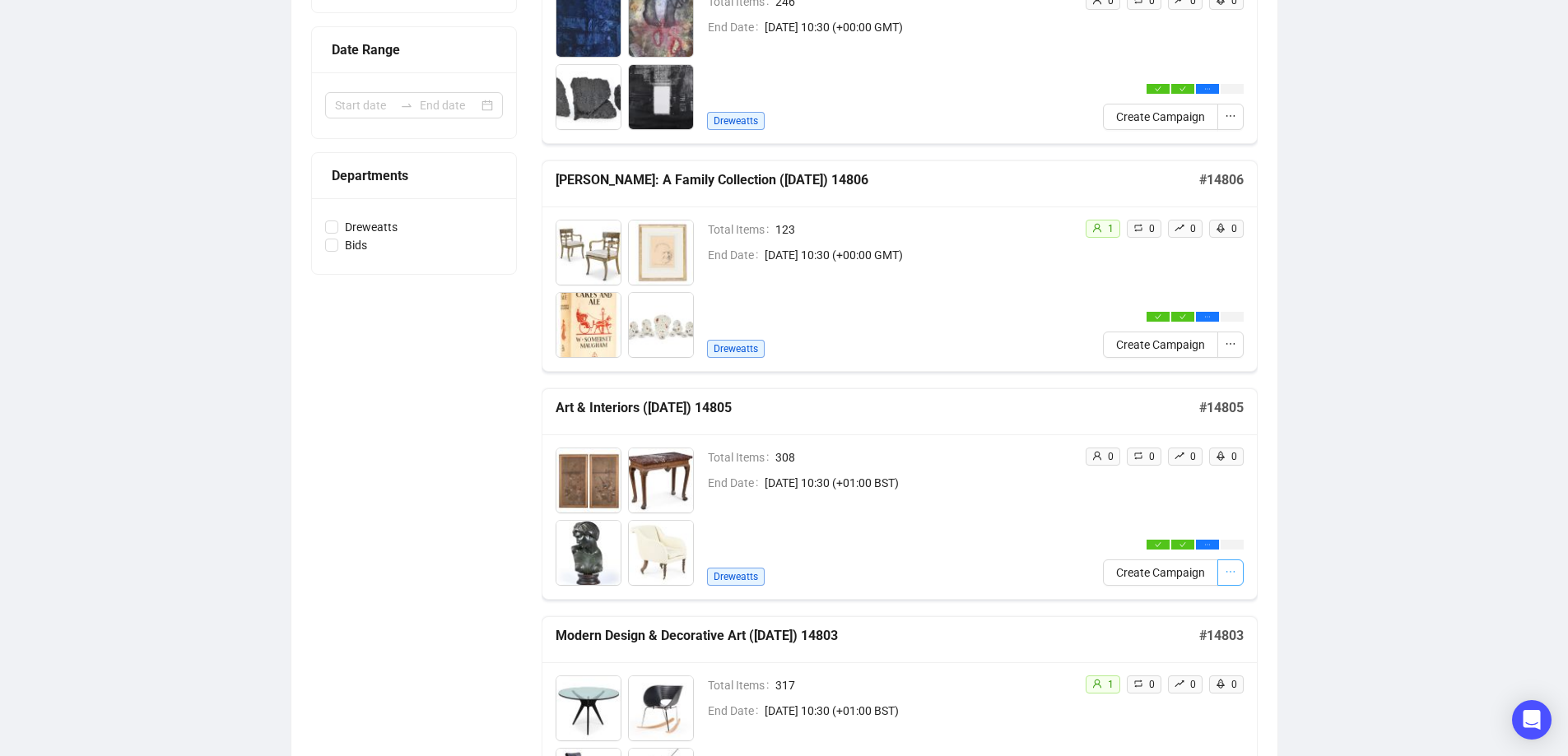
click at [1231, 578] on icon "ellipsis" at bounding box center [1230, 571] width 11 height 11
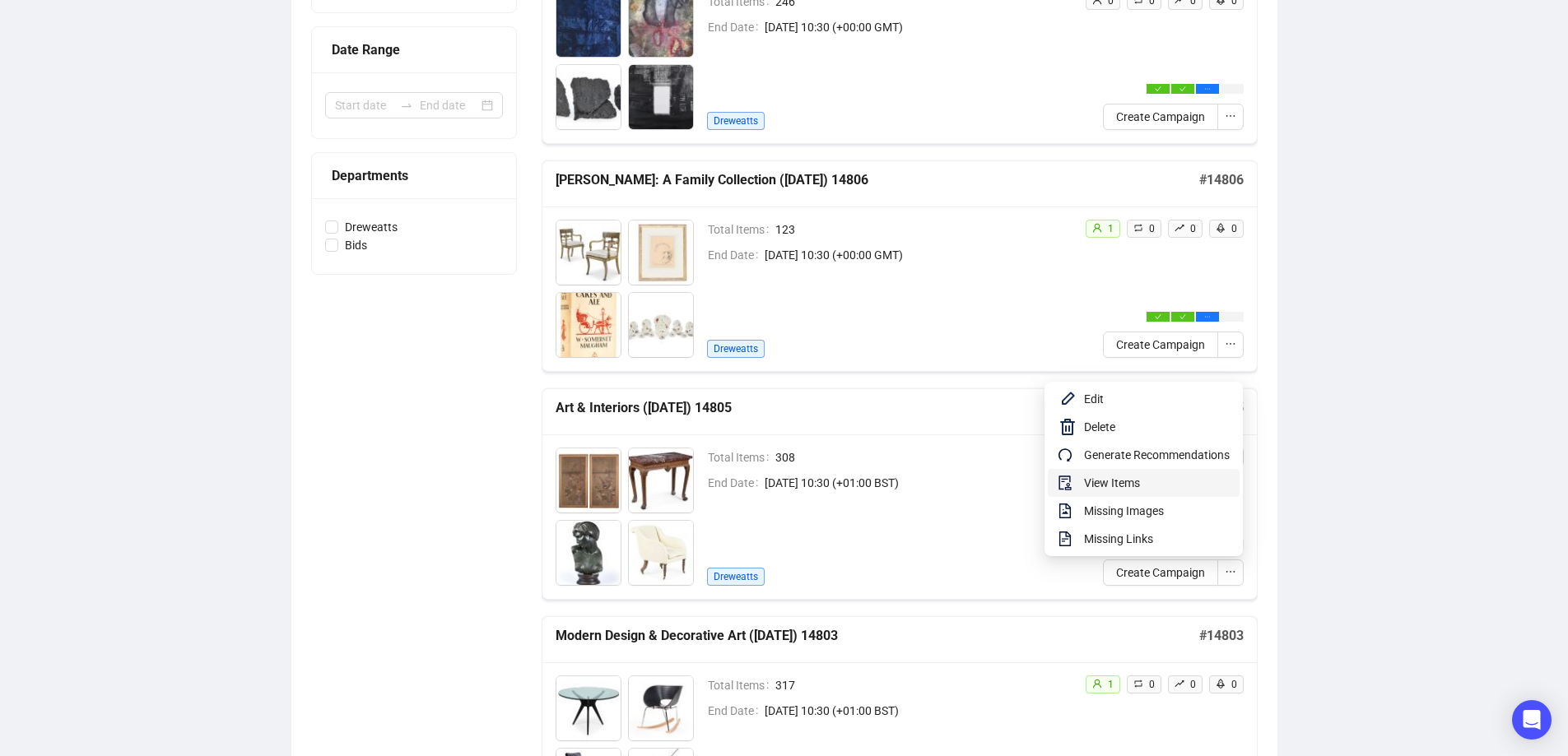
click at [1126, 491] on span "View Items" at bounding box center [1156, 483] width 145 height 18
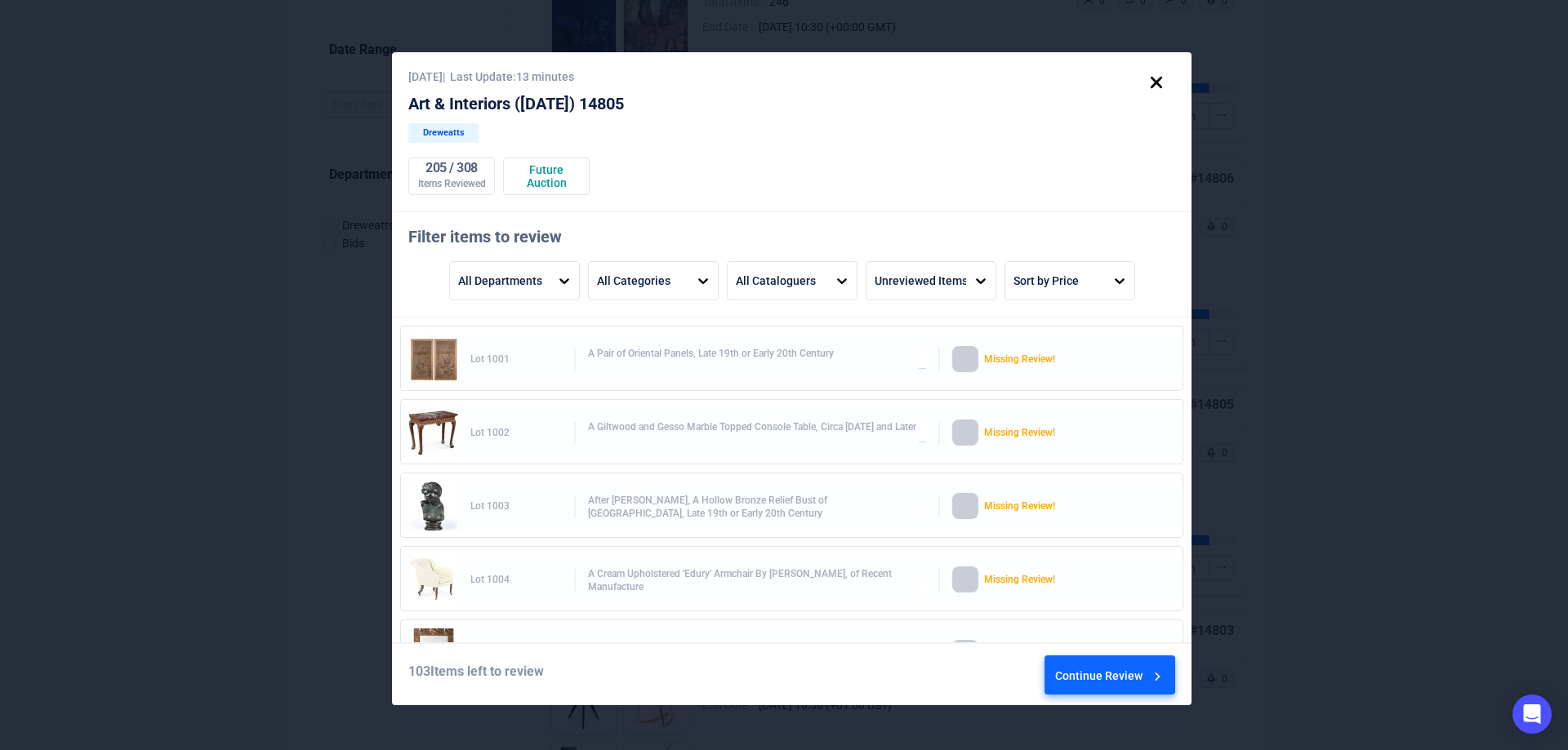
click at [1131, 655] on button "Continue Review" at bounding box center [1110, 674] width 130 height 39
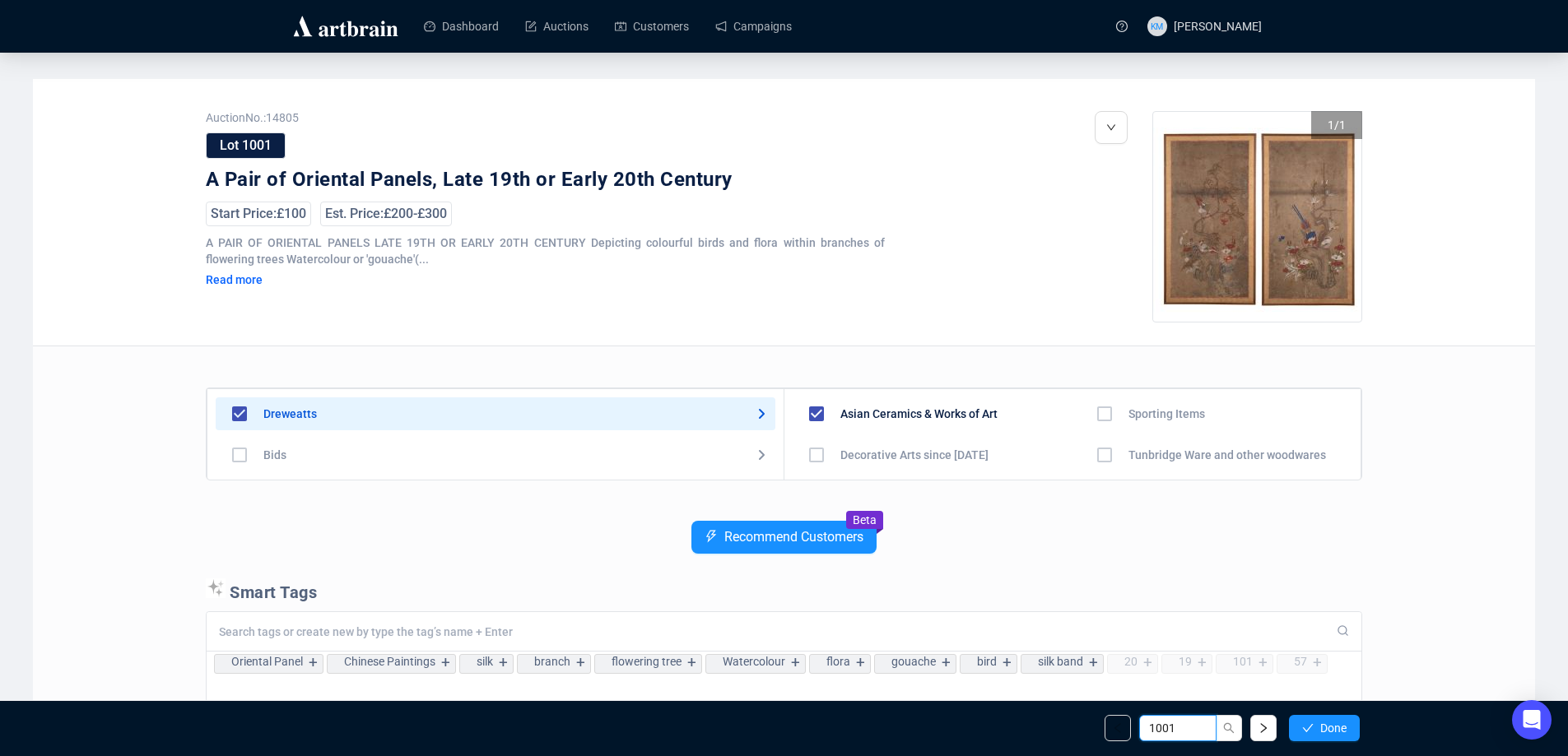
click at [1173, 729] on input "1001" at bounding box center [1177, 728] width 77 height 26
type input "1112"
click at [1178, 726] on input "1112" at bounding box center [1170, 728] width 43 height 18
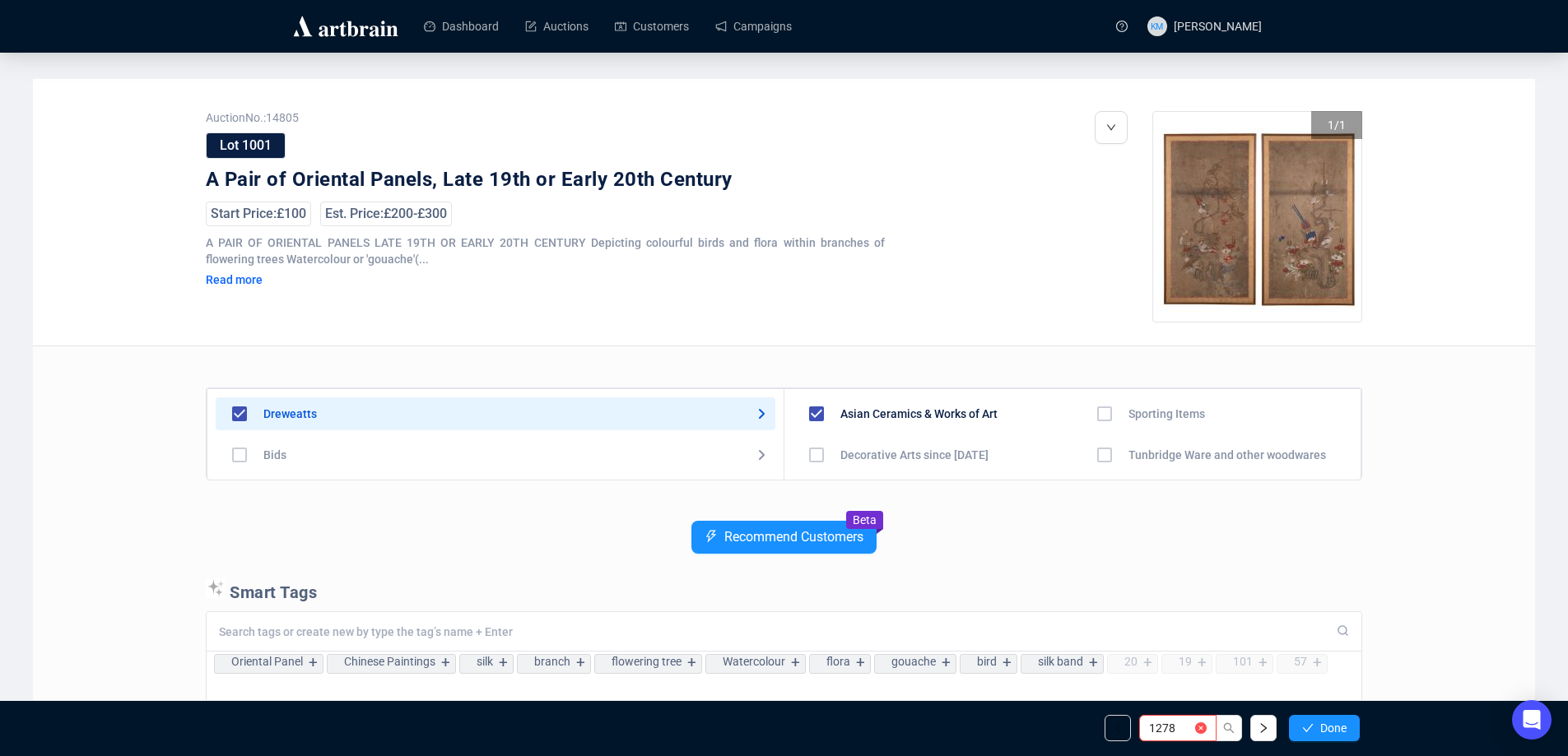
type input "1278"
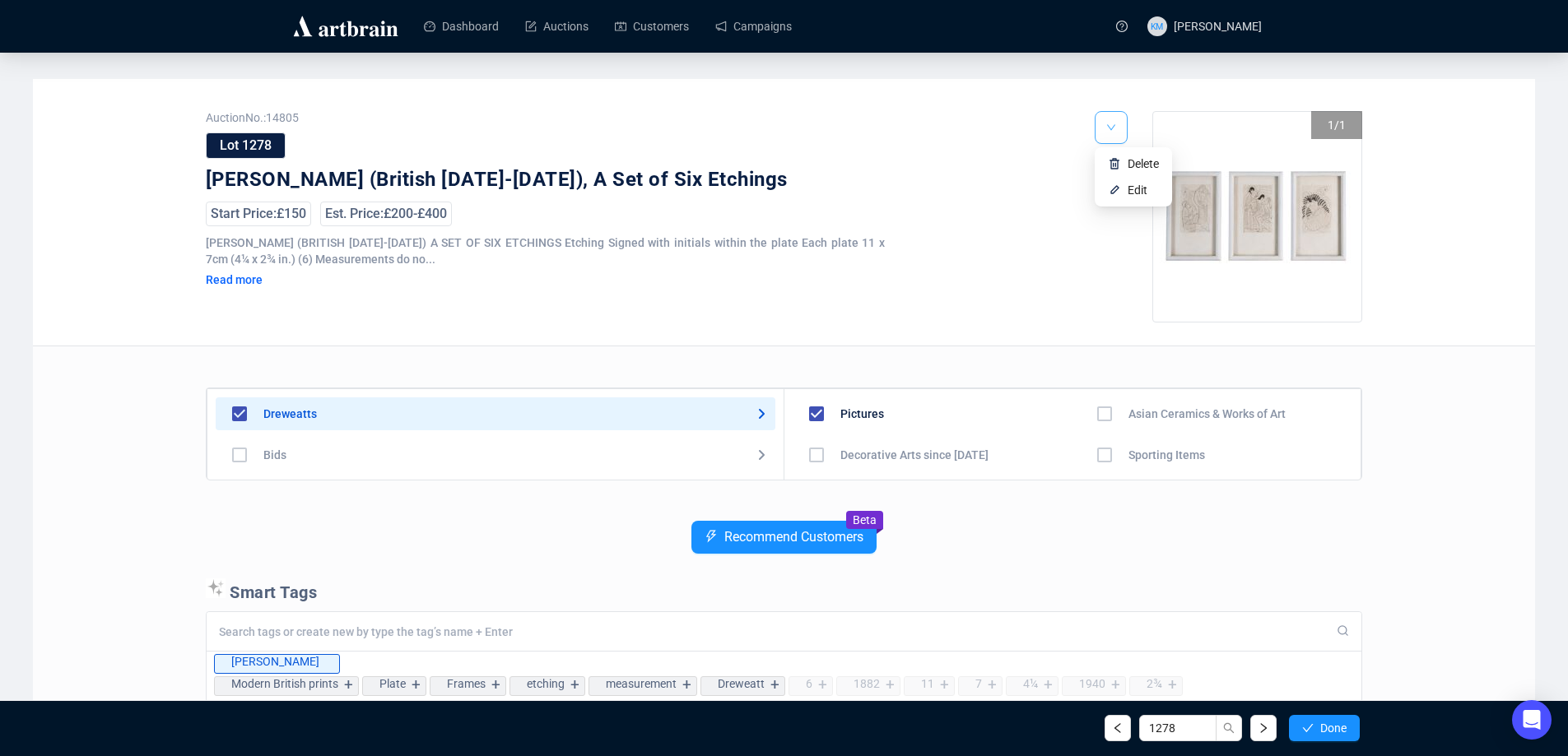
click at [1114, 130] on icon "down" at bounding box center [1111, 127] width 10 height 10
click at [1123, 158] on li "Delete" at bounding box center [1133, 164] width 71 height 26
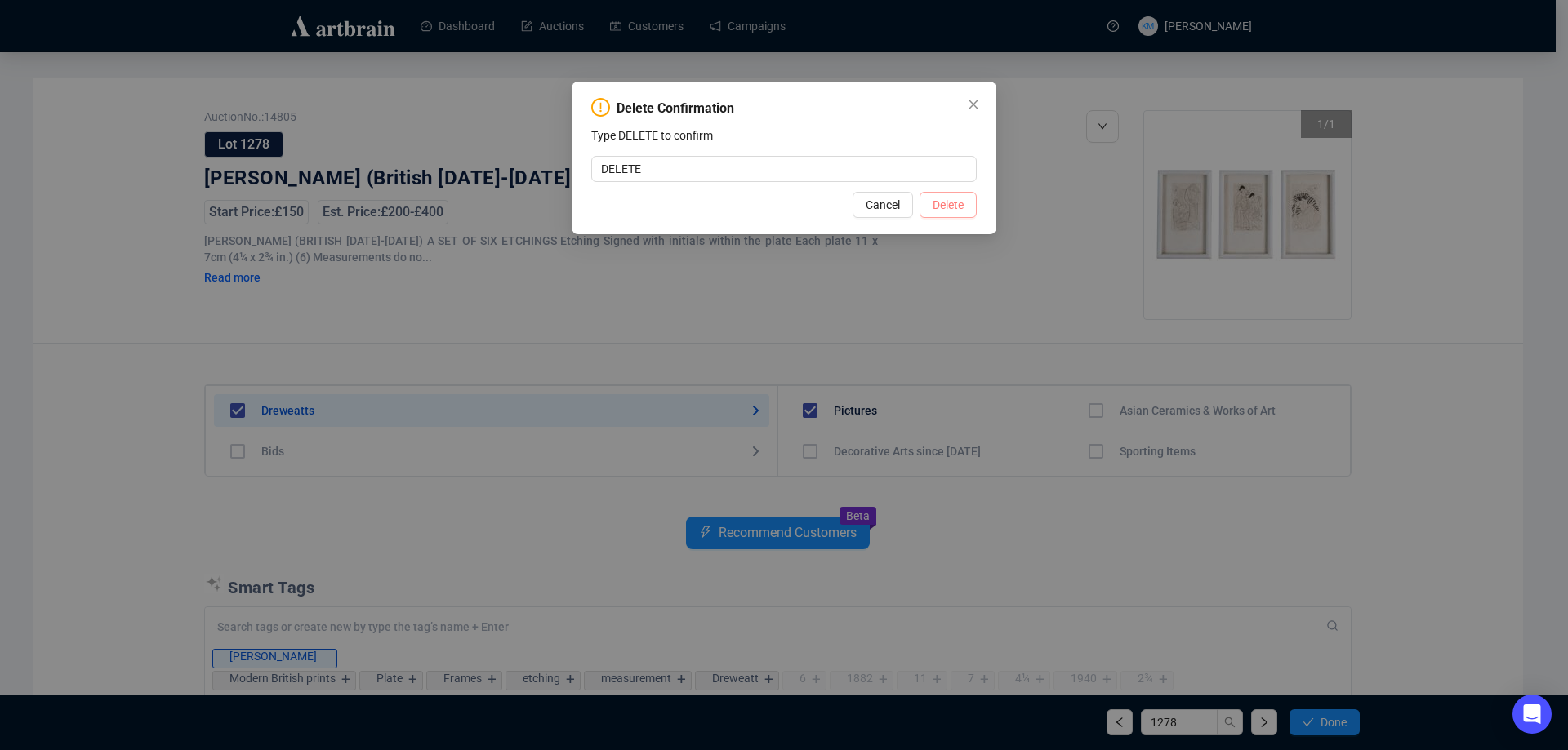
type input "DELETE"
click at [940, 202] on span "Delete" at bounding box center [948, 204] width 31 height 18
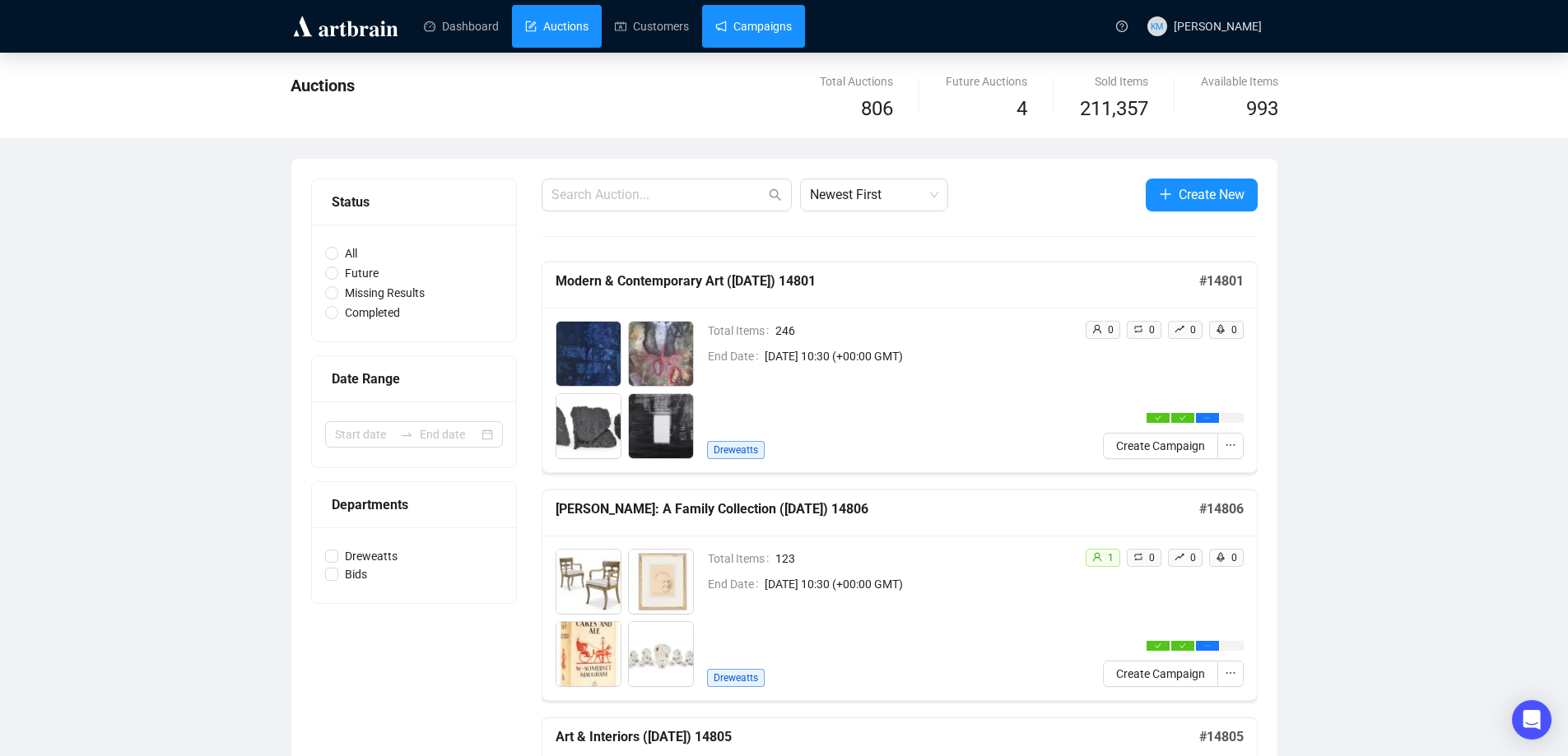
click at [754, 40] on link "Campaigns" at bounding box center [752, 26] width 76 height 43
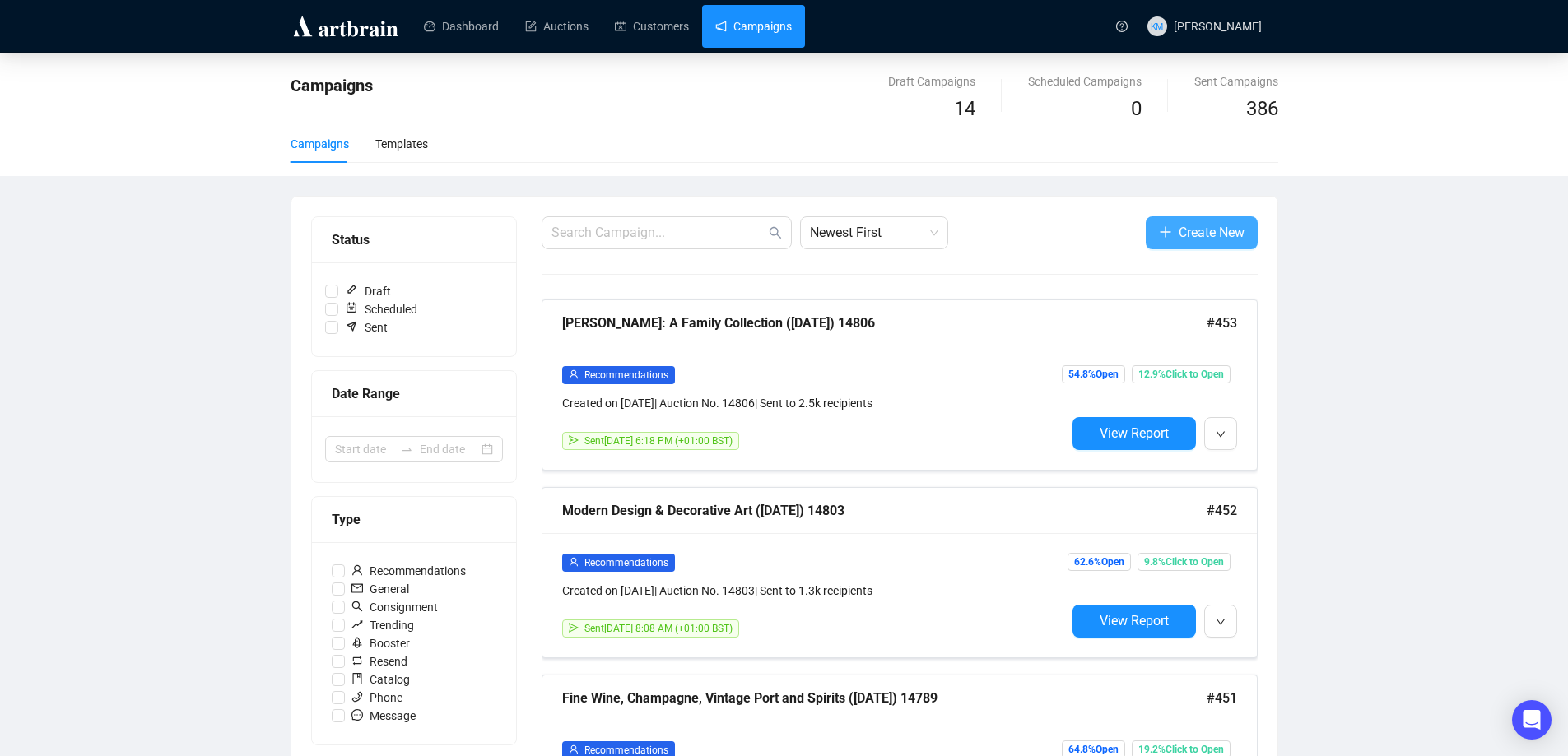
click at [1185, 230] on span "Create New" at bounding box center [1211, 232] width 66 height 20
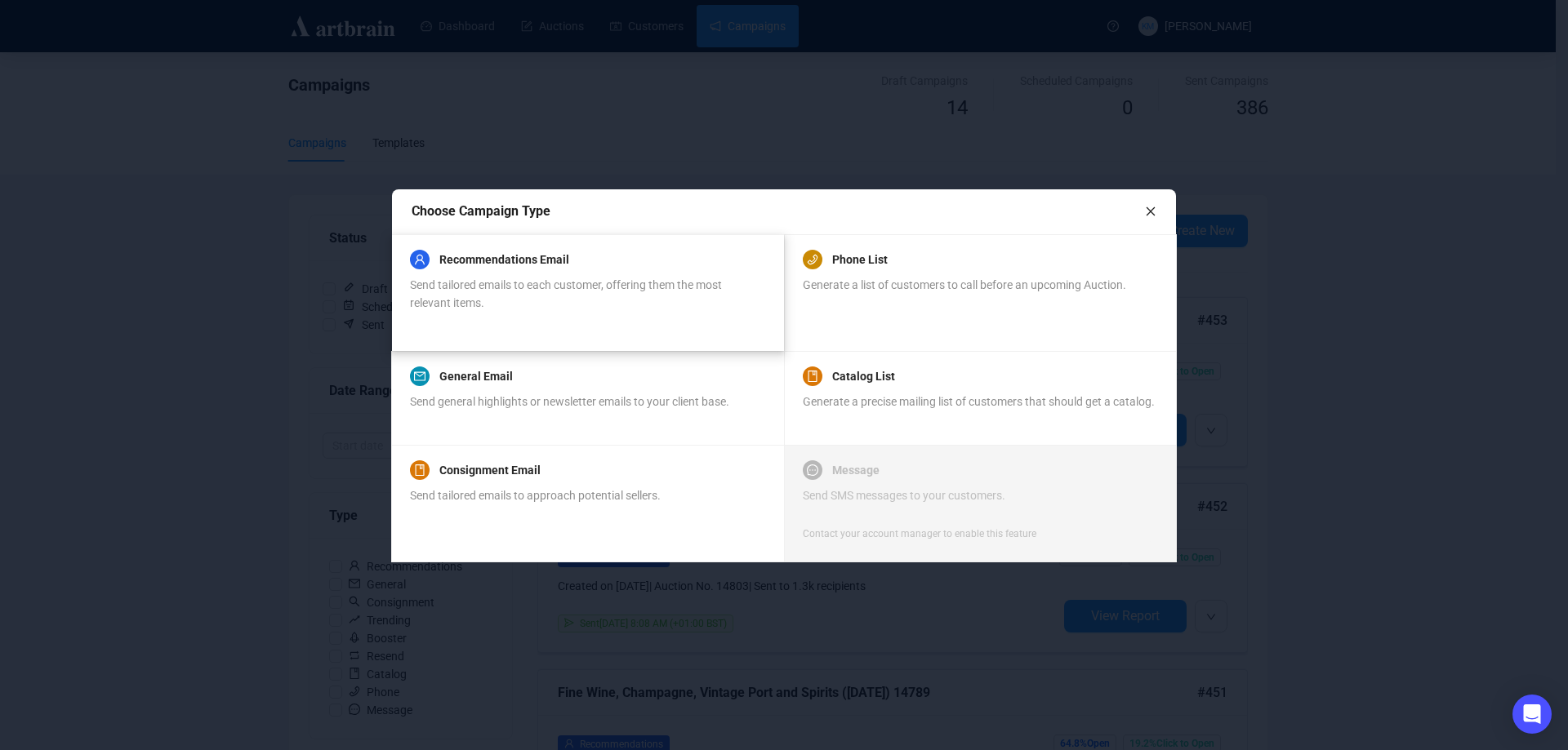
click at [543, 278] on span "Send tailored emails to each customer, offering them the most relevant items." at bounding box center [566, 294] width 312 height 31
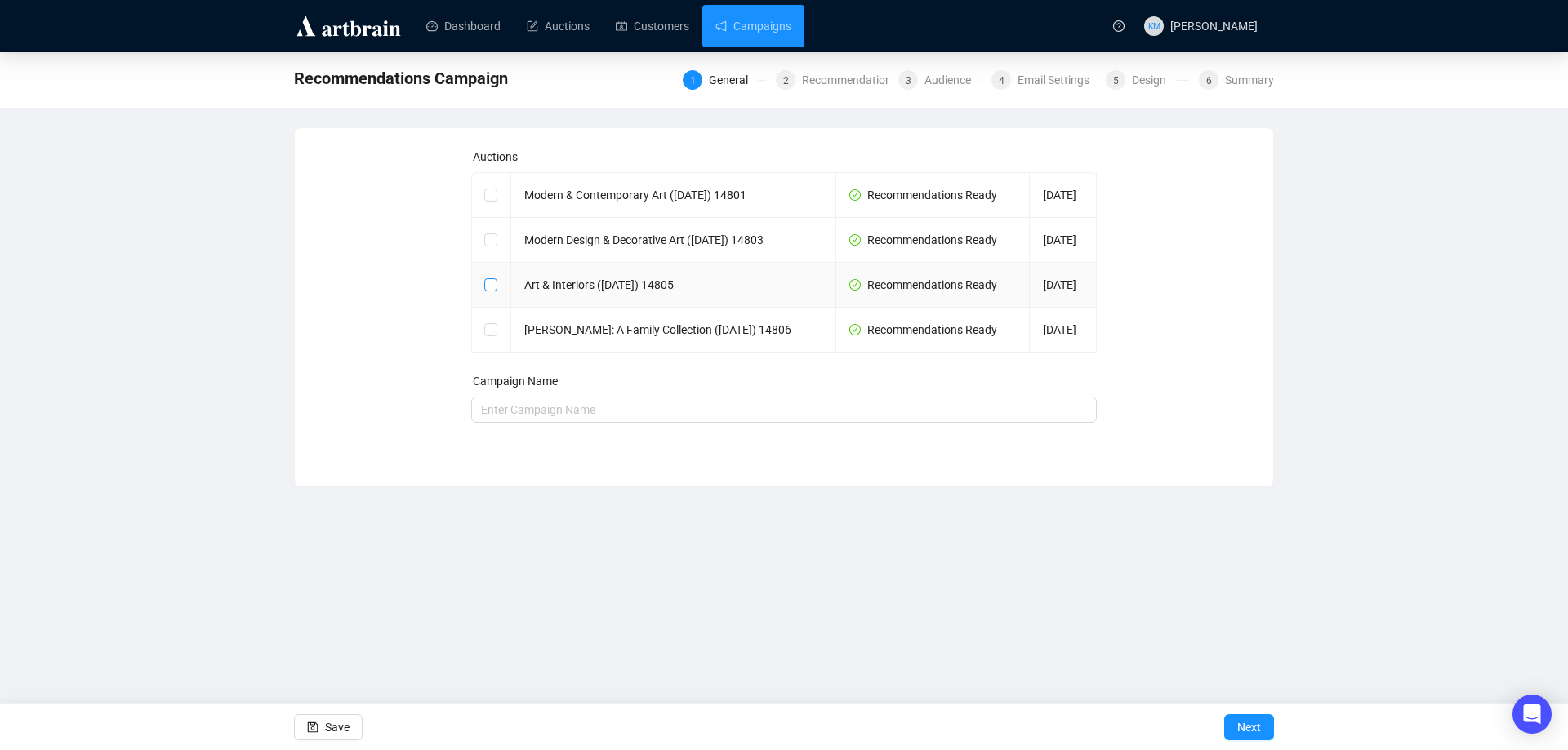
click at [490, 290] on input "checkbox" at bounding box center [489, 283] width 11 height 11
checkbox input "true"
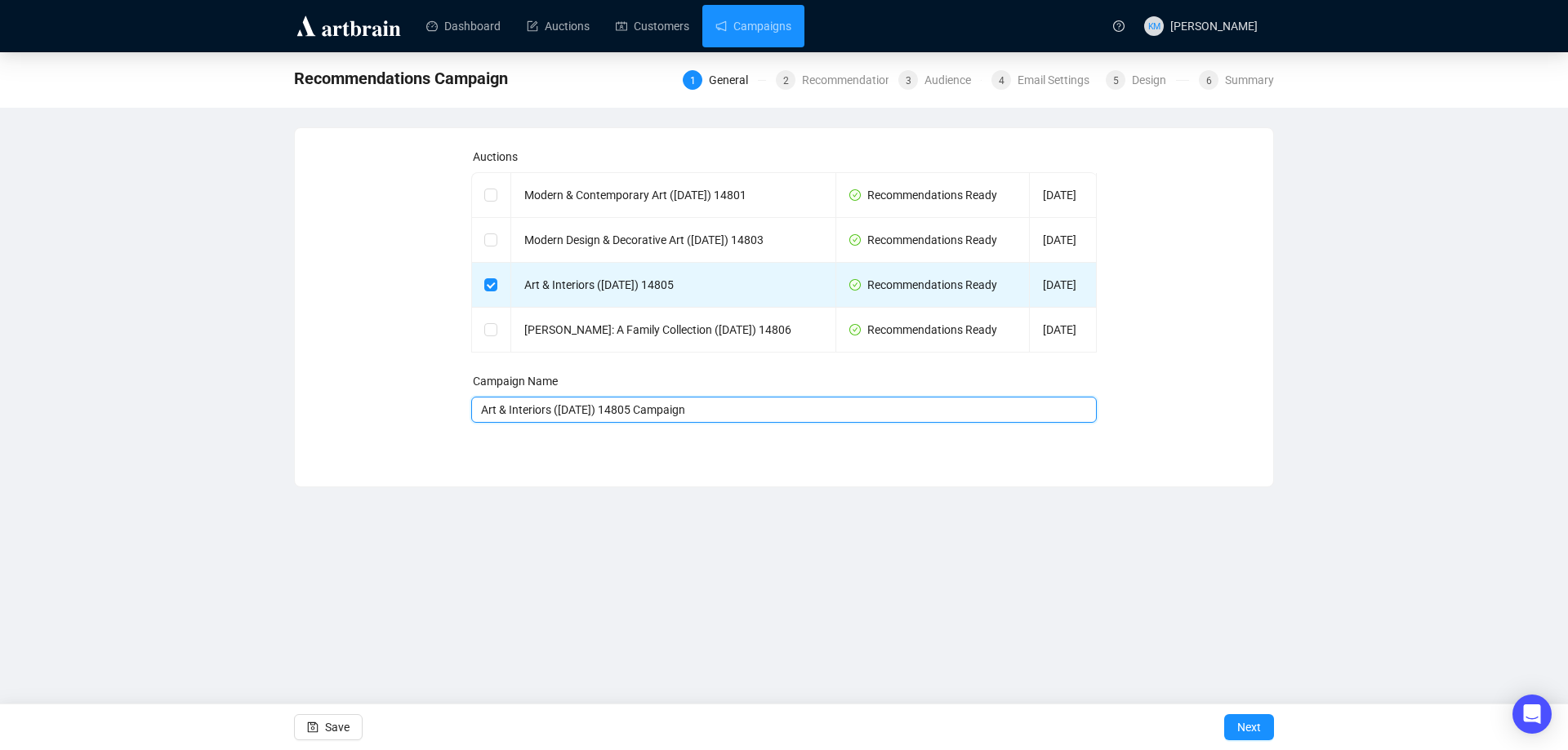
click at [761, 423] on input "Art & Interiors (23 October 2025) 14805 Campaign" at bounding box center [784, 410] width 627 height 26
type input "Art & Interiors ([DATE]) 14805"
click at [1253, 722] on span "Next" at bounding box center [1248, 727] width 23 height 46
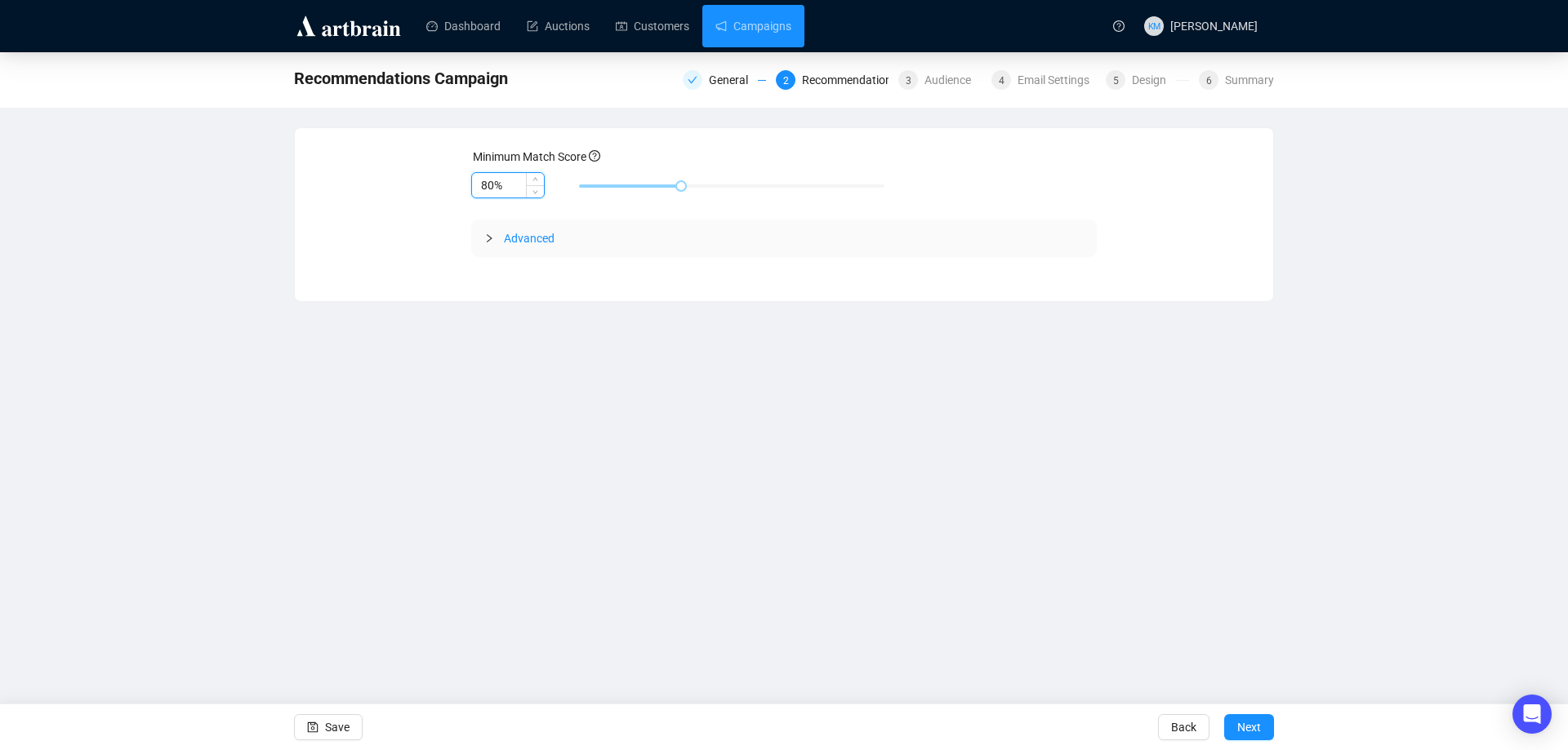
click at [498, 183] on input "80%" at bounding box center [508, 185] width 72 height 24
type input "85%"
click at [1262, 721] on button "Next" at bounding box center [1248, 727] width 50 height 26
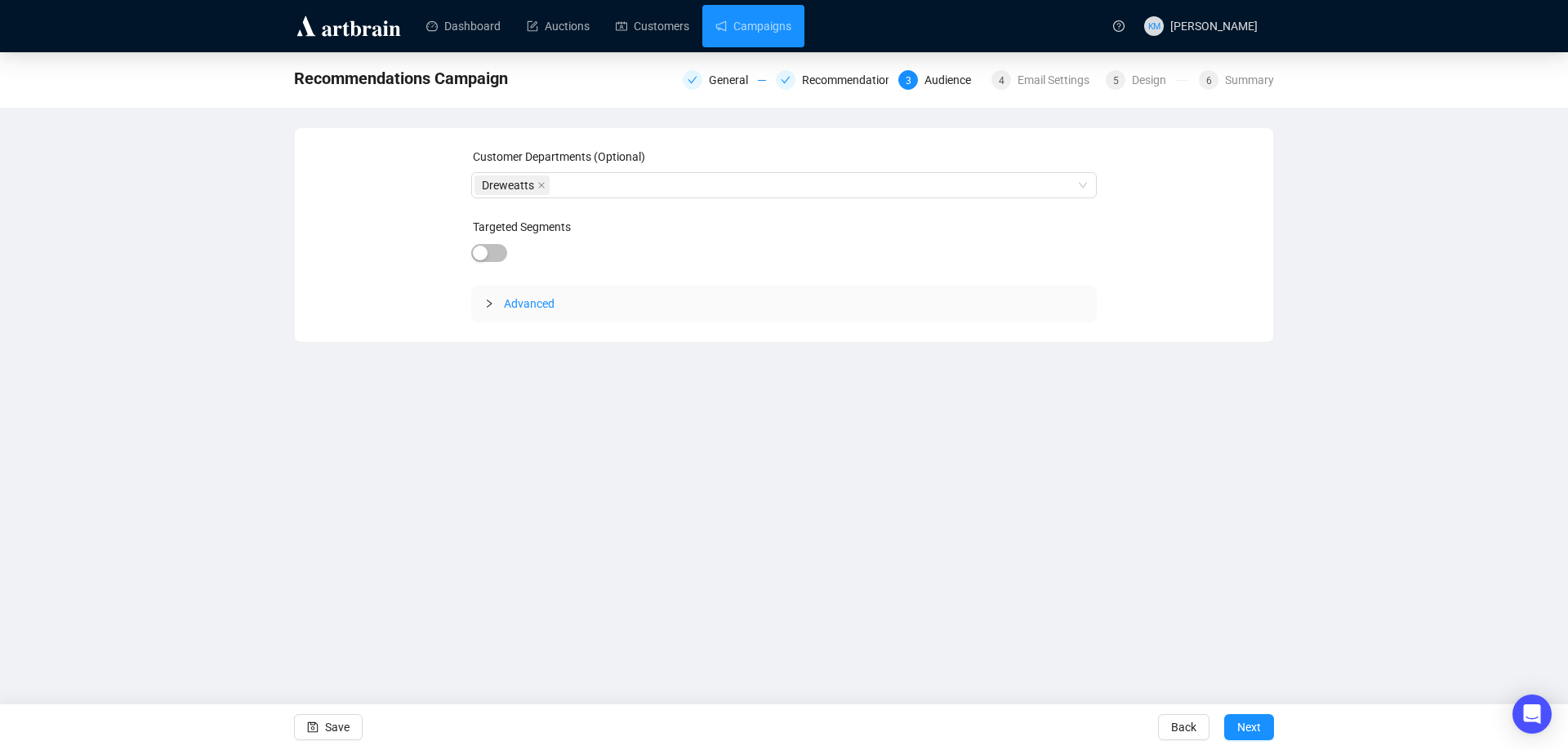
click at [1262, 721] on button "Next" at bounding box center [1248, 727] width 50 height 26
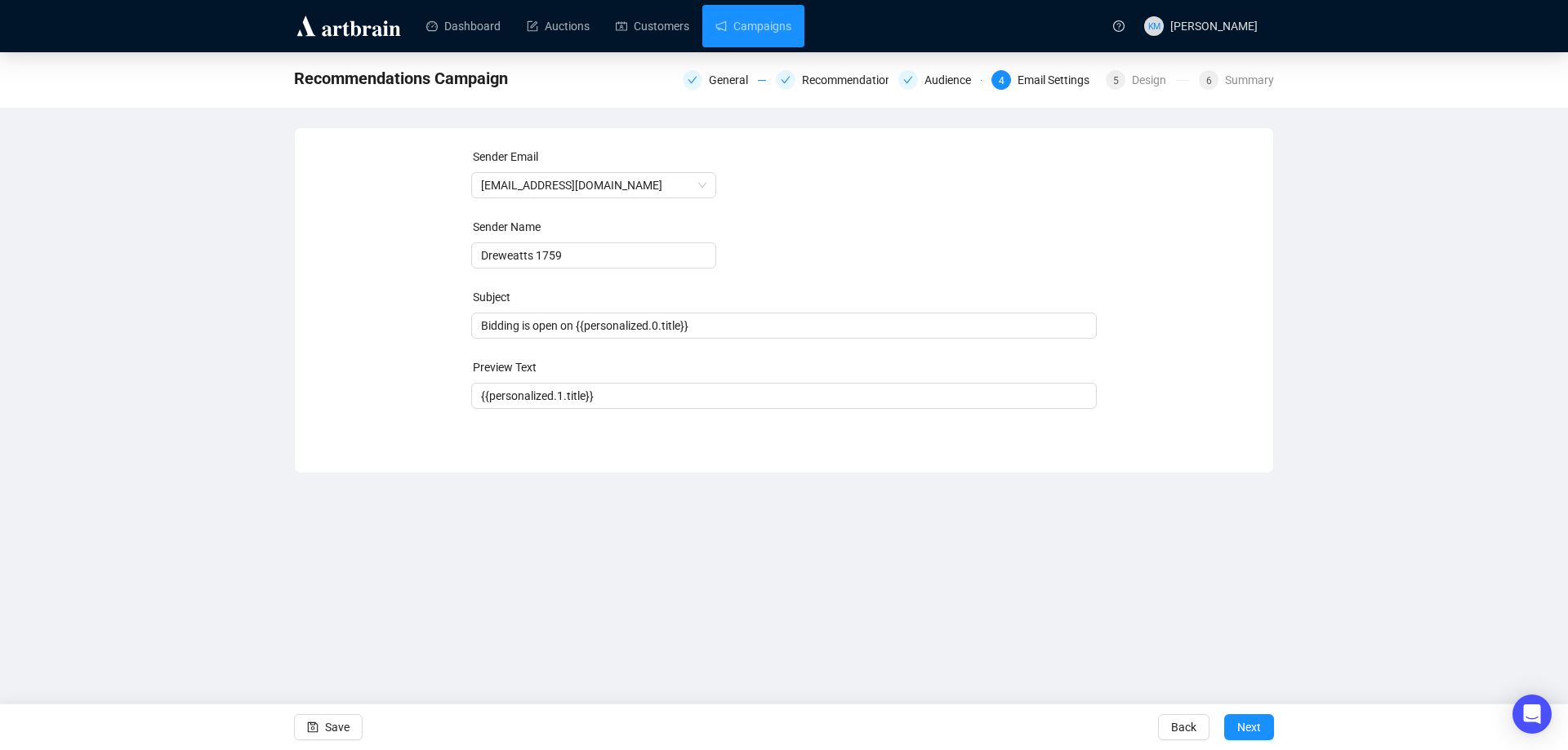
click at [1262, 721] on button "Next" at bounding box center [1248, 727] width 50 height 26
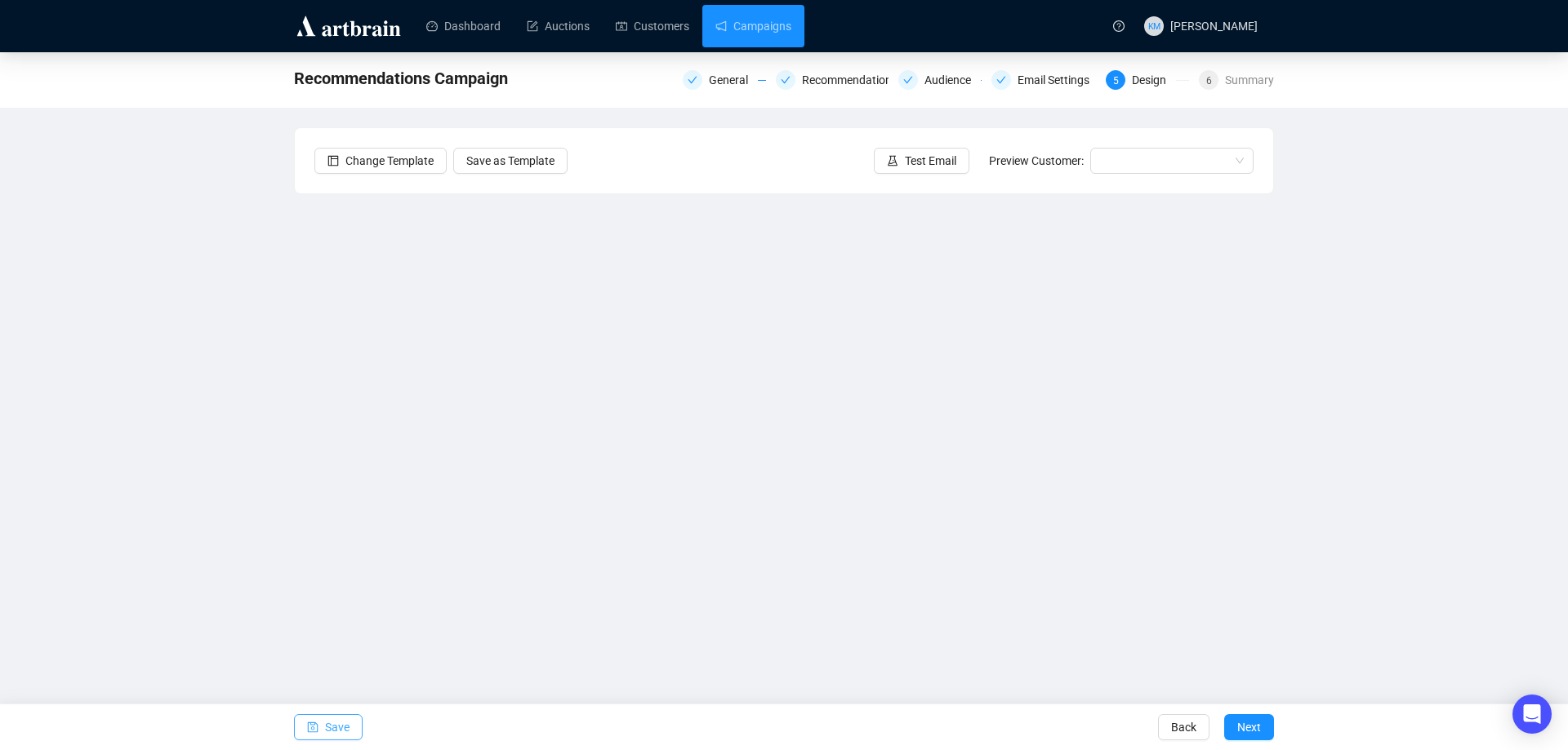
click at [317, 737] on span "button" at bounding box center [312, 727] width 11 height 46
click at [344, 731] on span "Save" at bounding box center [337, 727] width 24 height 46
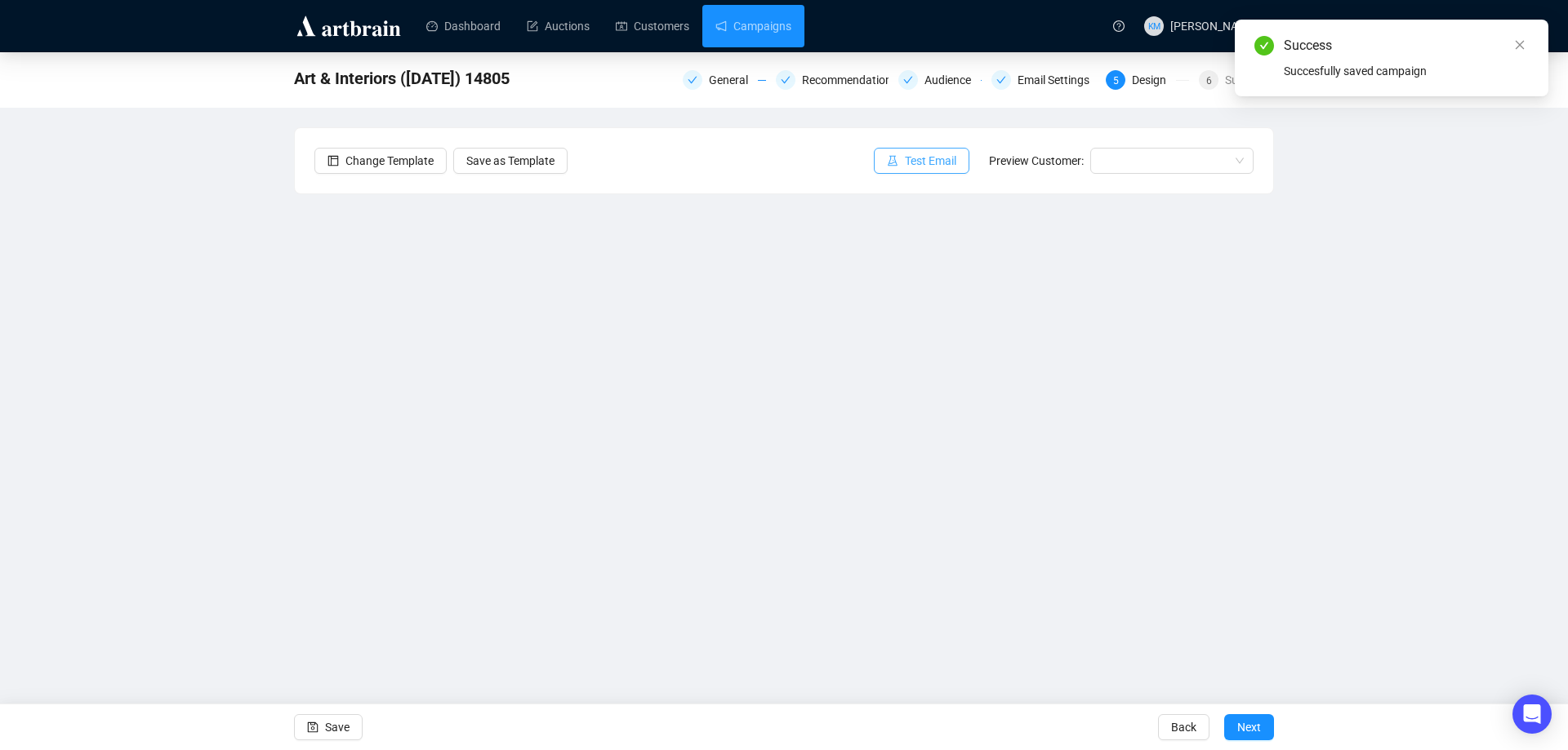
click at [919, 165] on span "Test Email" at bounding box center [930, 161] width 51 height 18
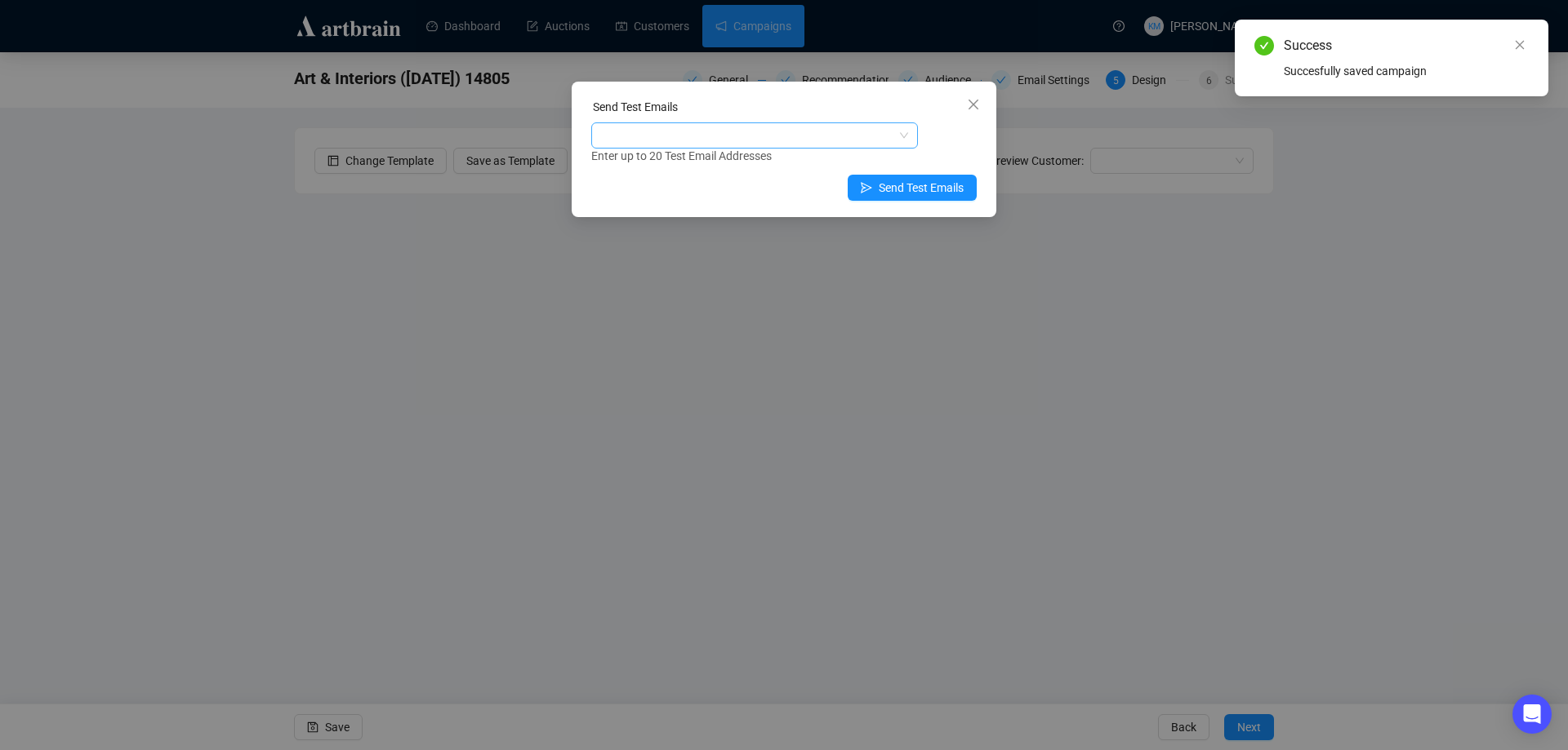
click at [697, 129] on div at bounding box center [746, 136] width 303 height 23
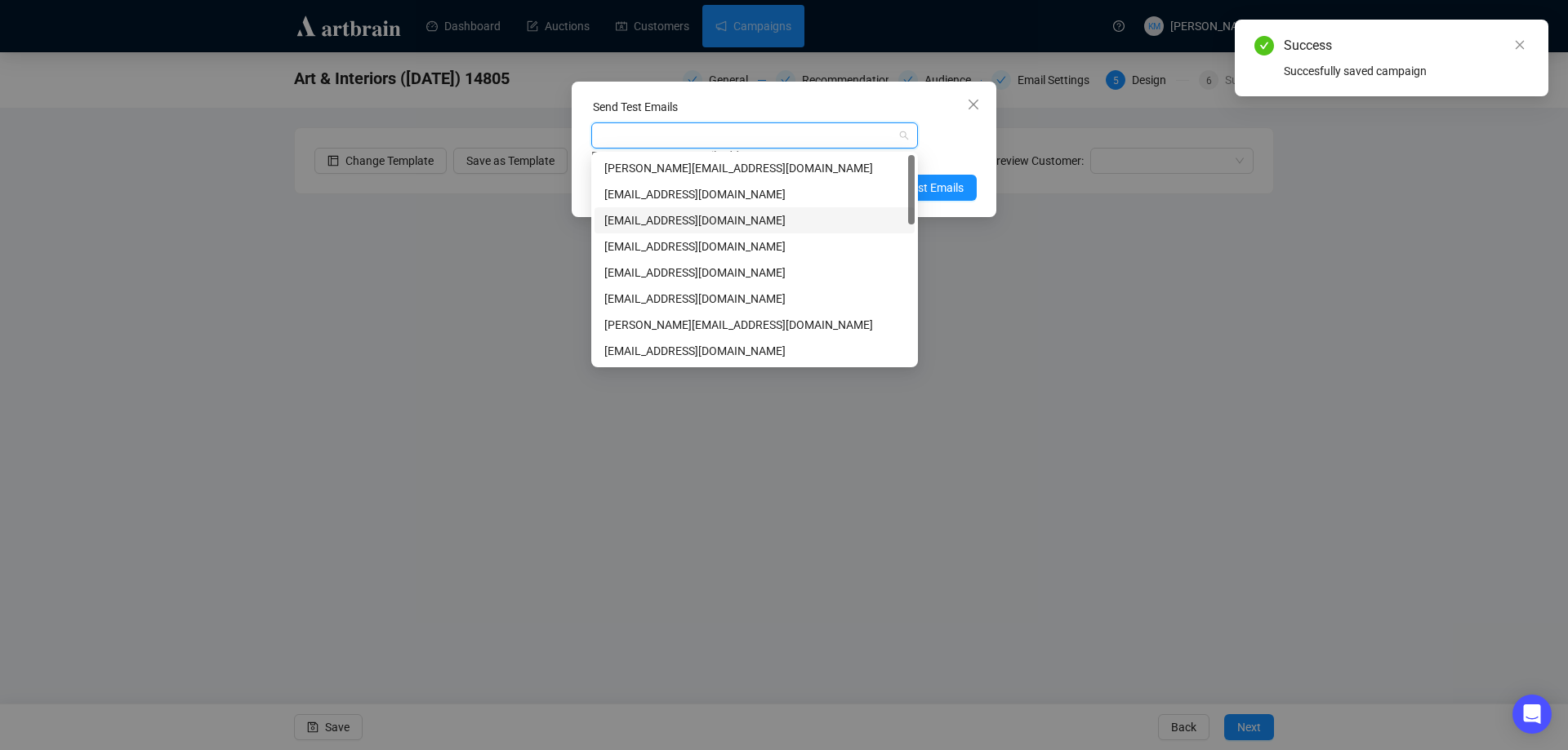
click at [660, 216] on div "kmitcham@dreweatts.com" at bounding box center [754, 220] width 301 height 18
click at [945, 148] on div "Enter up to 20 Test Email Addresses" at bounding box center [783, 156] width 385 height 19
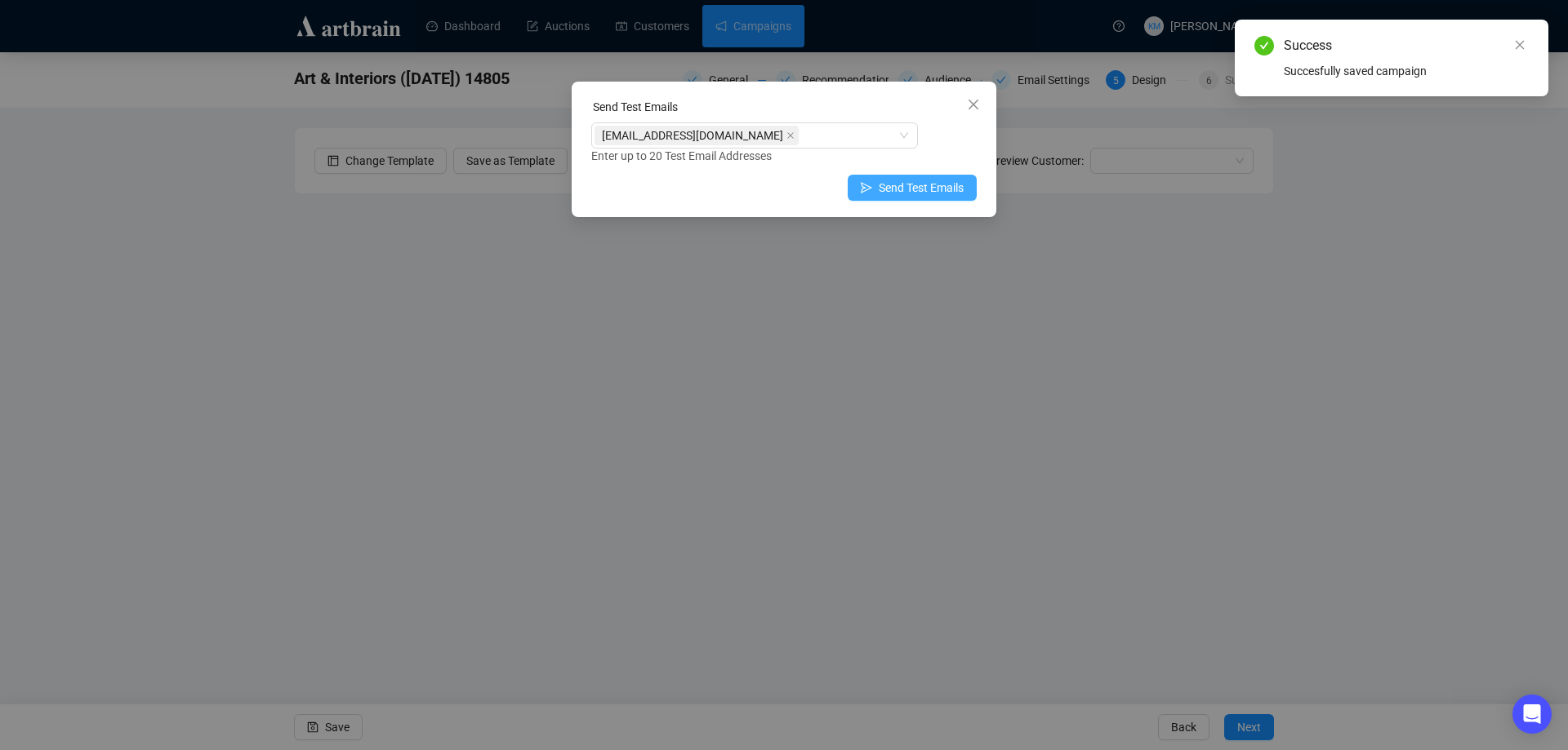
click at [933, 187] on span "Send Test Emails" at bounding box center [921, 188] width 85 height 18
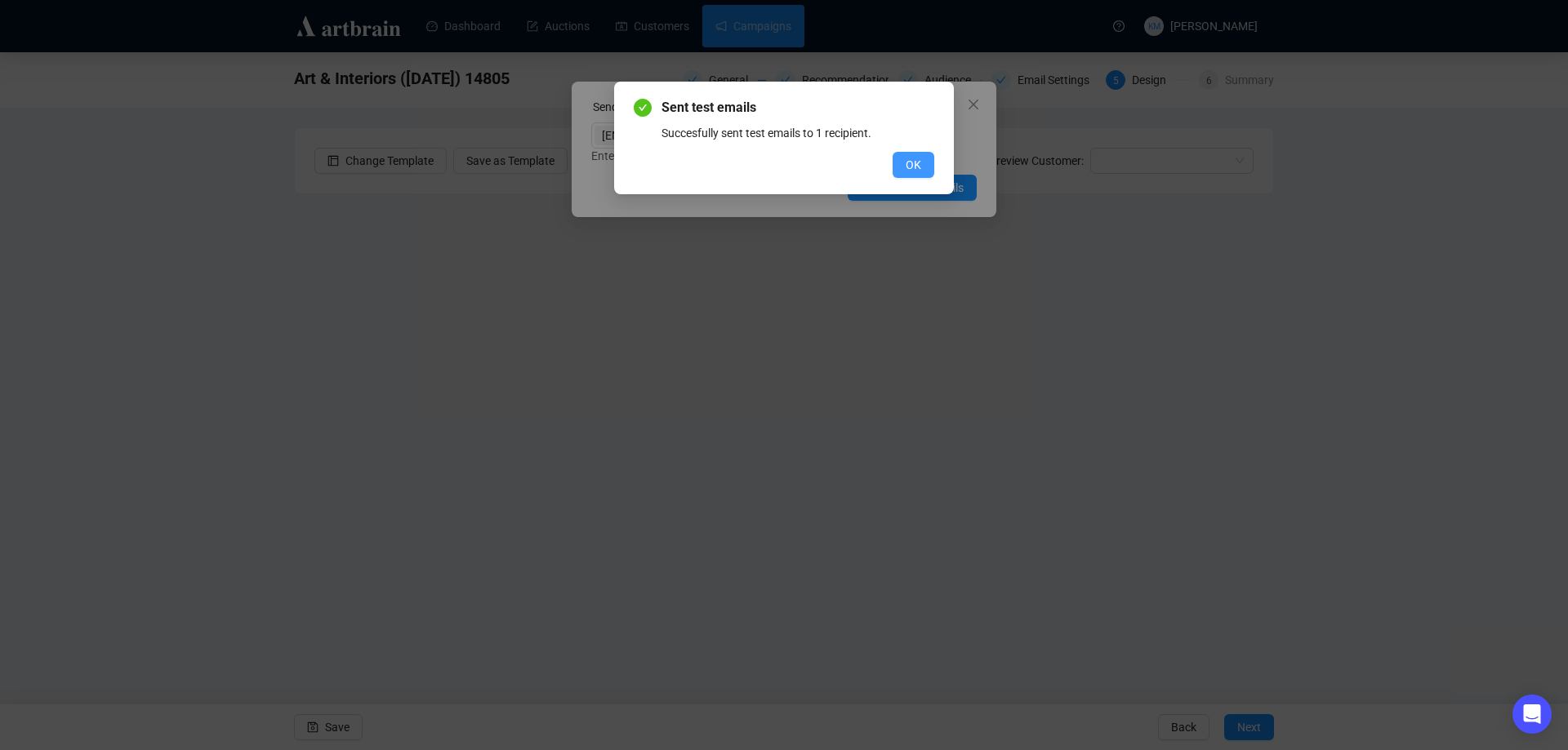
click at [913, 168] on span "OK" at bounding box center [914, 164] width 16 height 18
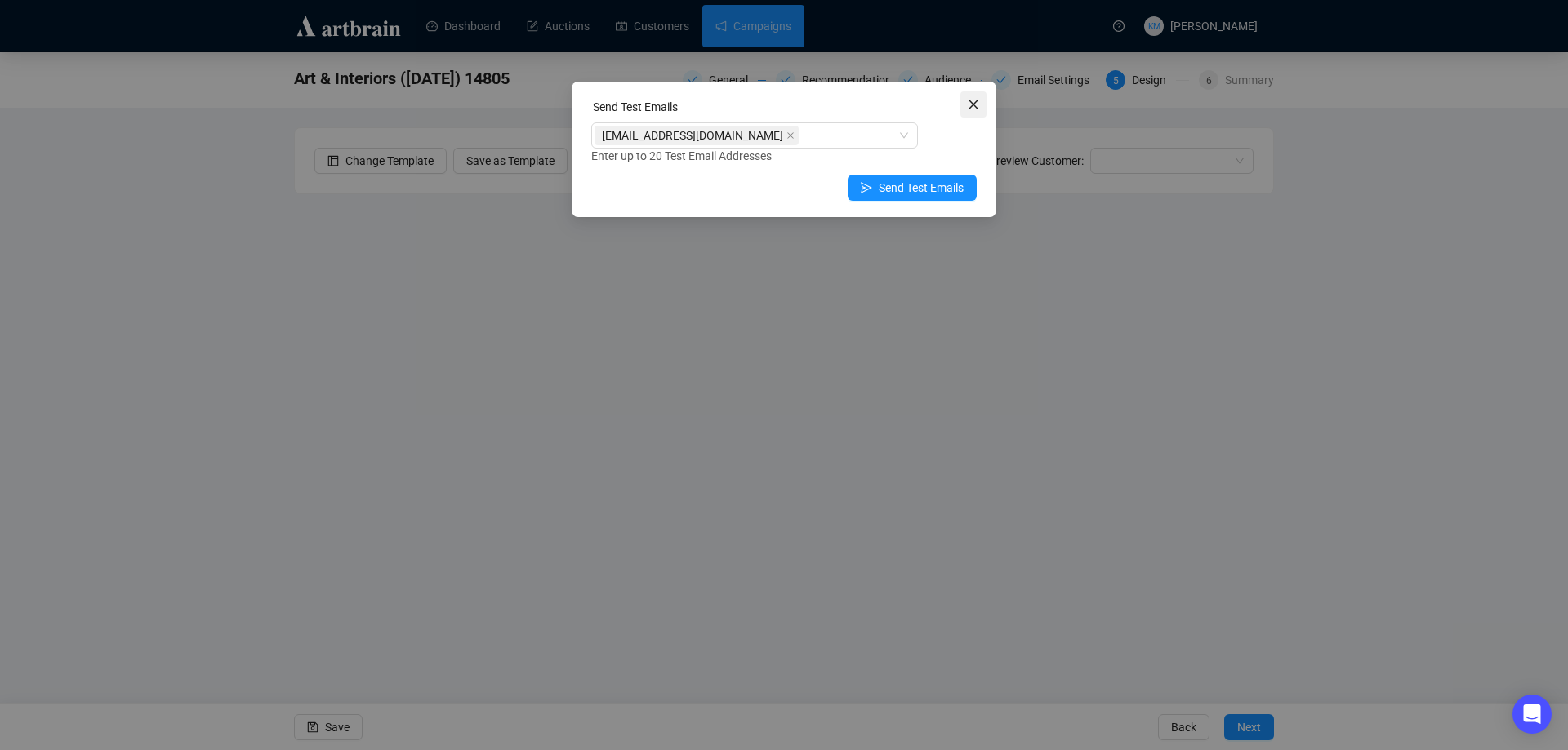
click at [978, 103] on icon "close" at bounding box center [973, 104] width 13 height 13
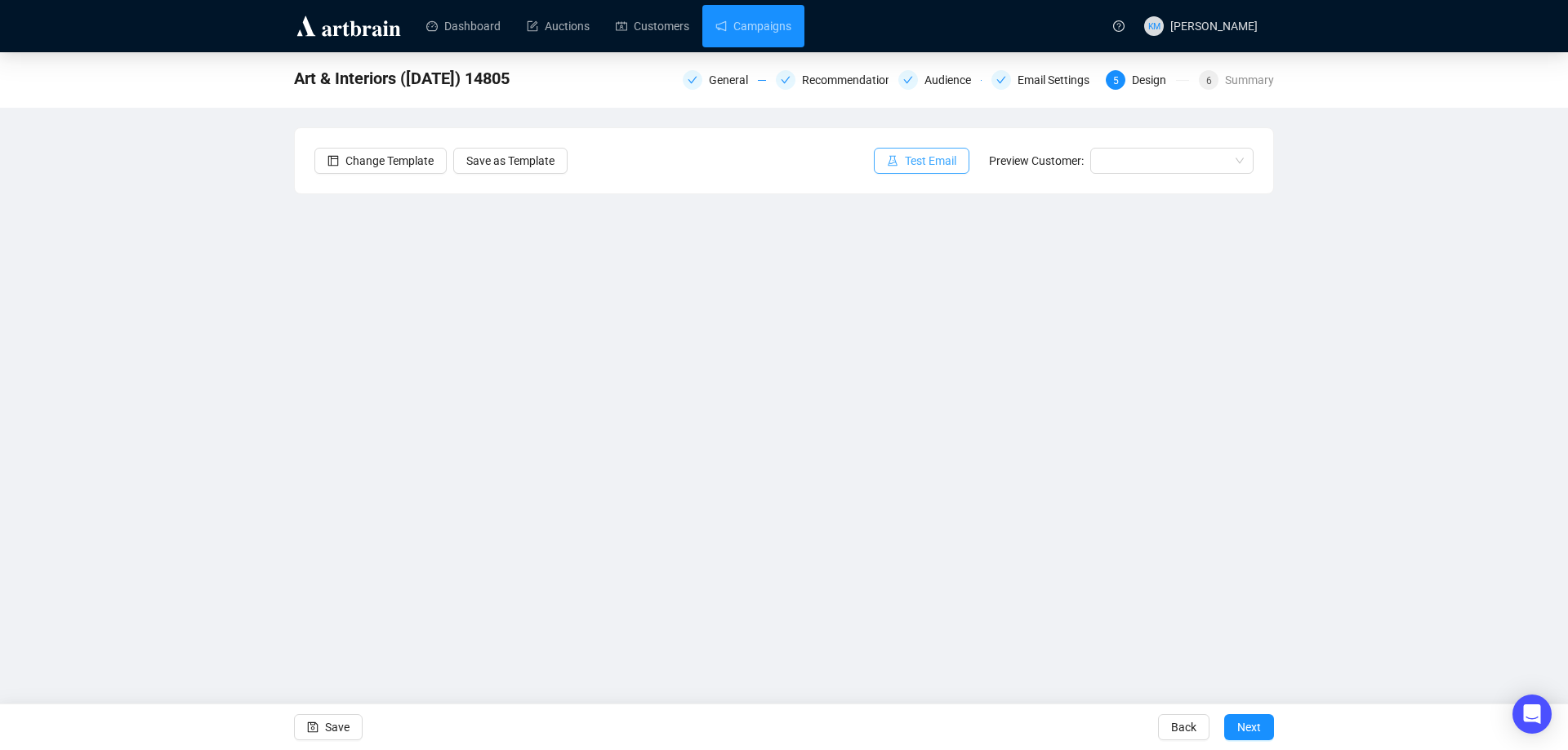
click at [916, 169] on button "Test Email" at bounding box center [921, 161] width 96 height 26
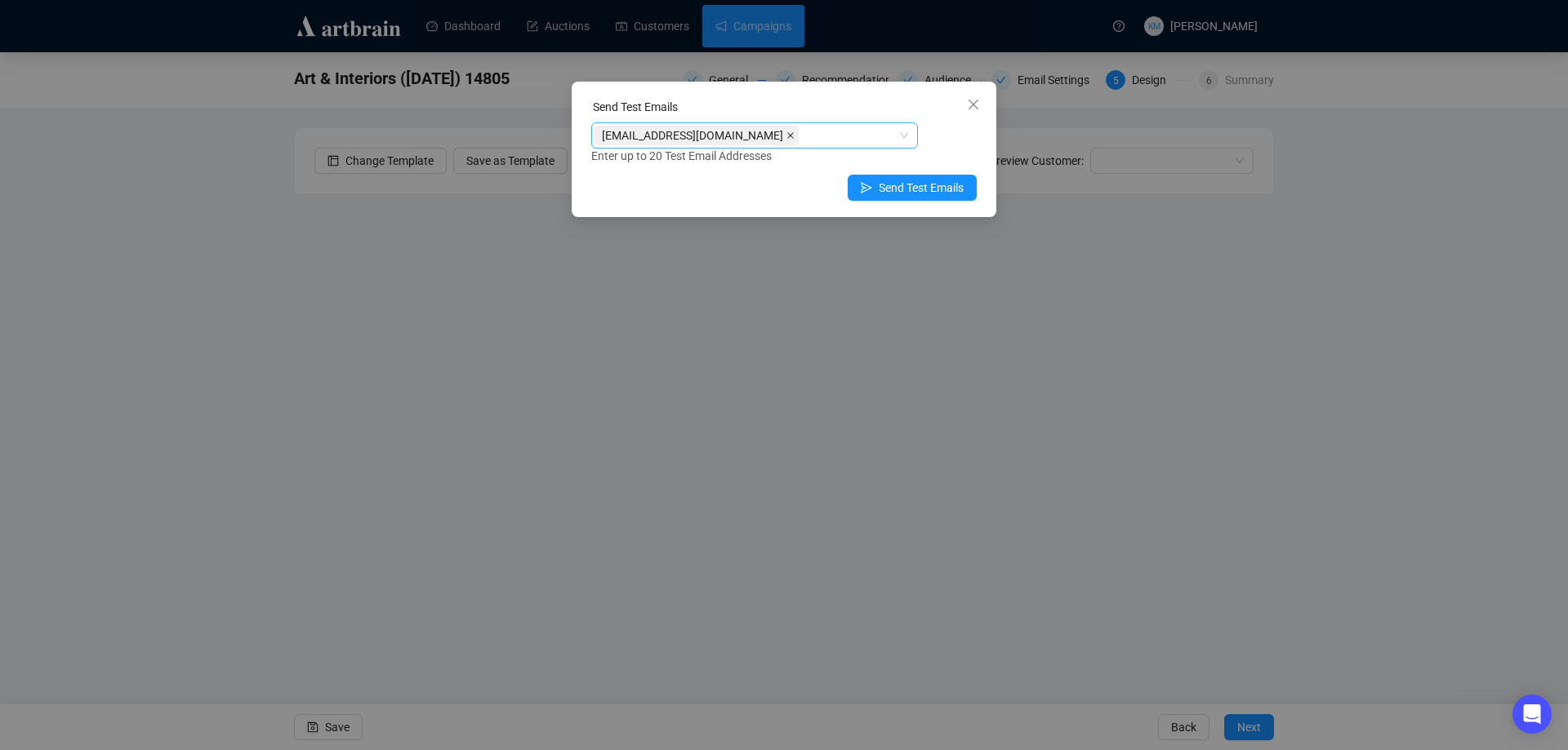
click at [787, 136] on icon "close" at bounding box center [791, 136] width 7 height 7
click at [730, 136] on div at bounding box center [746, 136] width 303 height 23
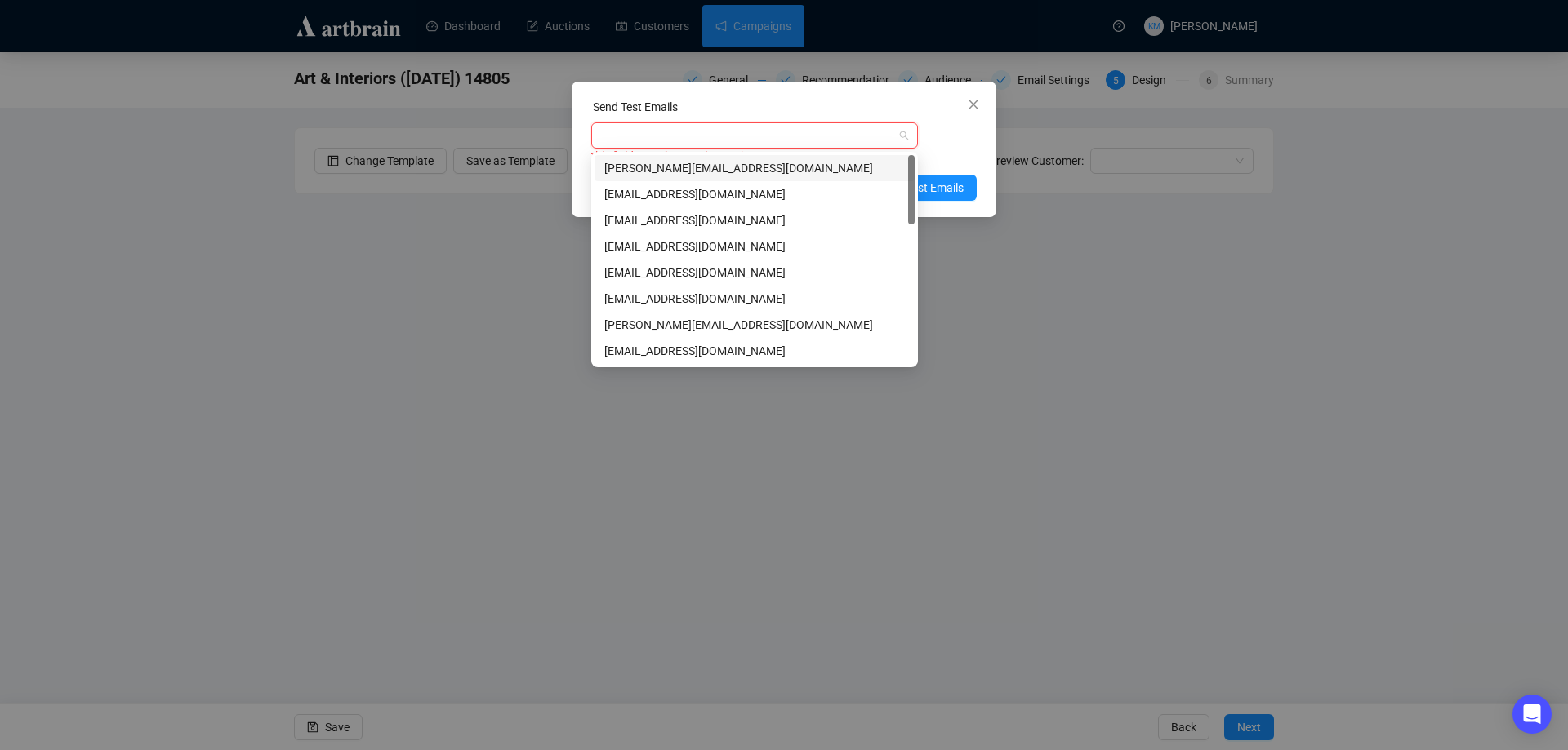
type input "b"
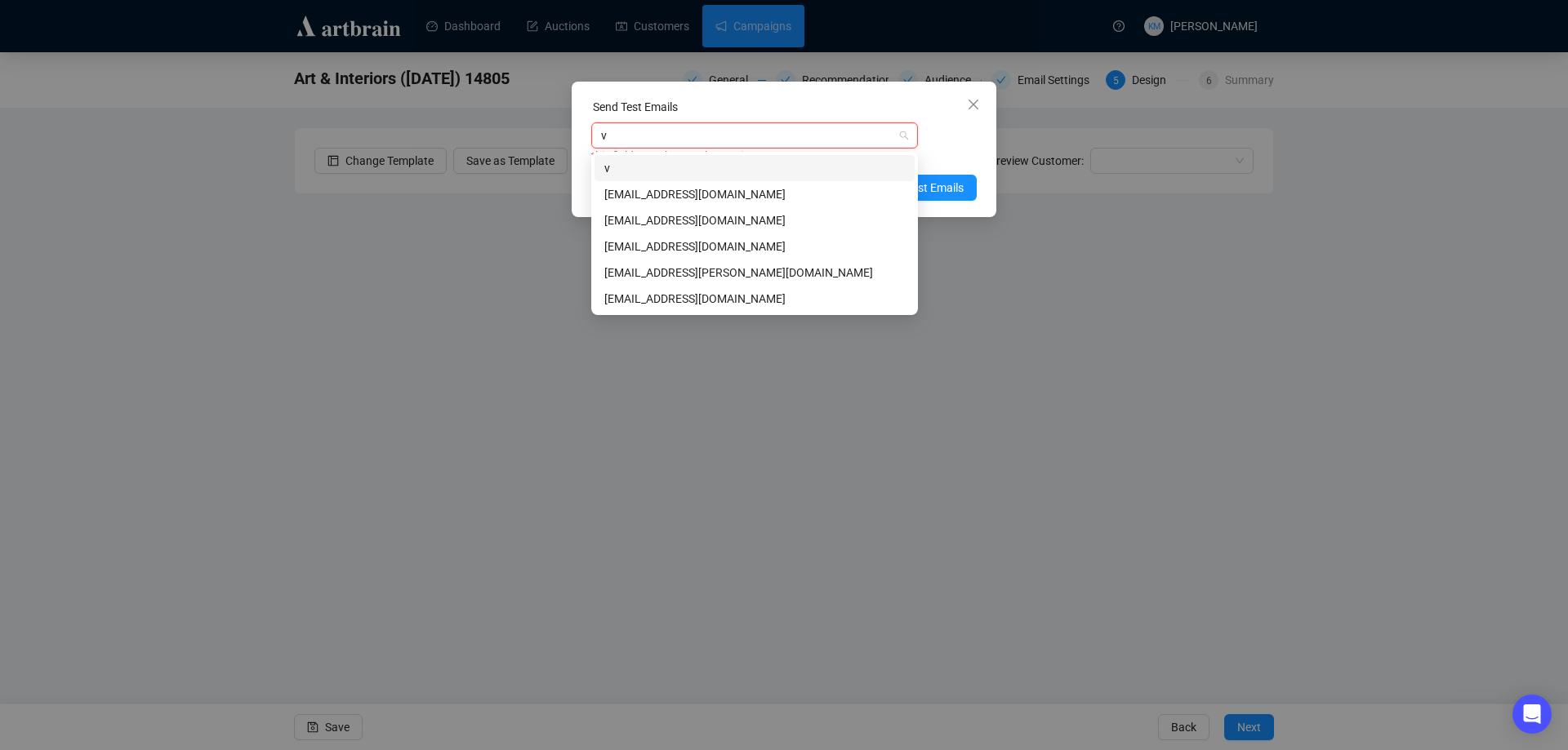
type input "vb"
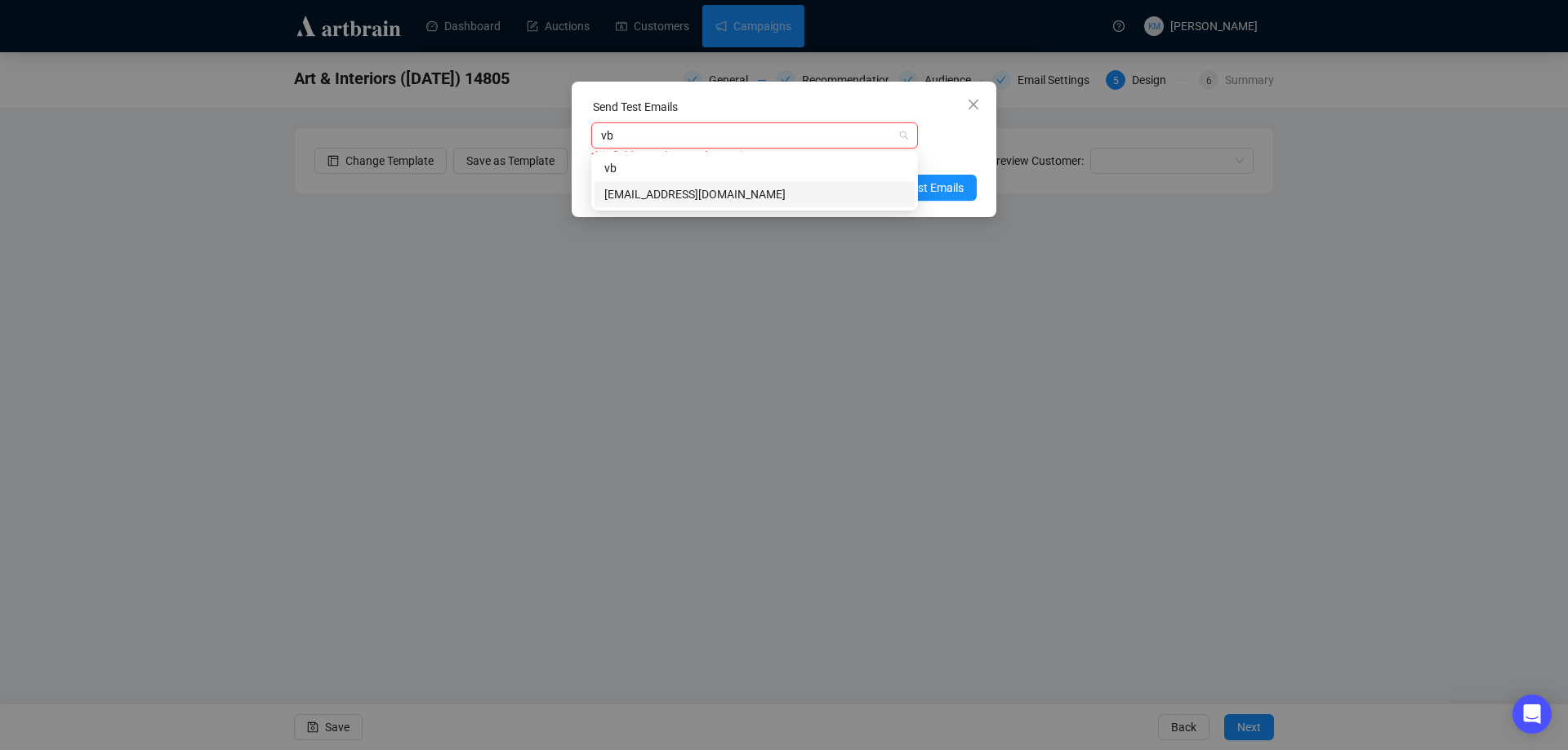
click at [723, 189] on div "vbillington@dreweatts.com" at bounding box center [754, 194] width 301 height 18
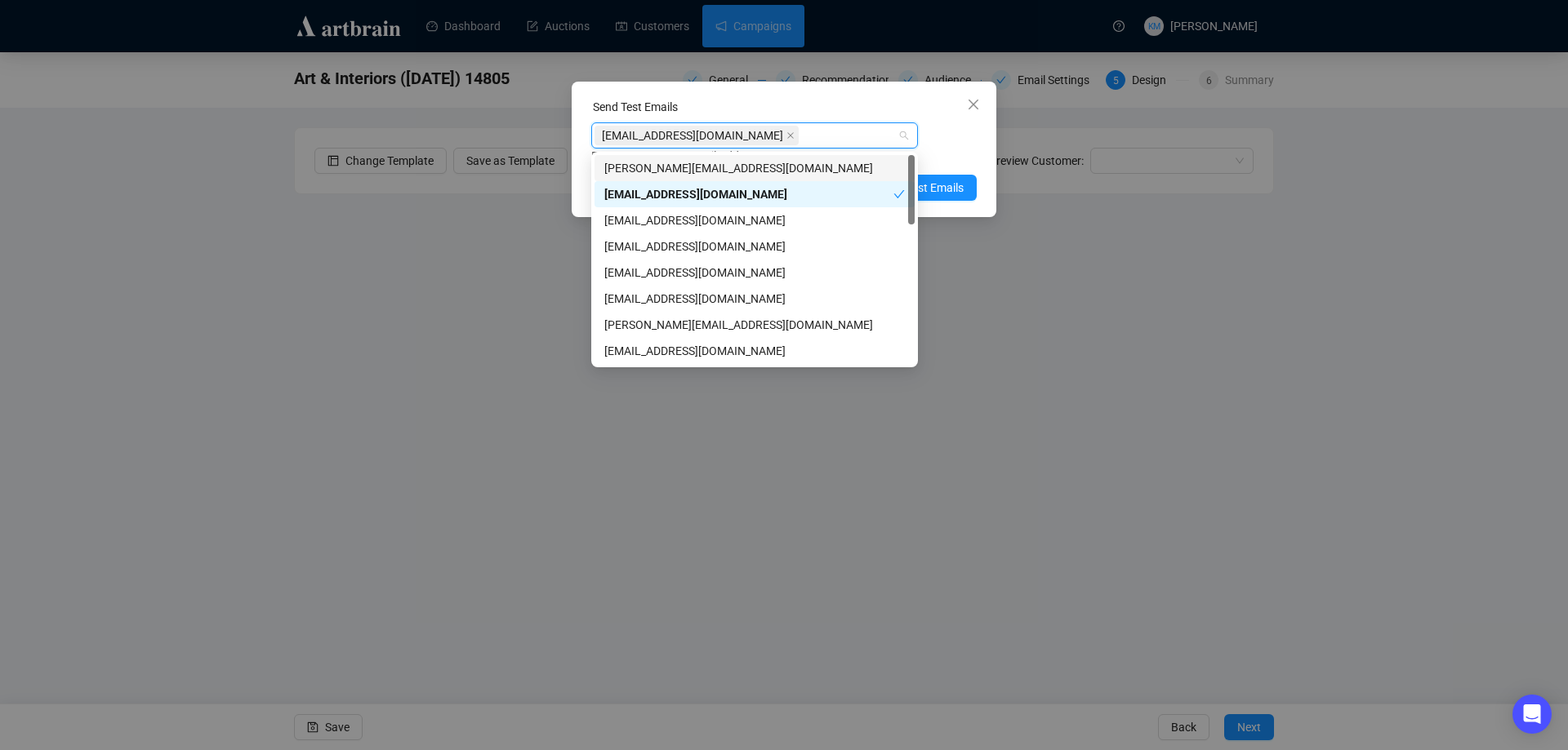
click at [960, 148] on div "Enter up to 20 Test Email Addresses" at bounding box center [783, 156] width 385 height 19
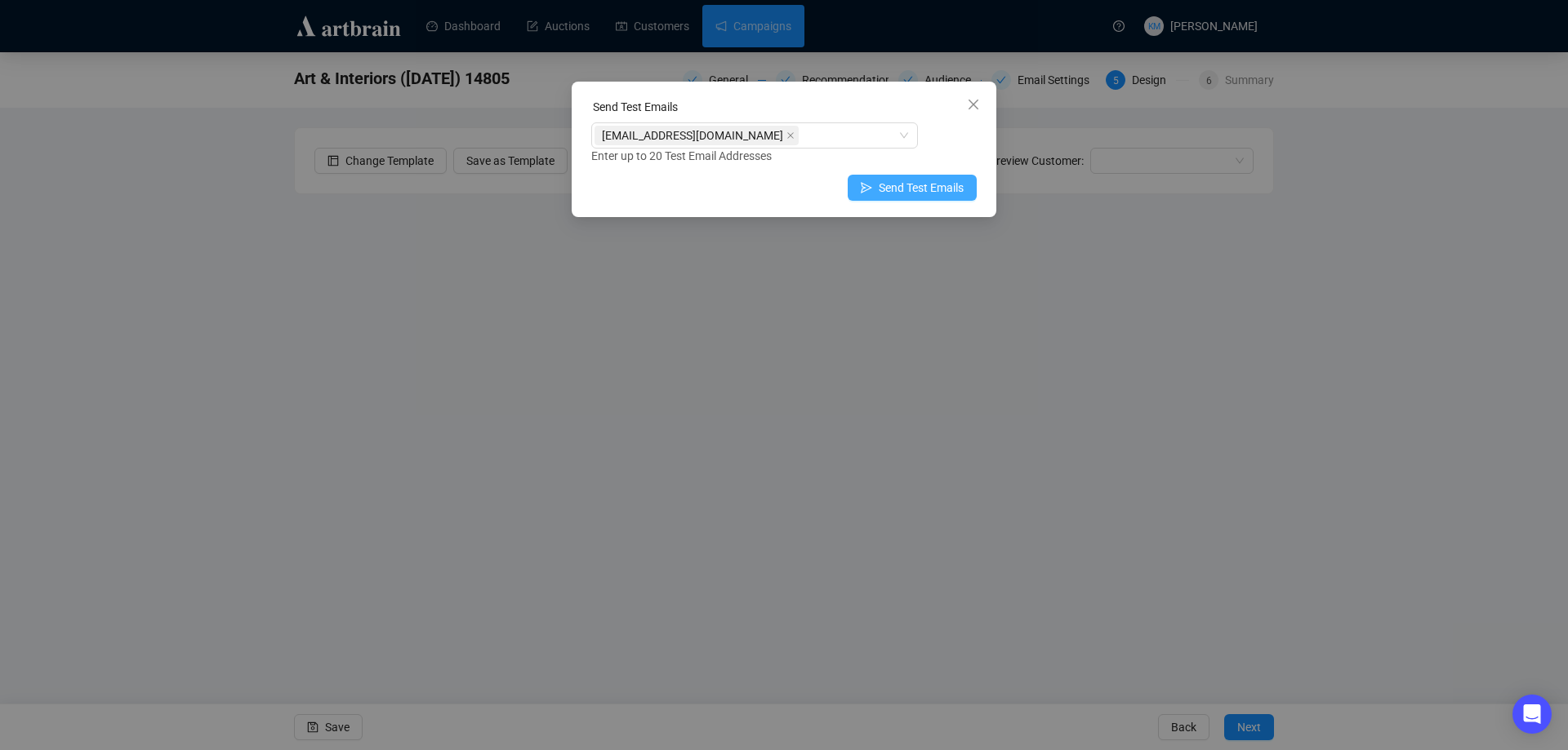
click at [953, 180] on span "Send Test Emails" at bounding box center [921, 188] width 85 height 18
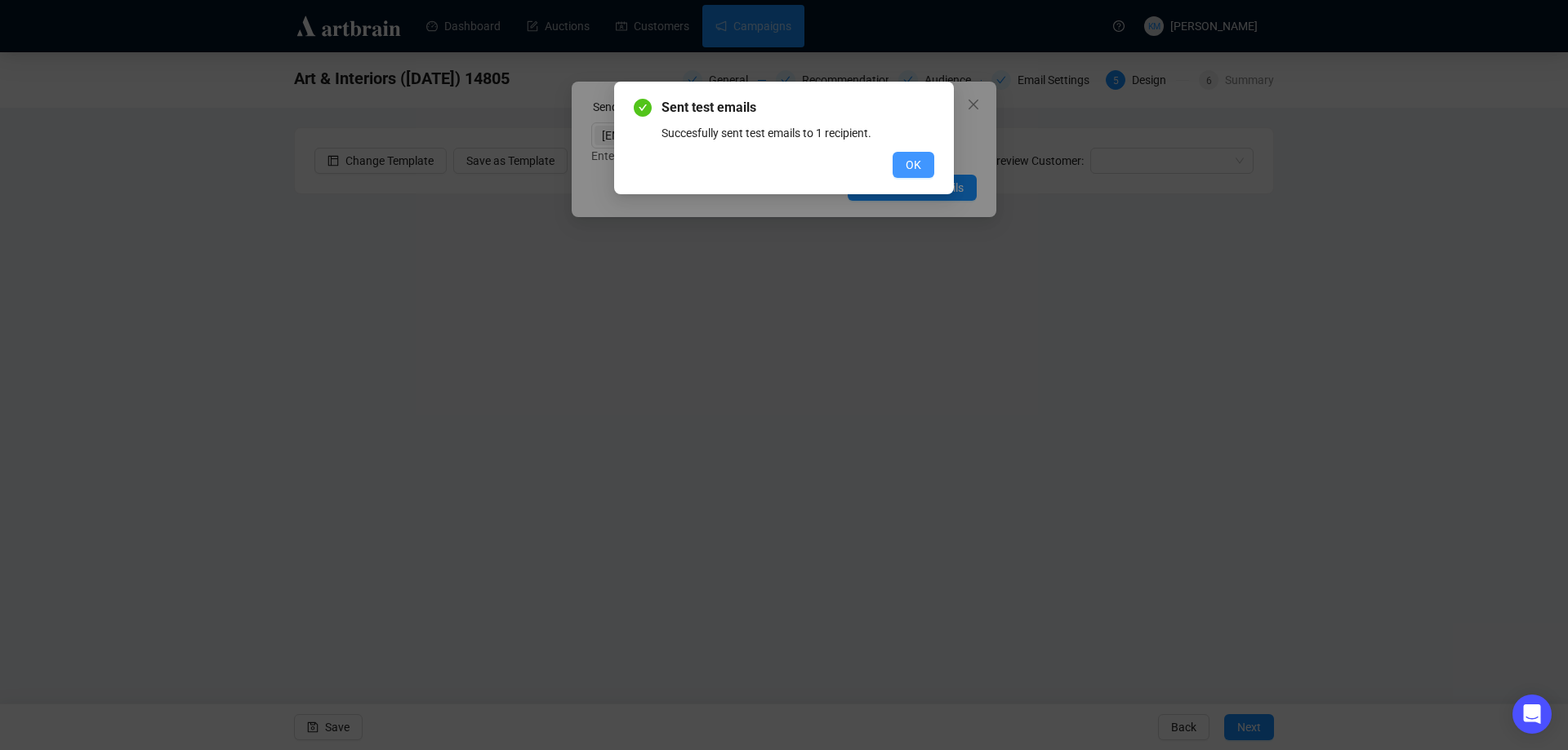
click at [916, 169] on span "OK" at bounding box center [914, 164] width 16 height 18
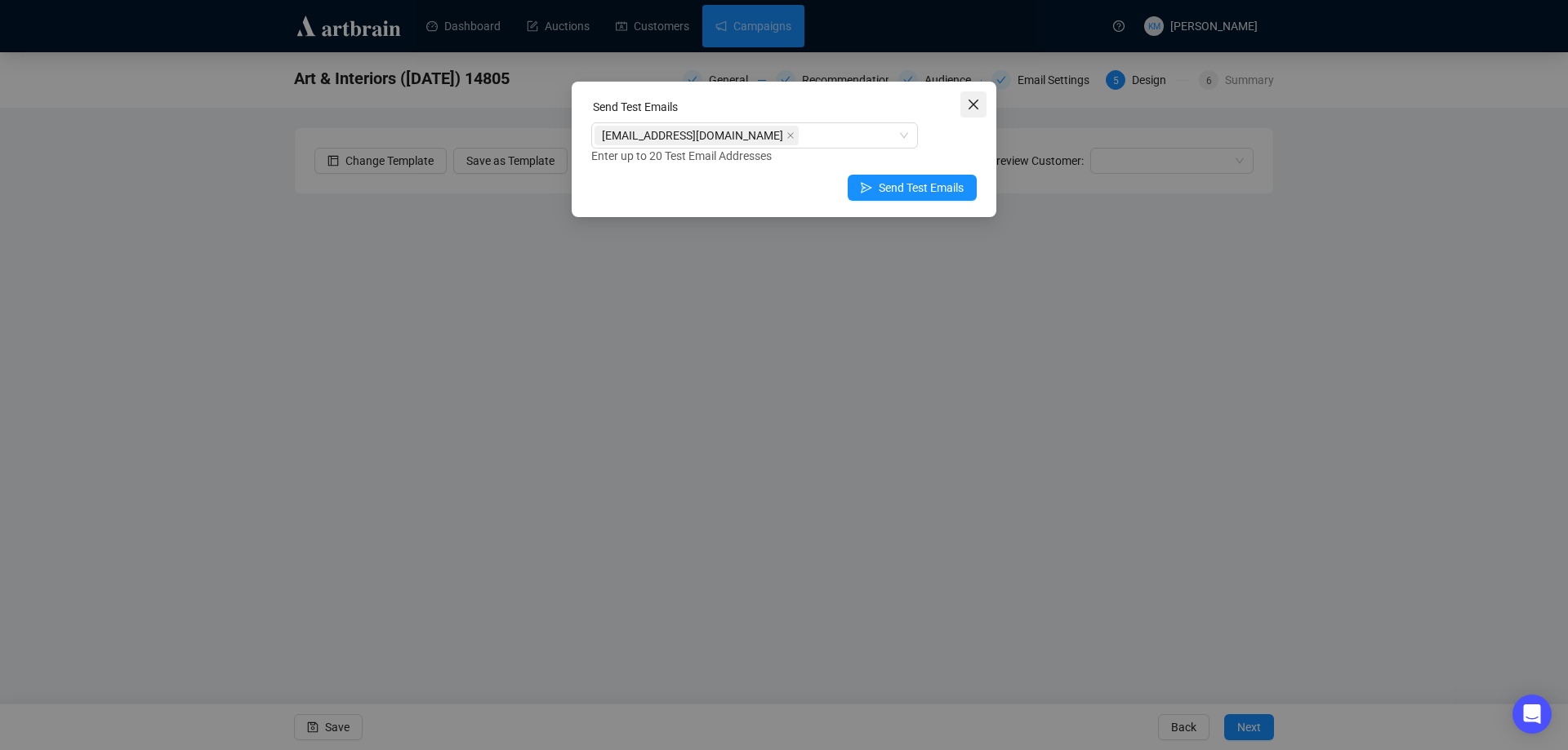
click at [968, 107] on icon "close" at bounding box center [973, 104] width 13 height 13
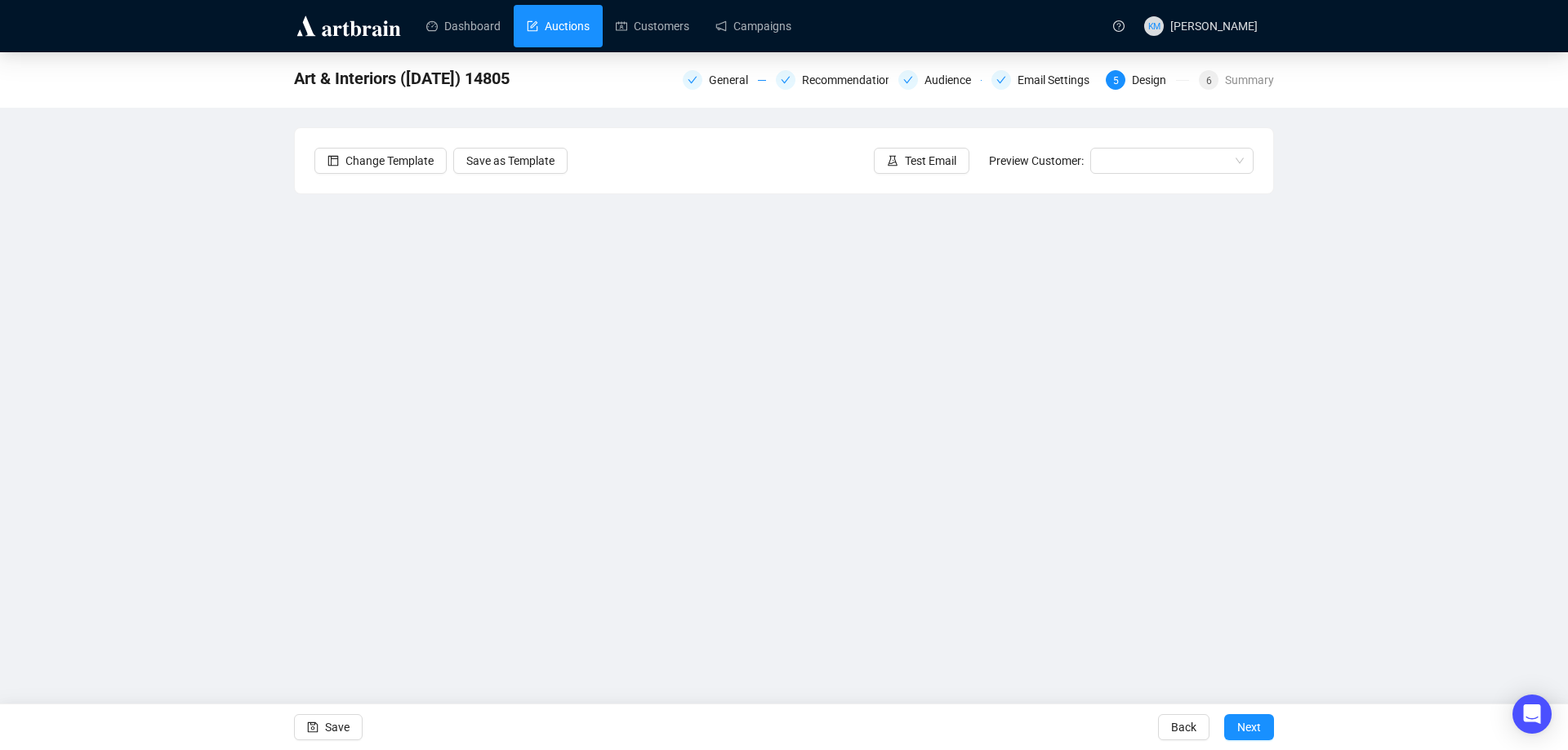
click at [577, 34] on link "Auctions" at bounding box center [558, 26] width 63 height 43
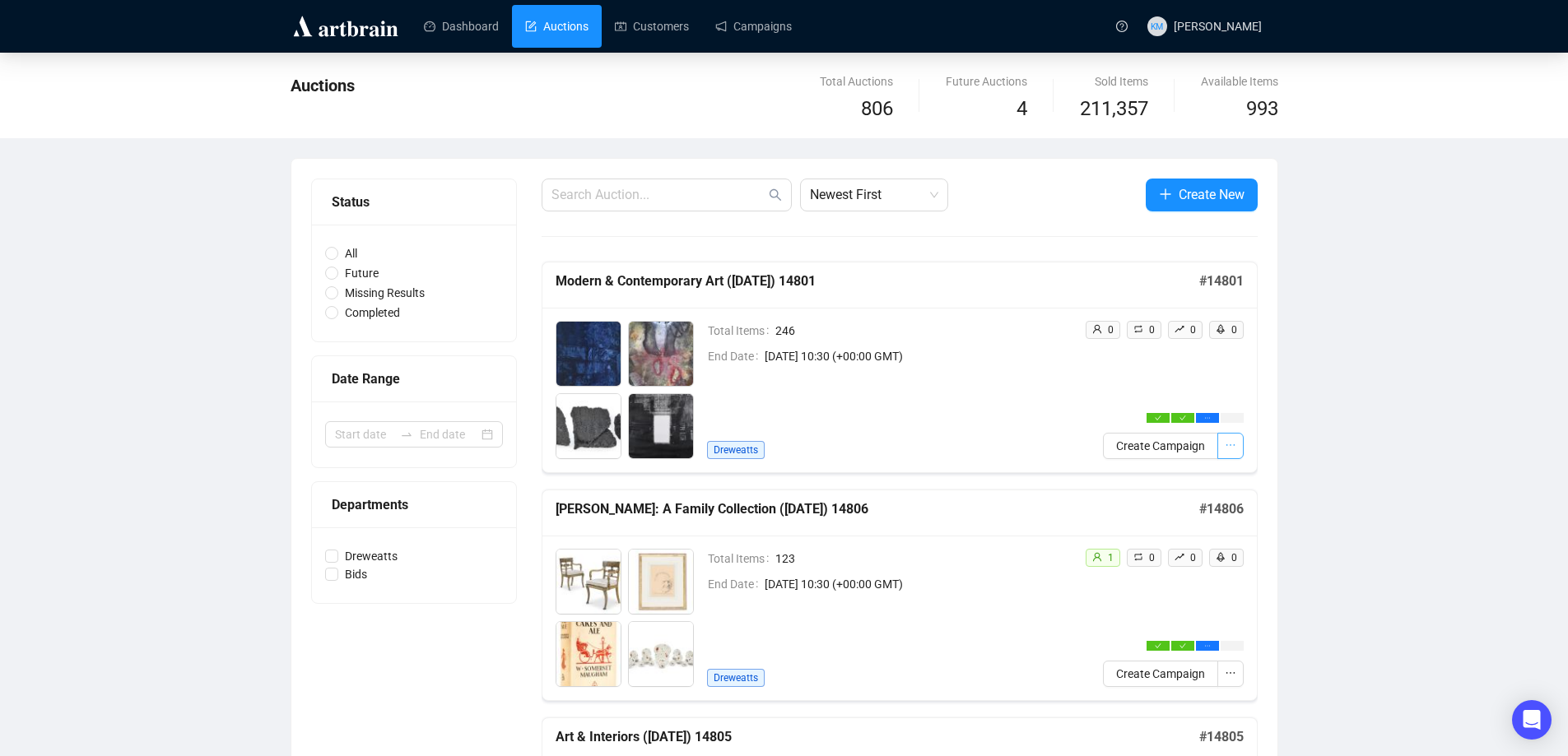
click at [1221, 446] on button "button" at bounding box center [1231, 446] width 26 height 26
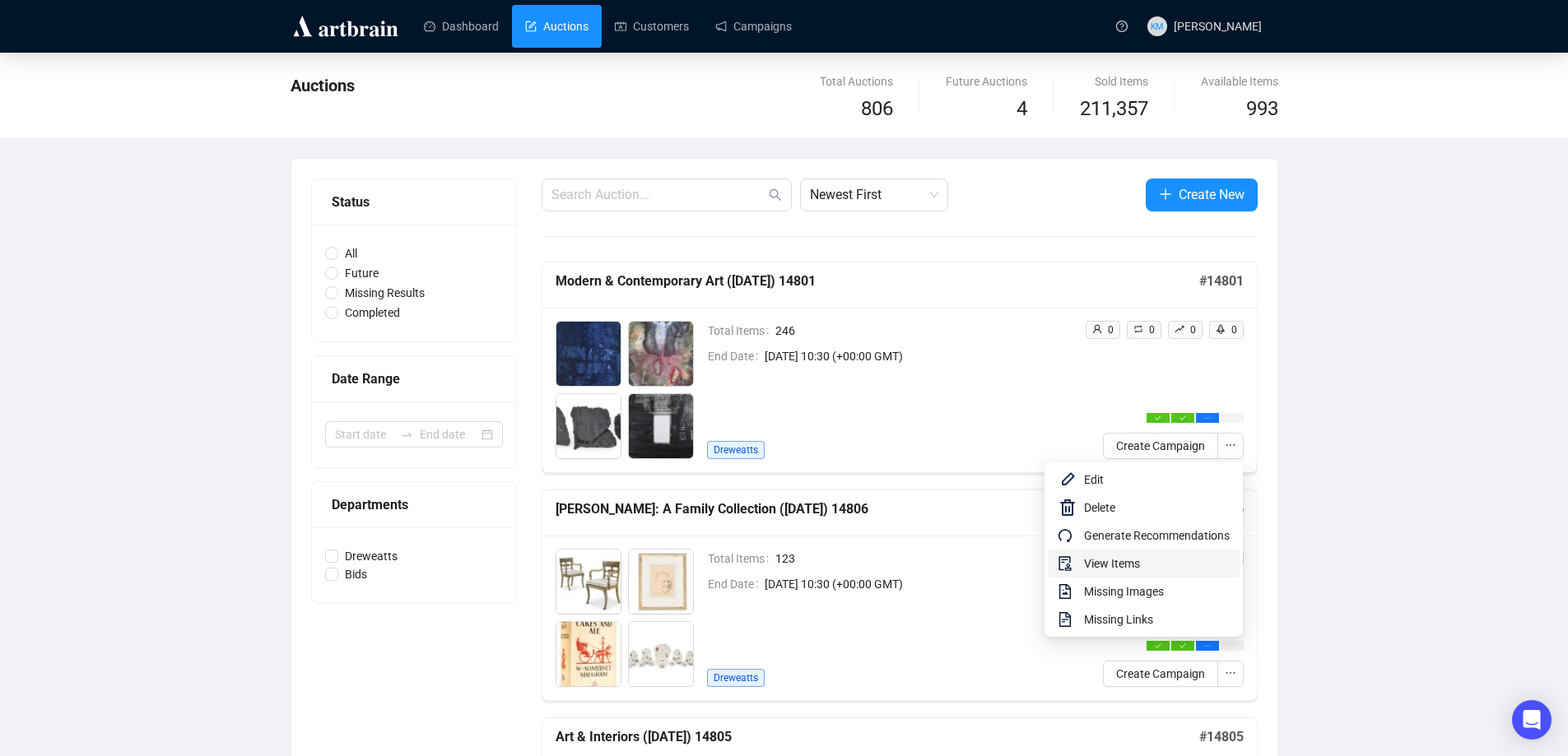
click at [1103, 559] on span "View Items" at bounding box center [1156, 563] width 145 height 18
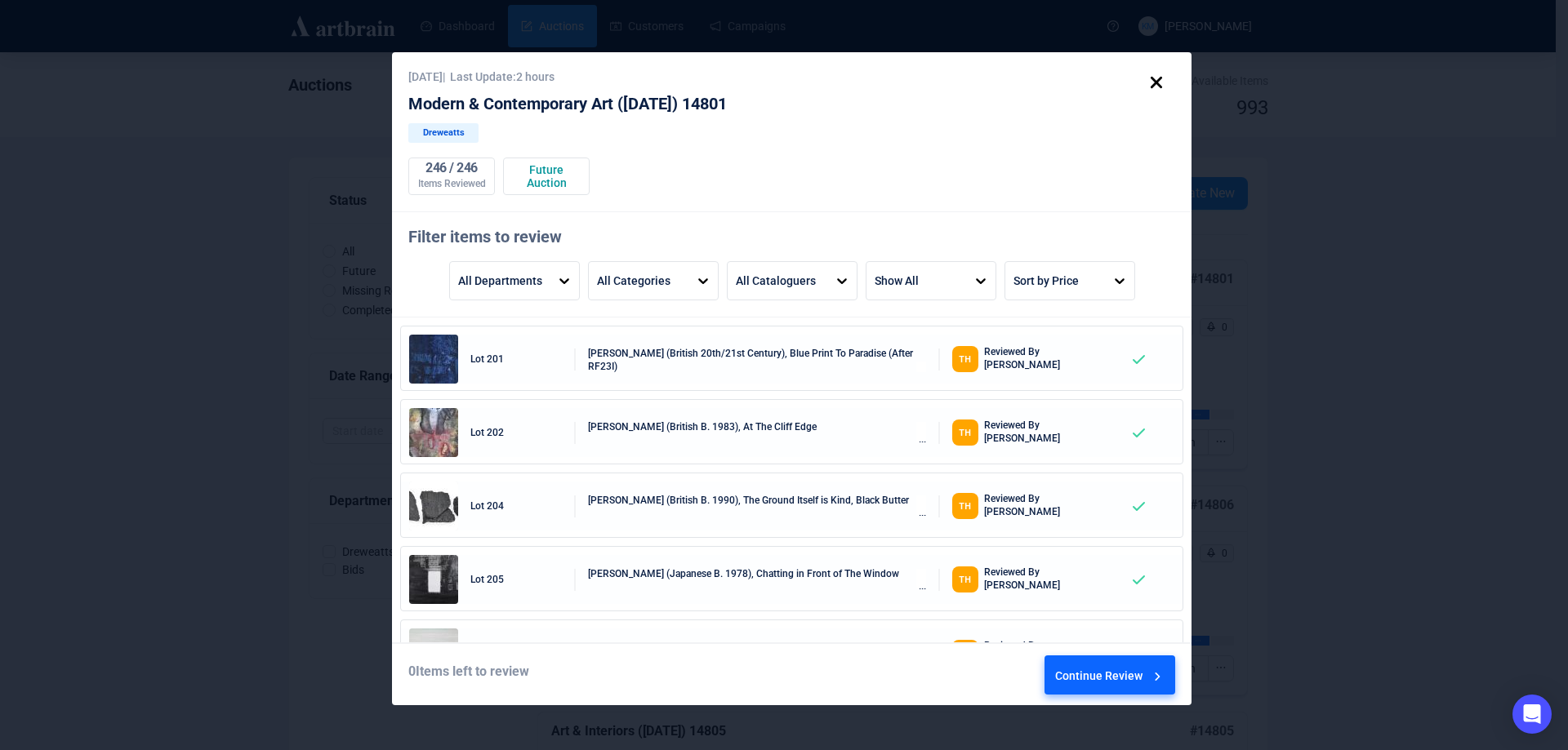
click at [1113, 683] on div "Continue Review" at bounding box center [1110, 678] width 110 height 44
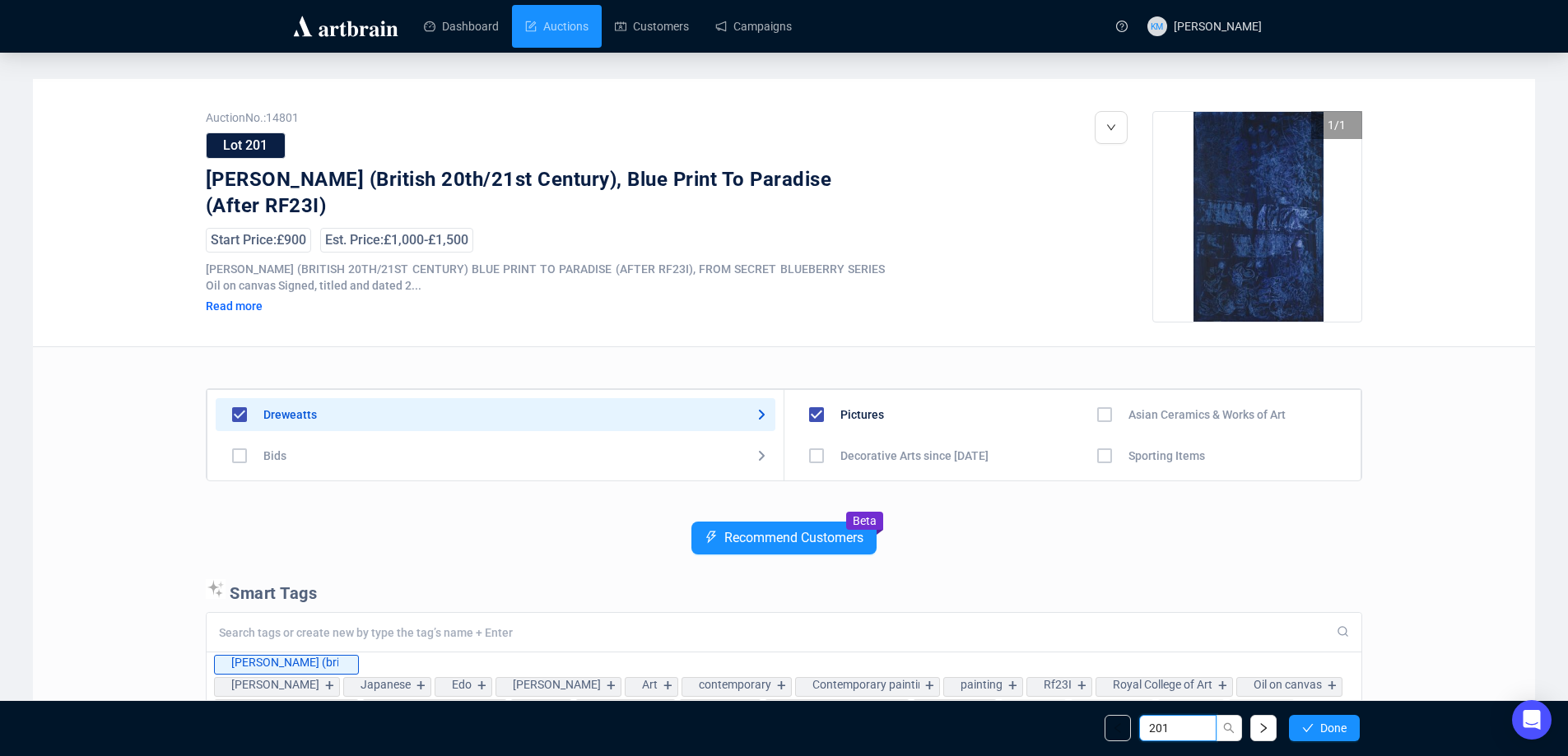
click at [1162, 717] on input "201" at bounding box center [1177, 728] width 77 height 26
type input "368"
click at [1162, 720] on input "368" at bounding box center [1170, 728] width 43 height 18
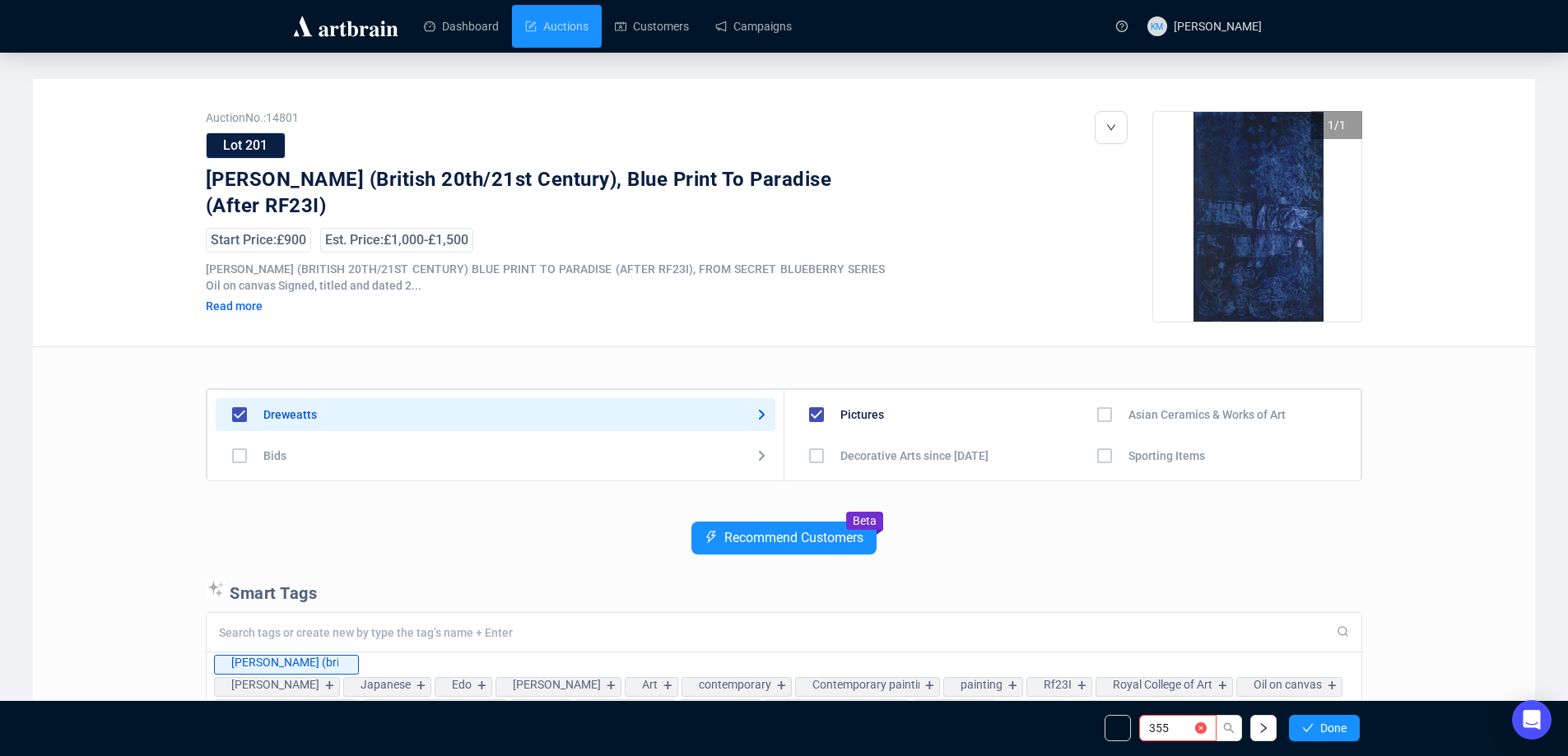
type input "355"
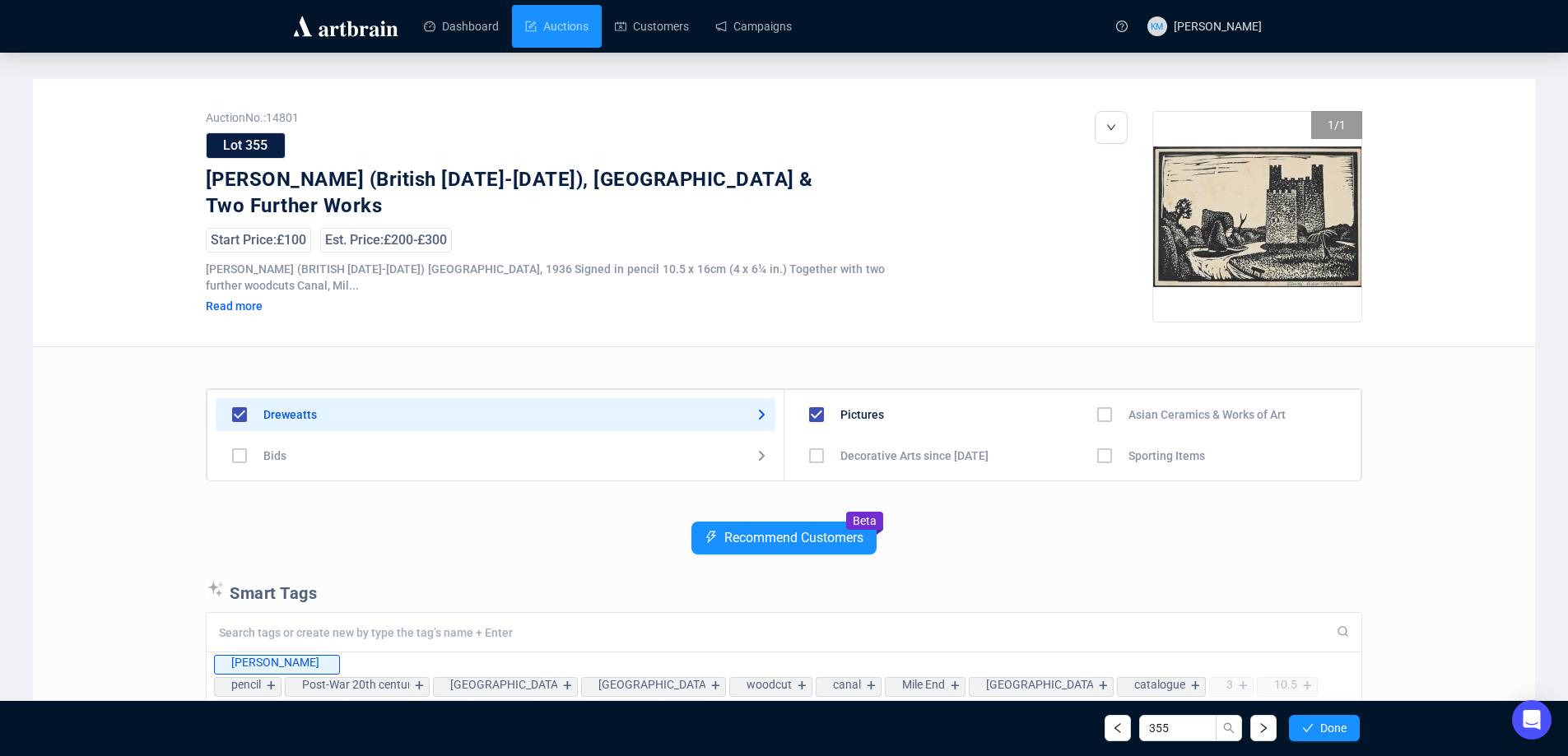
click at [223, 306] on div "Read more" at bounding box center [300, 306] width 189 height 15
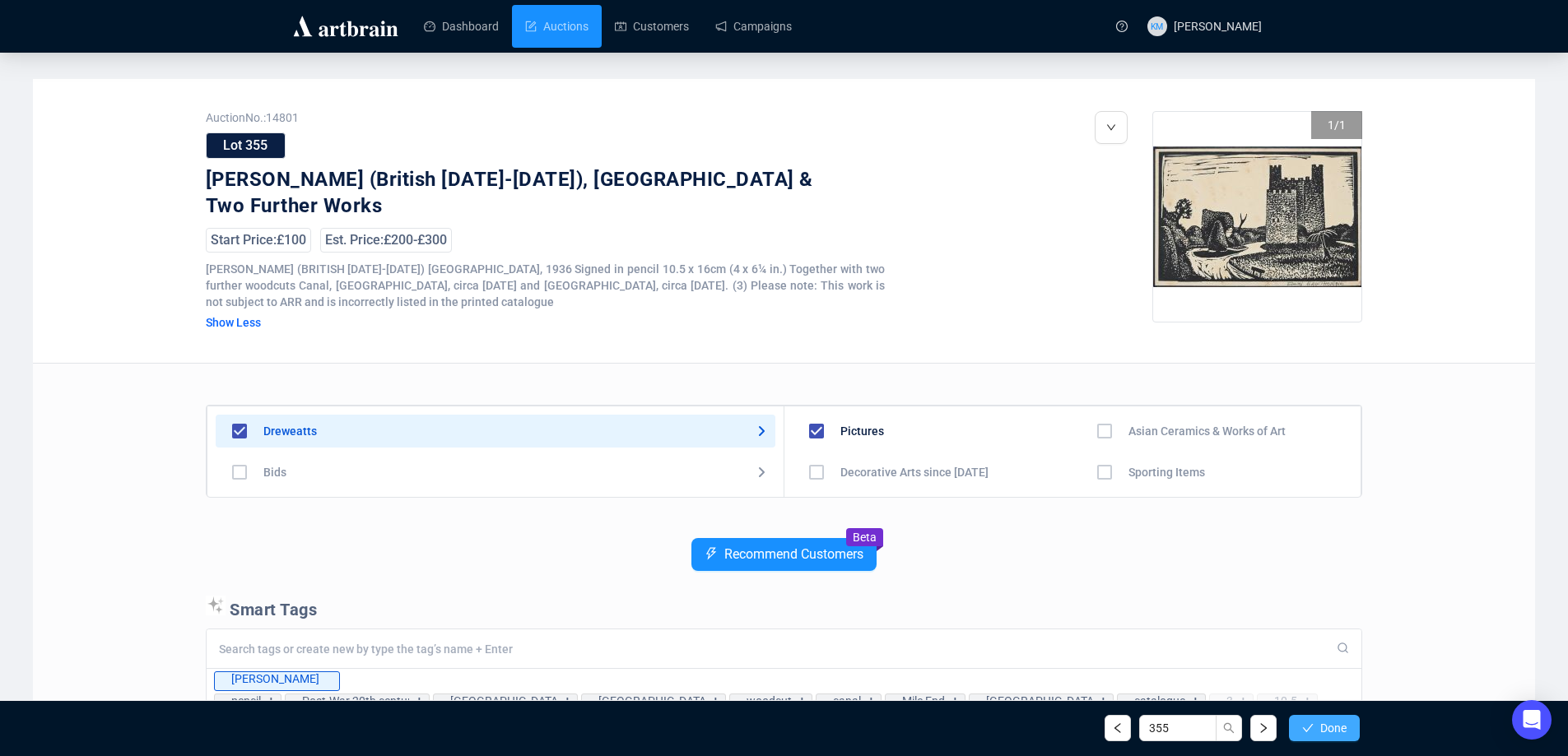
click at [1345, 722] on span "Done" at bounding box center [1333, 728] width 26 height 13
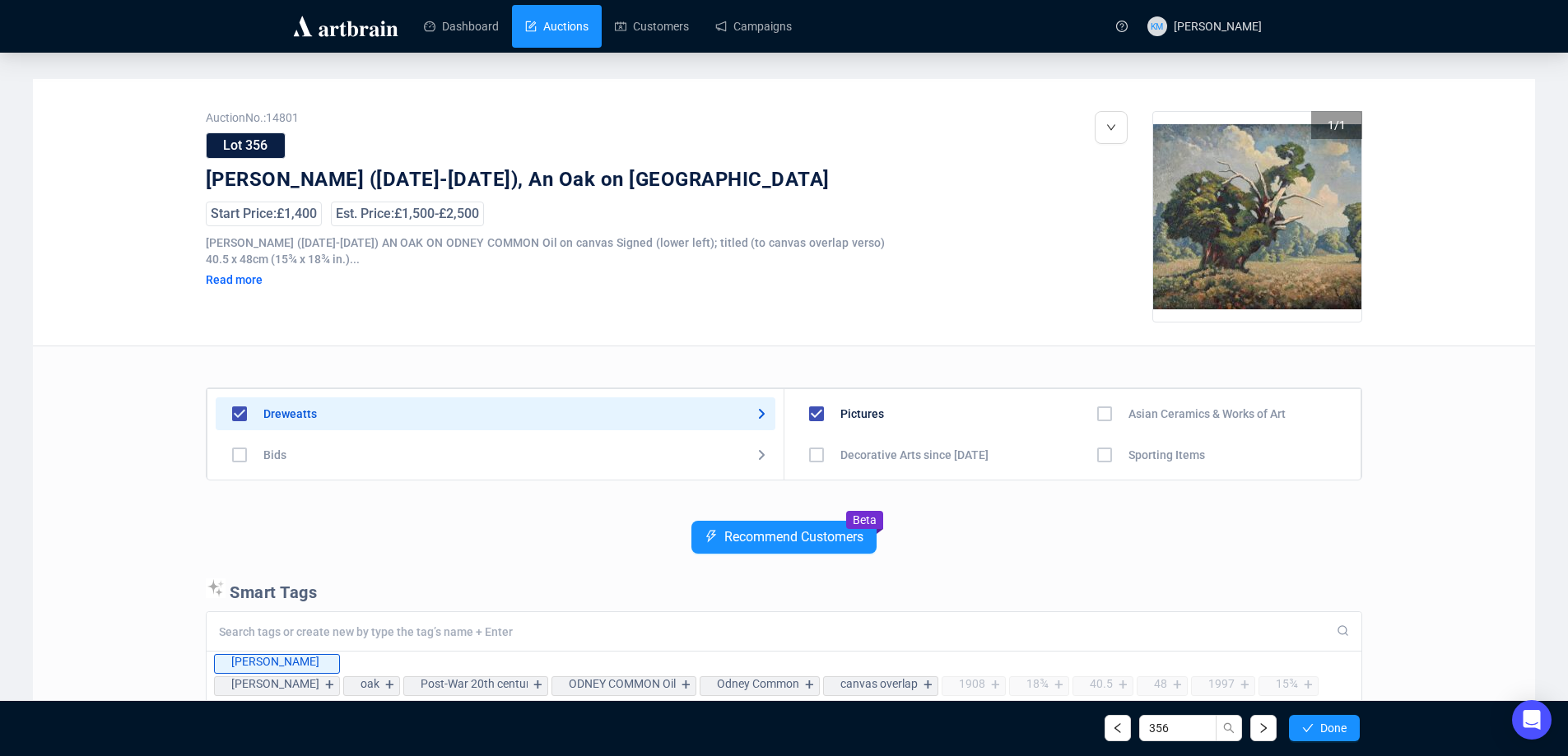
click at [552, 24] on link "Auctions" at bounding box center [556, 26] width 63 height 43
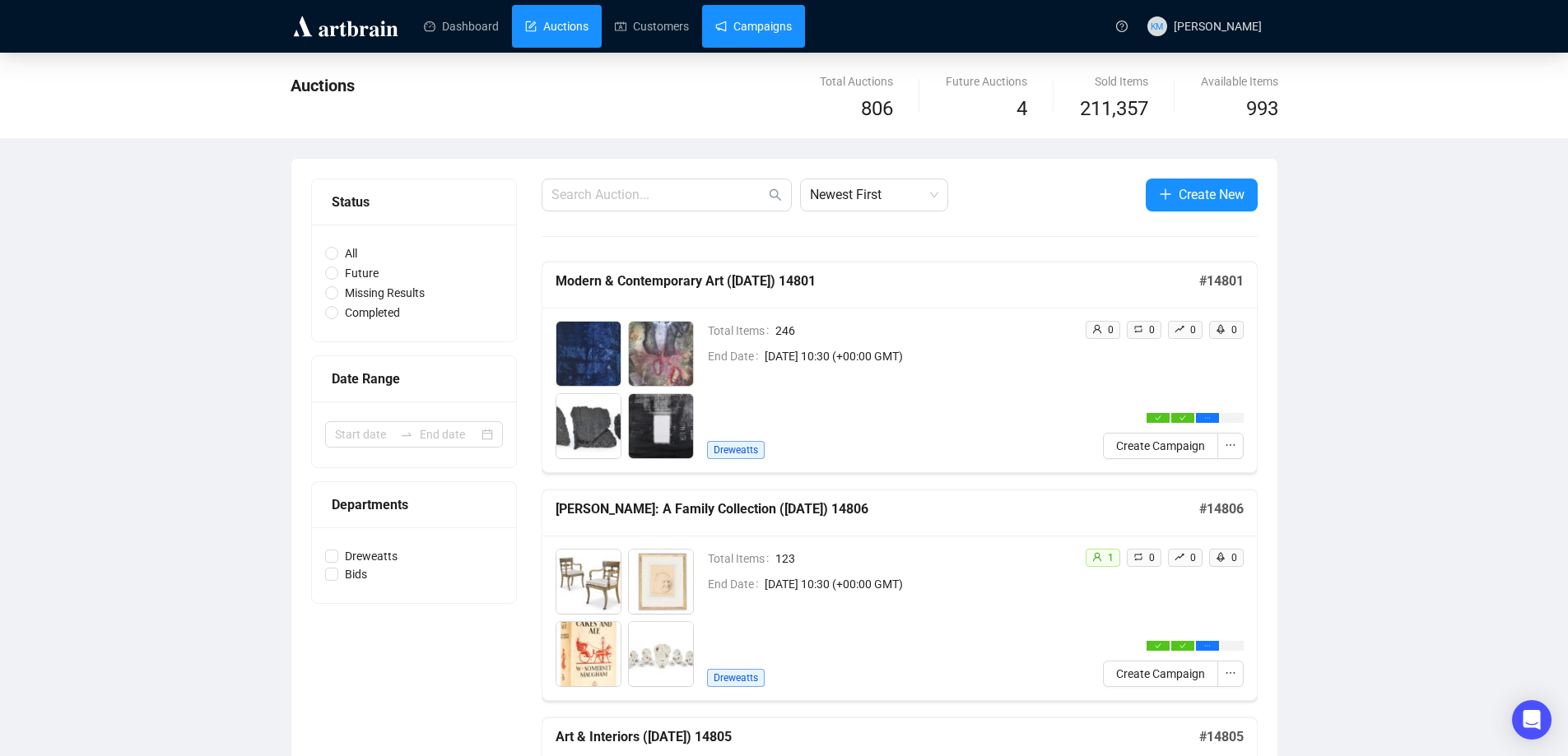
click at [753, 38] on link "Campaigns" at bounding box center [752, 26] width 76 height 43
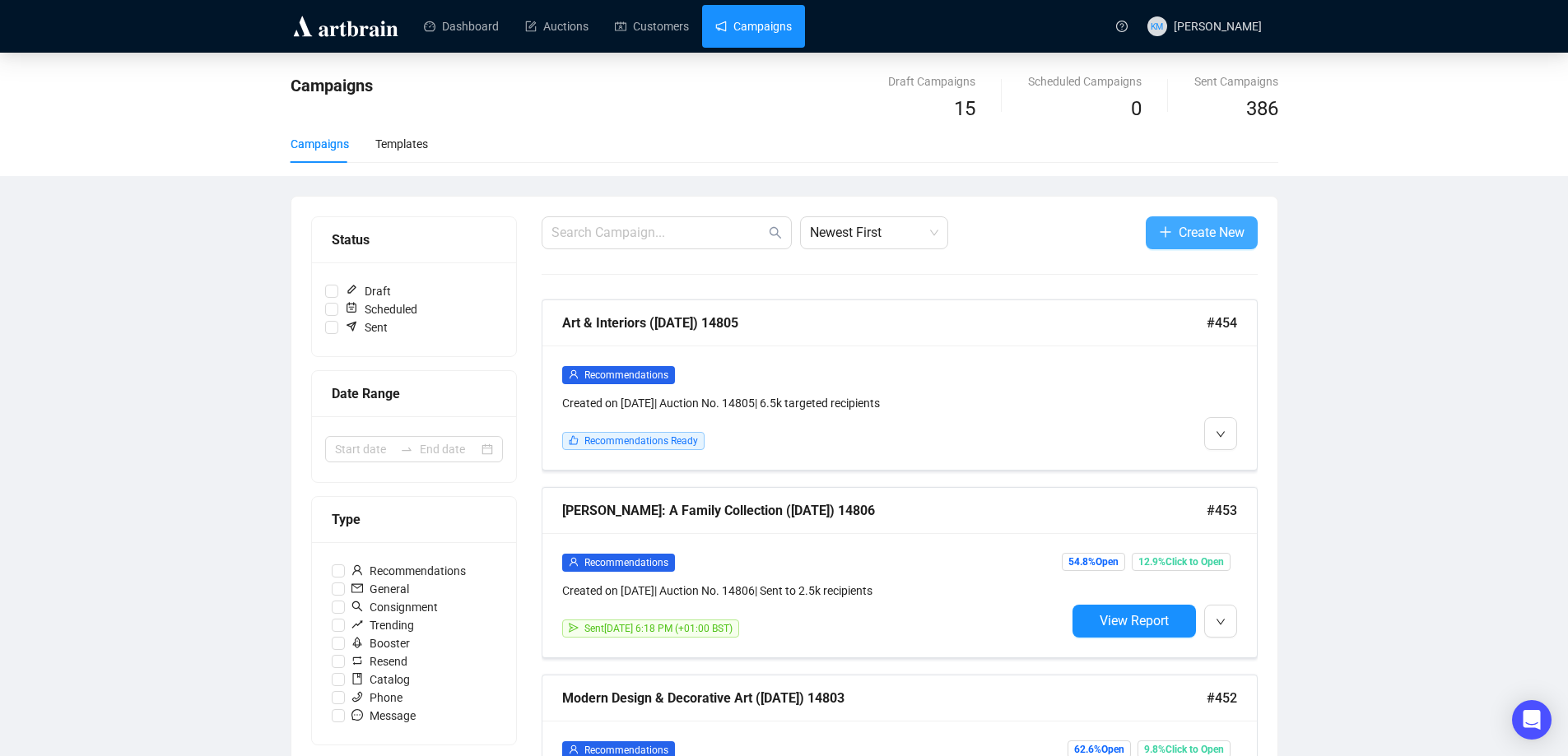
click at [1183, 230] on span "Create New" at bounding box center [1211, 232] width 66 height 20
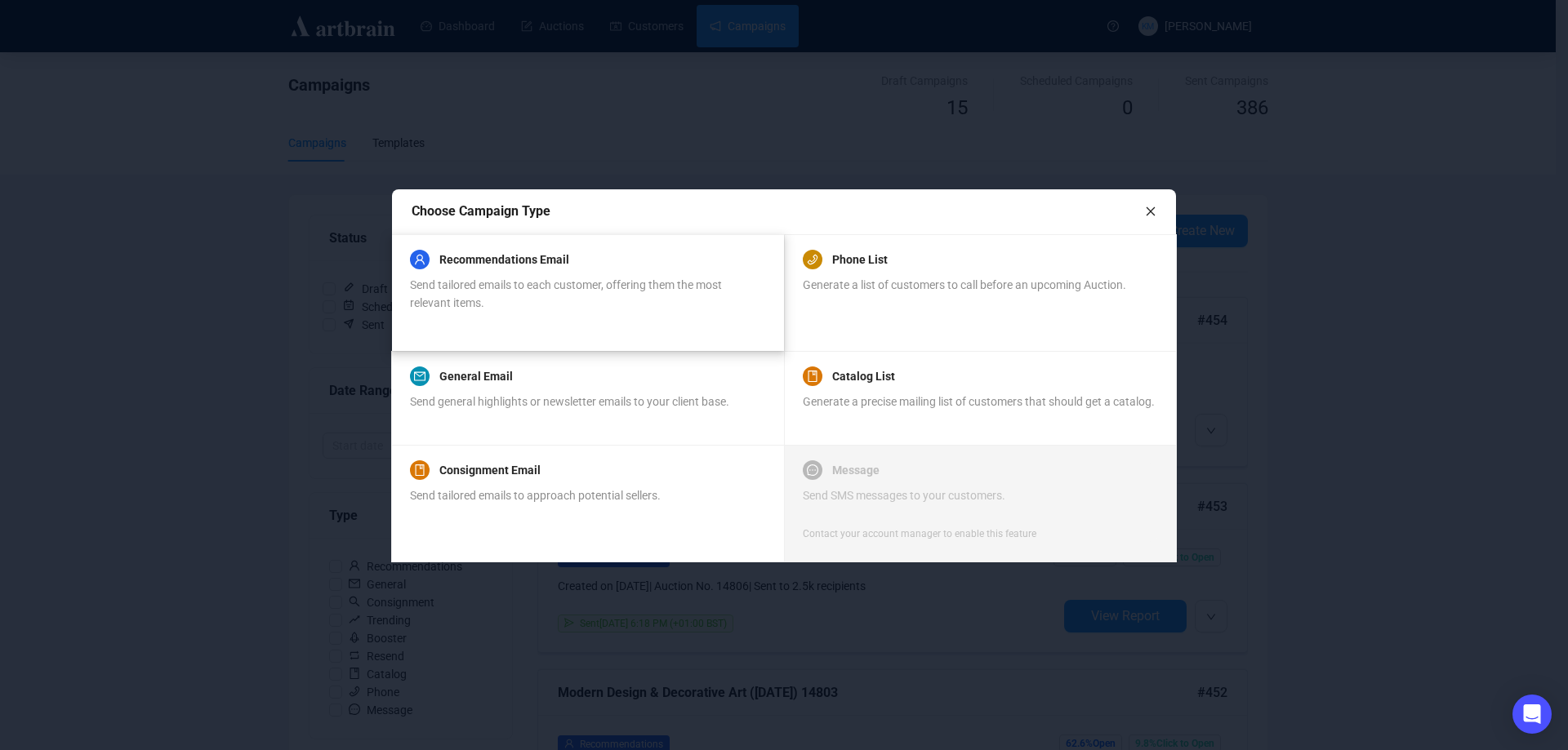
click at [493, 281] on span "Send tailored emails to each customer, offering them the most relevant items." at bounding box center [566, 294] width 312 height 31
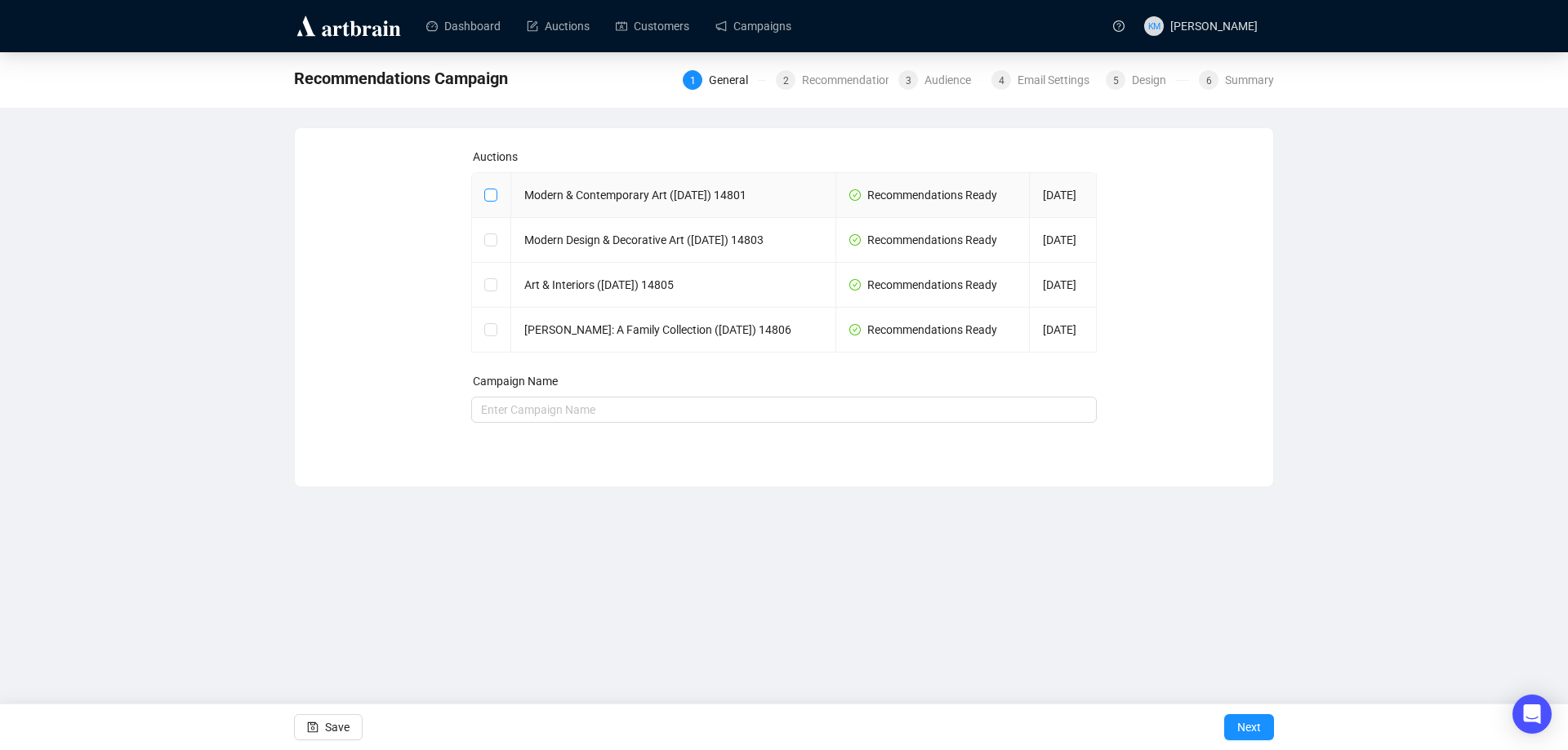
click at [486, 200] on input "checkbox" at bounding box center [489, 194] width 11 height 11
checkbox input "true"
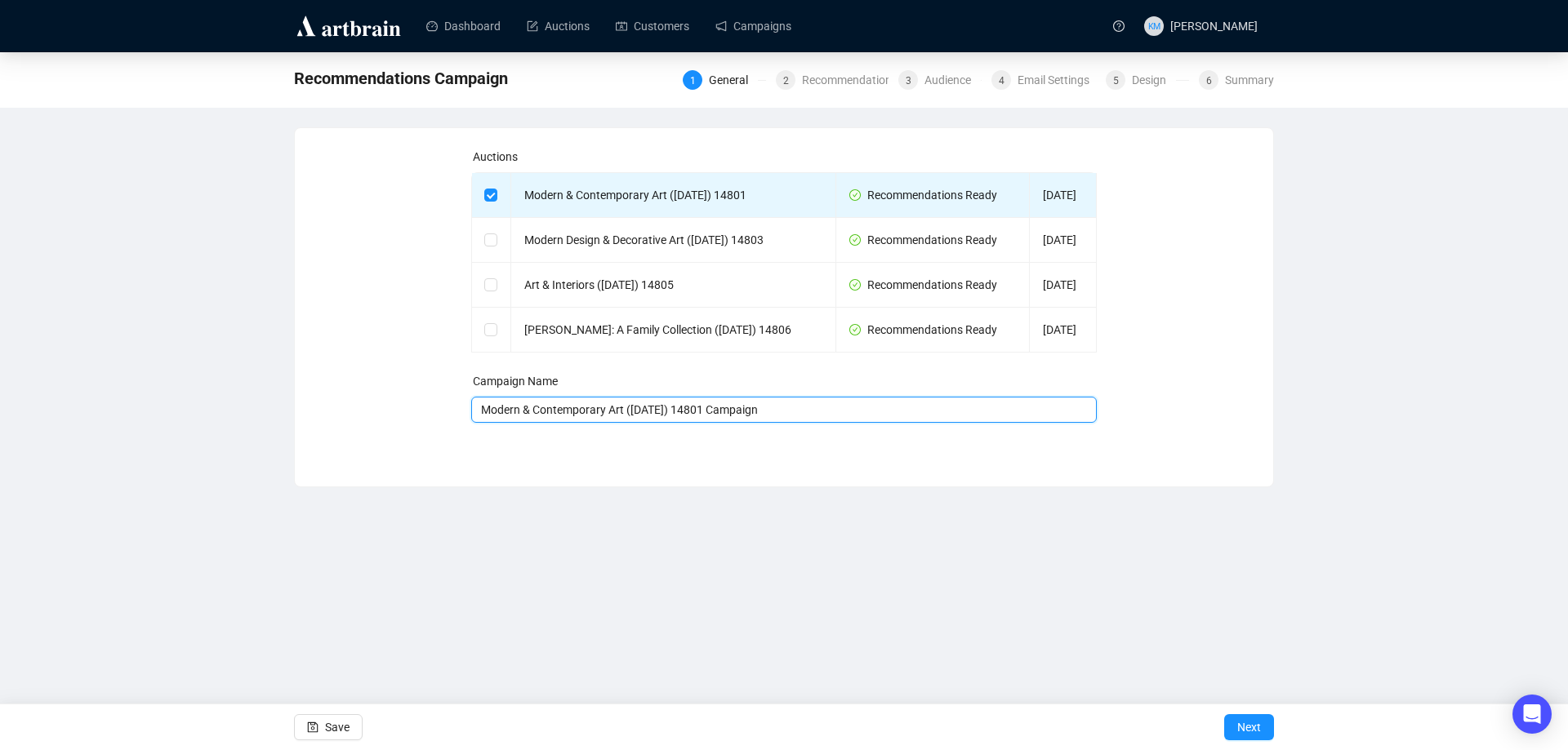
click at [827, 423] on input "Modern & Contemporary Art (29 October 2025) 14801 Campaign" at bounding box center [784, 410] width 627 height 26
type input "Modern & Contemporary Art ([DATE]) 14801"
click at [1255, 731] on span "Next" at bounding box center [1248, 727] width 23 height 46
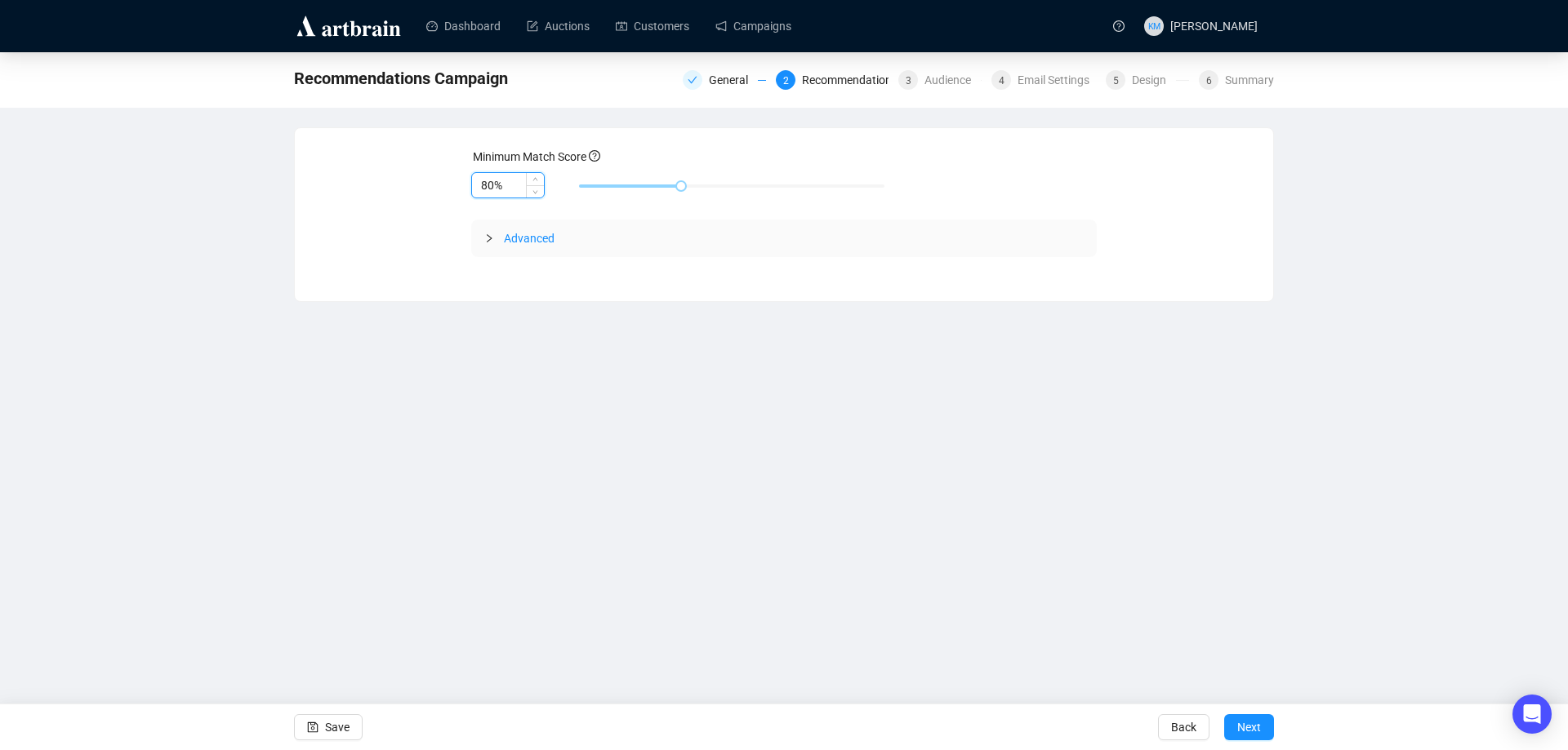
click at [491, 183] on input "80%" at bounding box center [508, 185] width 72 height 24
type input "85%"
click at [1243, 720] on span "Next" at bounding box center [1248, 727] width 23 height 46
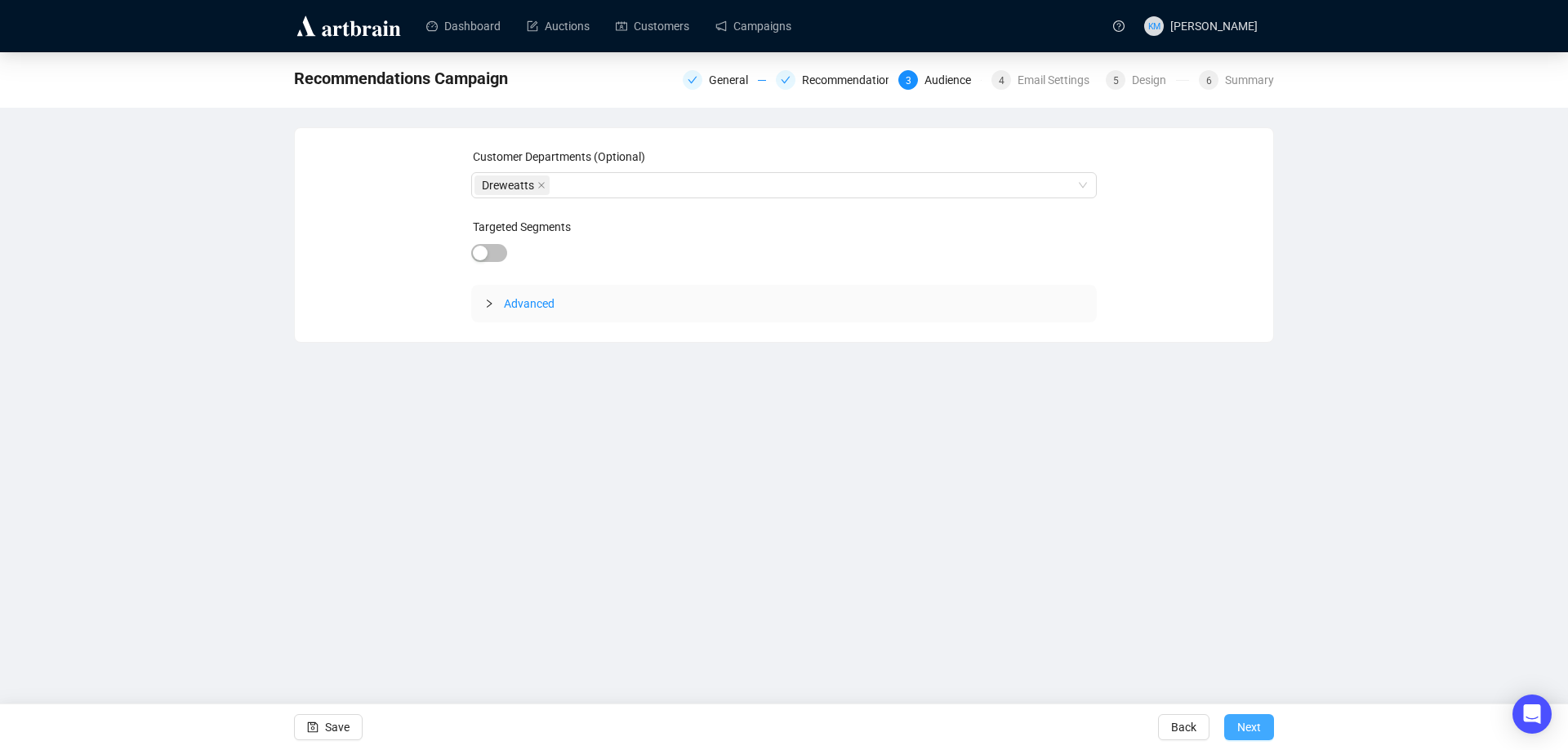
click at [1257, 739] on span "Next" at bounding box center [1248, 727] width 23 height 46
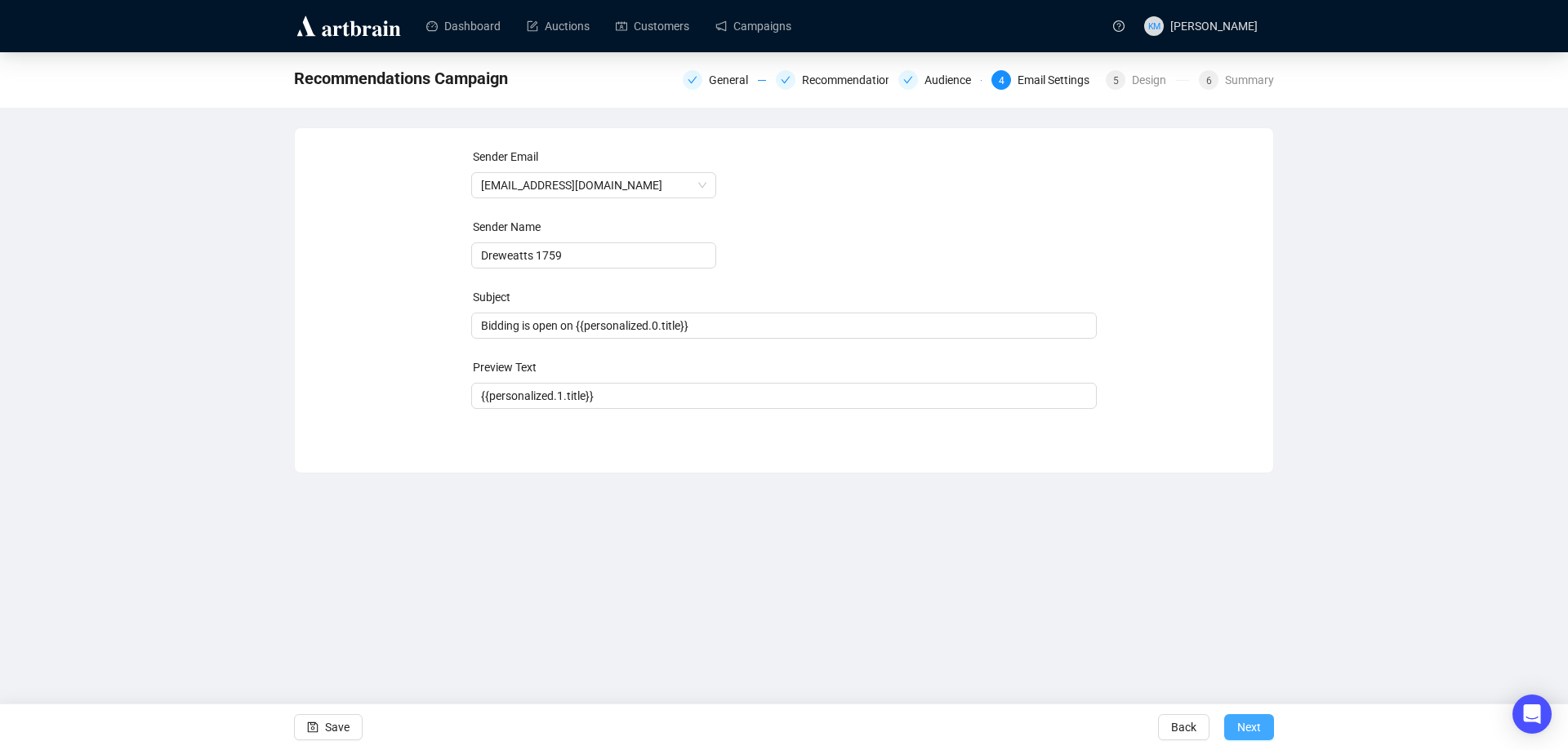
click at [1258, 739] on span "Next" at bounding box center [1248, 727] width 23 height 46
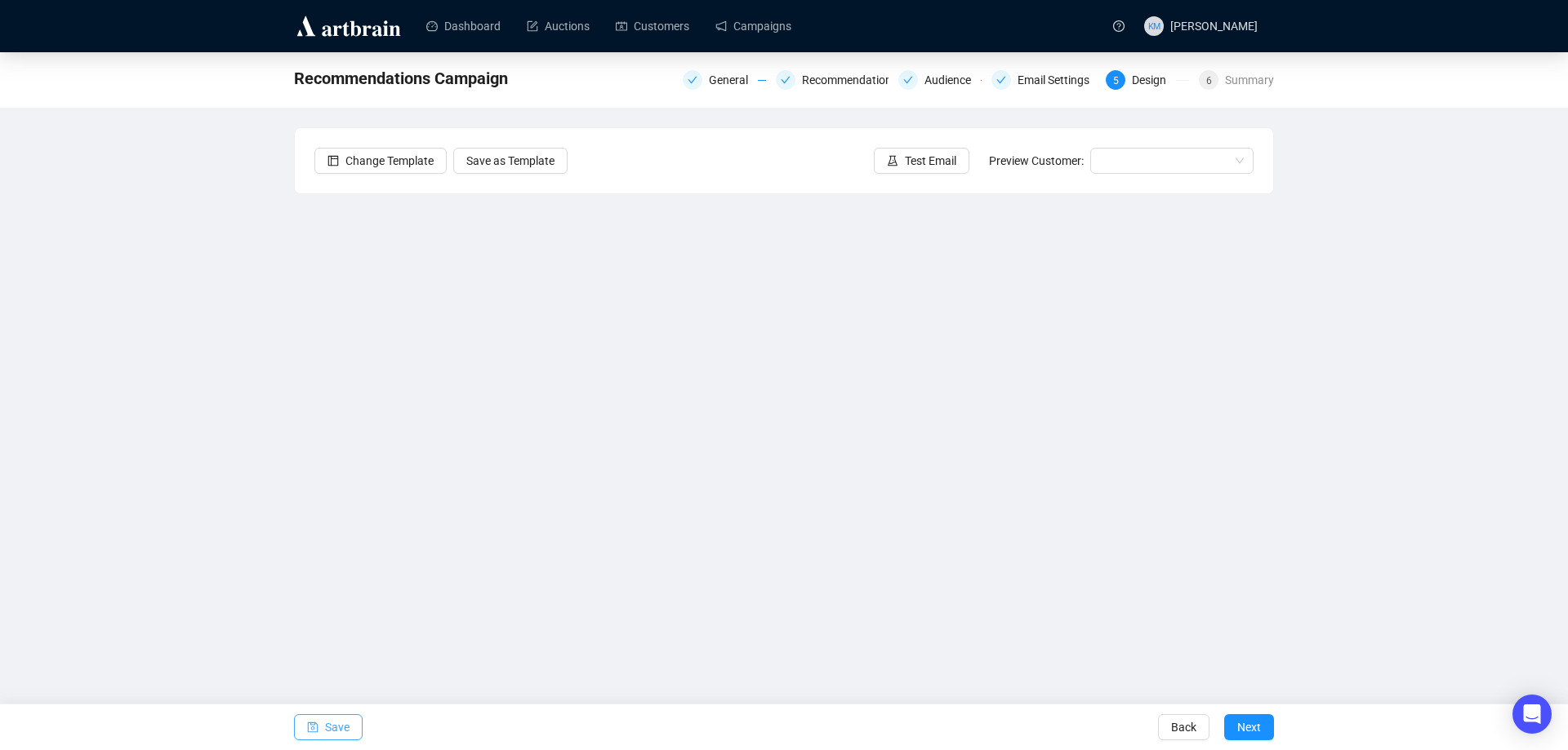
click at [341, 727] on span "Save" at bounding box center [337, 727] width 24 height 46
